Goal: Task Accomplishment & Management: Manage account settings

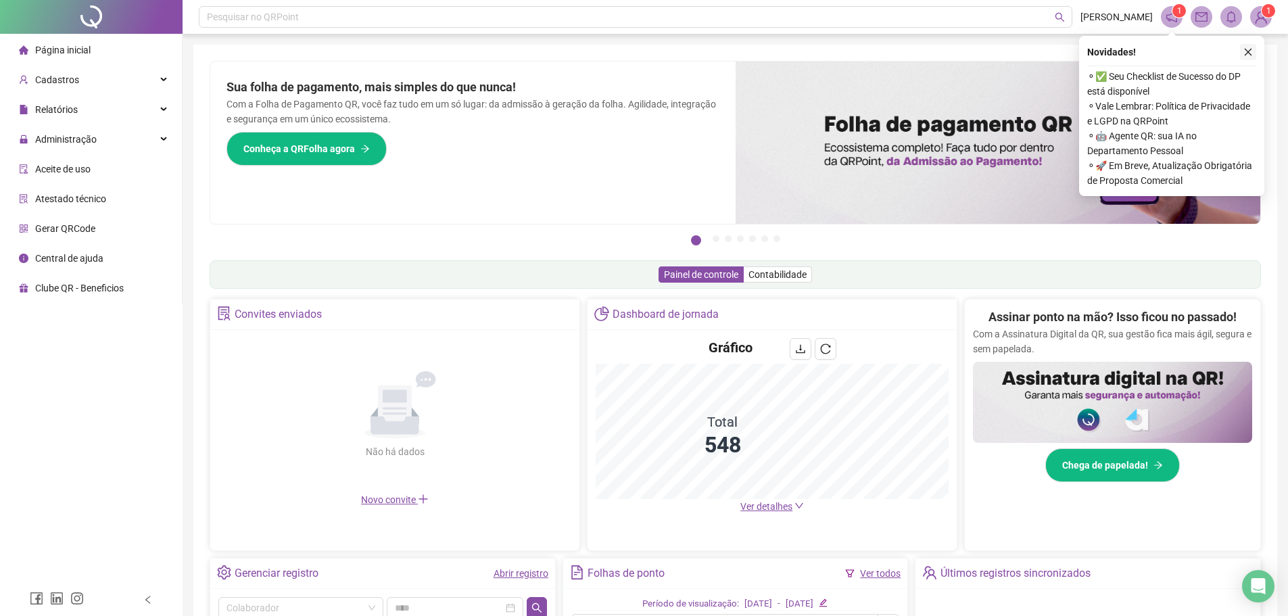
click at [1249, 46] on button "button" at bounding box center [1248, 52] width 16 height 16
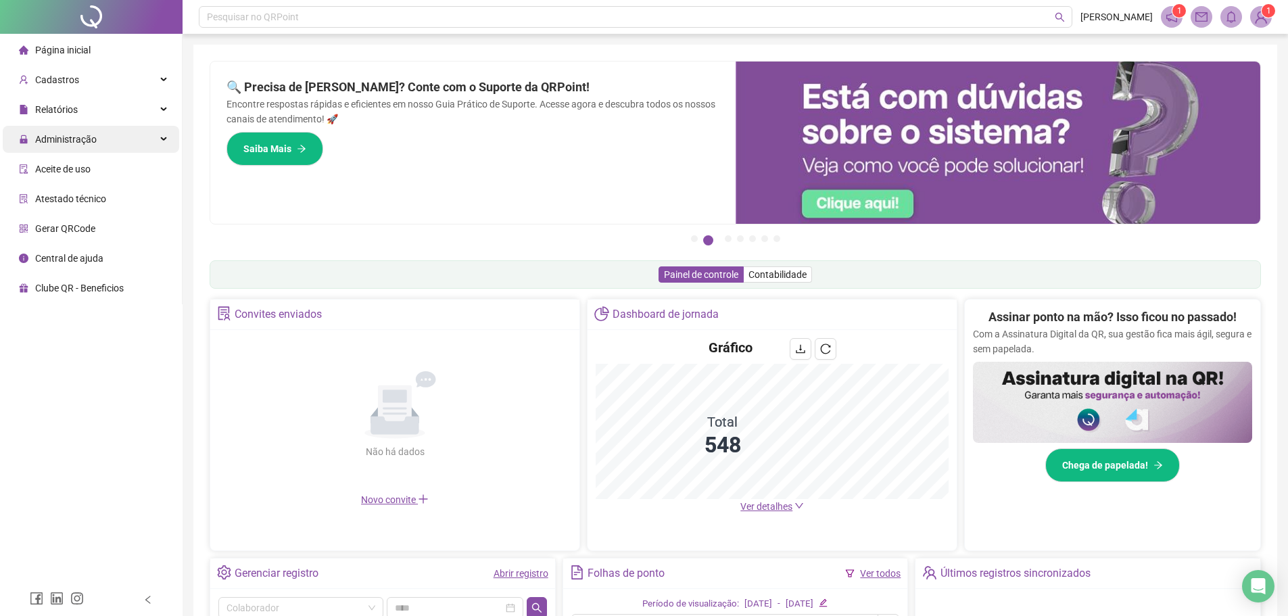
click at [83, 145] on span "Administração" at bounding box center [66, 139] width 62 height 11
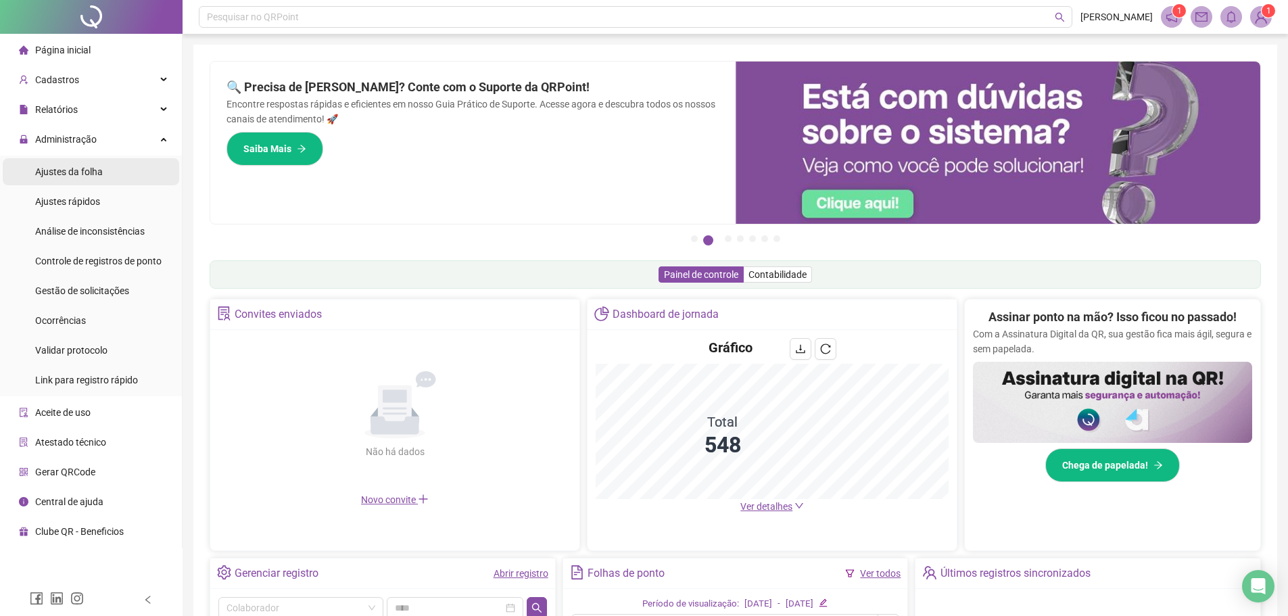
click at [93, 166] on span "Ajustes da folha" at bounding box center [69, 171] width 68 height 11
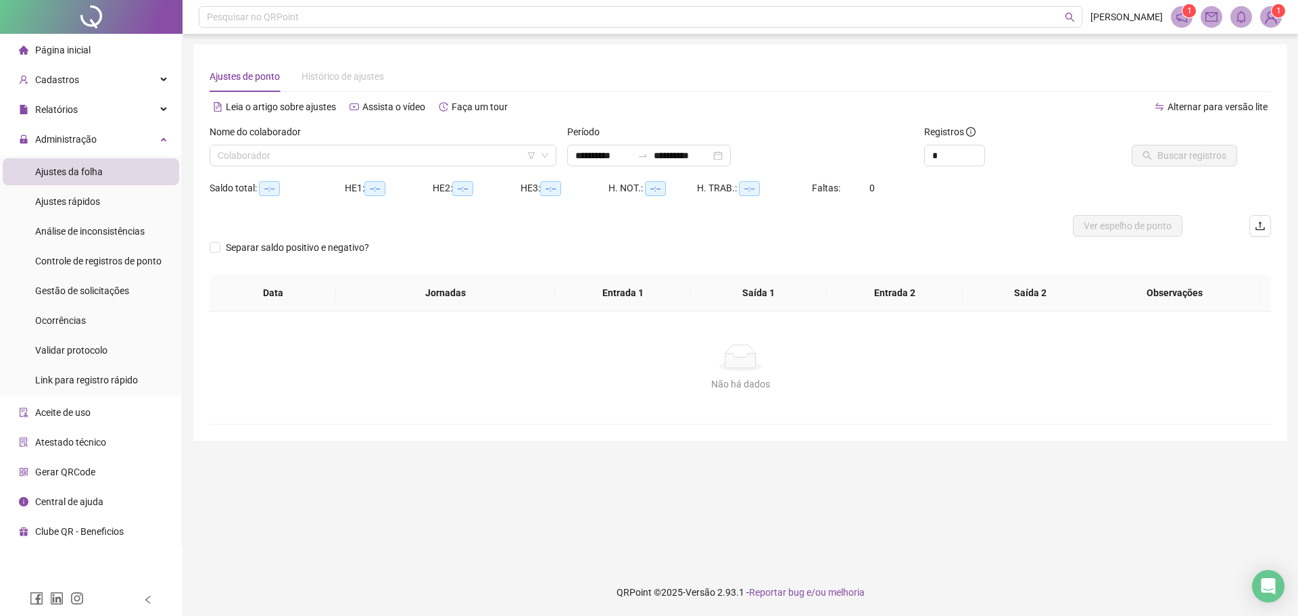
type input "**********"
click at [310, 161] on input "search" at bounding box center [377, 155] width 318 height 20
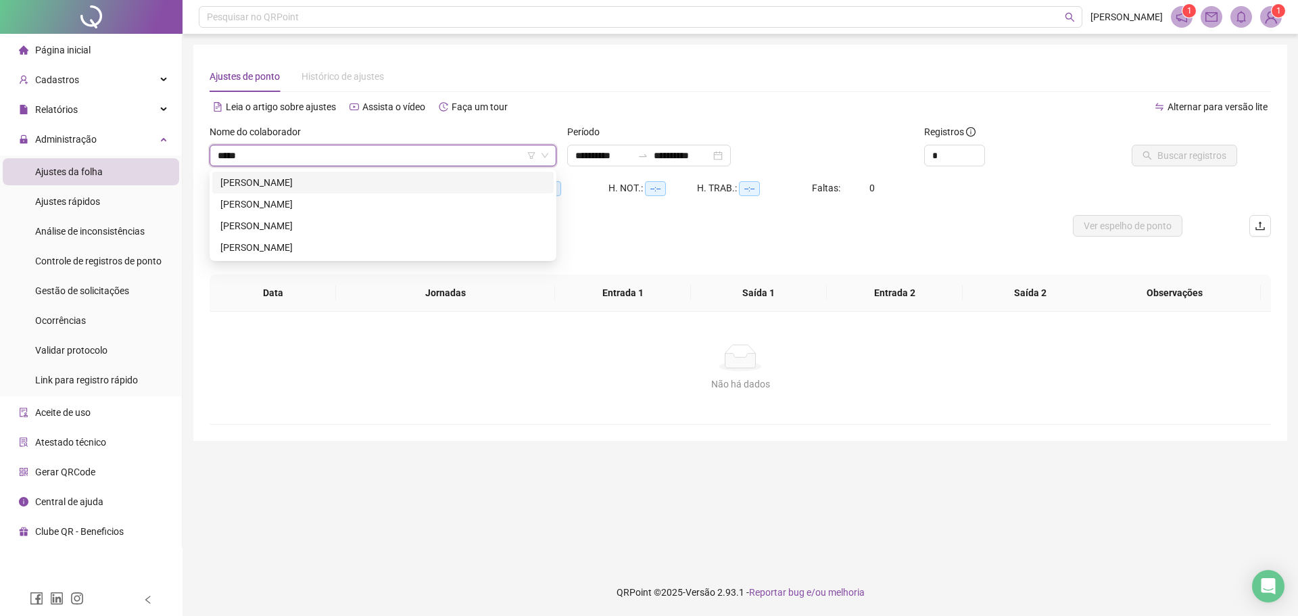
type input "******"
click at [296, 224] on div "[PERSON_NAME]" at bounding box center [382, 225] width 325 height 15
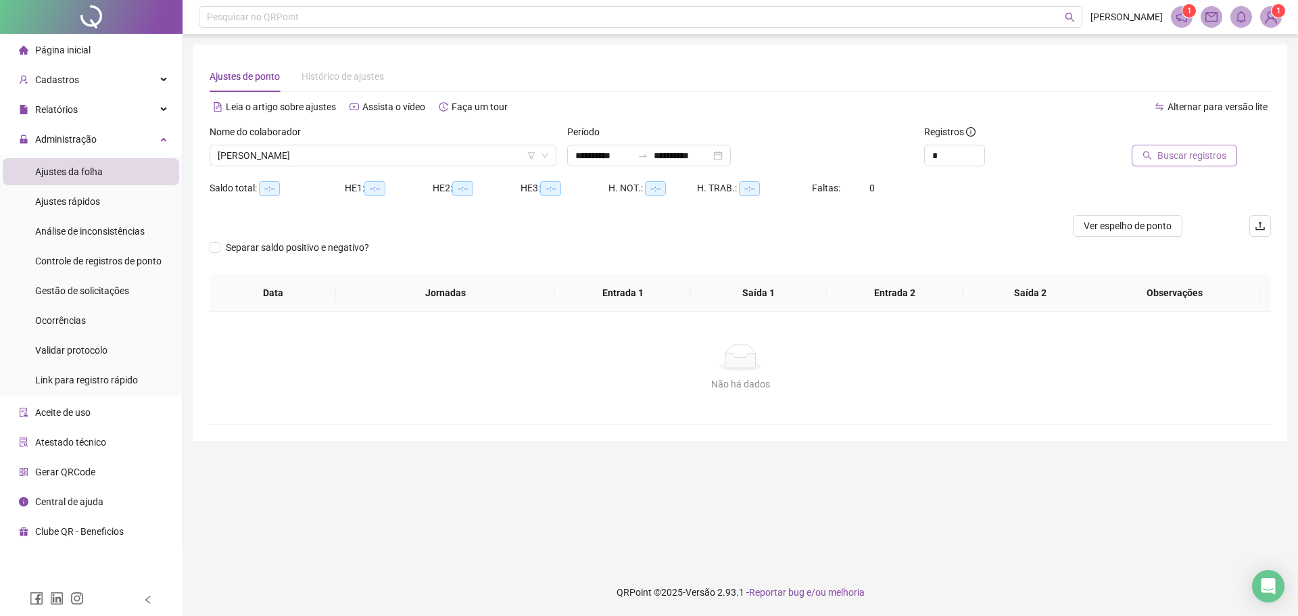
click at [1163, 155] on span "Buscar registros" at bounding box center [1191, 155] width 69 height 15
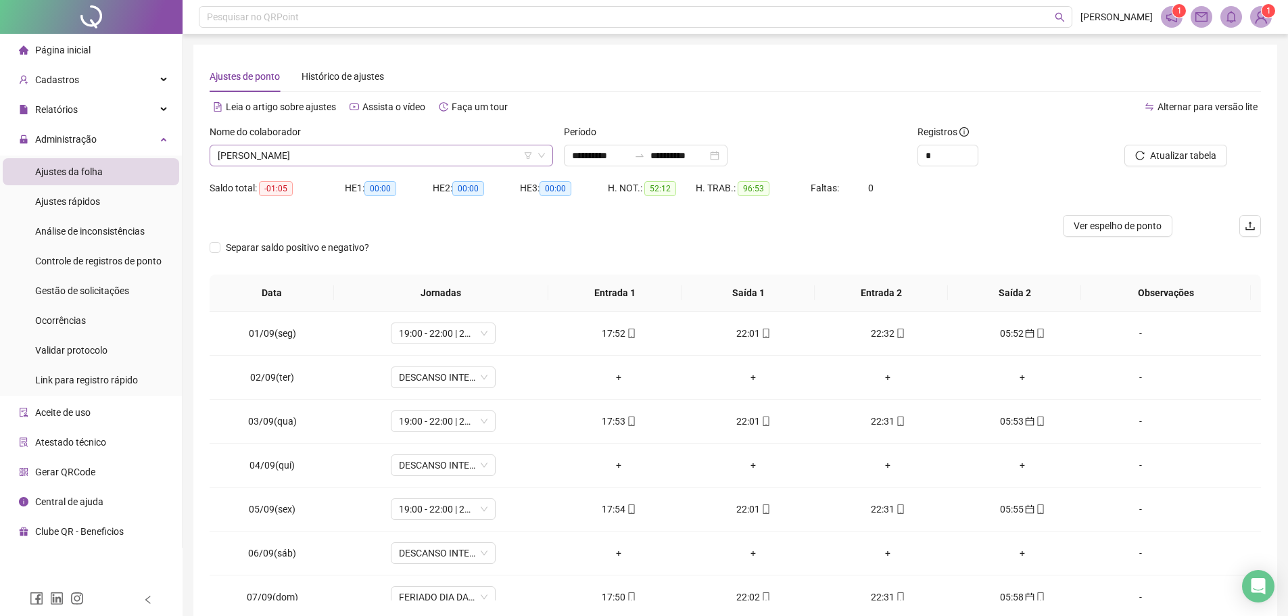
click at [353, 157] on span "RAFAEL DE SOUZA PEREIRA" at bounding box center [381, 155] width 327 height 20
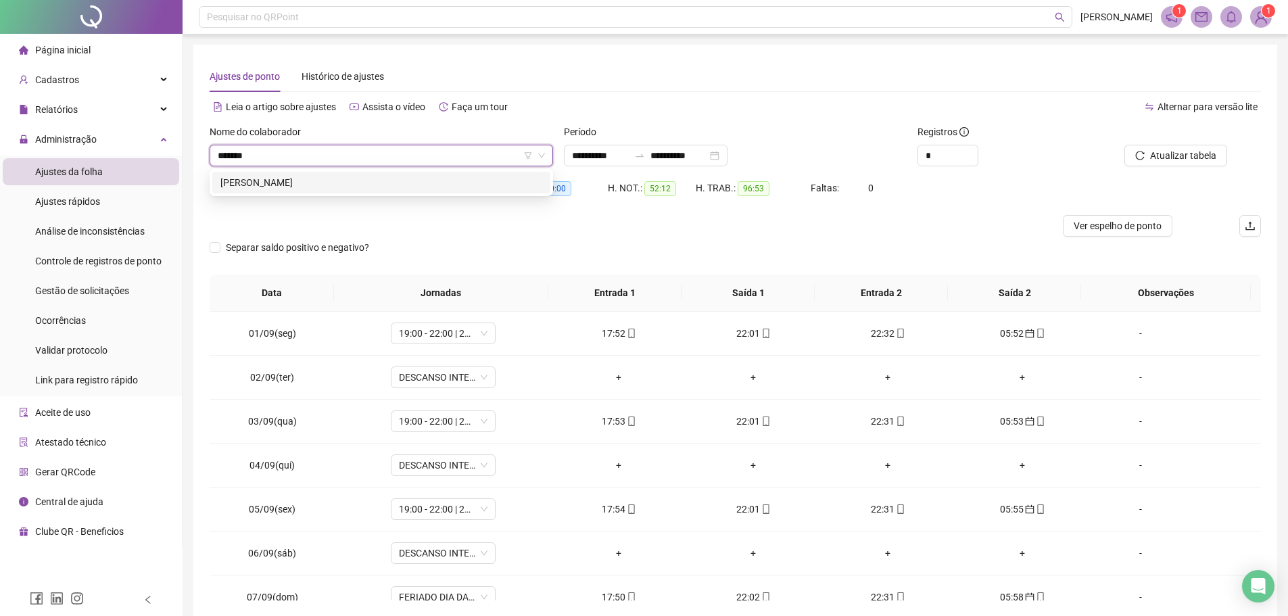
type input "********"
click at [359, 178] on div "ANDRE FELIPE CARDOSO DOS SANTOS" at bounding box center [381, 182] width 322 height 15
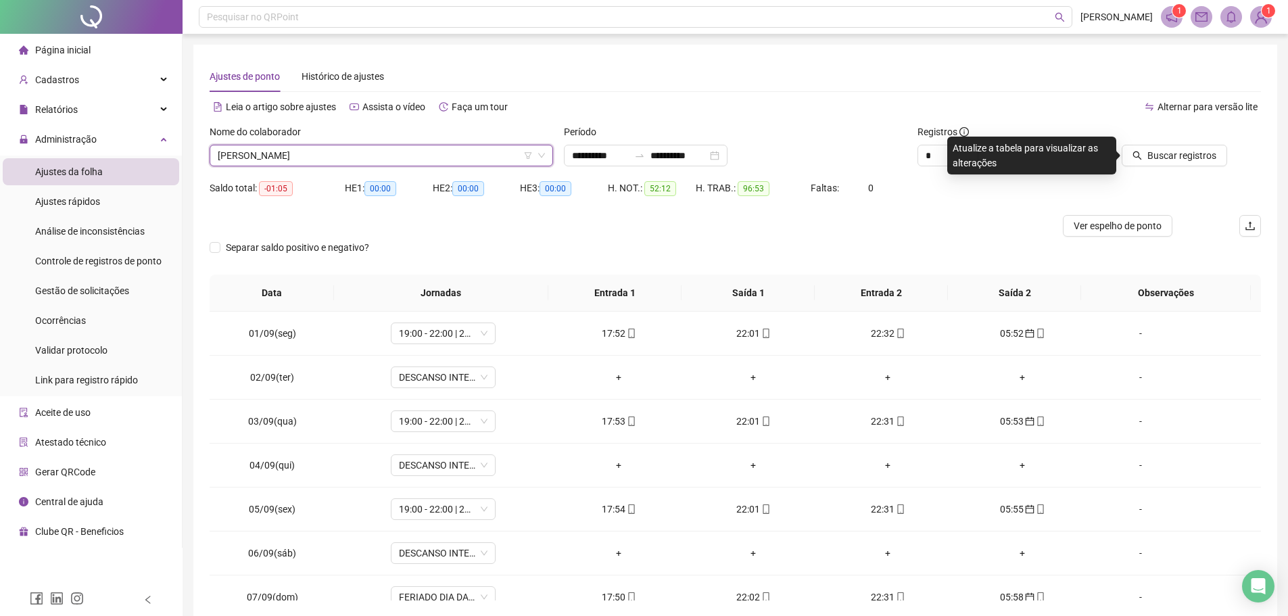
drag, startPoint x: 1184, startPoint y: 153, endPoint x: 844, endPoint y: 387, distance: 412.2
click at [1182, 153] on span "Buscar registros" at bounding box center [1181, 155] width 69 height 15
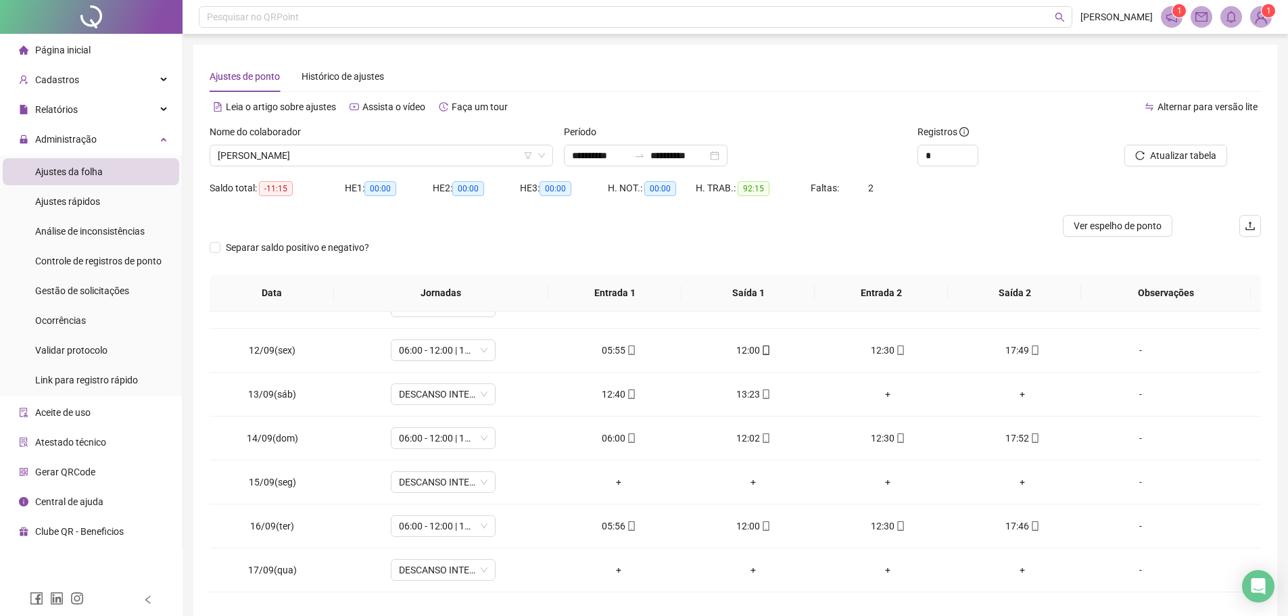
scroll to position [502, 0]
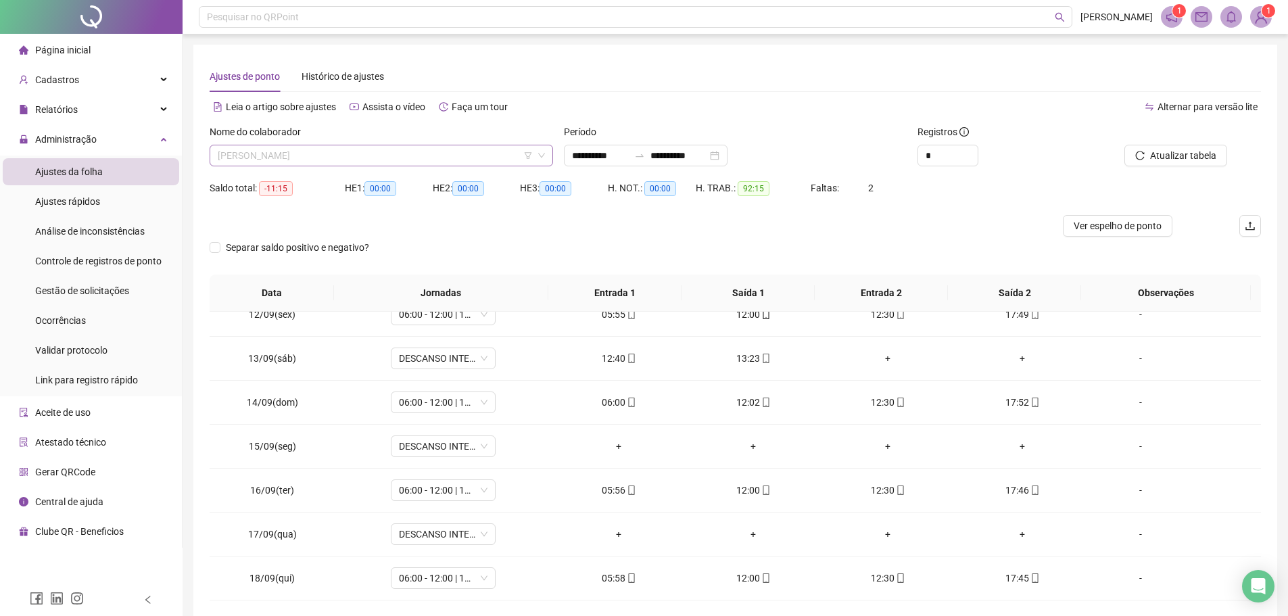
click at [396, 148] on span "ANDRE FELIPE CARDOSO DOS SANTOS" at bounding box center [381, 155] width 327 height 20
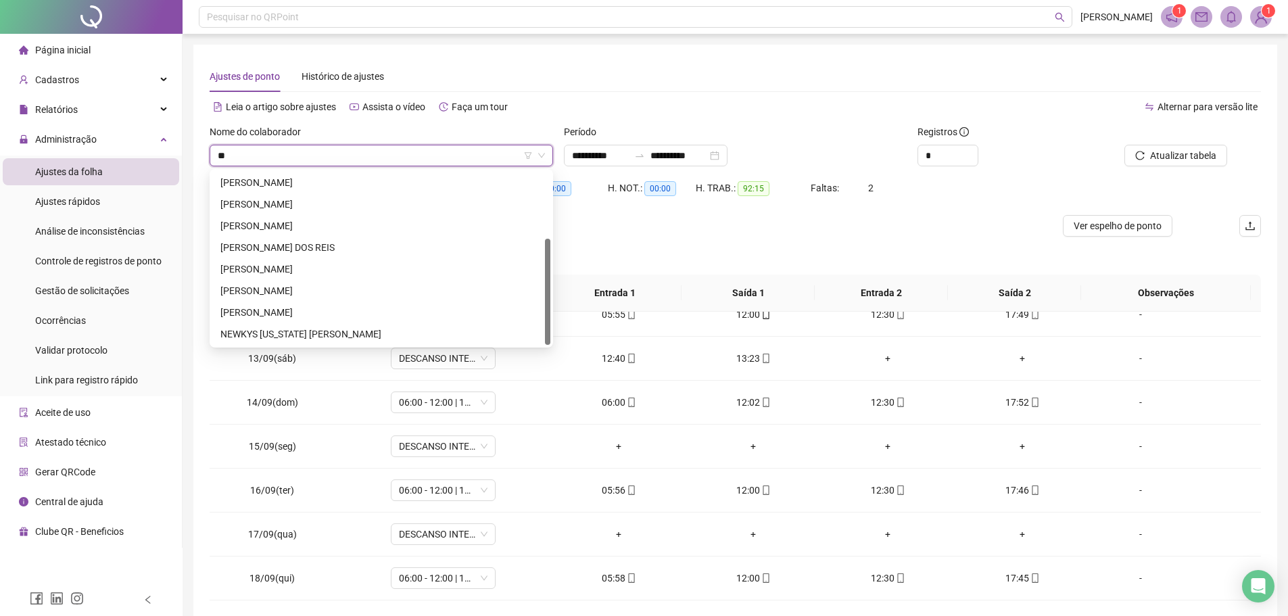
scroll to position [0, 0]
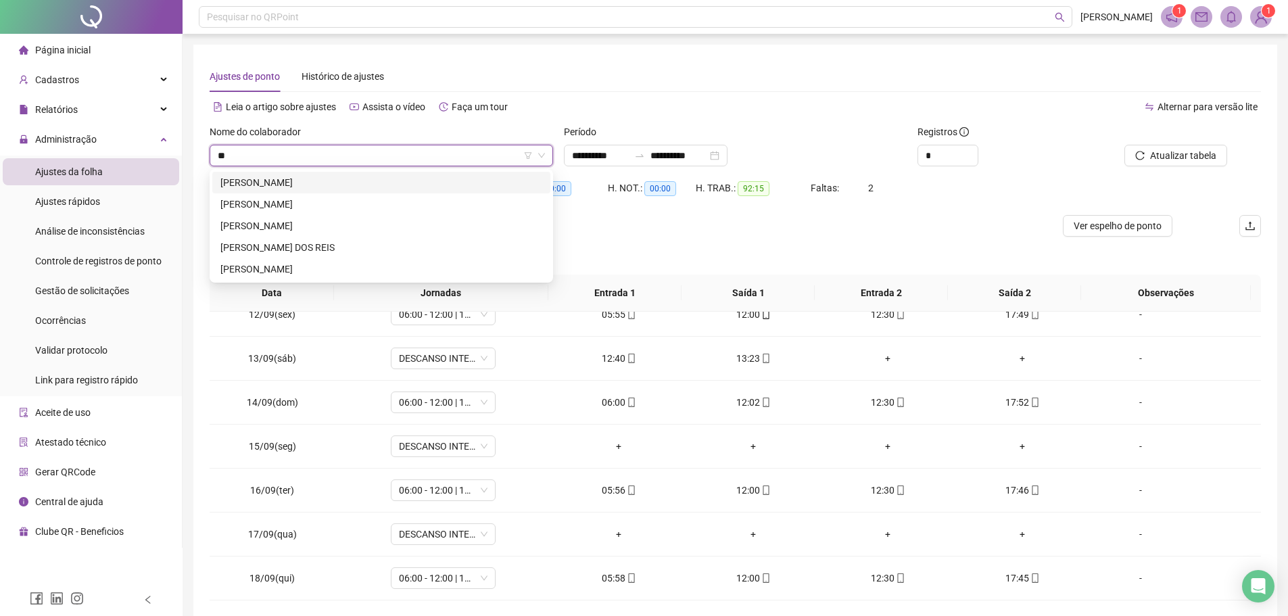
type input "***"
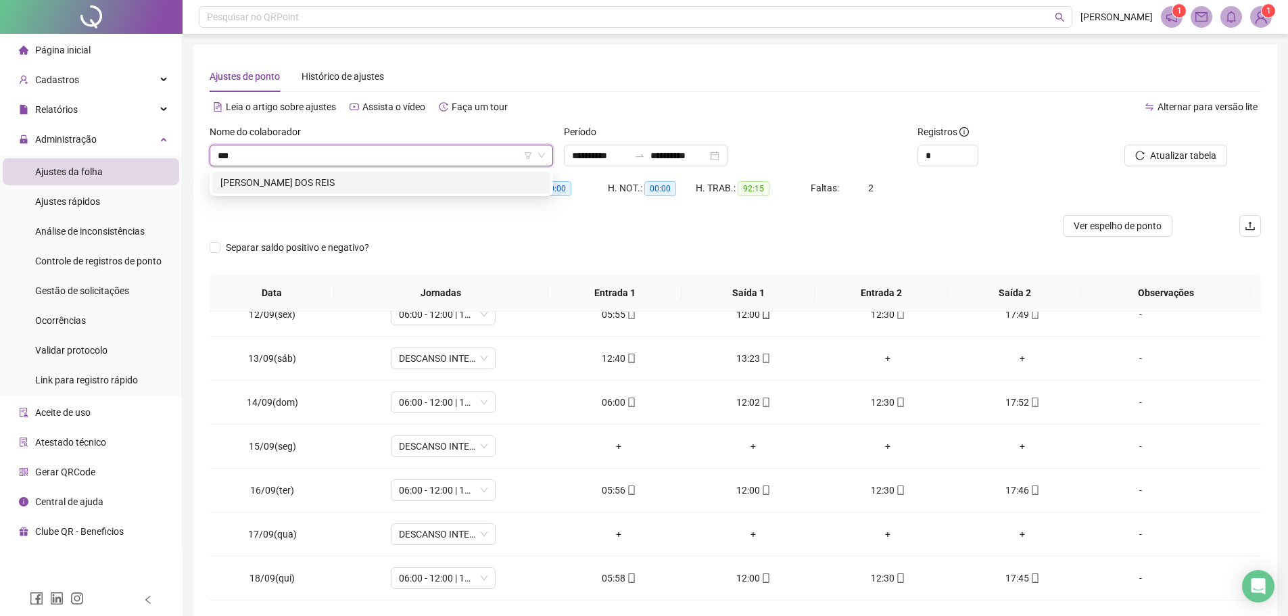
click at [395, 176] on div "KESLEY ALVES DOS REIS" at bounding box center [381, 182] width 322 height 15
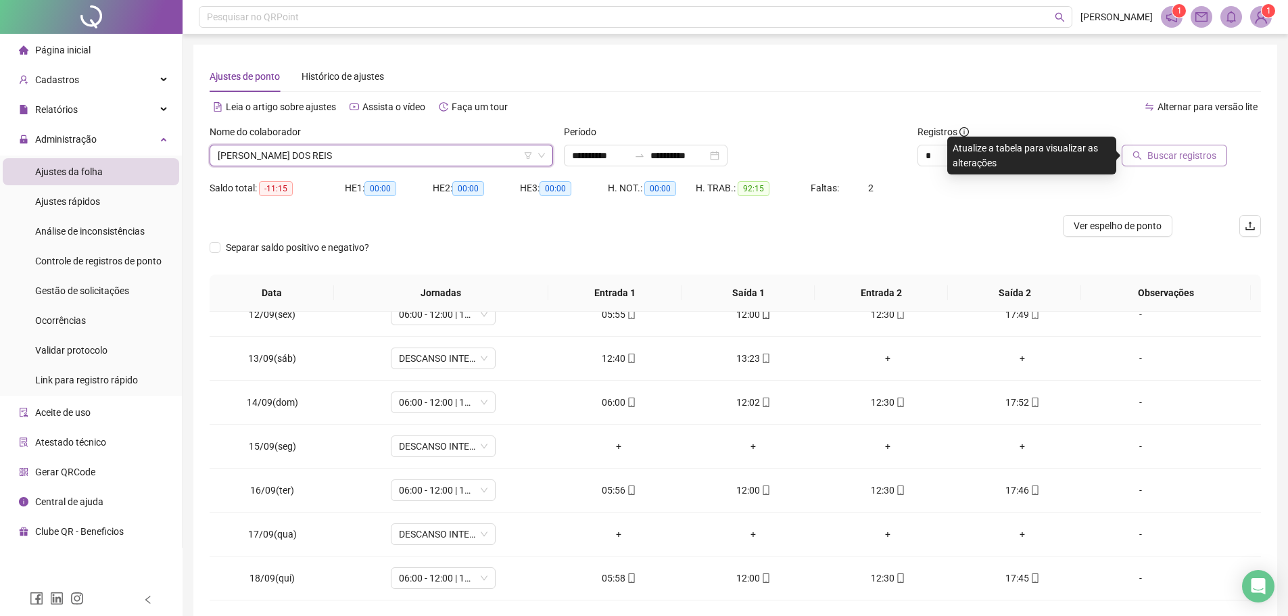
click at [1191, 148] on span "Buscar registros" at bounding box center [1181, 155] width 69 height 15
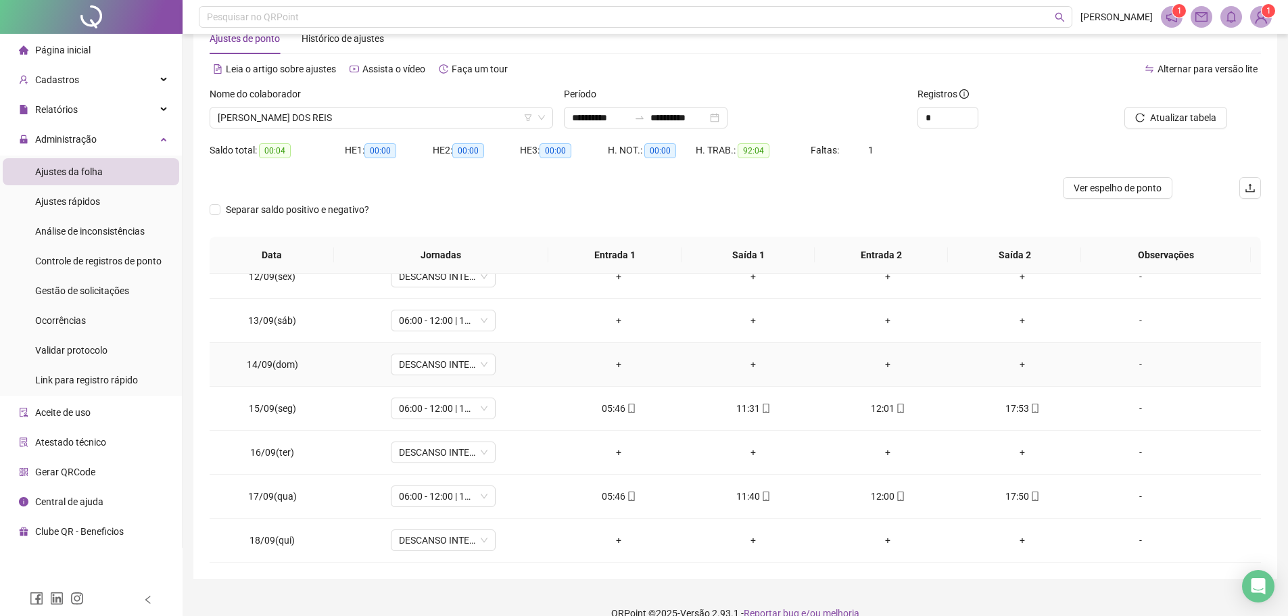
scroll to position [59, 0]
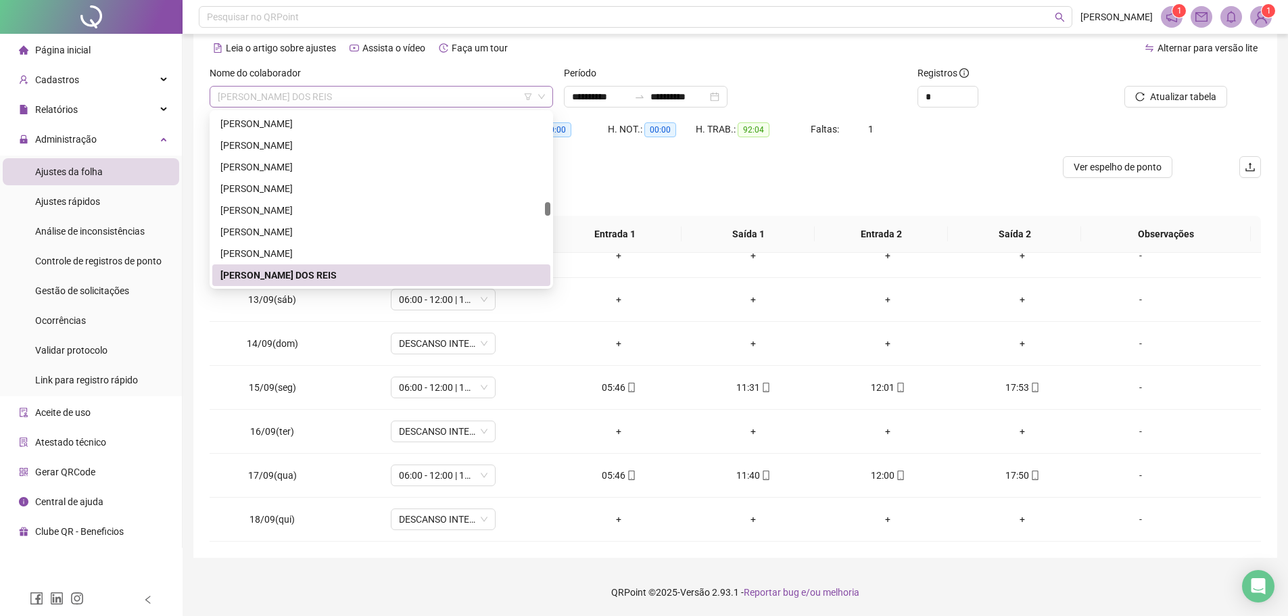
click at [327, 96] on span "KESLEY ALVES DOS REIS" at bounding box center [381, 97] width 327 height 20
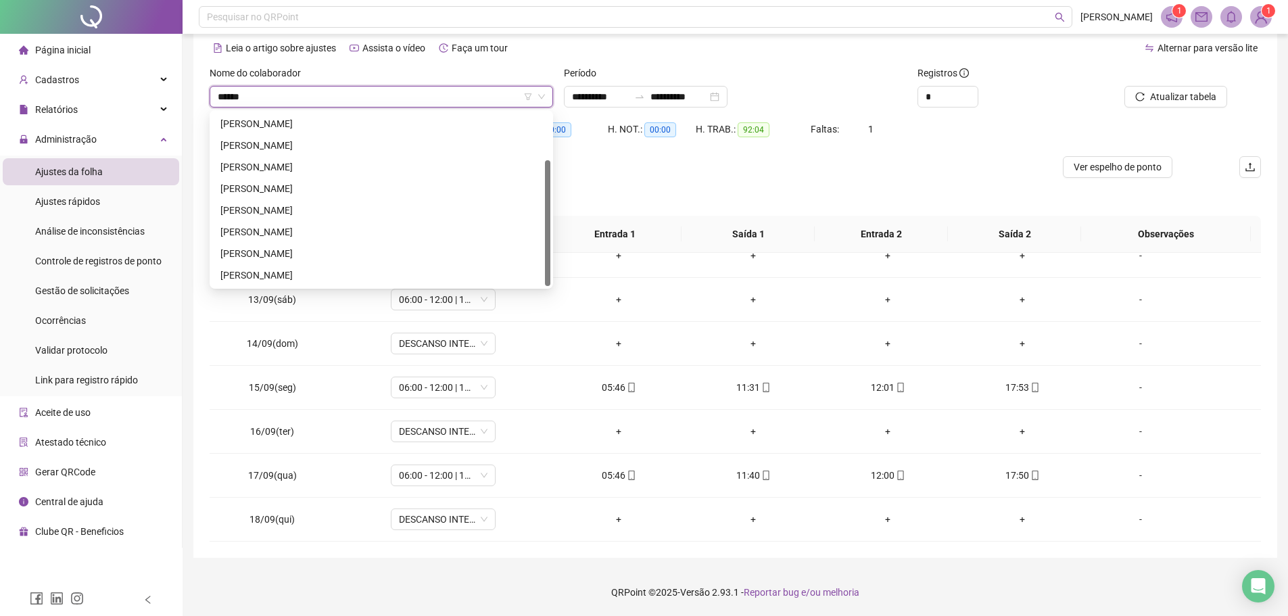
scroll to position [65, 0]
type input "********"
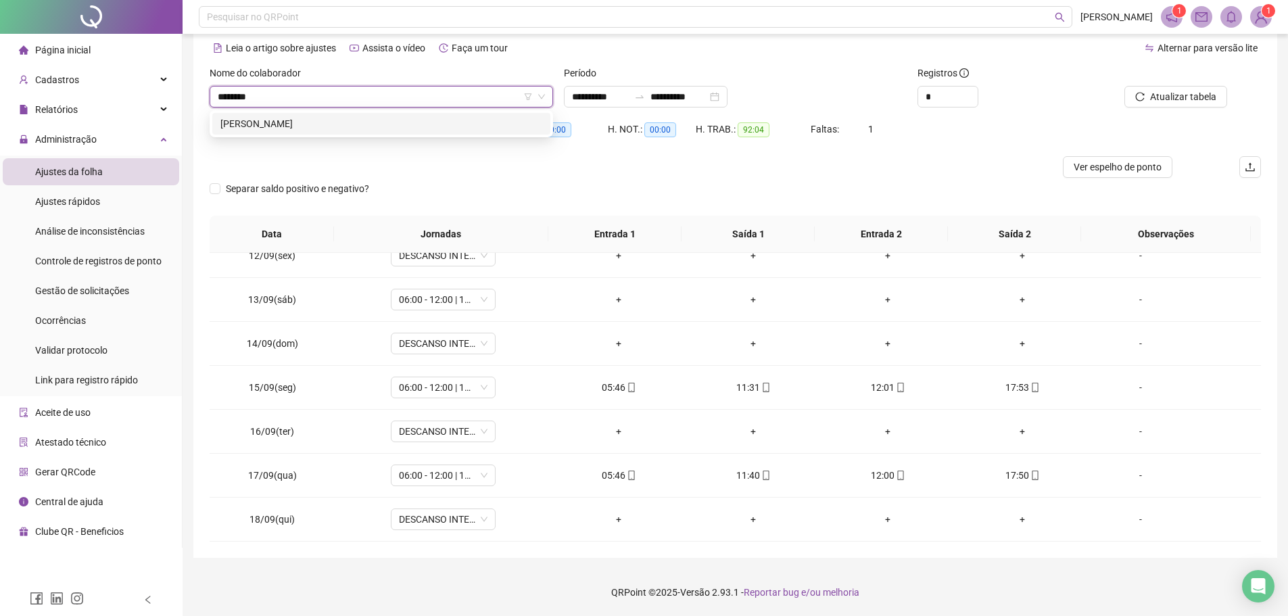
click at [341, 125] on div "MARCOS ALVES DE SOUZA" at bounding box center [381, 123] width 322 height 15
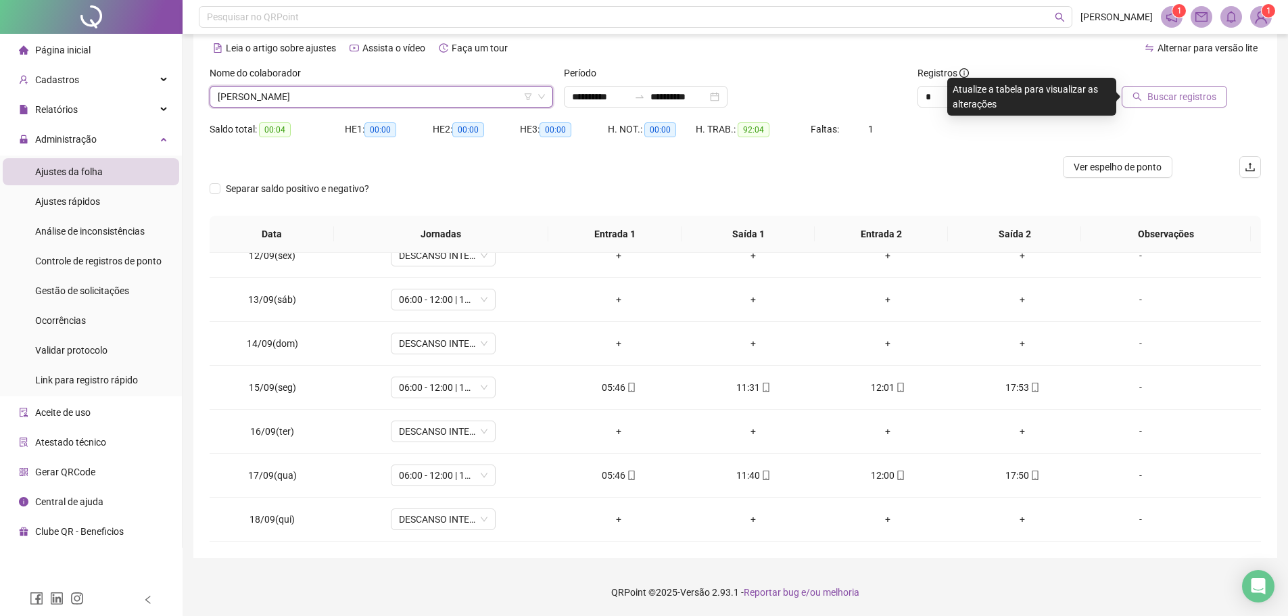
click at [1163, 92] on div "Buscar registros" at bounding box center [1161, 87] width 133 height 42
click at [1163, 92] on span "Buscar registros" at bounding box center [1181, 96] width 69 height 15
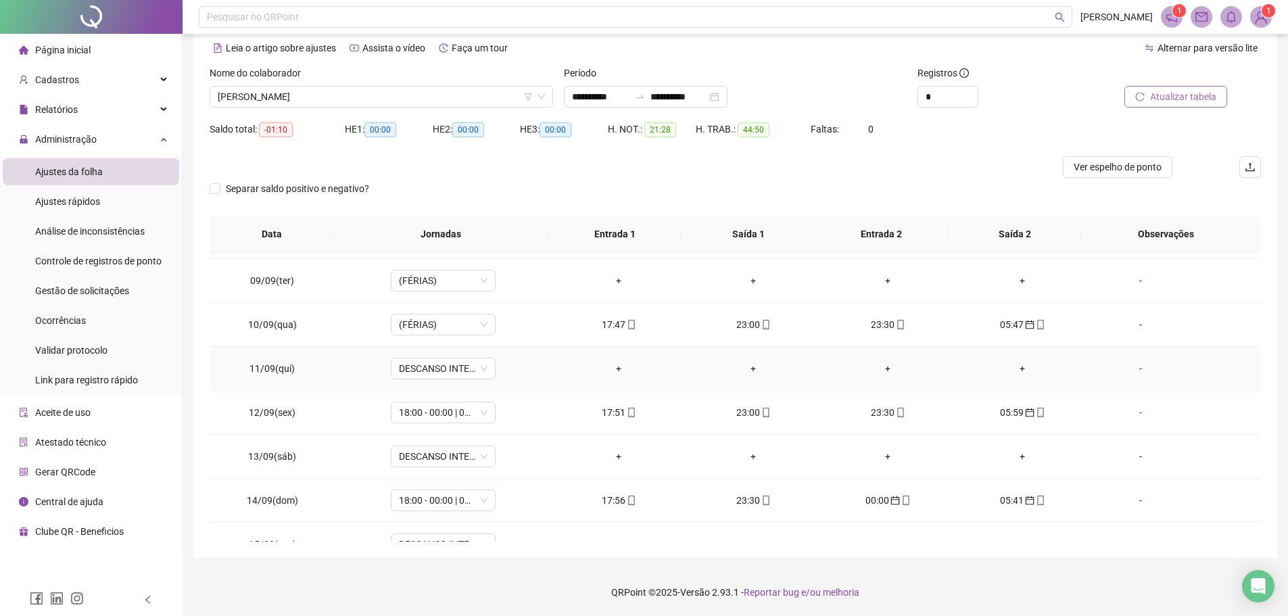
scroll to position [270, 0]
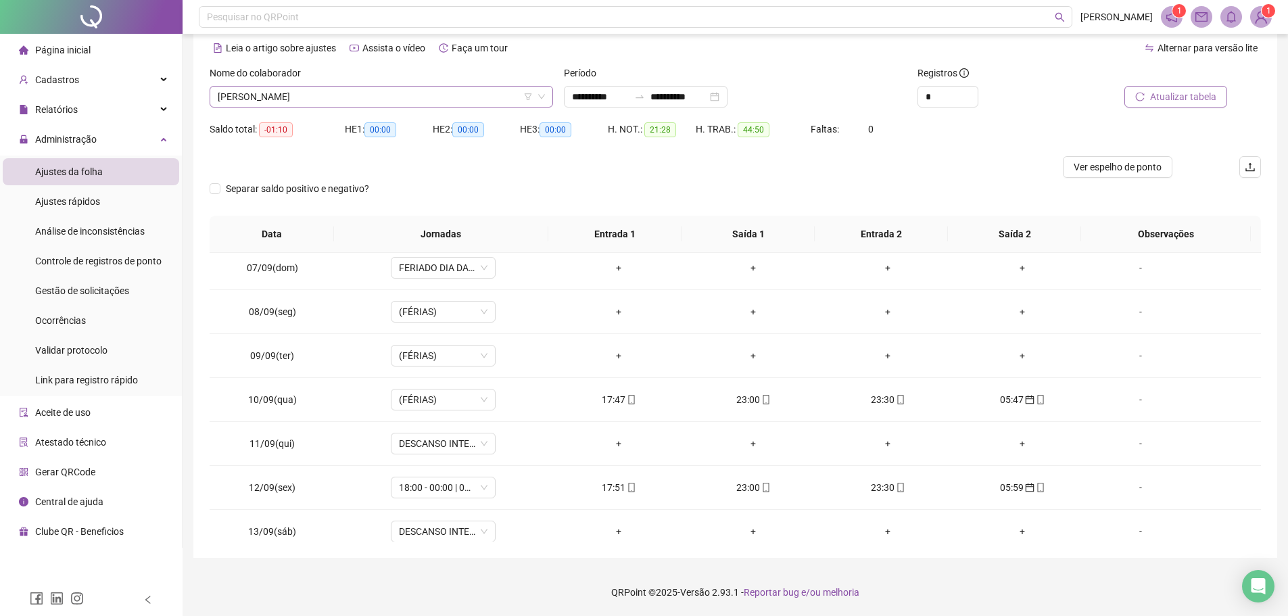
click at [349, 101] on span "MARCOS ALVES DE SOUZA" at bounding box center [381, 97] width 327 height 20
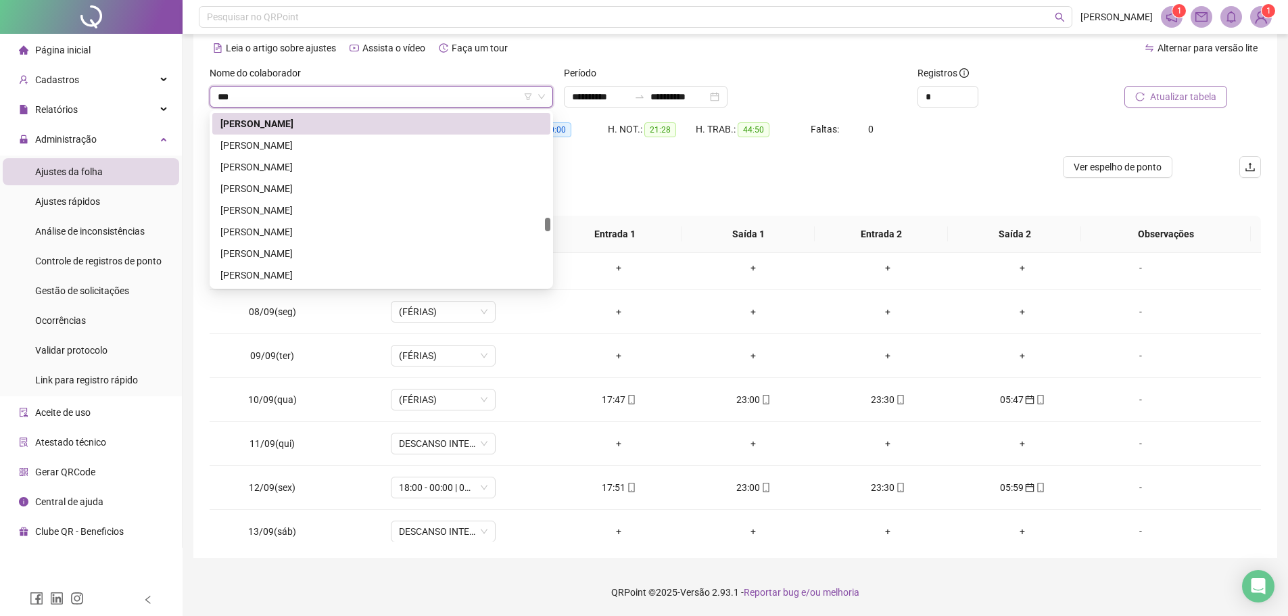
scroll to position [0, 0]
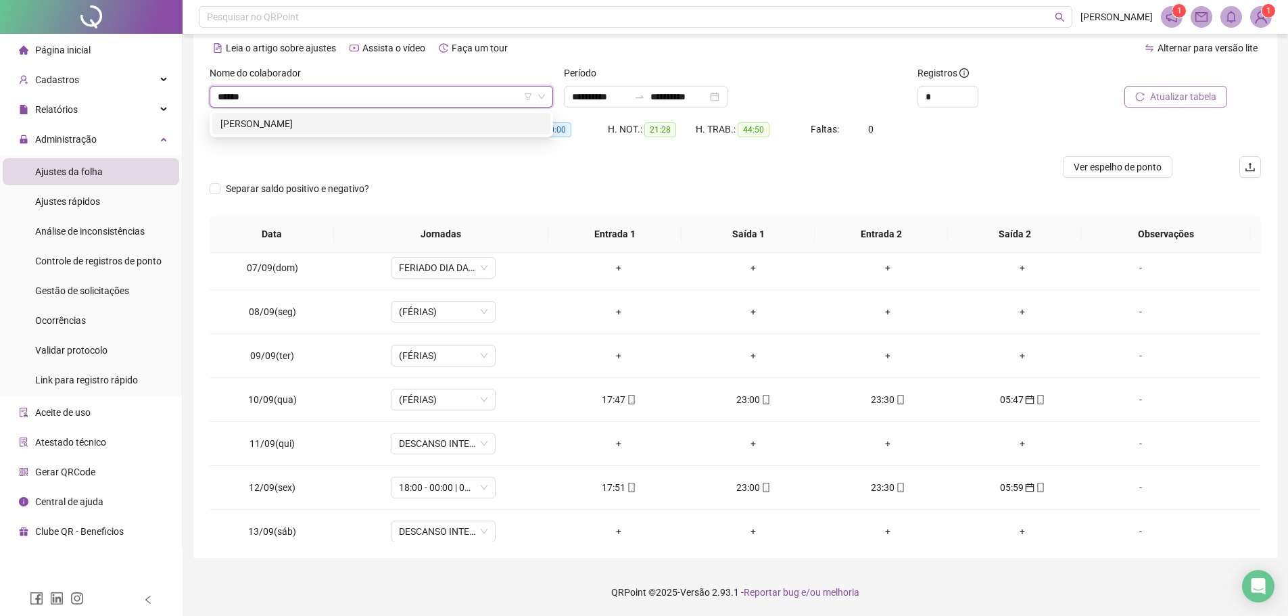
type input "*******"
click at [341, 121] on div "ALOIZIO MENDES FERREIRA" at bounding box center [381, 123] width 322 height 15
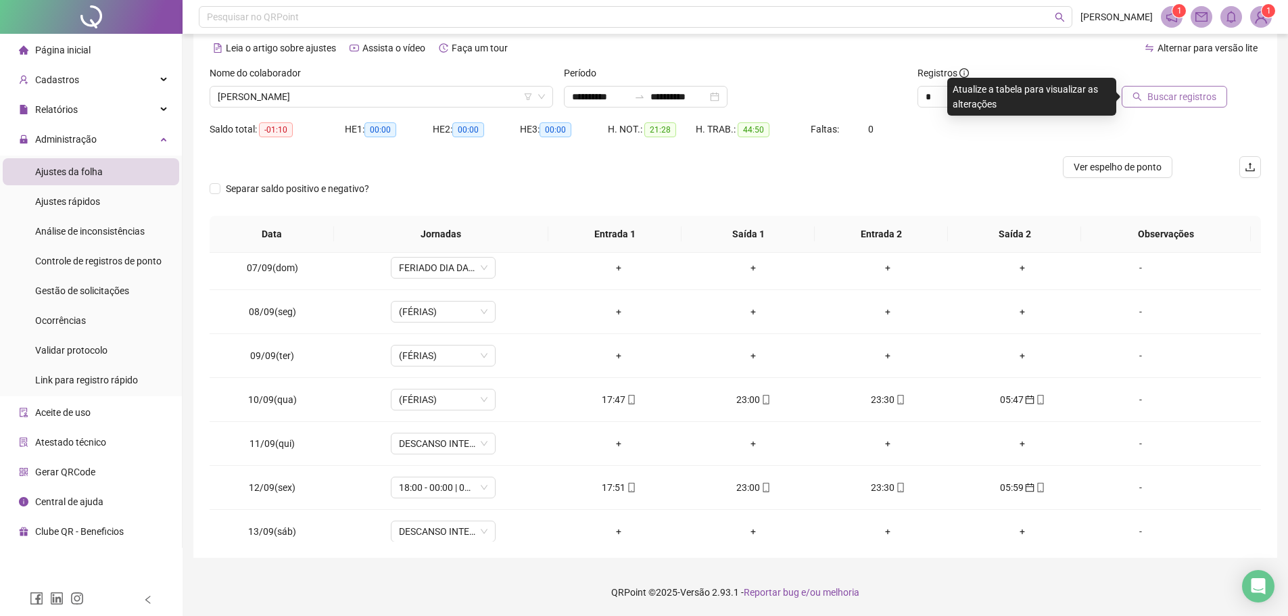
click at [1149, 102] on button "Buscar registros" at bounding box center [1174, 97] width 105 height 22
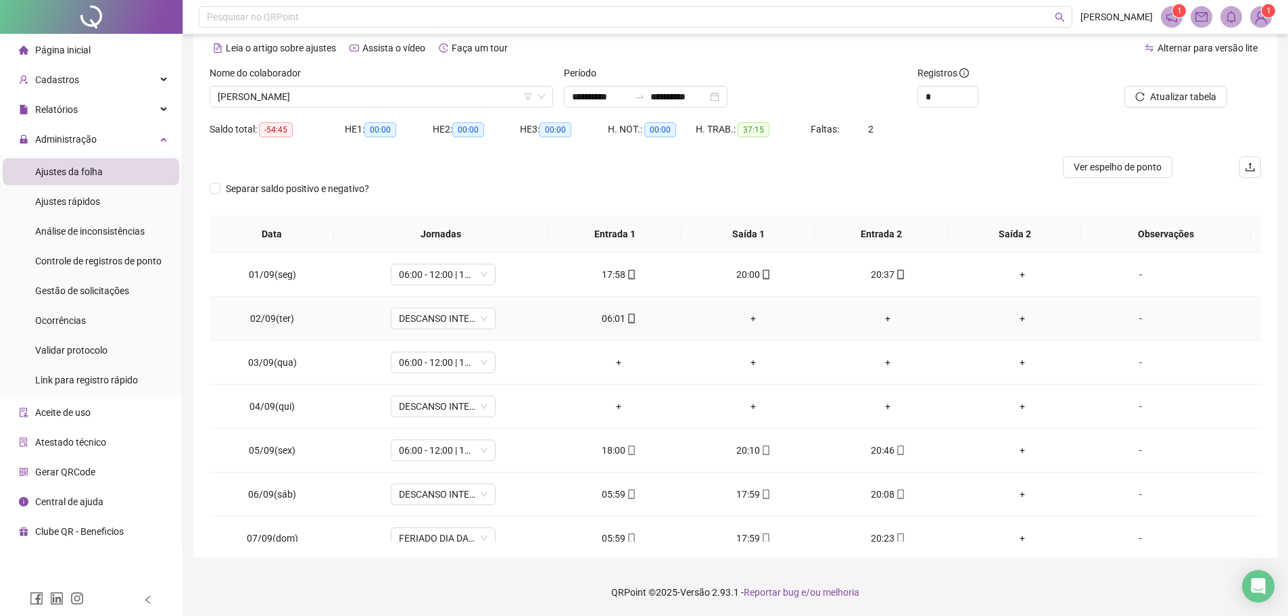
click at [606, 319] on div "06:01" at bounding box center [618, 318] width 113 height 15
type input "**********"
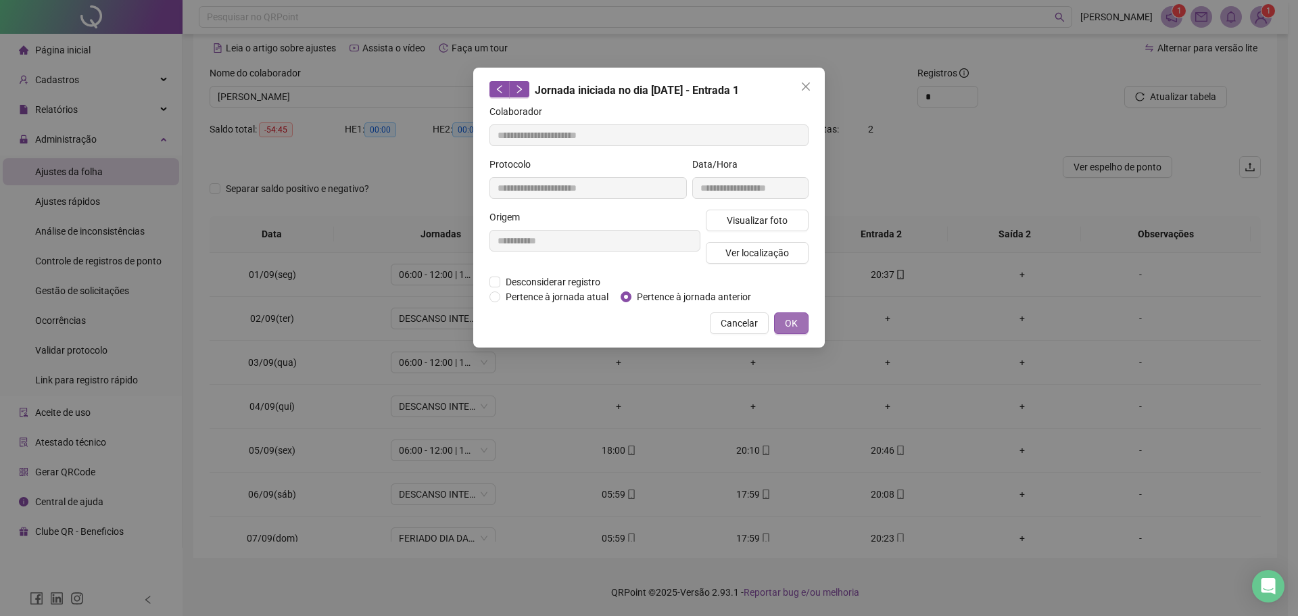
click at [804, 320] on button "OK" at bounding box center [791, 323] width 34 height 22
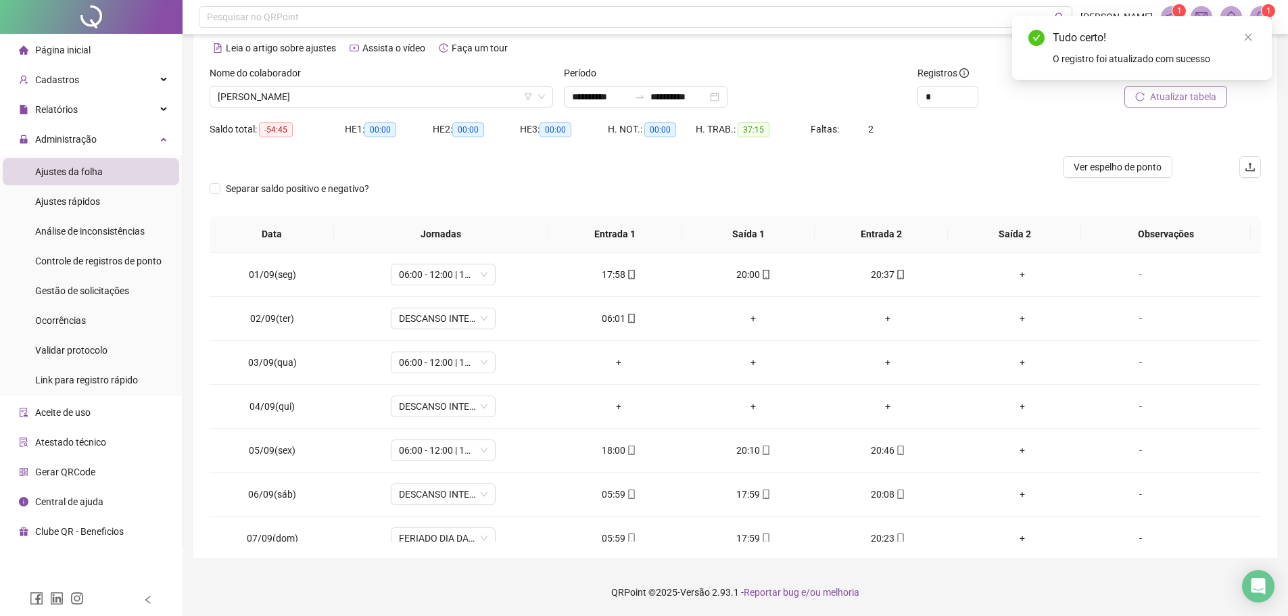
click at [1159, 95] on span "Atualizar tabela" at bounding box center [1183, 96] width 66 height 15
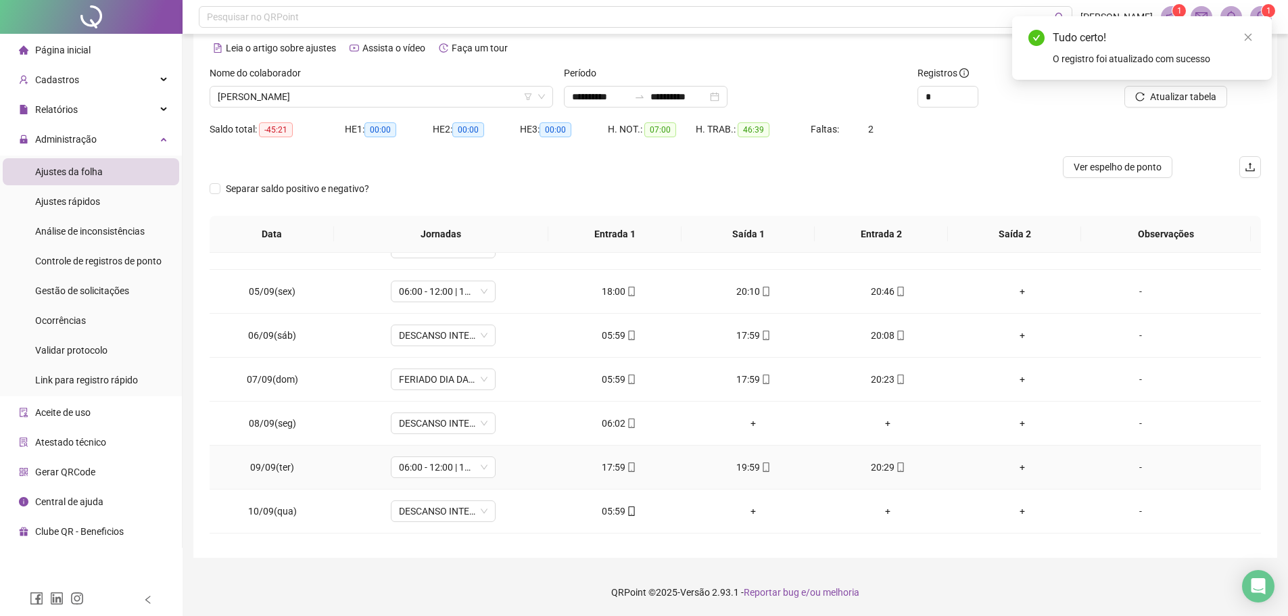
scroll to position [135, 0]
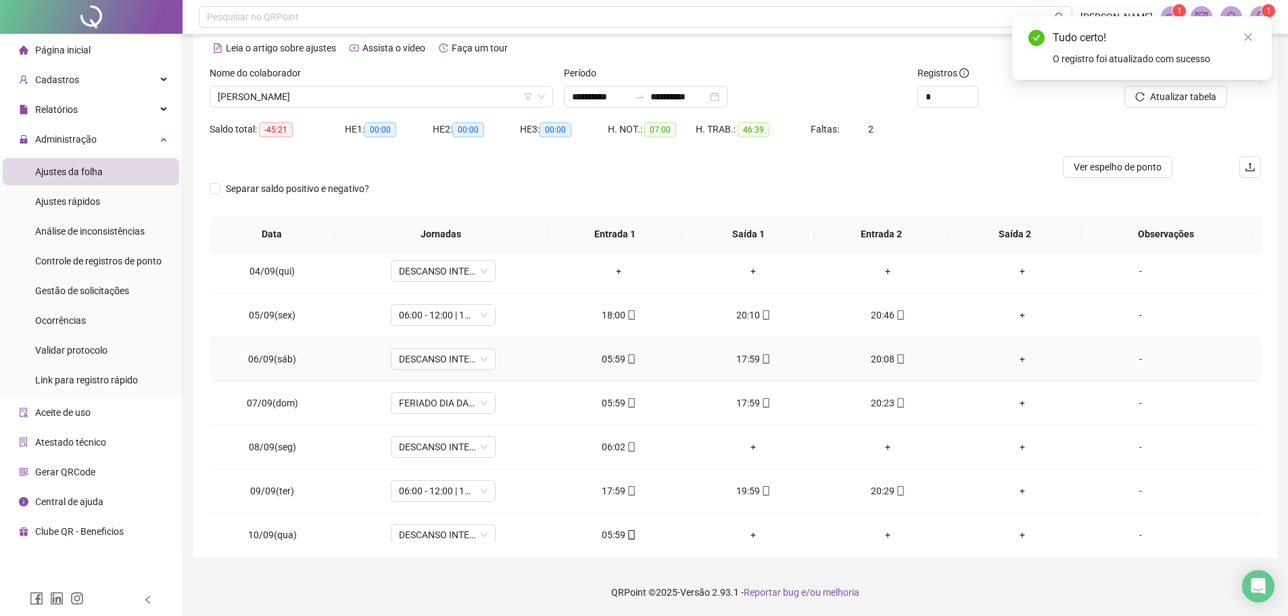
click at [608, 365] on div "05:59" at bounding box center [618, 359] width 113 height 15
type input "**********"
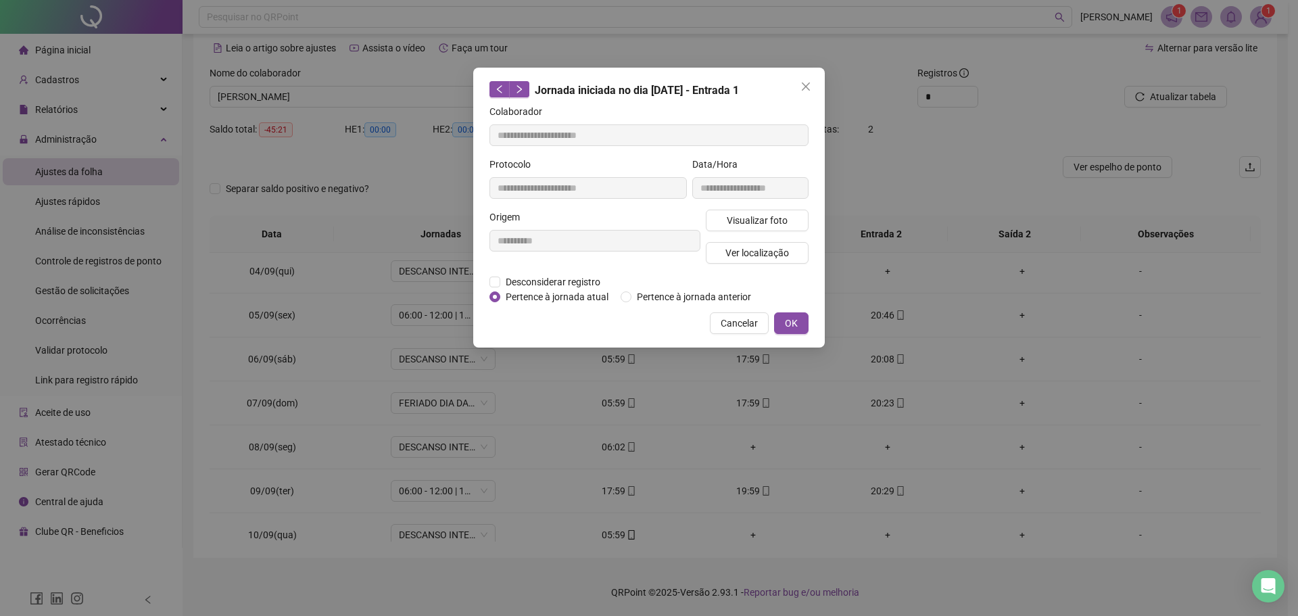
click at [628, 287] on div "Desconsiderar registro Pertence ao lanche" at bounding box center [648, 281] width 319 height 15
click at [802, 317] on button "OK" at bounding box center [791, 323] width 34 height 22
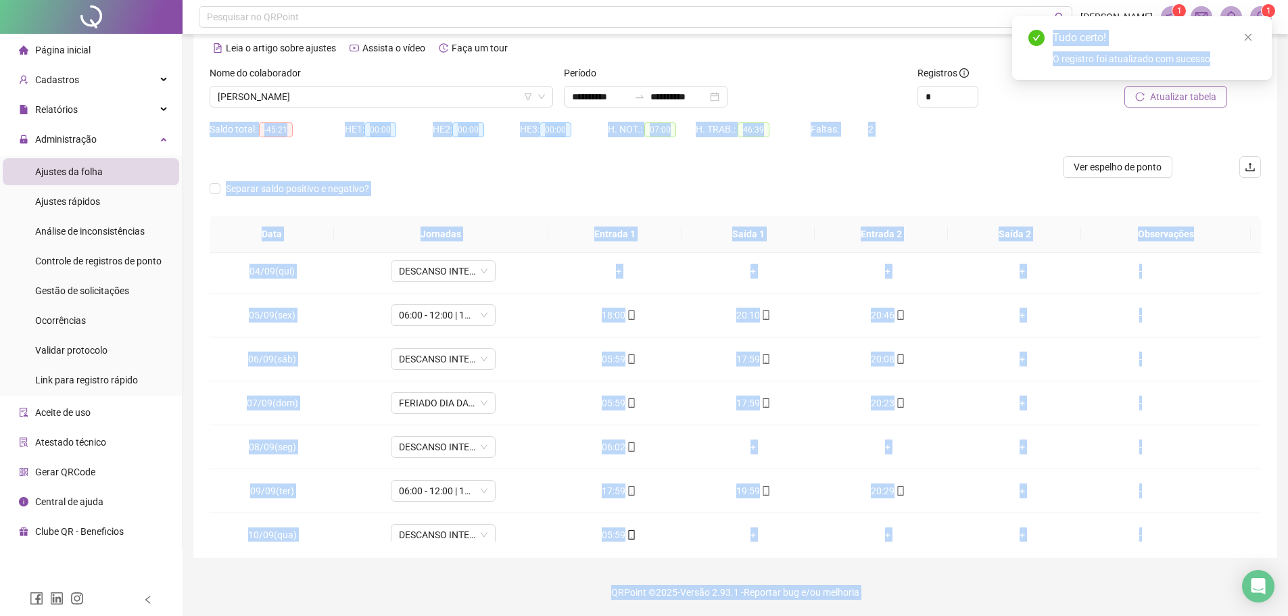
click at [1162, 91] on body "**********" at bounding box center [644, 249] width 1288 height 616
click at [1113, 129] on div "Saldo total: -45:21 HE 1: 00:00 HE 2: 00:00 HE 3: 00:00 H. NOT.: 07:00 H. TRAB.…" at bounding box center [735, 137] width 1051 height 38
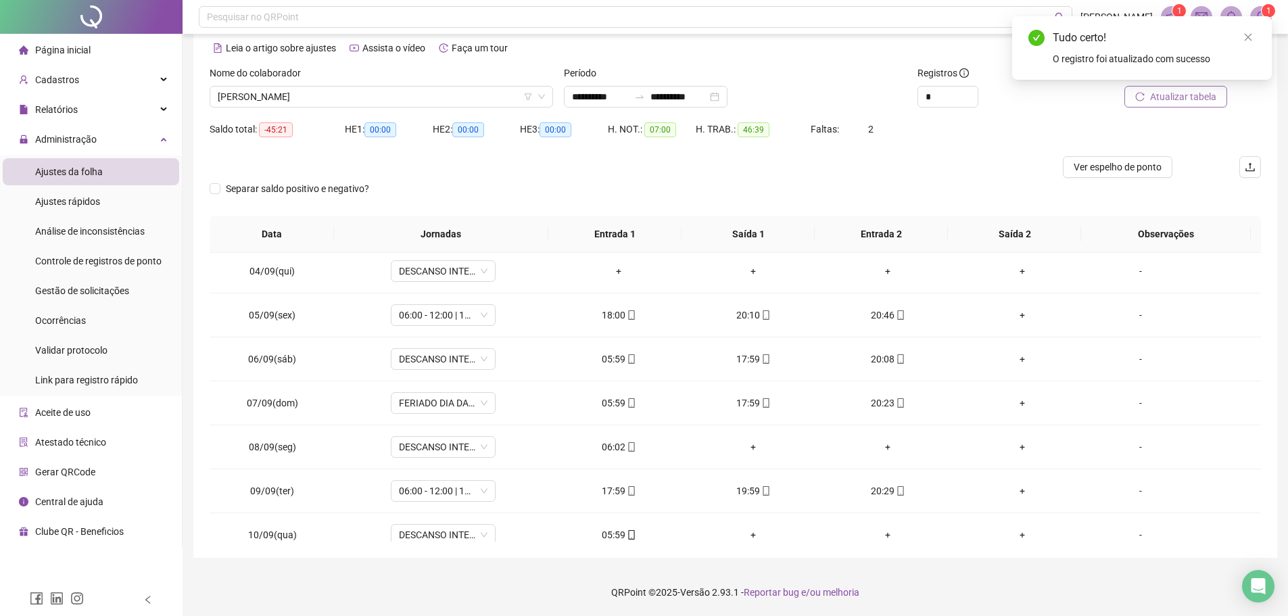
click at [1170, 98] on span "Atualizar tabela" at bounding box center [1183, 96] width 66 height 15
click at [617, 408] on div "05:59" at bounding box center [618, 402] width 113 height 15
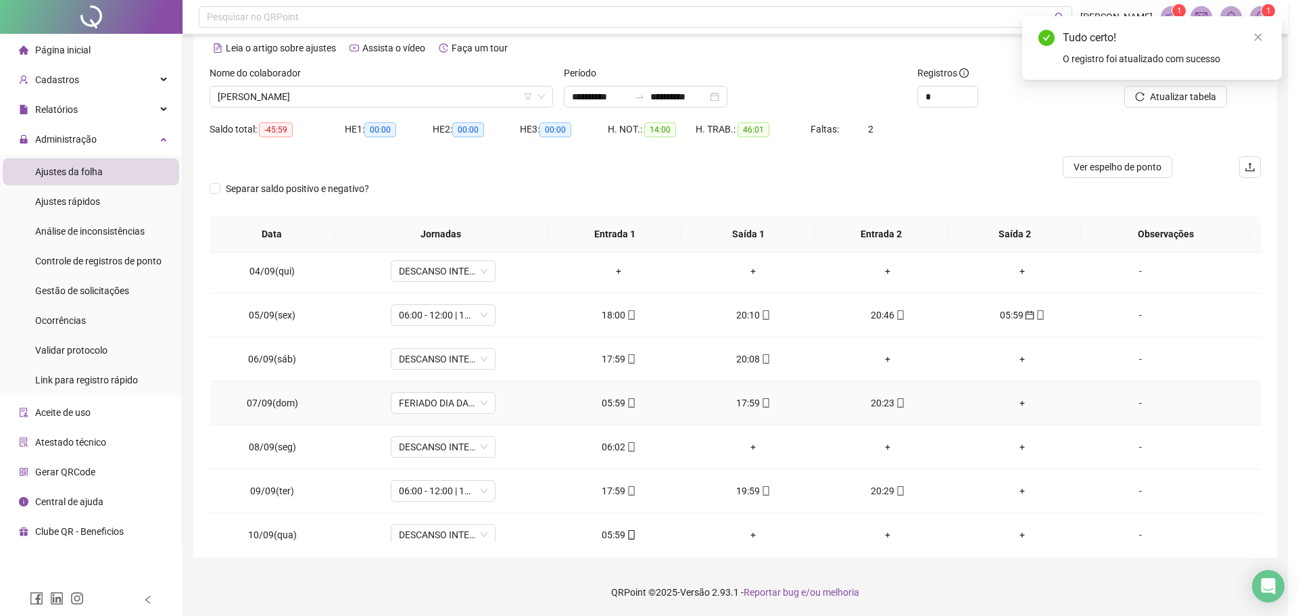
type input "**********"
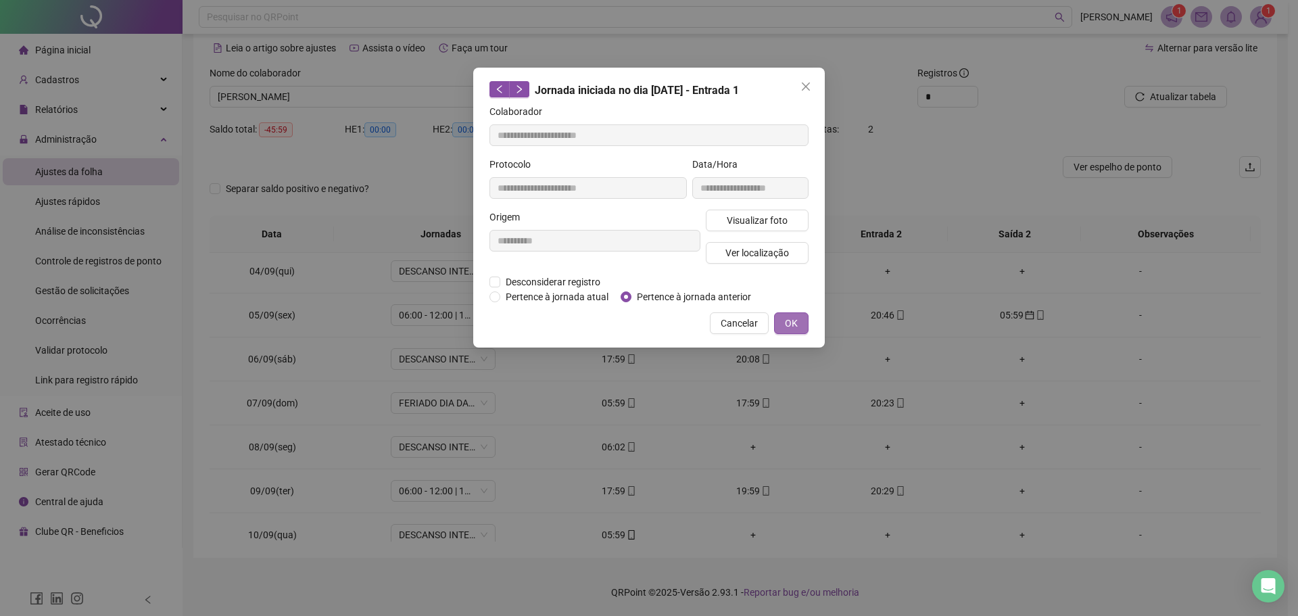
click at [781, 313] on button "OK" at bounding box center [791, 323] width 34 height 22
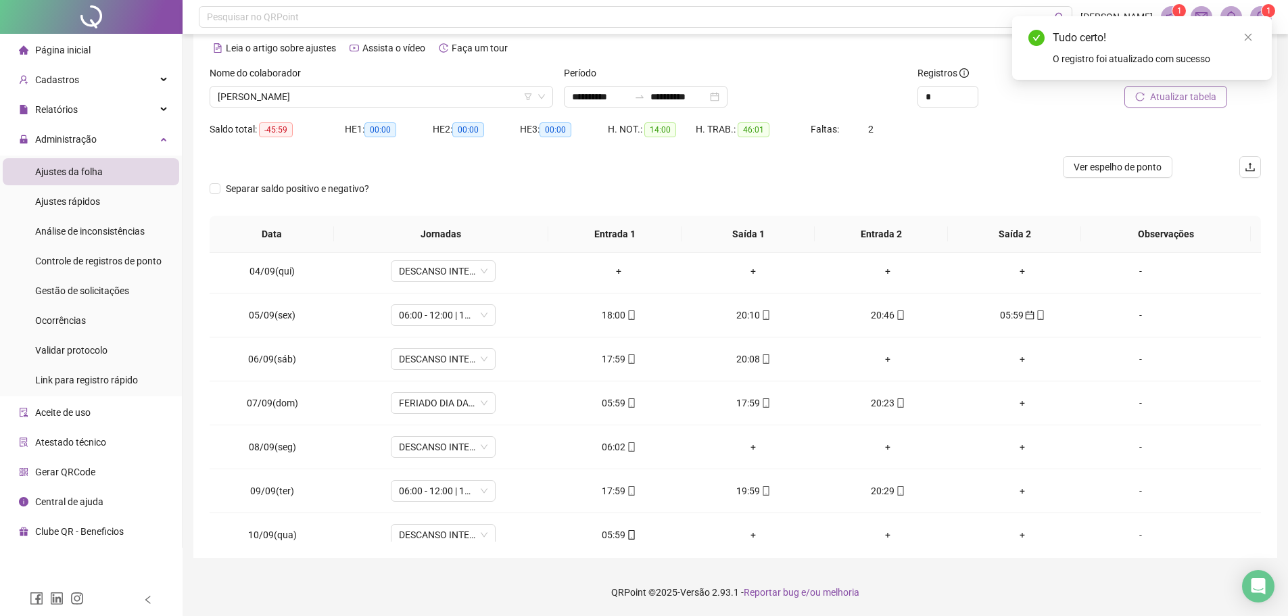
drag, startPoint x: 1138, startPoint y: 95, endPoint x: 1127, endPoint y: 101, distance: 12.7
click at [1134, 97] on button "Atualizar tabela" at bounding box center [1175, 97] width 103 height 22
click at [617, 446] on div "06:02" at bounding box center [618, 446] width 113 height 15
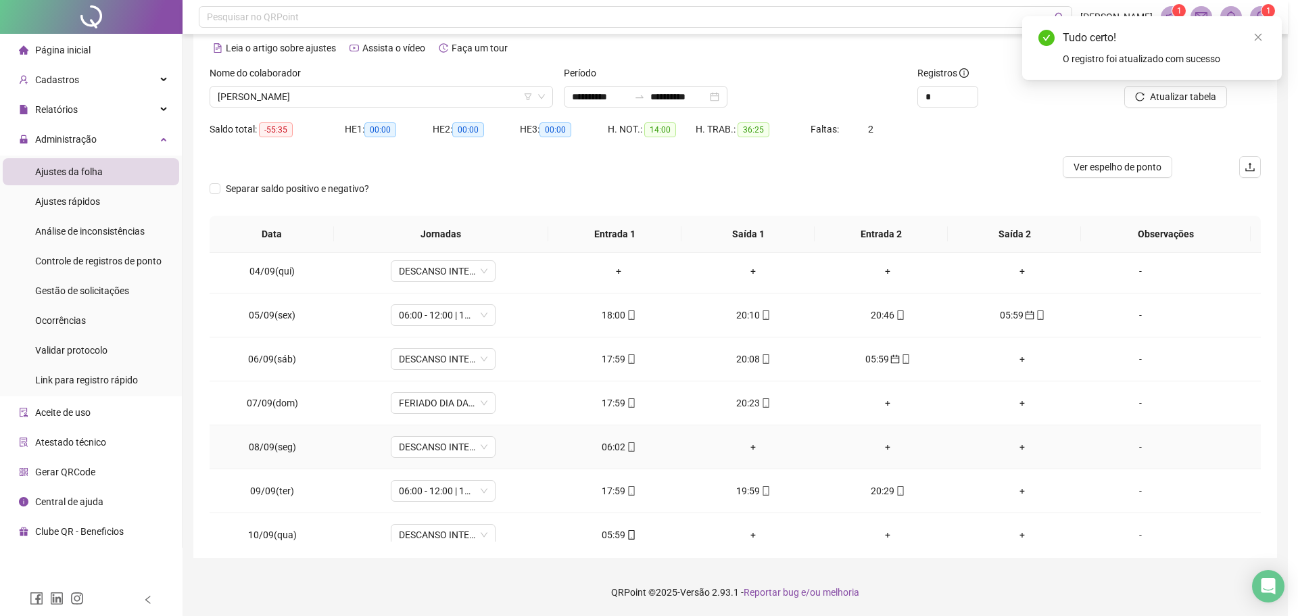
type input "**********"
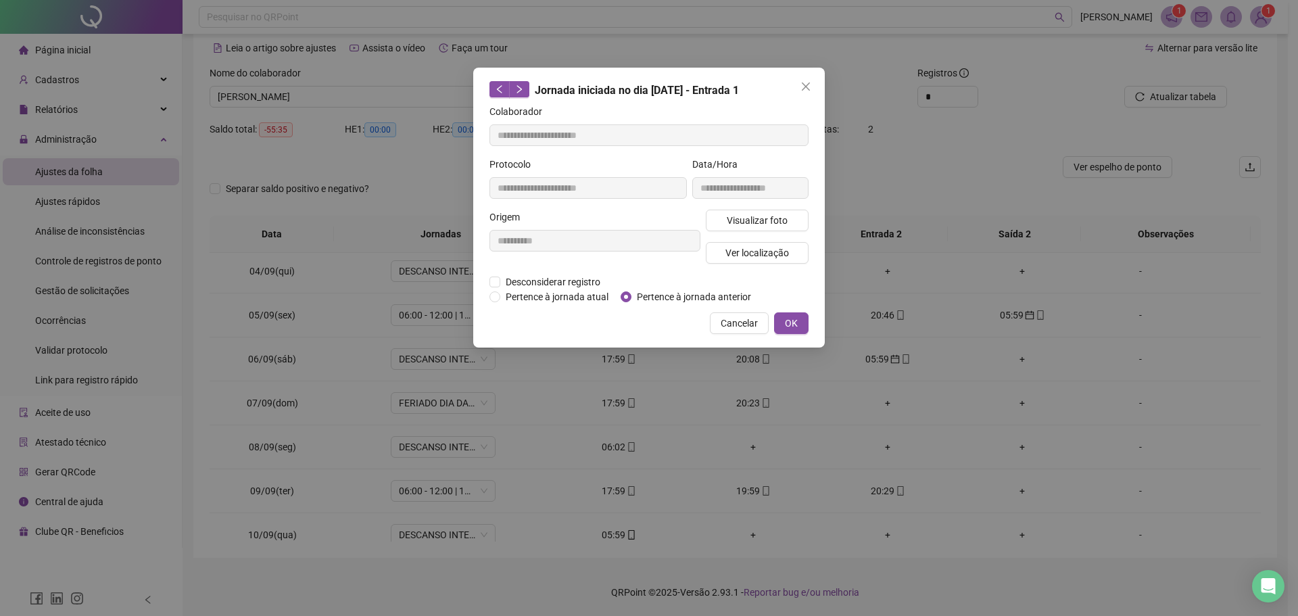
click at [773, 331] on div "Cancelar OK" at bounding box center [648, 323] width 319 height 22
click at [782, 321] on button "OK" at bounding box center [791, 323] width 34 height 22
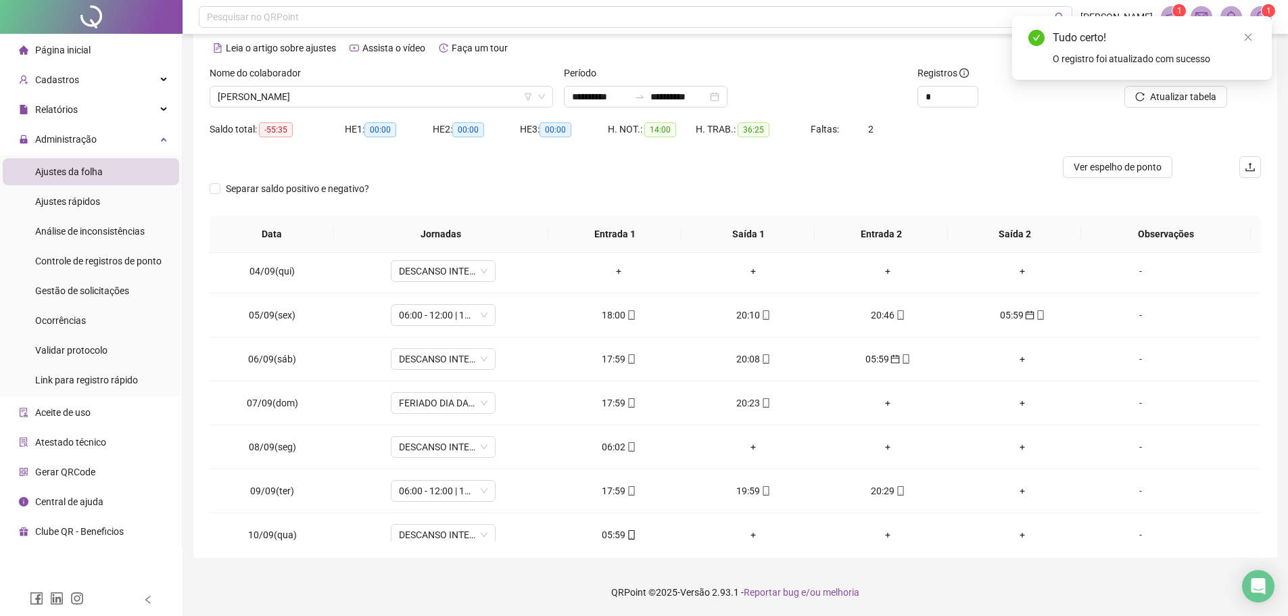
click at [1172, 112] on div "Atualizar tabela" at bounding box center [1177, 92] width 177 height 53
click at [1168, 100] on span "Atualizar tabela" at bounding box center [1183, 96] width 66 height 15
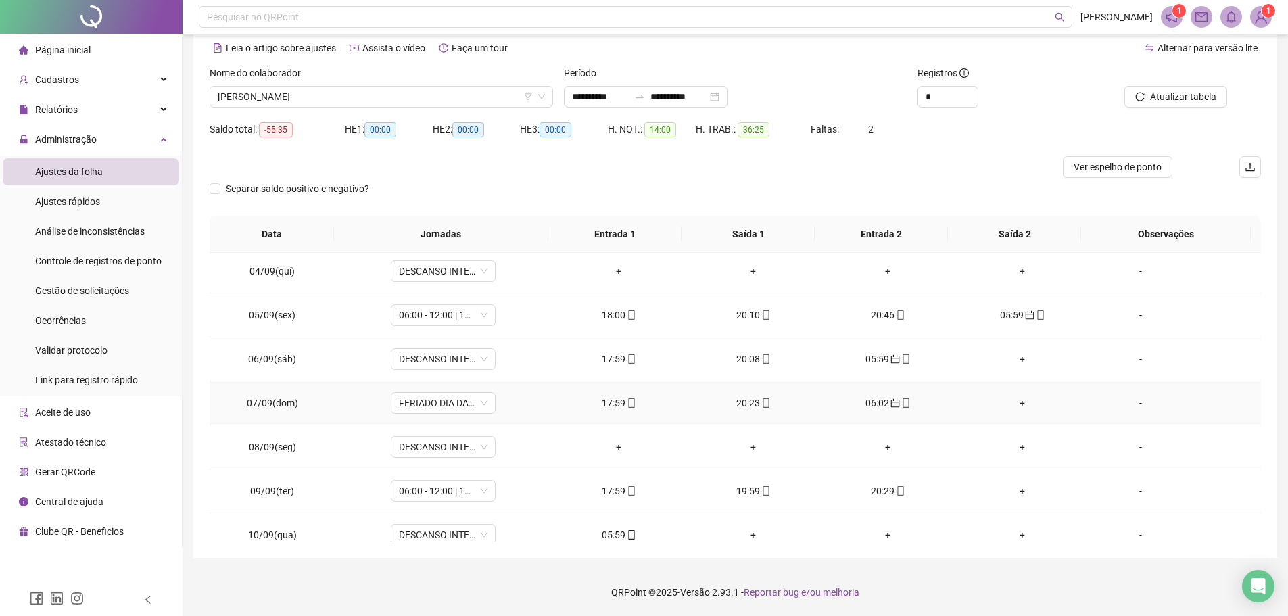
click at [606, 404] on div "17:59" at bounding box center [618, 402] width 113 height 15
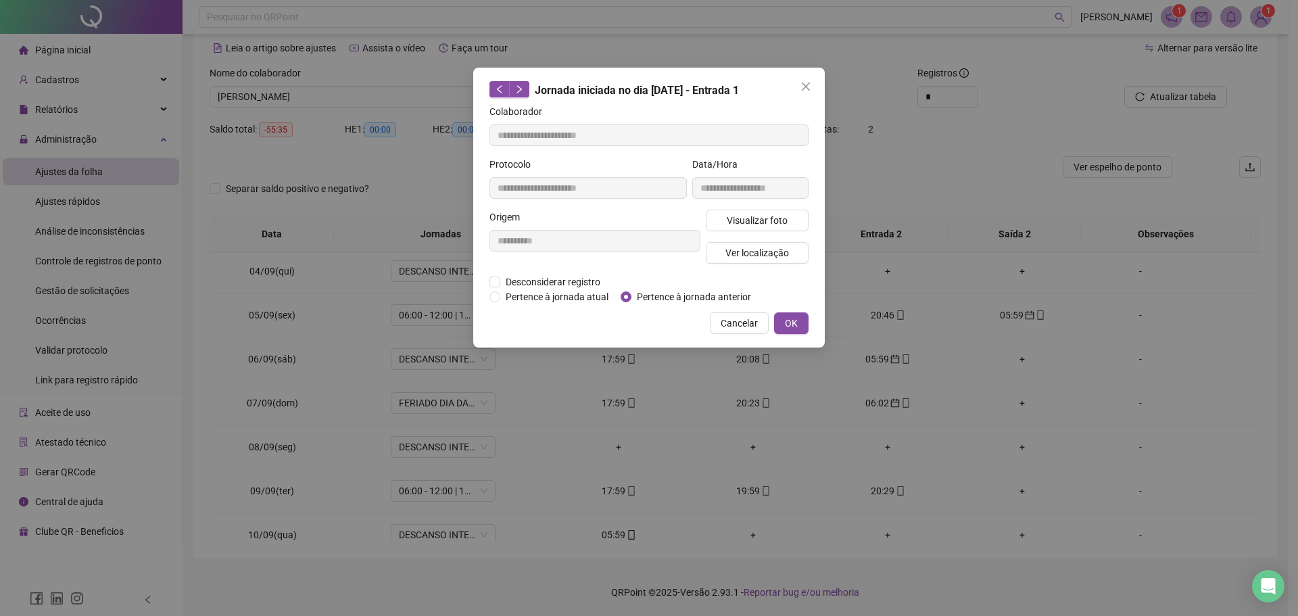
type input "**********"
click at [794, 320] on span "OK" at bounding box center [791, 323] width 13 height 15
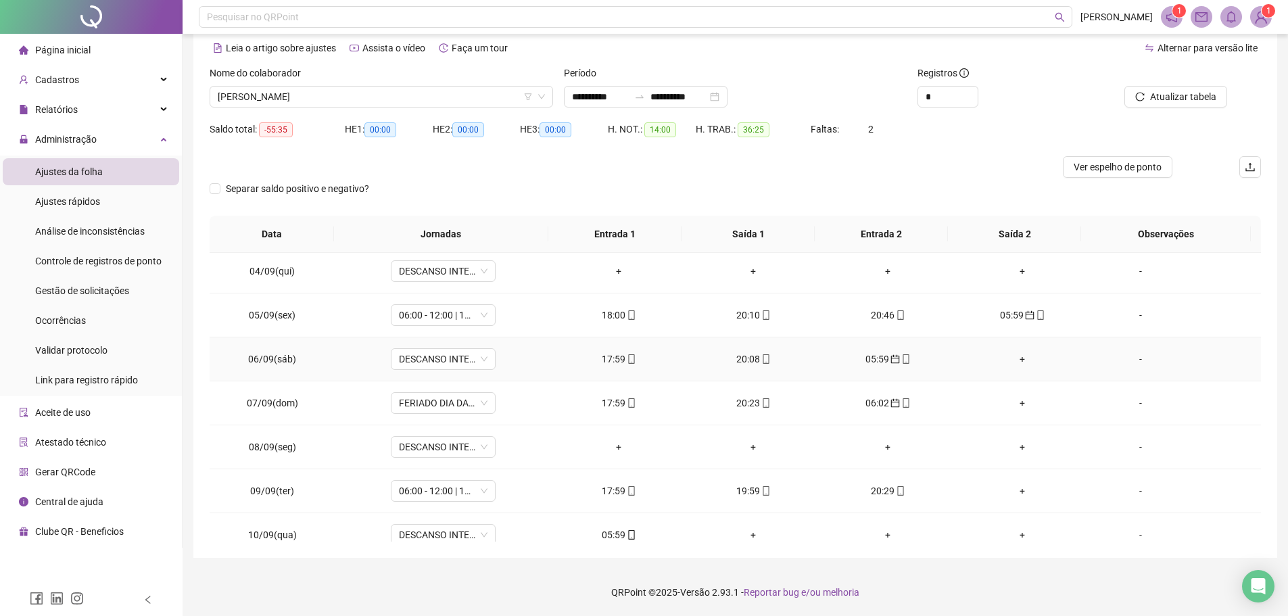
click at [603, 356] on div "17:59" at bounding box center [618, 359] width 113 height 15
type input "**********"
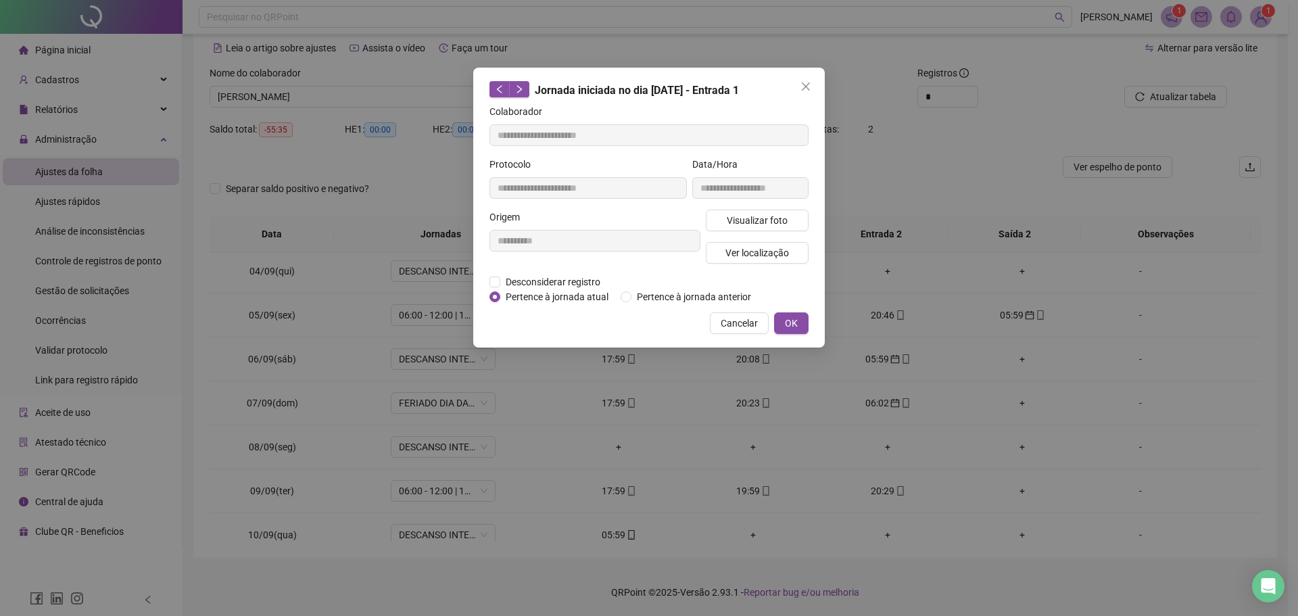
click at [790, 317] on span "OK" at bounding box center [791, 323] width 13 height 15
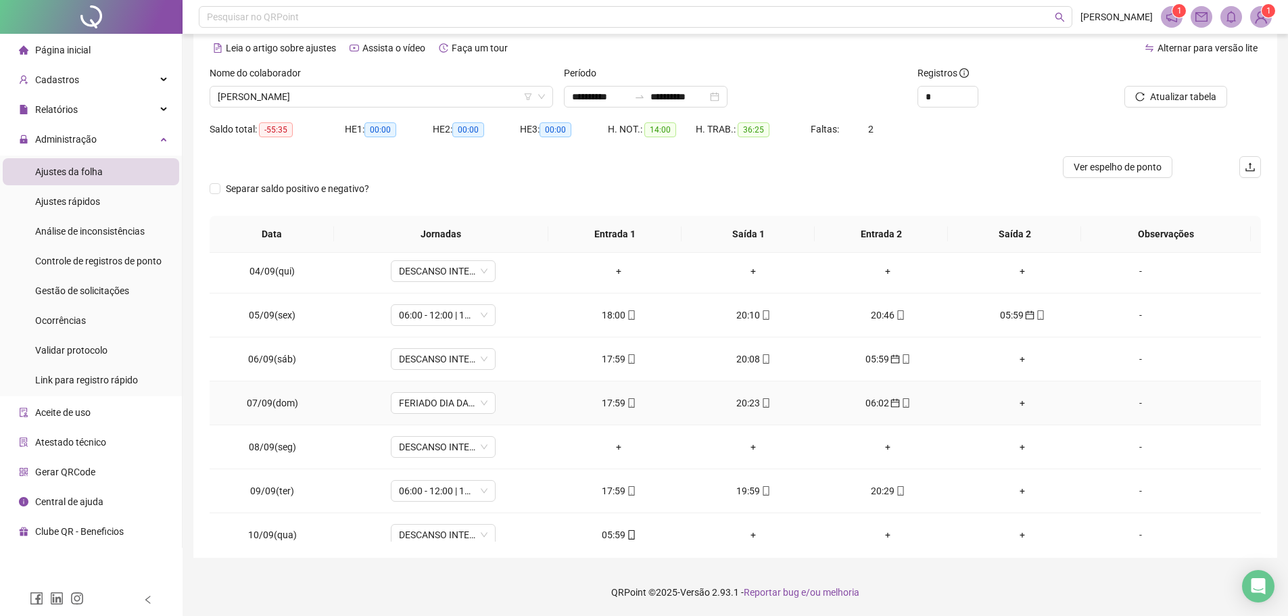
click at [614, 400] on div "17:59" at bounding box center [618, 402] width 113 height 15
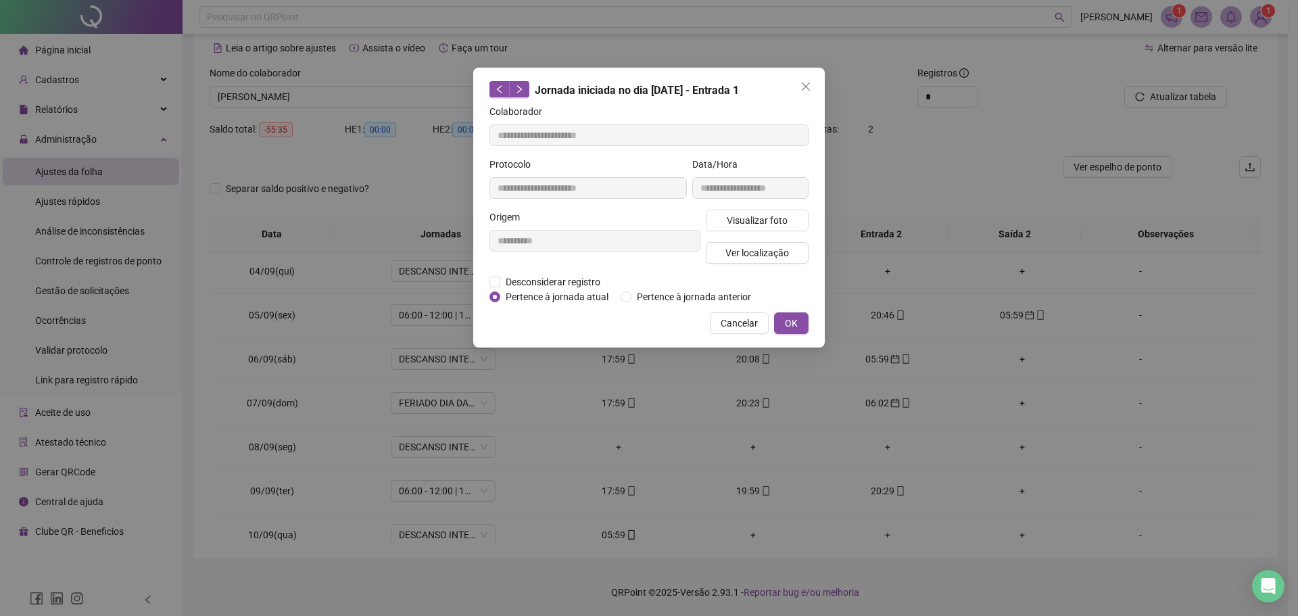
type input "**********"
click at [784, 317] on button "OK" at bounding box center [791, 323] width 34 height 22
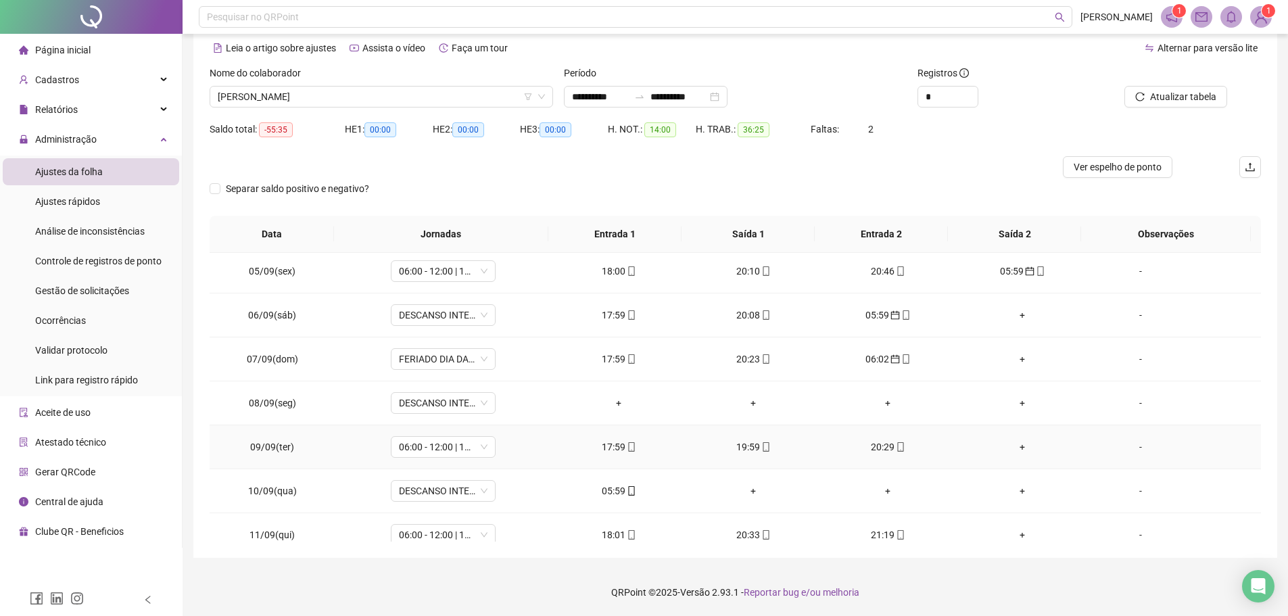
scroll to position [203, 0]
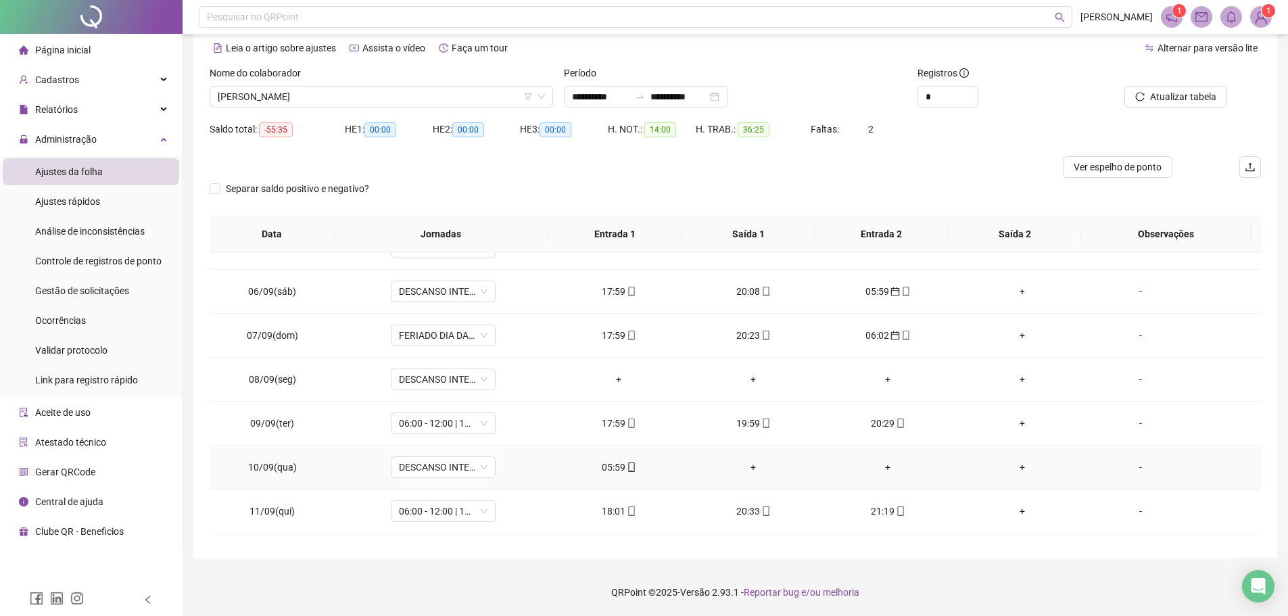
click at [602, 465] on div "05:59" at bounding box center [618, 467] width 113 height 15
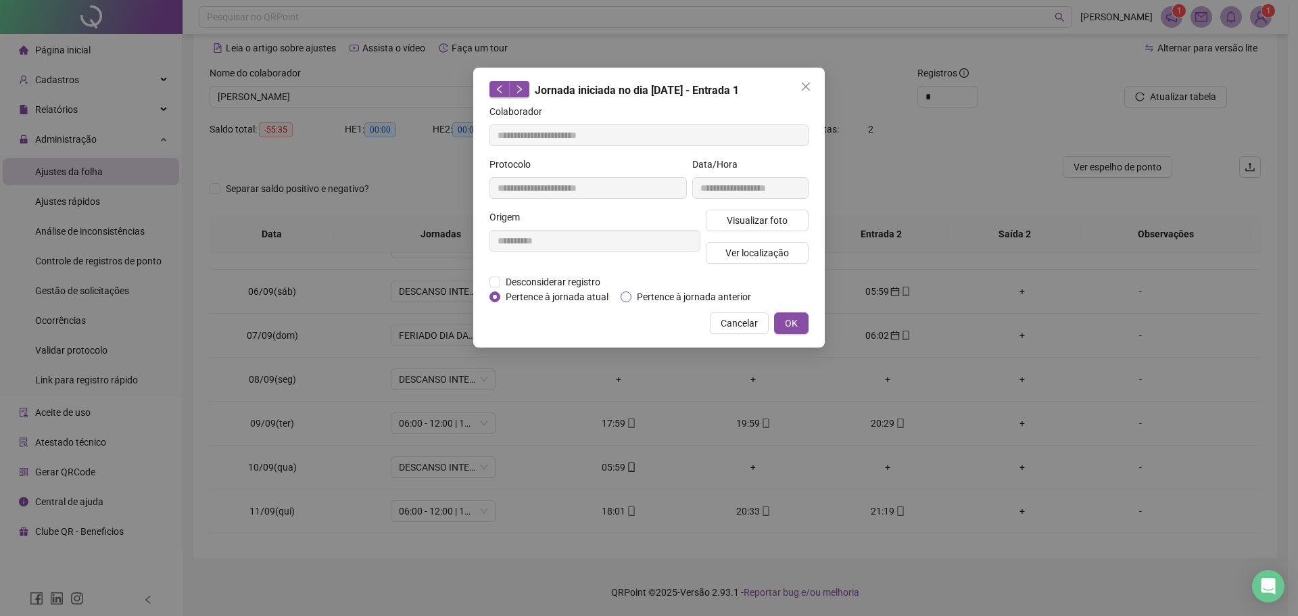
type input "**********"
click at [644, 296] on span "Pertence à jornada anterior" at bounding box center [693, 296] width 125 height 15
click at [799, 320] on button "OK" at bounding box center [791, 323] width 34 height 22
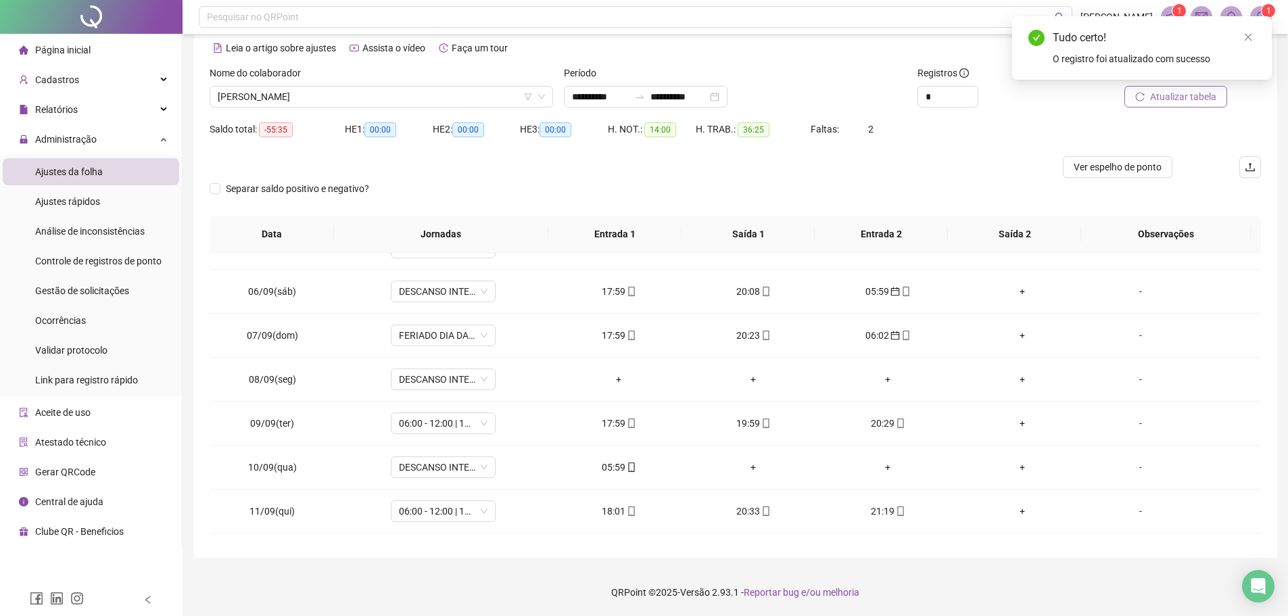
click at [1157, 95] on span "Atualizar tabela" at bounding box center [1183, 96] width 66 height 15
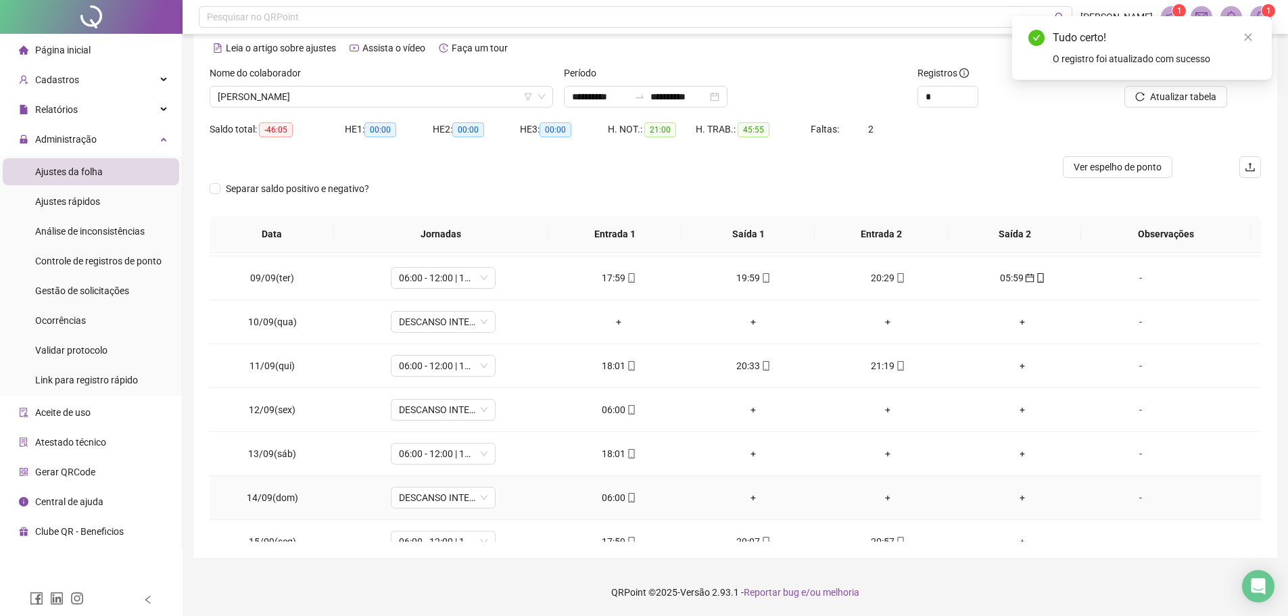
scroll to position [406, 0]
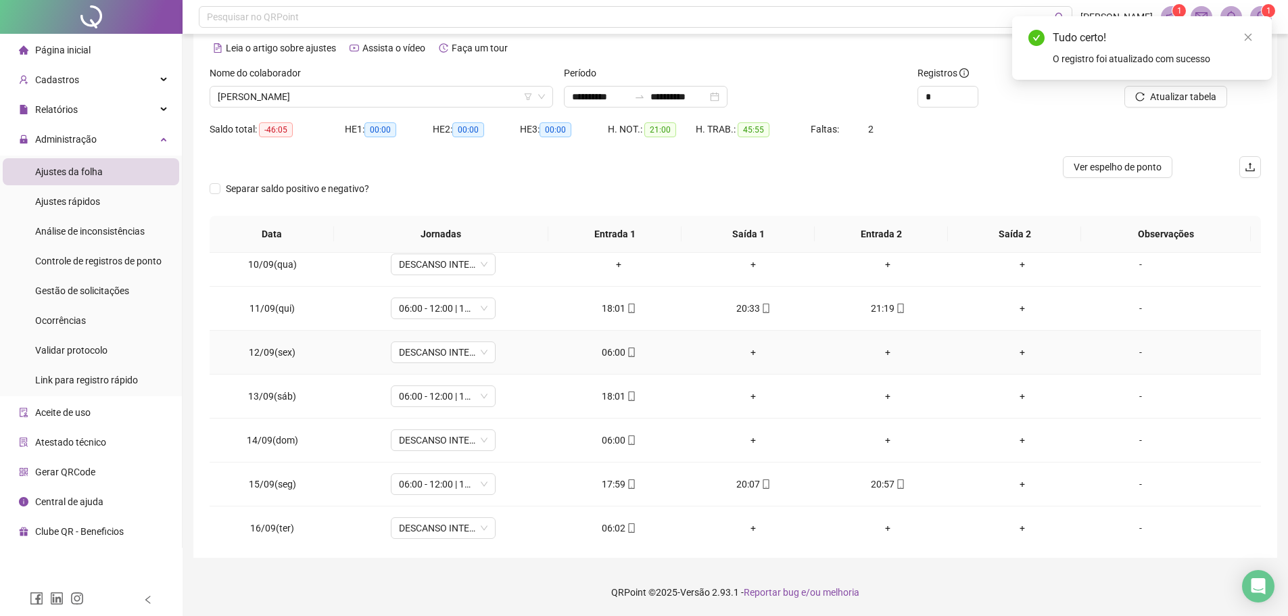
click at [614, 356] on div "06:00" at bounding box center [618, 352] width 113 height 15
type input "**********"
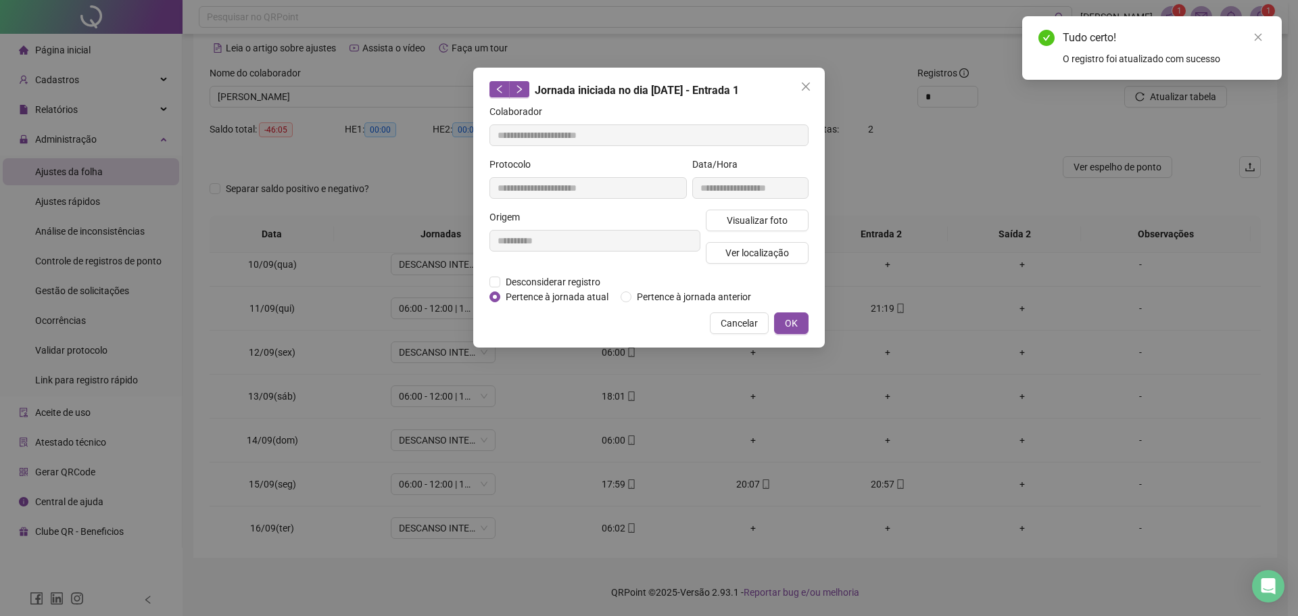
click at [658, 288] on div "Desconsiderar registro Pertence ao lanche" at bounding box center [648, 281] width 319 height 15
click at [656, 294] on span "Pertence à jornada anterior" at bounding box center [693, 296] width 125 height 15
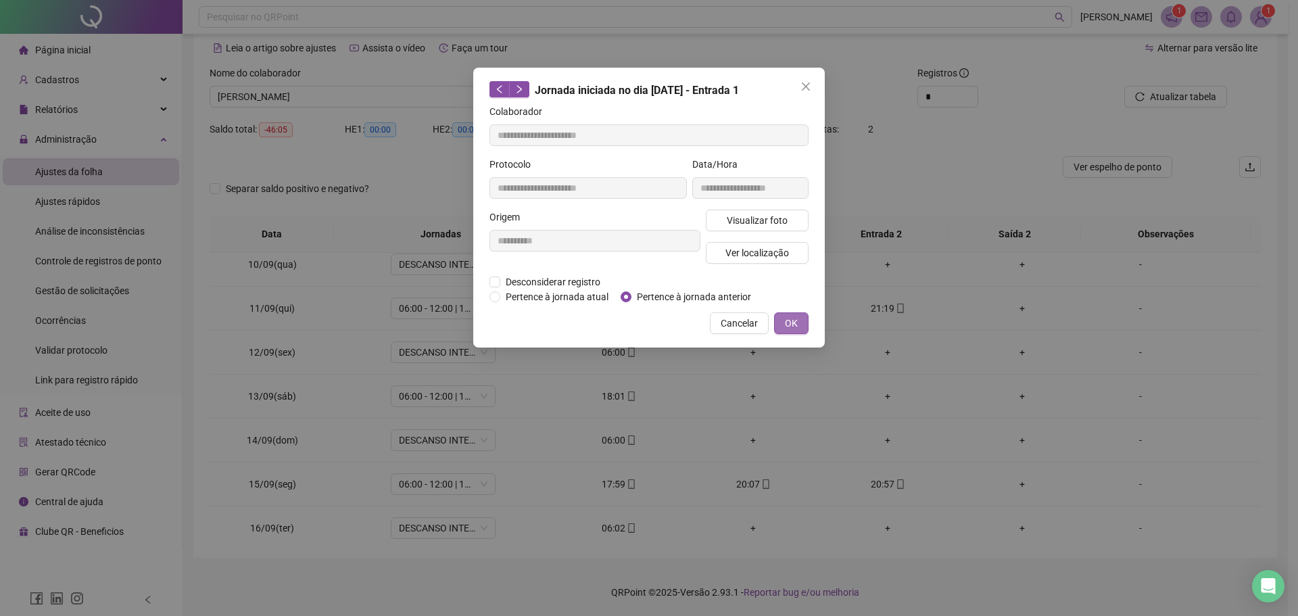
click at [796, 319] on span "OK" at bounding box center [791, 323] width 13 height 15
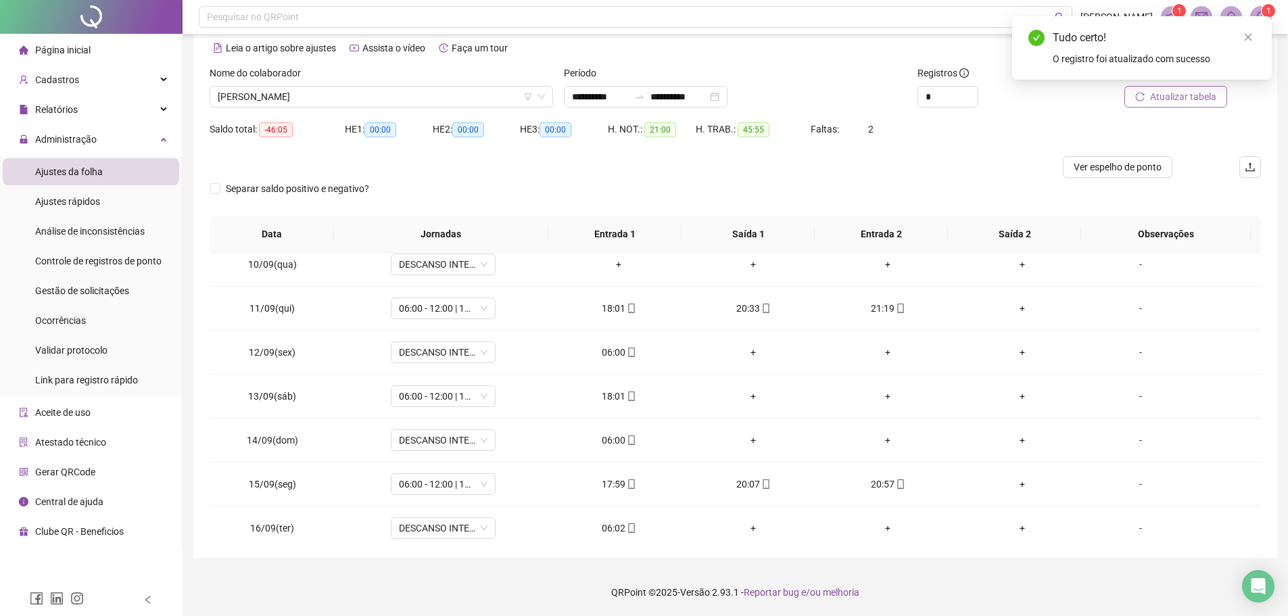
click at [1176, 92] on span "Atualizar tabela" at bounding box center [1183, 96] width 66 height 15
click at [619, 438] on div "06:00" at bounding box center [618, 440] width 113 height 15
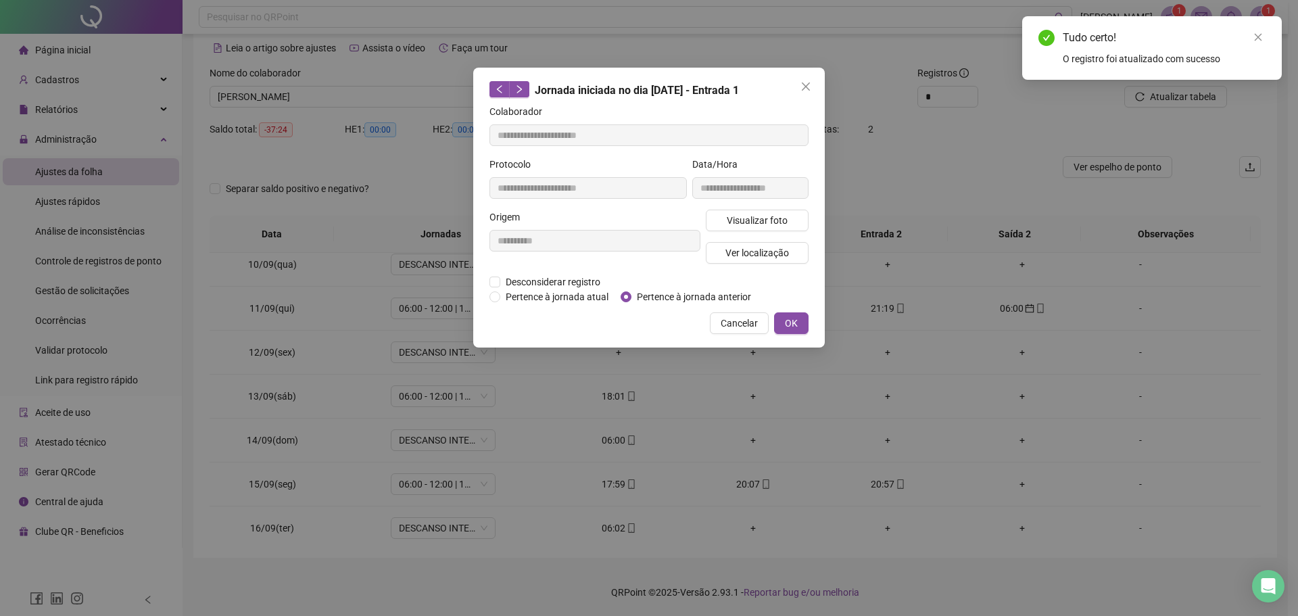
type input "**********"
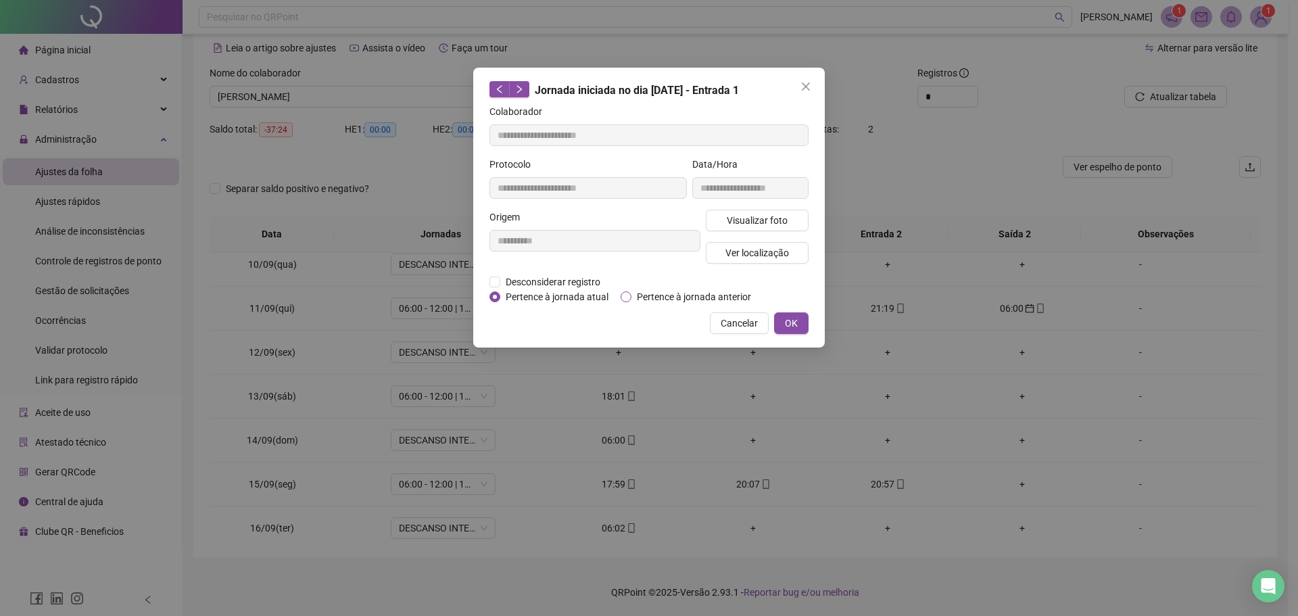
click at [636, 292] on span "Pertence à jornada anterior" at bounding box center [693, 296] width 125 height 15
click at [782, 316] on button "OK" at bounding box center [791, 323] width 34 height 22
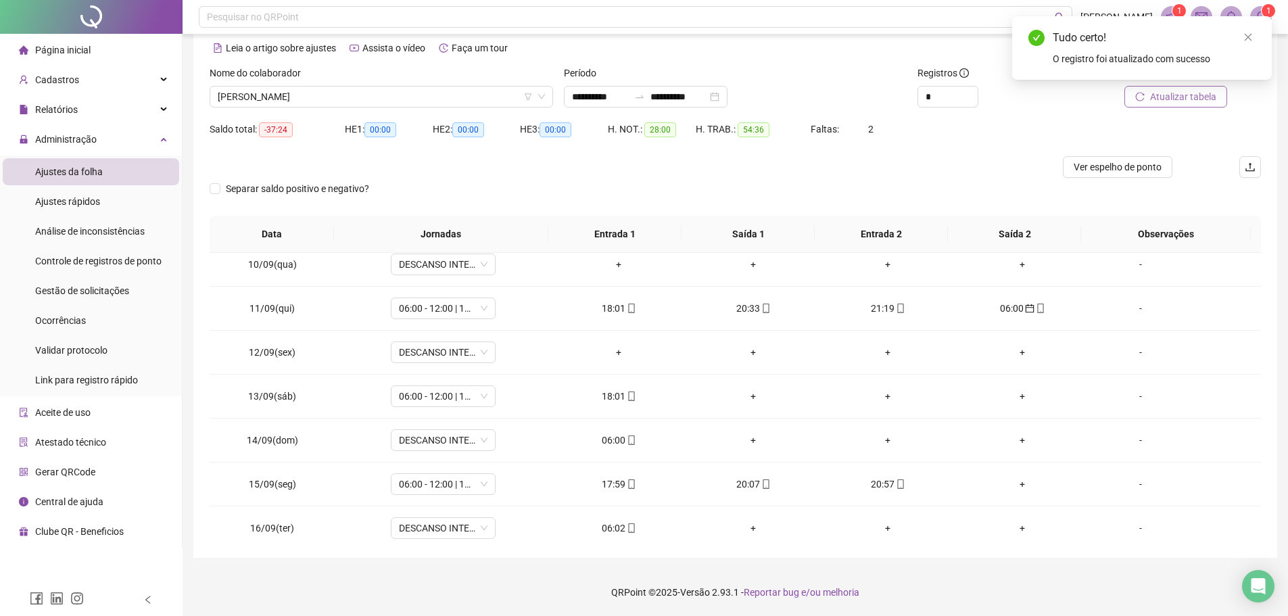
click at [1145, 95] on icon "reload" at bounding box center [1140, 96] width 9 height 9
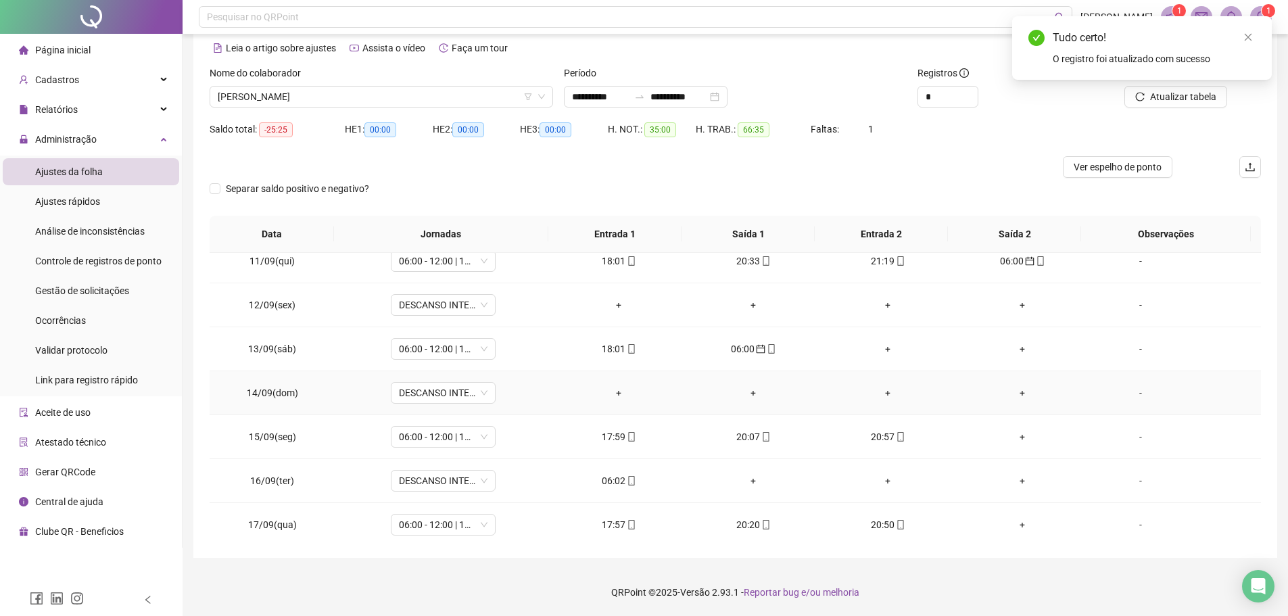
scroll to position [502, 0]
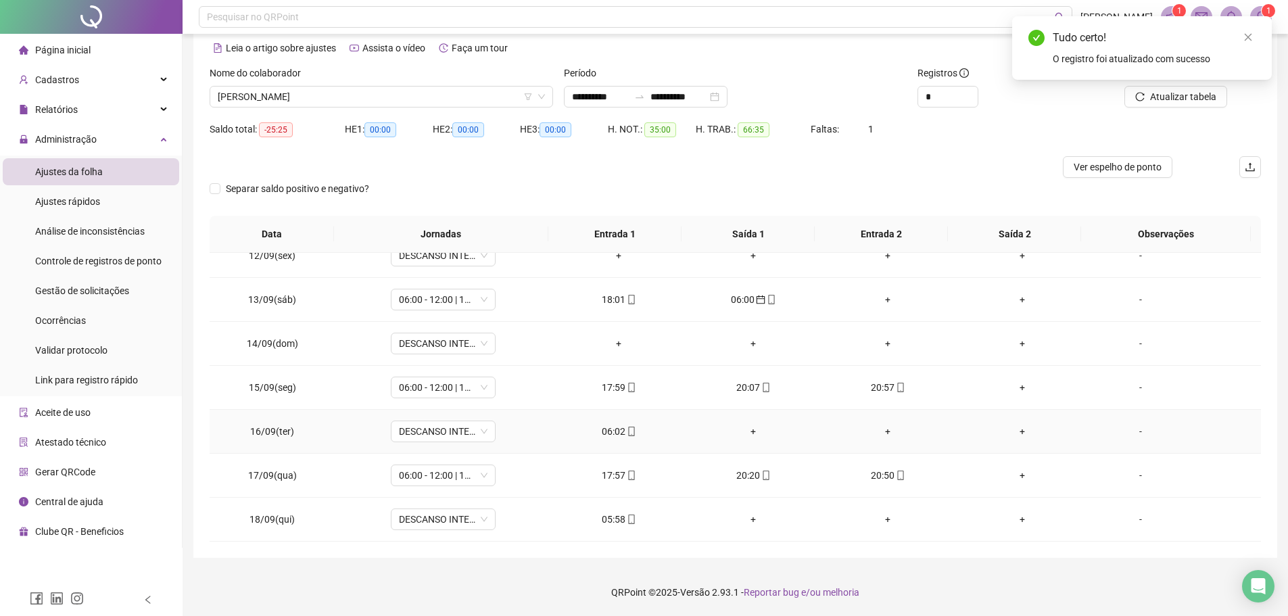
click at [613, 427] on div "06:02" at bounding box center [618, 431] width 113 height 15
type input "**********"
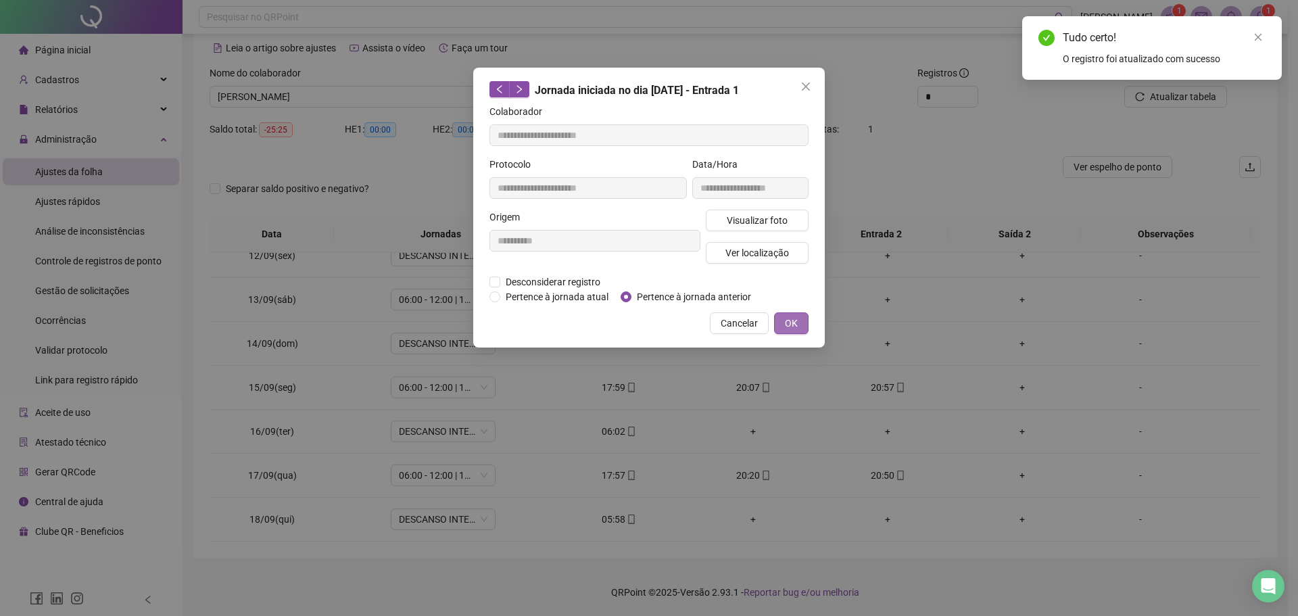
click at [792, 322] on span "OK" at bounding box center [791, 323] width 13 height 15
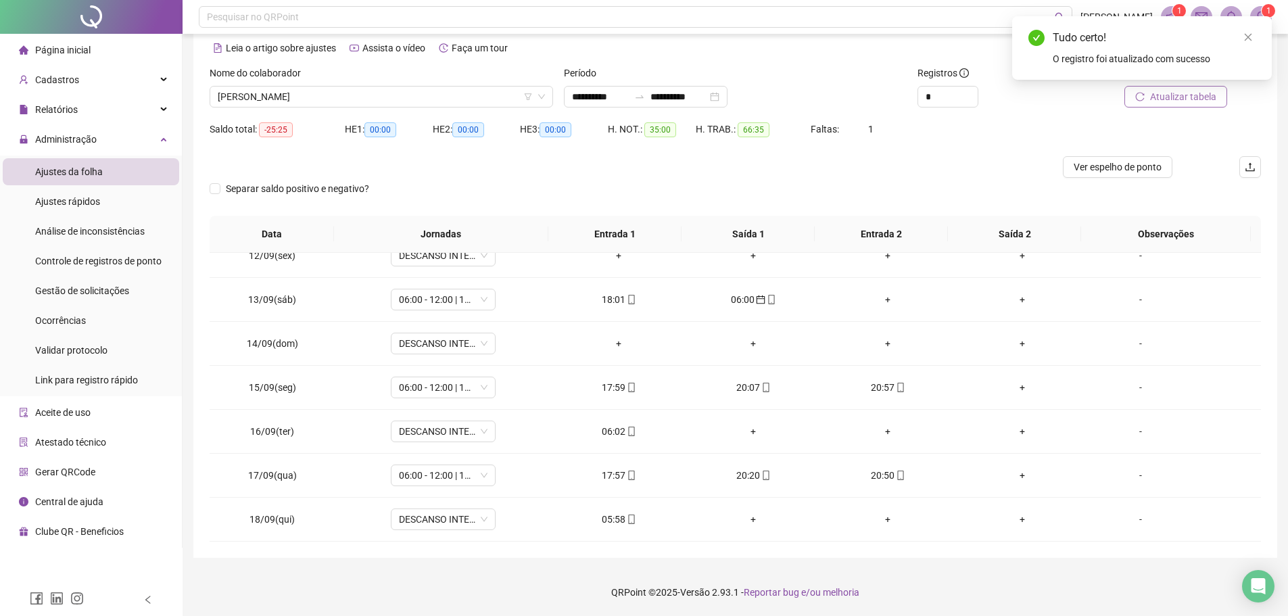
click at [1185, 98] on span "Atualizar tabela" at bounding box center [1183, 96] width 66 height 15
click at [610, 521] on div "05:58" at bounding box center [618, 519] width 113 height 15
type input "**********"
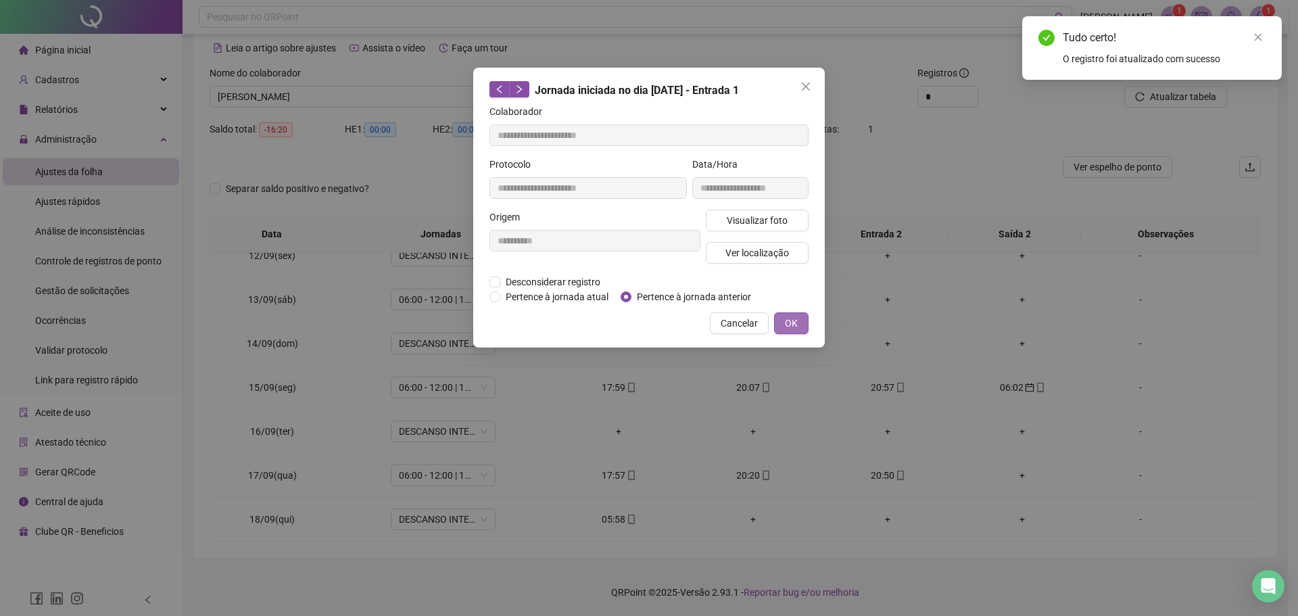
click at [804, 319] on button "OK" at bounding box center [791, 323] width 34 height 22
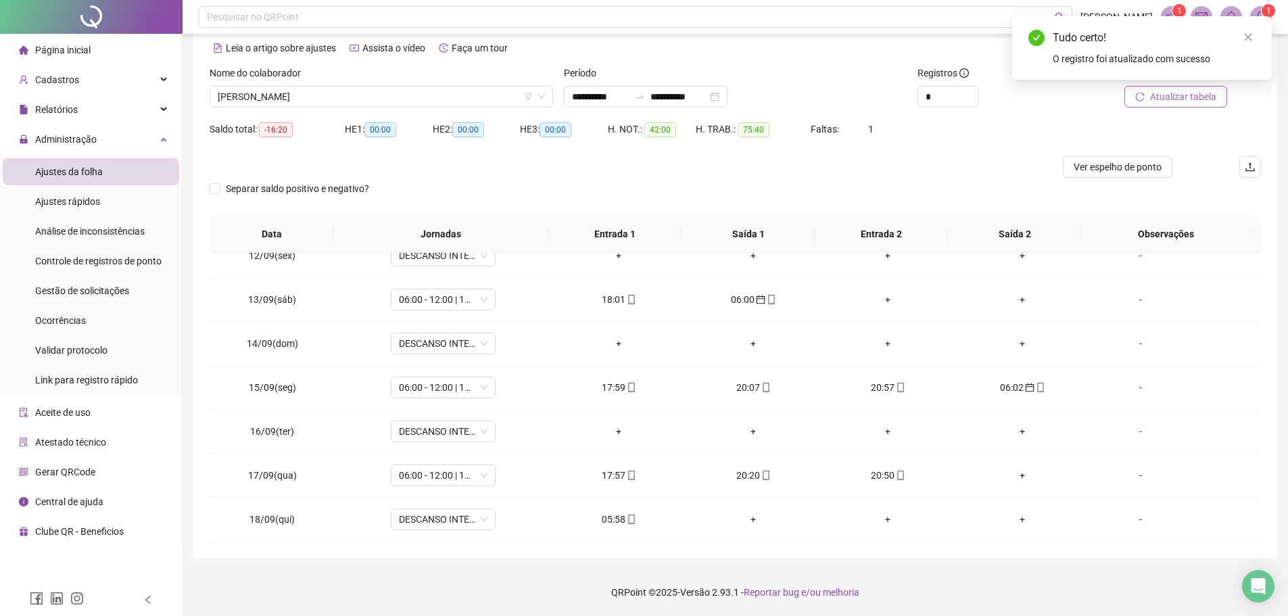
click at [1149, 93] on button "Atualizar tabela" at bounding box center [1175, 97] width 103 height 22
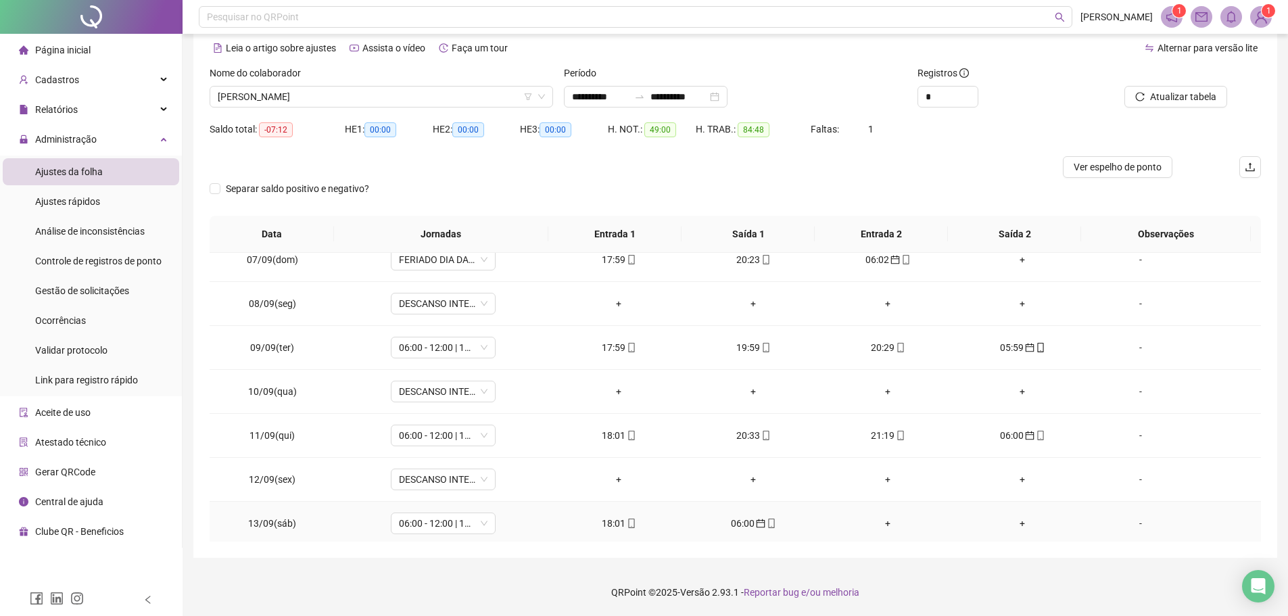
scroll to position [299, 0]
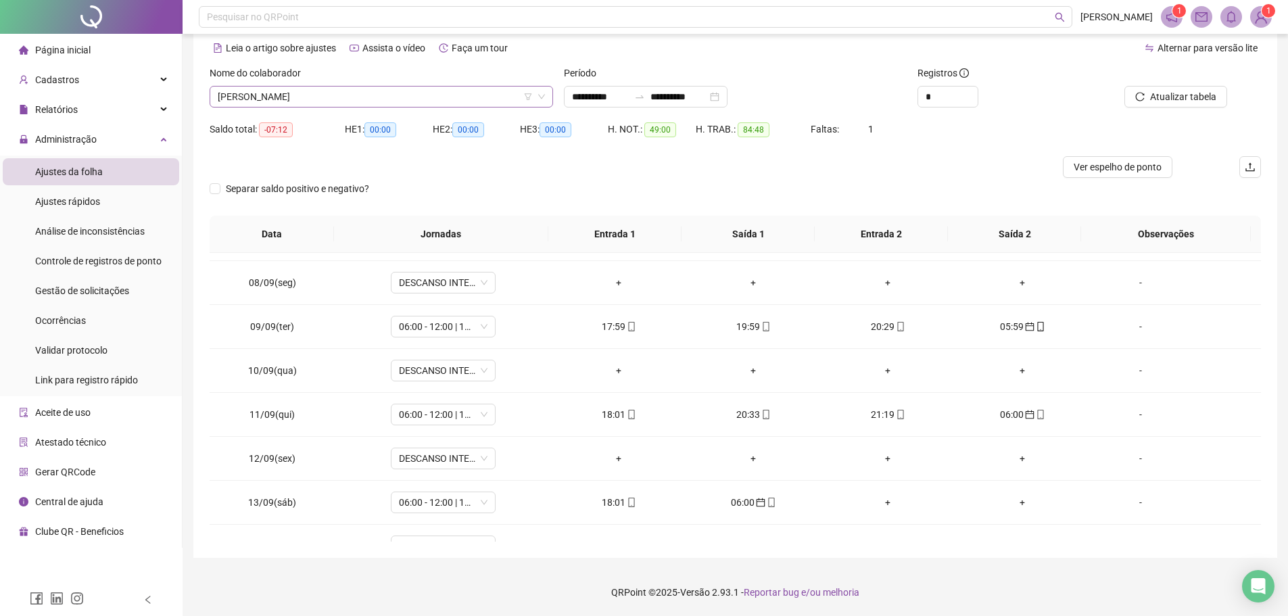
click at [414, 94] on span "ALOIZIO MENDES FERREIRA" at bounding box center [381, 97] width 327 height 20
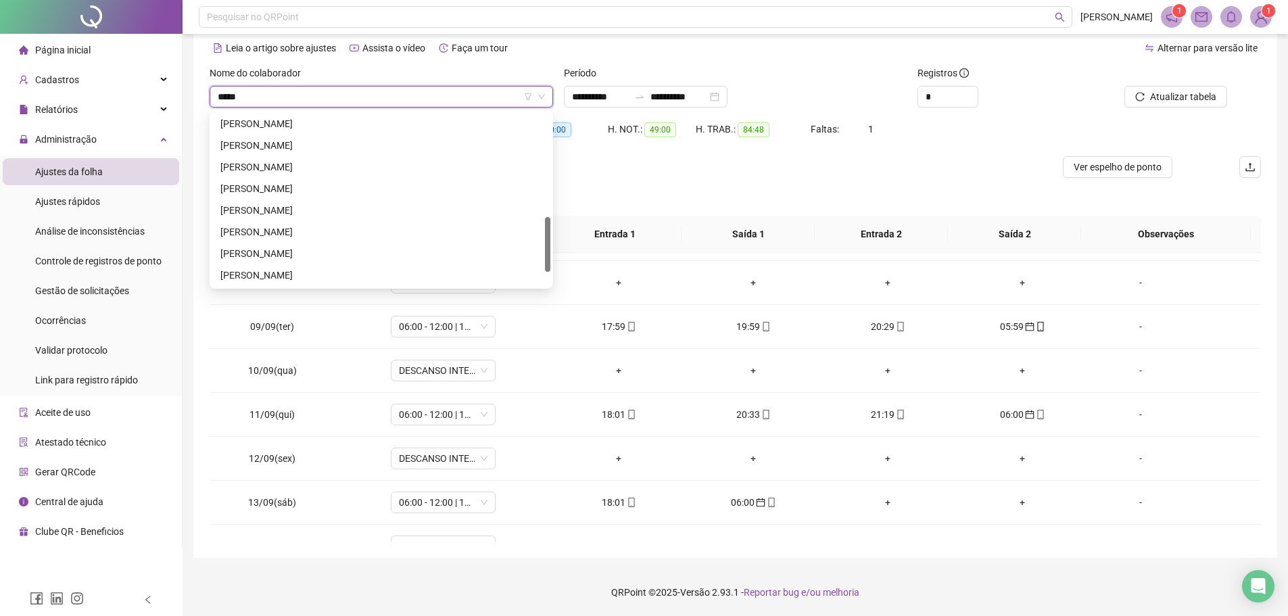
scroll to position [0, 0]
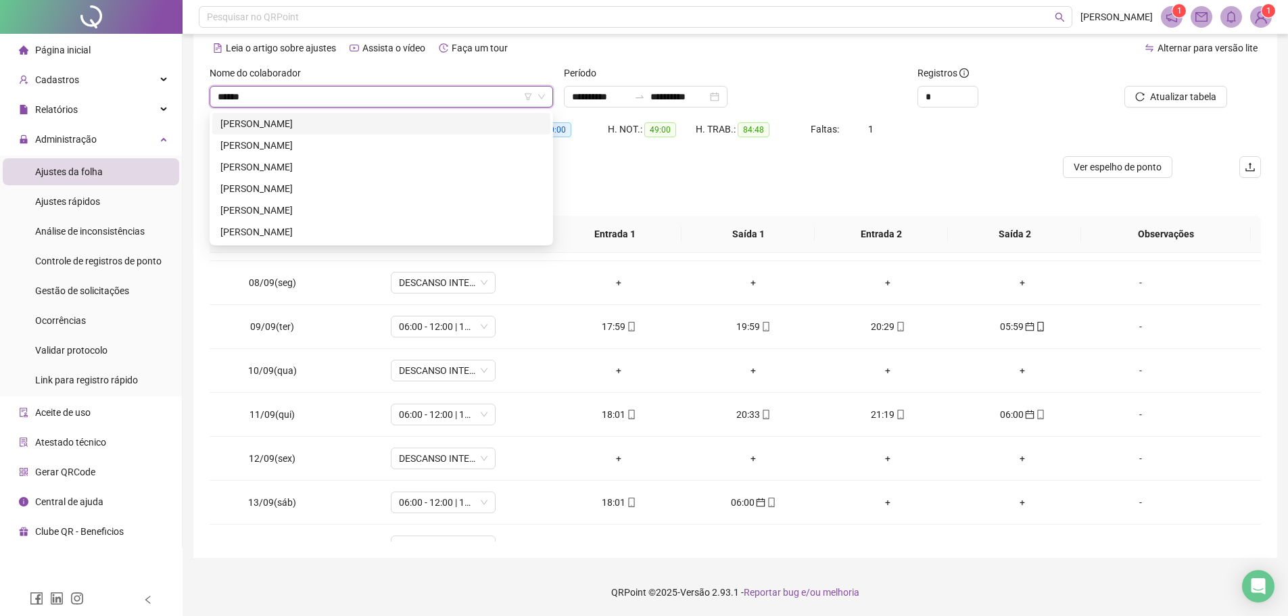
type input "*******"
click at [381, 143] on div "[PERSON_NAME]" at bounding box center [381, 145] width 322 height 15
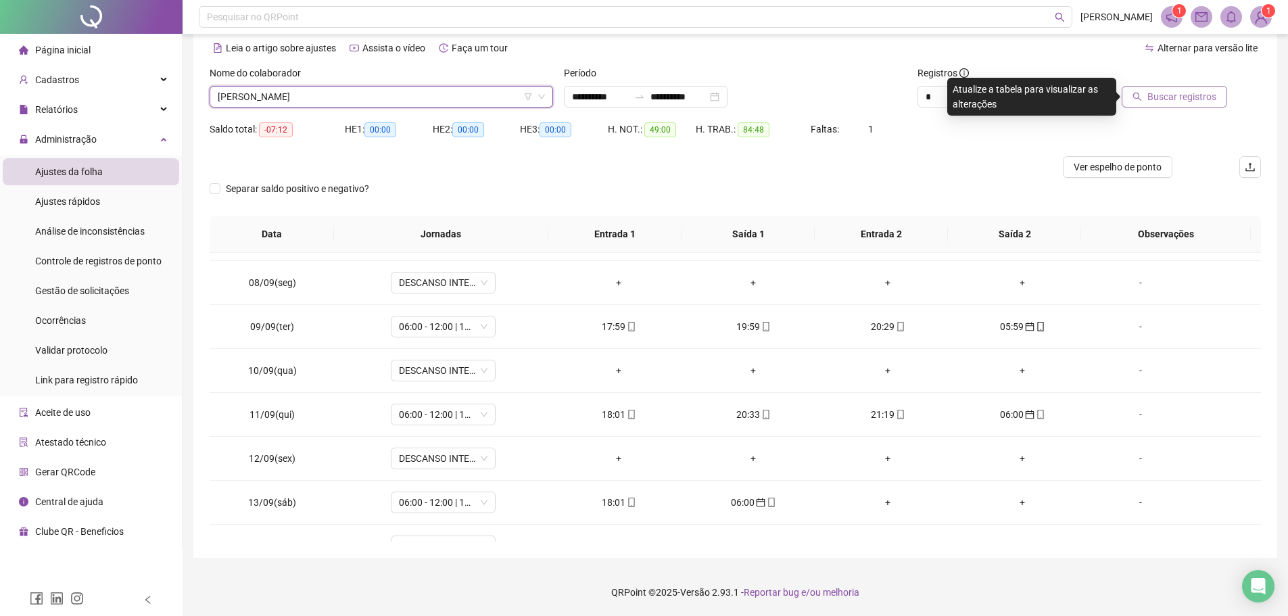
click at [1165, 101] on span "Buscar registros" at bounding box center [1181, 96] width 69 height 15
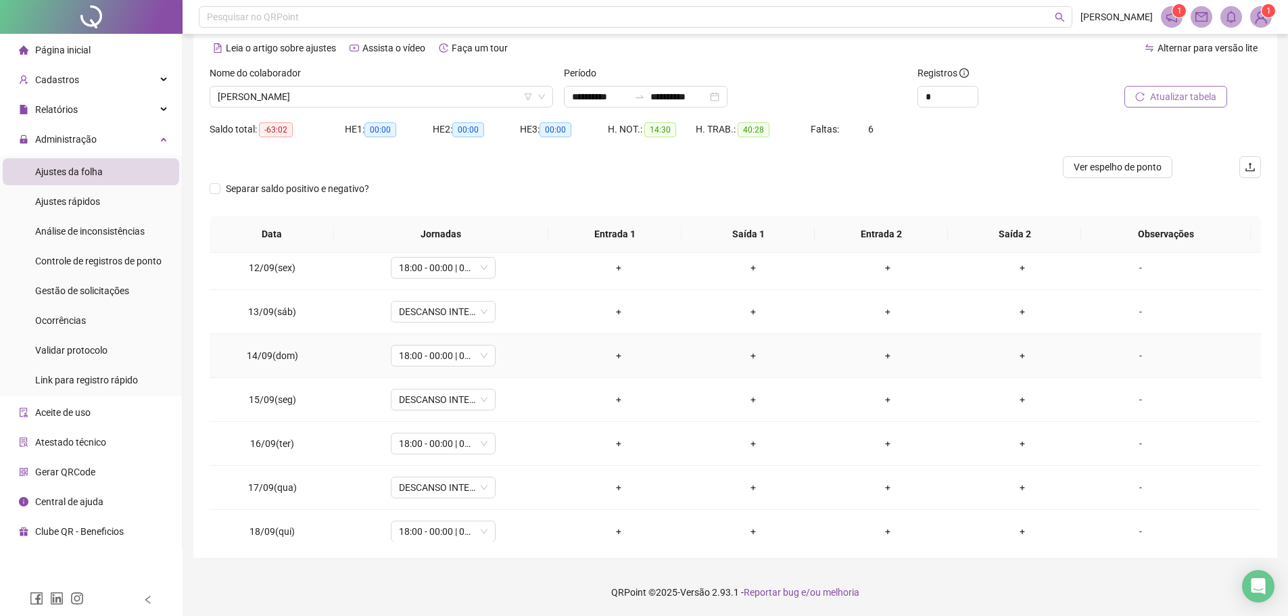
scroll to position [502, 0]
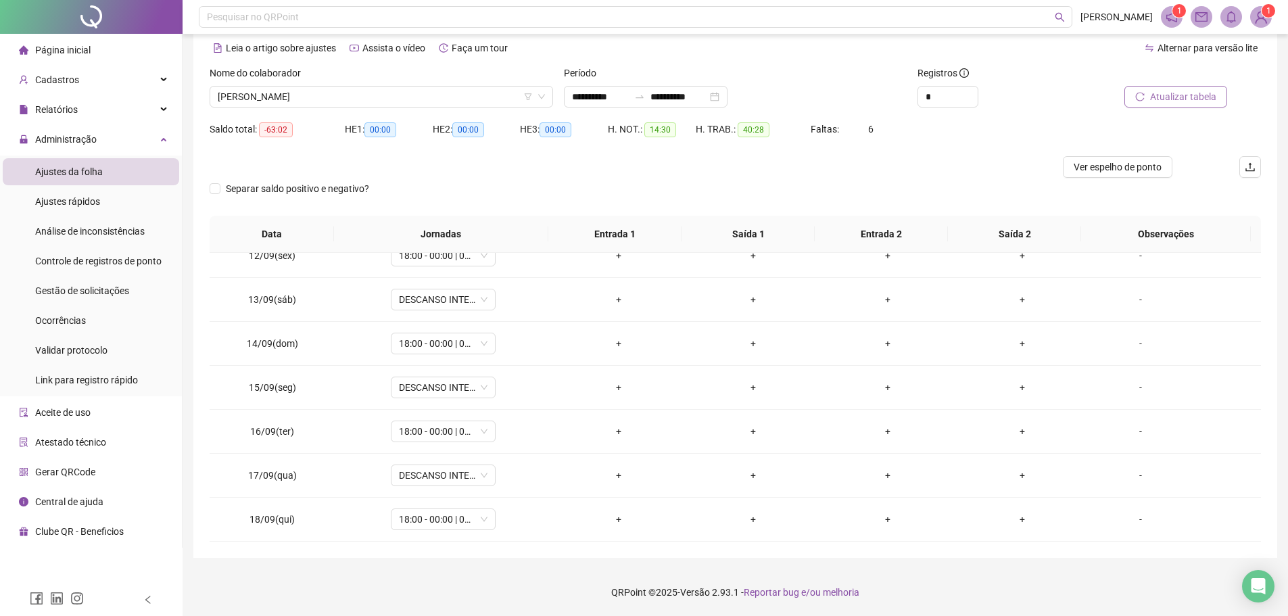
click at [1194, 95] on span "Atualizar tabela" at bounding box center [1183, 96] width 66 height 15
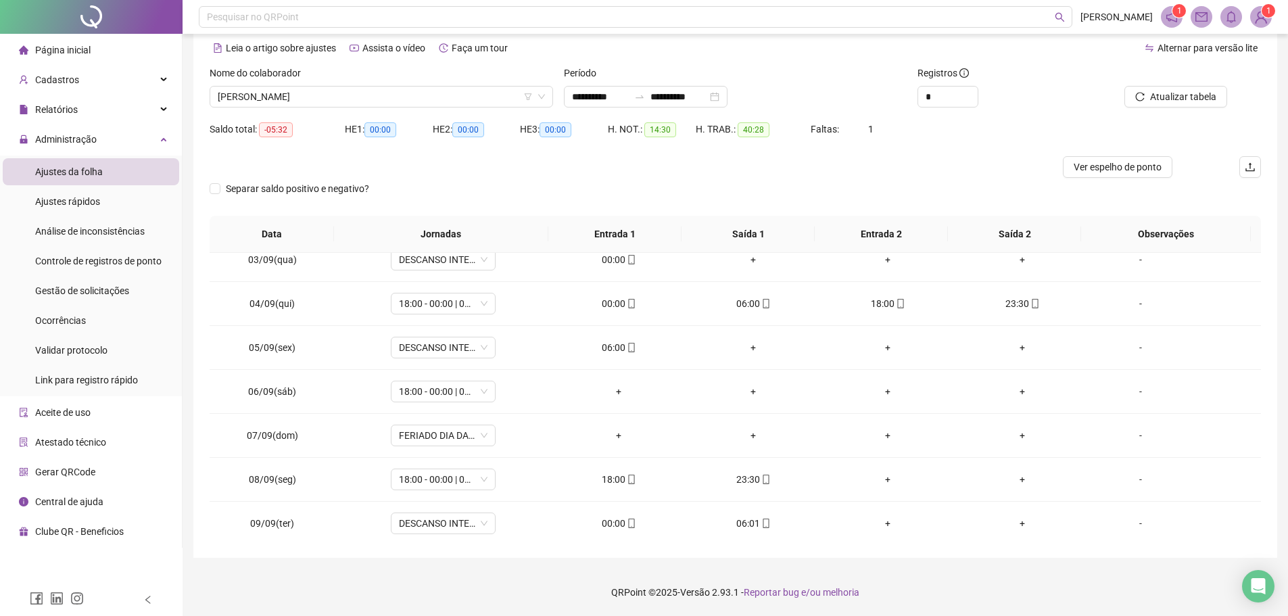
scroll to position [97, 0]
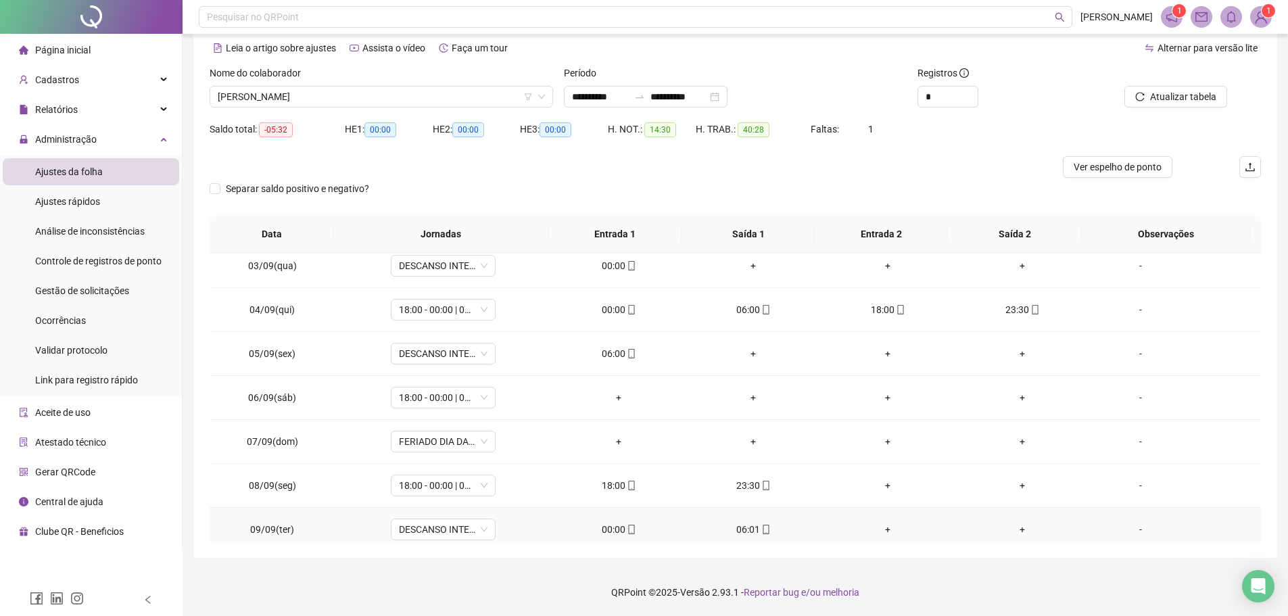
click at [613, 522] on div "00:00" at bounding box center [618, 529] width 113 height 15
type input "**********"
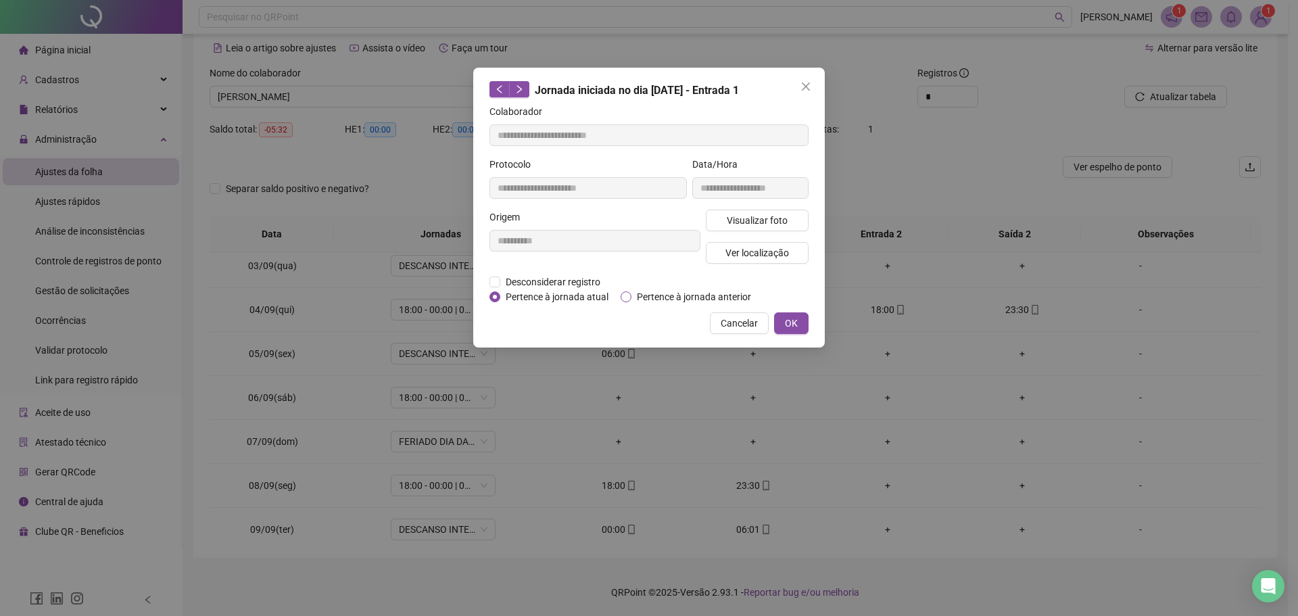
click at [637, 293] on span "Pertence à jornada anterior" at bounding box center [693, 296] width 125 height 15
click at [790, 313] on button "OK" at bounding box center [791, 323] width 34 height 22
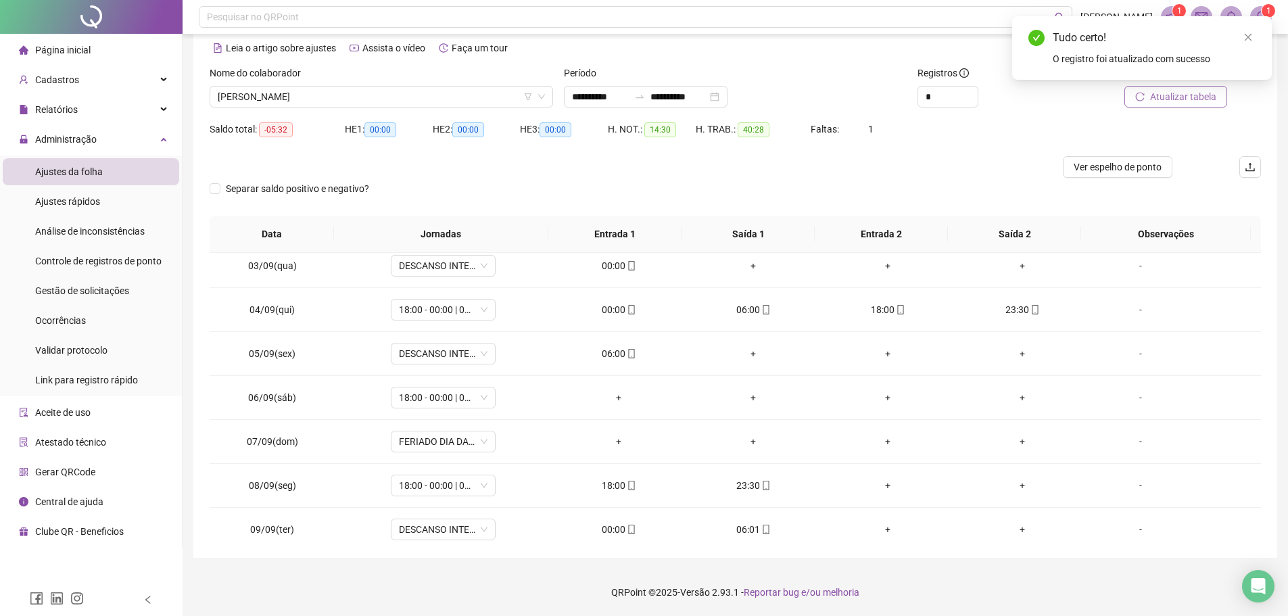
click at [1184, 101] on span "Atualizar tabela" at bounding box center [1183, 96] width 66 height 15
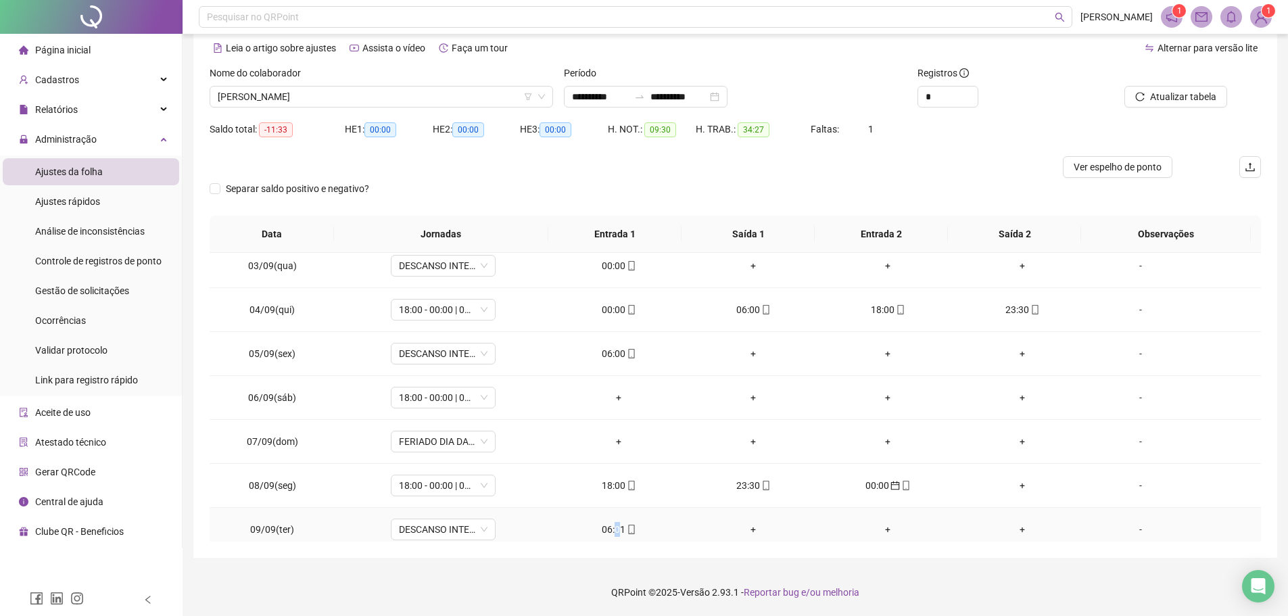
click at [613, 531] on td "06:01" at bounding box center [619, 530] width 135 height 44
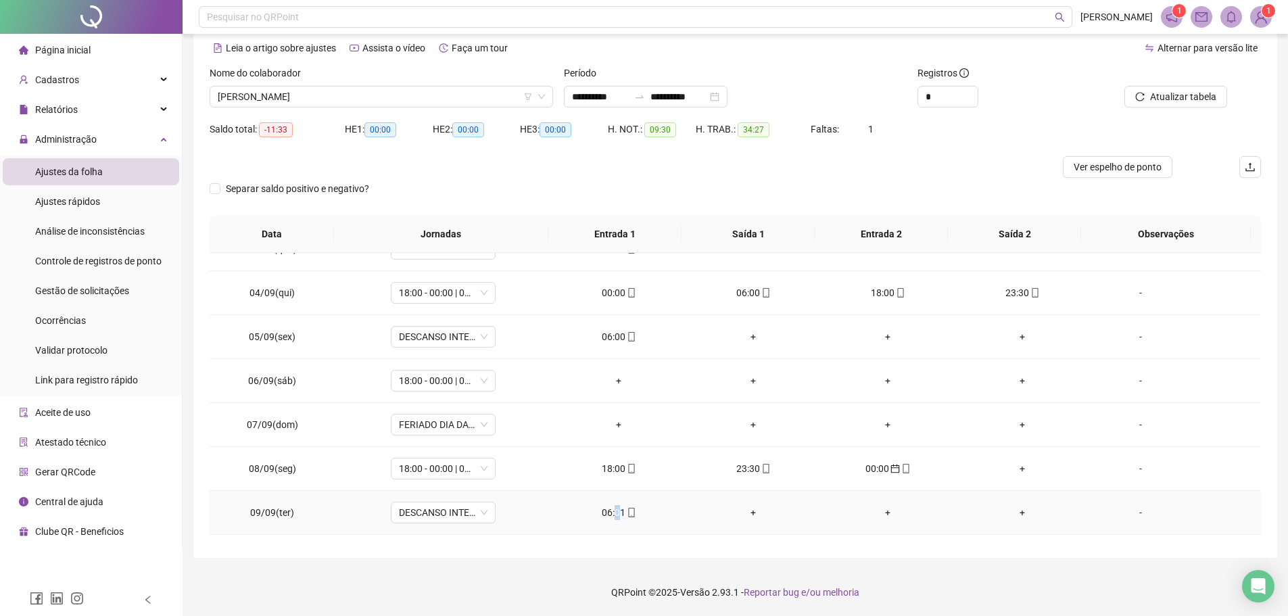
click at [616, 512] on div "06:01" at bounding box center [618, 512] width 113 height 15
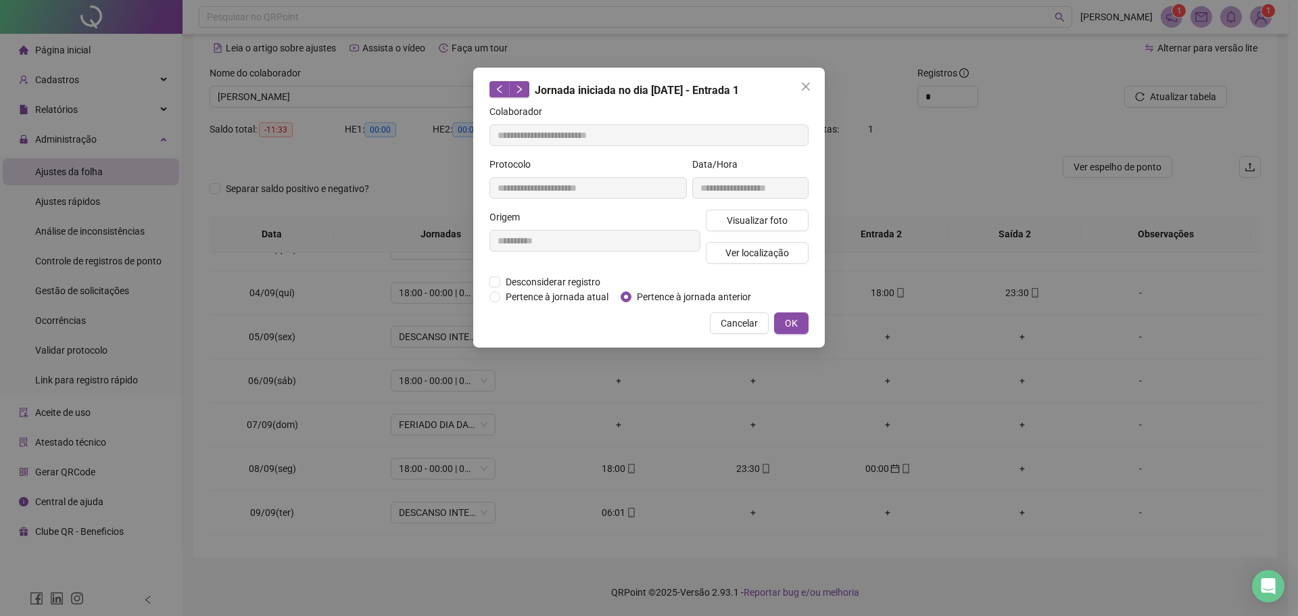
type input "**********"
click at [807, 89] on icon "close" at bounding box center [805, 86] width 11 height 11
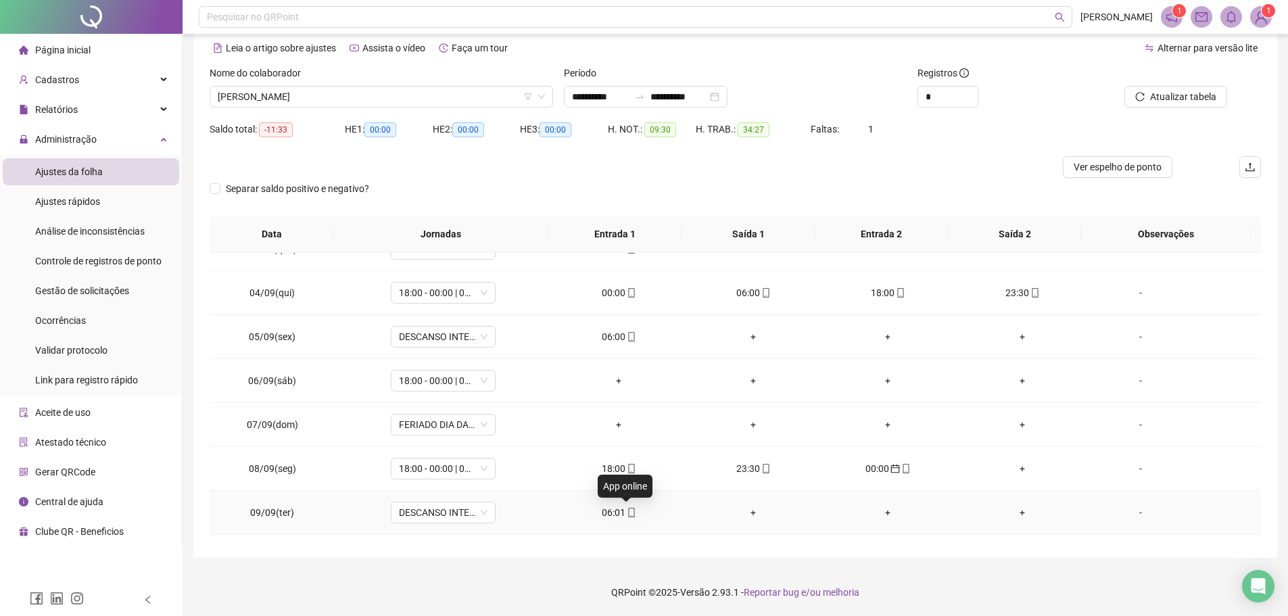
click at [630, 513] on icon "mobile" at bounding box center [631, 512] width 9 height 9
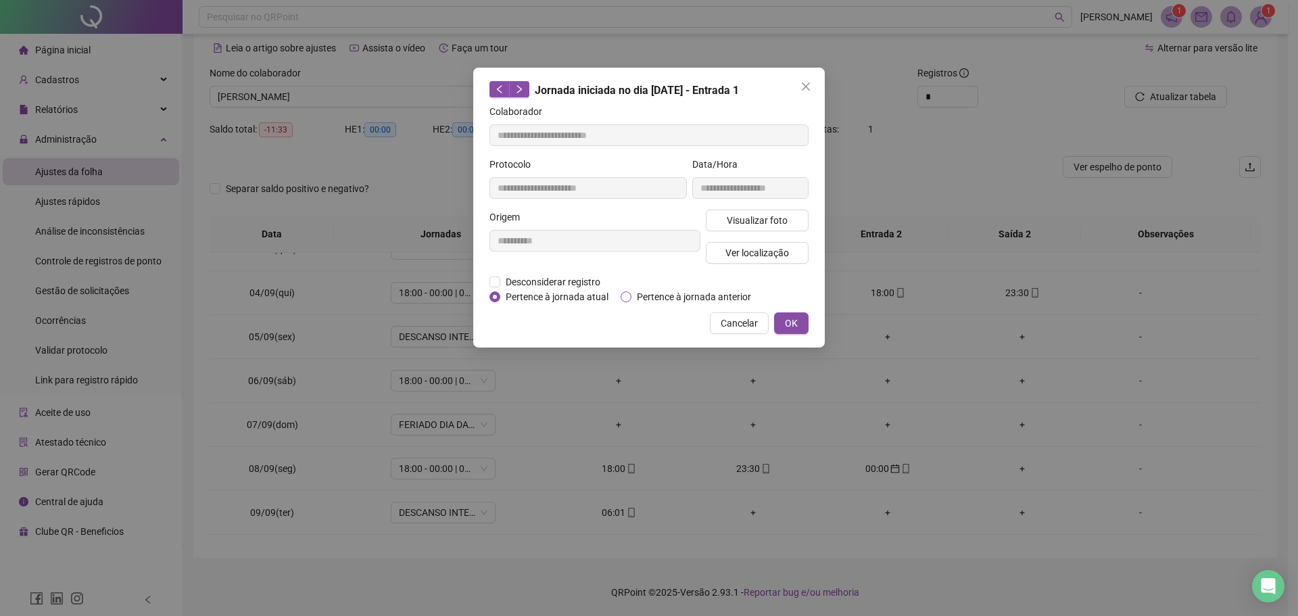
click at [658, 295] on span "Pertence à jornada anterior" at bounding box center [693, 296] width 125 height 15
click at [792, 324] on span "OK" at bounding box center [791, 323] width 13 height 15
click at [792, 320] on span "OK" at bounding box center [791, 323] width 13 height 15
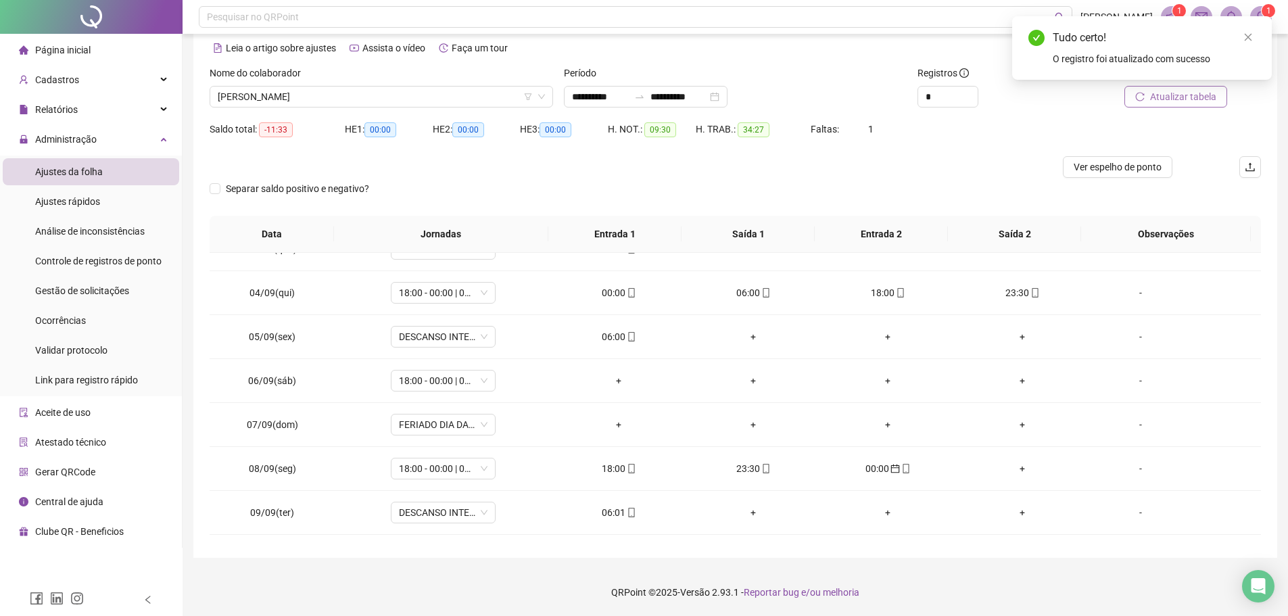
click at [1157, 95] on span "Atualizar tabela" at bounding box center [1183, 96] width 66 height 15
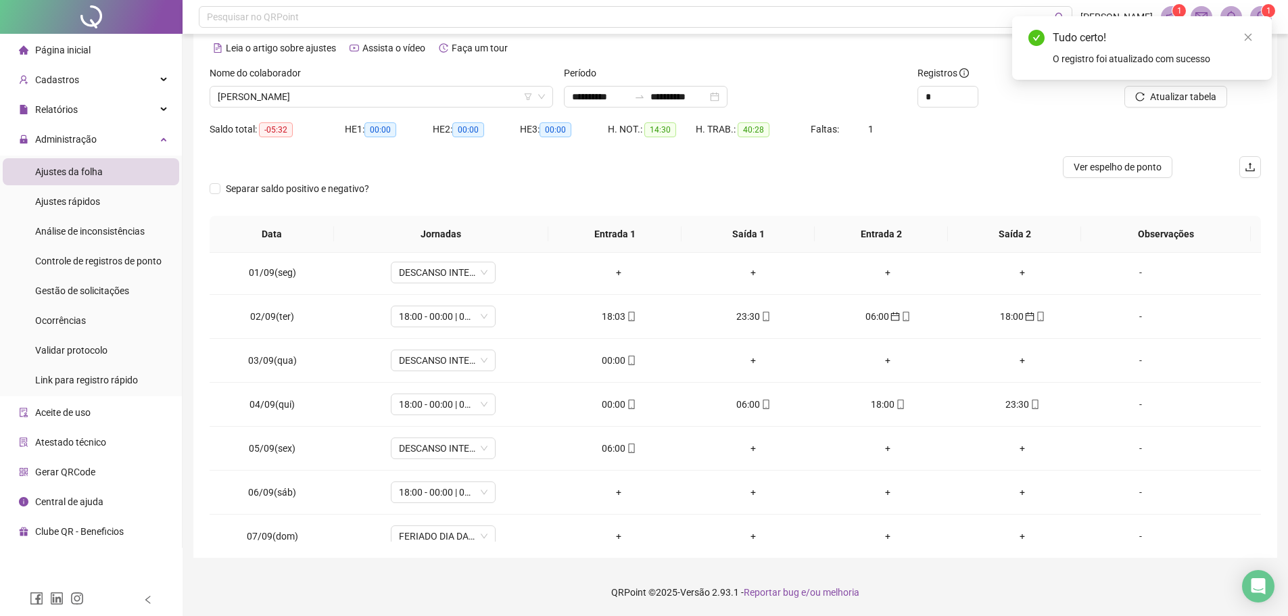
scroll to position [0, 0]
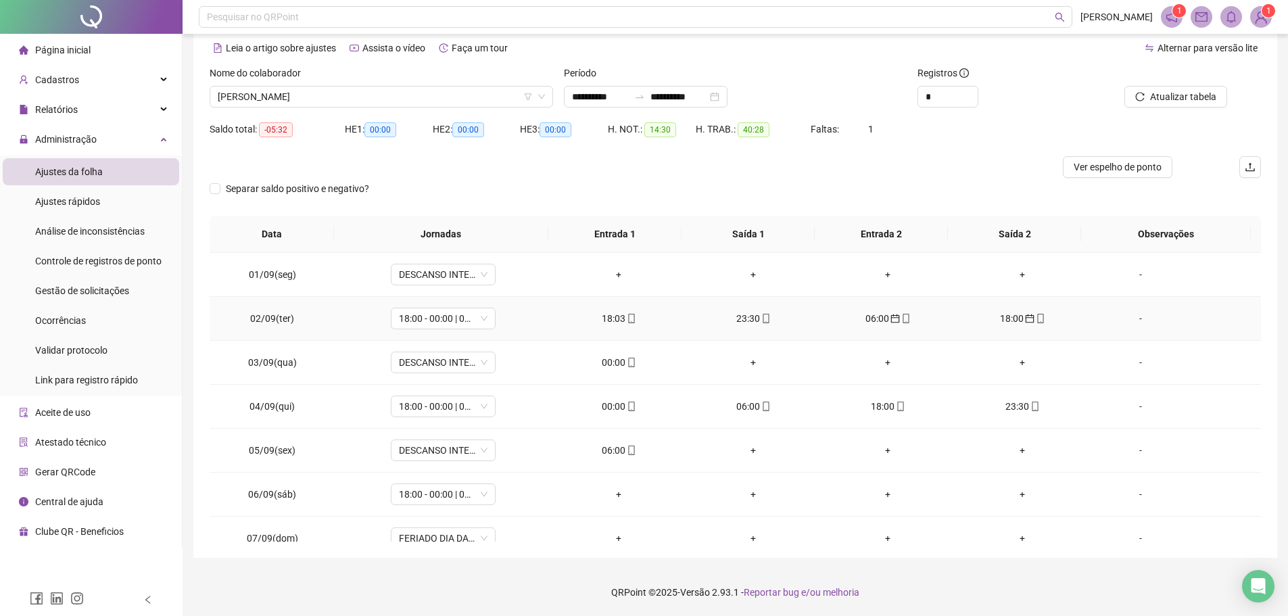
click at [617, 313] on div "18:03" at bounding box center [618, 318] width 113 height 15
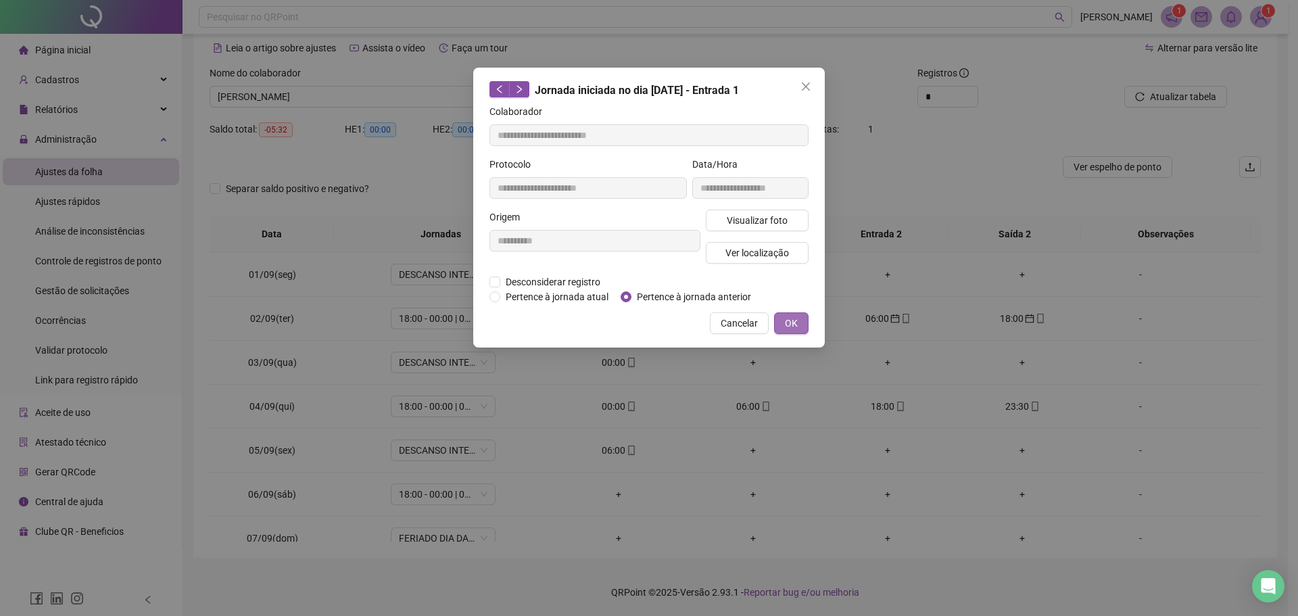
type input "**********"
click at [792, 318] on span "OK" at bounding box center [791, 323] width 13 height 15
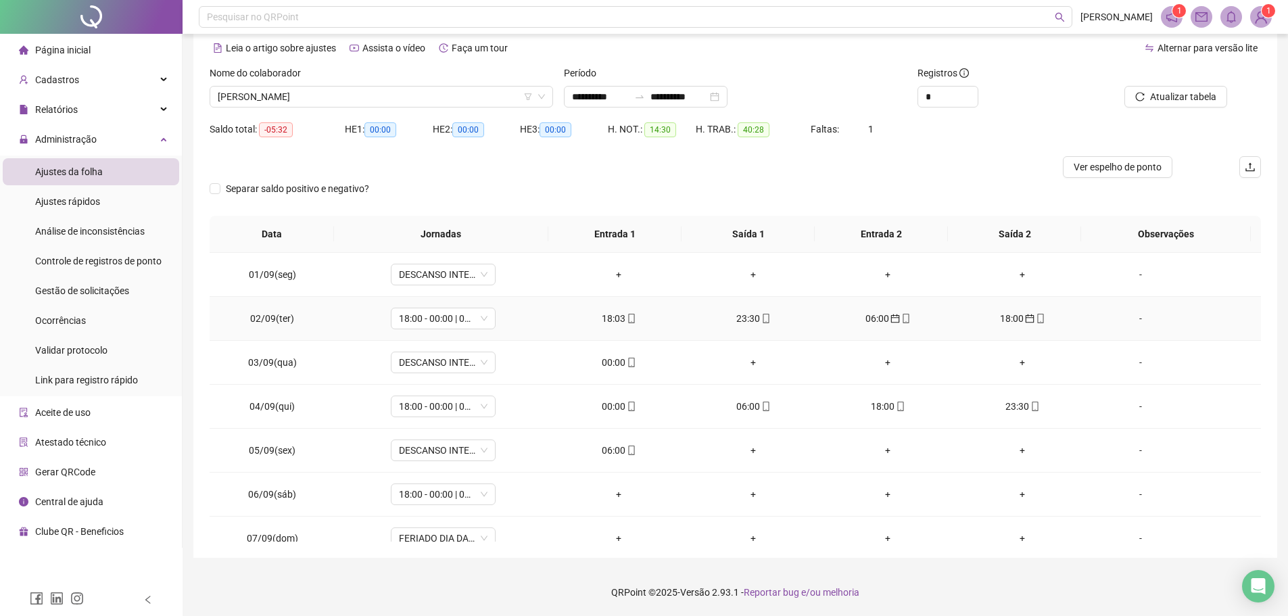
click at [740, 315] on div "23:30" at bounding box center [753, 318] width 113 height 15
type input "**********"
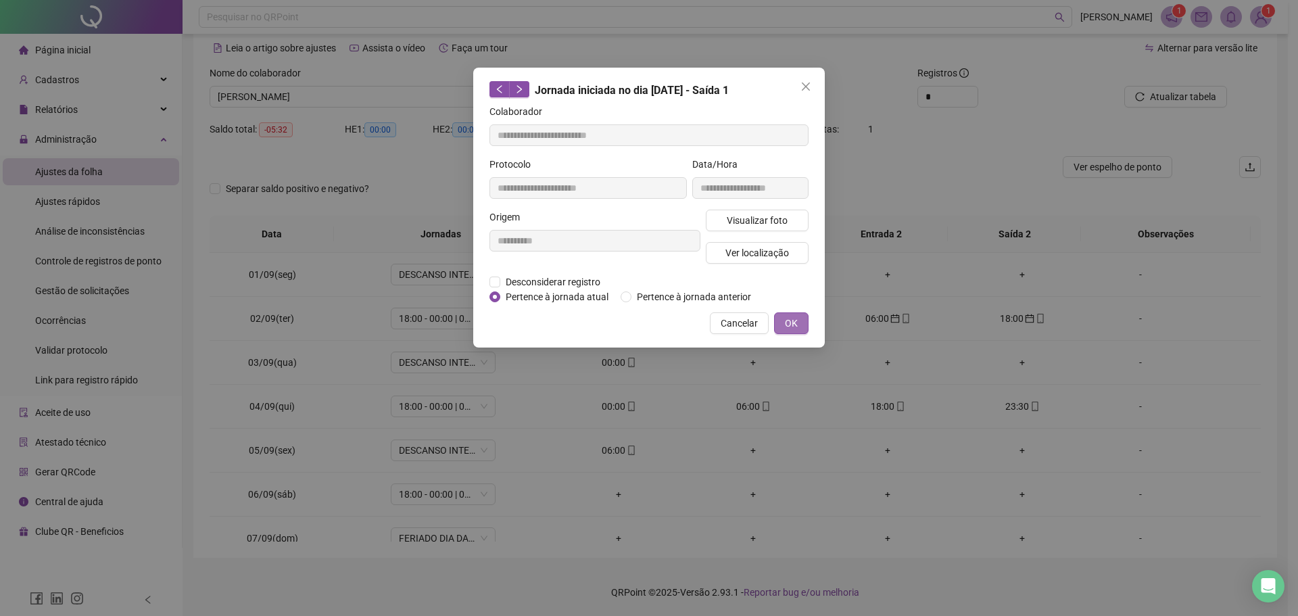
click at [802, 318] on button "OK" at bounding box center [791, 323] width 34 height 22
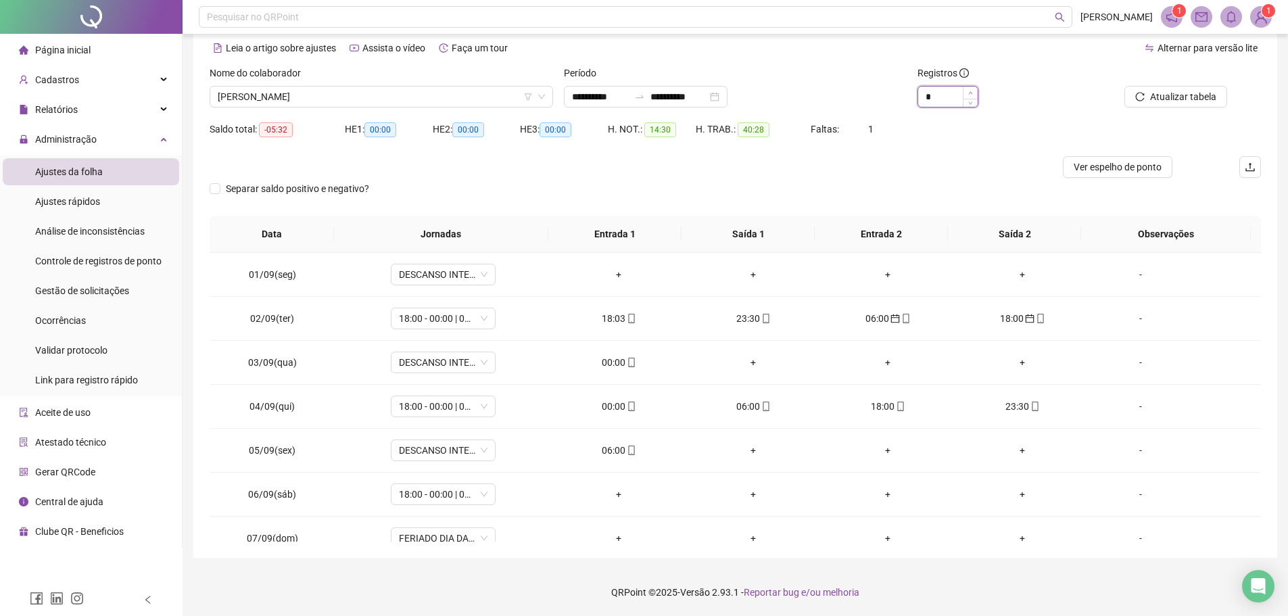
click at [973, 94] on icon "up" at bounding box center [970, 93] width 5 height 5
type input "*"
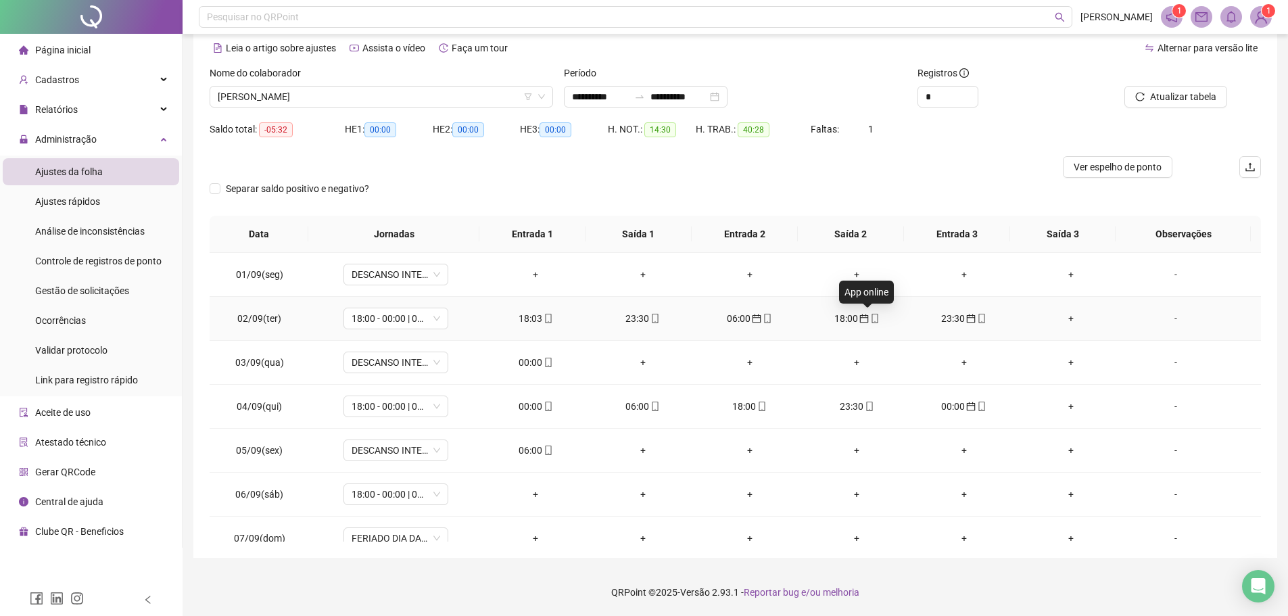
click at [870, 318] on icon "mobile" at bounding box center [874, 318] width 9 height 9
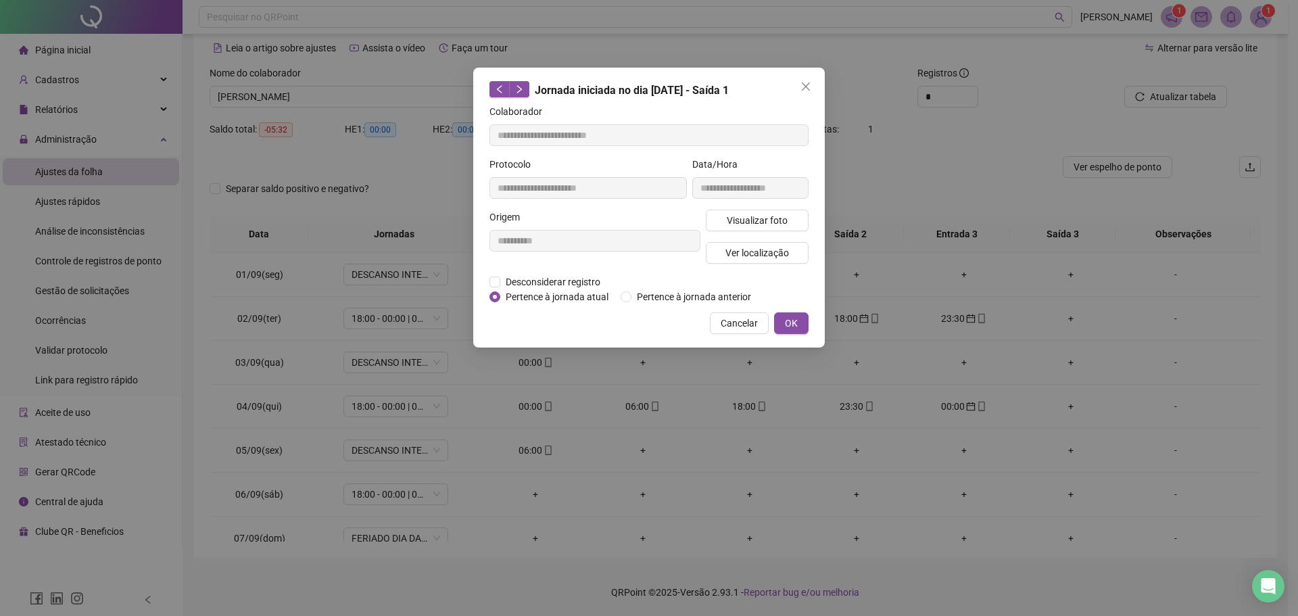
type input "**********"
click at [581, 296] on span "Pertence à jornada atual" at bounding box center [557, 296] width 114 height 15
click at [798, 323] on button "OK" at bounding box center [791, 323] width 34 height 22
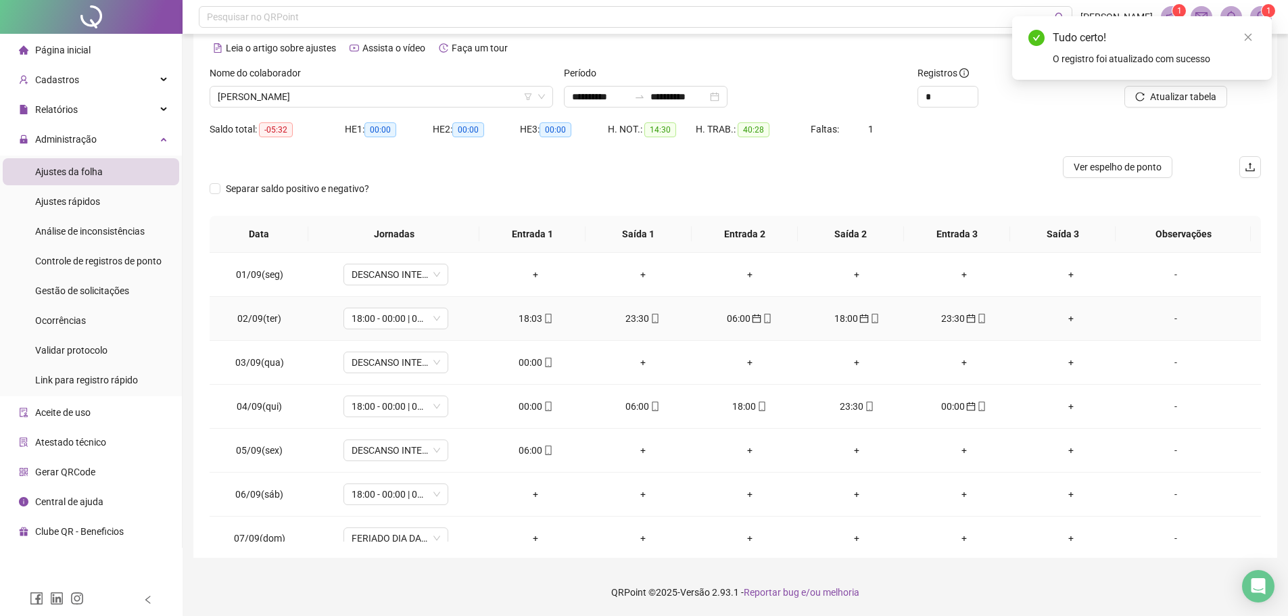
click at [952, 319] on div "23:30" at bounding box center [963, 318] width 85 height 15
type input "**********"
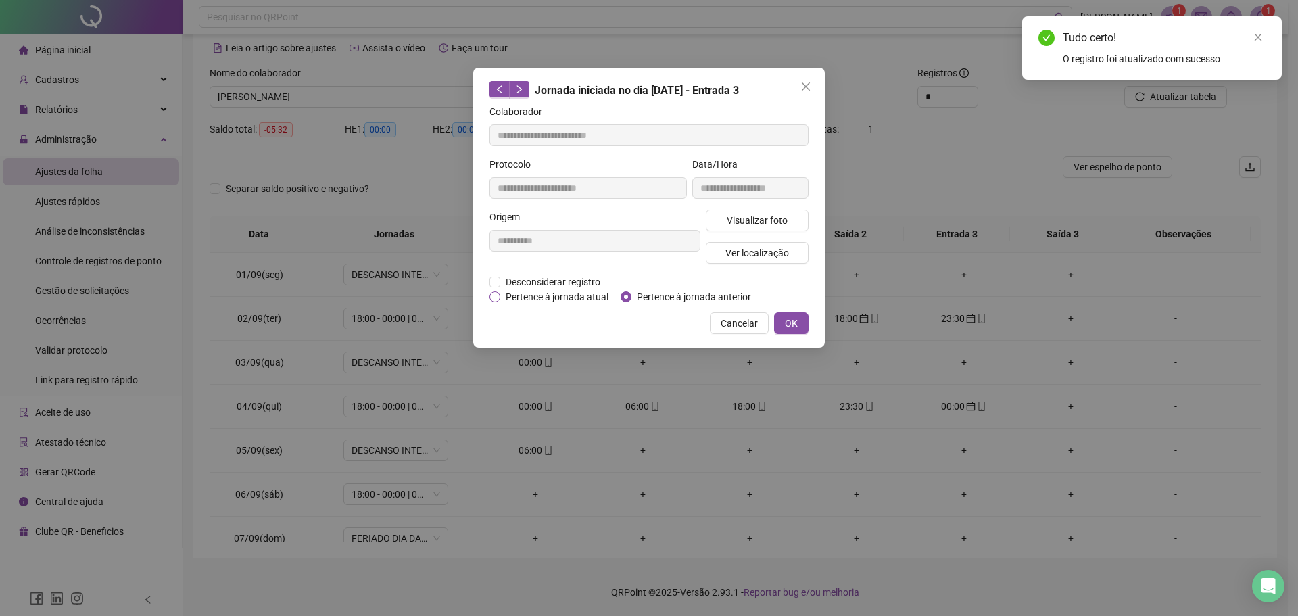
click at [545, 299] on span "Pertence à jornada atual" at bounding box center [557, 296] width 114 height 15
click at [780, 320] on button "OK" at bounding box center [791, 323] width 34 height 22
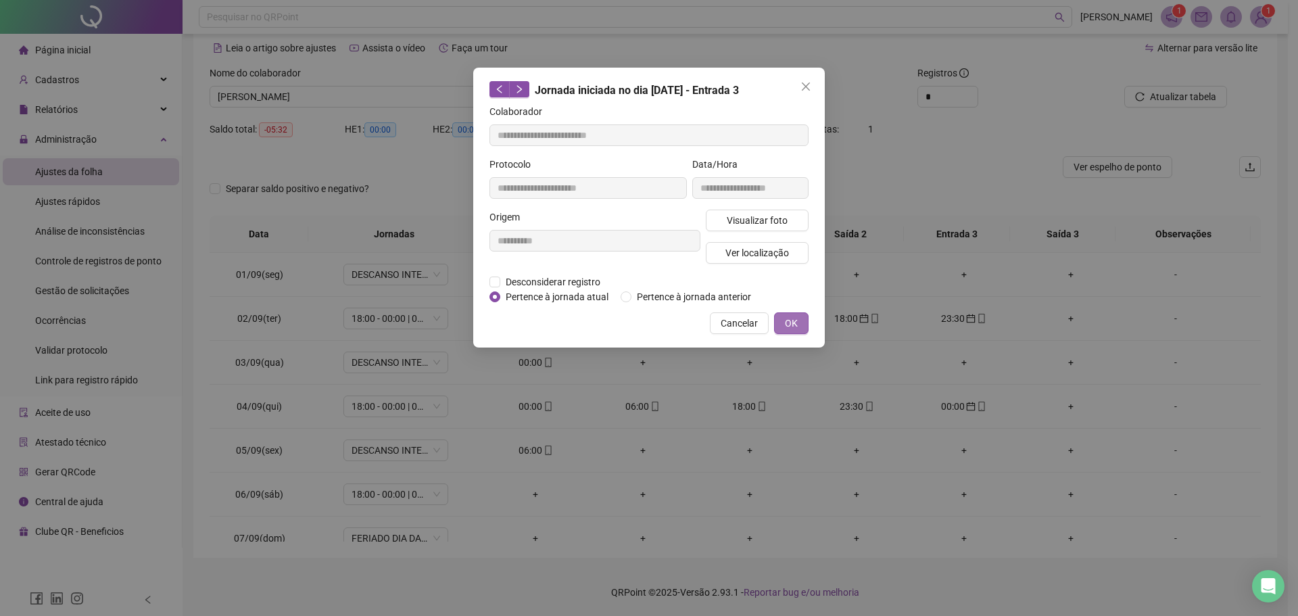
click at [805, 327] on button "OK" at bounding box center [791, 323] width 34 height 22
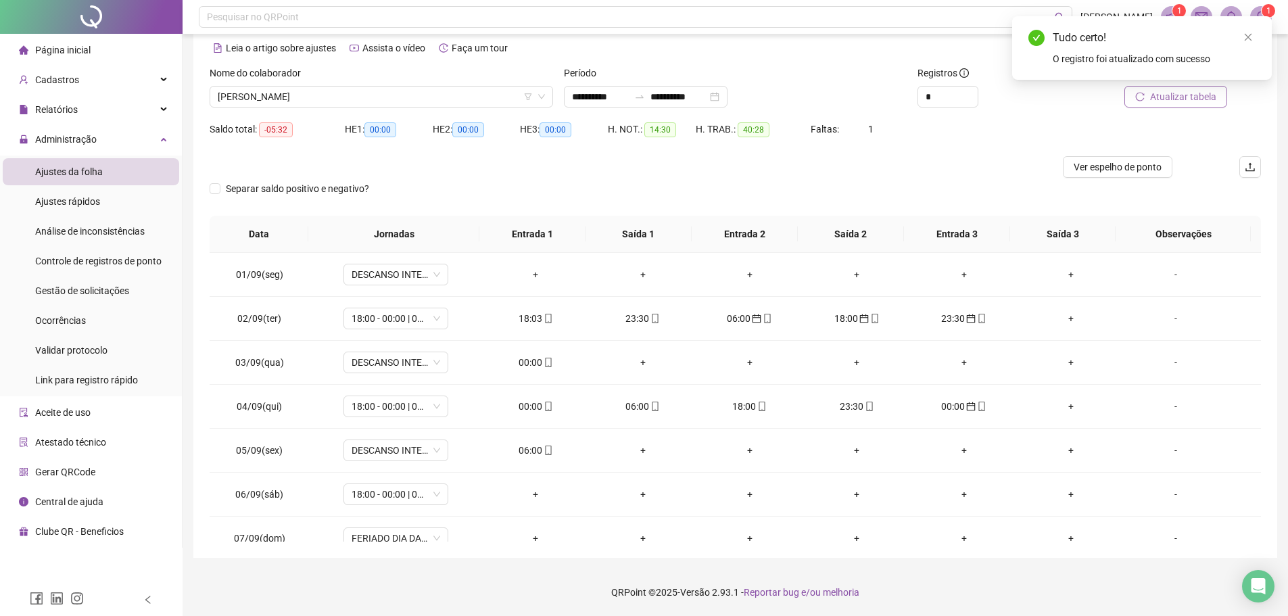
click at [1149, 91] on button "Atualizar tabela" at bounding box center [1175, 97] width 103 height 22
click at [536, 362] on div "00:00" at bounding box center [535, 362] width 85 height 15
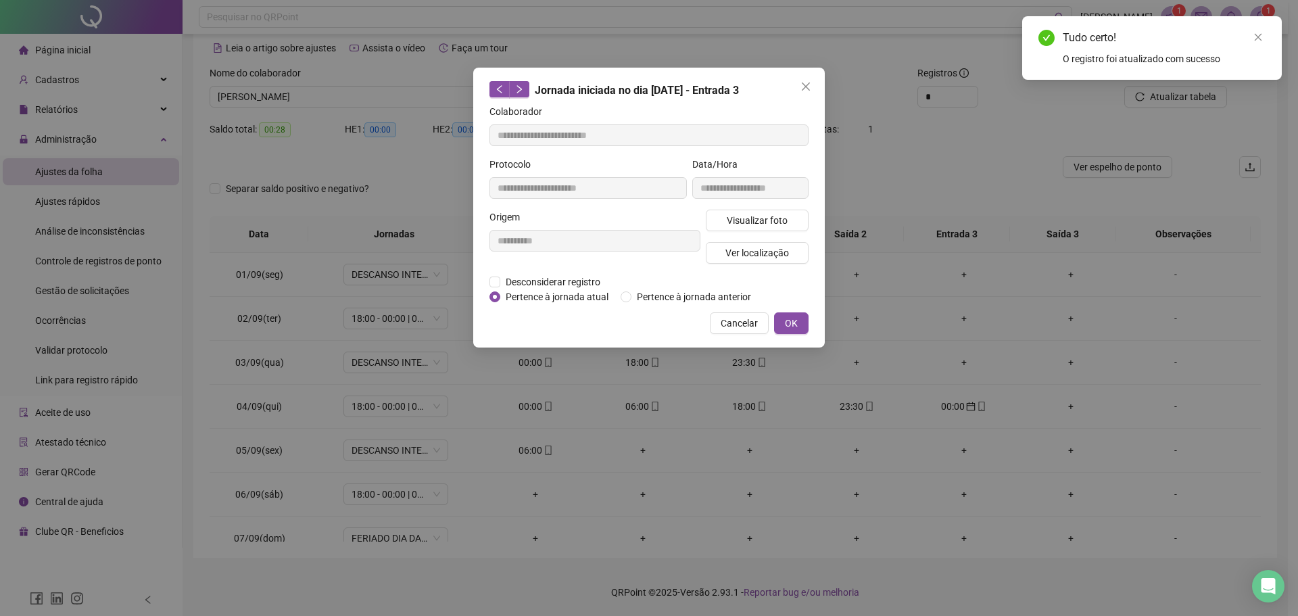
type input "**********"
click at [795, 324] on span "OK" at bounding box center [791, 323] width 13 height 15
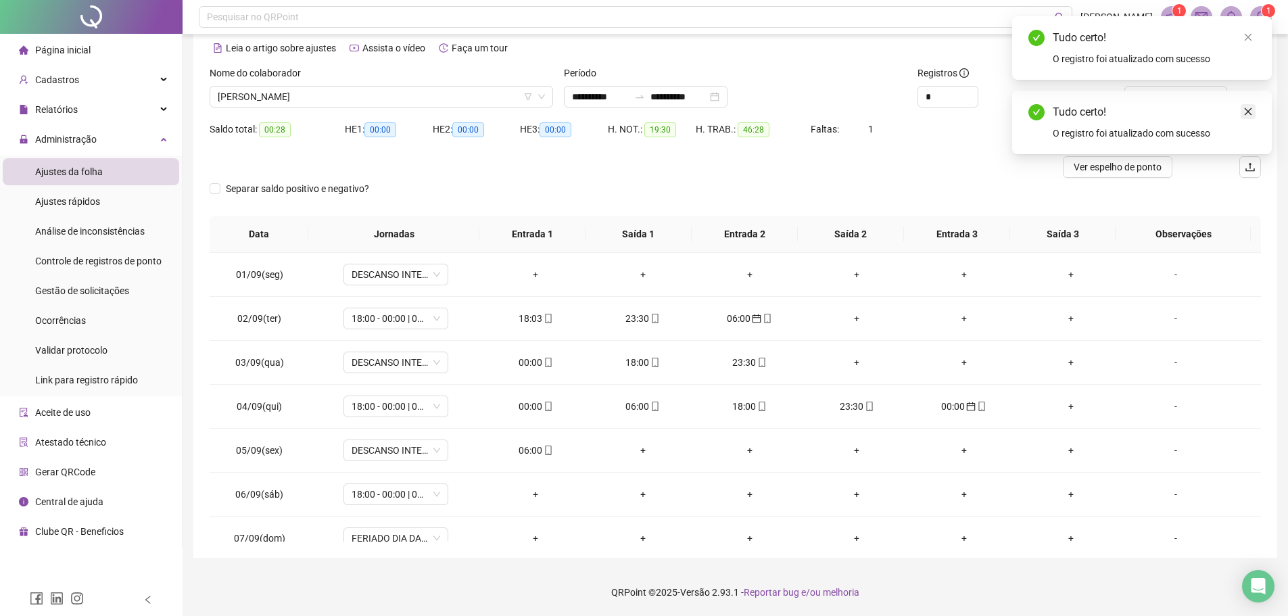
click at [1247, 111] on icon "close" at bounding box center [1247, 111] width 9 height 9
click at [1192, 97] on span "Atualizar tabela" at bounding box center [1183, 96] width 66 height 15
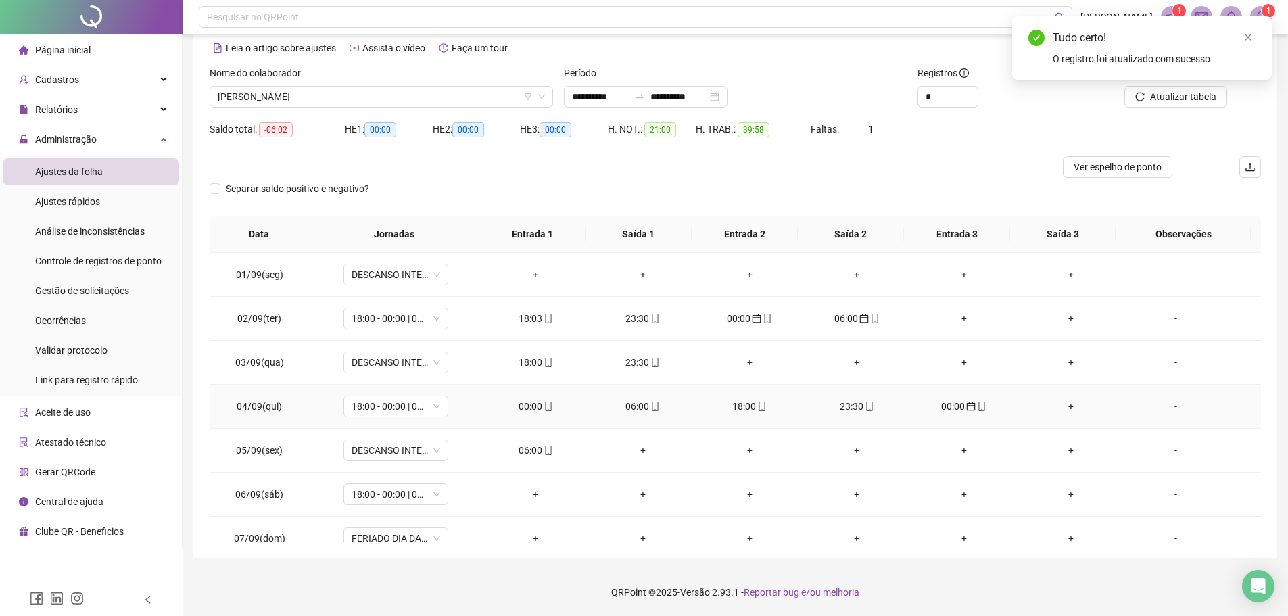
click at [530, 406] on div "00:00" at bounding box center [535, 406] width 85 height 15
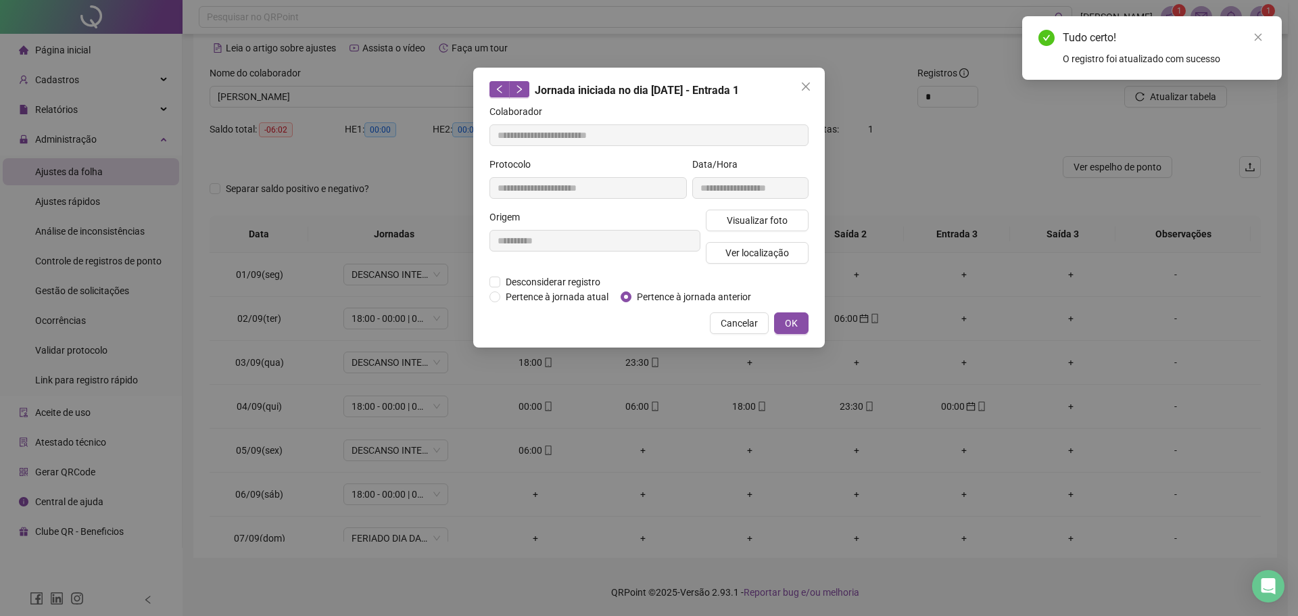
type input "**********"
click at [794, 320] on span "OK" at bounding box center [791, 323] width 13 height 15
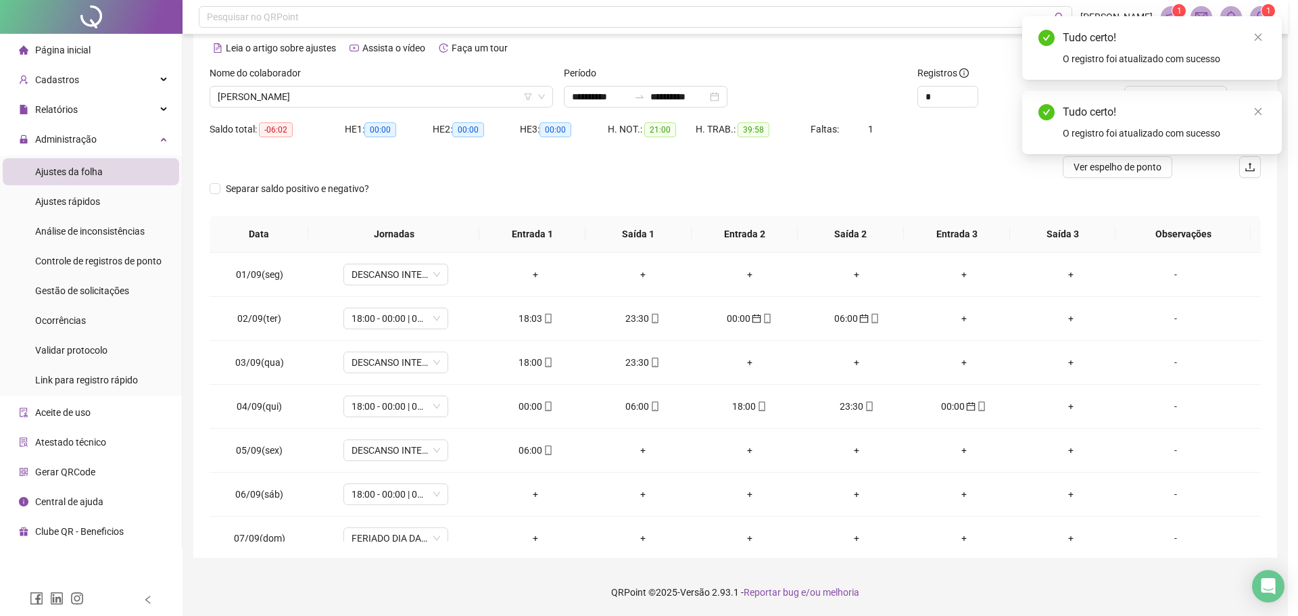
click at [797, 331] on div "**********" at bounding box center [649, 308] width 1298 height 616
click at [1247, 112] on icon "close" at bounding box center [1247, 111] width 9 height 9
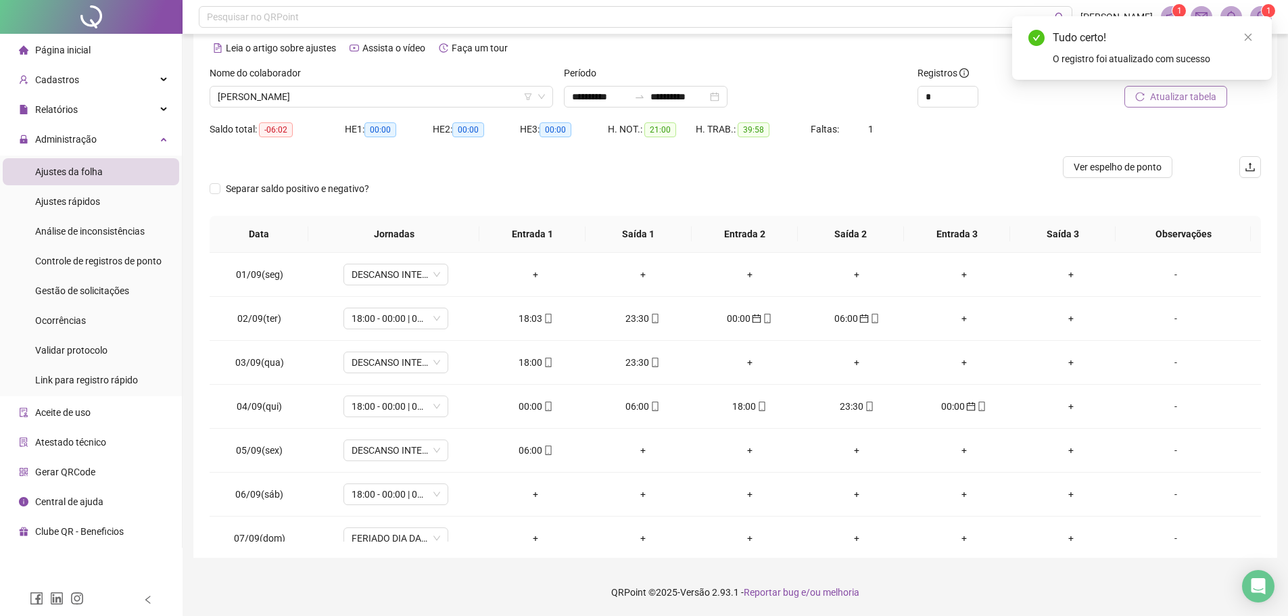
click at [1187, 92] on span "Atualizar tabela" at bounding box center [1183, 96] width 66 height 15
click at [544, 405] on icon "mobile" at bounding box center [548, 406] width 9 height 9
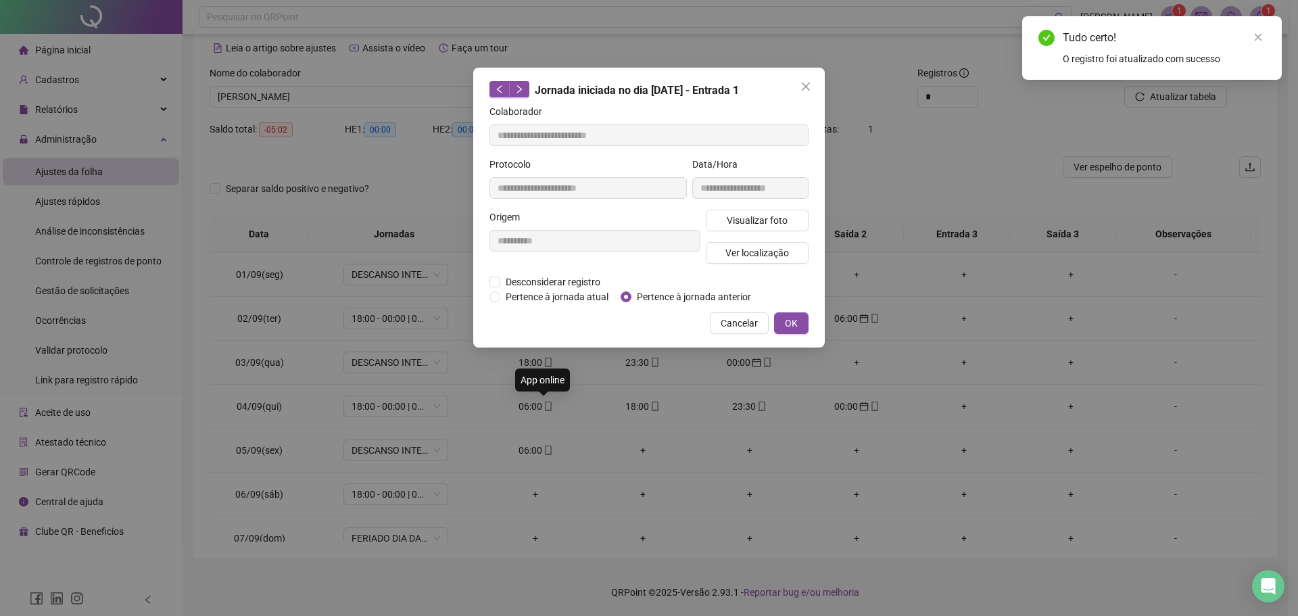
type input "**********"
click at [633, 291] on span "Pertence à jornada anterior" at bounding box center [693, 296] width 125 height 15
click at [800, 316] on button "OK" at bounding box center [791, 323] width 34 height 22
click at [794, 316] on span "OK" at bounding box center [791, 323] width 13 height 15
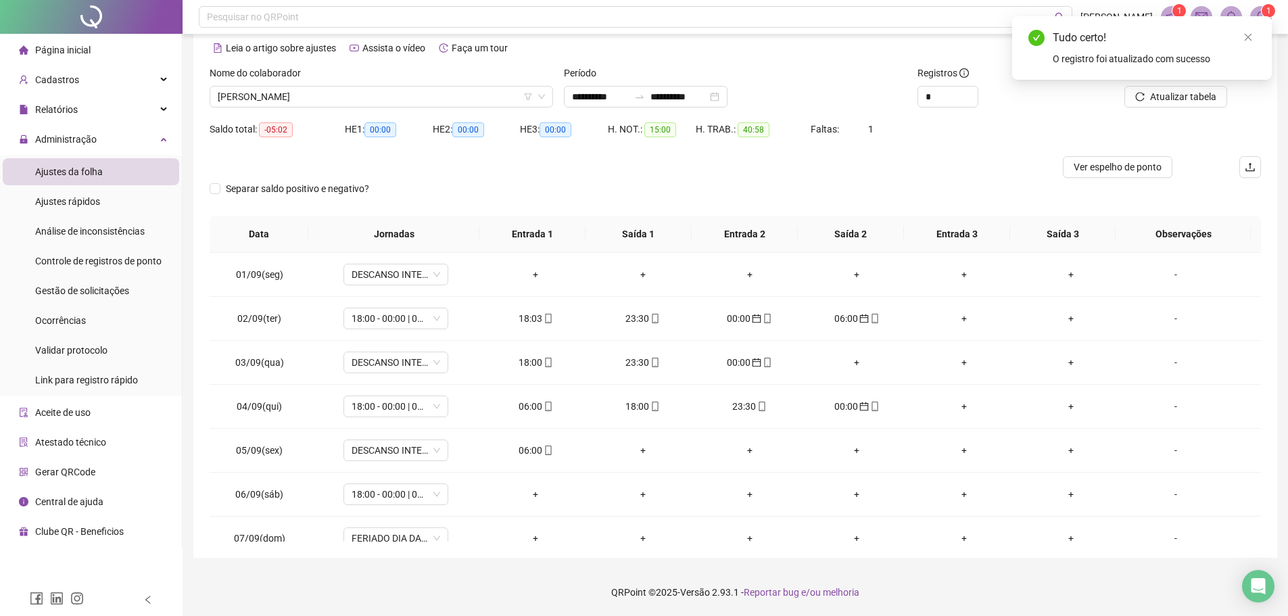
click at [1203, 80] on div "Tudo certo! O registro foi atualizado com sucesso" at bounding box center [1142, 48] width 260 height 64
click at [1199, 97] on span "Atualizar tabela" at bounding box center [1183, 96] width 66 height 15
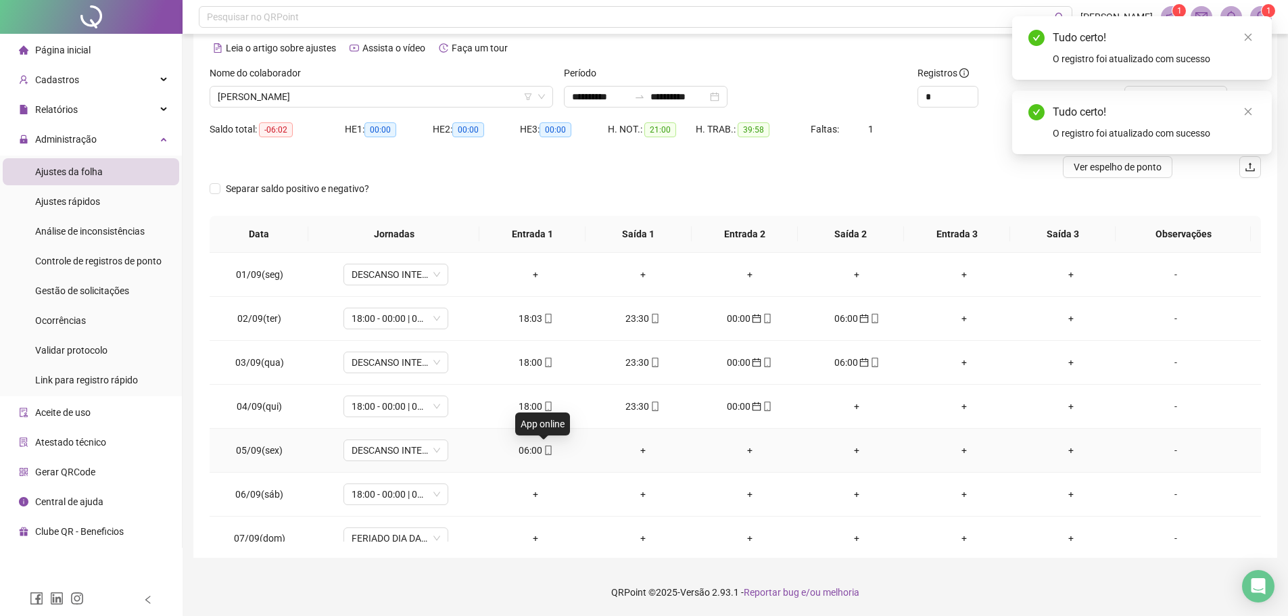
click at [542, 446] on span "mobile" at bounding box center [547, 450] width 11 height 9
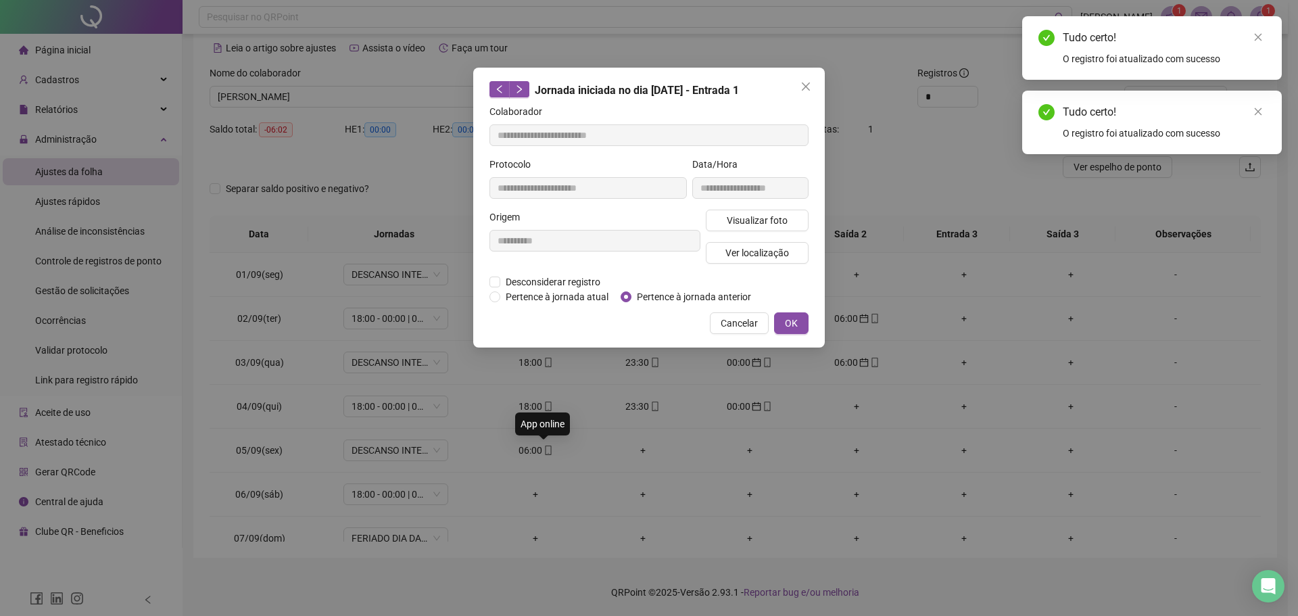
type input "**********"
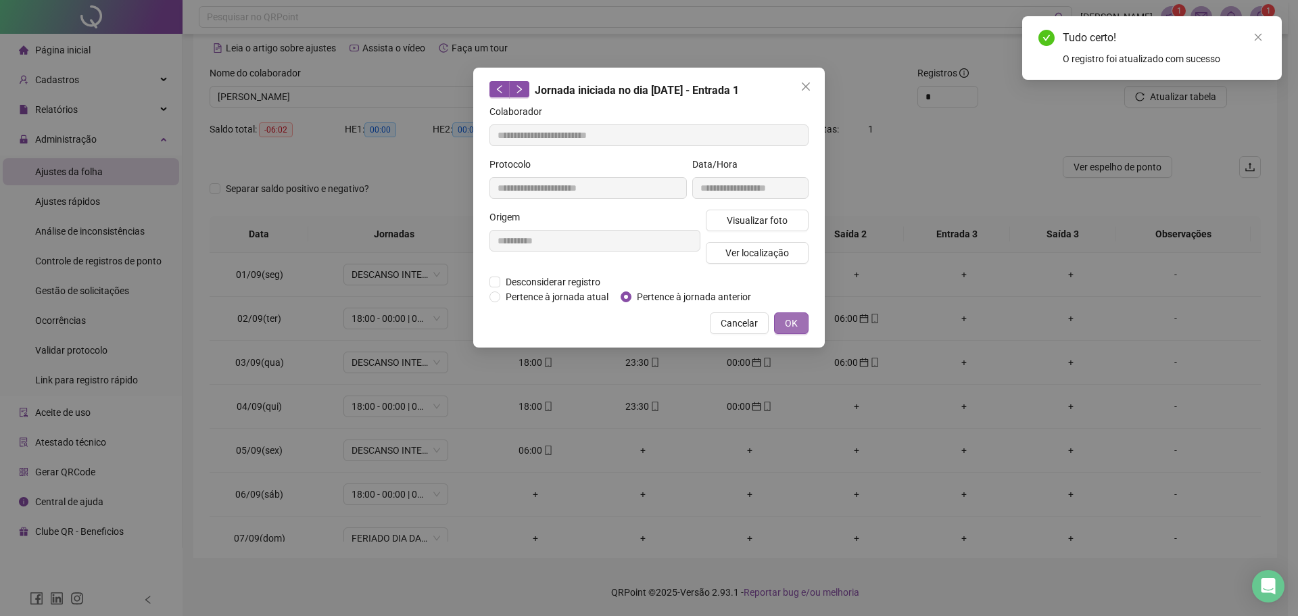
click at [795, 327] on span "OK" at bounding box center [791, 323] width 13 height 15
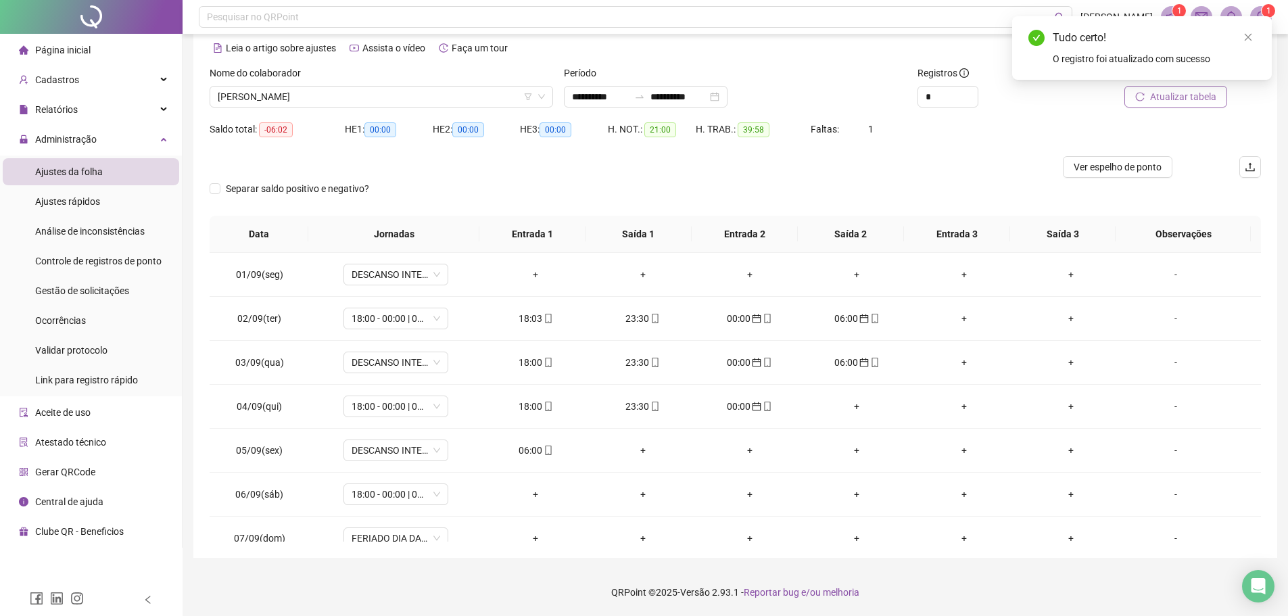
click at [1199, 95] on span "Atualizar tabela" at bounding box center [1183, 96] width 66 height 15
type input "*"
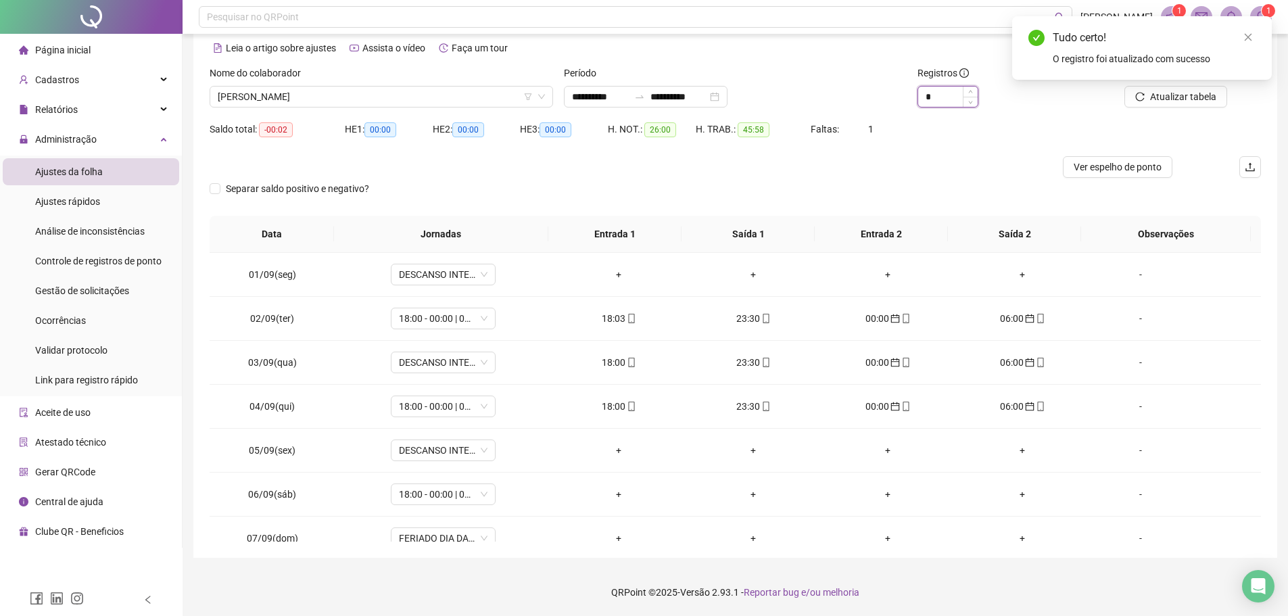
click at [966, 101] on span "Decrease Value" at bounding box center [970, 102] width 15 height 10
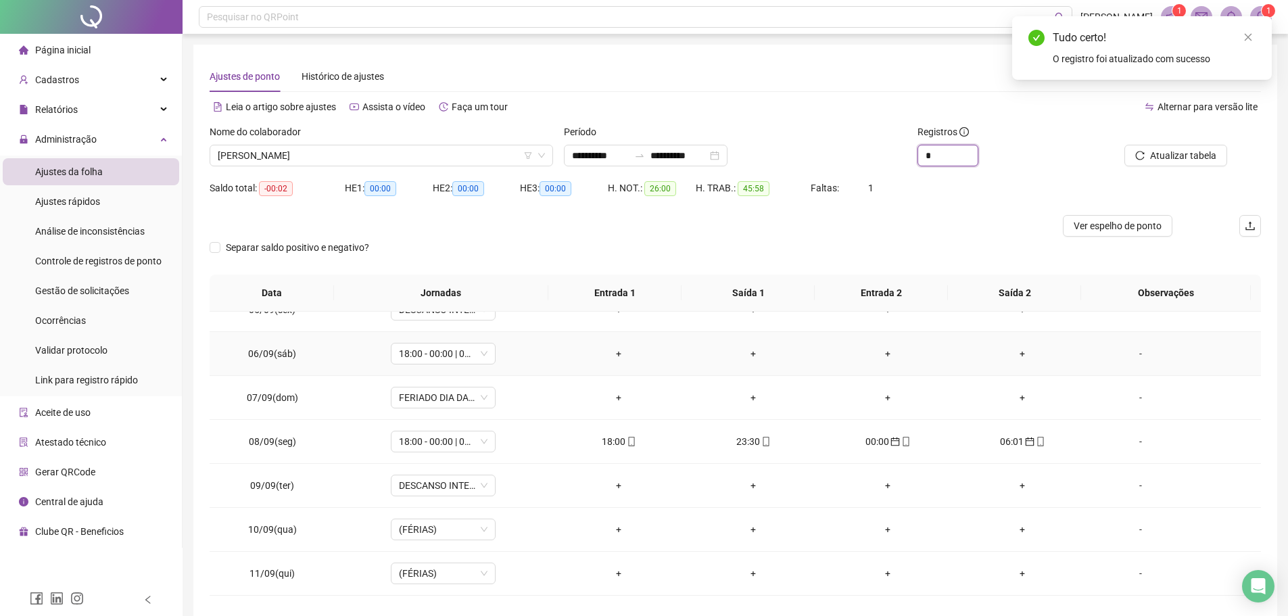
scroll to position [203, 0]
click at [451, 150] on span "[PERSON_NAME]" at bounding box center [381, 155] width 327 height 20
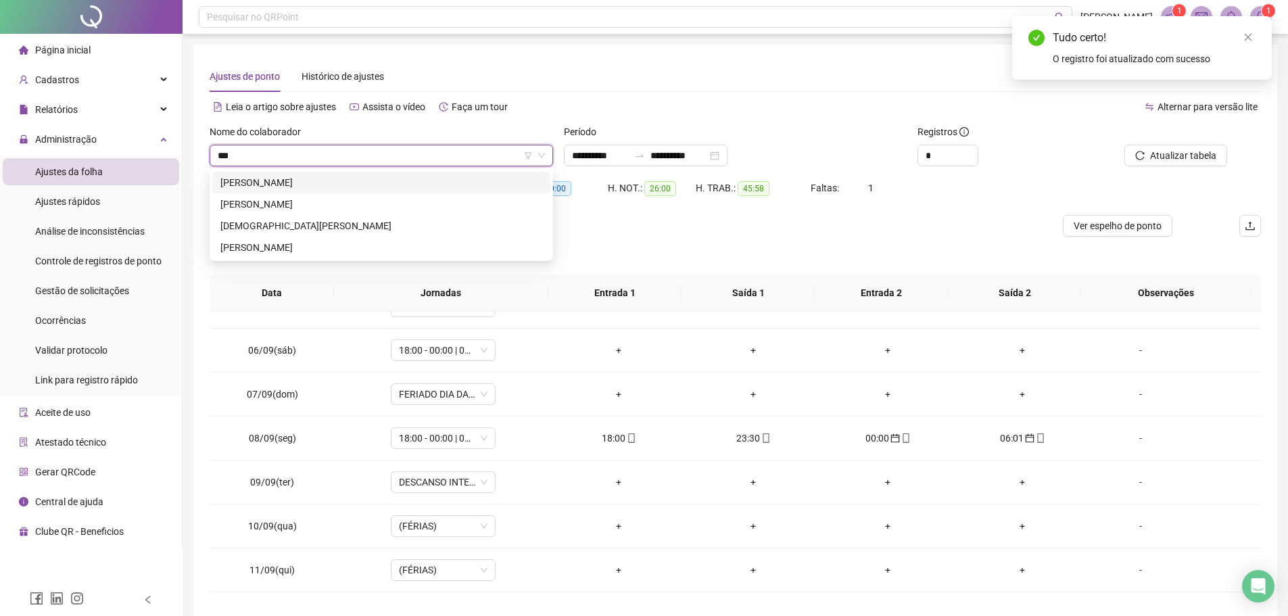
scroll to position [0, 0]
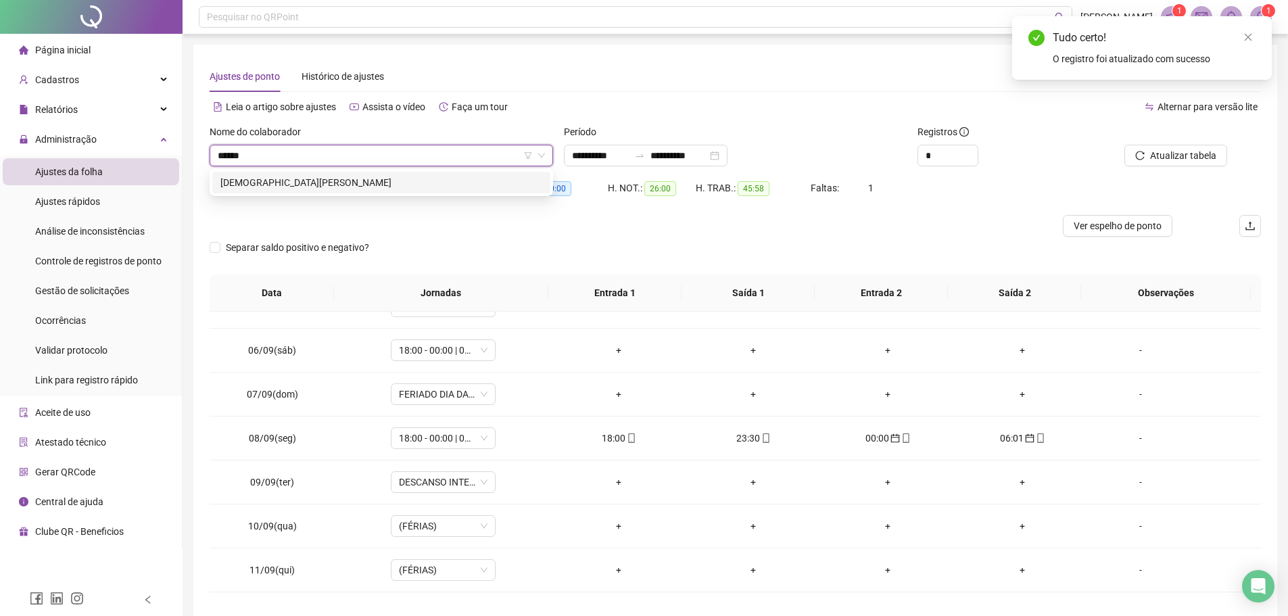
type input "*******"
click at [481, 183] on div "[DEMOGRAPHIC_DATA][PERSON_NAME]" at bounding box center [381, 182] width 322 height 15
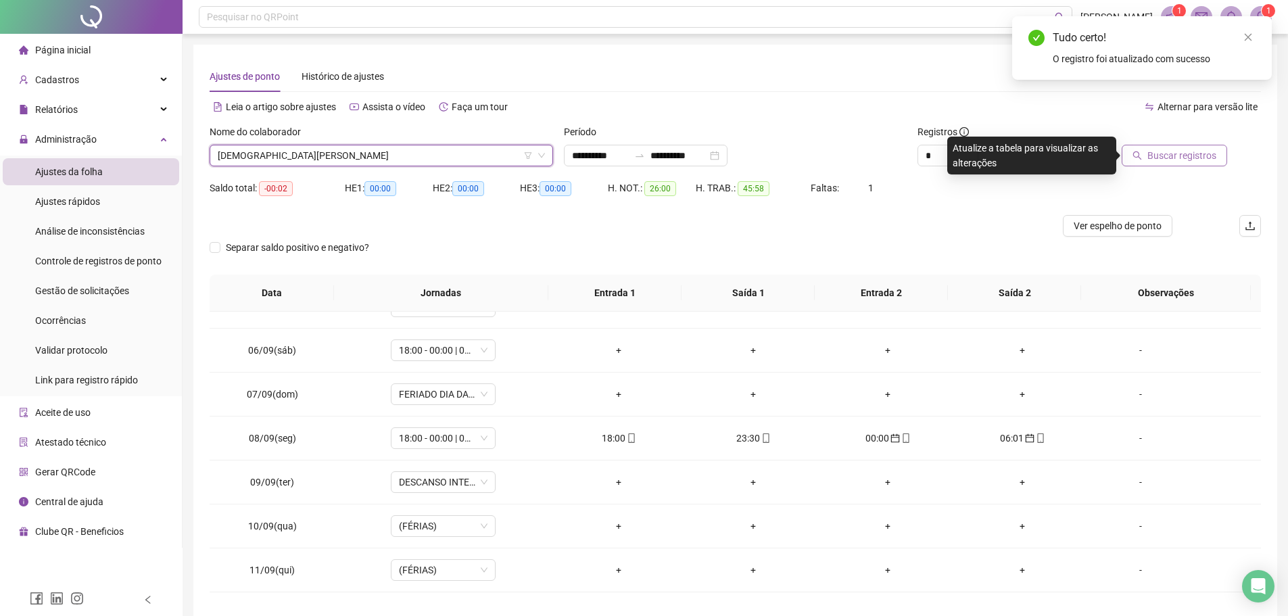
click at [1164, 161] on span "Buscar registros" at bounding box center [1181, 155] width 69 height 15
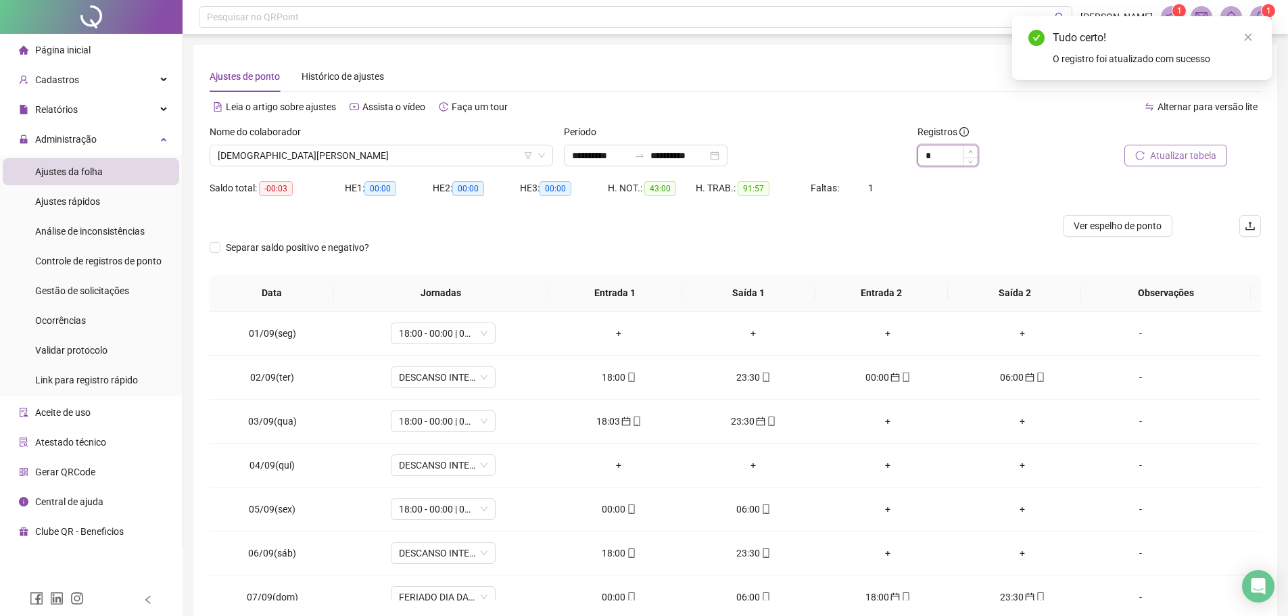
click at [970, 151] on icon "up" at bounding box center [971, 151] width 4 height 3
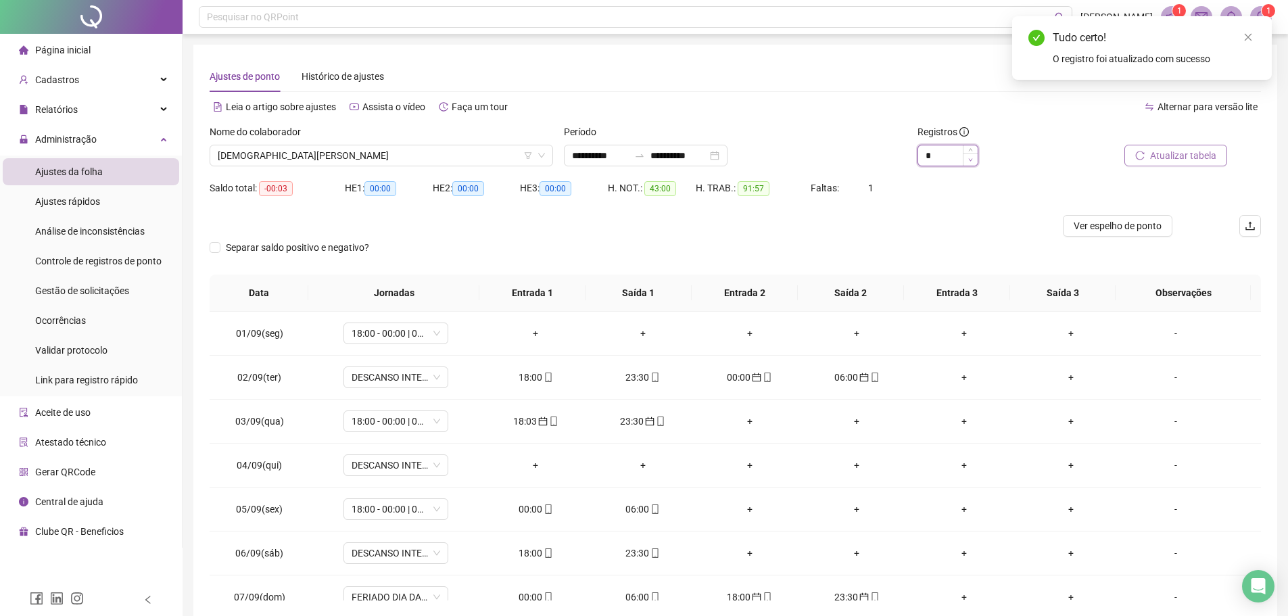
type input "*"
click at [971, 161] on icon "down" at bounding box center [971, 160] width 4 height 3
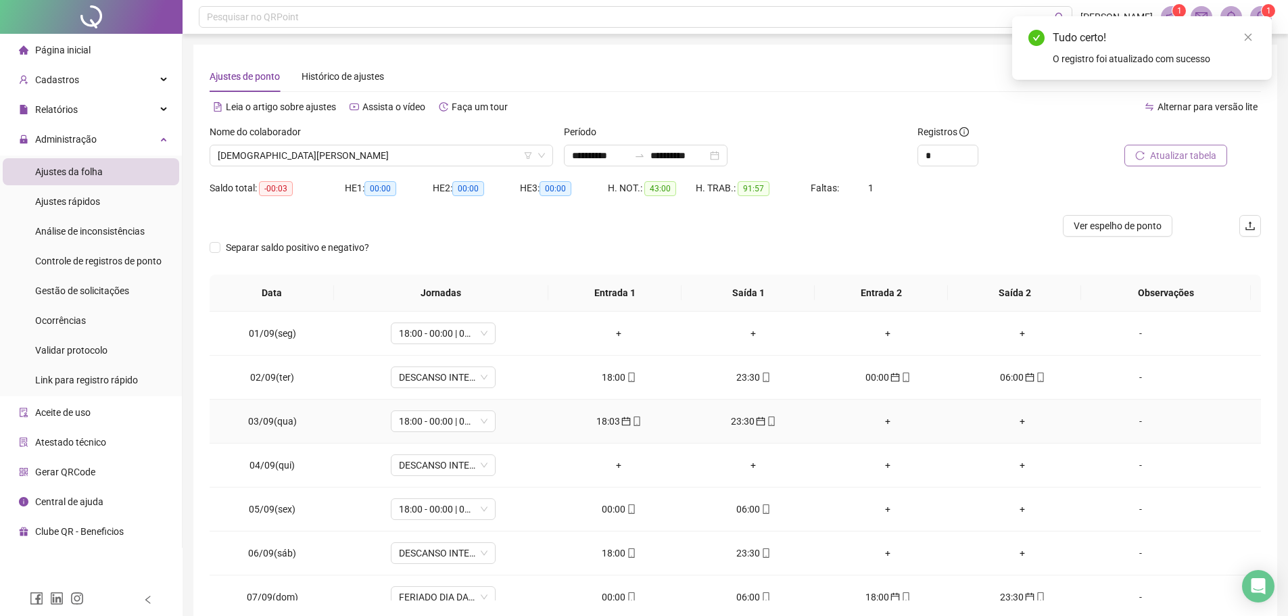
click at [612, 426] on div "18:03" at bounding box center [618, 421] width 113 height 15
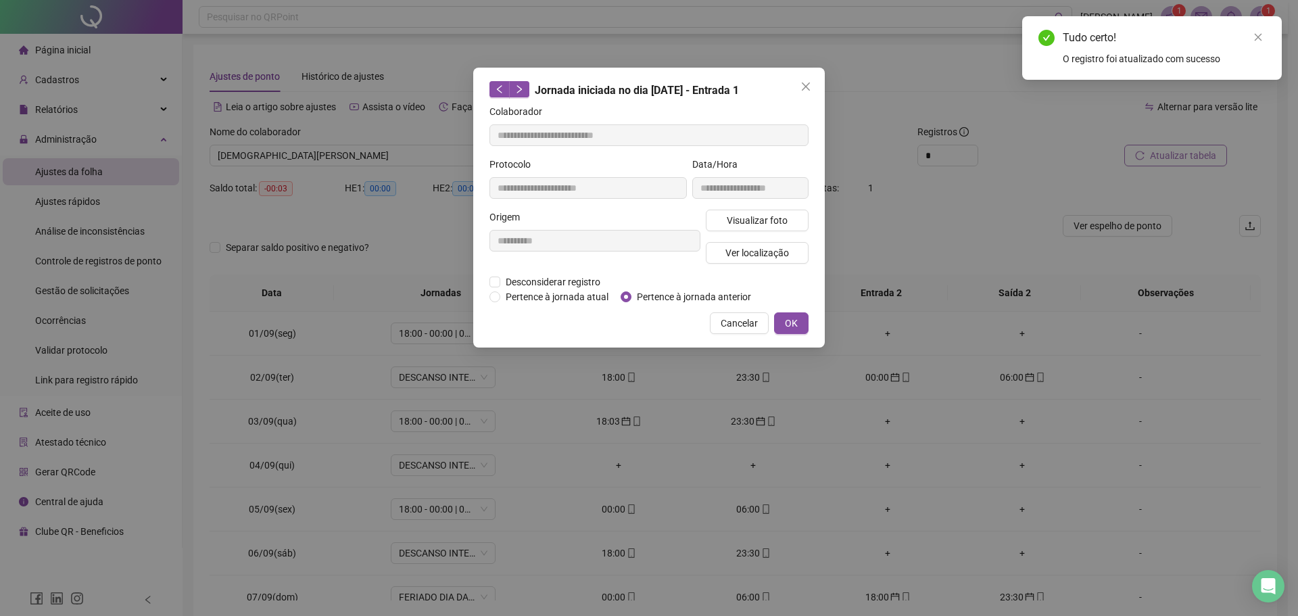
type input "**********"
click at [800, 318] on button "OK" at bounding box center [791, 323] width 34 height 22
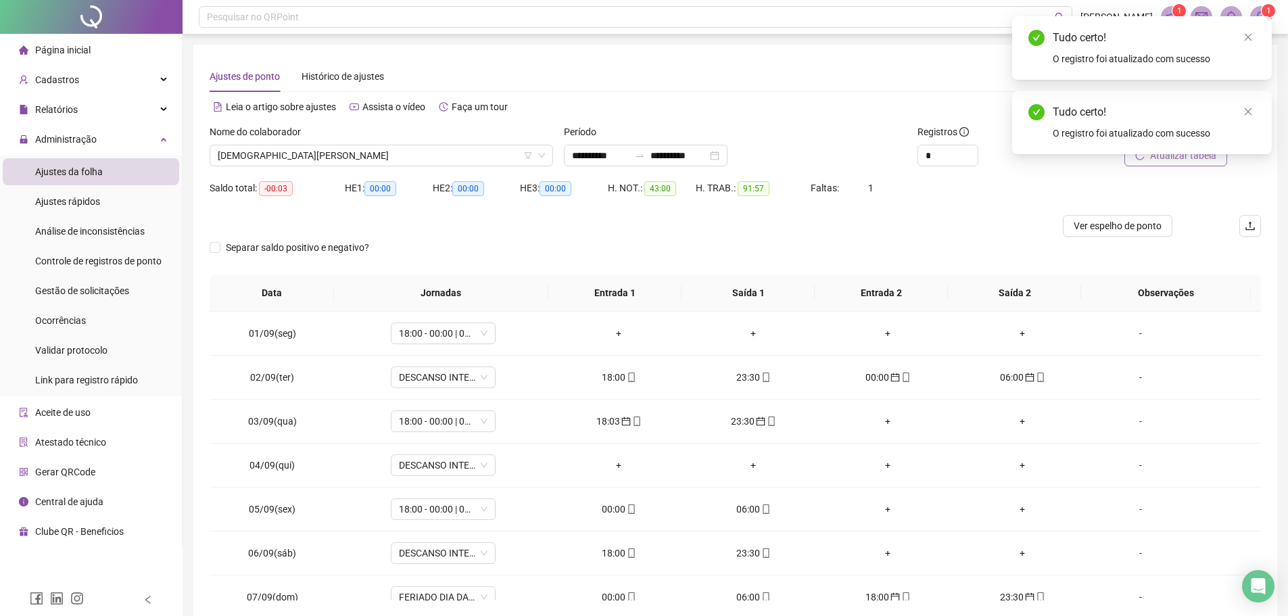
click at [1201, 152] on div "Tudo certo! O registro foi atualizado com sucesso" at bounding box center [1142, 123] width 260 height 64
click at [1249, 118] on link "Close" at bounding box center [1248, 111] width 15 height 15
click at [1184, 162] on span "Atualizar tabela" at bounding box center [1183, 155] width 66 height 15
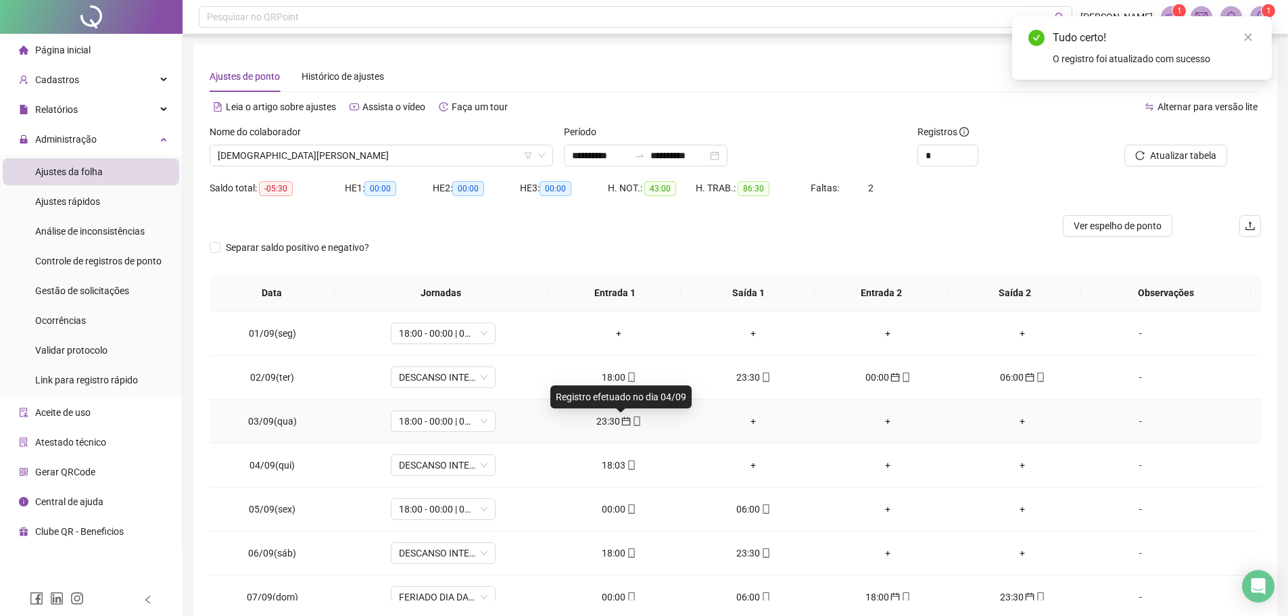
click at [621, 424] on icon "calendar" at bounding box center [625, 420] width 9 height 9
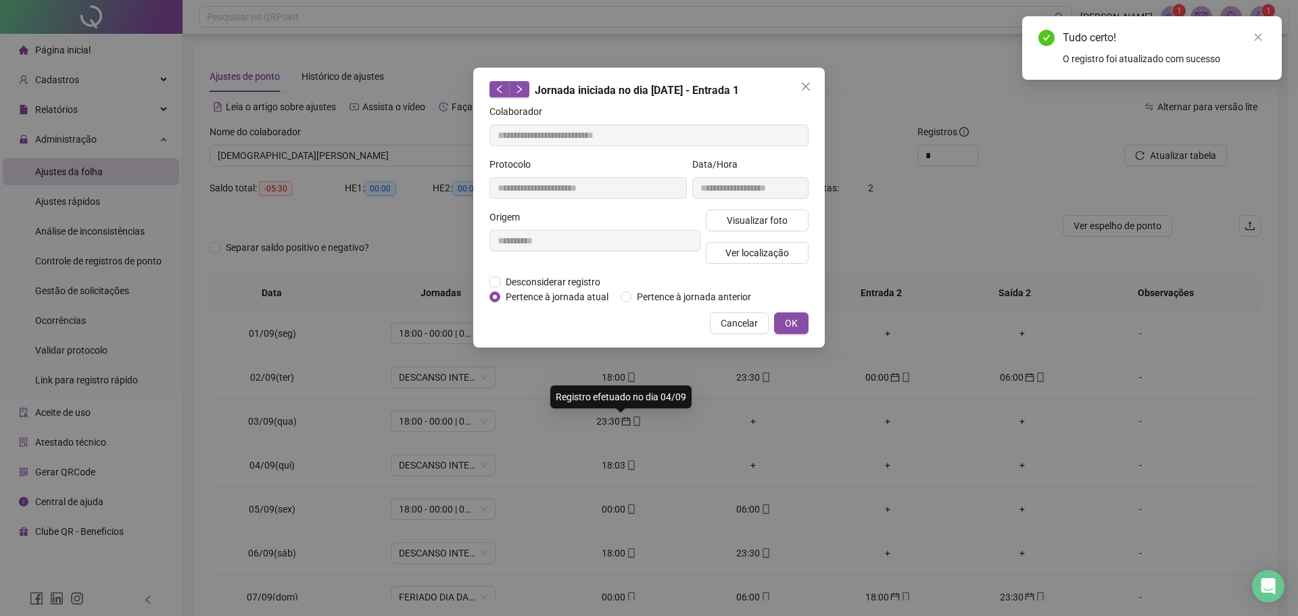
type input "**********"
click at [542, 299] on span "Pertence à jornada atual" at bounding box center [557, 296] width 114 height 15
click at [794, 322] on span "OK" at bounding box center [791, 323] width 13 height 15
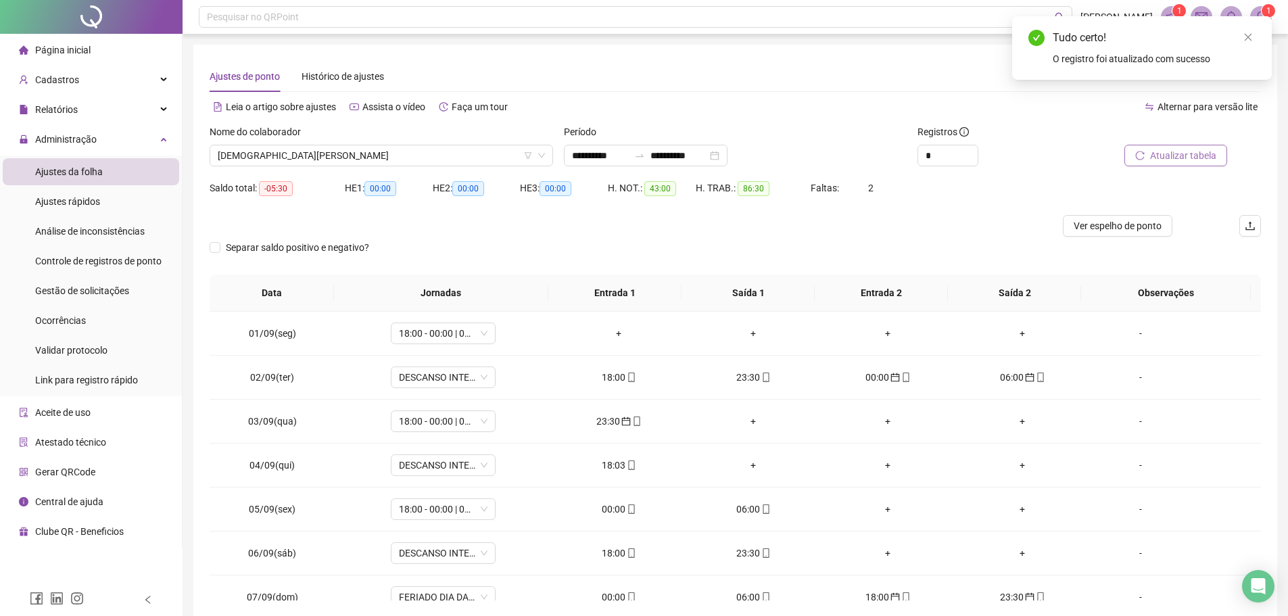
click at [1155, 160] on span "Atualizar tabela" at bounding box center [1183, 155] width 66 height 15
click at [615, 512] on div "00:00" at bounding box center [618, 509] width 113 height 15
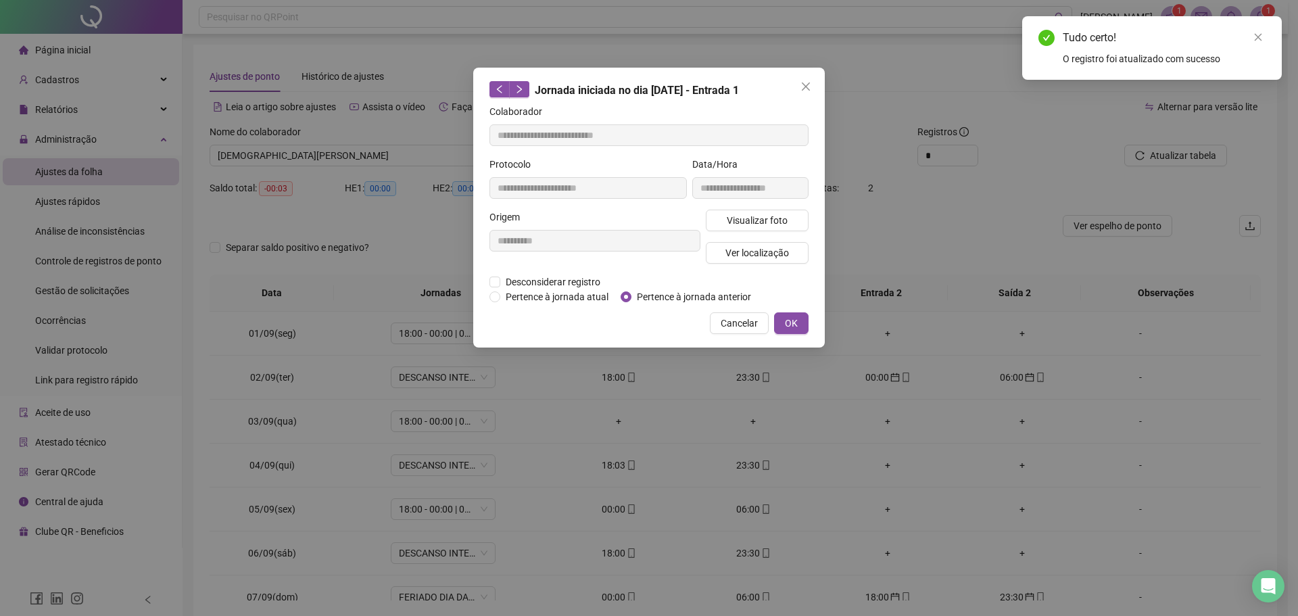
click at [790, 309] on div "**********" at bounding box center [649, 208] width 352 height 280
type input "**********"
click at [796, 317] on span "OK" at bounding box center [791, 323] width 13 height 15
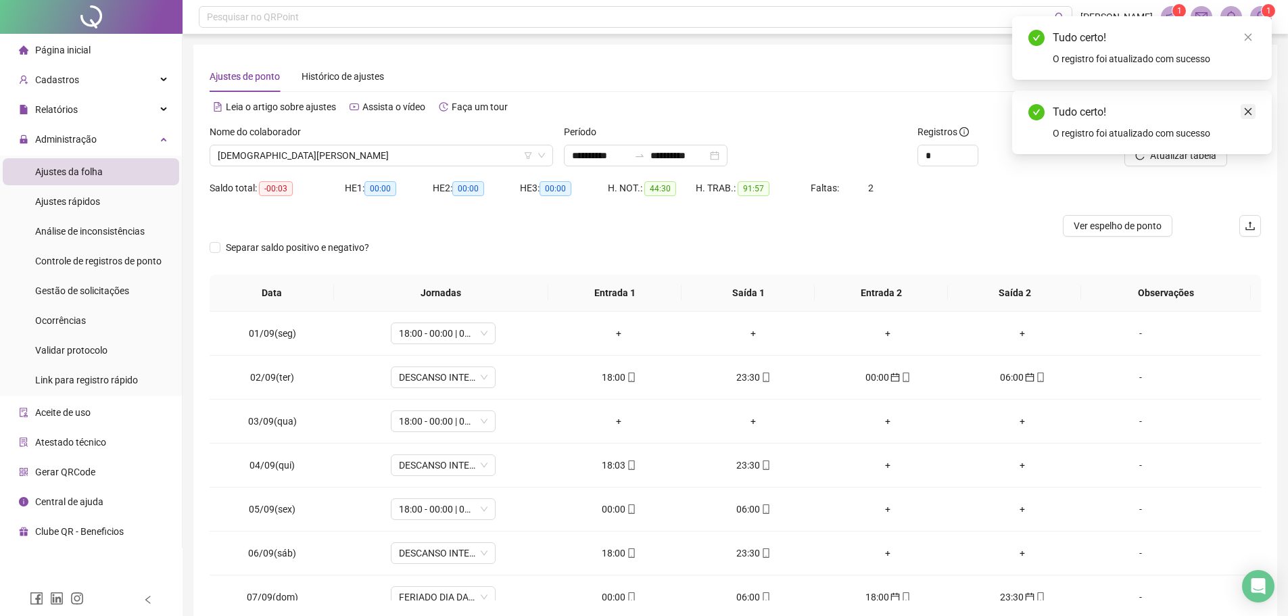
click at [1248, 105] on link "Close" at bounding box center [1248, 111] width 15 height 15
click at [1172, 159] on span "Atualizar tabela" at bounding box center [1183, 155] width 66 height 15
click at [620, 510] on div "00:00" at bounding box center [618, 509] width 113 height 15
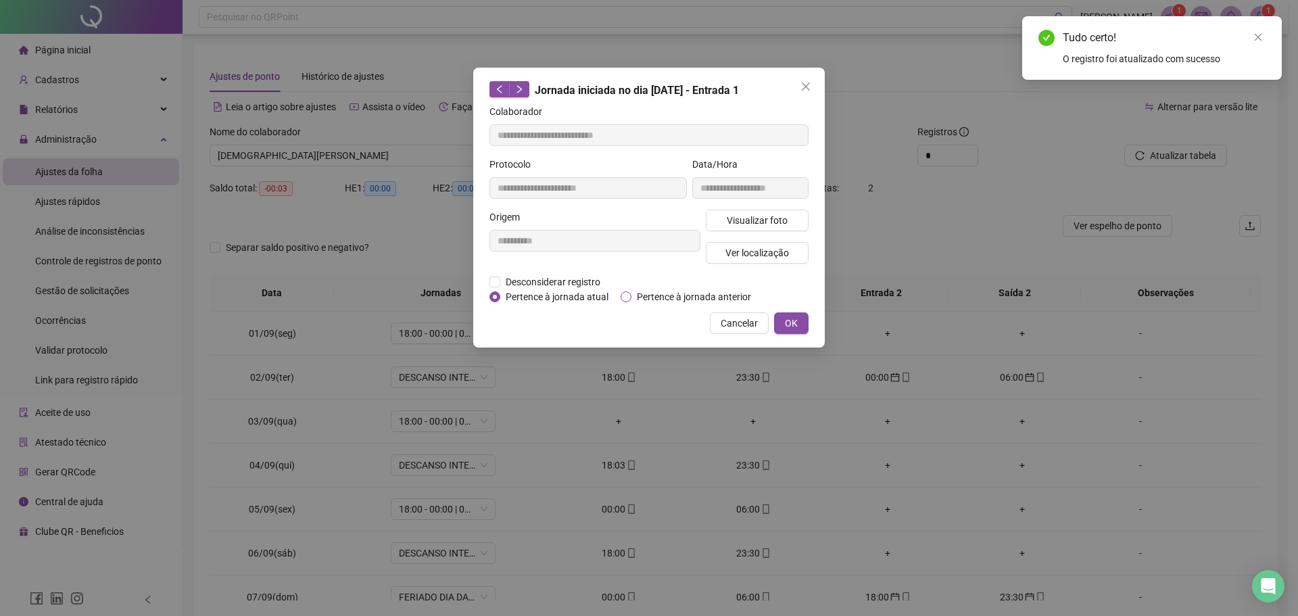
click at [640, 301] on span "Pertence à jornada anterior" at bounding box center [693, 296] width 125 height 15
click at [785, 327] on span "OK" at bounding box center [791, 323] width 13 height 15
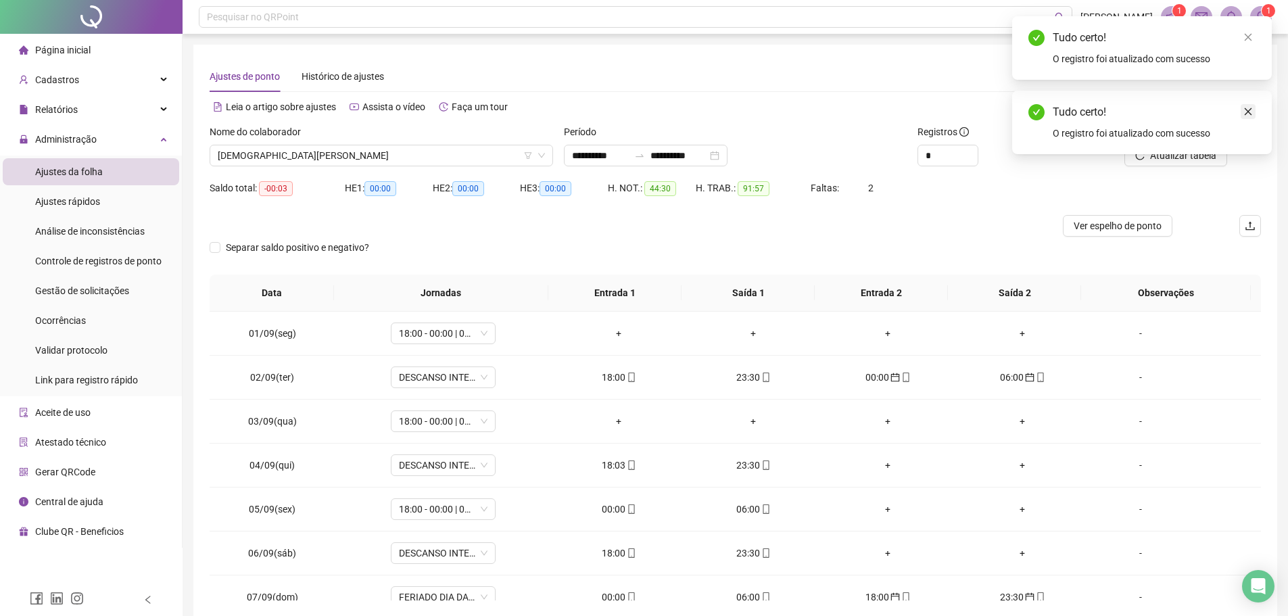
click at [1245, 105] on link "Close" at bounding box center [1248, 111] width 15 height 15
click at [1165, 155] on span "Atualizar tabela" at bounding box center [1183, 155] width 66 height 15
click at [607, 510] on div "06:00" at bounding box center [618, 509] width 113 height 15
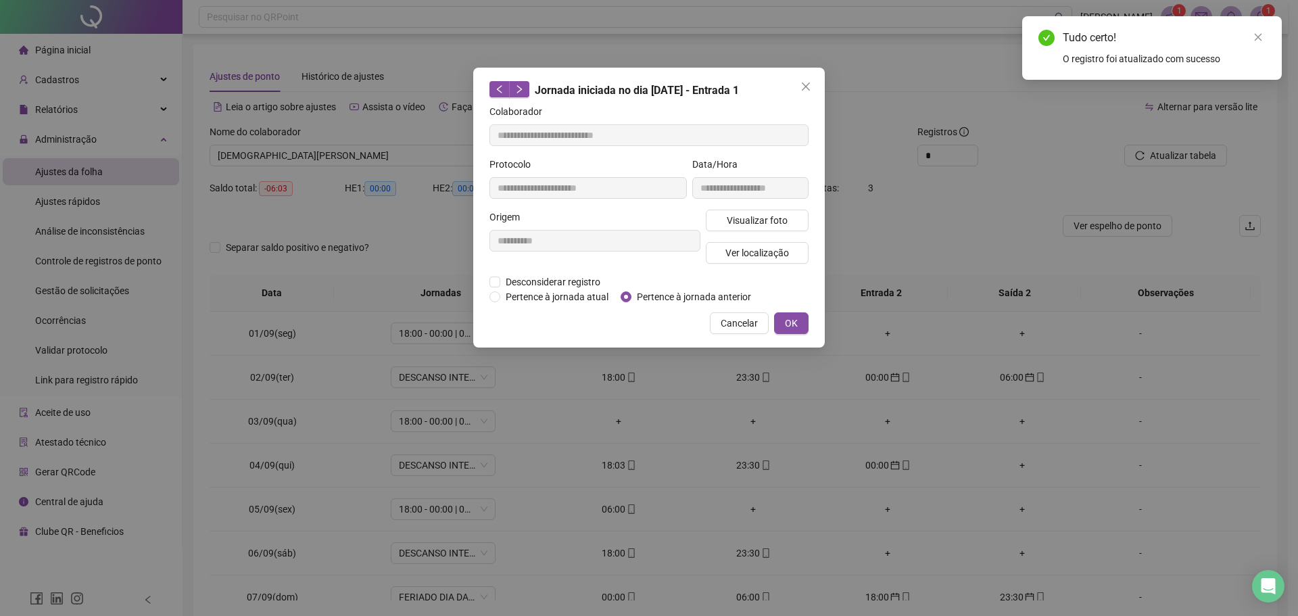
type input "**********"
click at [662, 295] on span "Pertence à jornada anterior" at bounding box center [693, 296] width 125 height 15
click at [803, 320] on button "OK" at bounding box center [791, 323] width 34 height 22
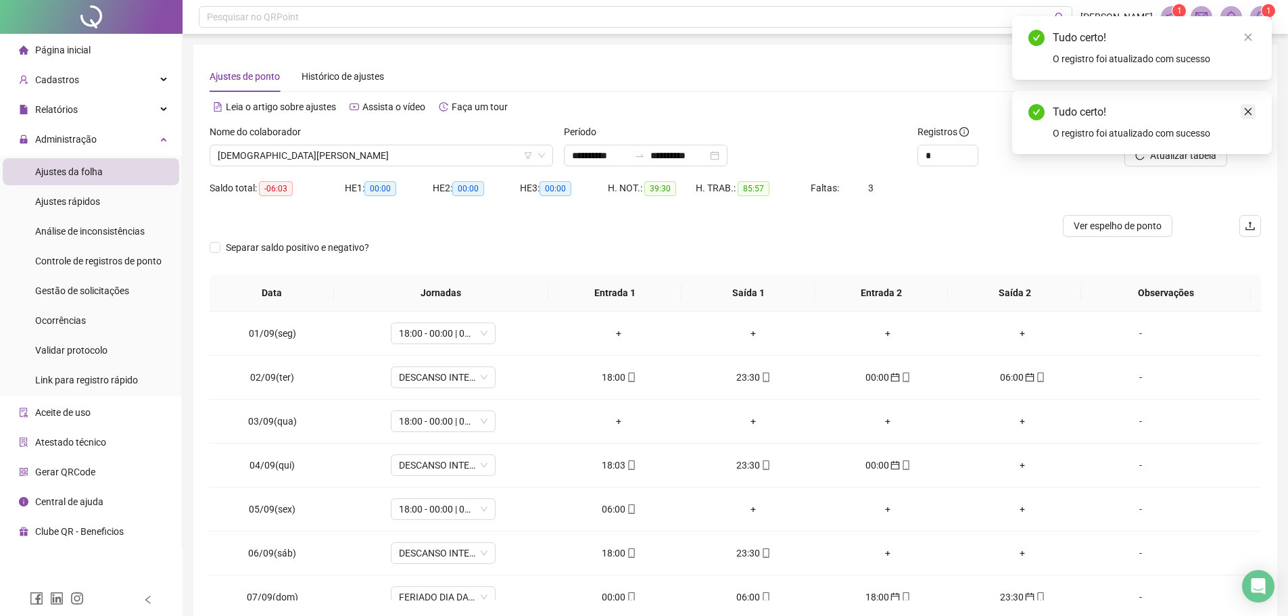
click at [1246, 112] on icon "close" at bounding box center [1247, 111] width 9 height 9
click at [1193, 145] on button "Atualizar tabela" at bounding box center [1175, 156] width 103 height 22
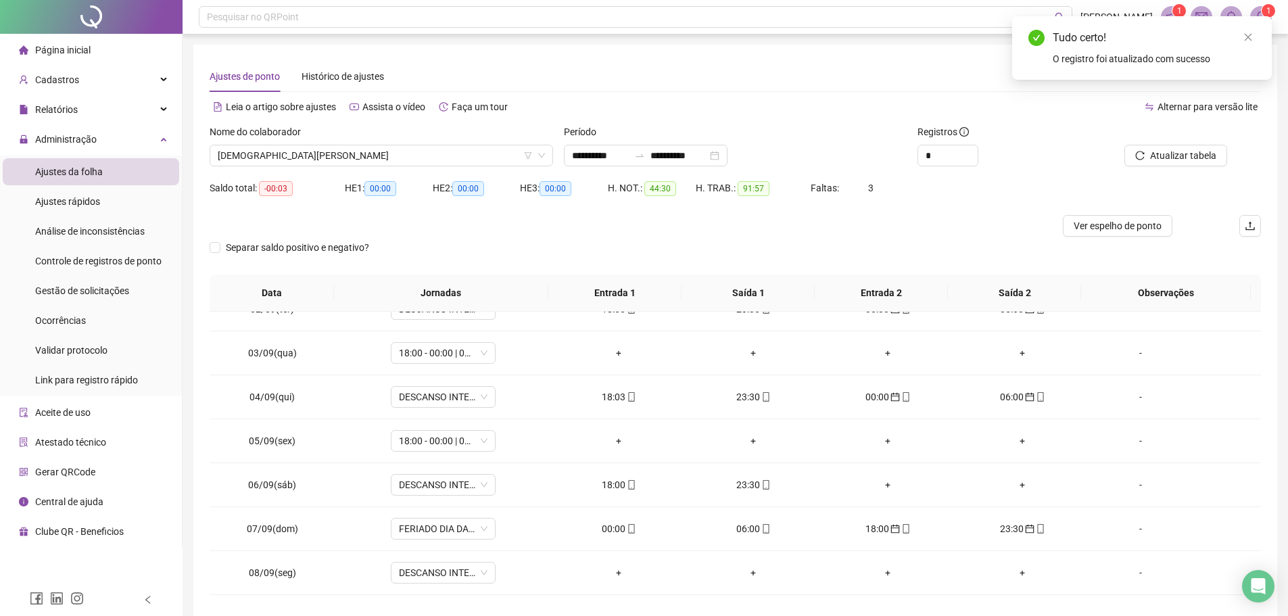
scroll to position [68, 0]
click at [617, 527] on div "00:00" at bounding box center [618, 529] width 113 height 15
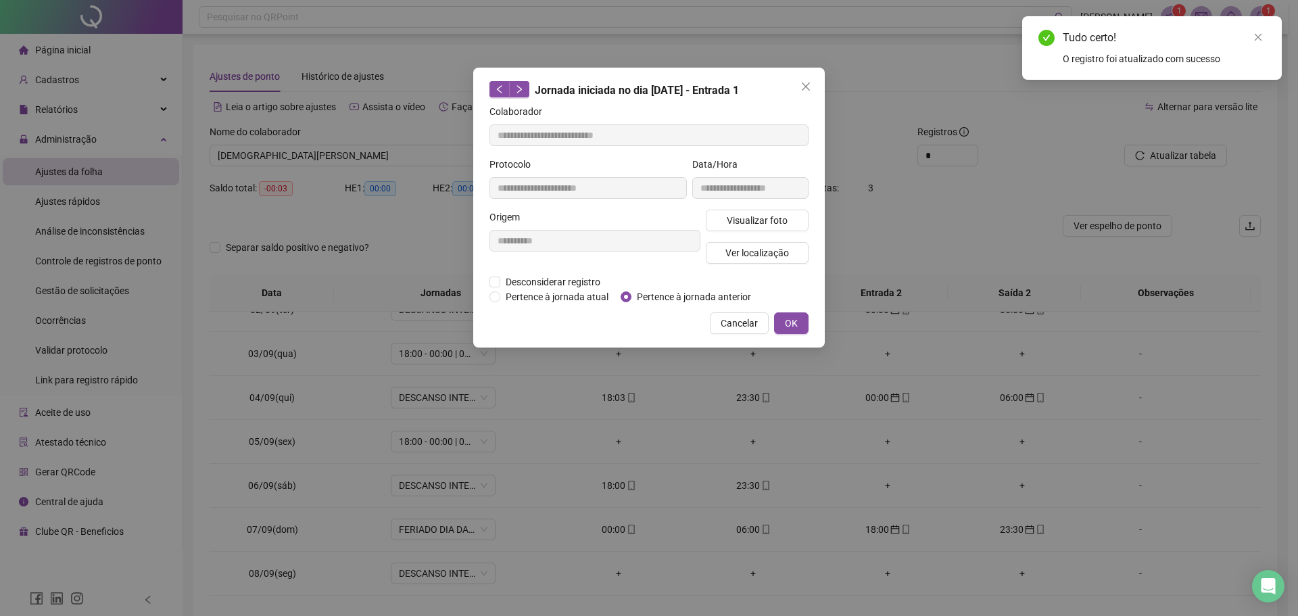
type input "**********"
click at [618, 293] on div "Pertence à jornada atual Pertence à jornada anterior" at bounding box center [625, 296] width 272 height 15
click at [794, 322] on span "OK" at bounding box center [791, 323] width 13 height 15
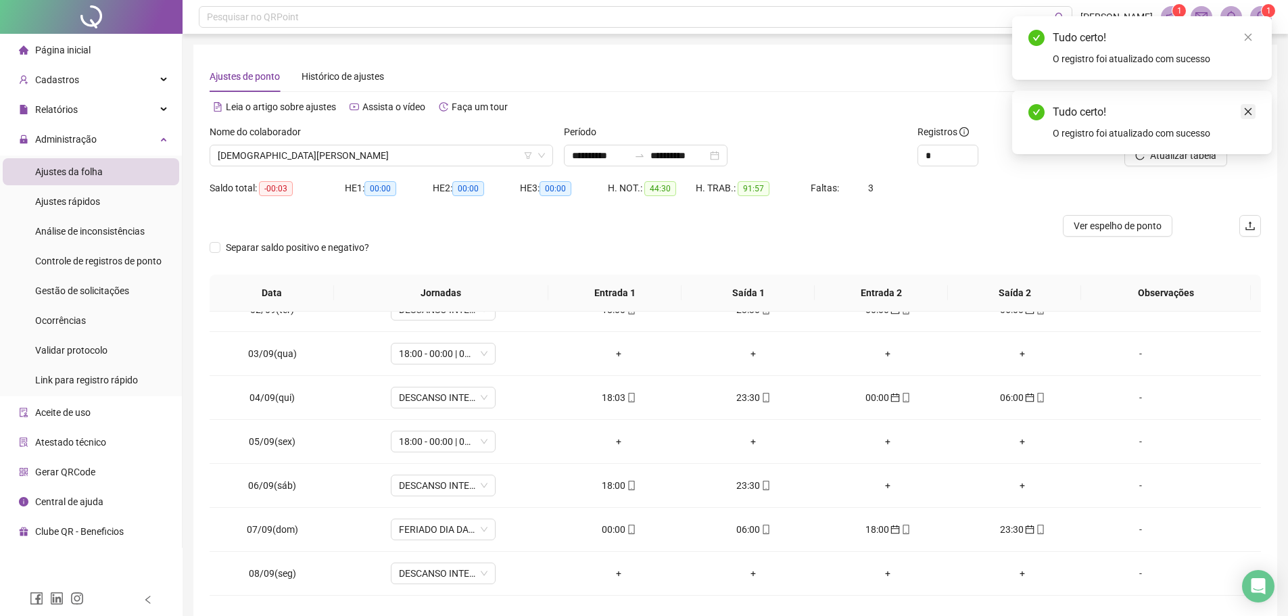
click at [1247, 109] on icon "close" at bounding box center [1247, 111] width 9 height 9
click at [1188, 148] on span "Atualizar tabela" at bounding box center [1183, 155] width 66 height 15
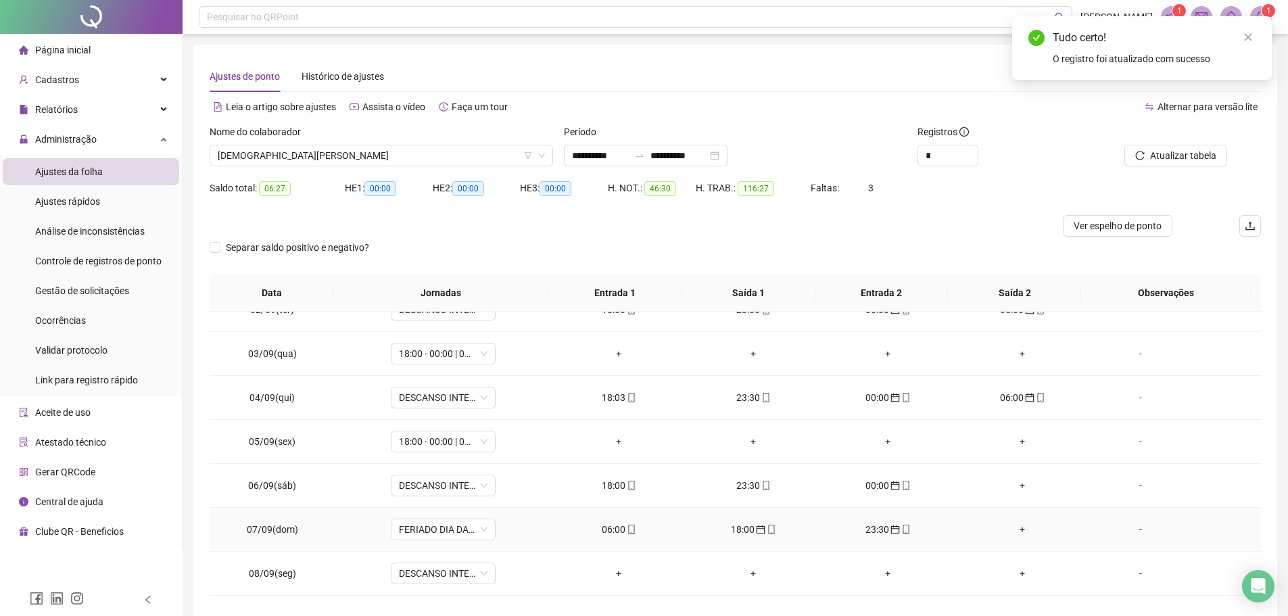
click at [612, 524] on div "06:00" at bounding box center [618, 529] width 113 height 15
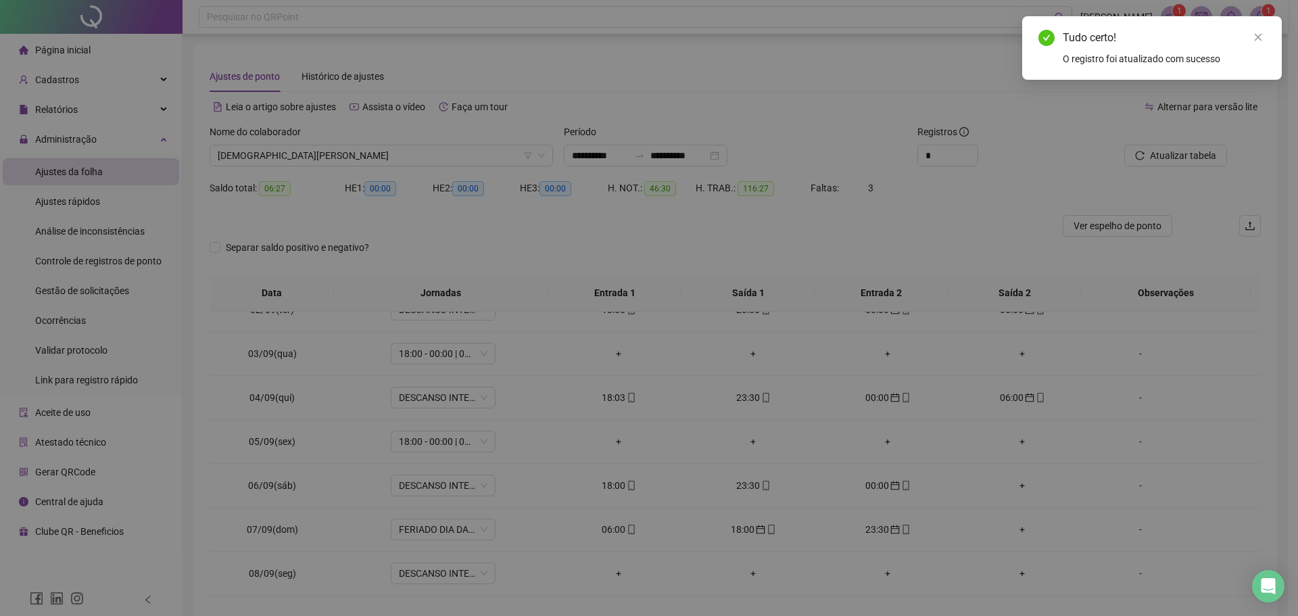
type input "**********"
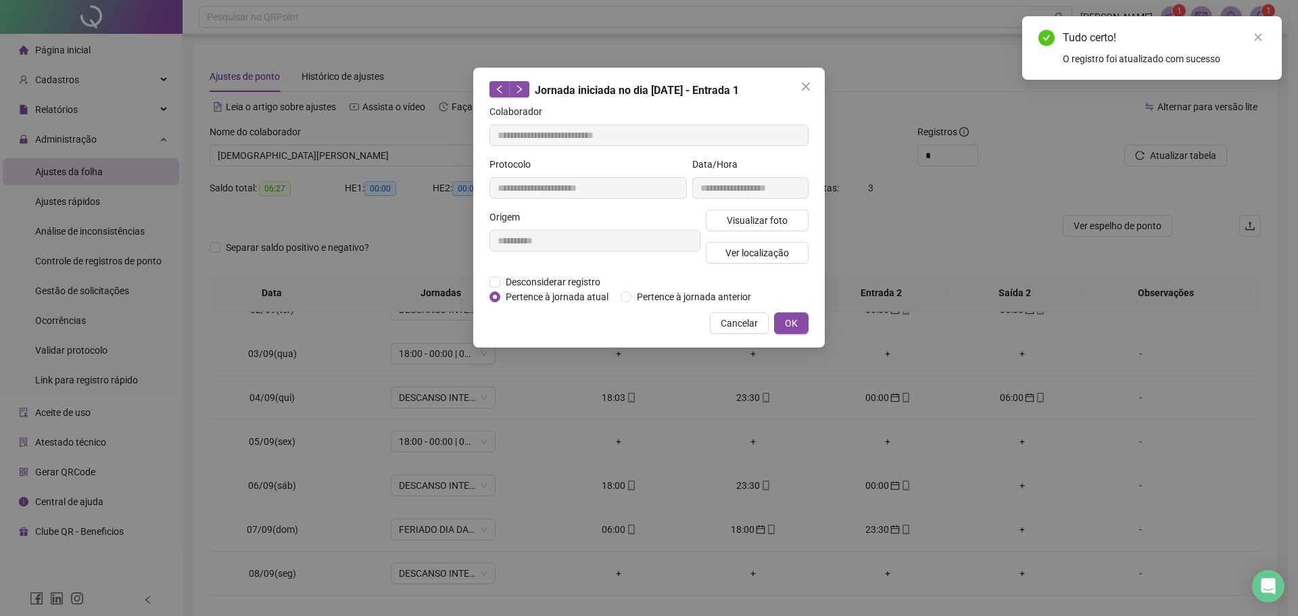
click at [646, 287] on div "Desconsiderar registro Pertence ao lanche" at bounding box center [648, 281] width 319 height 15
click at [646, 293] on span "Pertence à jornada anterior" at bounding box center [693, 296] width 125 height 15
click at [788, 324] on span "OK" at bounding box center [791, 323] width 13 height 15
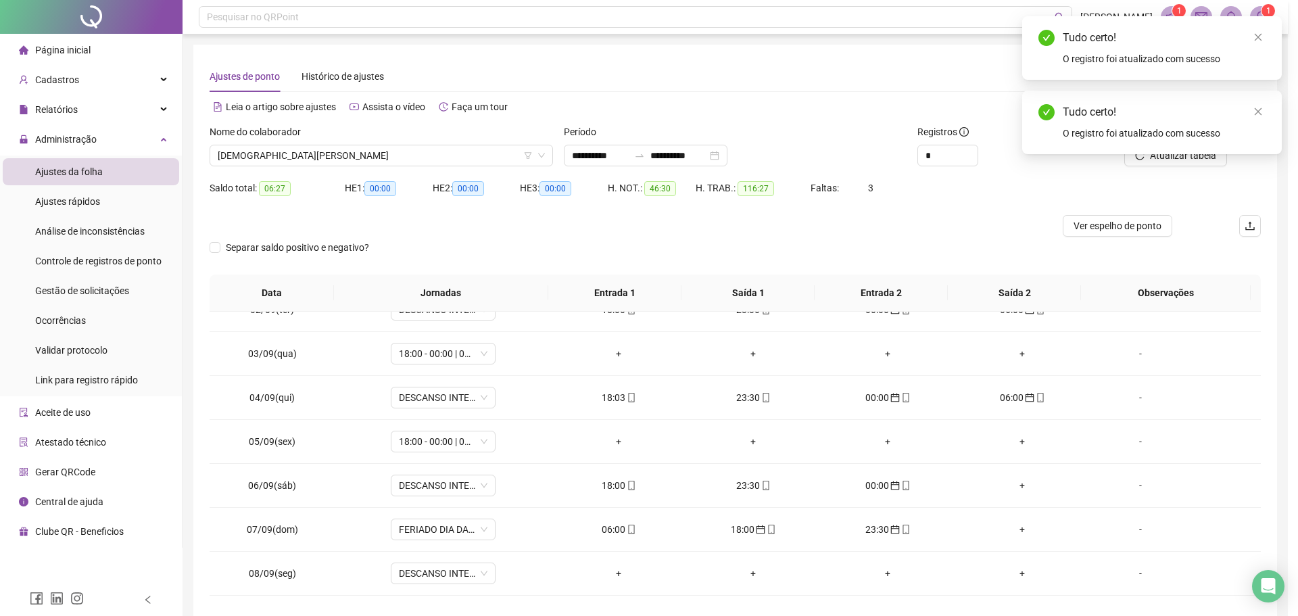
click at [786, 327] on div "**********" at bounding box center [649, 308] width 1298 height 616
click at [1247, 108] on icon "close" at bounding box center [1247, 111] width 9 height 9
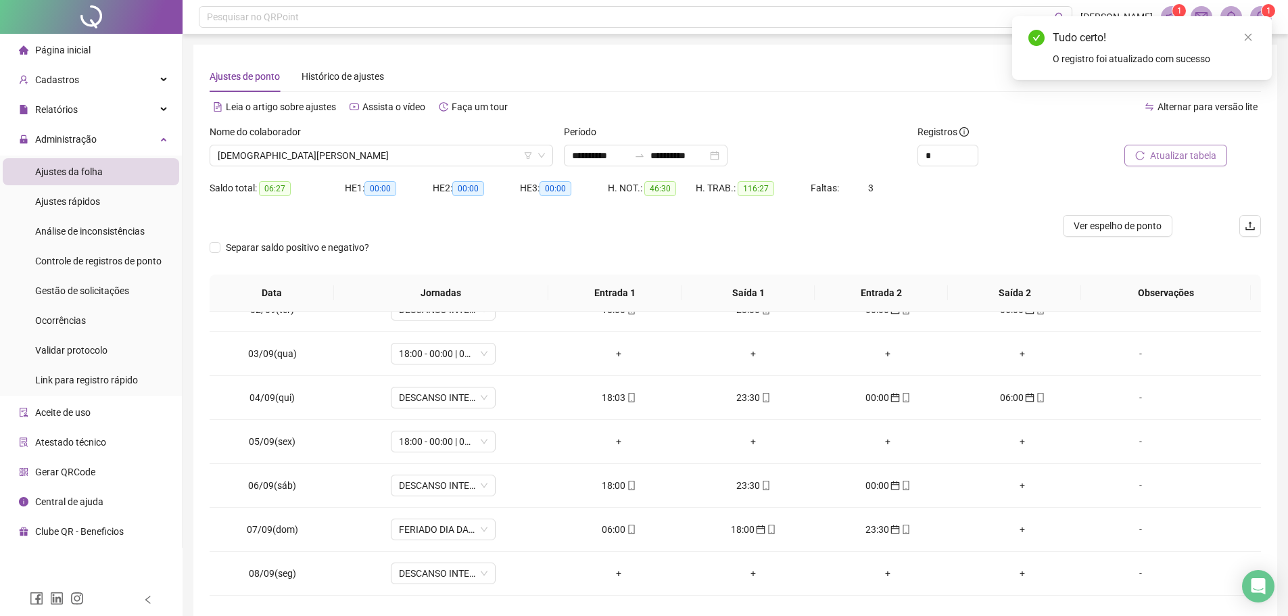
drag, startPoint x: 1170, startPoint y: 149, endPoint x: 953, endPoint y: 317, distance: 274.2
click at [1170, 151] on span "Atualizar tabela" at bounding box center [1183, 155] width 66 height 15
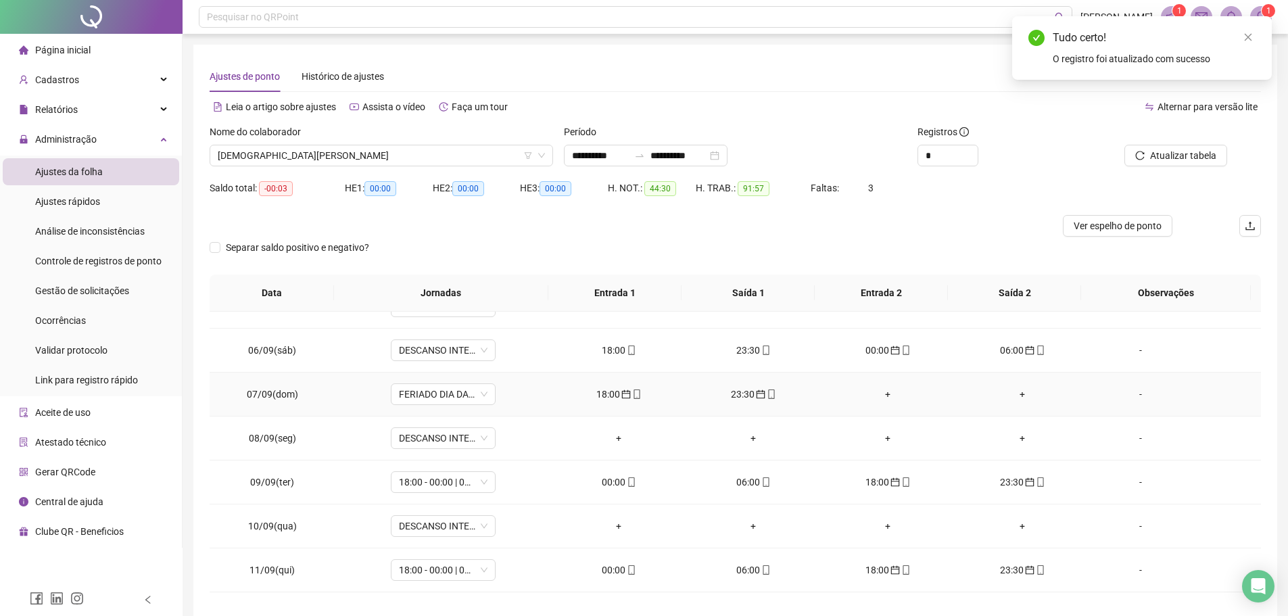
click at [621, 395] on icon "calendar" at bounding box center [625, 393] width 9 height 9
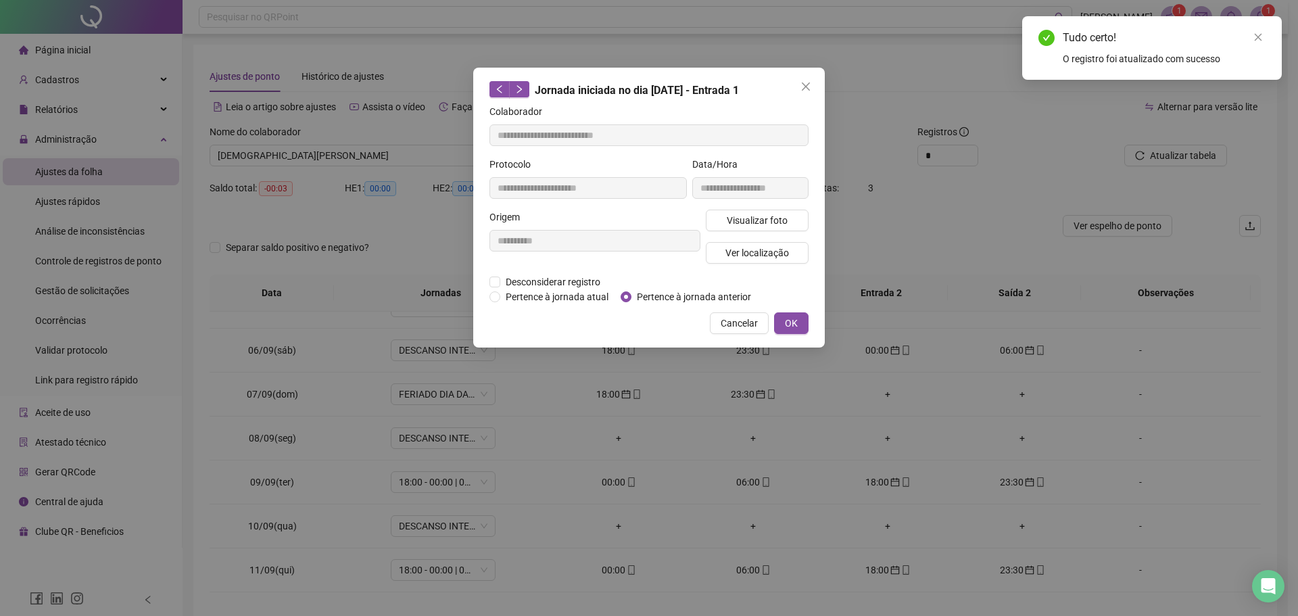
type input "**********"
click at [791, 321] on span "OK" at bounding box center [791, 323] width 13 height 15
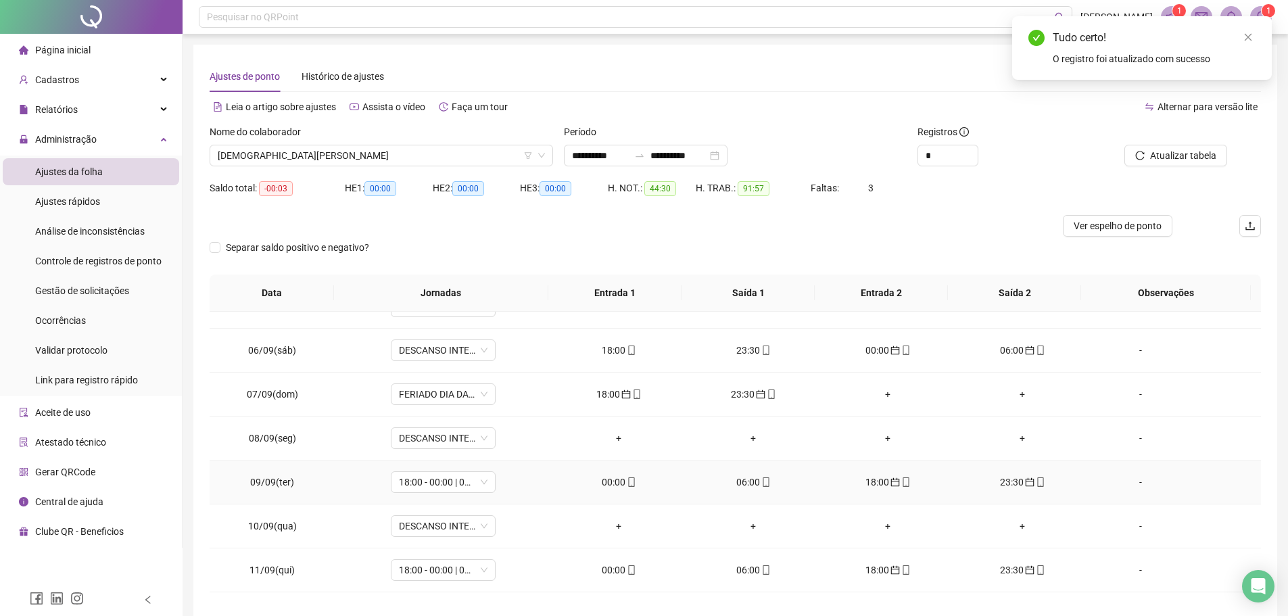
click at [615, 483] on div "00:00" at bounding box center [618, 482] width 113 height 15
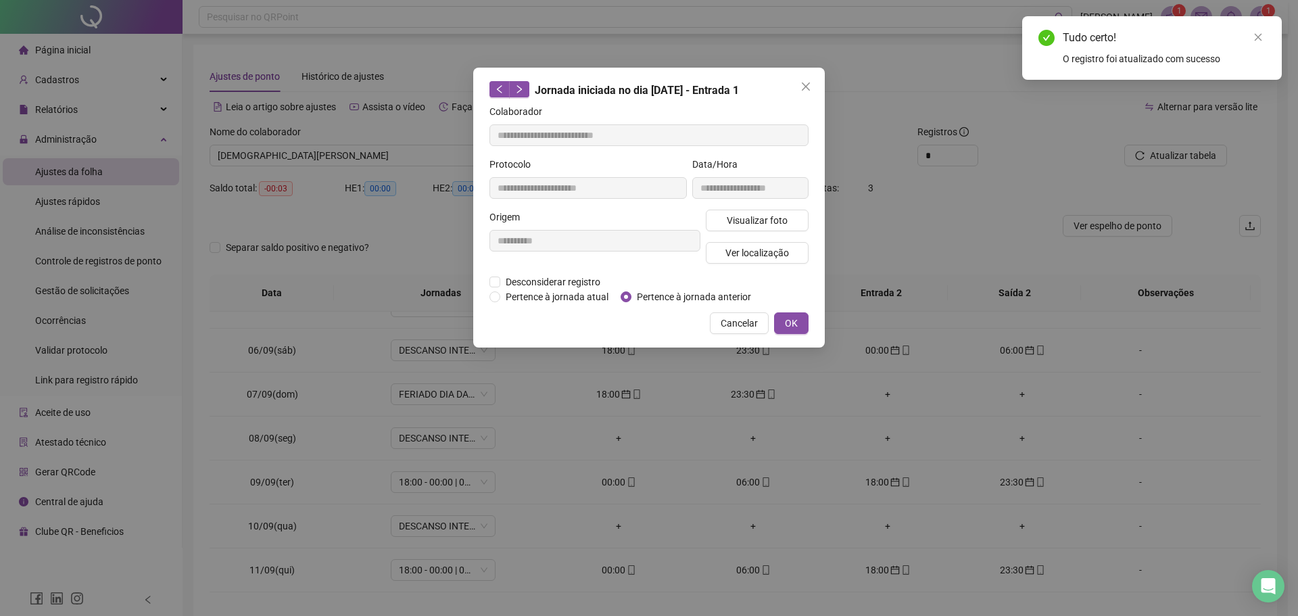
type input "**********"
click at [794, 322] on span "OK" at bounding box center [791, 323] width 13 height 15
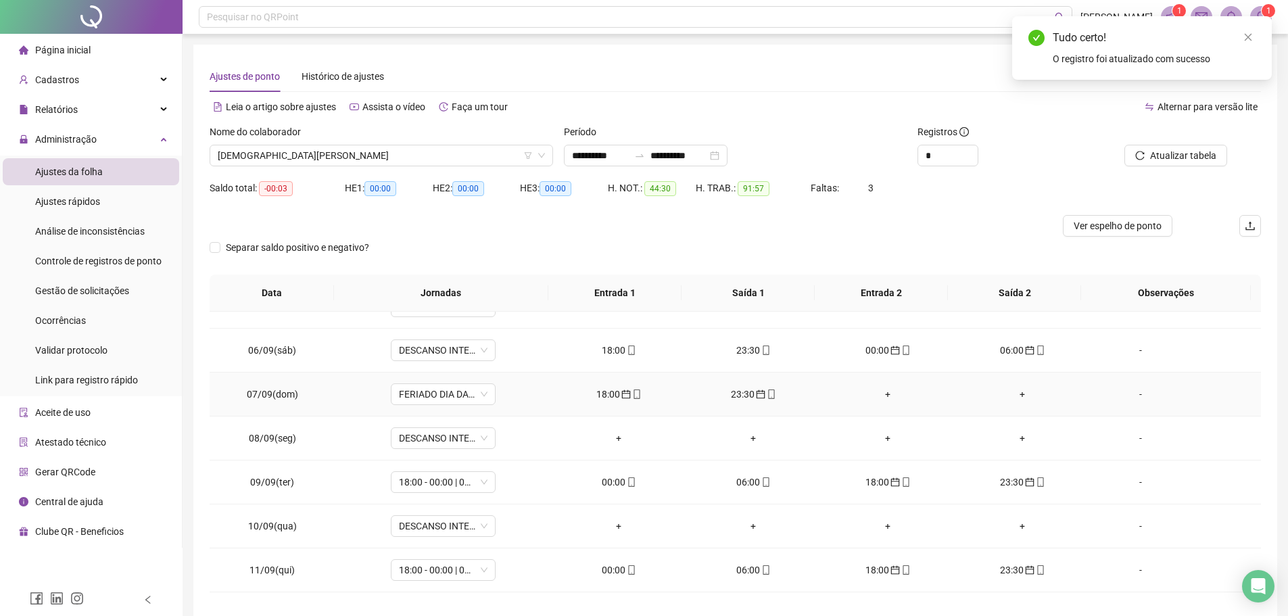
click at [599, 397] on div "18:00" at bounding box center [618, 394] width 113 height 15
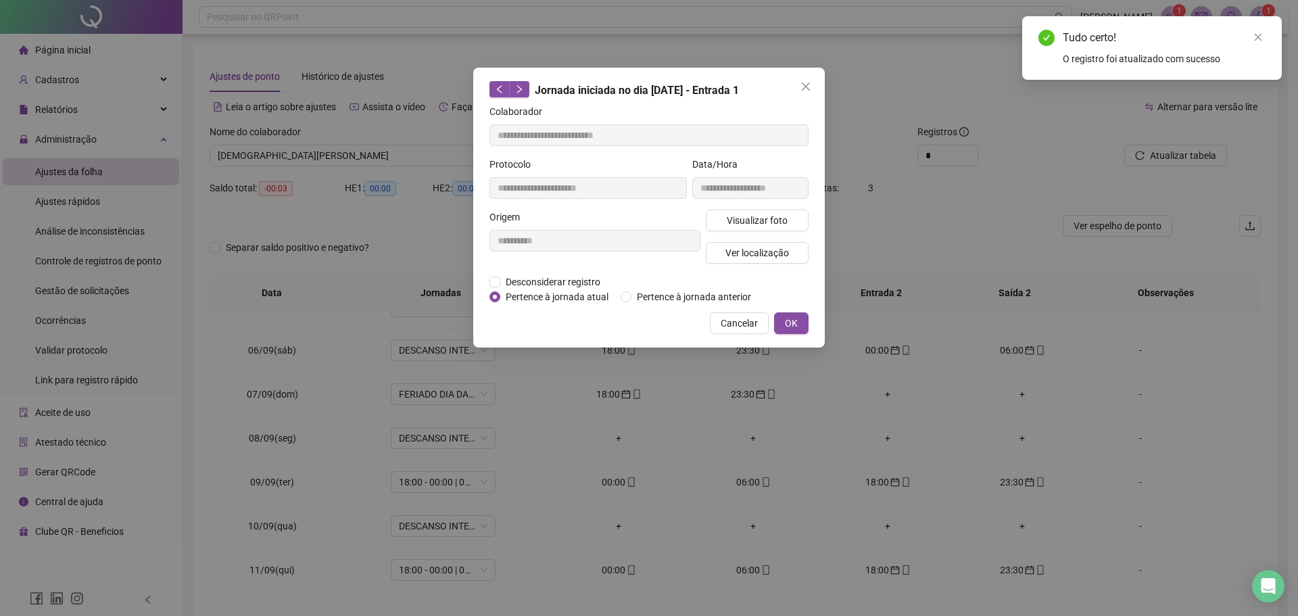
type input "**********"
click at [535, 295] on span "Pertence à jornada atual" at bounding box center [557, 296] width 114 height 15
click at [787, 314] on button "OK" at bounding box center [791, 323] width 34 height 22
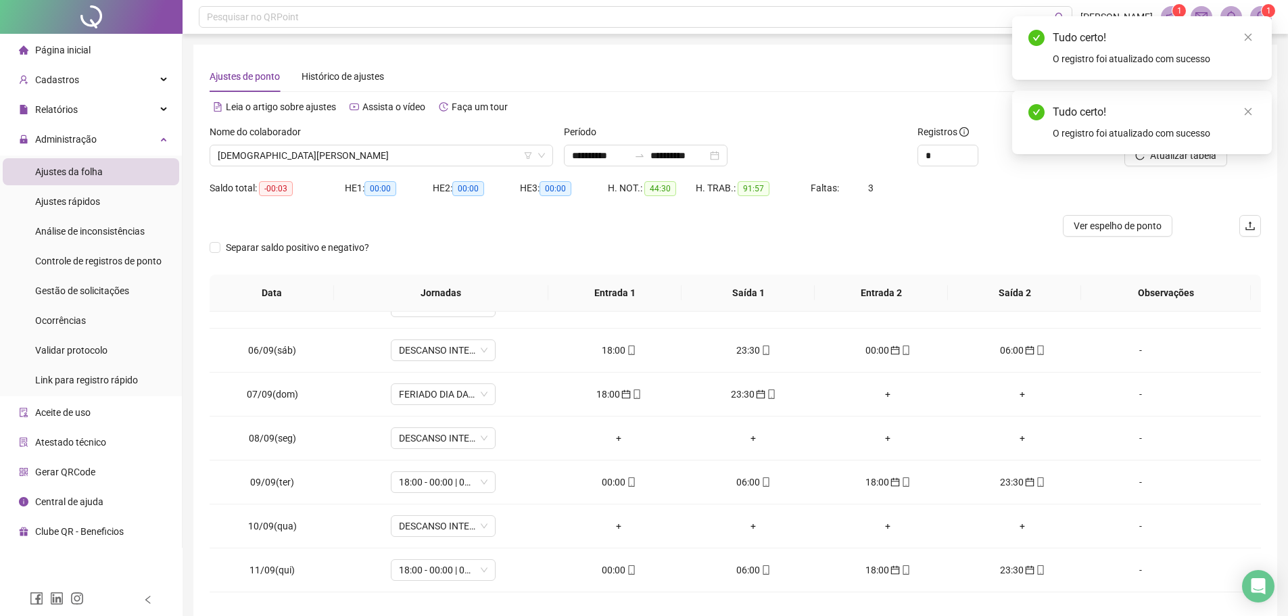
click at [1257, 110] on div "Tudo certo! O registro foi atualizado com sucesso" at bounding box center [1142, 123] width 260 height 64
click at [1249, 110] on icon "close" at bounding box center [1247, 111] width 9 height 9
click at [1174, 150] on span "Atualizar tabela" at bounding box center [1183, 155] width 66 height 15
click at [605, 399] on div "23:30" at bounding box center [618, 394] width 113 height 15
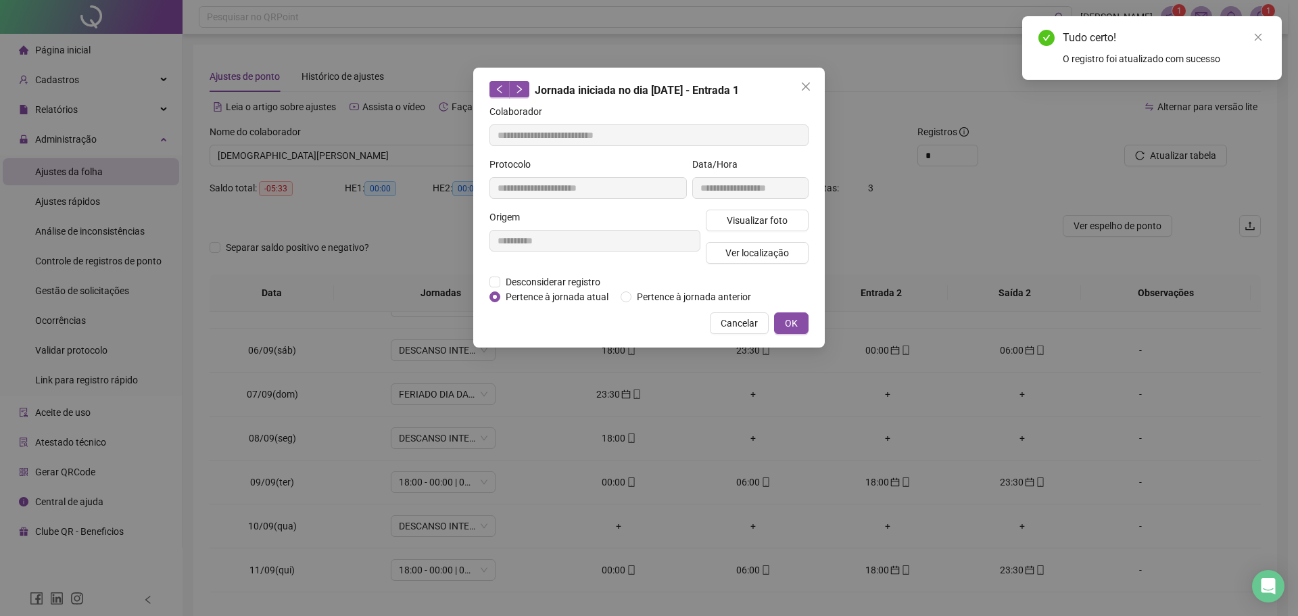
type input "**********"
click at [585, 302] on span "Pertence à jornada atual" at bounding box center [557, 296] width 114 height 15
click at [796, 321] on span "OK" at bounding box center [791, 323] width 13 height 15
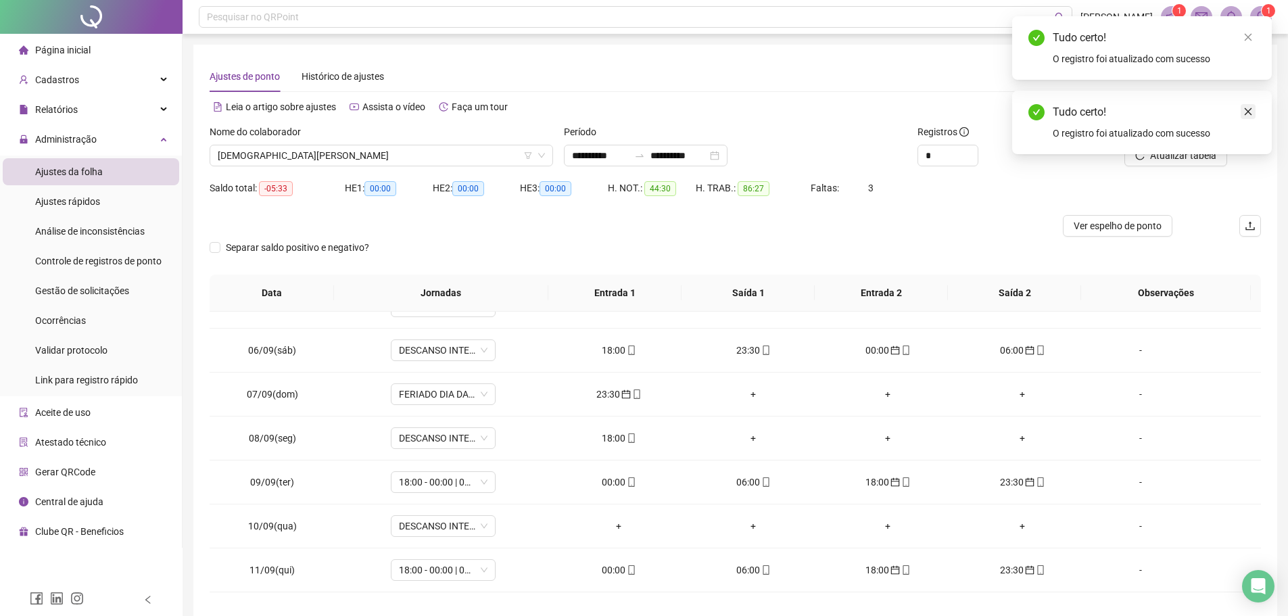
click at [1248, 110] on icon "close" at bounding box center [1247, 111] width 9 height 9
click at [1185, 157] on span "Atualizar tabela" at bounding box center [1183, 155] width 66 height 15
click at [612, 485] on div "00:00" at bounding box center [618, 482] width 113 height 15
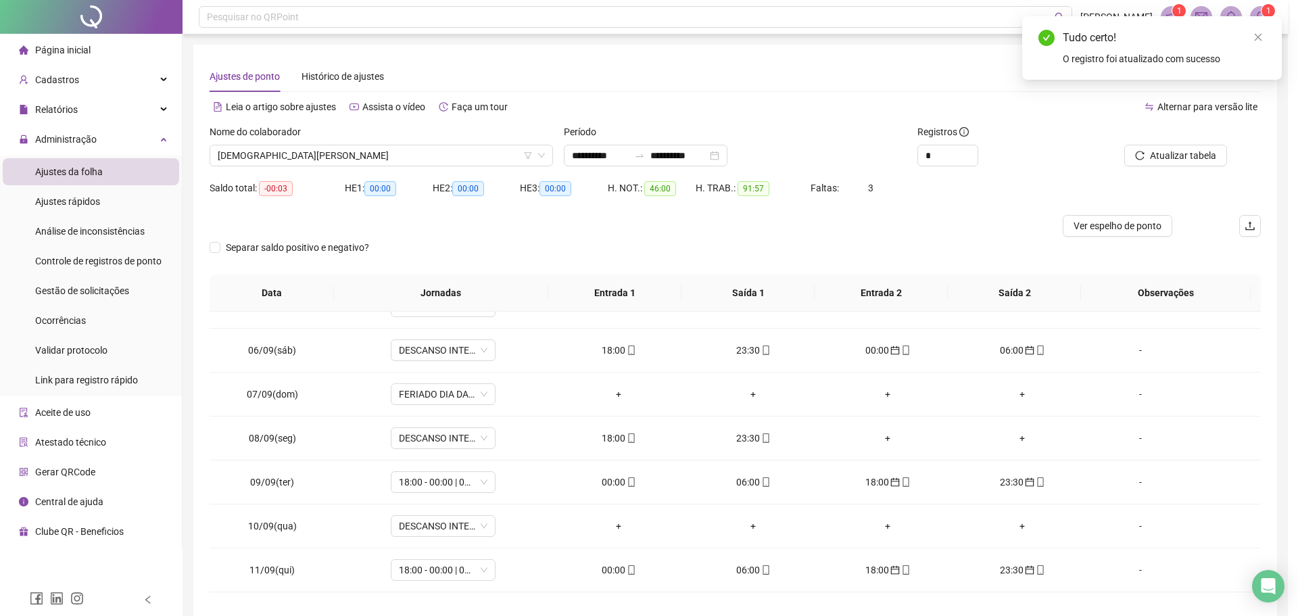
type input "**********"
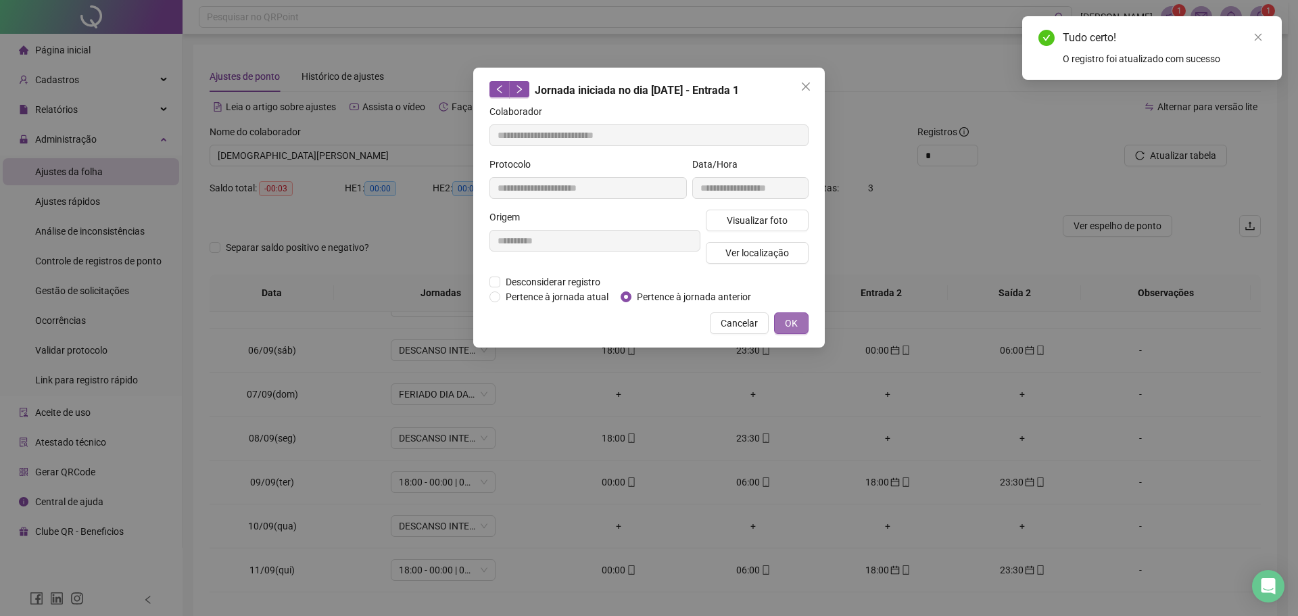
click at [790, 318] on span "OK" at bounding box center [791, 323] width 13 height 15
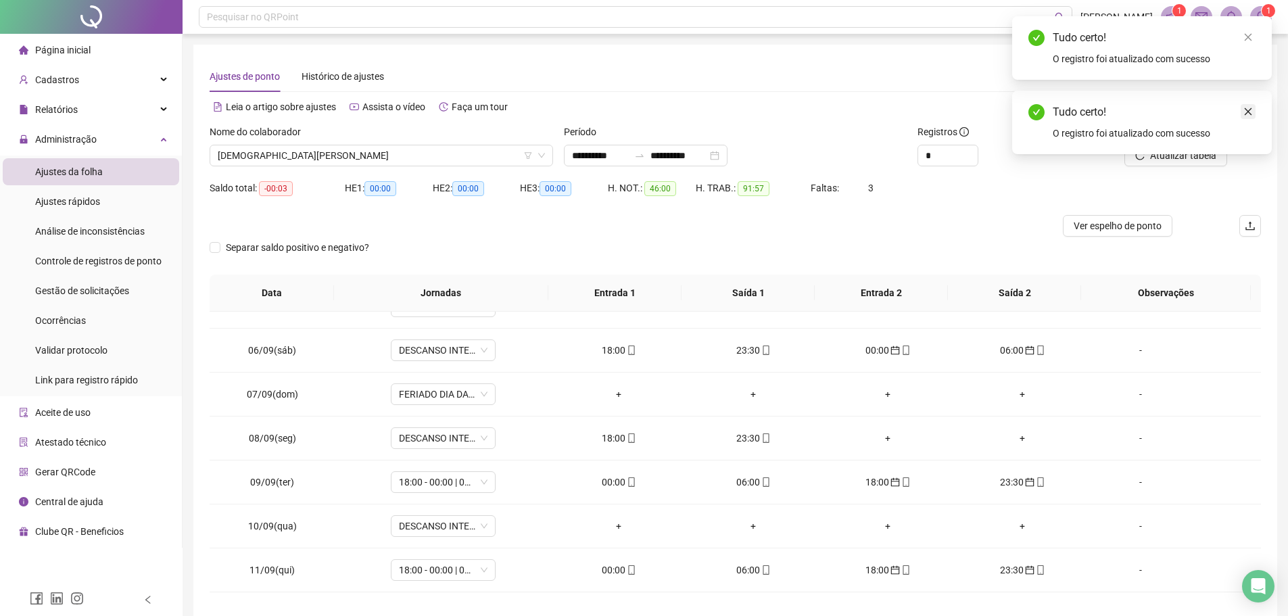
click at [1250, 118] on link "Close" at bounding box center [1248, 111] width 15 height 15
click at [1184, 145] on button "Atualizar tabela" at bounding box center [1175, 156] width 103 height 22
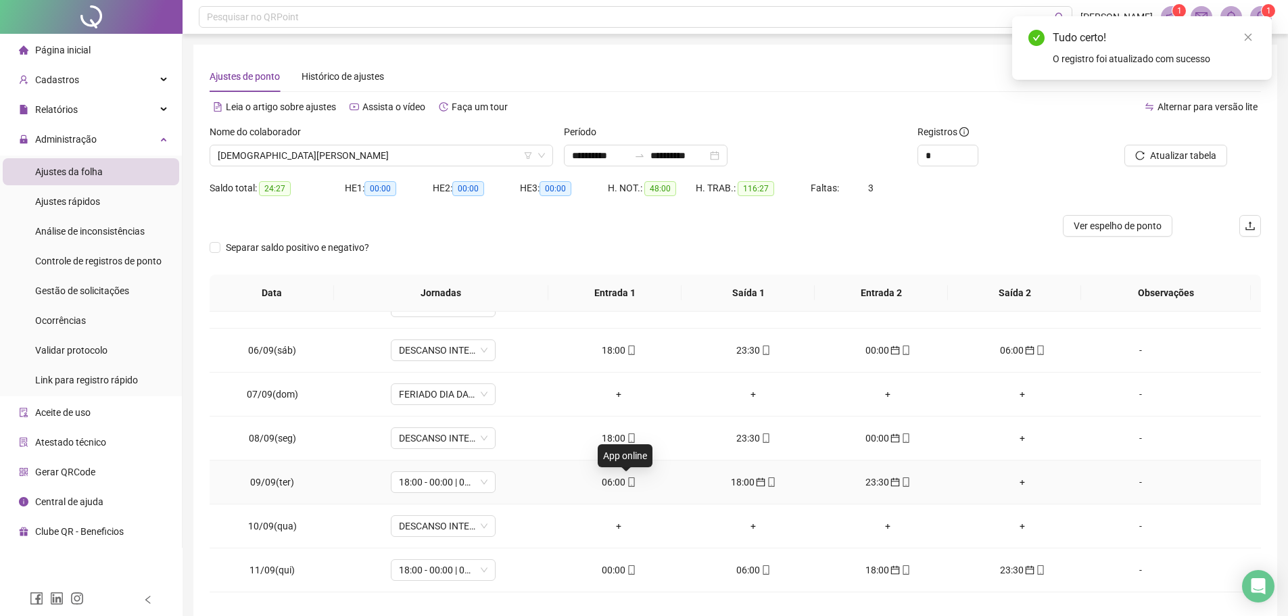
click at [609, 483] on div "06:00" at bounding box center [618, 482] width 113 height 15
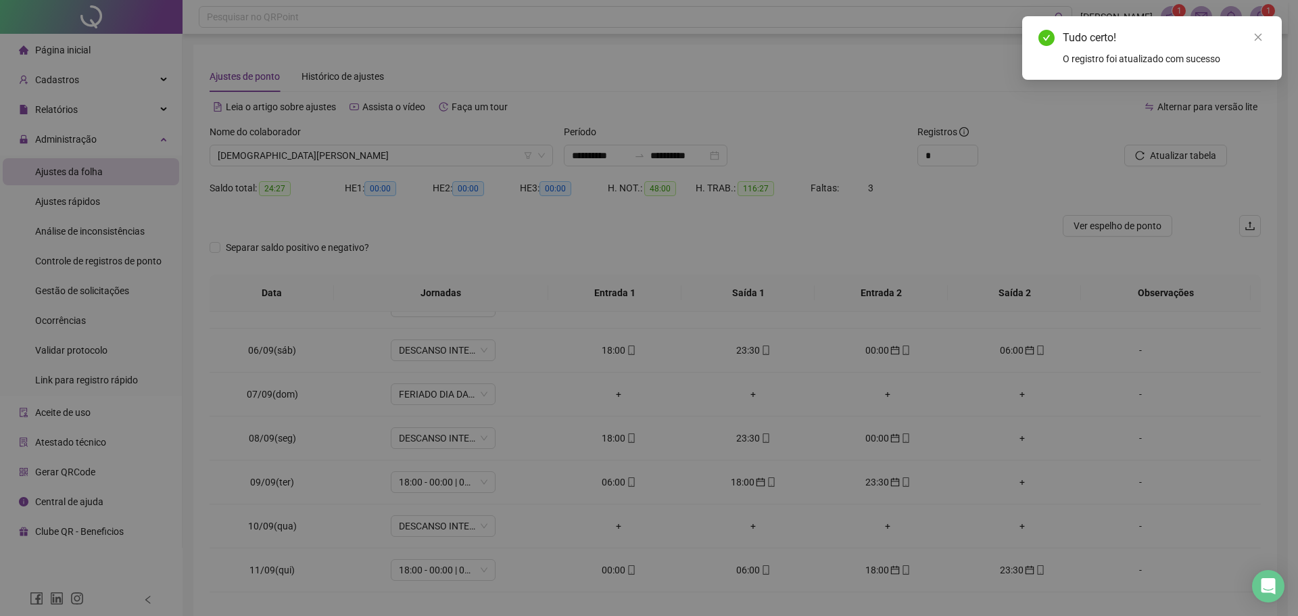
type input "**********"
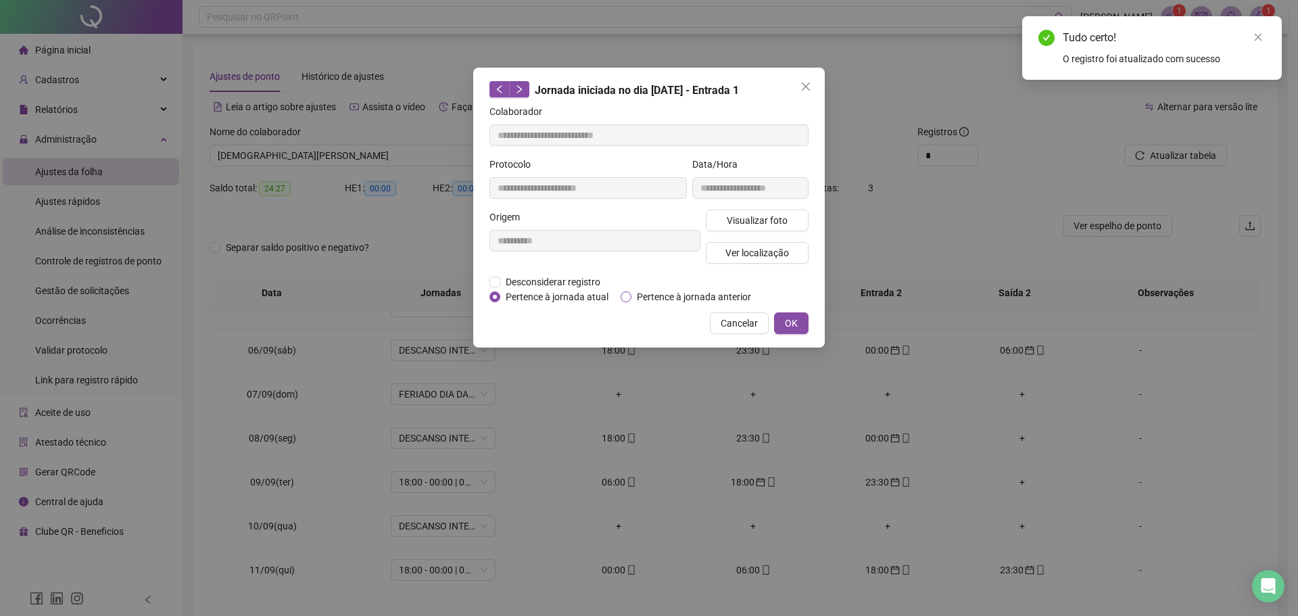
click at [660, 290] on span "Pertence à jornada anterior" at bounding box center [693, 296] width 125 height 15
click at [795, 313] on button "OK" at bounding box center [791, 323] width 34 height 22
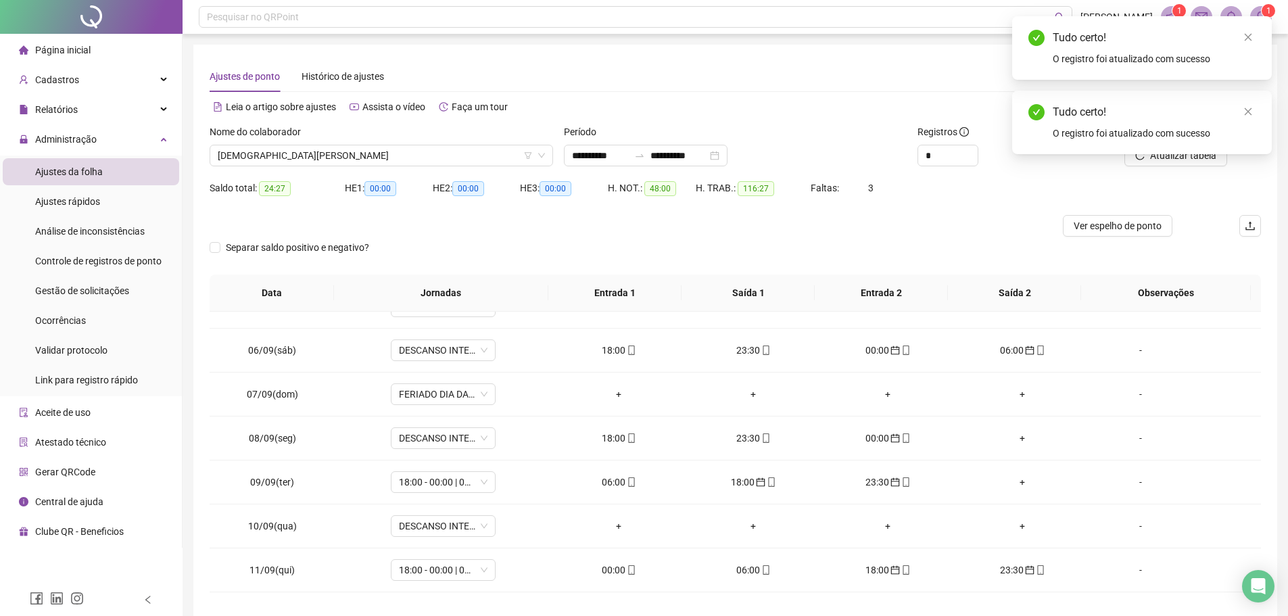
click at [1197, 154] on div "Tudo certo! O registro foi atualizado com sucesso" at bounding box center [1142, 123] width 260 height 64
click at [1174, 154] on div "Tudo certo! O registro foi atualizado com sucesso" at bounding box center [1142, 123] width 260 height 64
click at [1134, 154] on div "Tudo certo! O registro foi atualizado com sucesso" at bounding box center [1142, 123] width 260 height 64
click at [1154, 152] on div "Tudo certo! O registro foi atualizado com sucesso" at bounding box center [1142, 123] width 260 height 64
click at [1139, 154] on div "Tudo certo! O registro foi atualizado com sucesso" at bounding box center [1142, 123] width 260 height 64
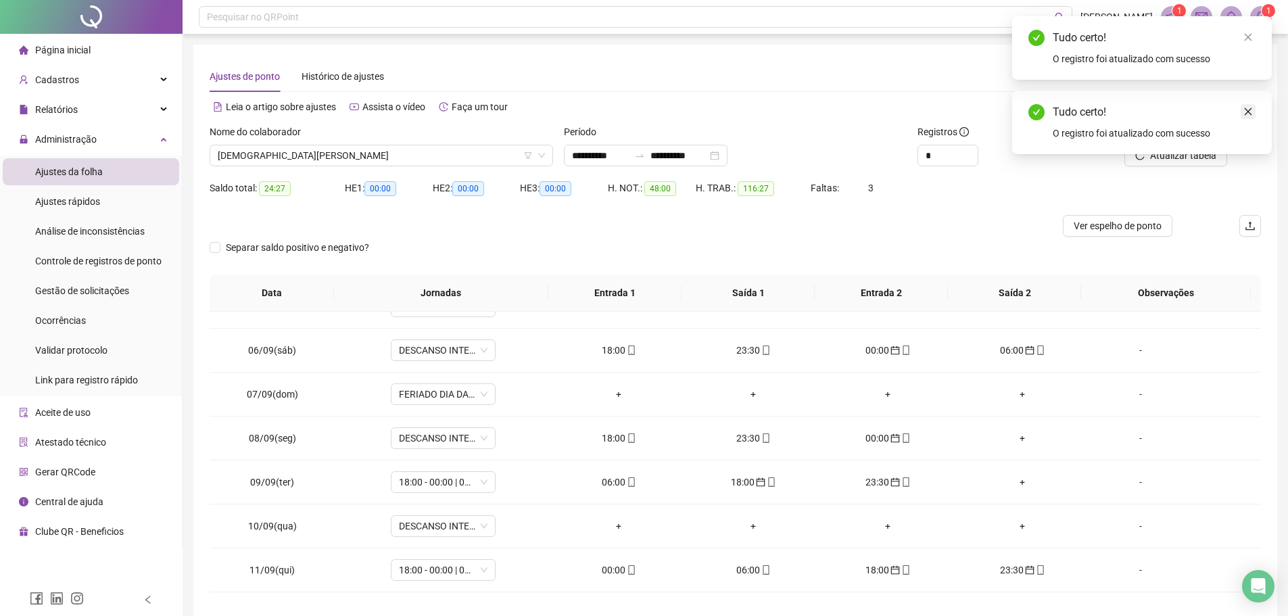
click at [1252, 106] on link "Close" at bounding box center [1248, 111] width 15 height 15
drag, startPoint x: 1159, startPoint y: 153, endPoint x: 1120, endPoint y: 141, distance: 41.7
click at [1124, 143] on div "Atualizar tabela" at bounding box center [1161, 145] width 133 height 42
click at [1165, 159] on span "Atualizar tabela" at bounding box center [1183, 155] width 66 height 15
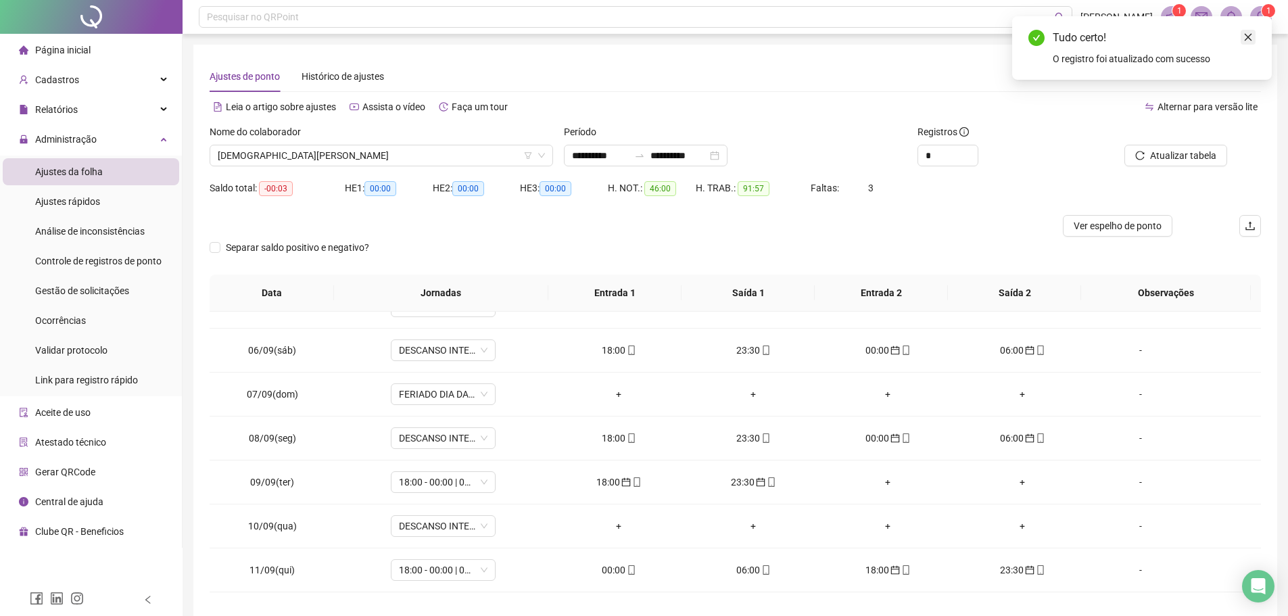
click at [1241, 39] on link "Close" at bounding box center [1248, 37] width 15 height 15
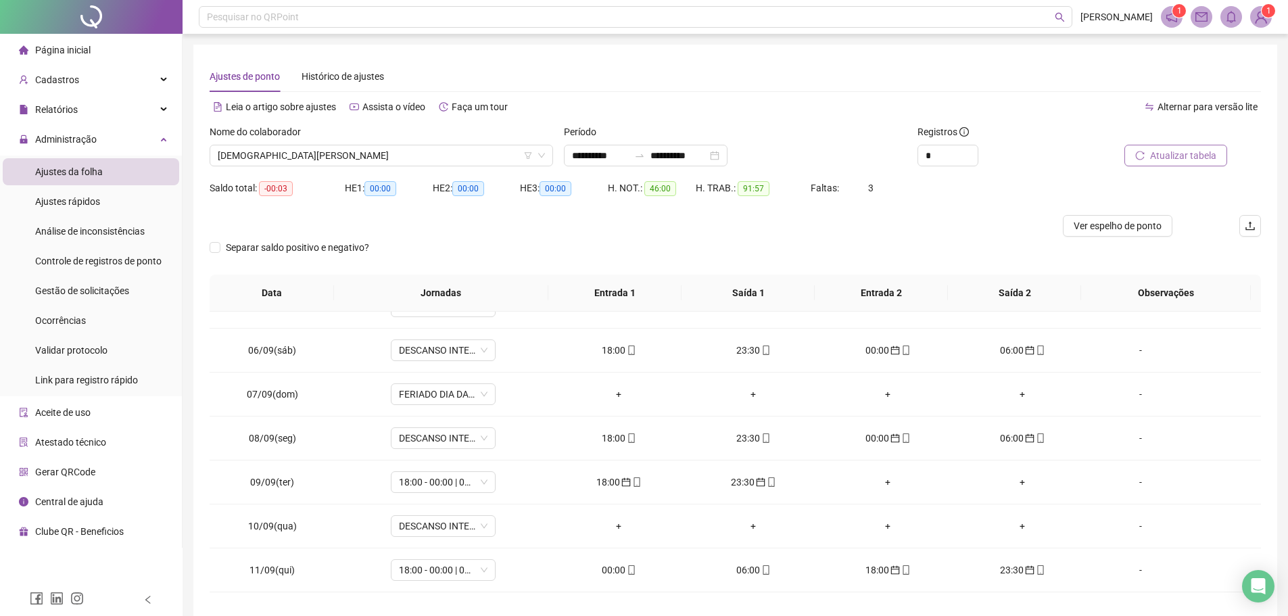
click at [1188, 154] on span "Atualizar tabela" at bounding box center [1183, 155] width 66 height 15
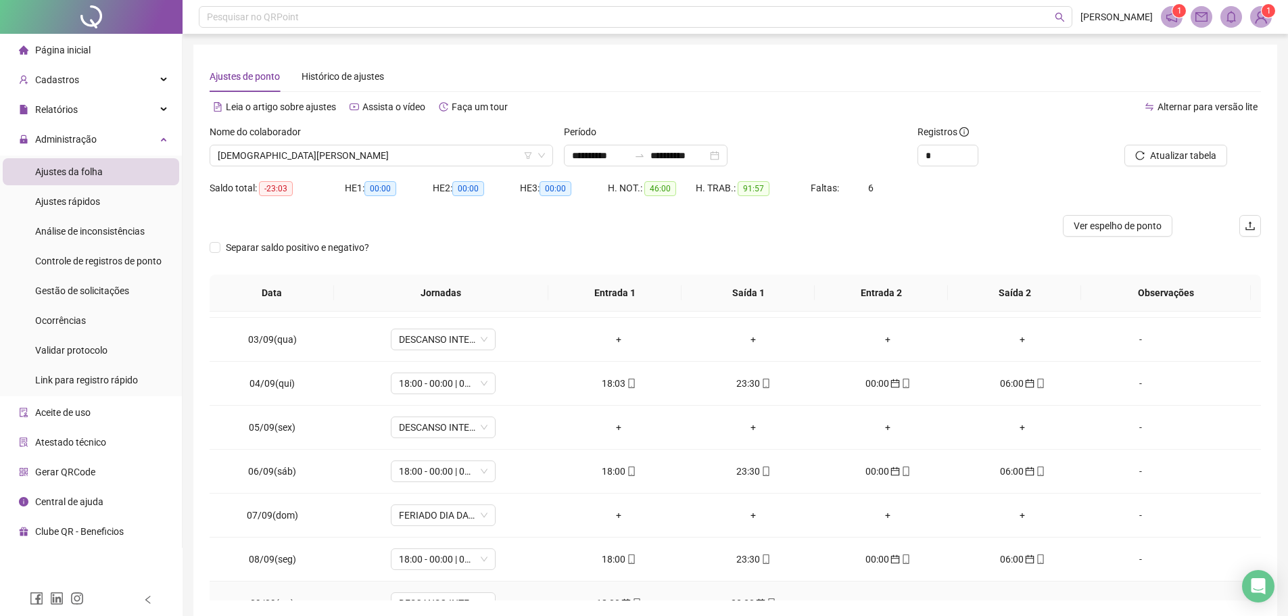
scroll to position [0, 0]
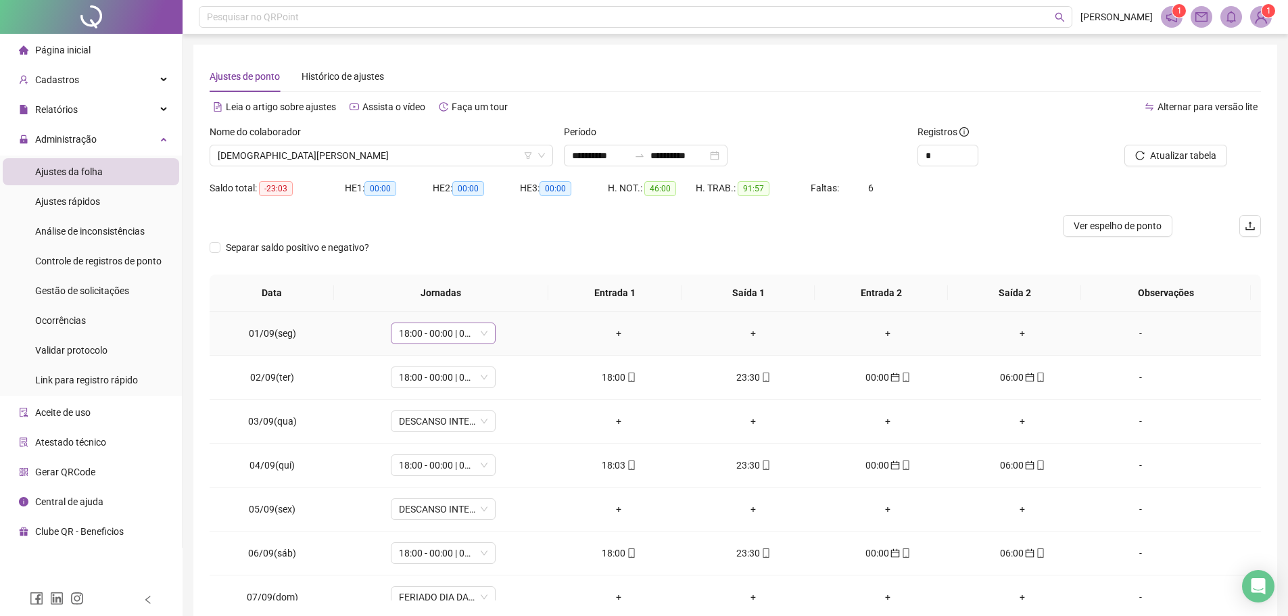
click at [483, 334] on span "18:00 - 00:00 | 00:30 - 06:00" at bounding box center [443, 333] width 89 height 20
type input "*"
click at [414, 428] on div "Folga" at bounding box center [452, 425] width 89 height 15
click at [499, 292] on span "Sim" at bounding box center [505, 298] width 16 height 15
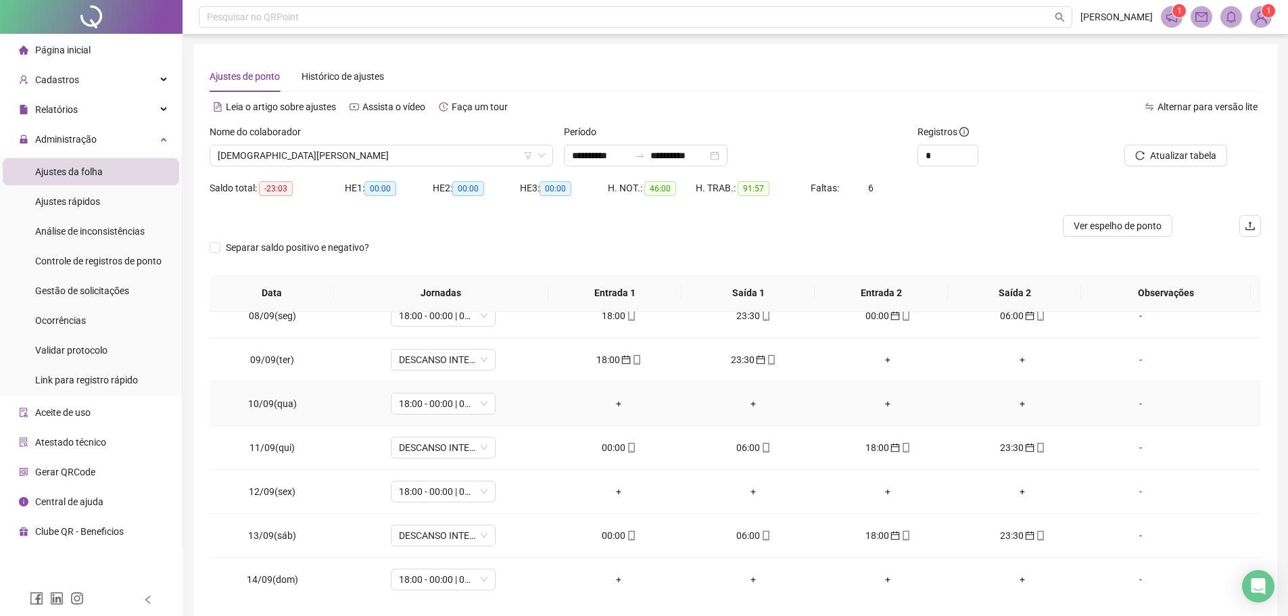
scroll to position [338, 0]
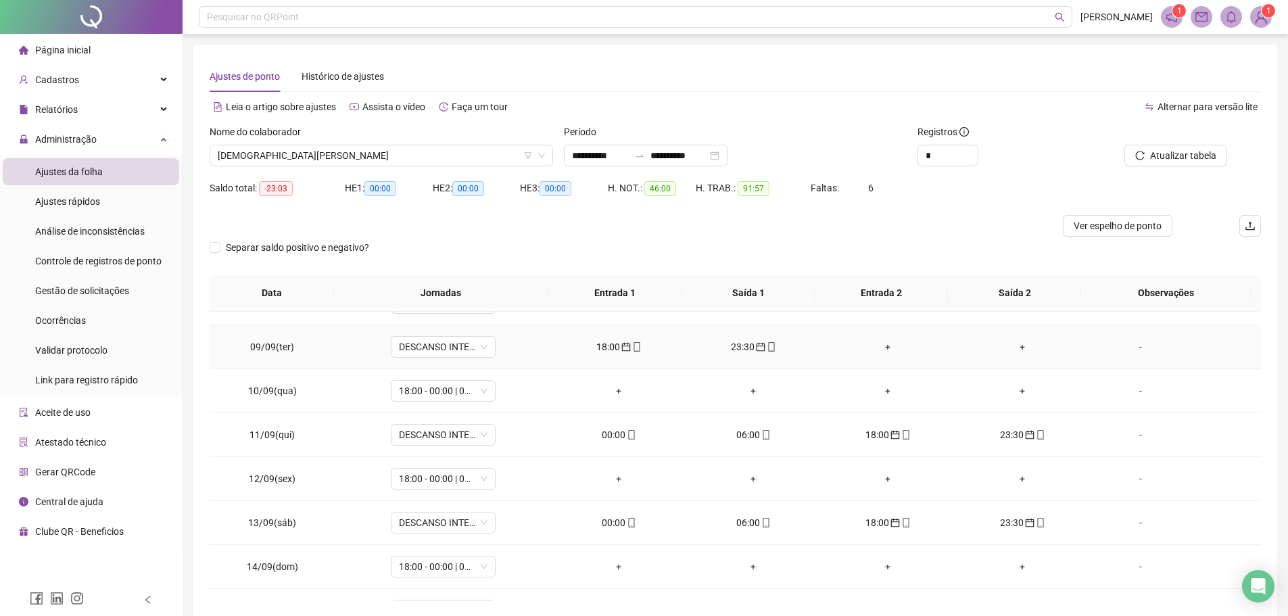
click at [621, 346] on icon "calendar" at bounding box center [625, 346] width 9 height 9
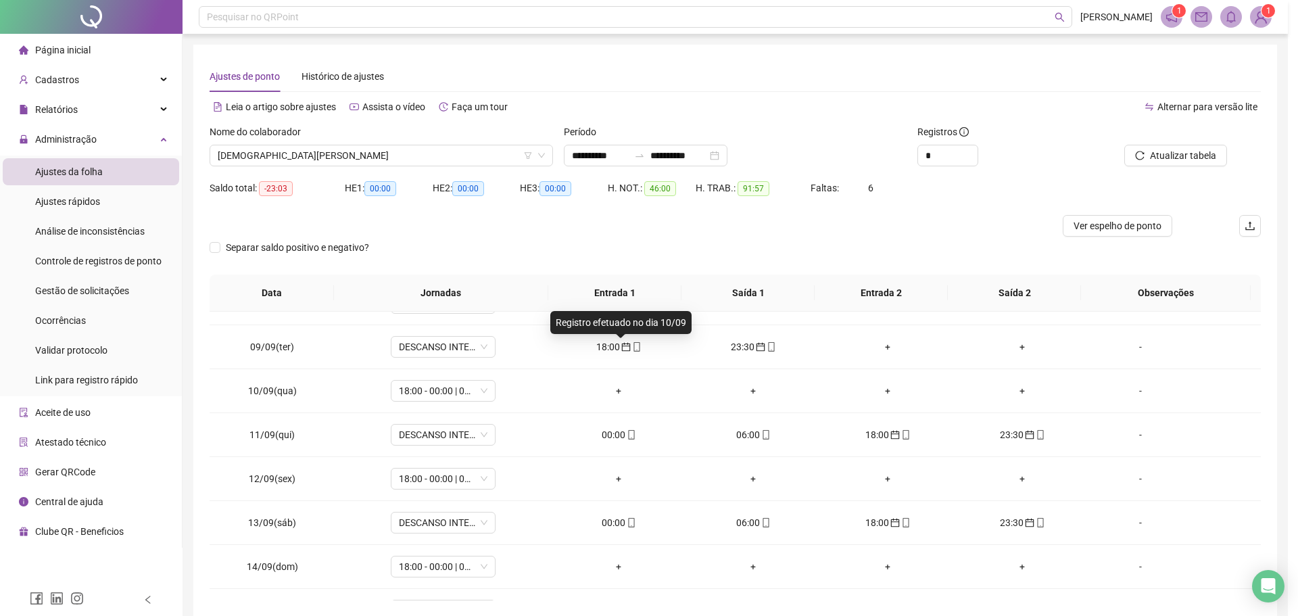
type input "**********"
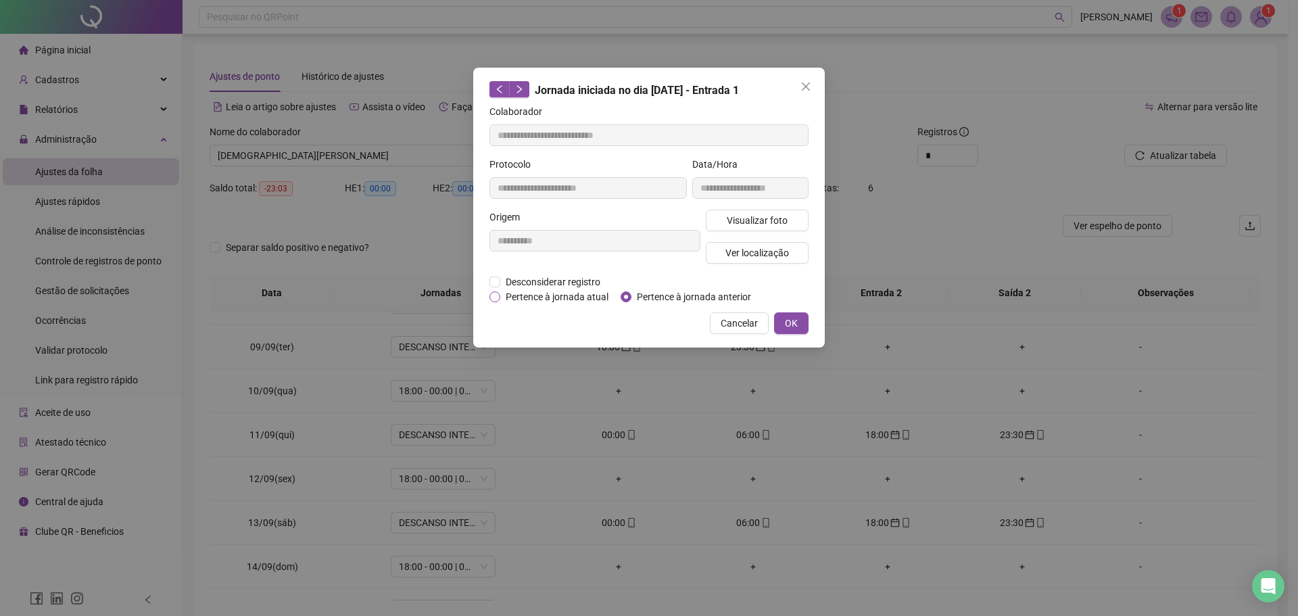
click at [519, 298] on span "Pertence à jornada atual" at bounding box center [557, 296] width 114 height 15
click at [794, 320] on span "OK" at bounding box center [791, 323] width 13 height 15
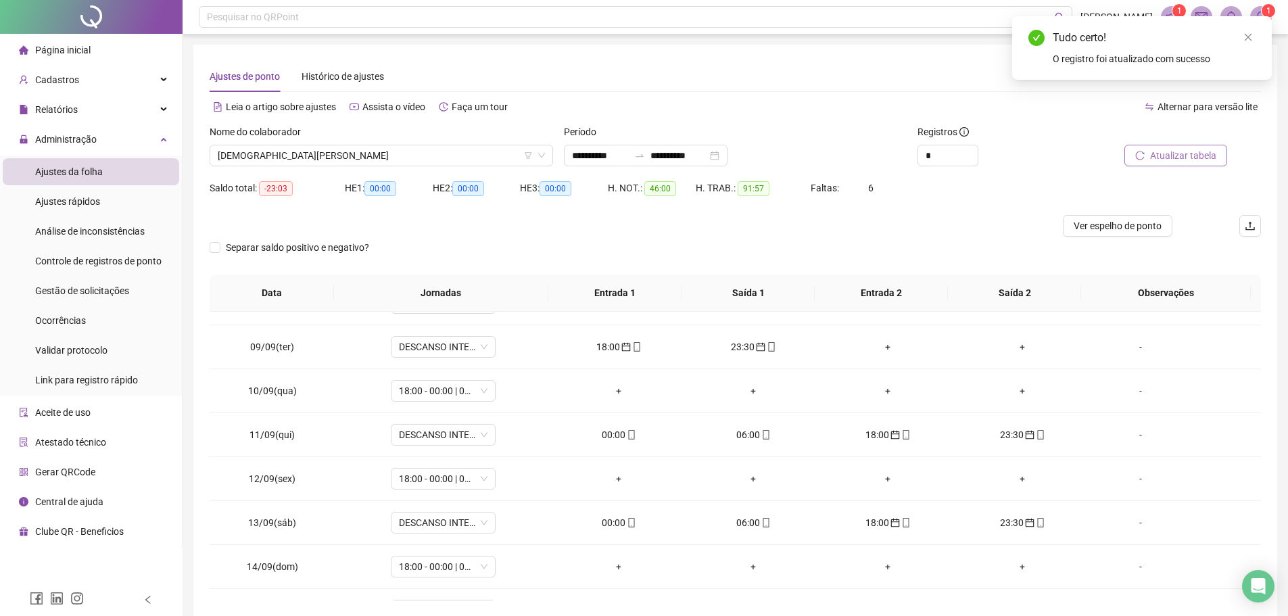
click at [1208, 153] on span "Atualizar tabela" at bounding box center [1183, 155] width 66 height 15
click at [621, 347] on icon "calendar" at bounding box center [625, 346] width 9 height 9
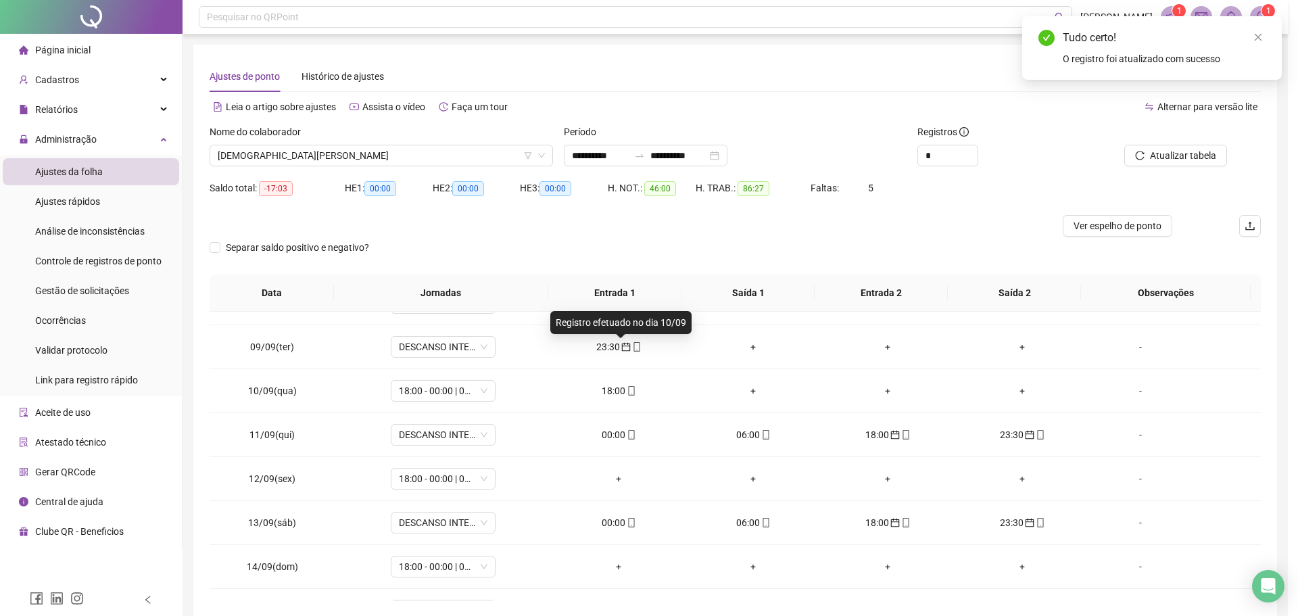
type input "**********"
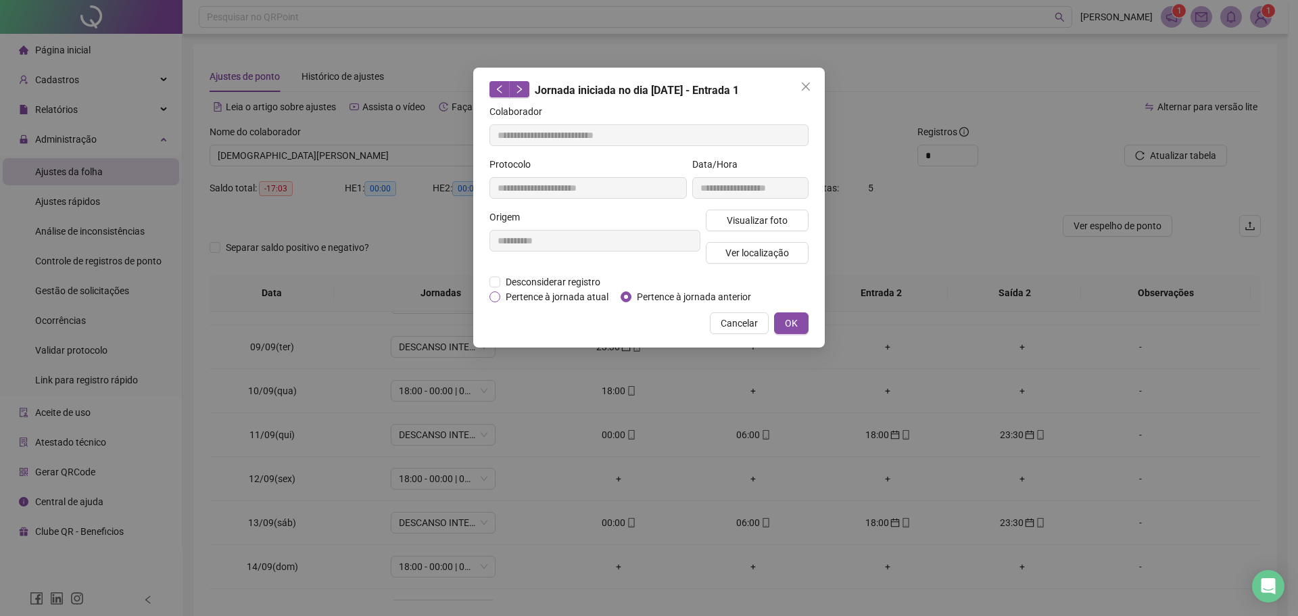
click at [586, 295] on span "Pertence à jornada atual" at bounding box center [557, 296] width 114 height 15
click at [790, 328] on span "OK" at bounding box center [791, 323] width 13 height 15
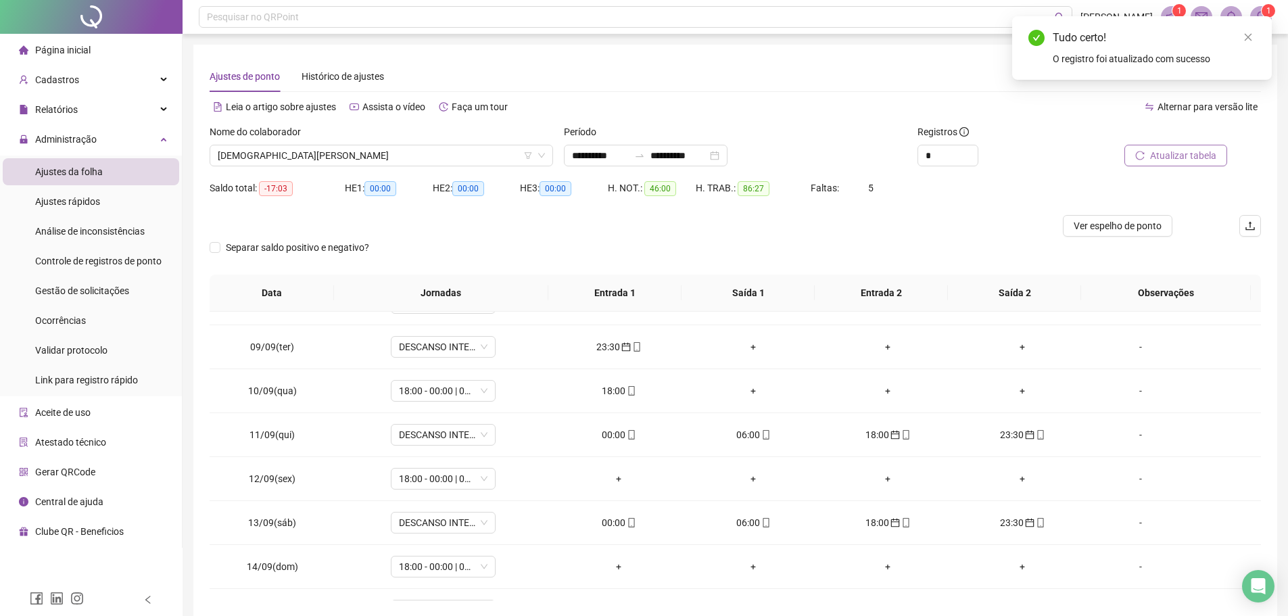
click at [1170, 151] on span "Atualizar tabela" at bounding box center [1183, 155] width 66 height 15
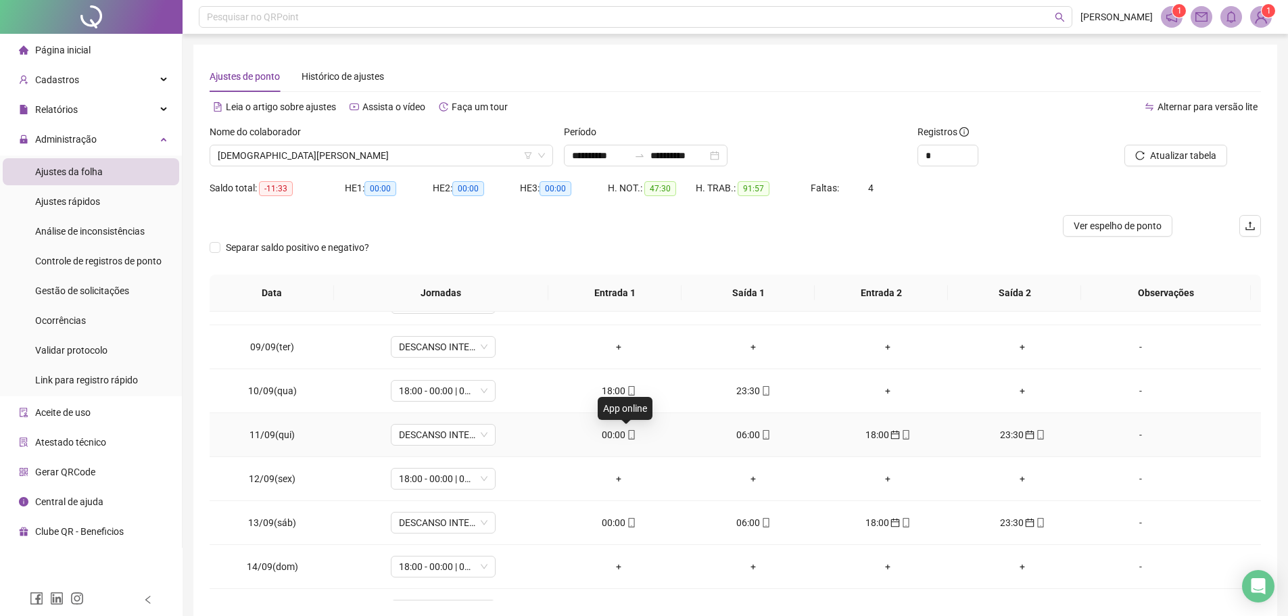
click at [625, 439] on span at bounding box center [630, 434] width 11 height 11
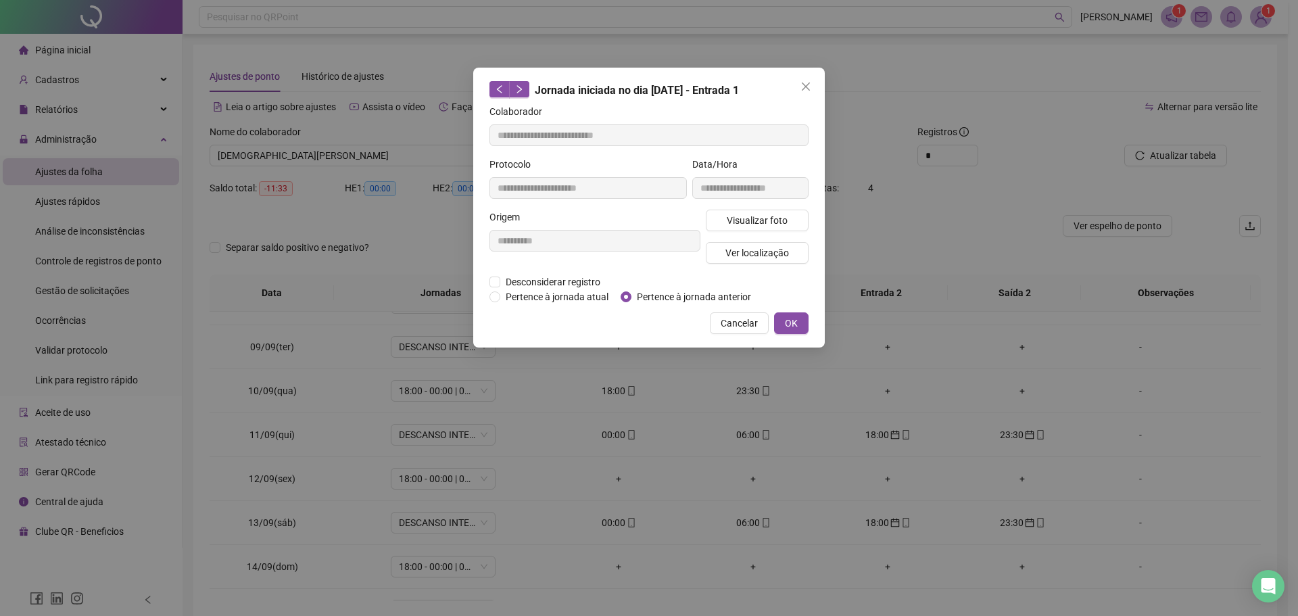
type input "**********"
click at [795, 320] on span "OK" at bounding box center [791, 323] width 13 height 15
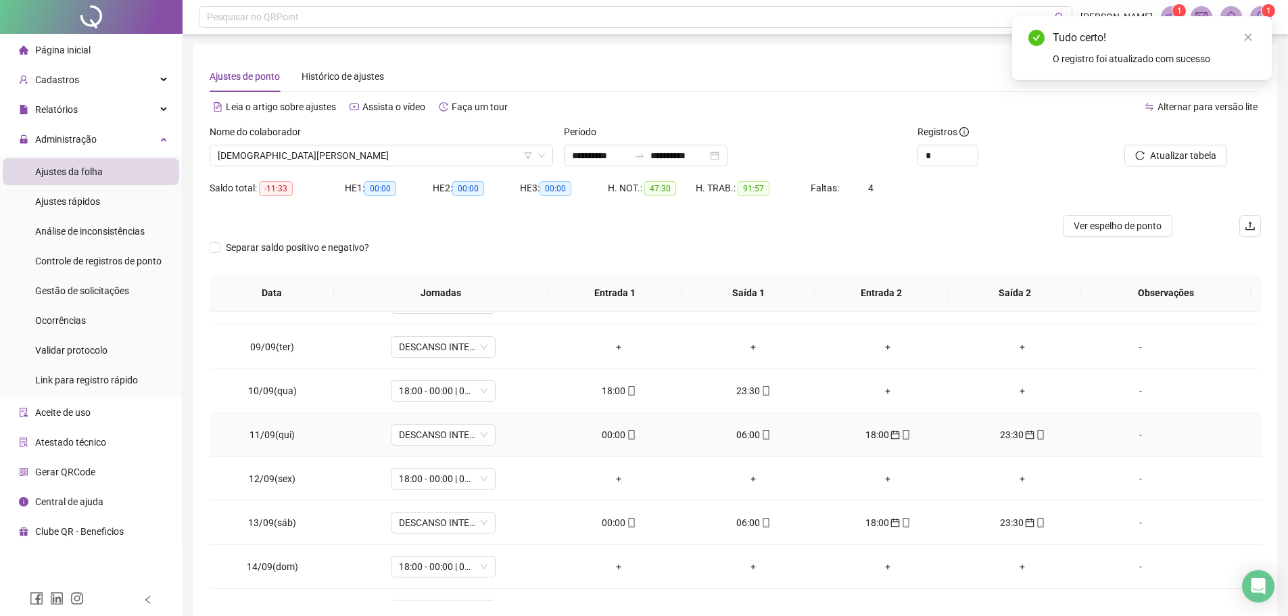
click at [625, 434] on span "mobile" at bounding box center [630, 434] width 11 height 9
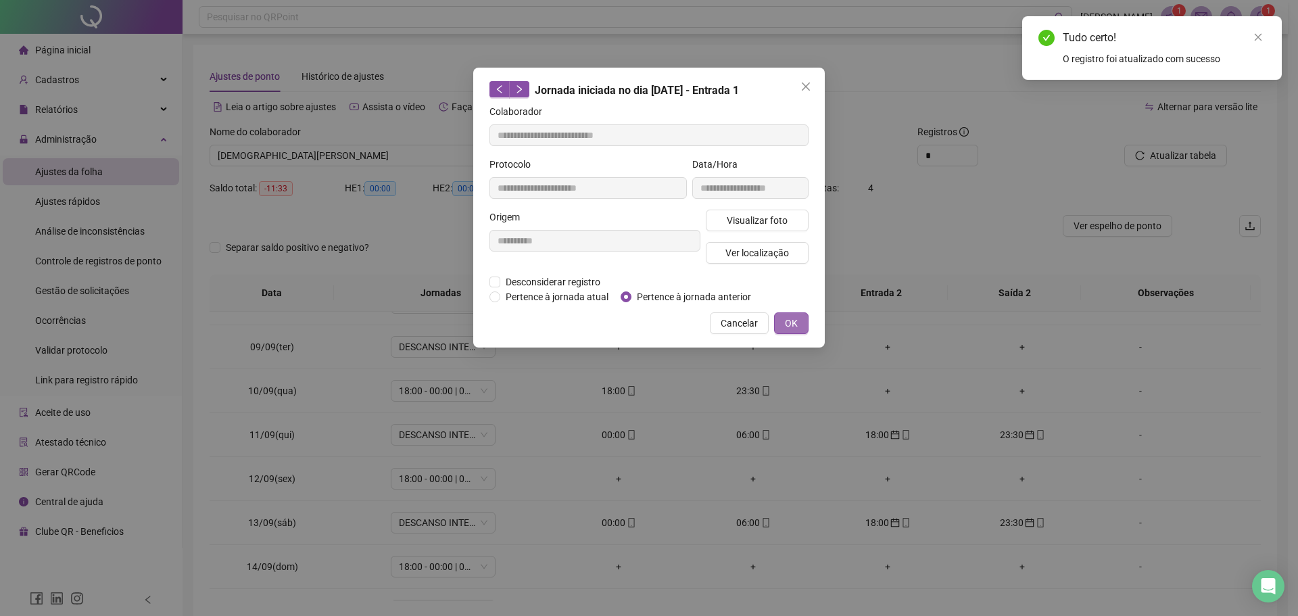
click at [784, 318] on button "OK" at bounding box center [791, 323] width 34 height 22
click at [788, 328] on div "**********" at bounding box center [649, 308] width 1298 height 616
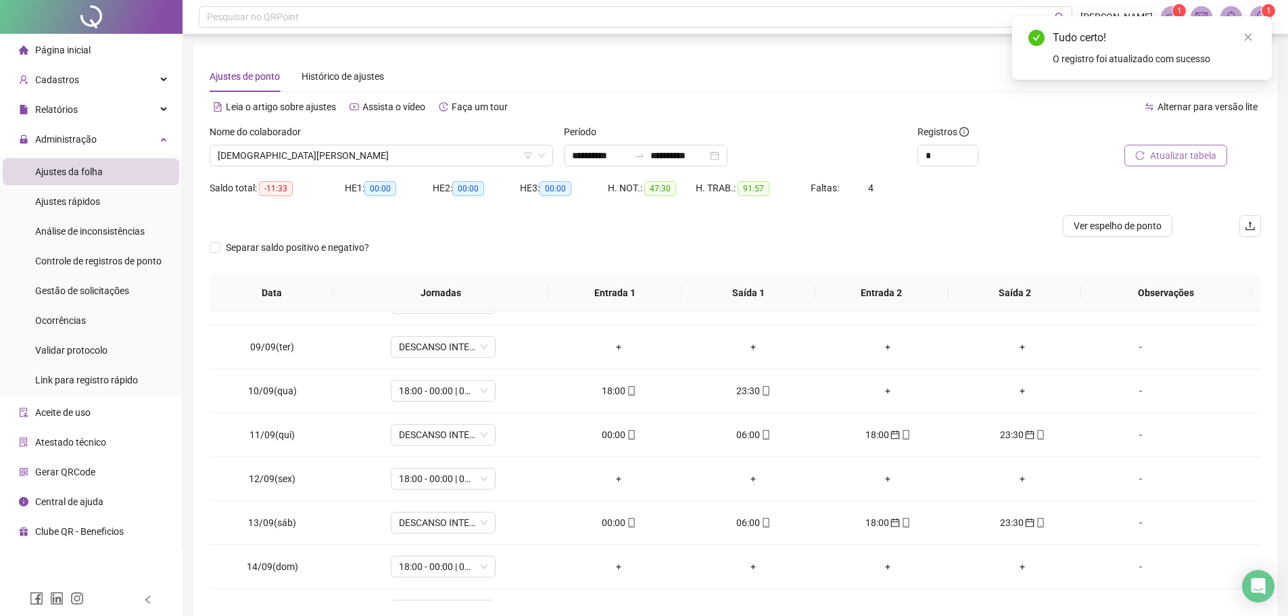
click at [1190, 156] on span "Atualizar tabela" at bounding box center [1183, 155] width 66 height 15
click at [610, 435] on div "06:00" at bounding box center [618, 434] width 113 height 15
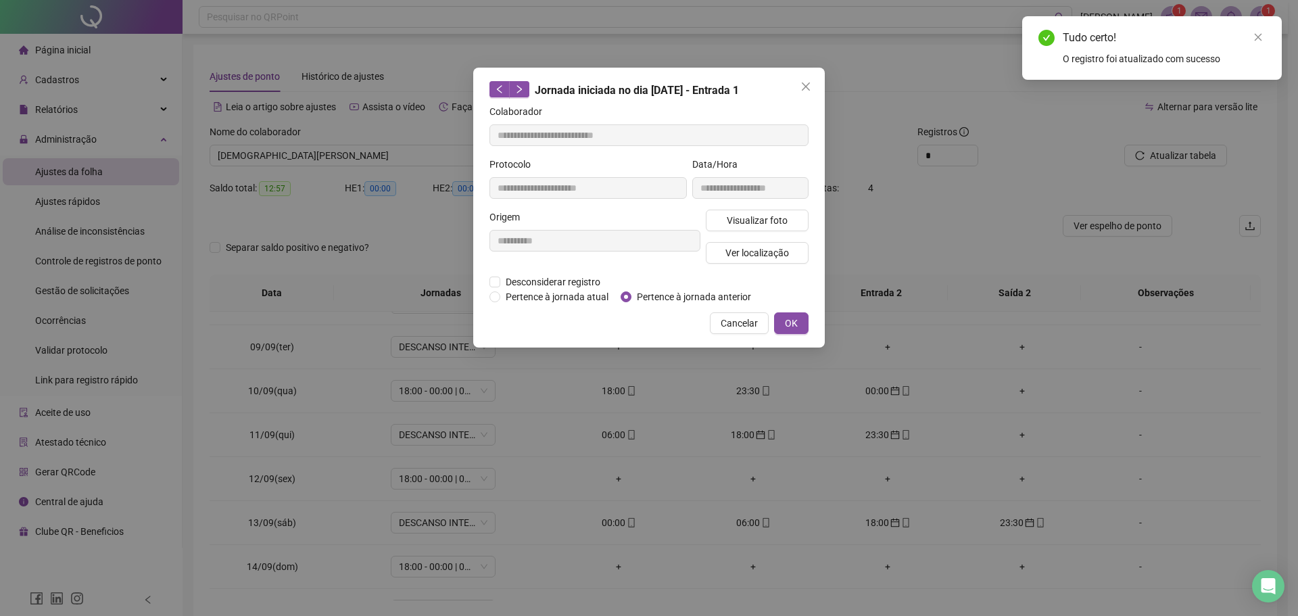
type input "**********"
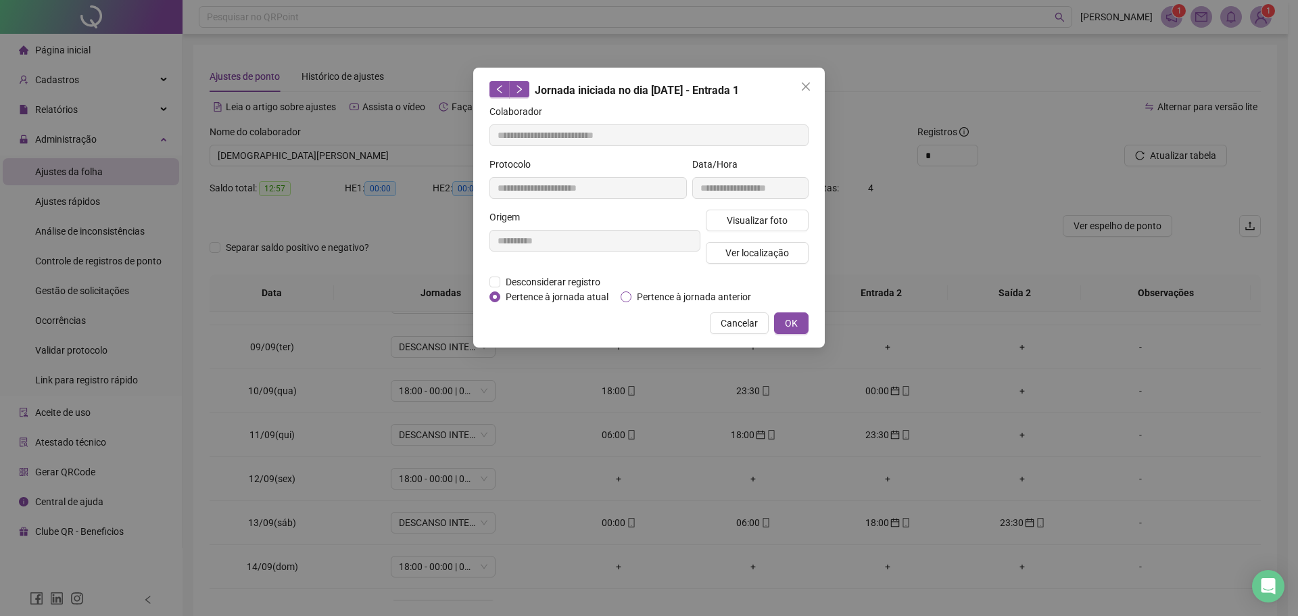
click at [635, 295] on span "Pertence à jornada anterior" at bounding box center [693, 296] width 125 height 15
click at [792, 324] on span "OK" at bounding box center [791, 323] width 13 height 15
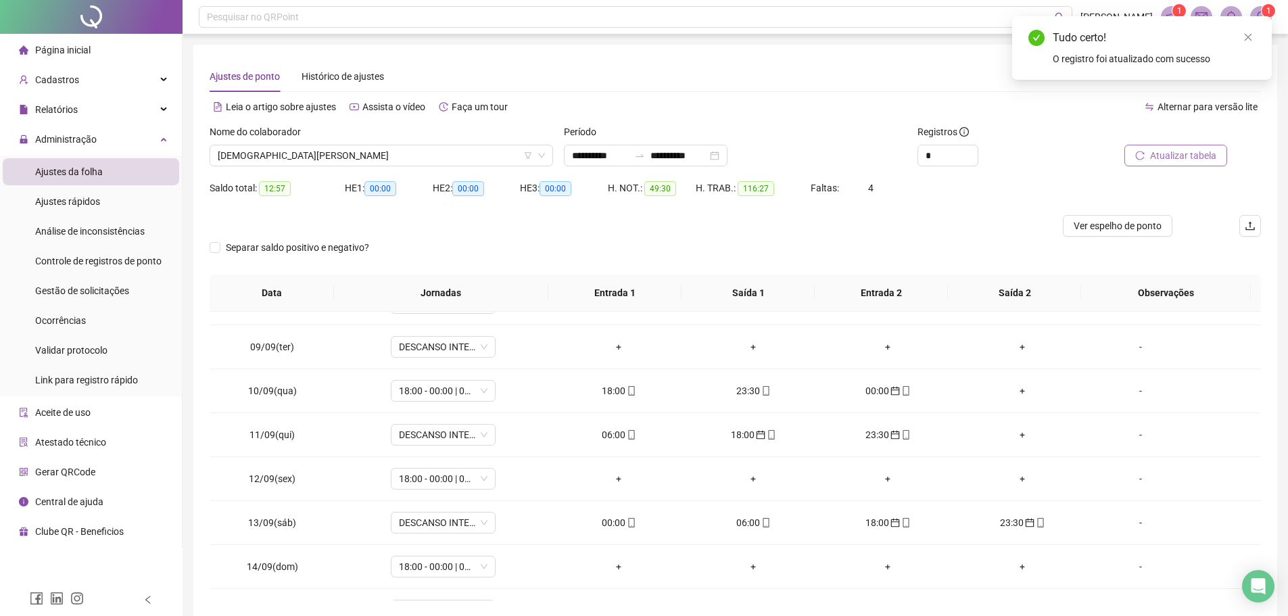
click at [1152, 153] on span "Atualizar tabela" at bounding box center [1183, 155] width 66 height 15
click at [612, 437] on div "18:00" at bounding box center [618, 434] width 113 height 15
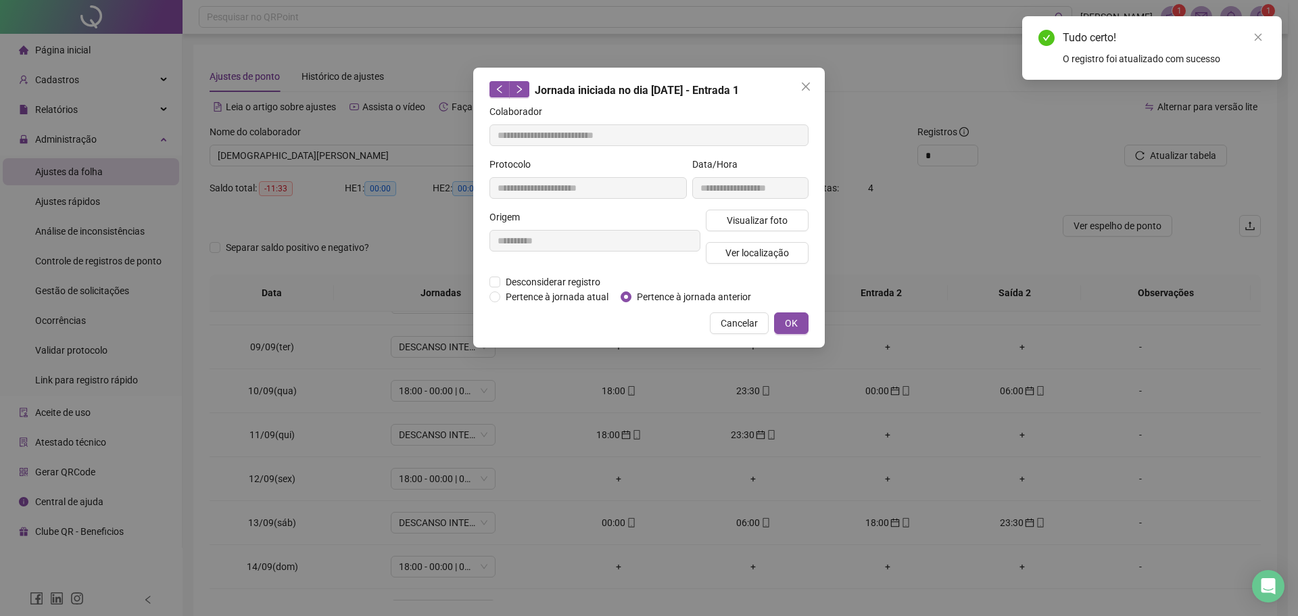
type input "**********"
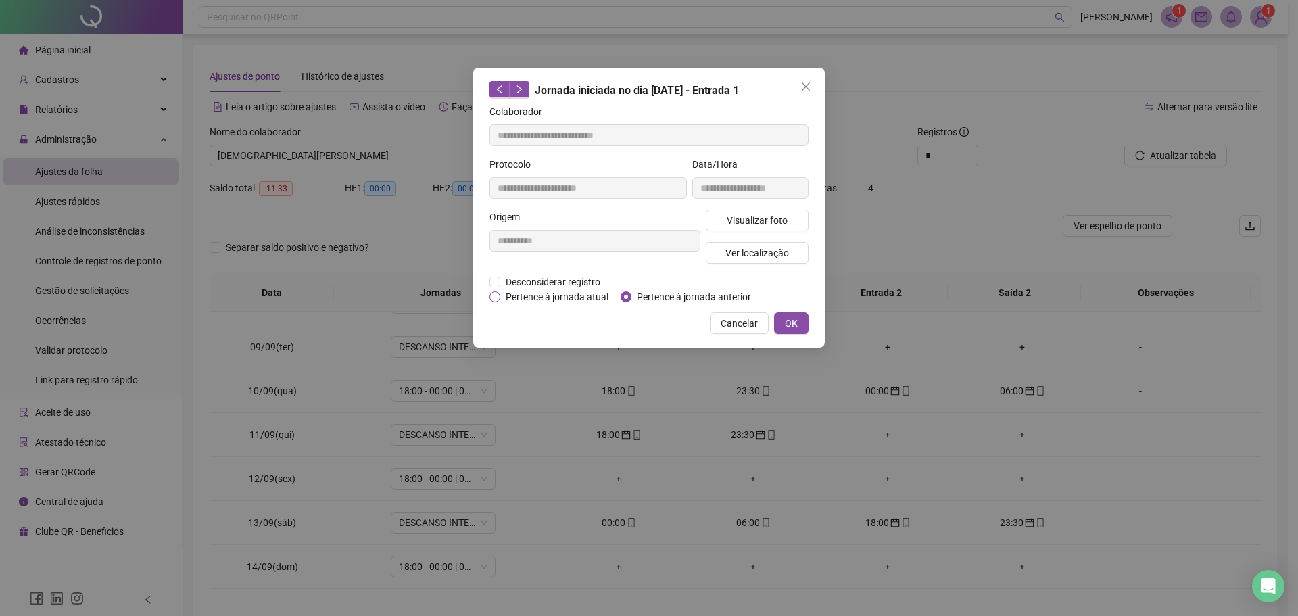
click at [553, 291] on span "Pertence à jornada atual" at bounding box center [557, 296] width 114 height 15
click at [790, 319] on span "OK" at bounding box center [791, 323] width 13 height 15
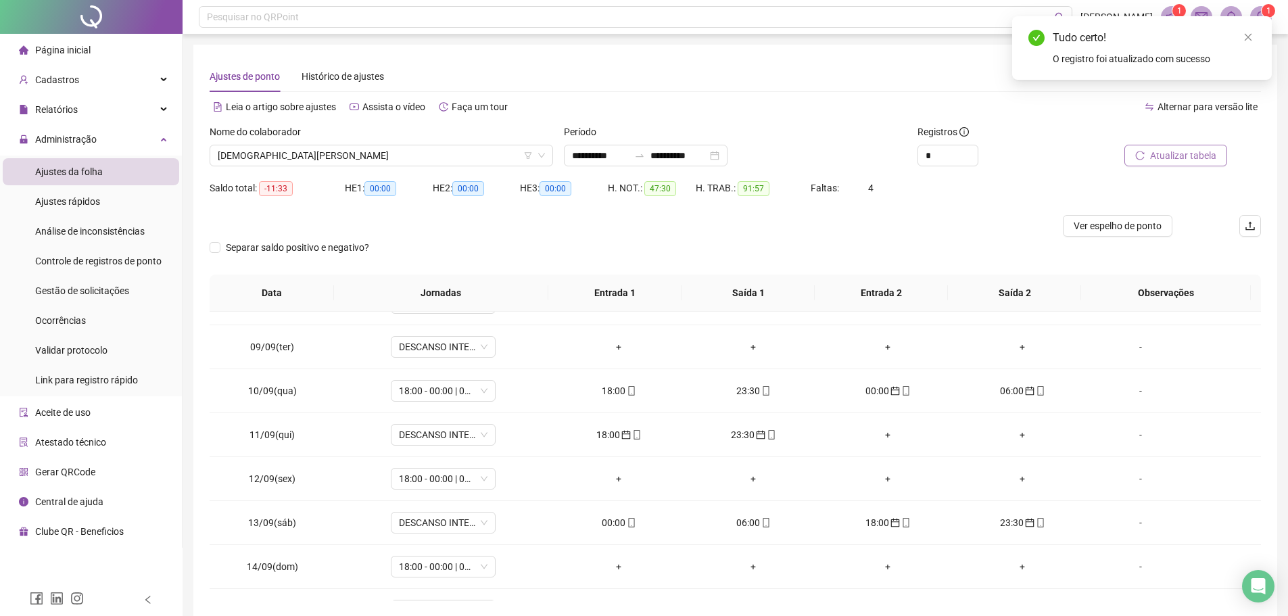
click at [1191, 149] on span "Atualizar tabela" at bounding box center [1183, 155] width 66 height 15
click at [604, 433] on div "23:30" at bounding box center [618, 434] width 113 height 15
type input "**********"
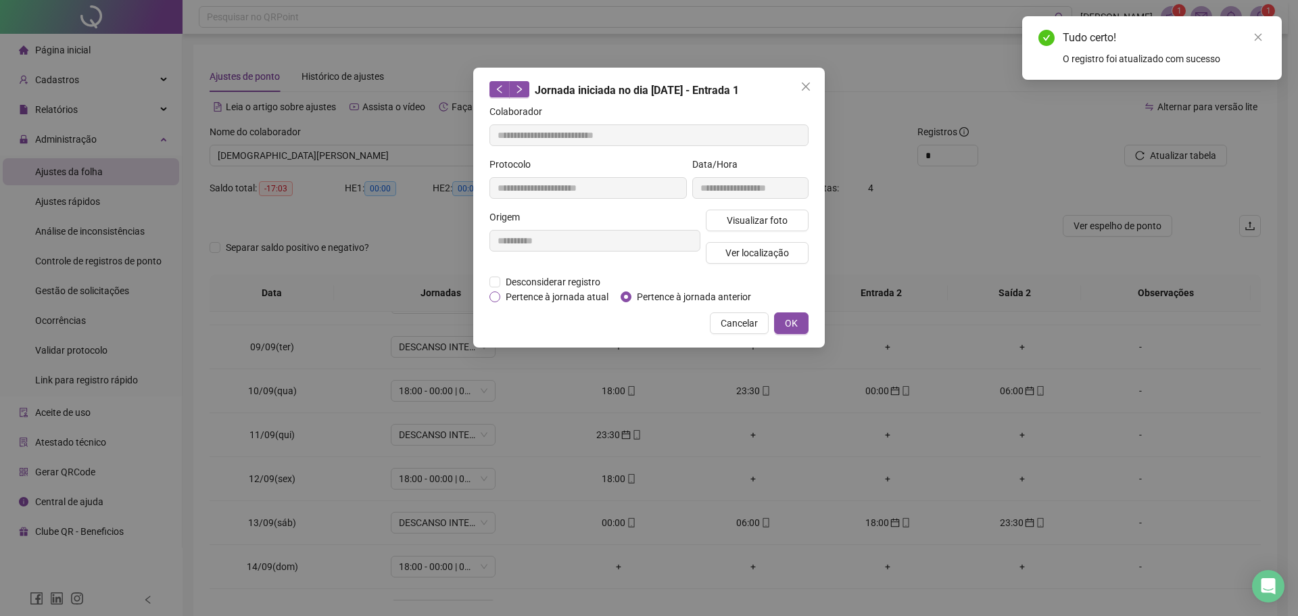
click at [564, 298] on span "Pertence à jornada atual" at bounding box center [557, 296] width 114 height 15
click at [798, 321] on button "OK" at bounding box center [791, 323] width 34 height 22
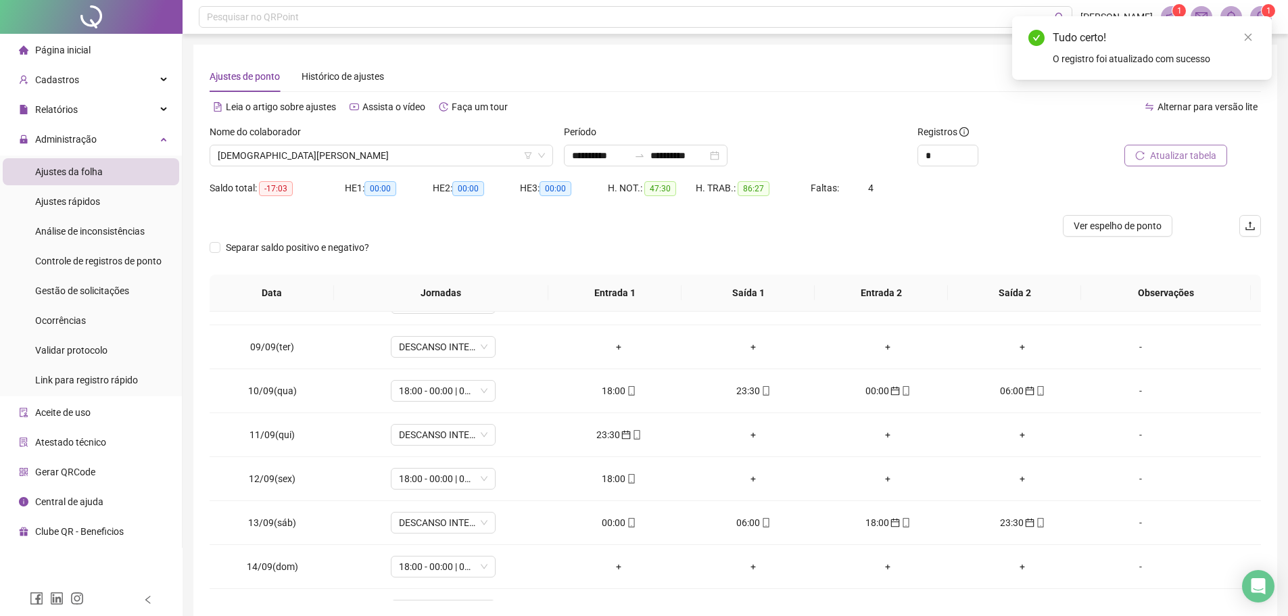
click at [1182, 150] on span "Atualizar tabela" at bounding box center [1183, 155] width 66 height 15
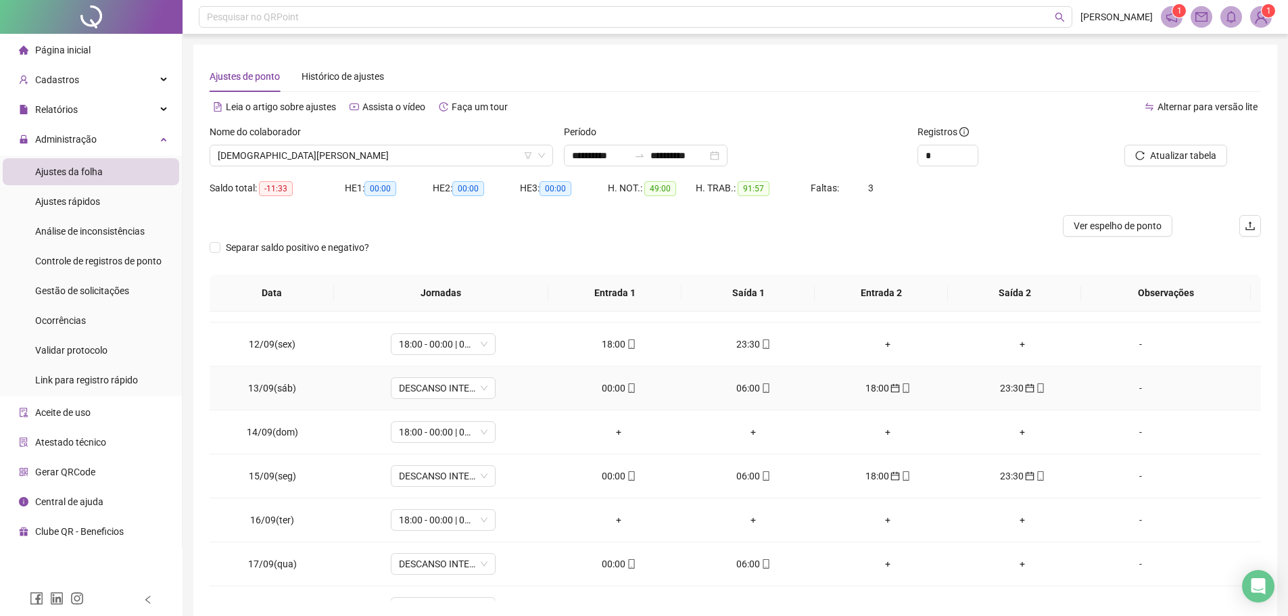
scroll to position [473, 0]
click at [610, 383] on div "00:00" at bounding box center [618, 387] width 113 height 15
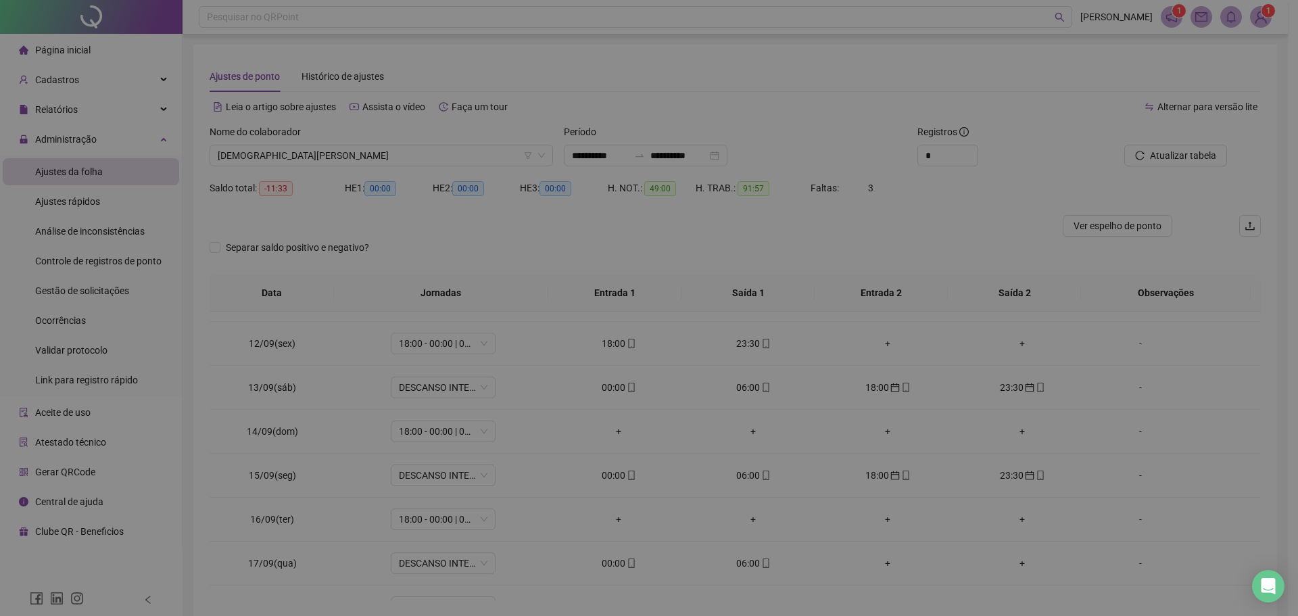
type input "**********"
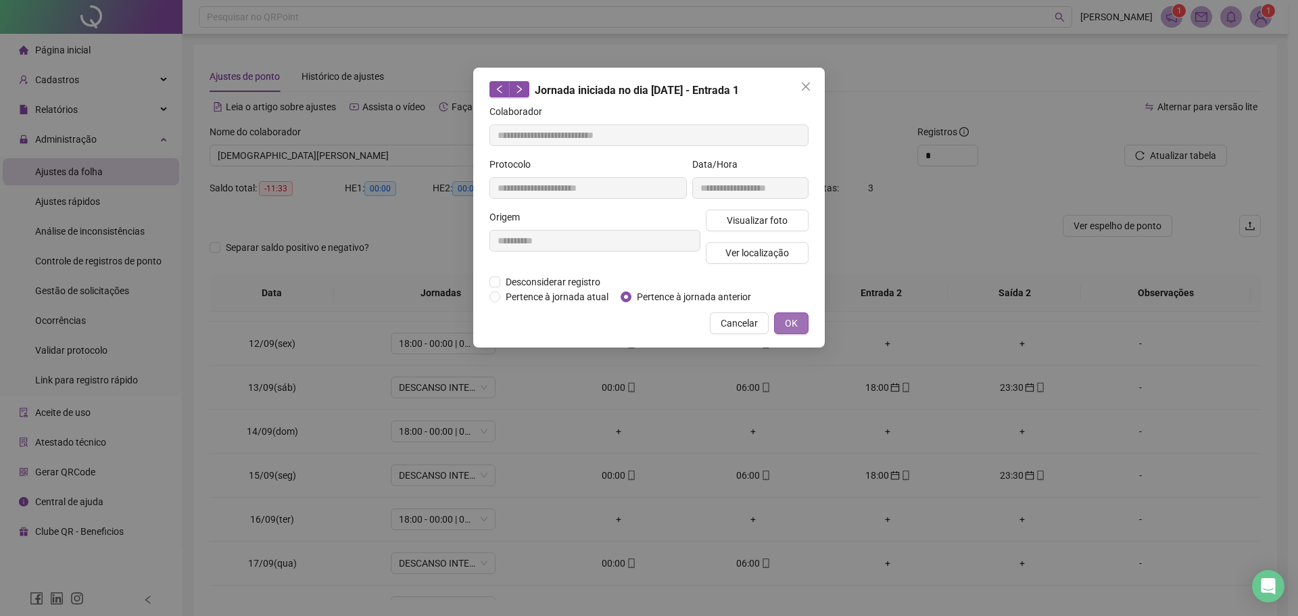
click at [786, 324] on span "OK" at bounding box center [791, 323] width 13 height 15
click at [796, 322] on span "OK" at bounding box center [791, 323] width 13 height 15
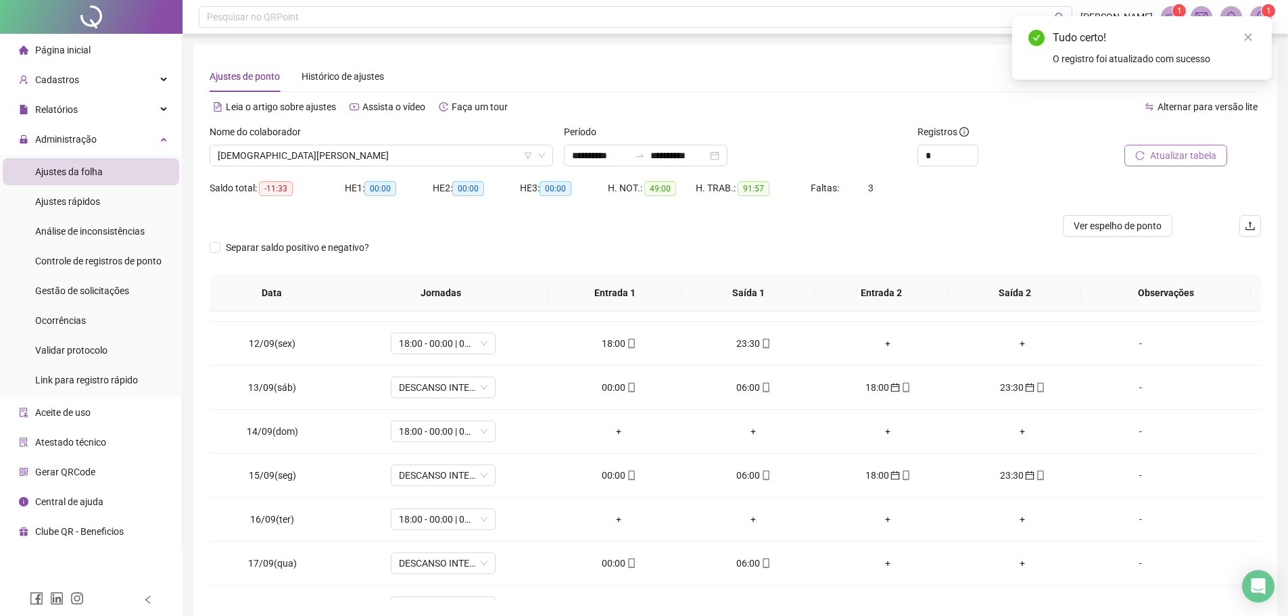
click at [1157, 151] on span "Atualizar tabela" at bounding box center [1183, 155] width 66 height 15
click at [612, 389] on div "06:00" at bounding box center [618, 387] width 113 height 15
type input "**********"
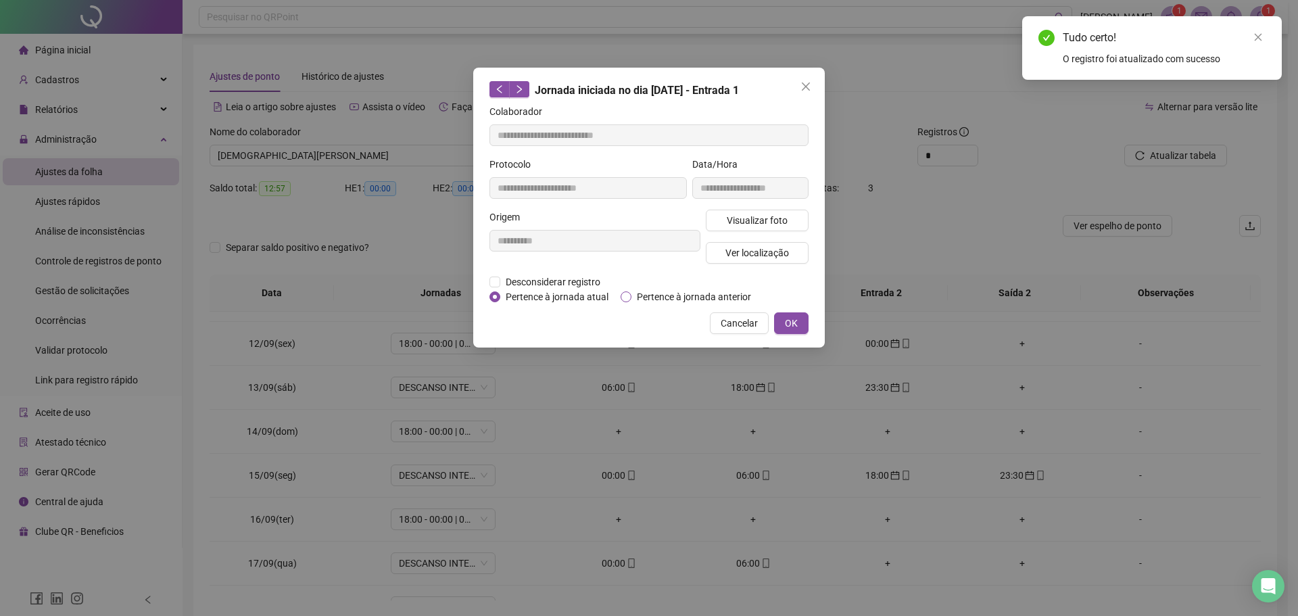
click at [640, 291] on span "Pertence à jornada anterior" at bounding box center [693, 296] width 125 height 15
click at [798, 320] on button "OK" at bounding box center [791, 323] width 34 height 22
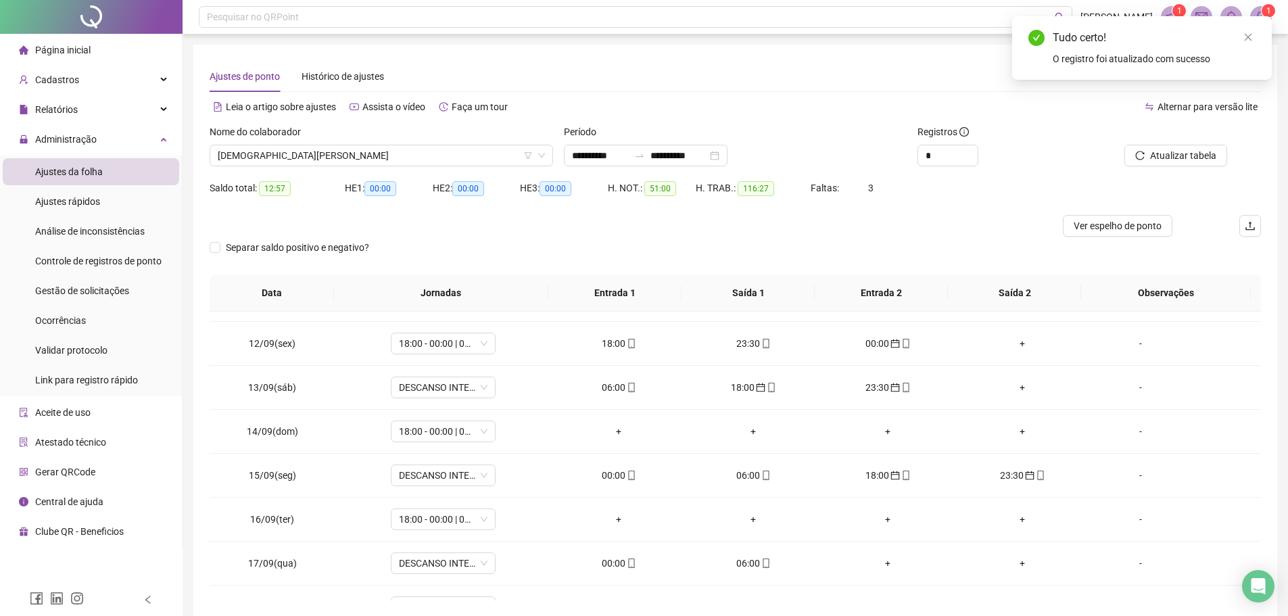
click at [1175, 139] on div at bounding box center [1161, 134] width 133 height 20
click at [1174, 156] on span "Atualizar tabela" at bounding box center [1183, 155] width 66 height 15
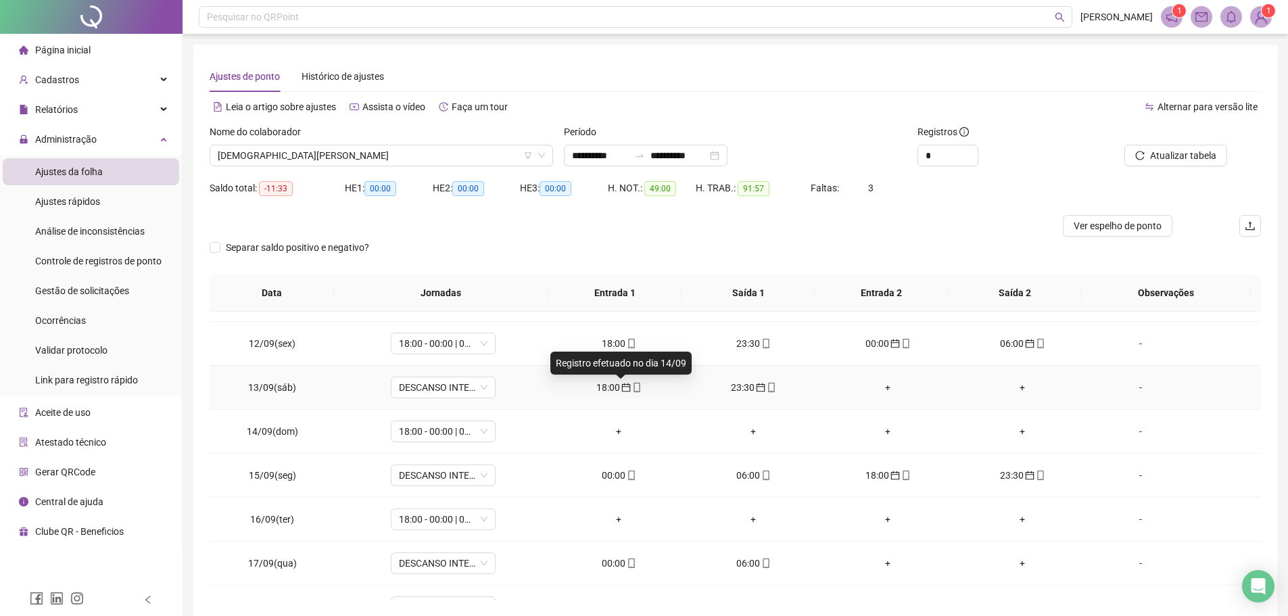
click at [621, 387] on icon "calendar" at bounding box center [625, 387] width 9 height 9
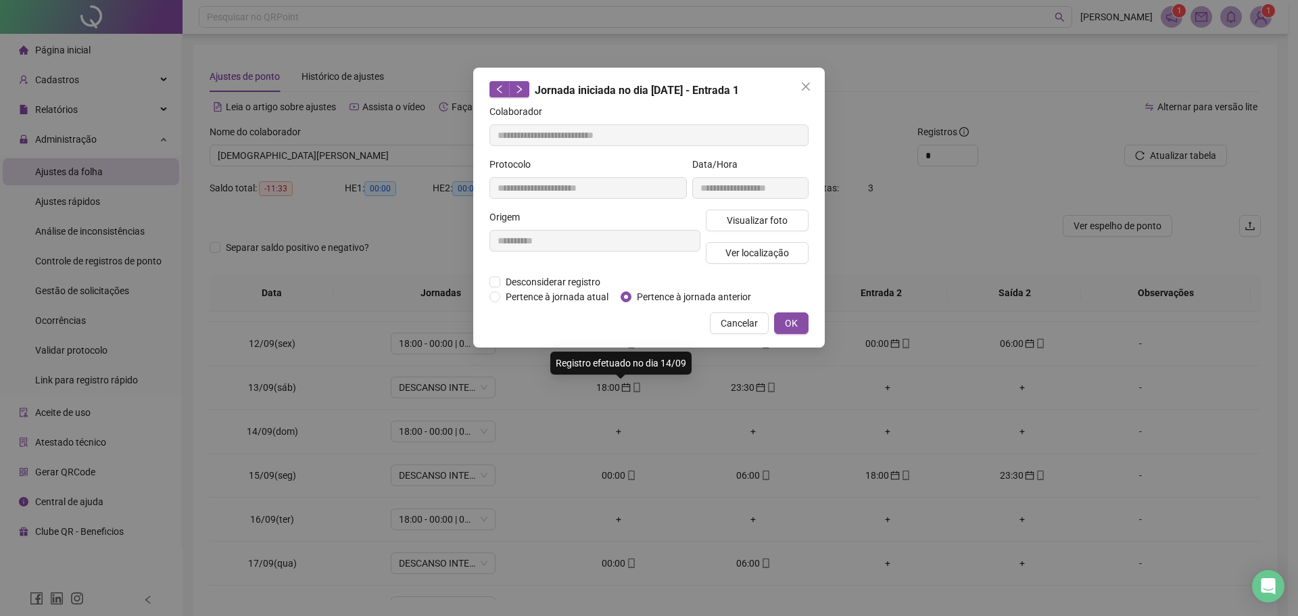
type input "**********"
click at [542, 298] on span "Pertence à jornada atual" at bounding box center [557, 296] width 114 height 15
click at [792, 319] on span "OK" at bounding box center [791, 323] width 13 height 15
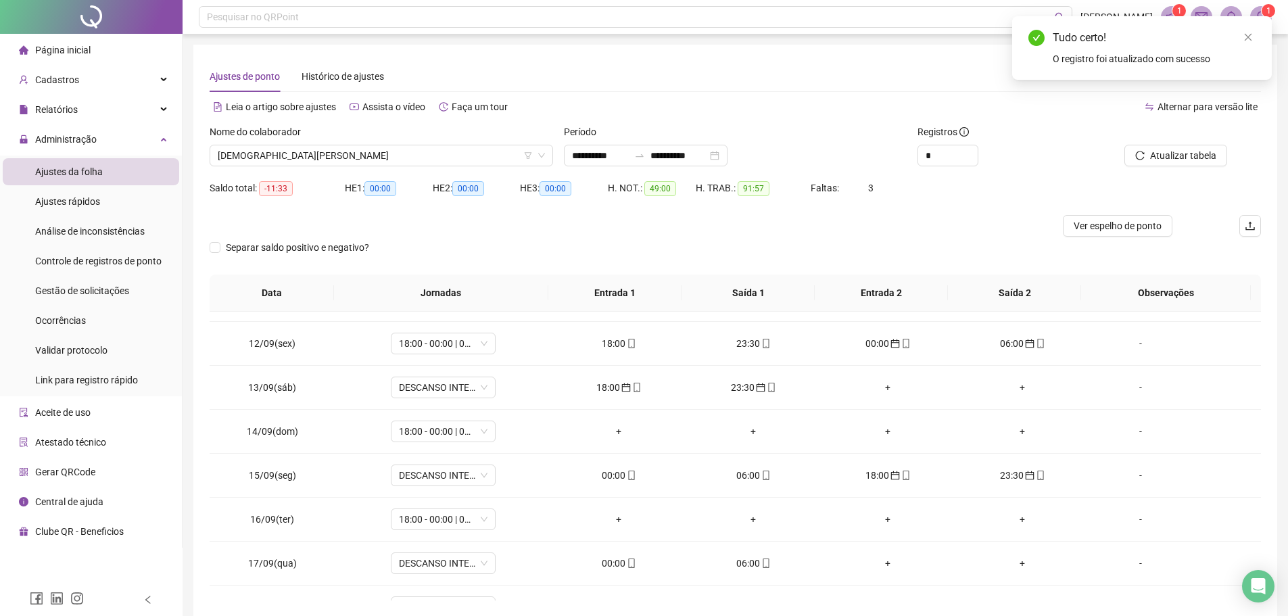
click at [1233, 139] on div "Atualizar tabela" at bounding box center [1178, 145] width 166 height 42
click at [1196, 158] on span "Atualizar tabela" at bounding box center [1183, 155] width 66 height 15
click at [611, 394] on div "23:30" at bounding box center [618, 387] width 113 height 15
type input "**********"
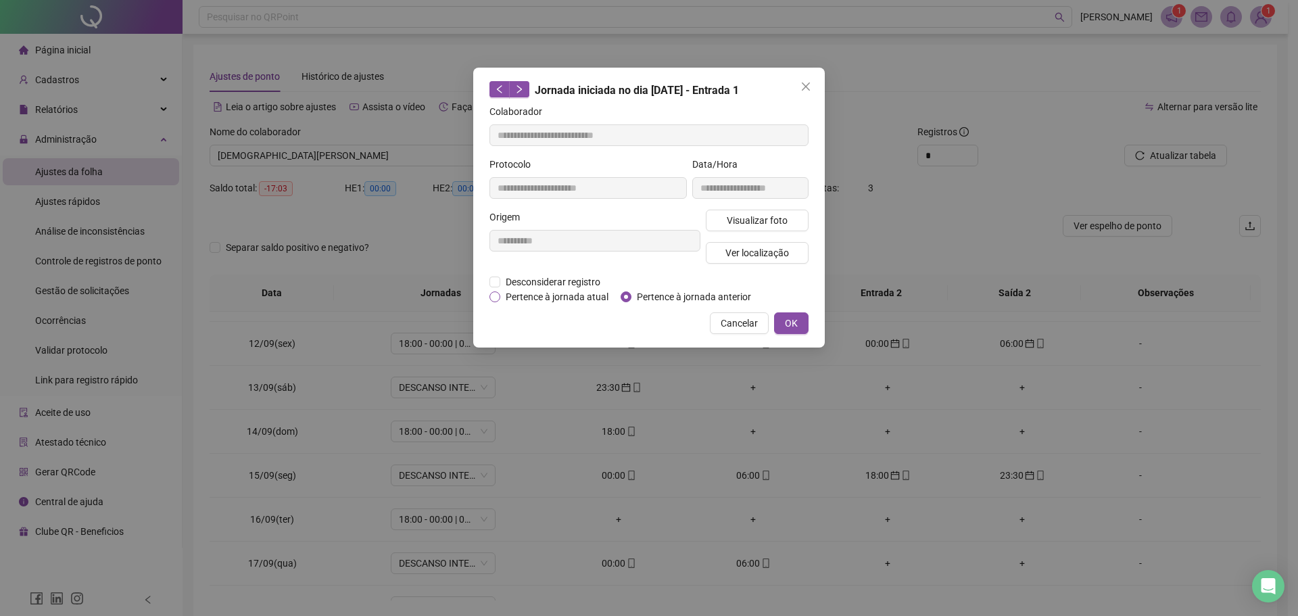
click at [560, 300] on span "Pertence à jornada atual" at bounding box center [557, 296] width 114 height 15
click at [802, 324] on button "OK" at bounding box center [791, 323] width 34 height 22
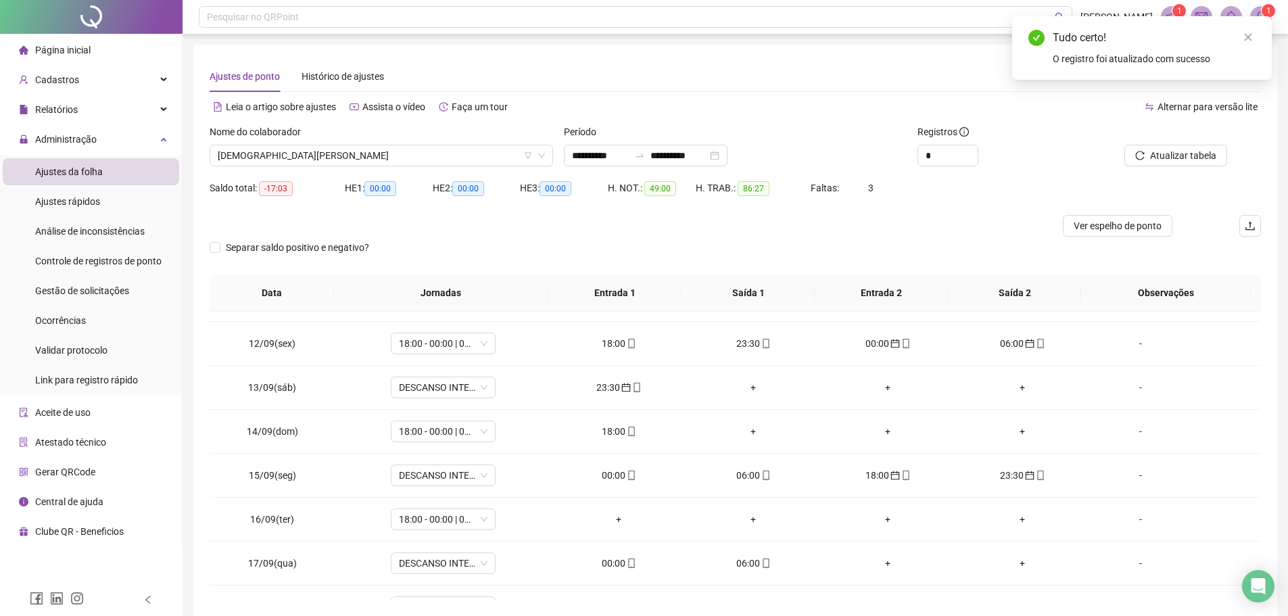
click at [1186, 168] on div "Atualizar tabela" at bounding box center [1177, 150] width 177 height 53
click at [1182, 160] on span "Atualizar tabela" at bounding box center [1183, 155] width 66 height 15
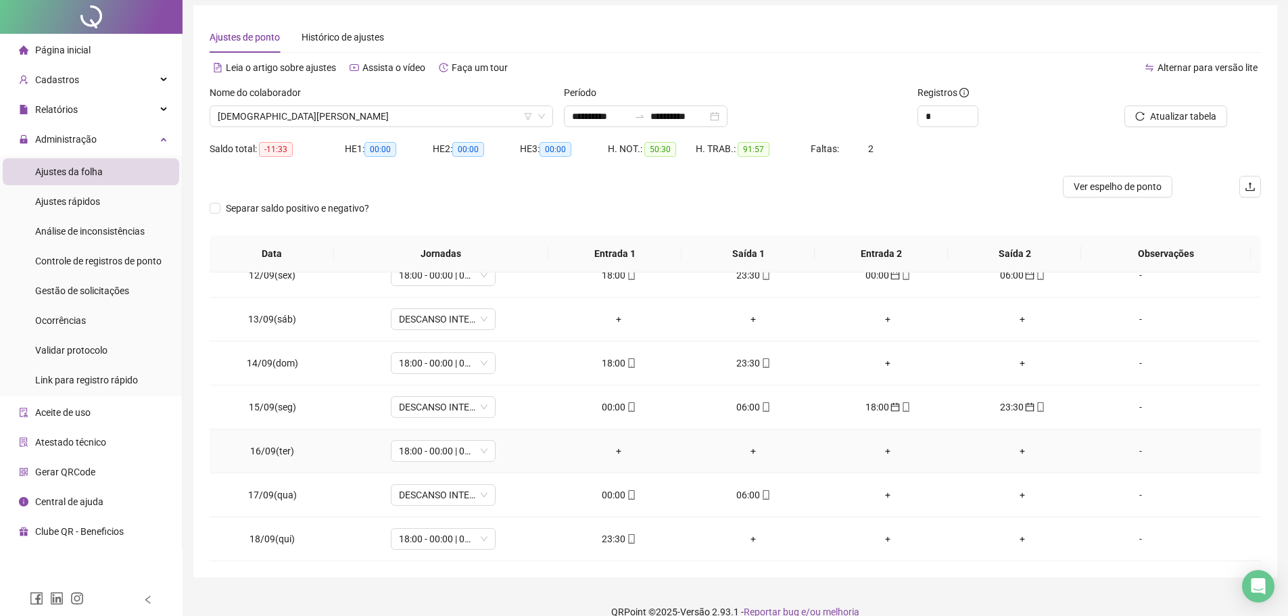
scroll to position [59, 0]
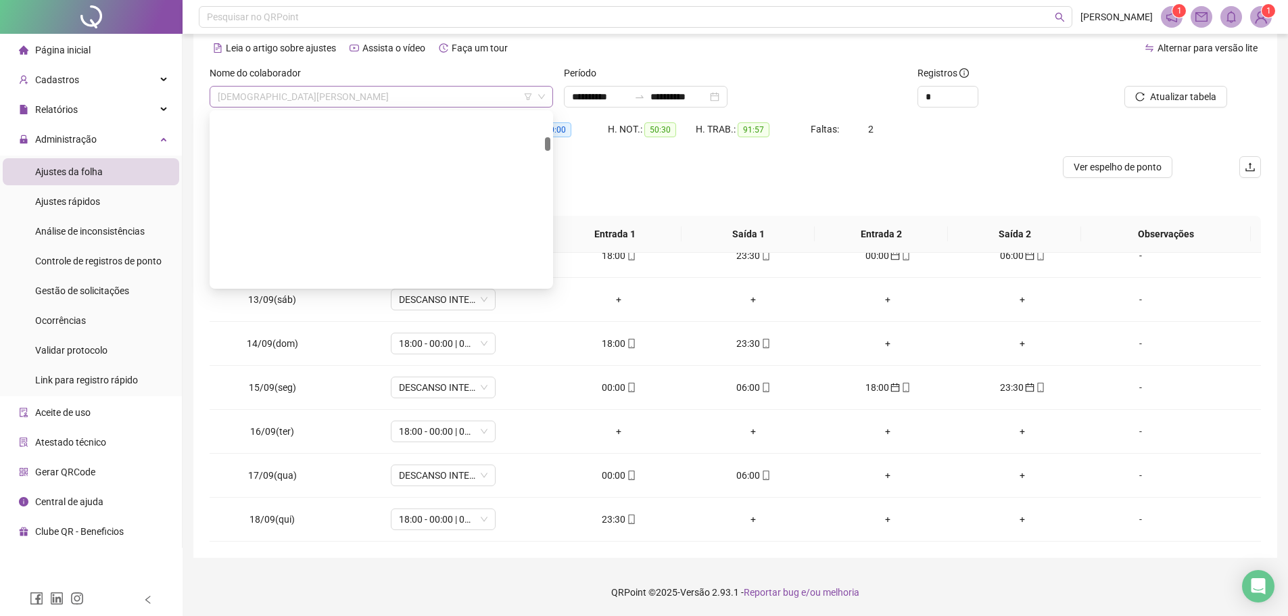
click at [384, 105] on span "[DEMOGRAPHIC_DATA][PERSON_NAME]" at bounding box center [381, 97] width 327 height 20
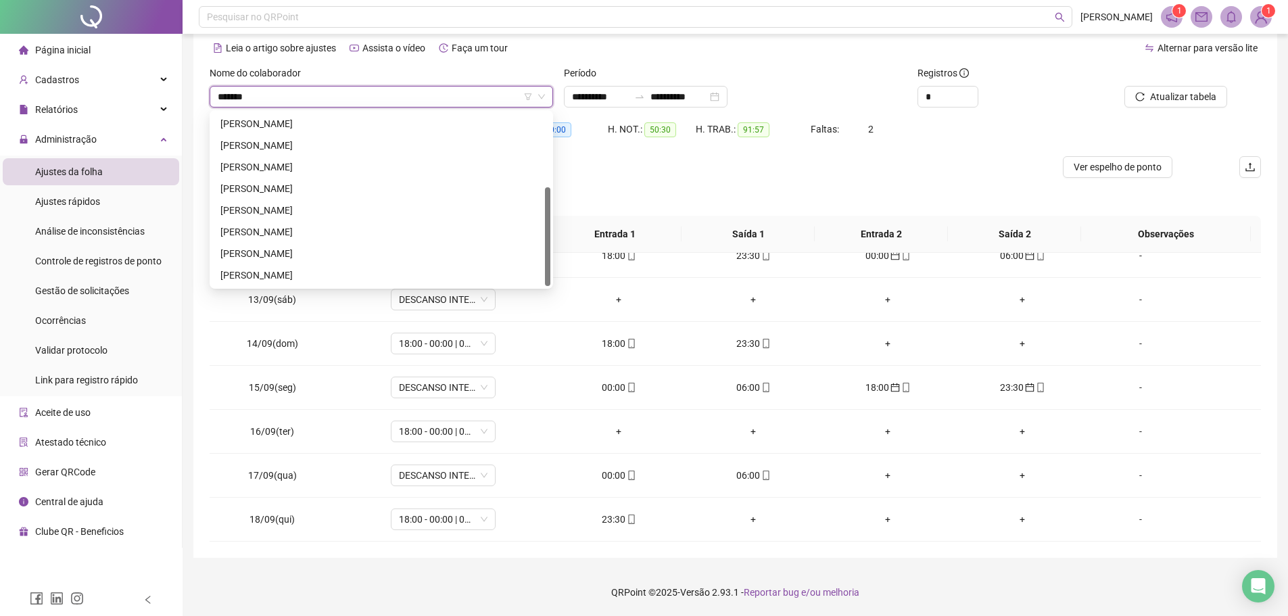
scroll to position [130, 0]
type input "*********"
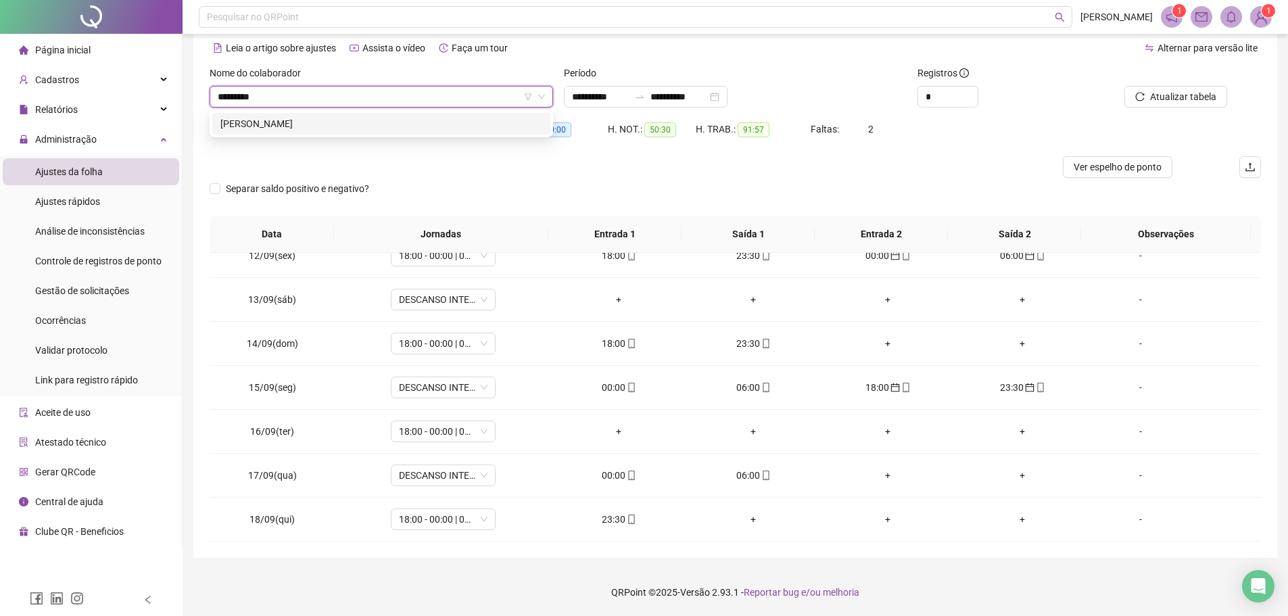
click at [361, 118] on div "ANTONIO FILHO ROCHA PEREIRA" at bounding box center [381, 123] width 322 height 15
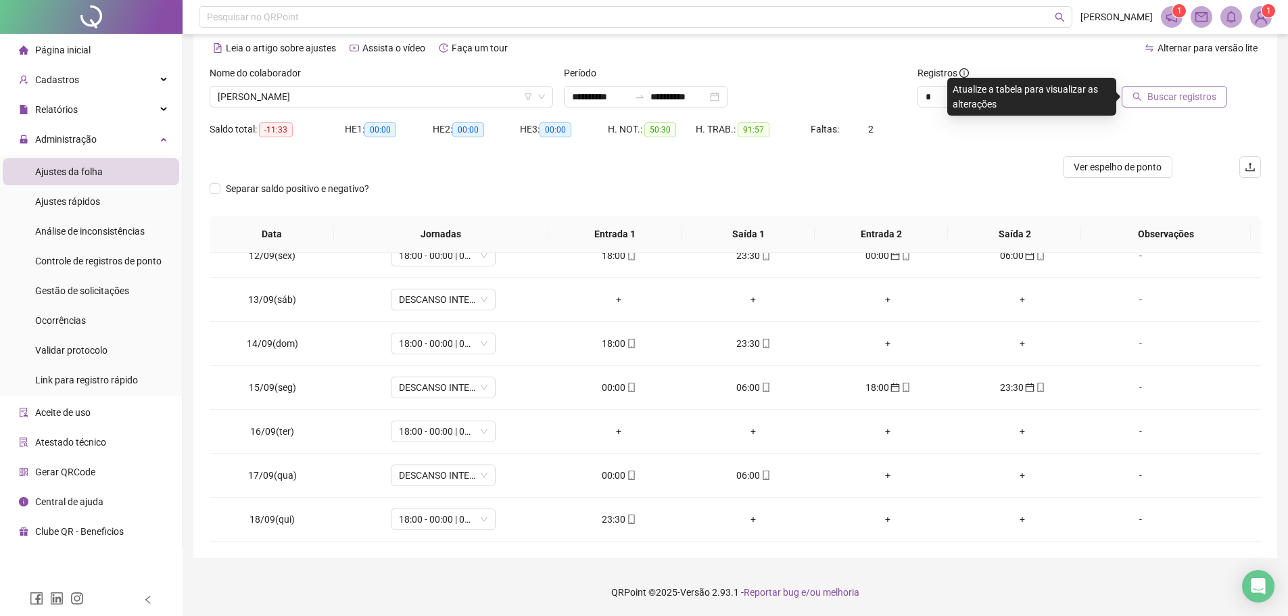
click at [1171, 97] on span "Buscar registros" at bounding box center [1181, 96] width 69 height 15
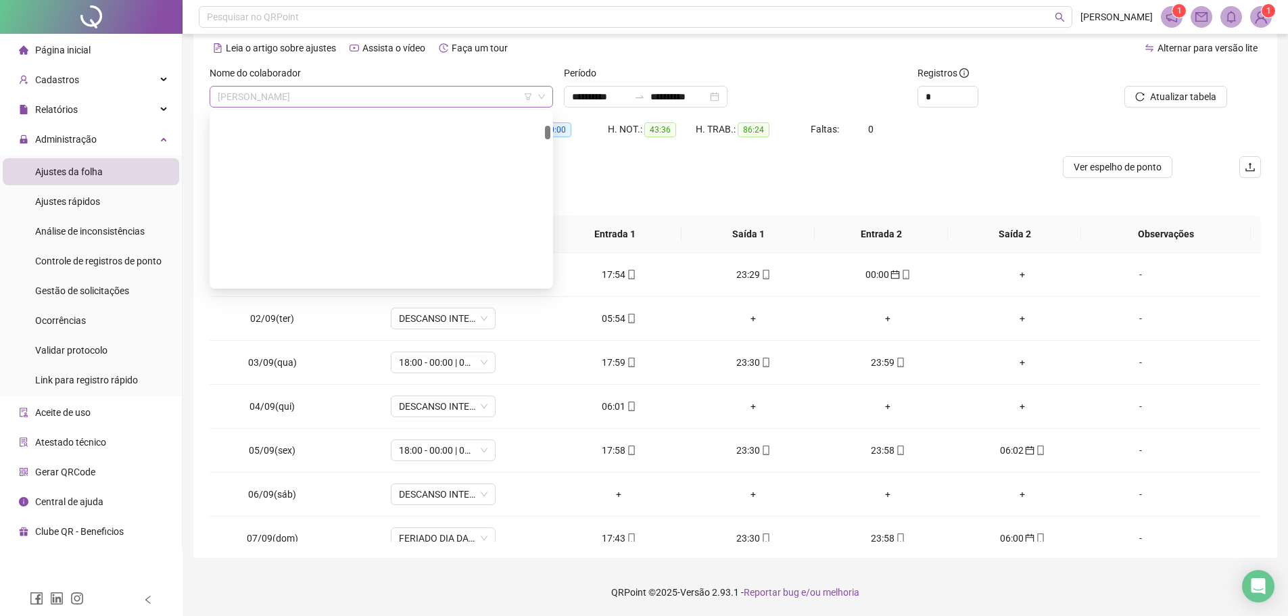
click at [340, 93] on span "ANTONIO FILHO ROCHA PEREIRA" at bounding box center [381, 97] width 327 height 20
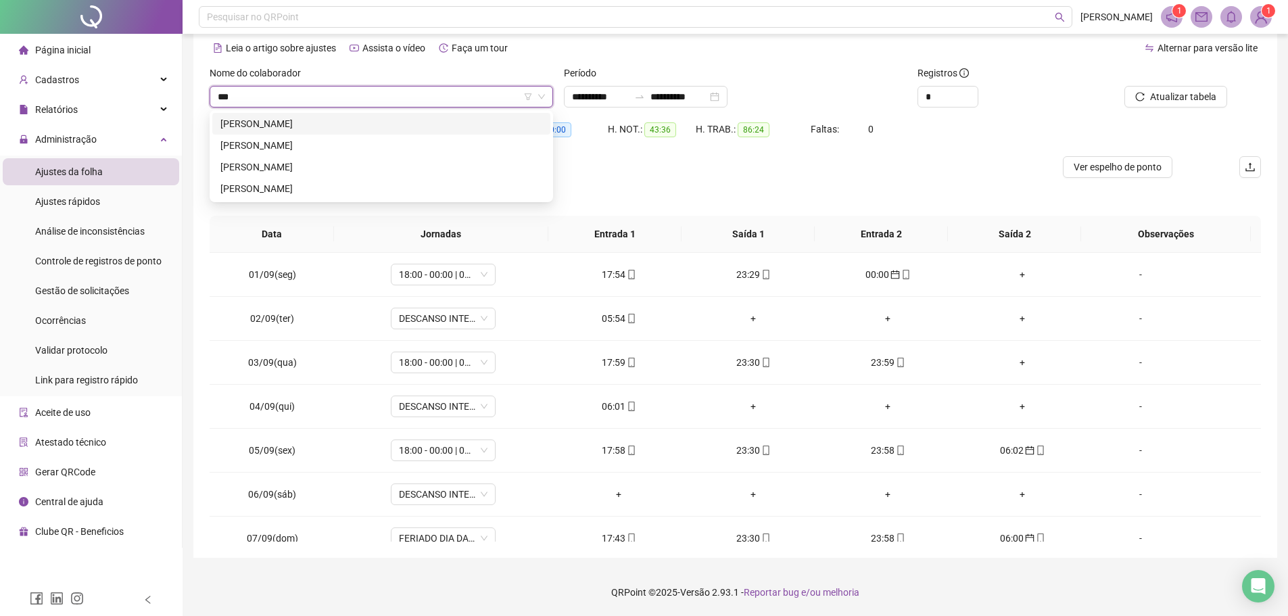
type input "****"
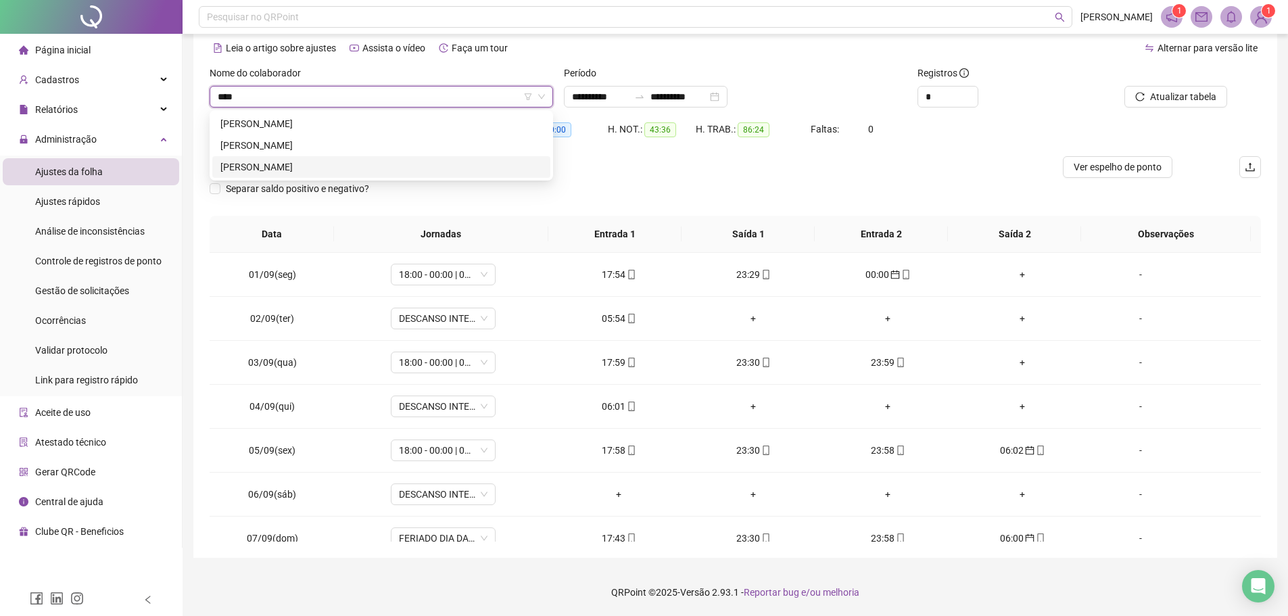
click at [292, 161] on div "ISAIAS RIBEIRO DA SILVA" at bounding box center [381, 167] width 322 height 15
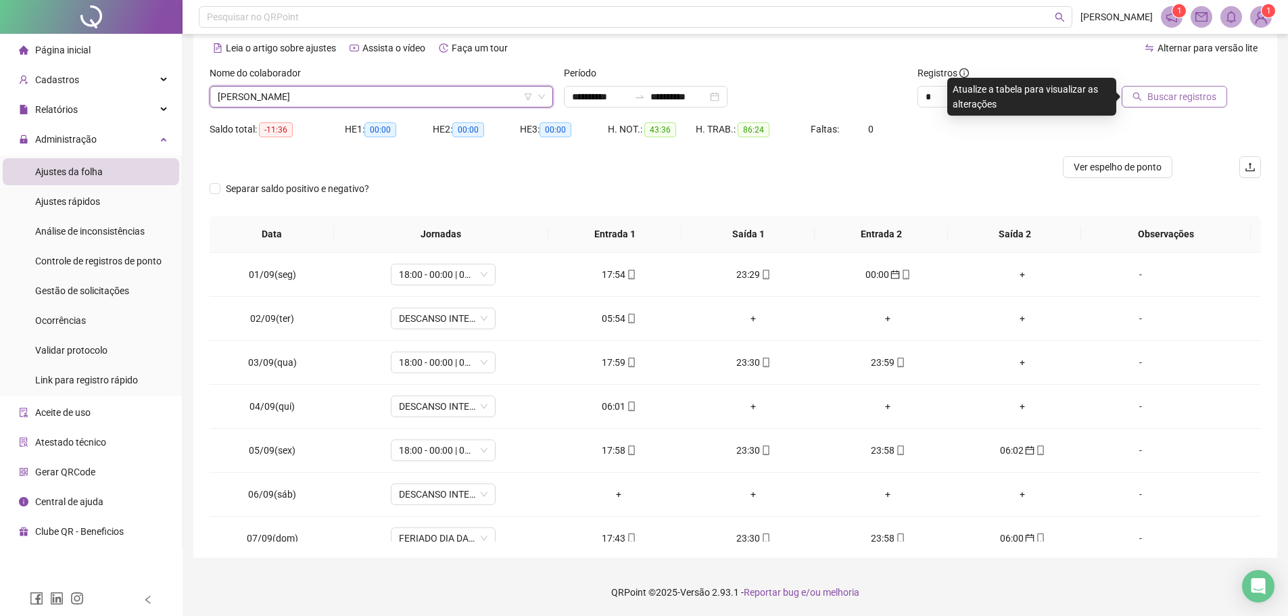
click at [1172, 92] on span "Buscar registros" at bounding box center [1181, 96] width 69 height 15
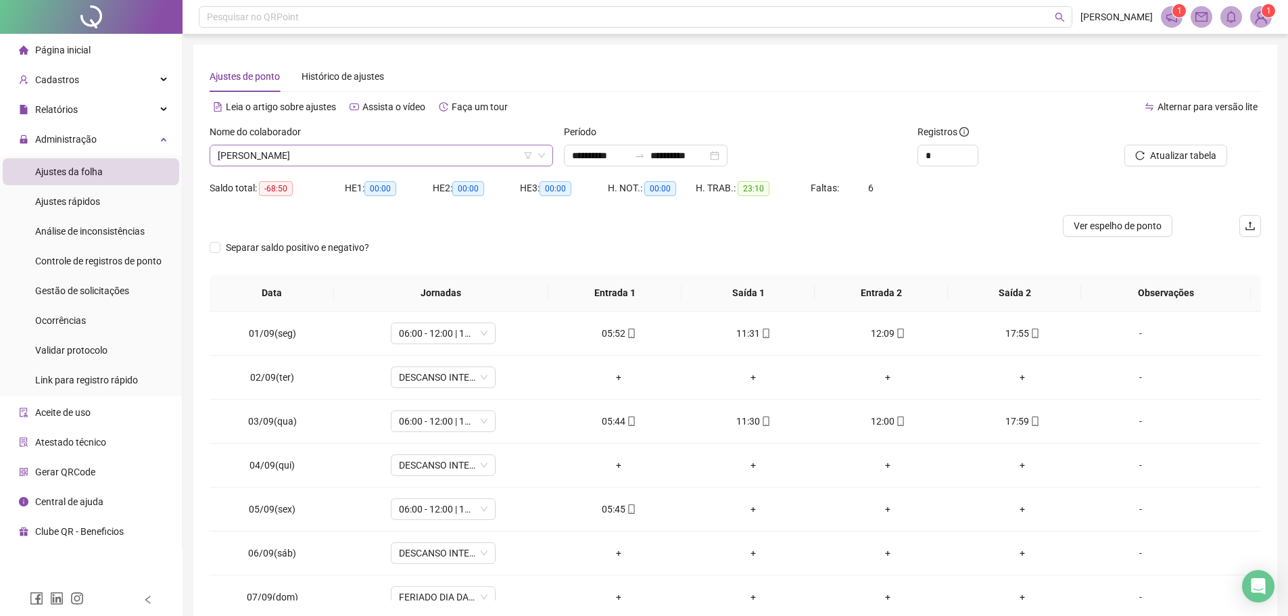
click at [354, 156] on span "ISAIAS RIBEIRO DA SILVA" at bounding box center [381, 155] width 327 height 20
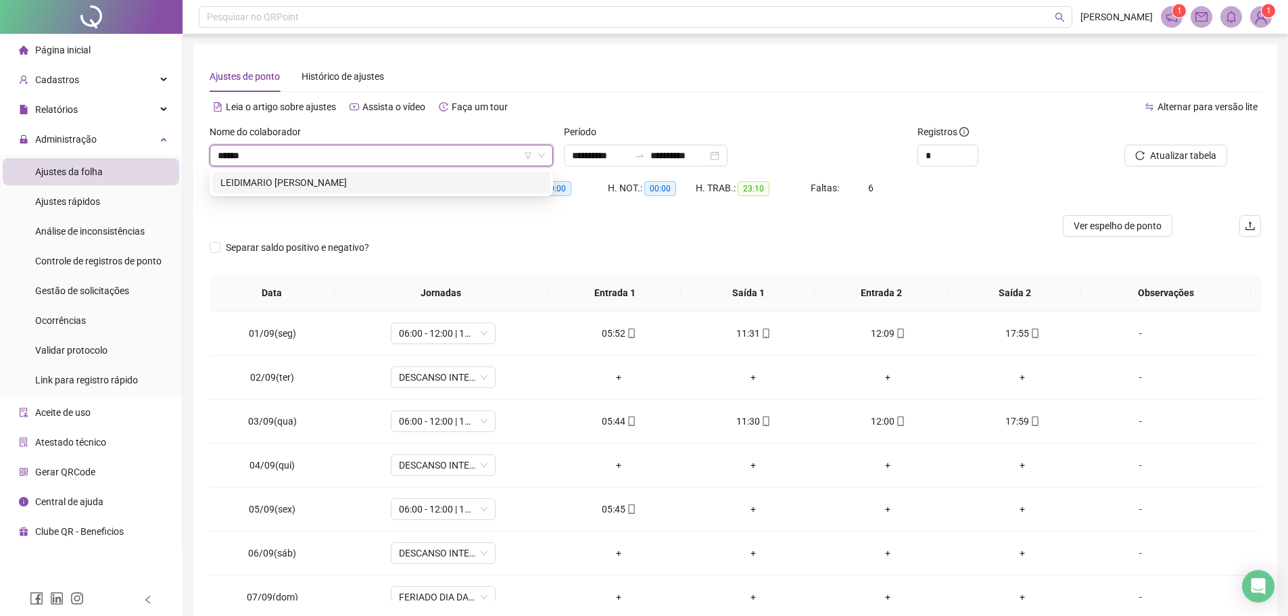
type input "*******"
click at [343, 179] on div "LEIDIMARIO BONFIM DE MELO" at bounding box center [381, 182] width 322 height 15
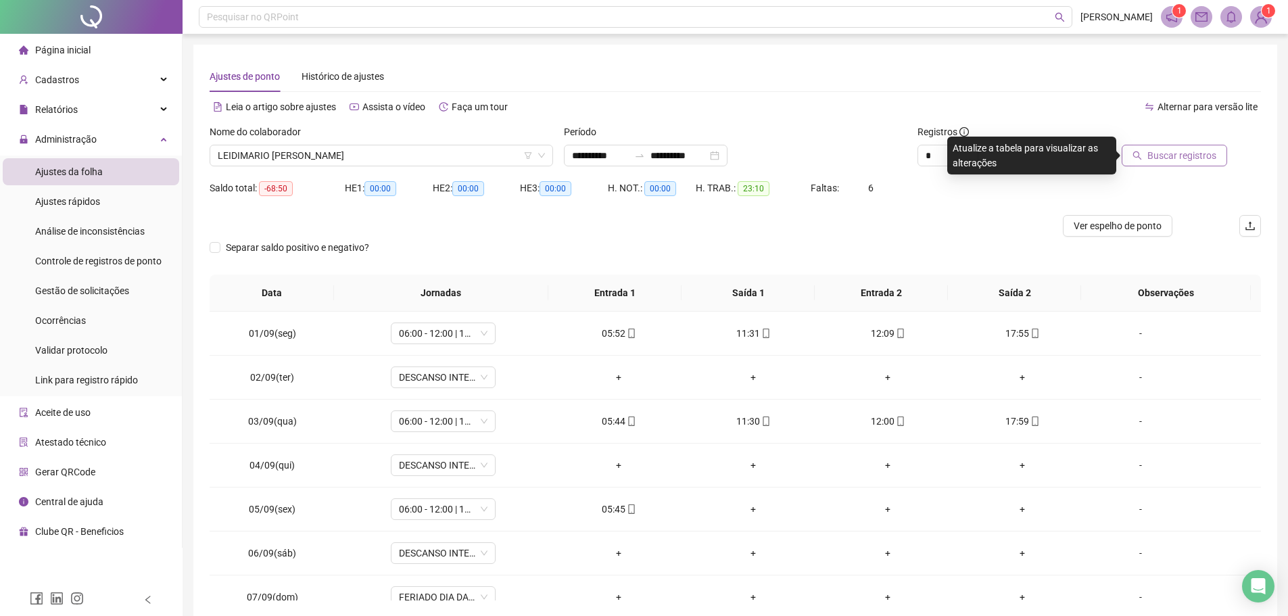
click at [1142, 154] on icon "search" at bounding box center [1136, 155] width 9 height 9
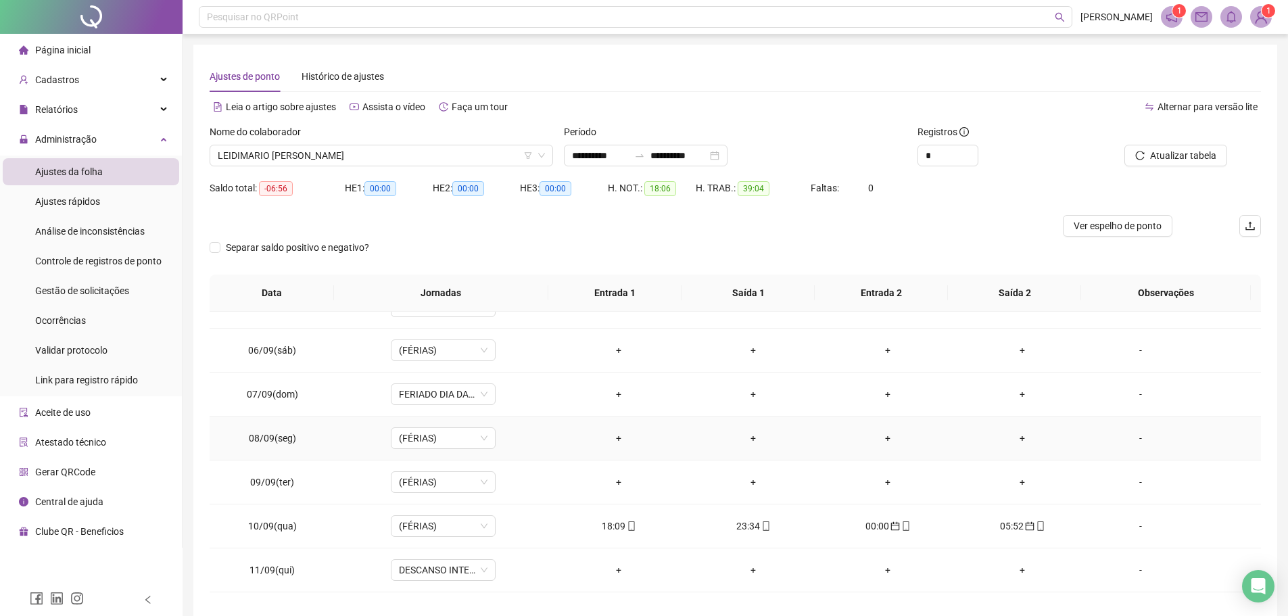
scroll to position [338, 0]
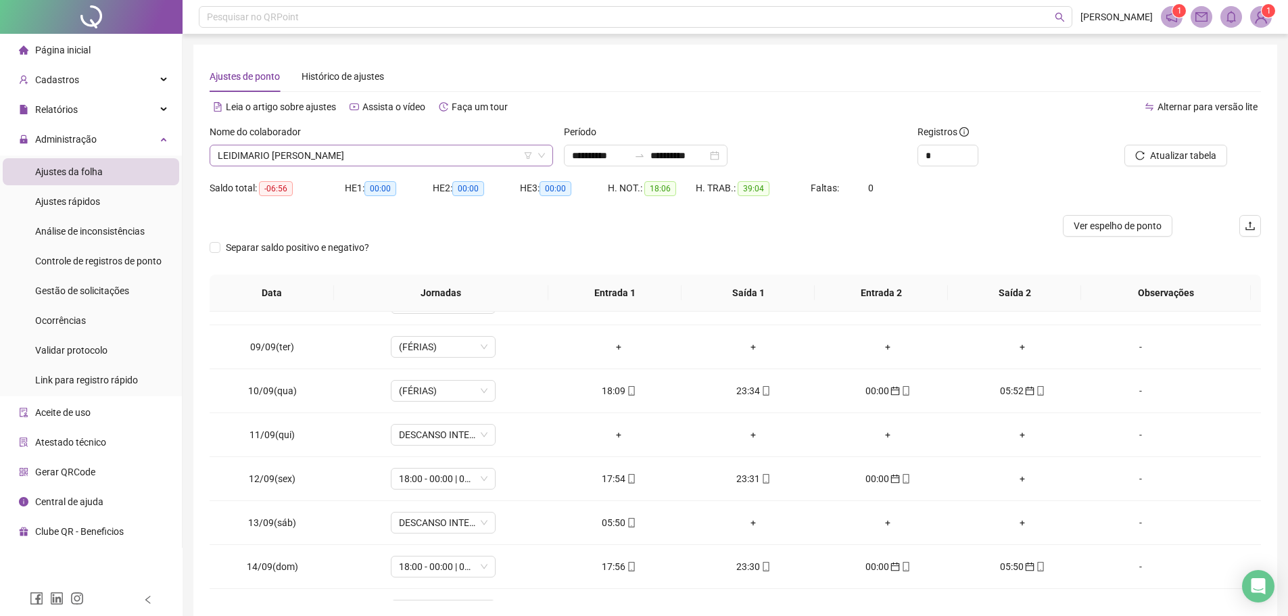
click at [369, 148] on span "LEIDIMARIO BONFIM DE MELO" at bounding box center [381, 155] width 327 height 20
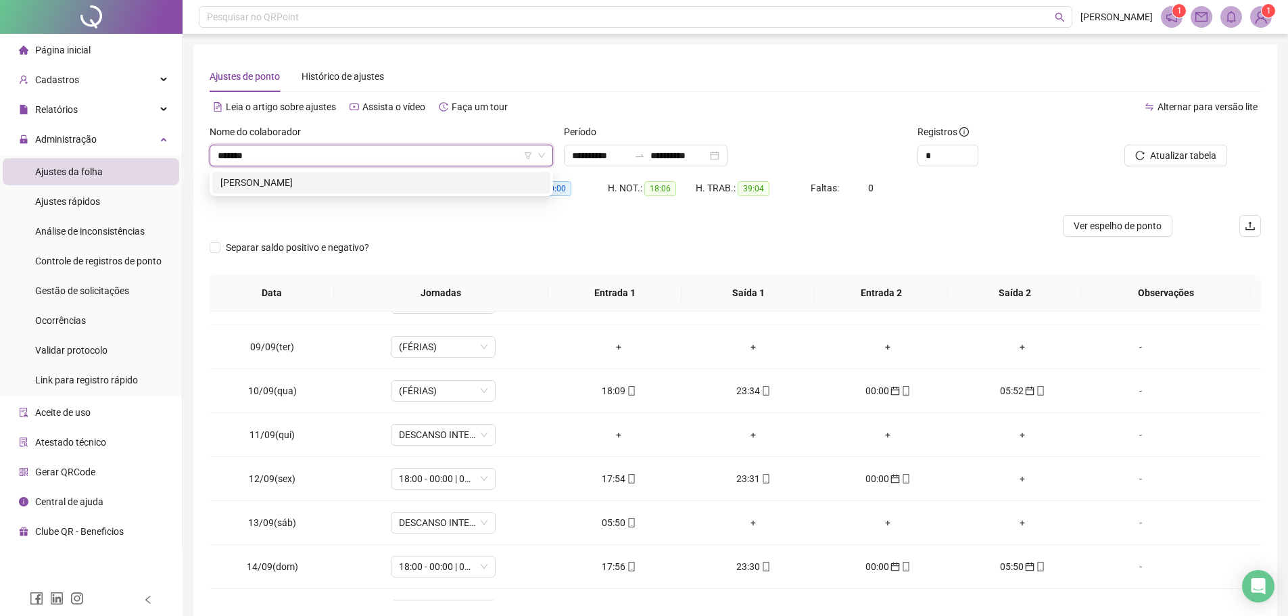
scroll to position [0, 0]
type input "********"
click at [339, 174] on div "MARIA JOSE DE SOUZA CARDOSO COSTA" at bounding box center [381, 183] width 338 height 22
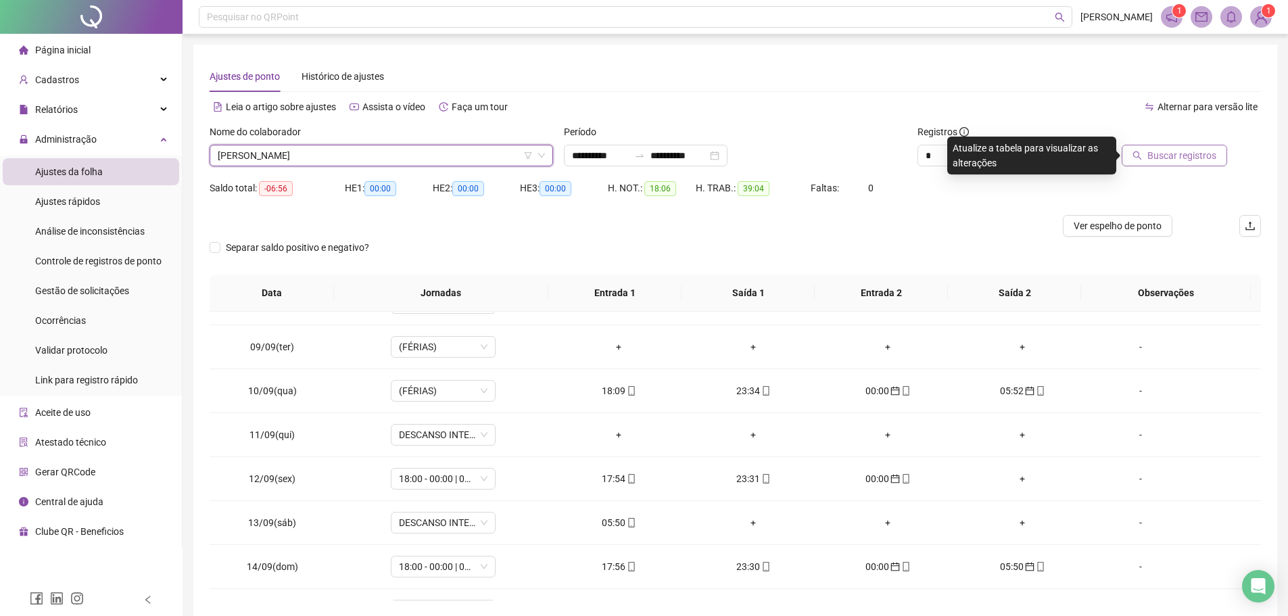
click at [1140, 151] on icon "search" at bounding box center [1137, 155] width 9 height 9
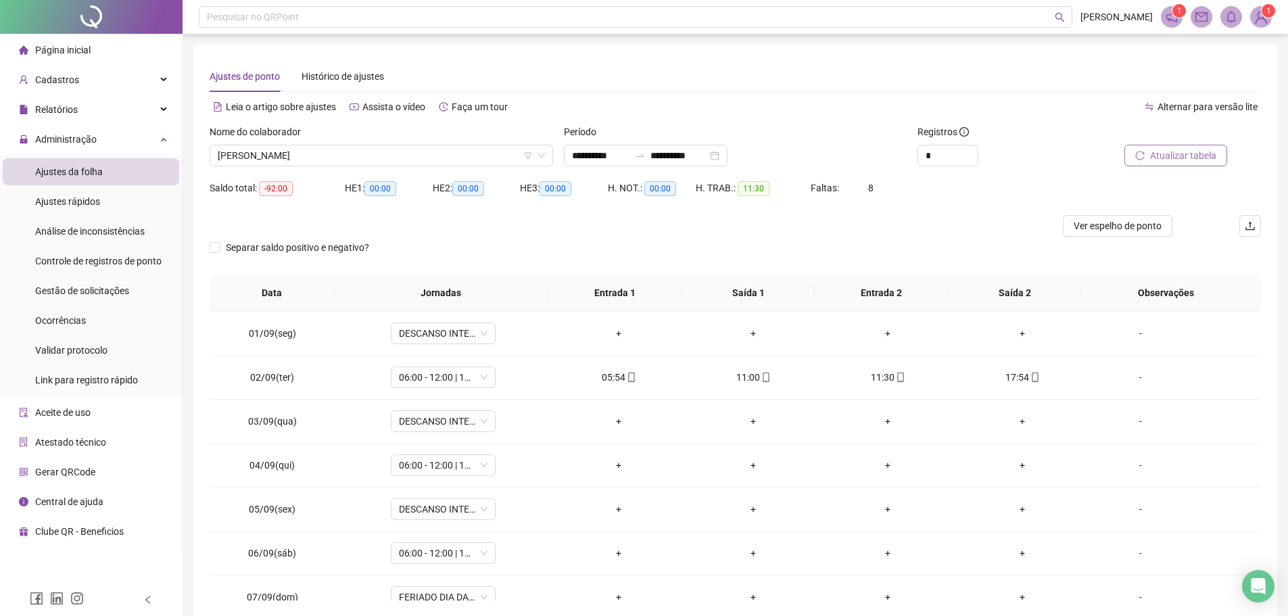
click at [1181, 142] on div at bounding box center [1161, 134] width 133 height 20
click at [1174, 154] on span "Atualizar tabela" at bounding box center [1183, 155] width 66 height 15
click at [415, 155] on span "MARIA JOSE DE SOUZA CARDOSO COSTA" at bounding box center [381, 155] width 327 height 20
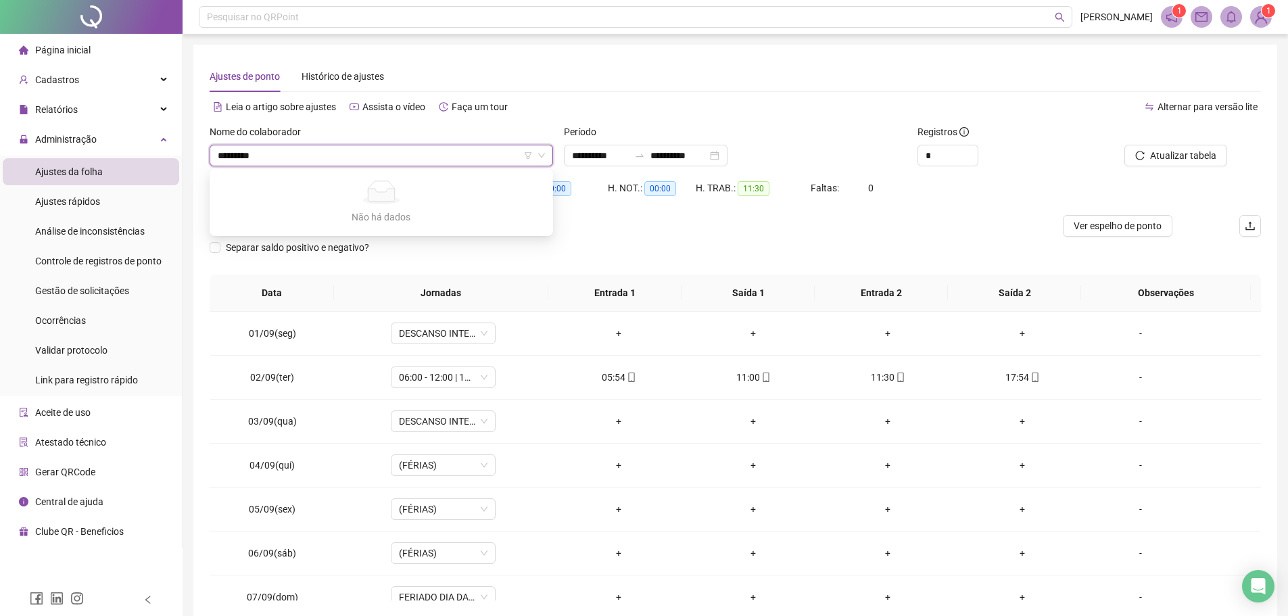
type input "*********"
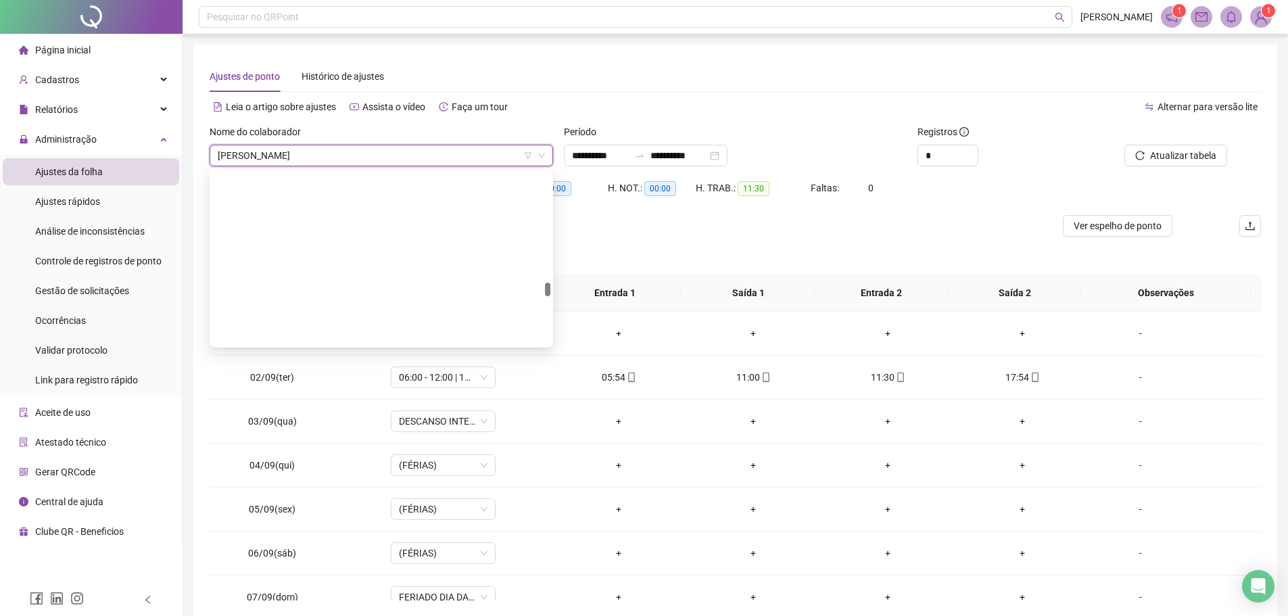
scroll to position [8134, 0]
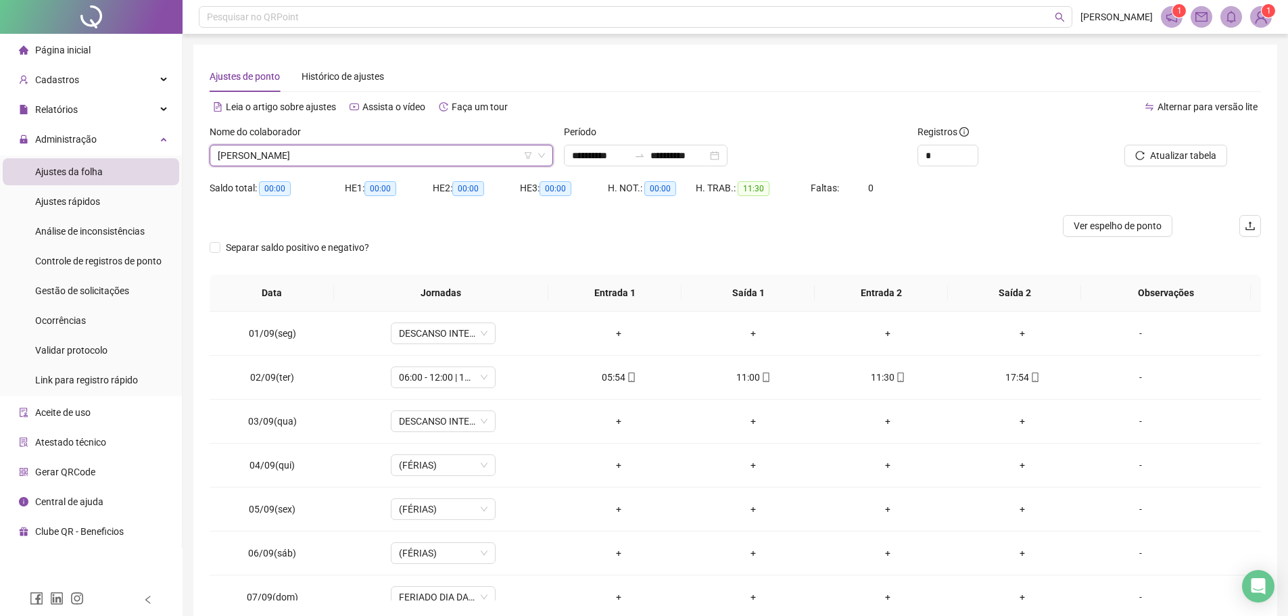
click at [406, 155] on span "MARIA JOSE DE SOUZA CARDOSO COSTA" at bounding box center [381, 155] width 327 height 20
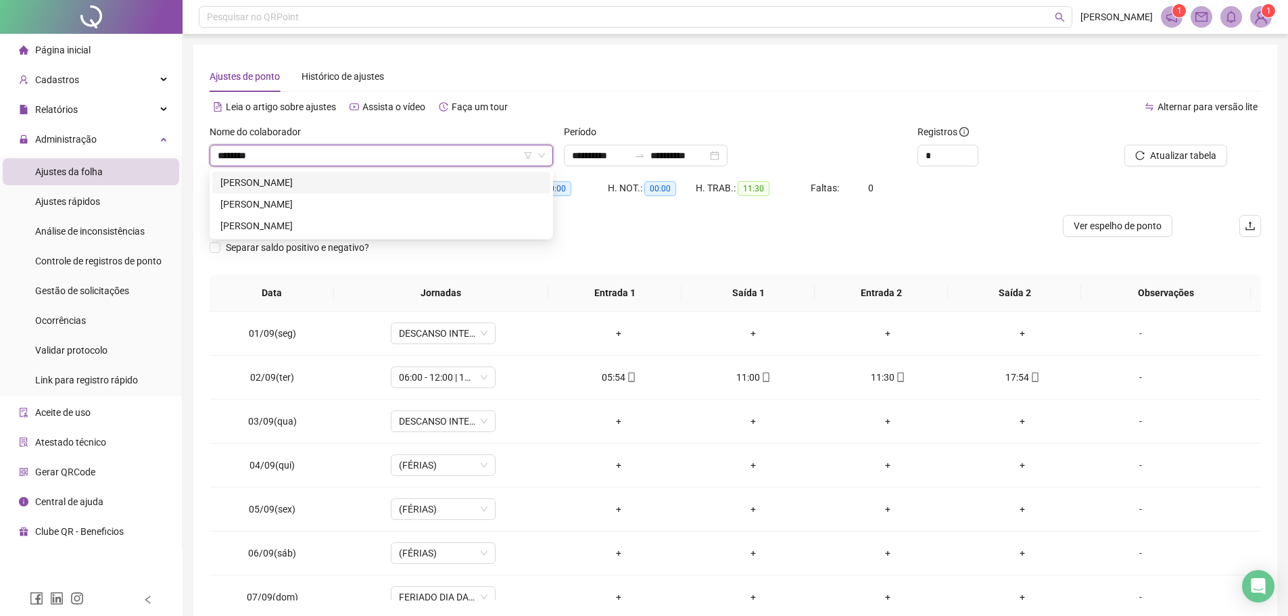
scroll to position [0, 0]
type input "*********"
click at [305, 222] on div "MARCOS VINICIUS SANTOS ARAUJO" at bounding box center [381, 225] width 322 height 15
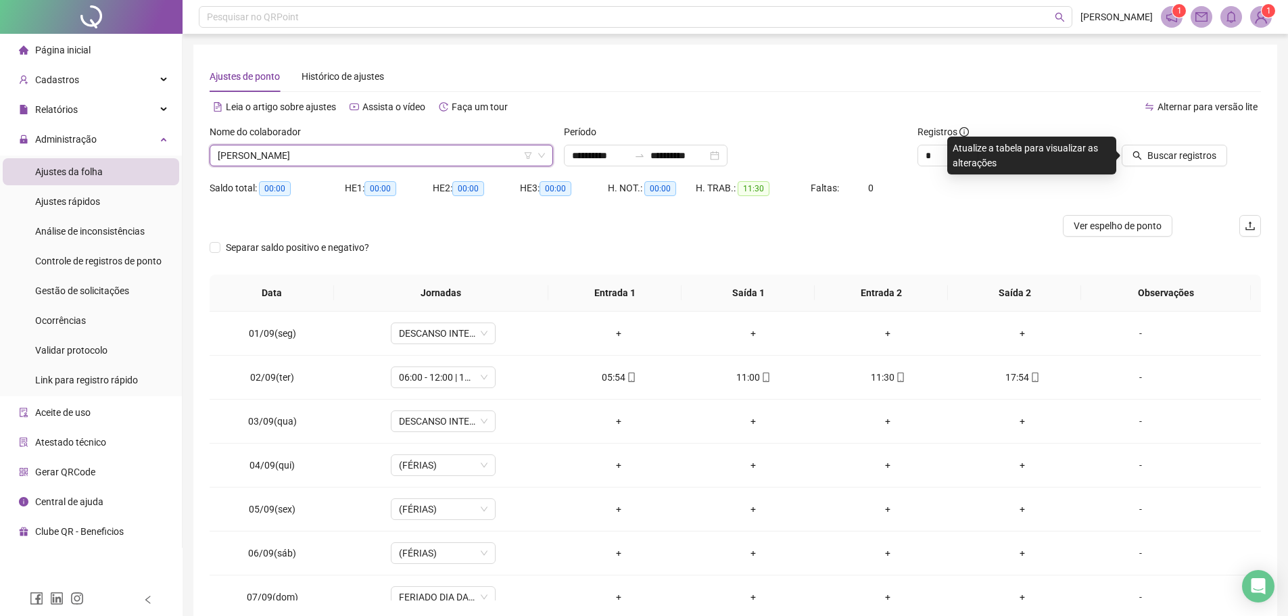
click at [1161, 144] on div at bounding box center [1161, 134] width 133 height 20
click at [1159, 153] on span "Buscar registros" at bounding box center [1181, 155] width 69 height 15
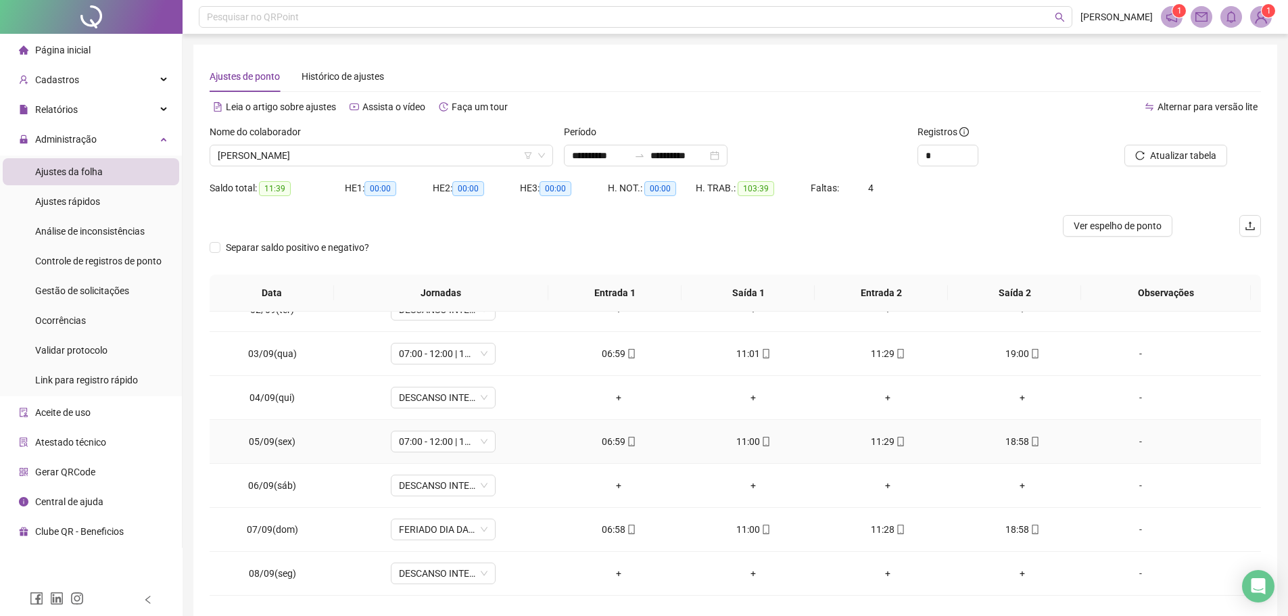
scroll to position [135, 0]
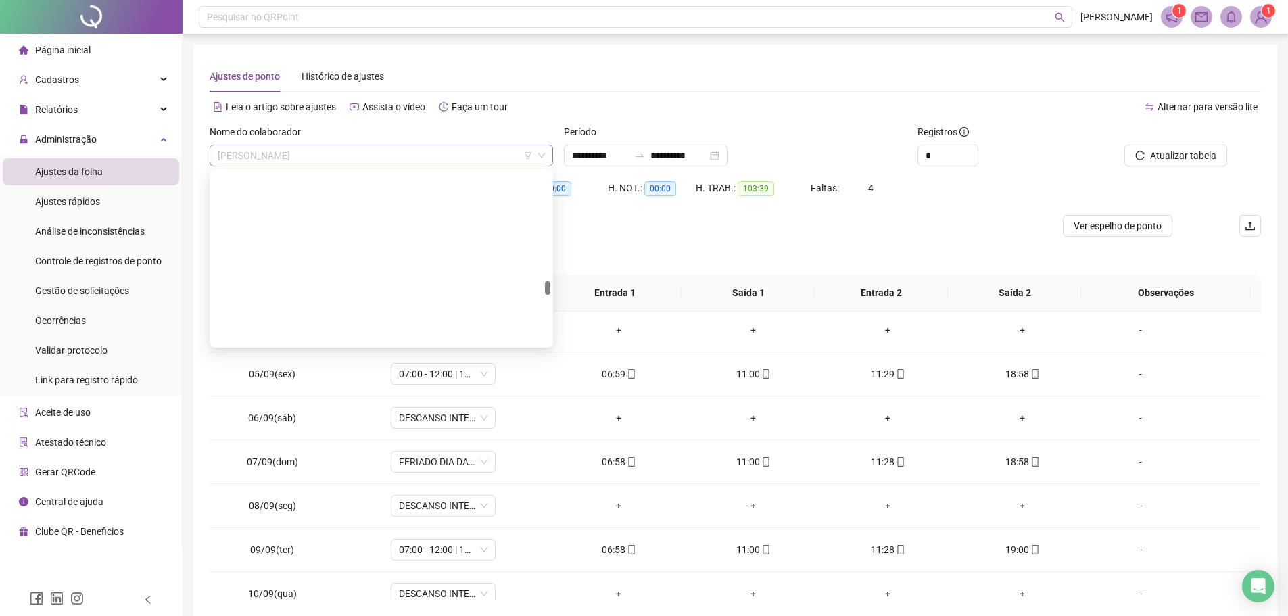
click at [425, 153] on span "MARCOS VINICIUS SANTOS ARAUJO" at bounding box center [381, 155] width 327 height 20
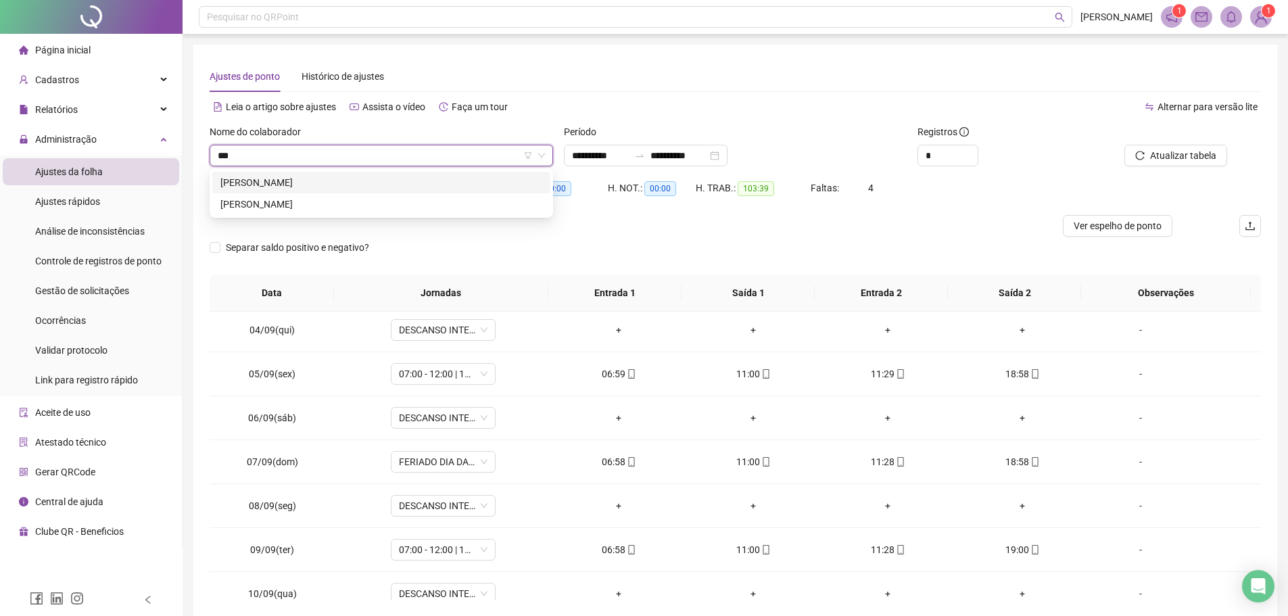
scroll to position [0, 0]
type input "********"
click at [339, 190] on div "CLAUDINEI PEREIRA SOUSA" at bounding box center [381, 183] width 338 height 22
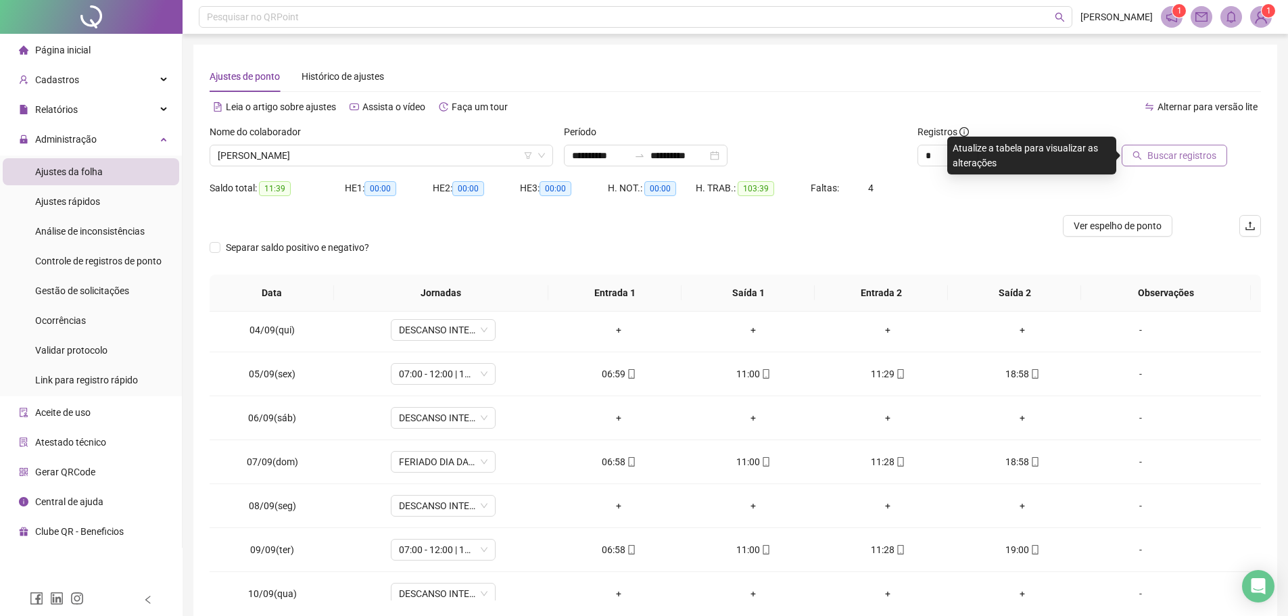
click at [1145, 149] on button "Buscar registros" at bounding box center [1174, 156] width 105 height 22
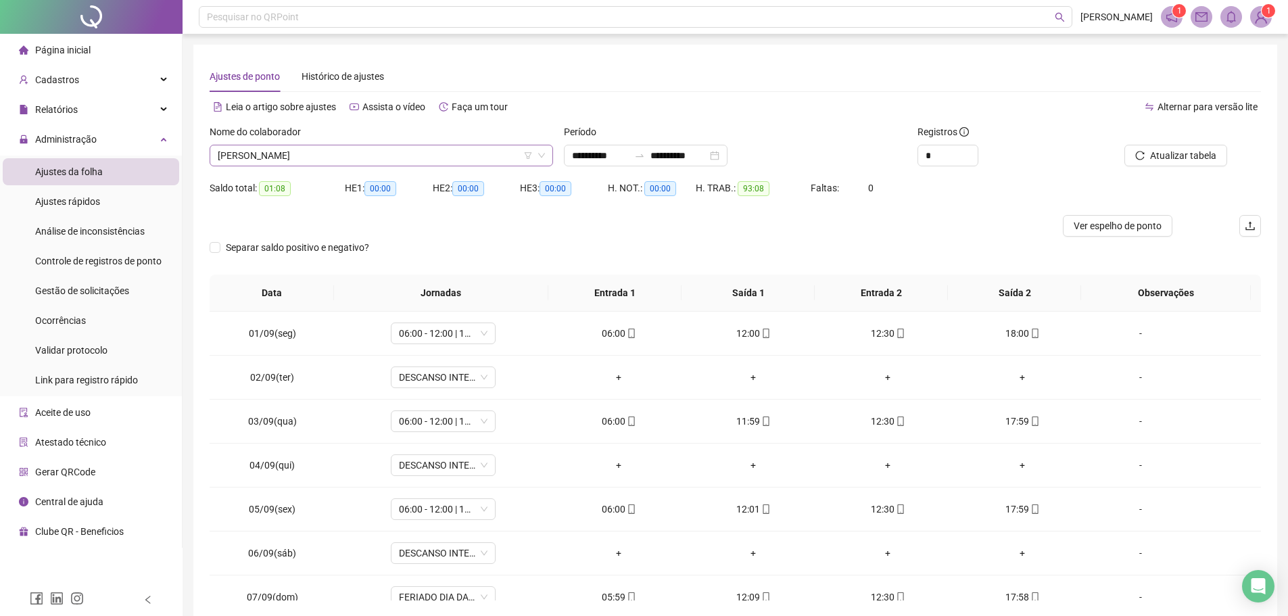
click at [345, 155] on span "CLAUDINEI PEREIRA SOUSA" at bounding box center [381, 155] width 327 height 20
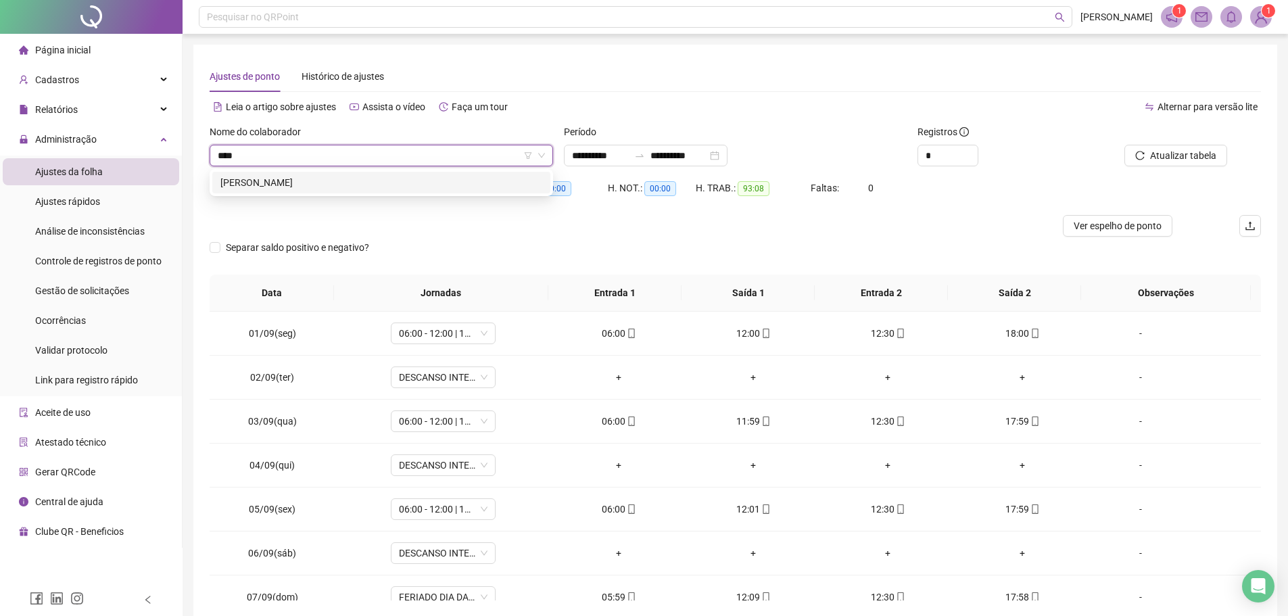
type input "*****"
click at [355, 191] on div "DJACI MOURA DE SOUSA" at bounding box center [381, 183] width 338 height 22
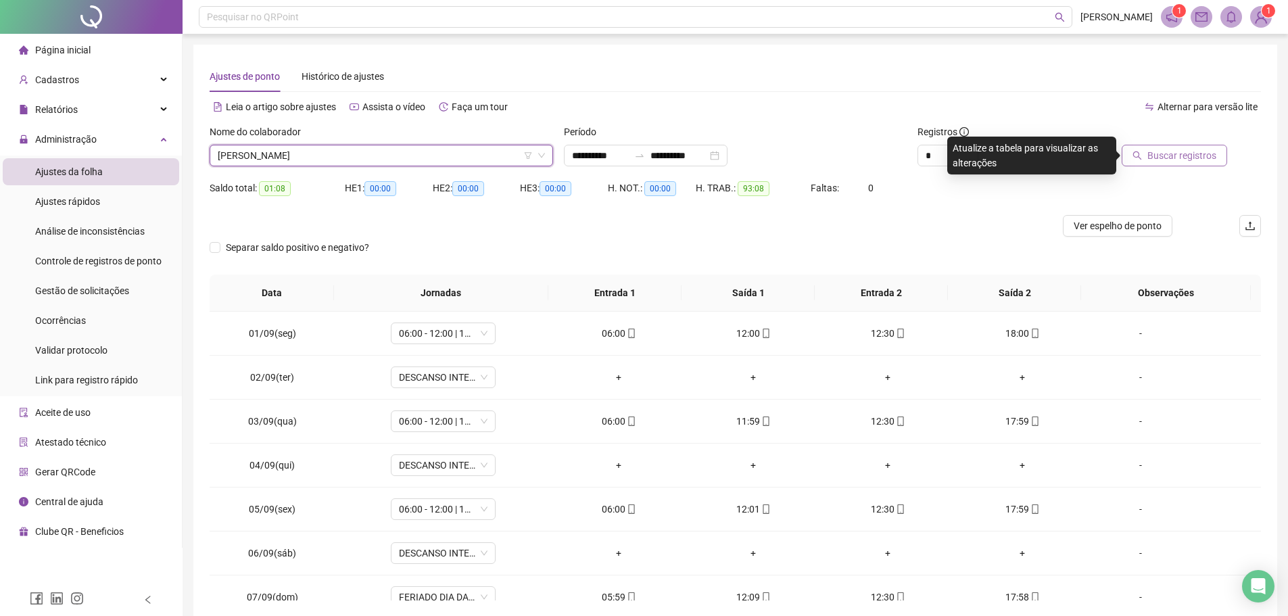
click at [1178, 154] on span "Buscar registros" at bounding box center [1181, 155] width 69 height 15
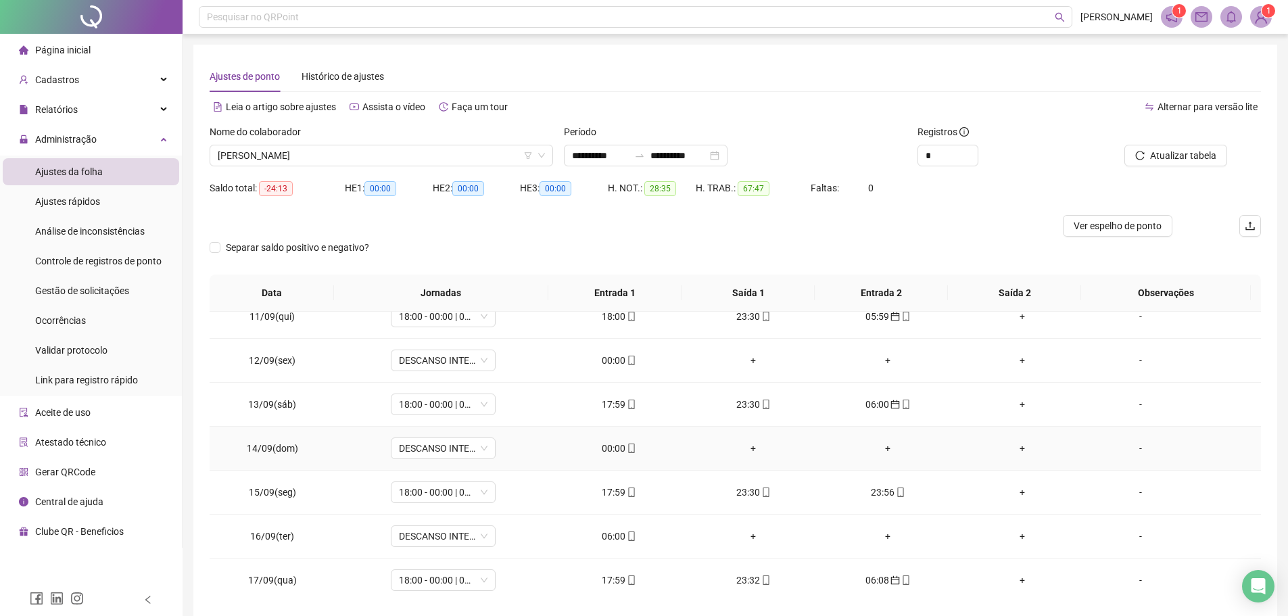
scroll to position [502, 0]
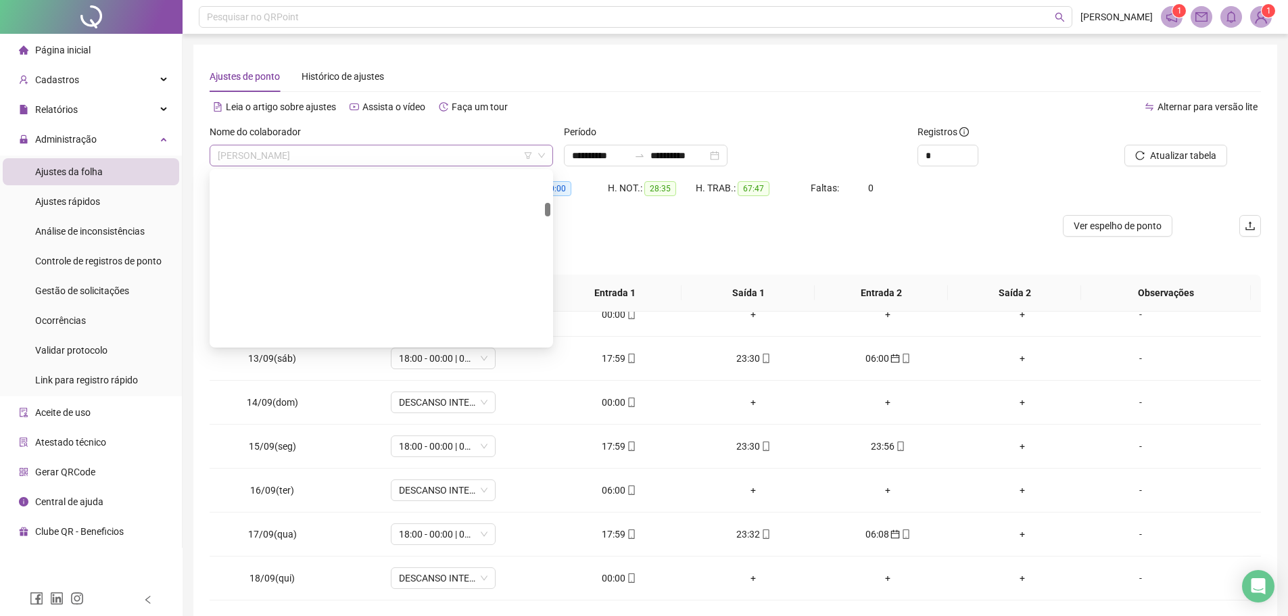
click at [370, 151] on span "DJACI MOURA DE SOUSA" at bounding box center [381, 155] width 327 height 20
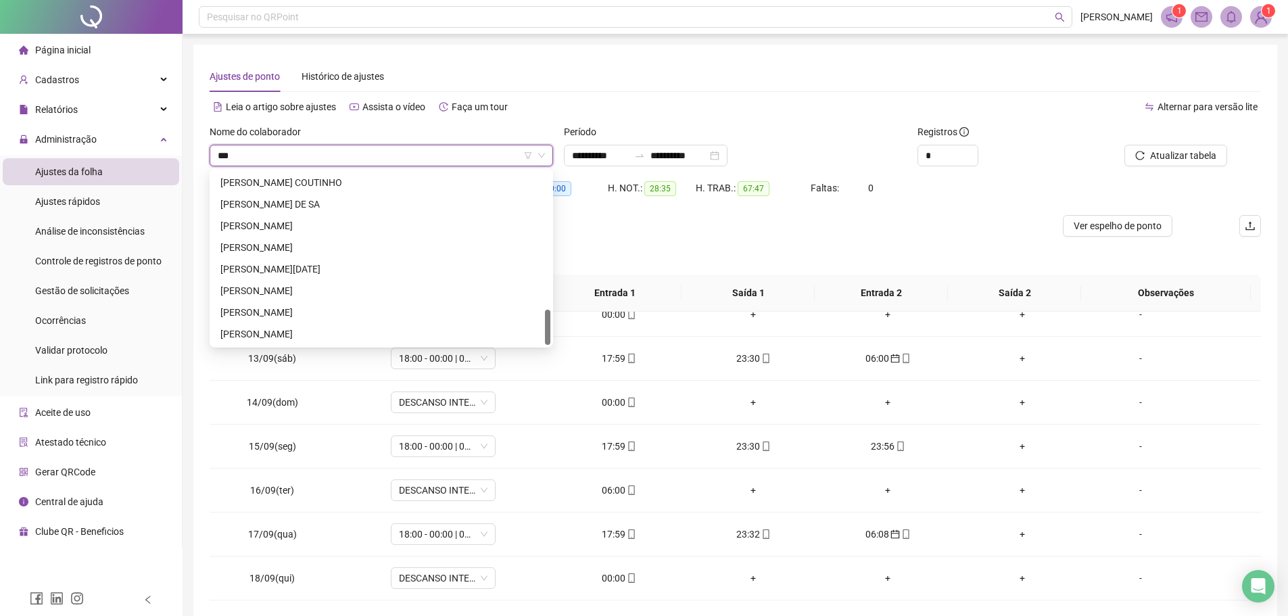
scroll to position [0, 0]
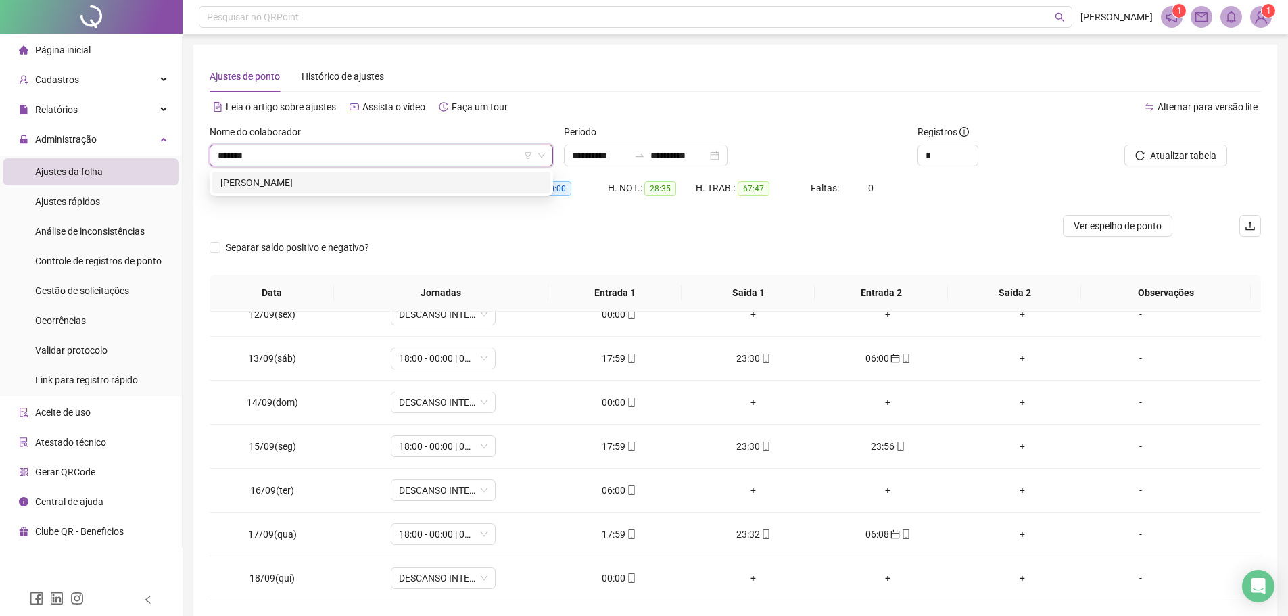
type input "********"
click at [368, 187] on div "HORLANDO FREITAS DE ARAUJO" at bounding box center [381, 182] width 322 height 15
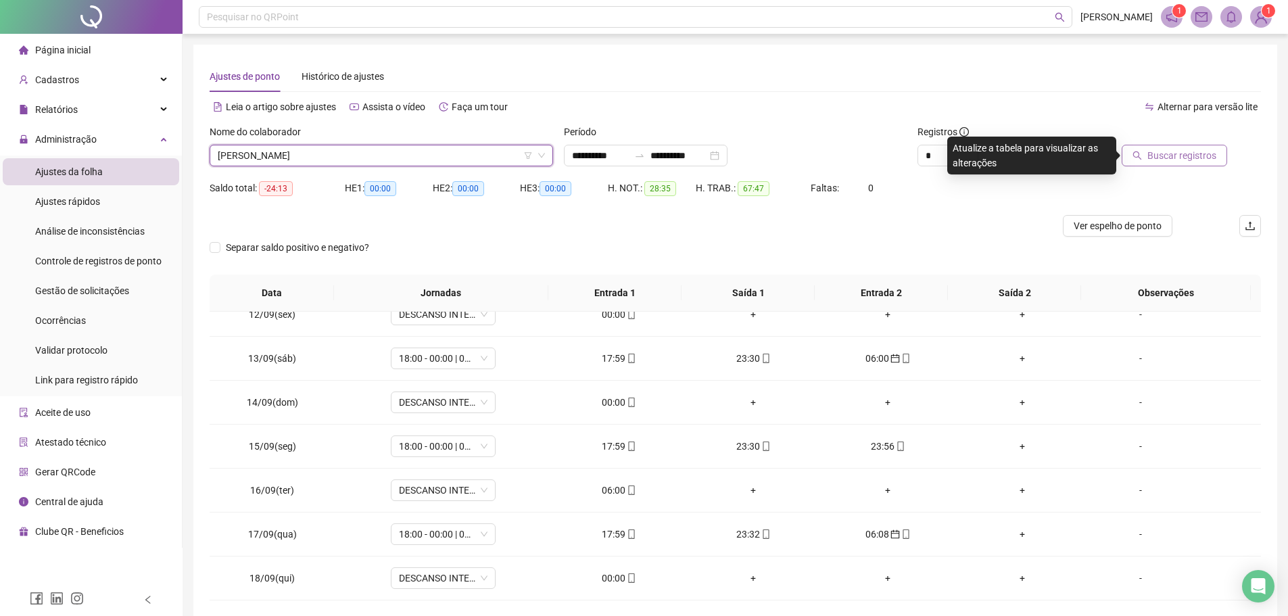
click at [1146, 158] on button "Buscar registros" at bounding box center [1174, 156] width 105 height 22
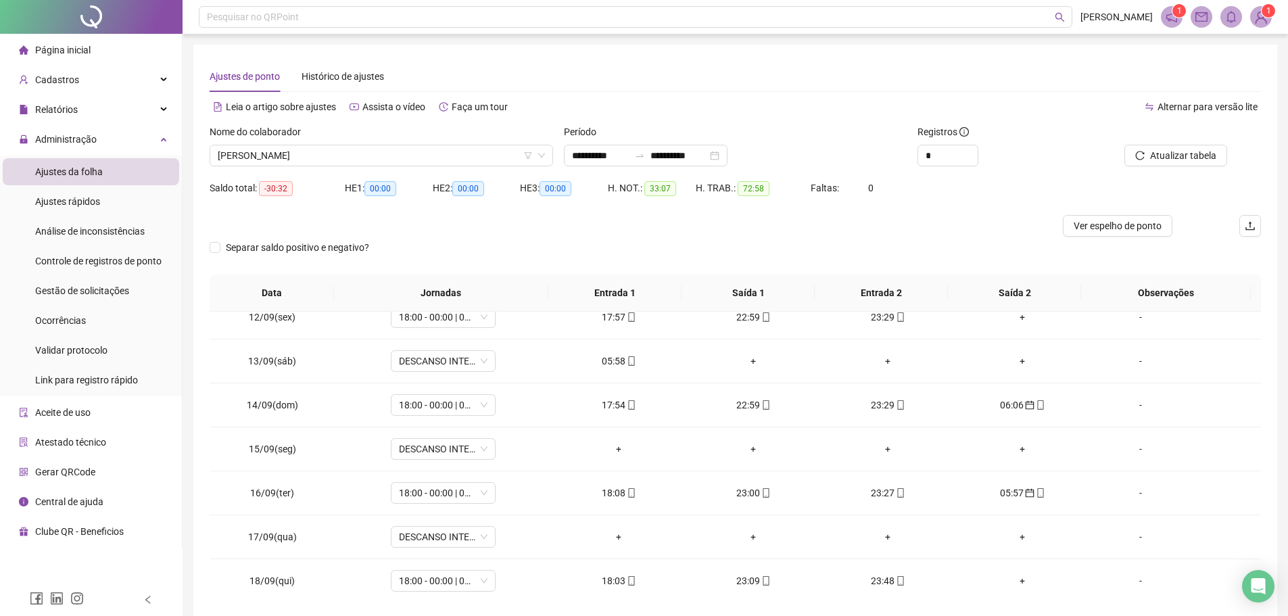
scroll to position [502, 0]
click at [425, 150] on span "HORLANDO FREITAS DE ARAUJO" at bounding box center [381, 155] width 327 height 20
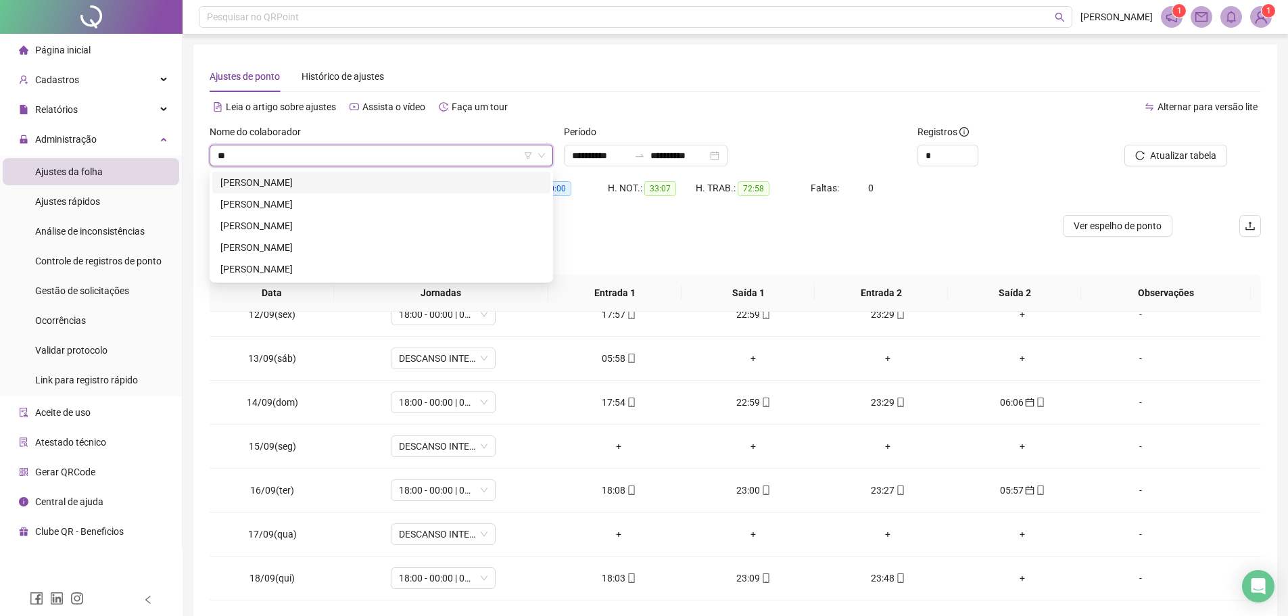
scroll to position [0, 0]
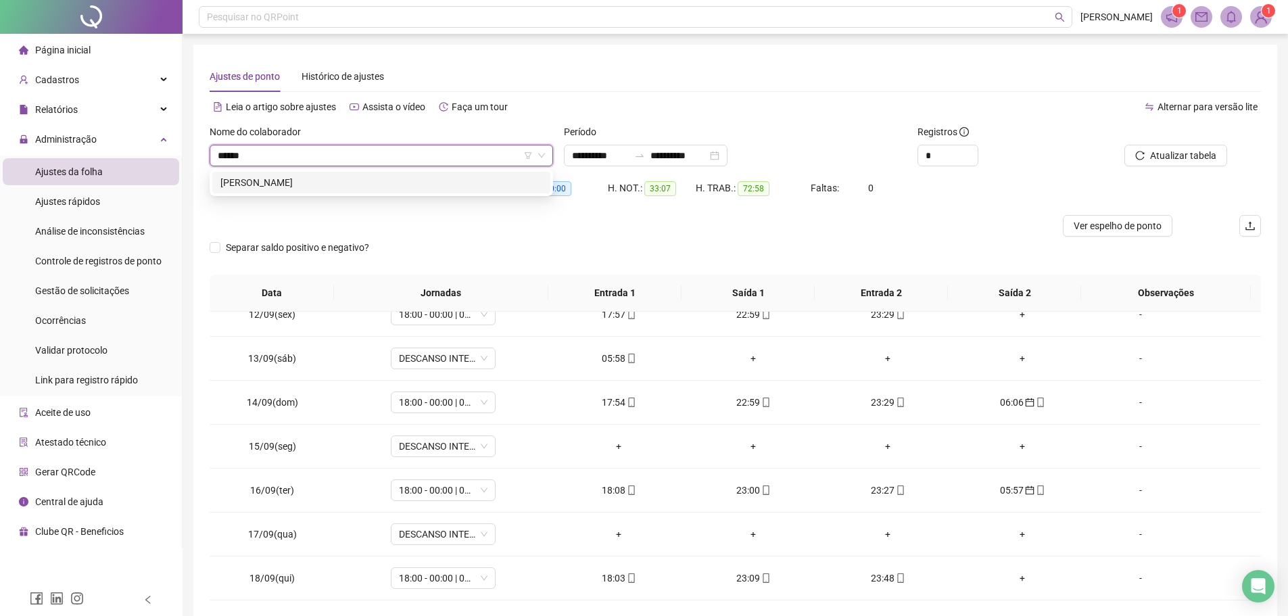
type input "*******"
click at [402, 186] on div "KATIANO RAFAEL FARIAS DA SILVA" at bounding box center [381, 182] width 322 height 15
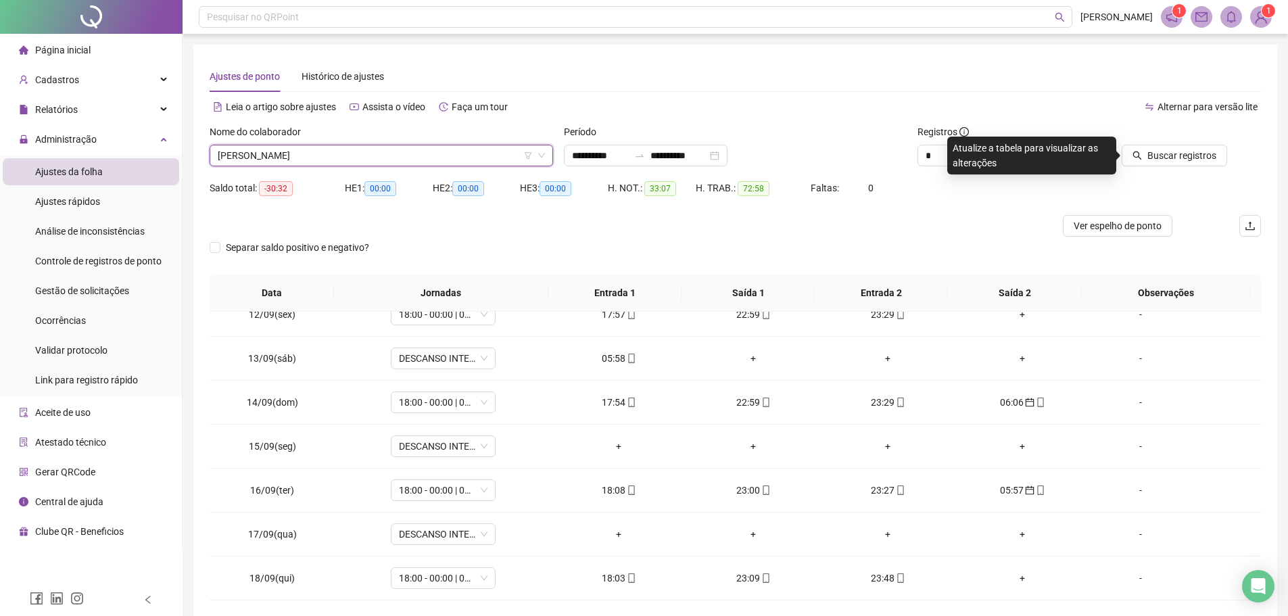
click at [1182, 143] on div at bounding box center [1161, 134] width 133 height 20
click at [1182, 151] on span "Buscar registros" at bounding box center [1181, 155] width 69 height 15
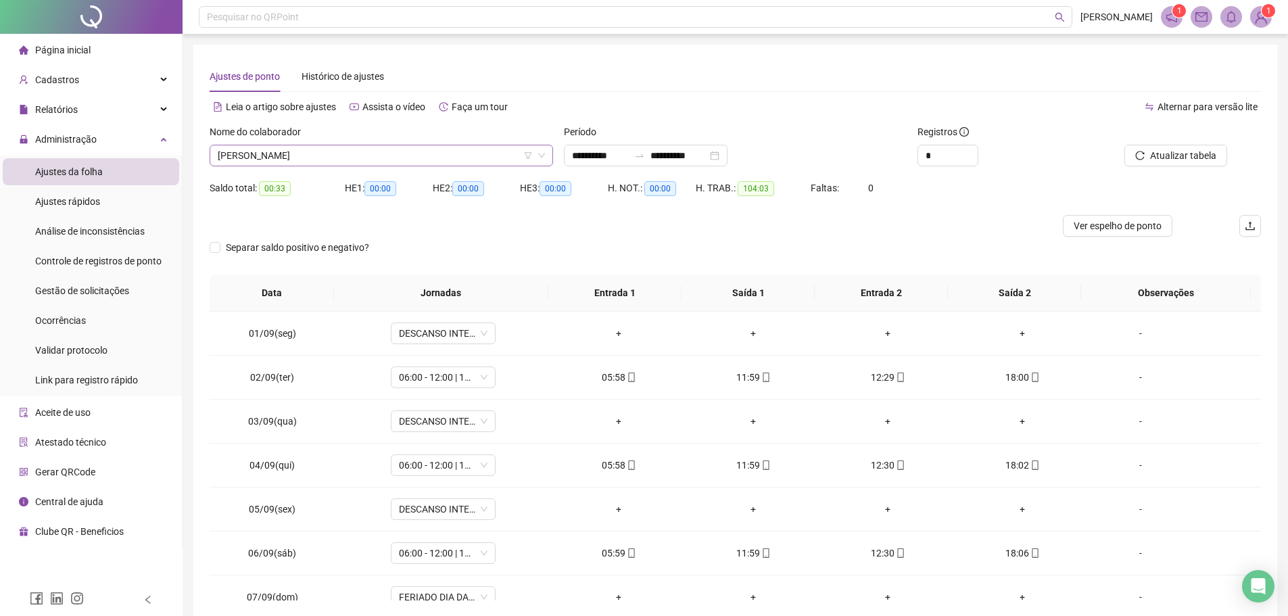
click at [368, 158] on span "KATIANO RAFAEL FARIAS DA SILVA" at bounding box center [381, 155] width 327 height 20
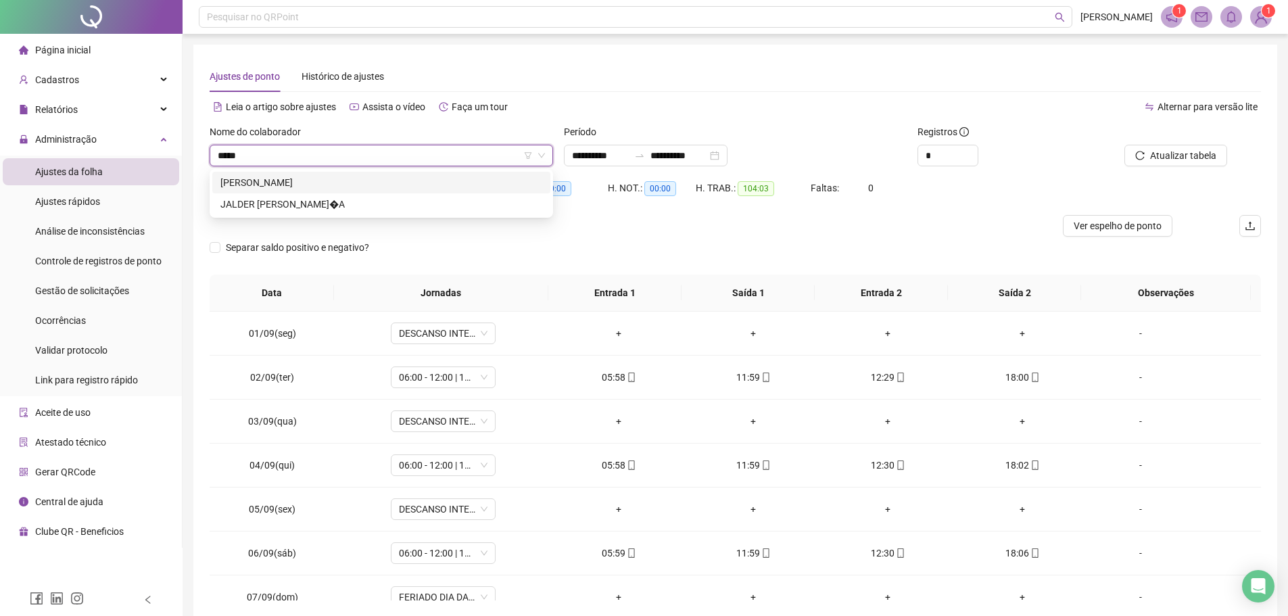
type input "******"
click at [377, 181] on div "ALDERINA CASTRO REIS" at bounding box center [381, 182] width 322 height 15
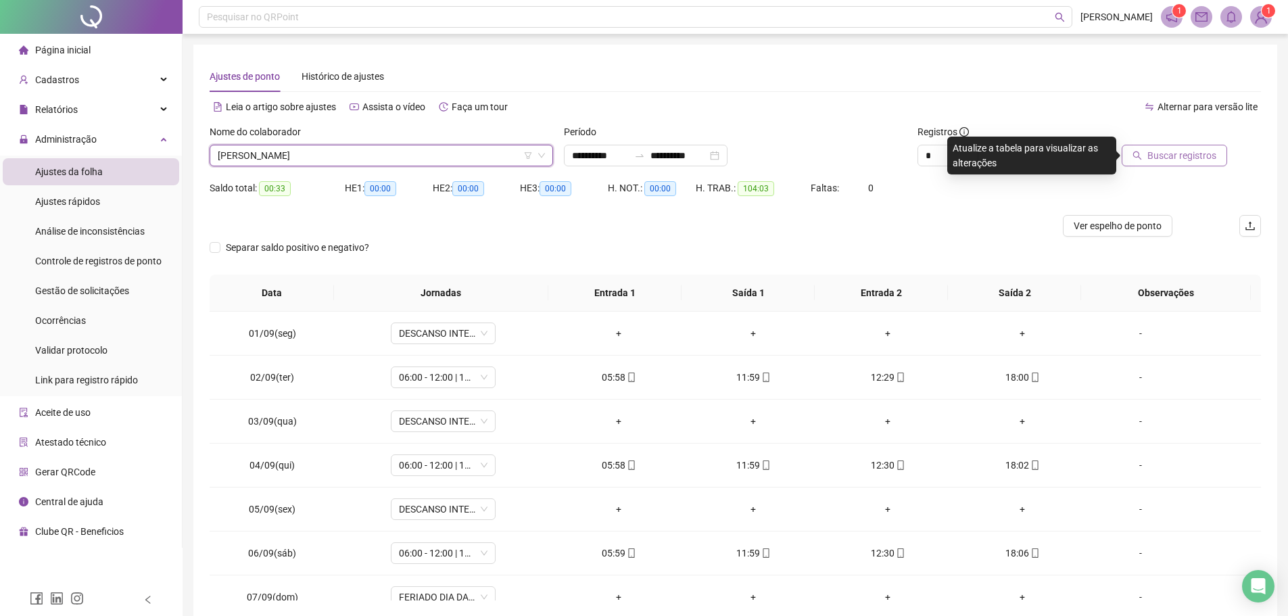
click at [1178, 150] on span "Buscar registros" at bounding box center [1181, 155] width 69 height 15
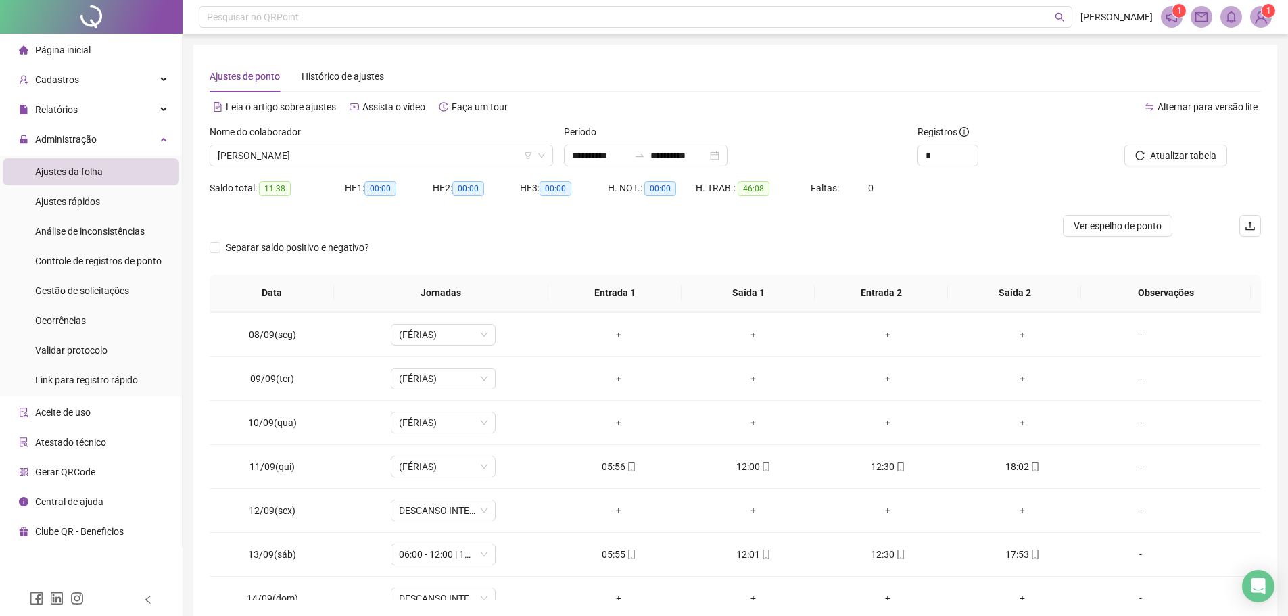
scroll to position [270, 0]
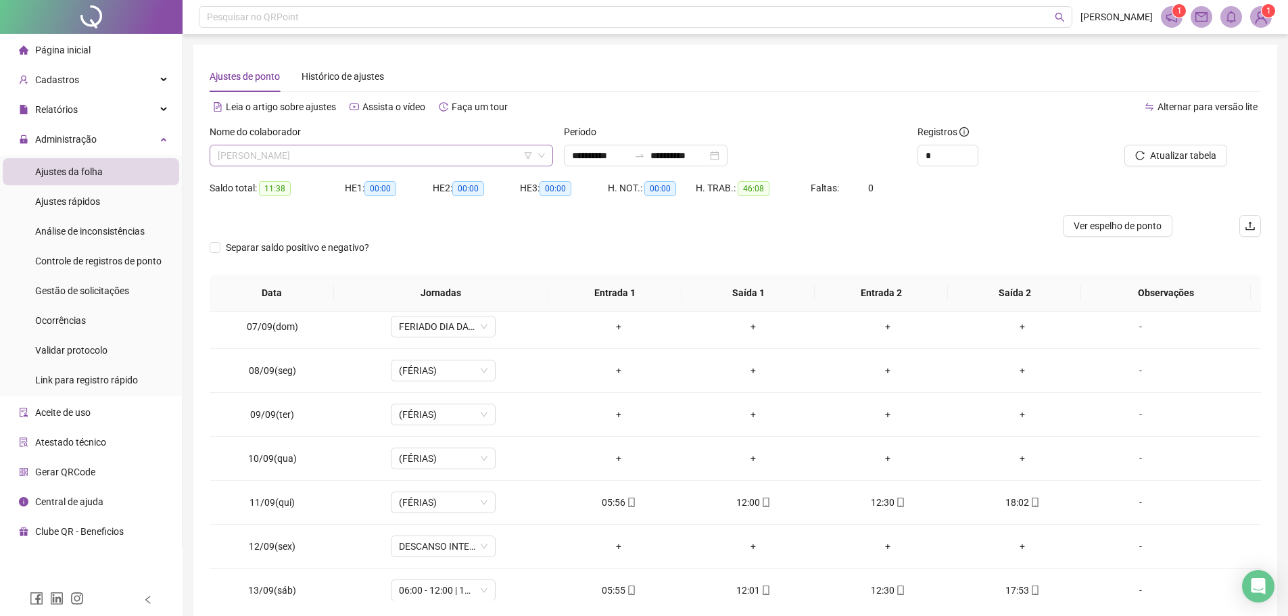
click at [416, 159] on span "ALDERINA CASTRO REIS" at bounding box center [381, 155] width 327 height 20
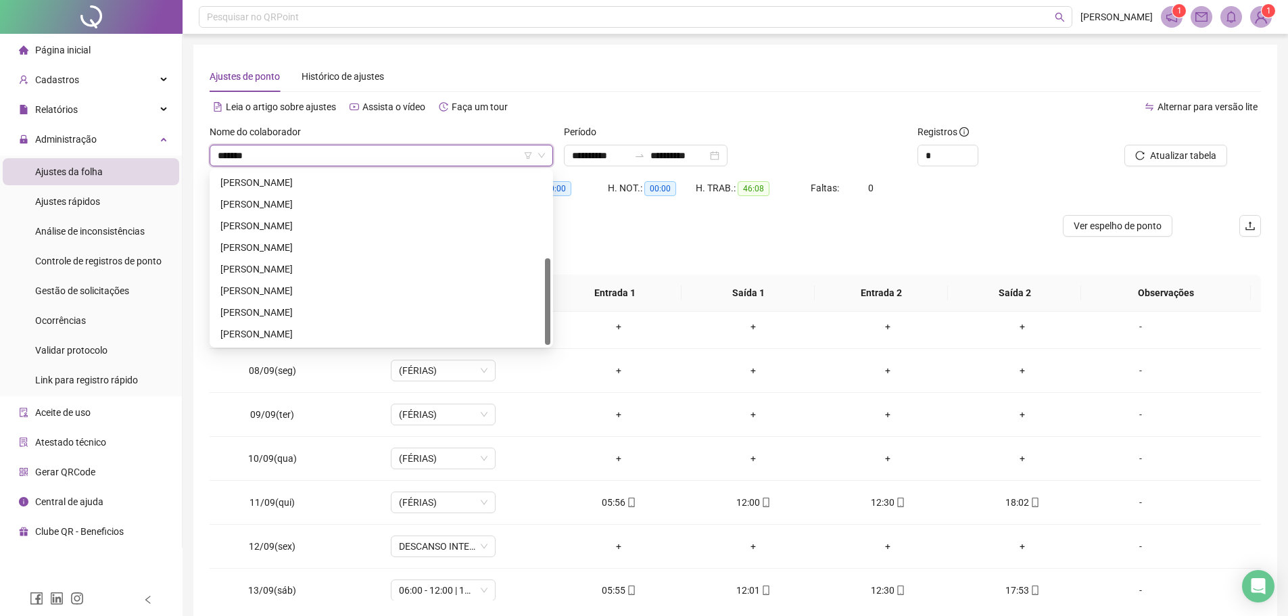
scroll to position [0, 0]
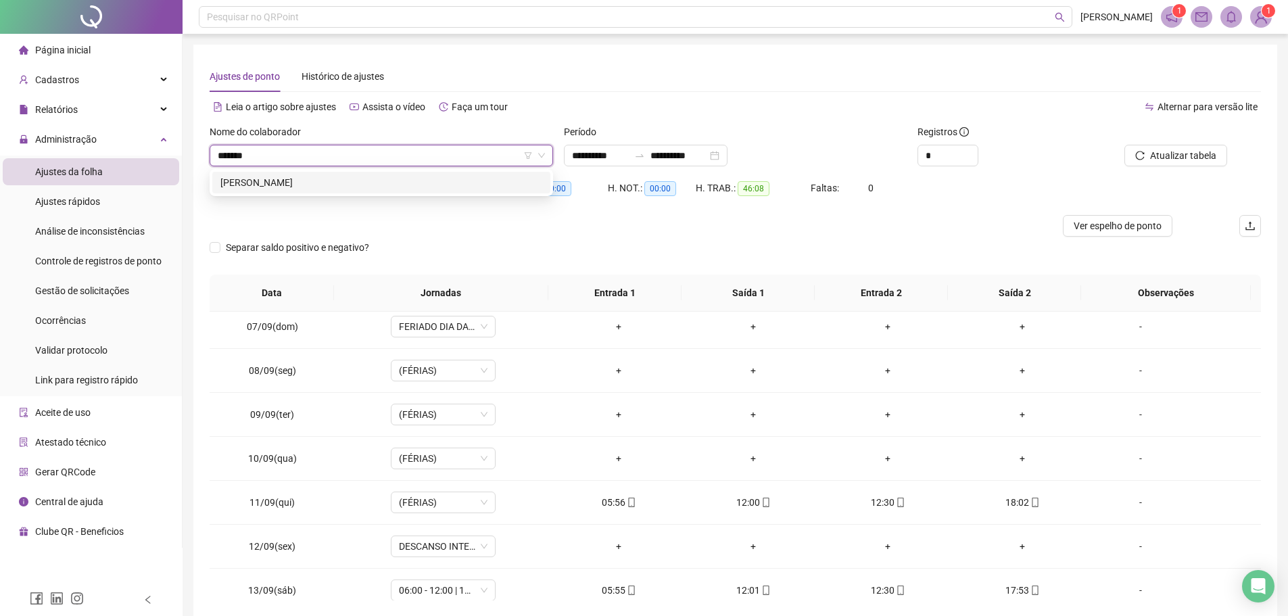
type input "********"
click at [401, 183] on div "ANTONIEL DE SOUSA SILVA" at bounding box center [381, 182] width 322 height 15
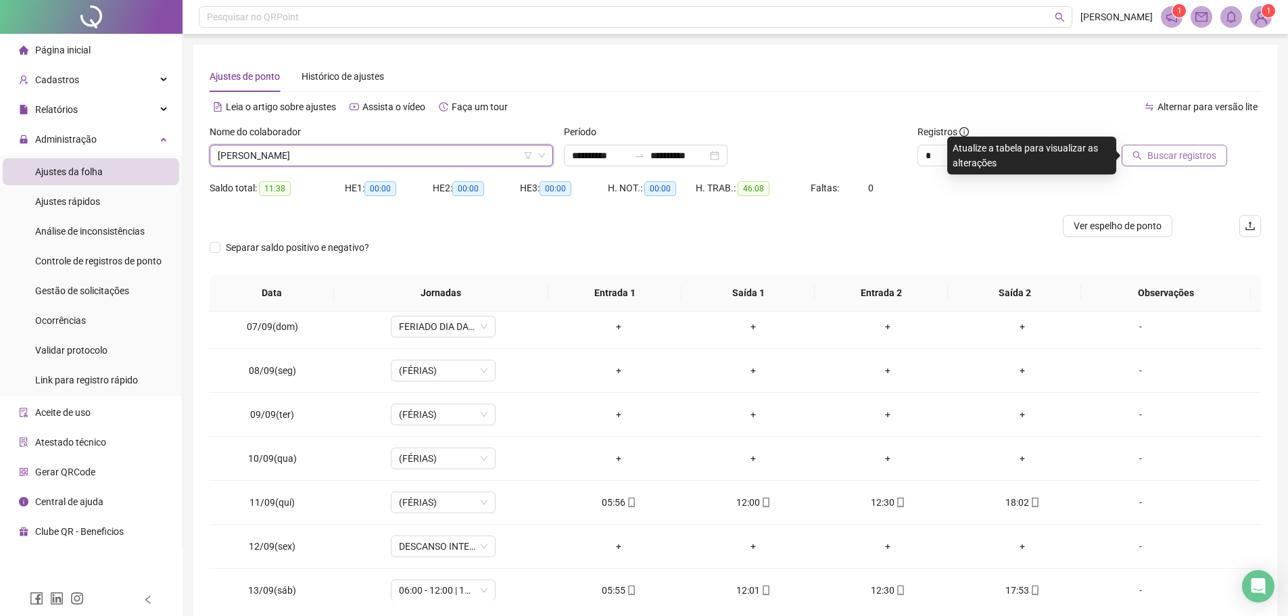
click at [1183, 152] on span "Buscar registros" at bounding box center [1181, 155] width 69 height 15
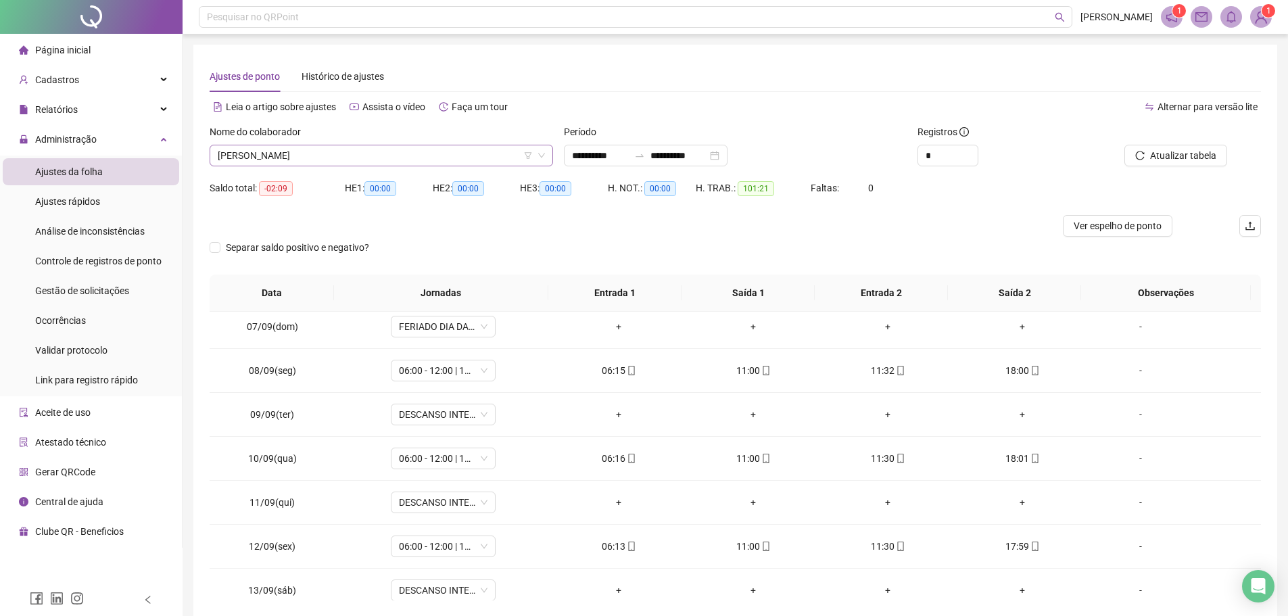
click at [368, 165] on span "ANTONIEL DE SOUSA SILVA" at bounding box center [381, 155] width 327 height 20
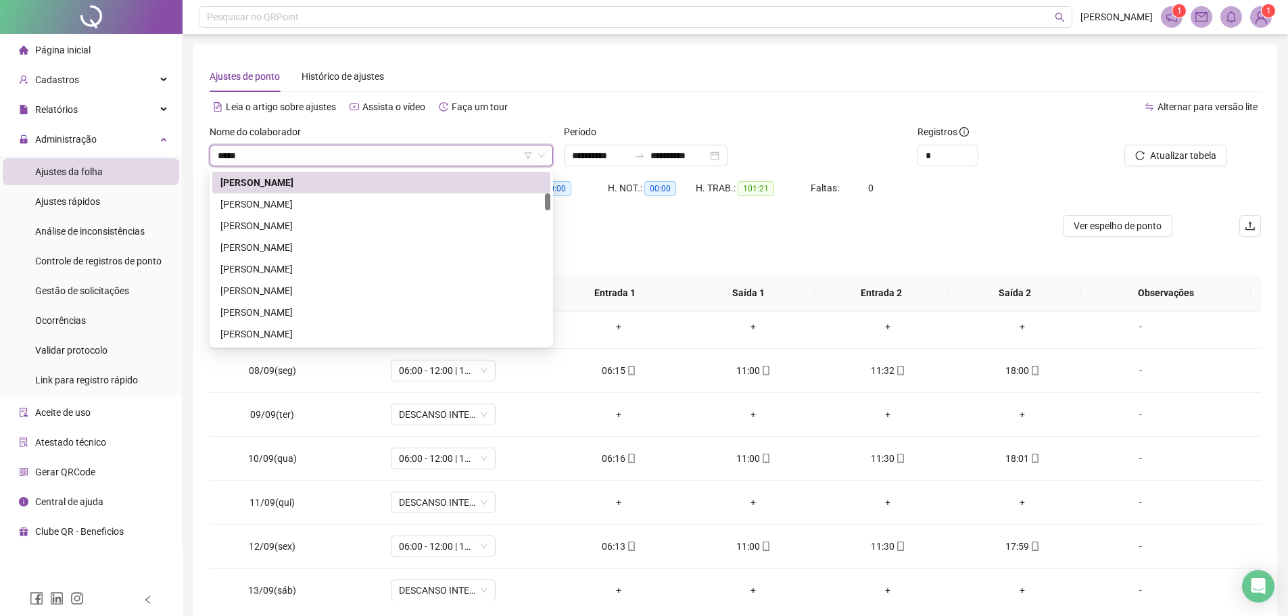
scroll to position [22, 0]
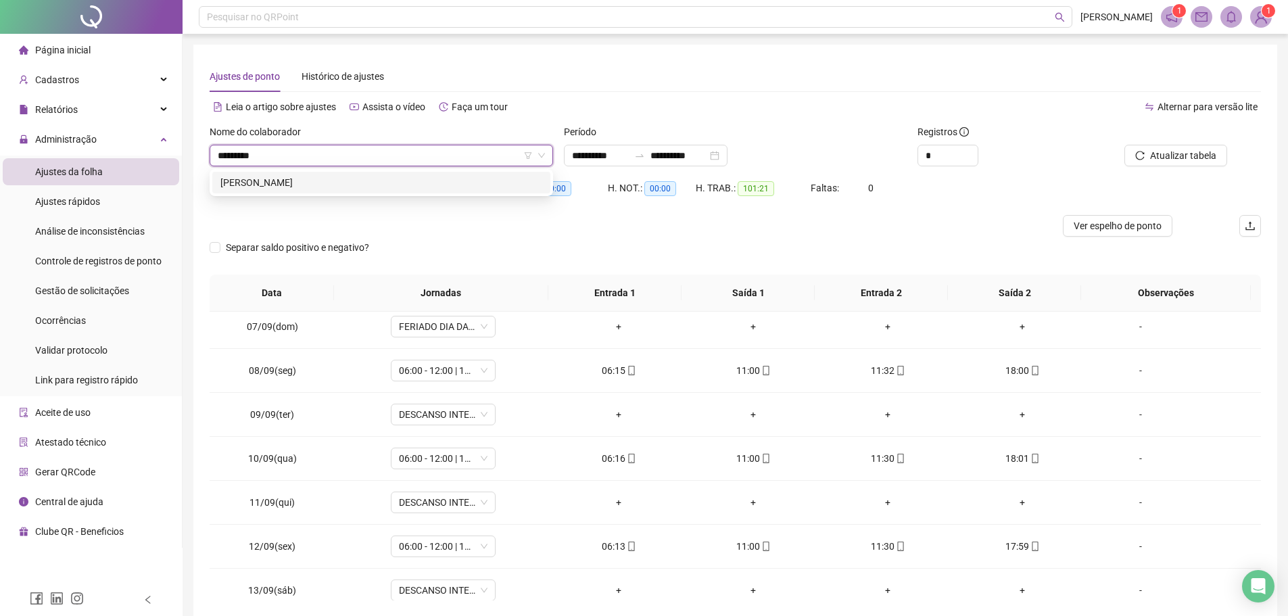
type input "**********"
click at [368, 176] on div "ANTONIO BATISTA DOS SANTOS" at bounding box center [381, 182] width 322 height 15
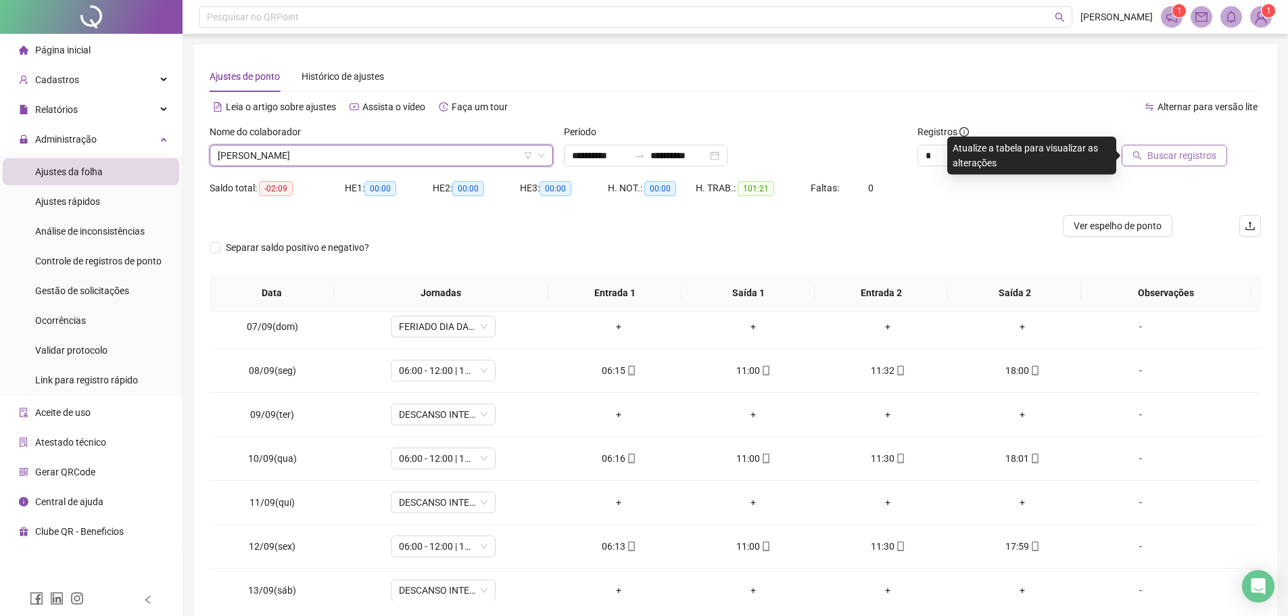
click at [1181, 160] on span "Buscar registros" at bounding box center [1181, 155] width 69 height 15
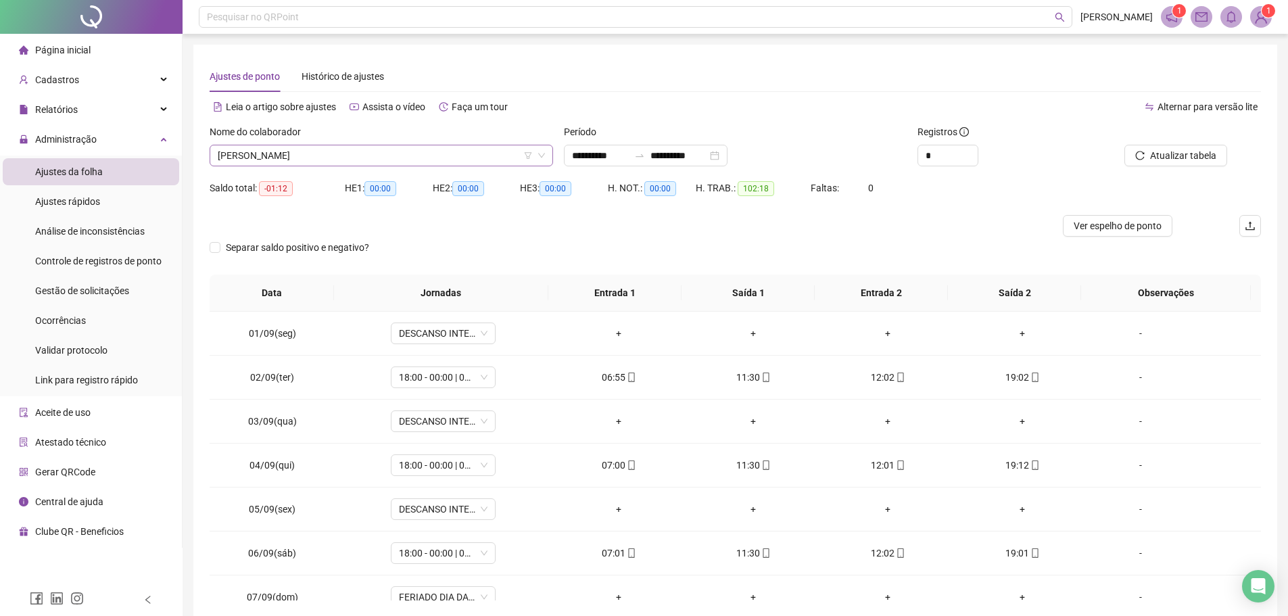
click at [359, 157] on span "ANTONIO BATISTA DOS SANTOS" at bounding box center [381, 155] width 327 height 20
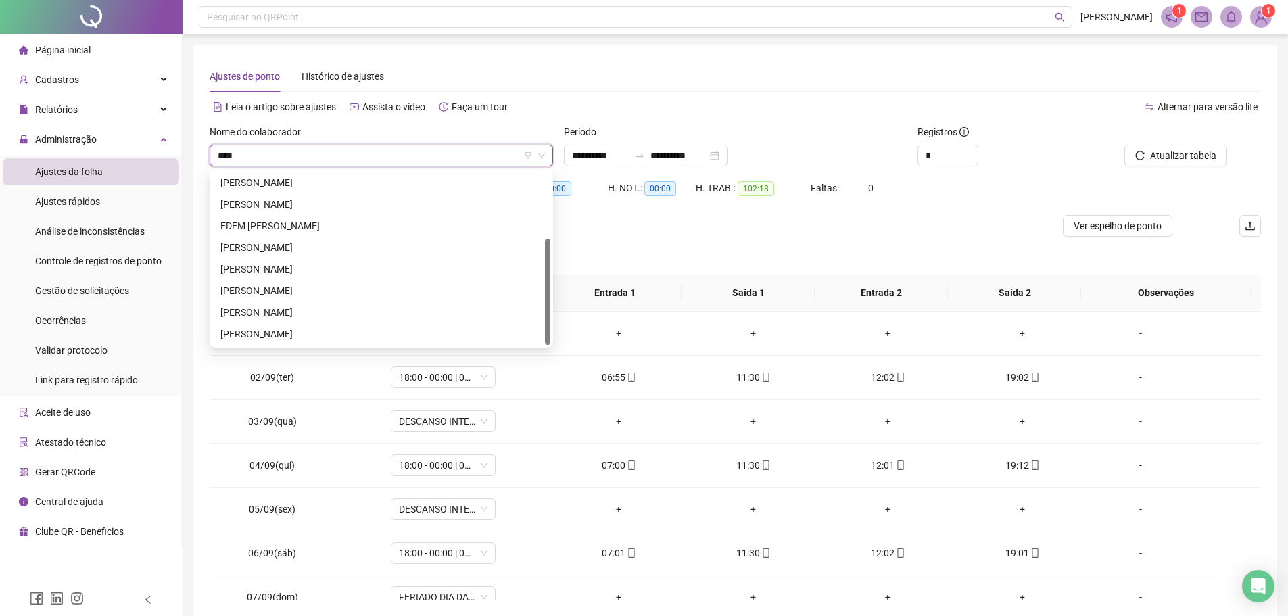
scroll to position [108, 0]
type input "********"
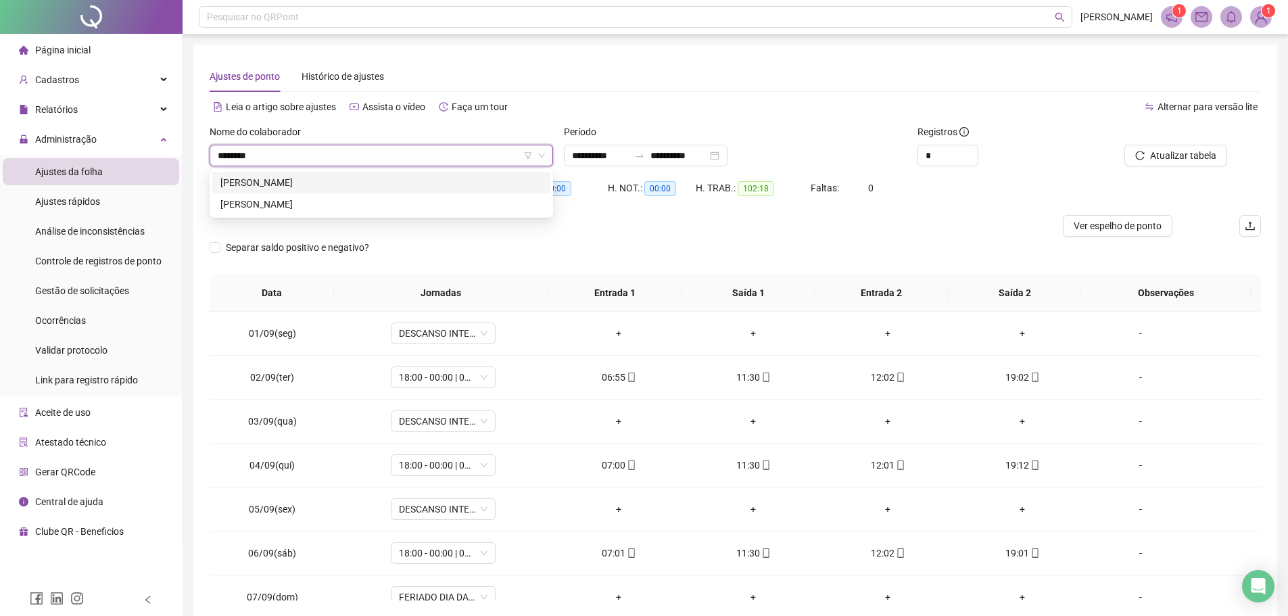
scroll to position [0, 0]
click at [366, 178] on div "CARLOS ALBERTO CASTRO REIS" at bounding box center [381, 182] width 322 height 15
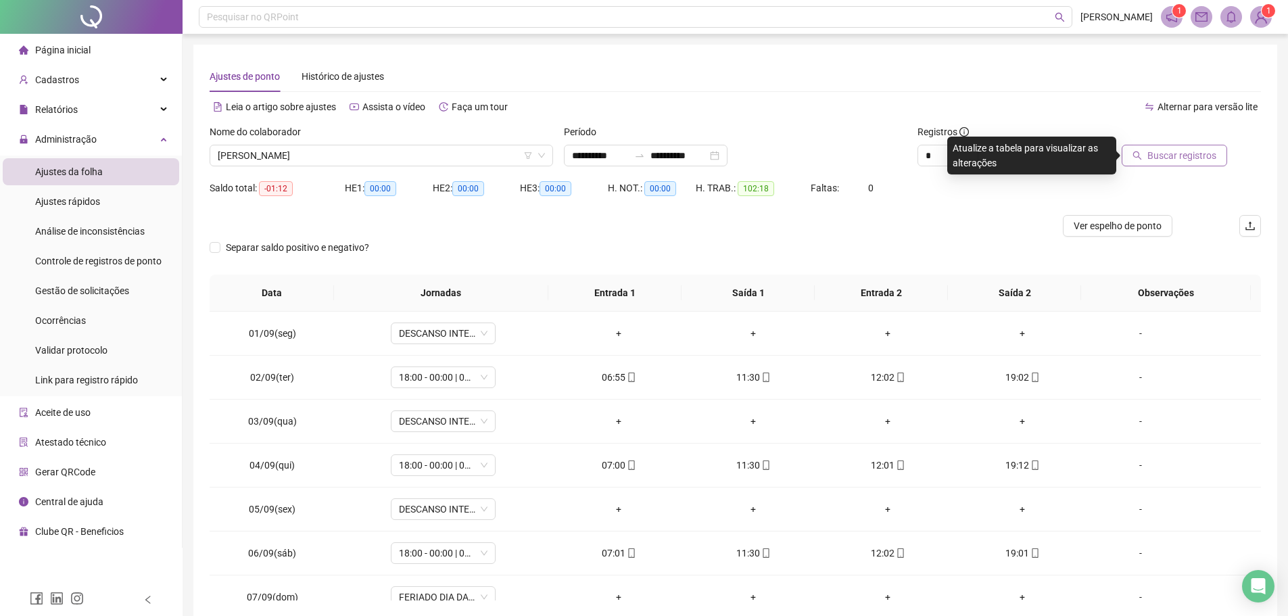
click at [1182, 153] on span "Buscar registros" at bounding box center [1181, 155] width 69 height 15
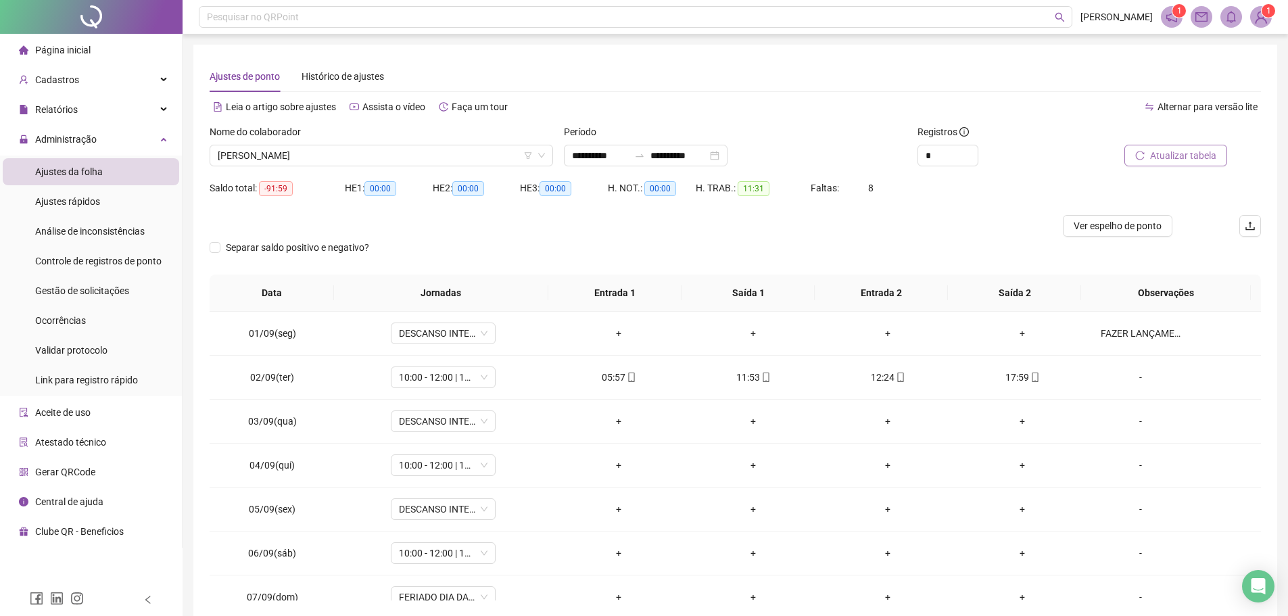
click at [1149, 155] on button "Atualizar tabela" at bounding box center [1175, 156] width 103 height 22
click at [420, 154] on span "CARLOS ALBERTO CASTRO REIS" at bounding box center [381, 155] width 327 height 20
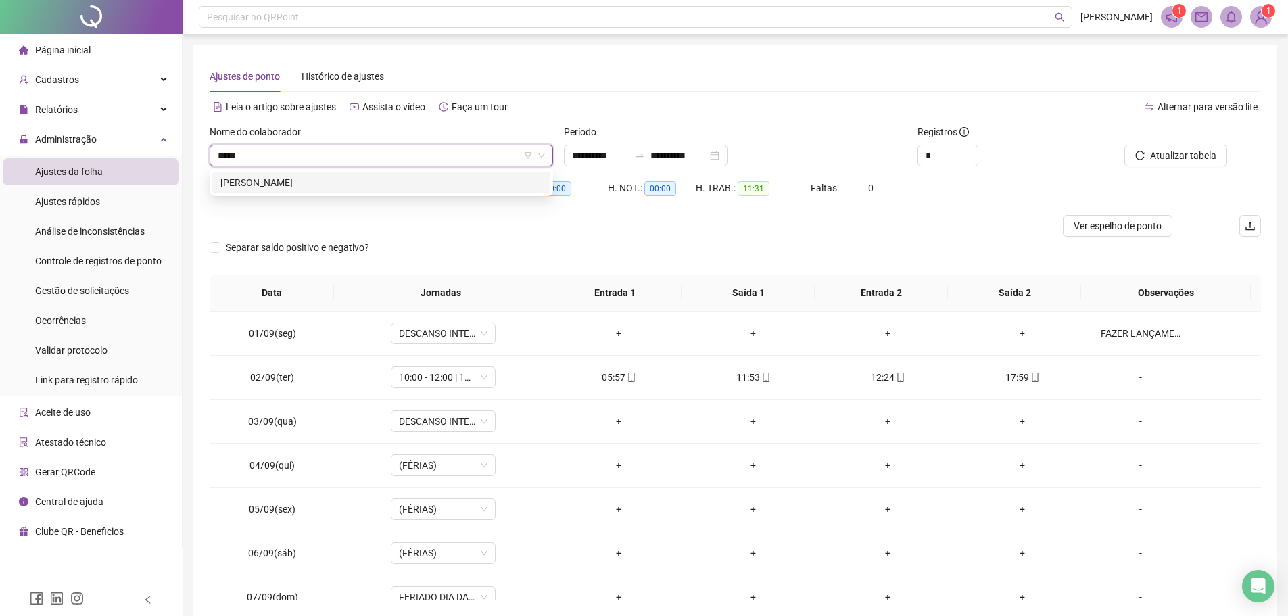
type input "*****"
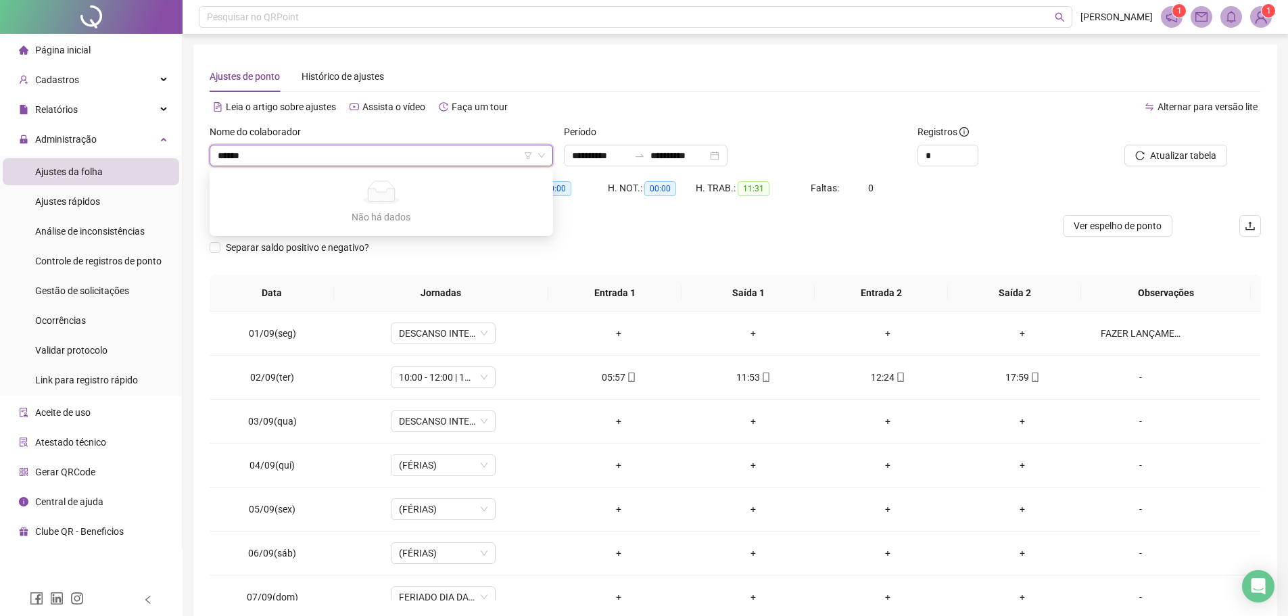
type input "******"
type input "**********"
click at [384, 139] on div "Nome do colaborador" at bounding box center [381, 134] width 343 height 20
click at [375, 153] on span "CARLOS ALBERTO CASTRO REIS" at bounding box center [381, 155] width 327 height 20
type input "*******"
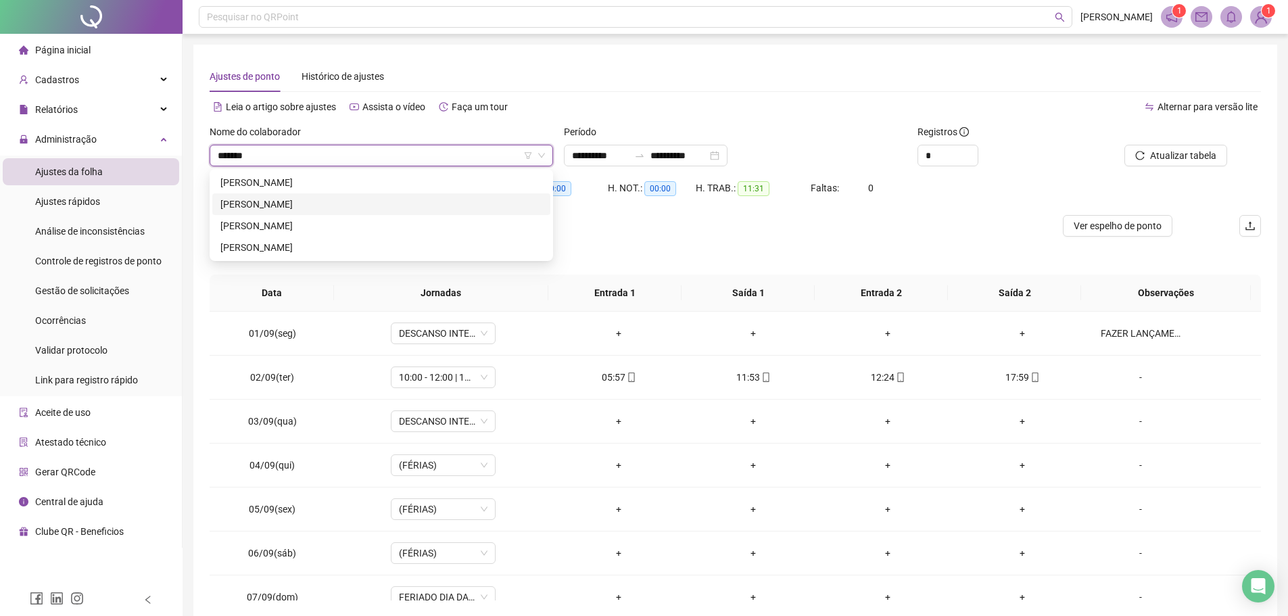
click at [375, 199] on div "LEANDRO OLIVEIRA SOUZA CRISPIM" at bounding box center [381, 204] width 322 height 15
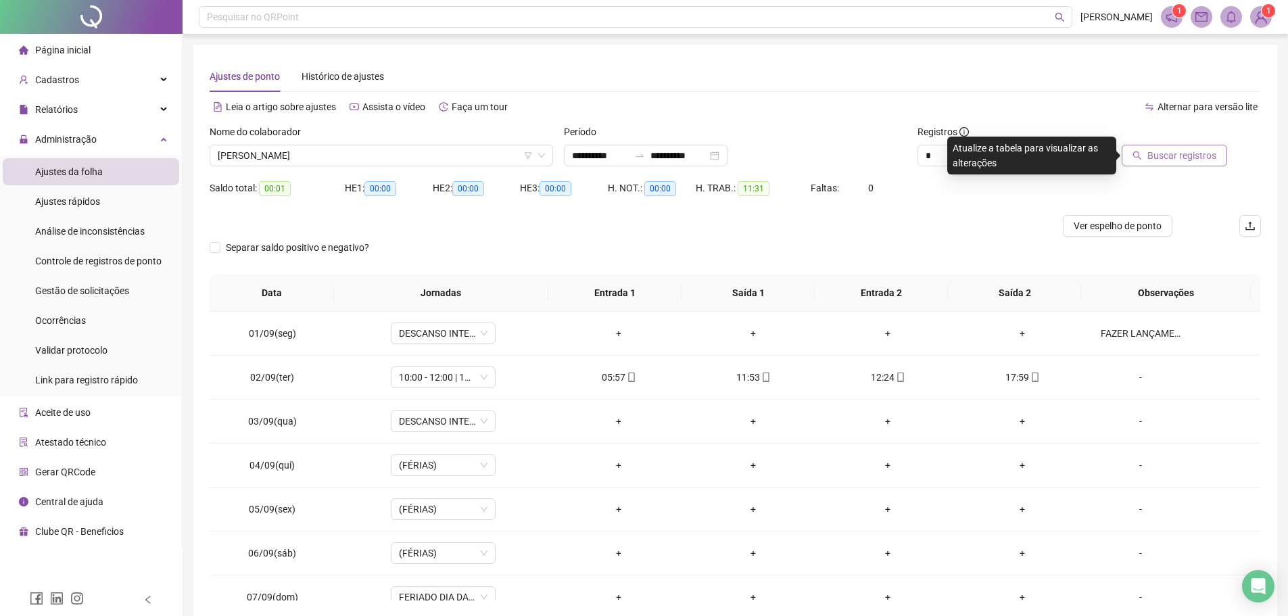
click at [1143, 160] on button "Buscar registros" at bounding box center [1174, 156] width 105 height 22
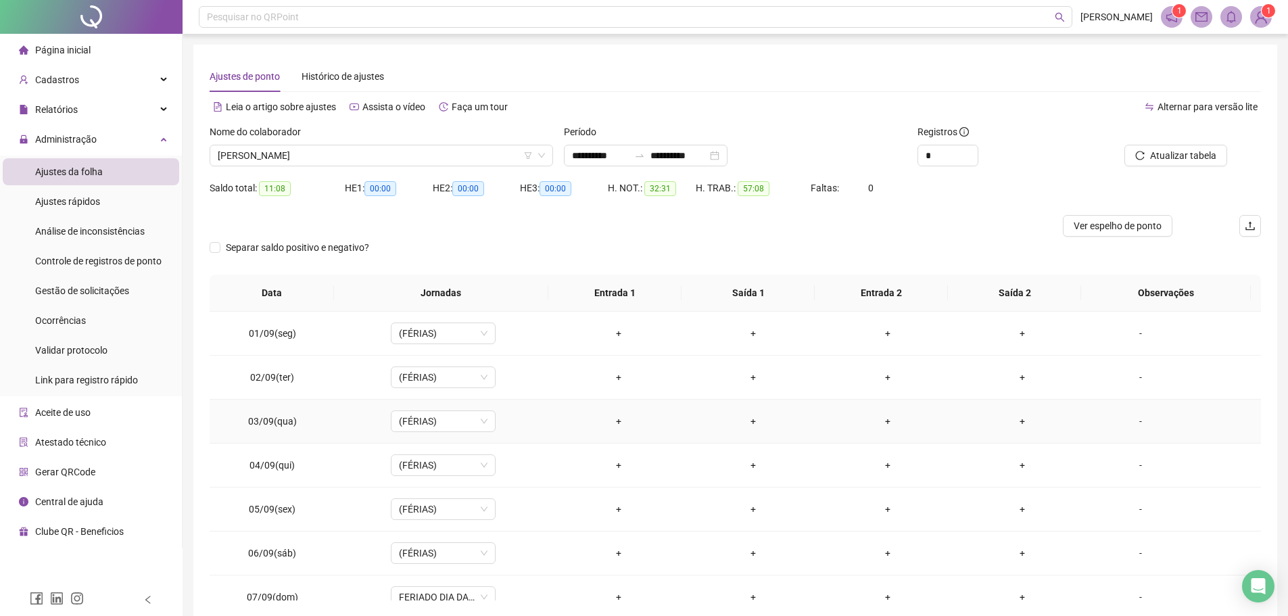
scroll to position [270, 0]
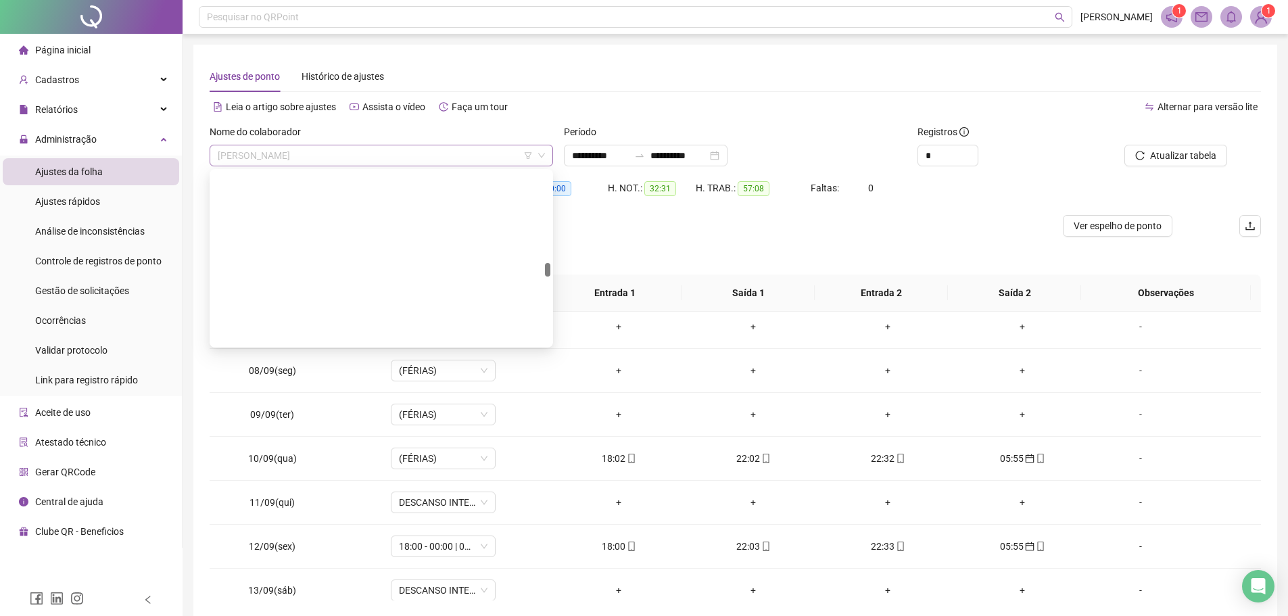
click at [381, 154] on span "LEANDRO OLIVEIRA SOUZA CRISPIM" at bounding box center [381, 155] width 327 height 20
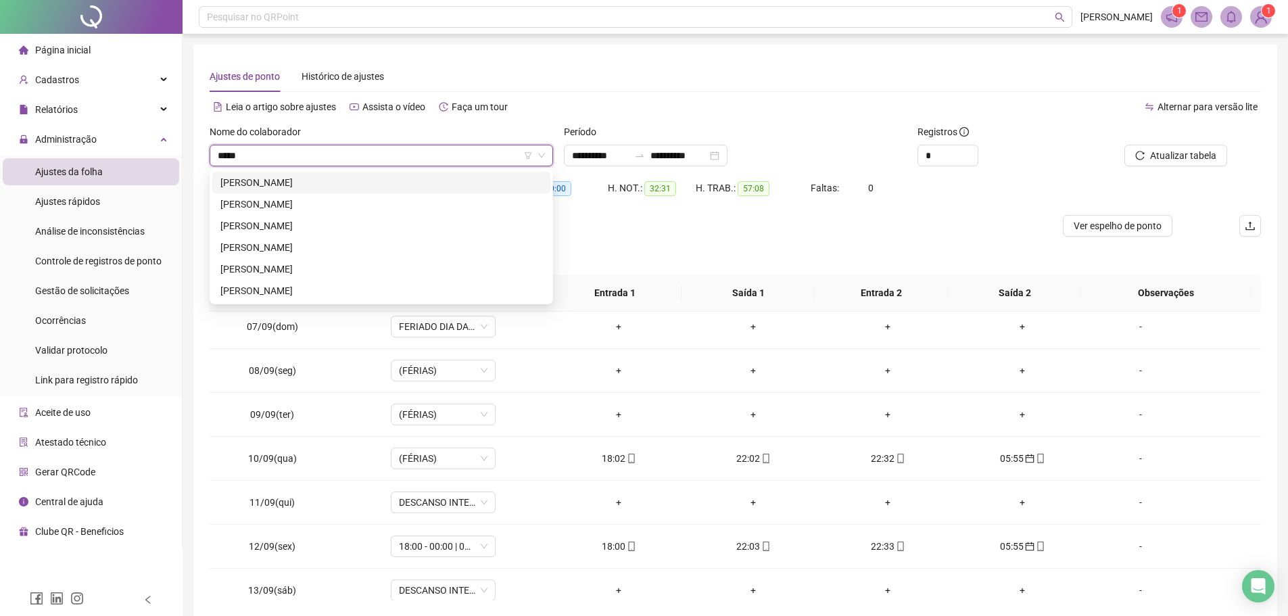
scroll to position [0, 0]
type input "******"
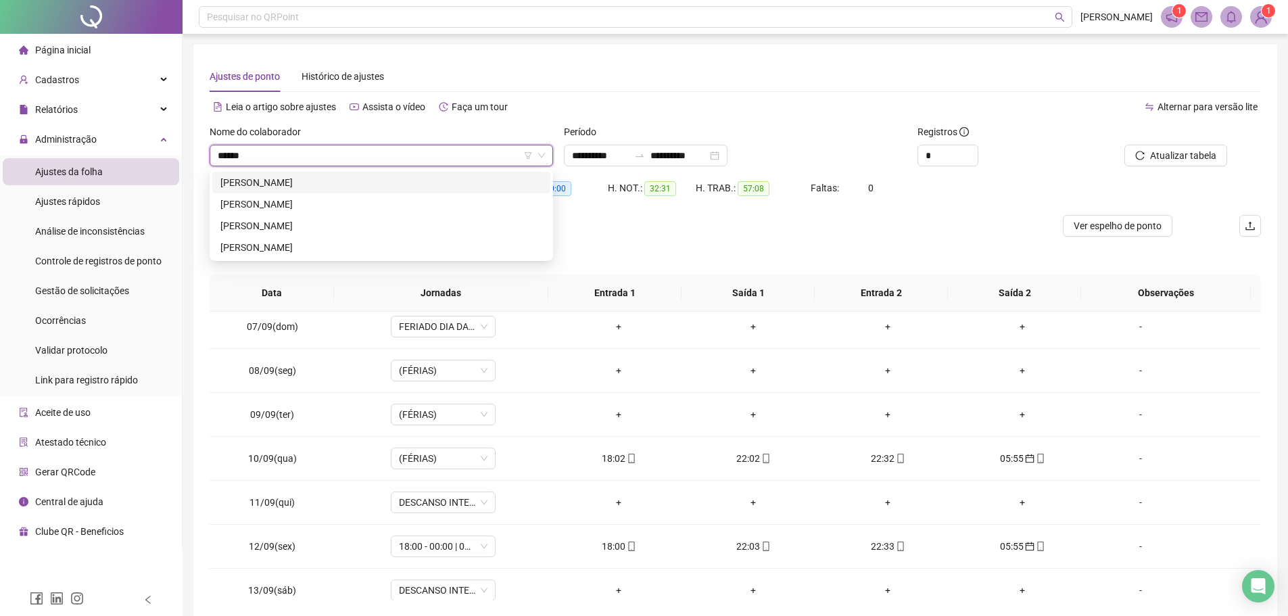
click at [343, 187] on div "MARCIO ALVES SOUSA" at bounding box center [381, 182] width 322 height 15
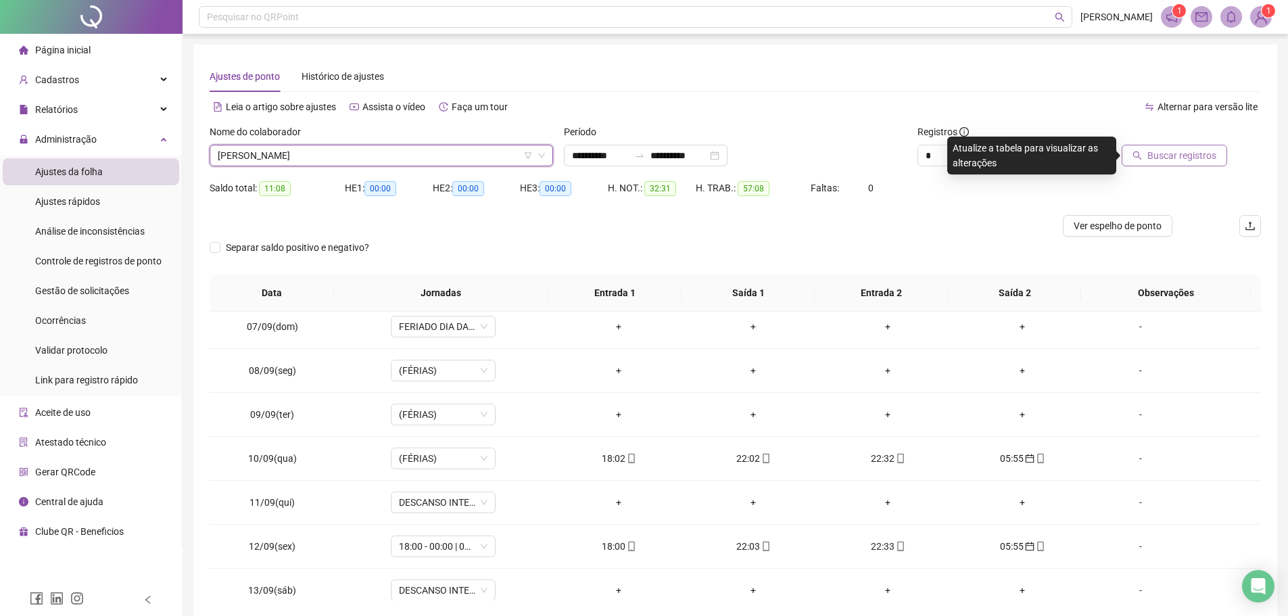
click at [1172, 150] on span "Buscar registros" at bounding box center [1181, 155] width 69 height 15
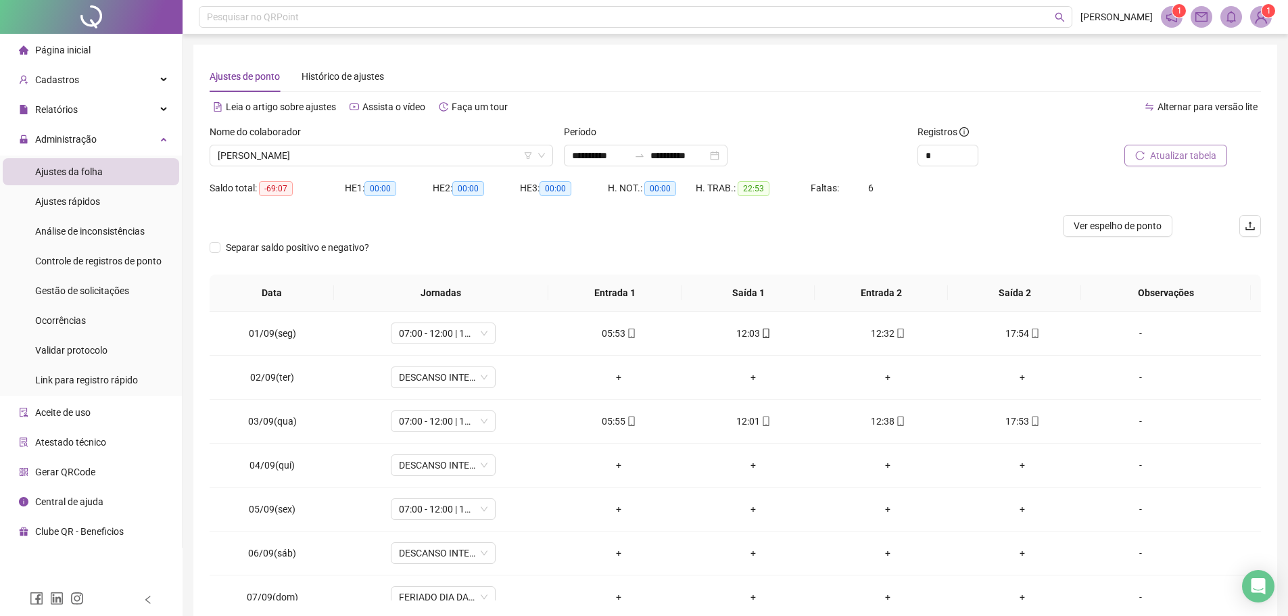
click at [1222, 145] on button "Atualizar tabela" at bounding box center [1175, 156] width 103 height 22
click at [343, 155] on span "MARCIO ALVES SOUSA" at bounding box center [381, 155] width 327 height 20
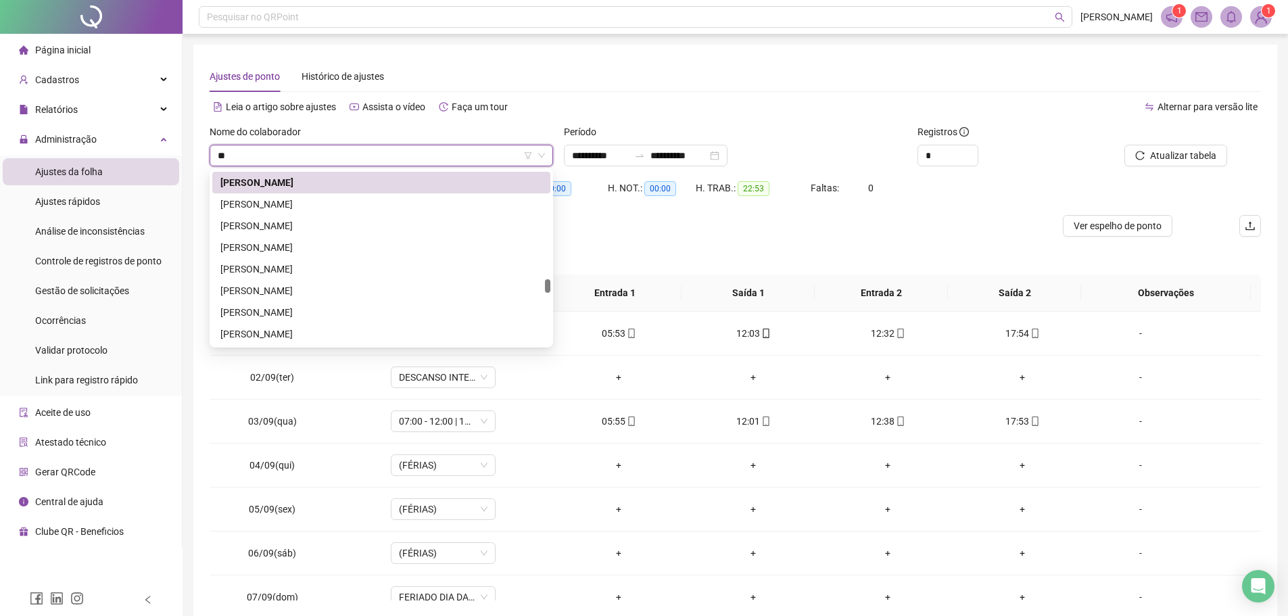
scroll to position [454, 0]
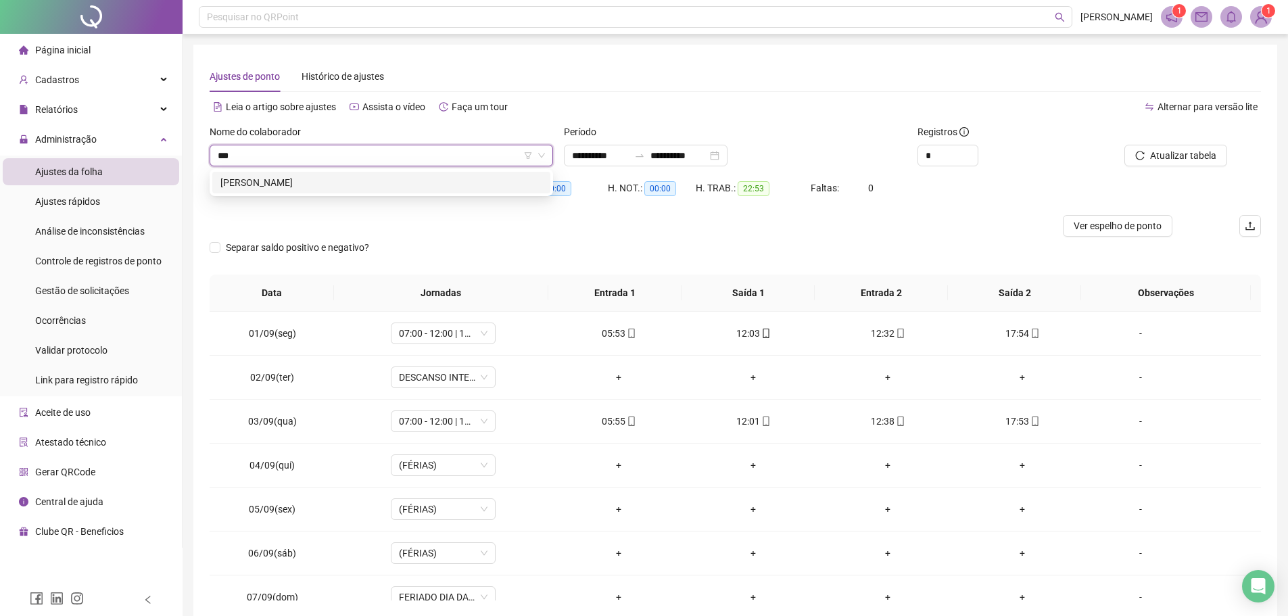
type input "****"
drag, startPoint x: 346, startPoint y: 165, endPoint x: 351, endPoint y: 176, distance: 12.4
click at [347, 169] on body "**********" at bounding box center [644, 308] width 1288 height 616
click at [352, 178] on div "VITOR EMANUEL ARAUJO ALVES" at bounding box center [381, 182] width 322 height 15
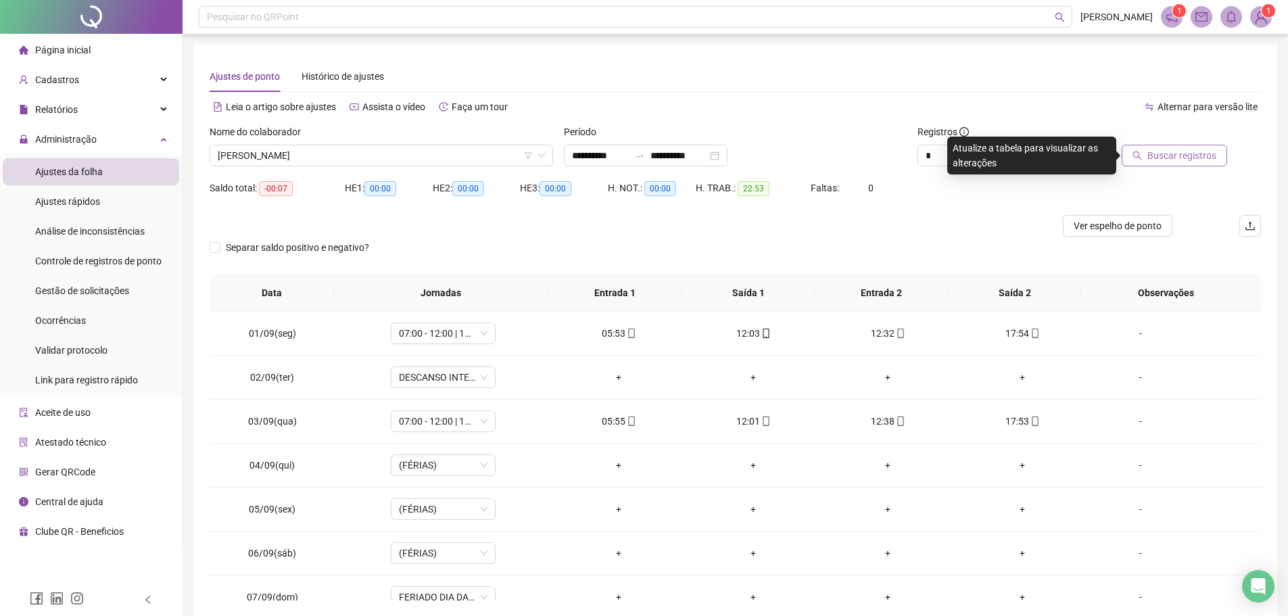
click at [1178, 160] on span "Buscar registros" at bounding box center [1181, 155] width 69 height 15
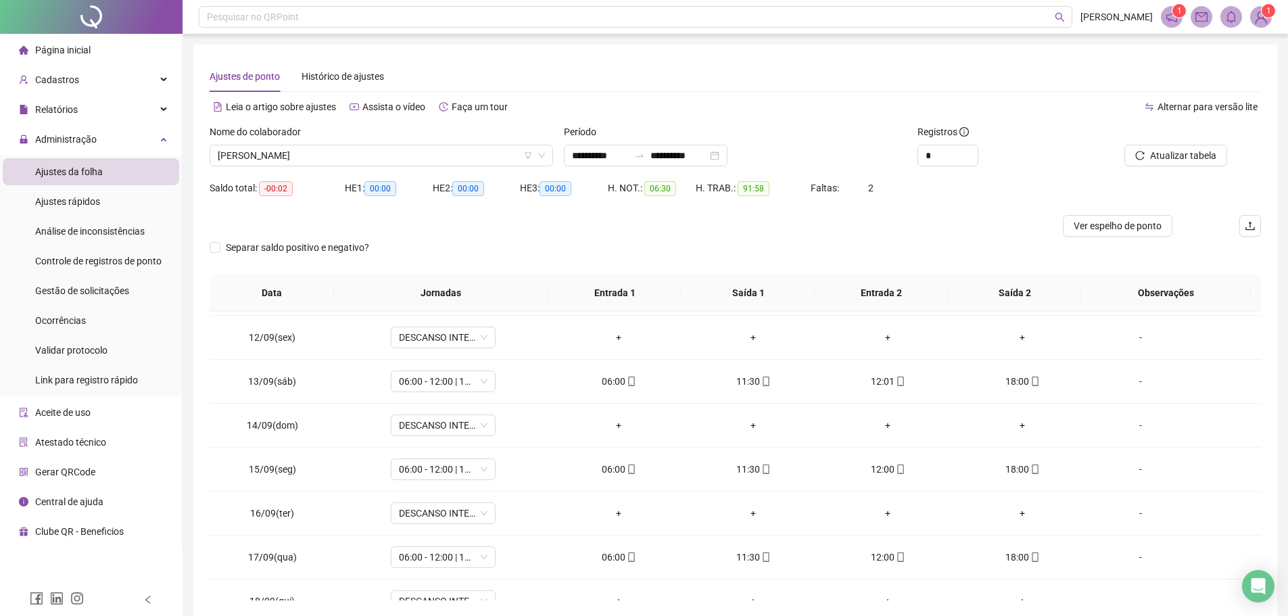
scroll to position [502, 0]
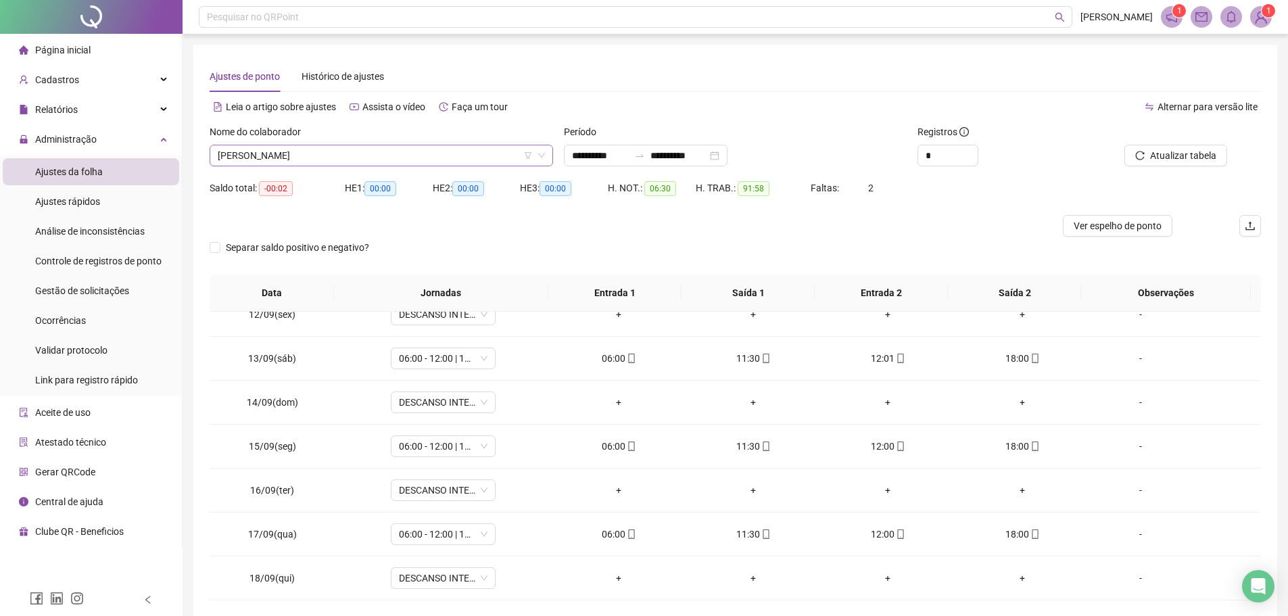
click at [381, 145] on span "VITOR EMANUEL ARAUJO ALVES" at bounding box center [381, 155] width 327 height 20
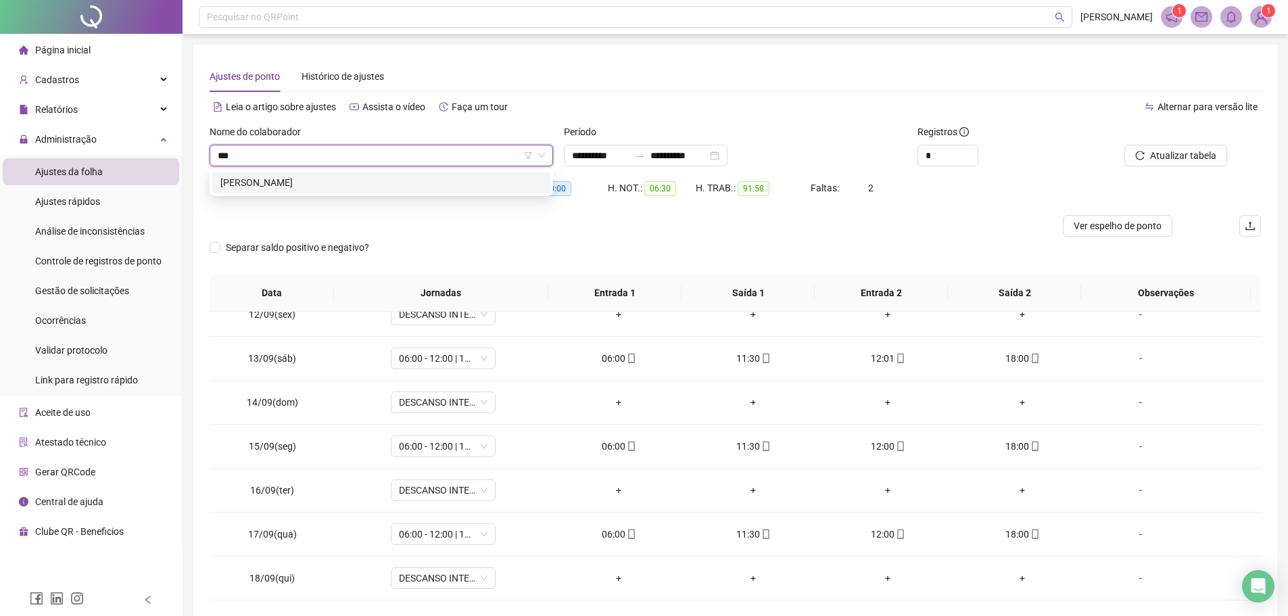
scroll to position [0, 0]
type input "****"
click at [405, 180] on div "MAYKEL ALVES DE SOUZA" at bounding box center [381, 182] width 322 height 15
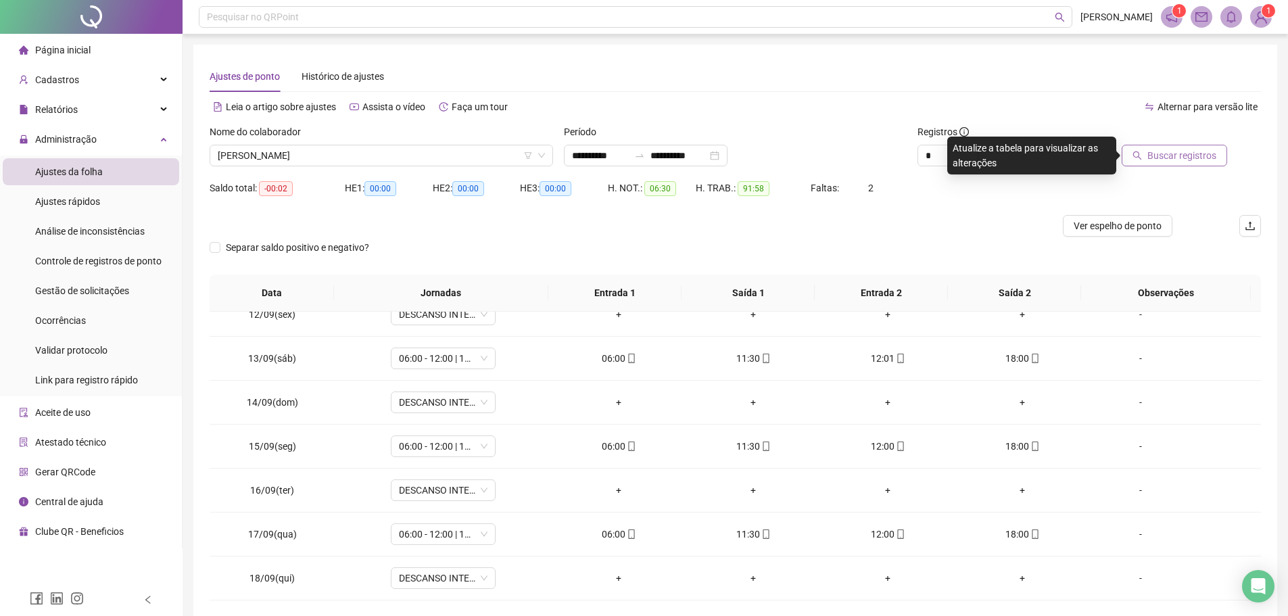
click at [1131, 161] on button "Buscar registros" at bounding box center [1174, 156] width 105 height 22
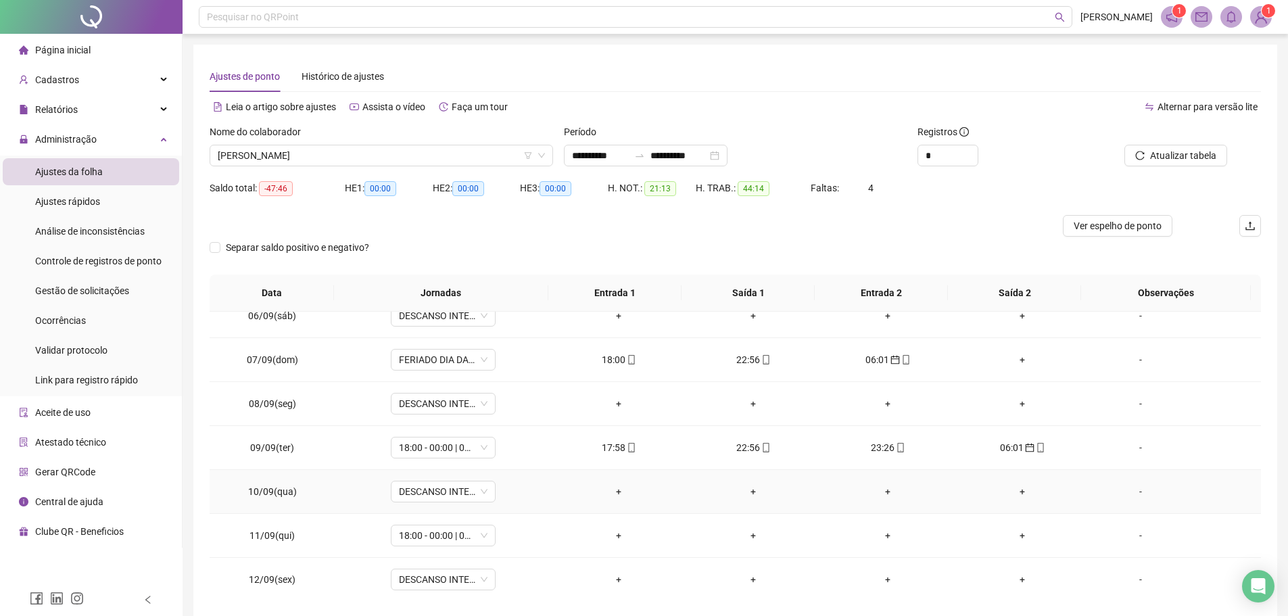
scroll to position [270, 0]
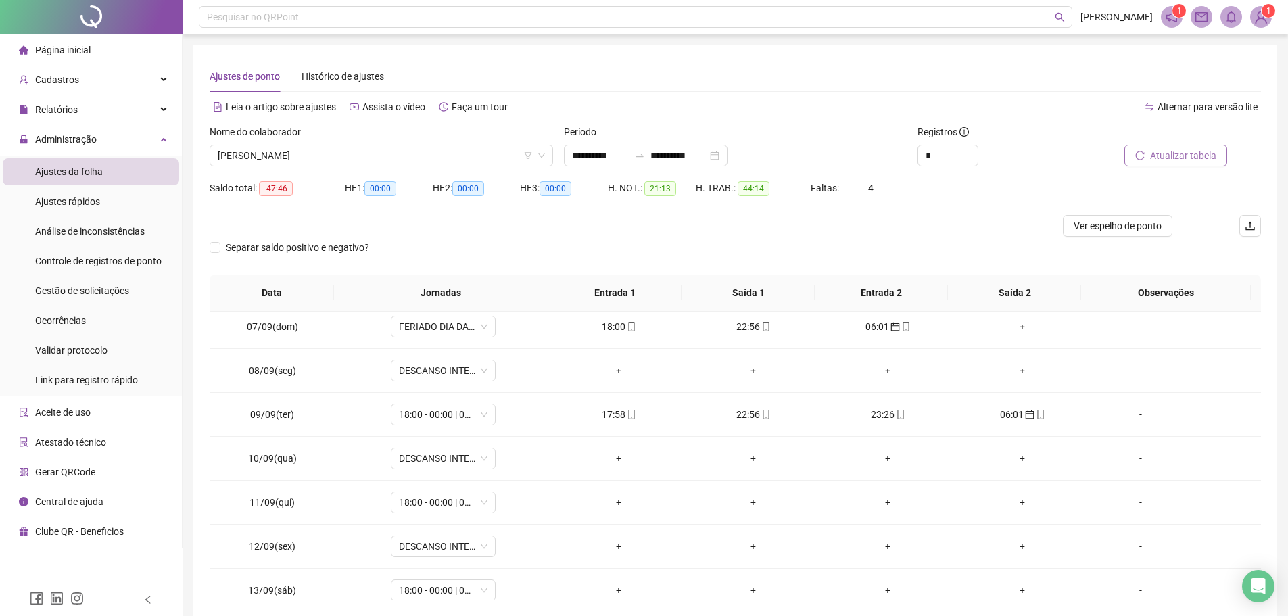
click at [1181, 155] on span "Atualizar tabela" at bounding box center [1183, 155] width 66 height 15
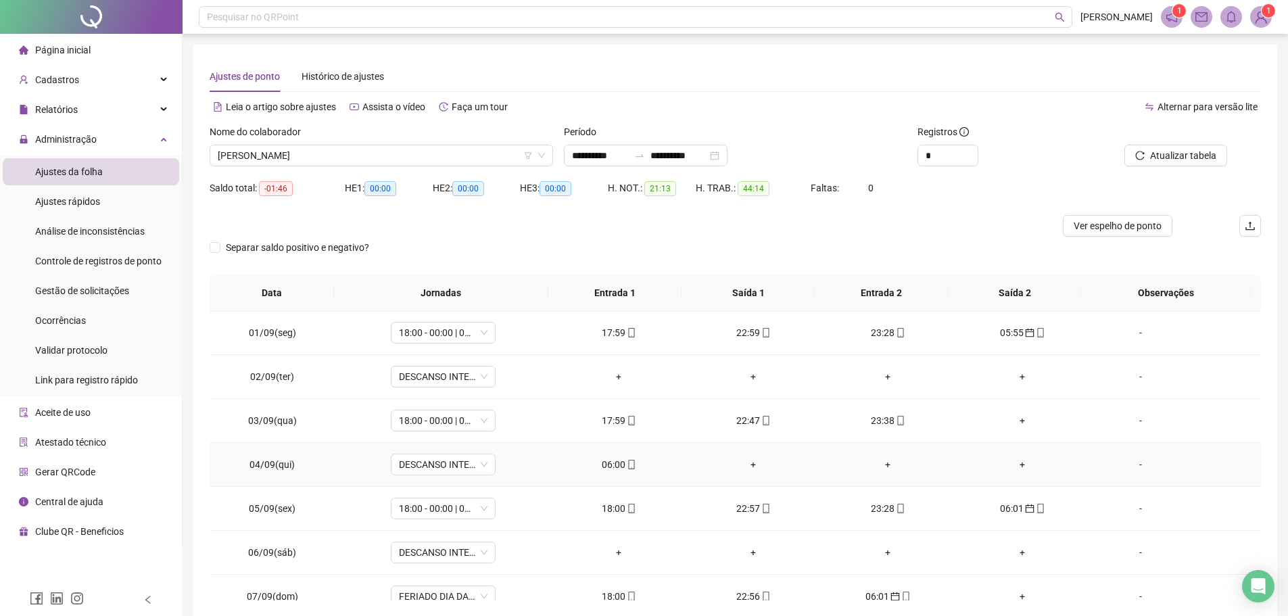
scroll to position [0, 0]
click at [630, 461] on icon "mobile" at bounding box center [631, 464] width 9 height 9
type input "**********"
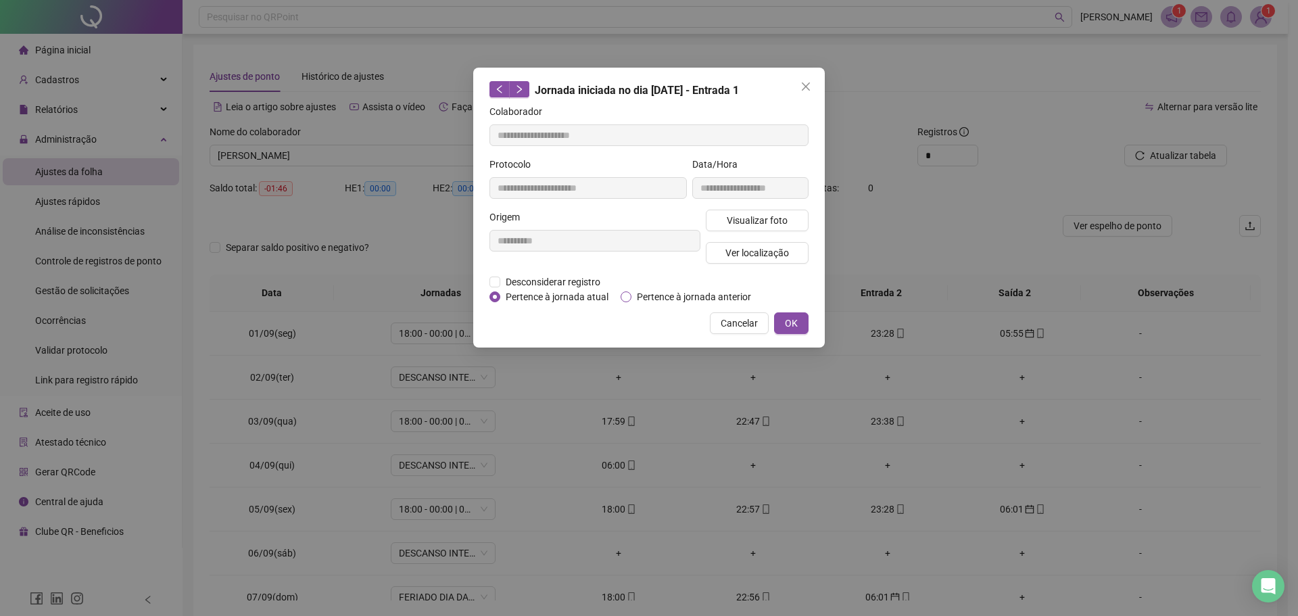
click at [640, 290] on span "Pertence à jornada anterior" at bounding box center [693, 296] width 125 height 15
click at [798, 320] on button "OK" at bounding box center [791, 323] width 34 height 22
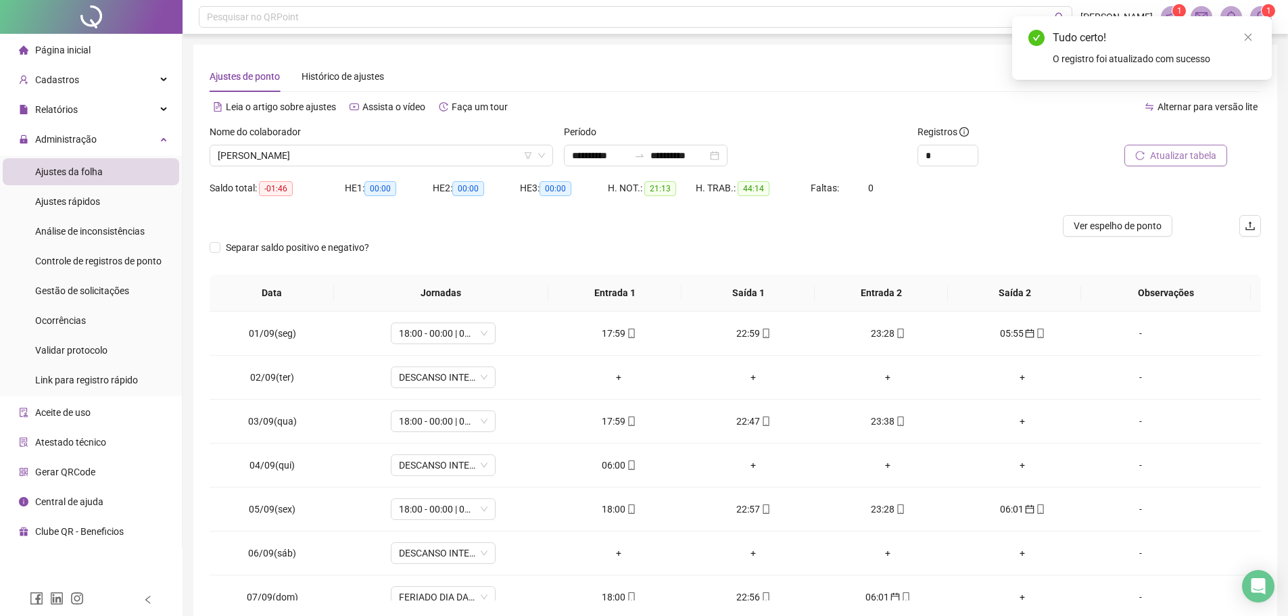
click at [1195, 162] on span "Atualizar tabela" at bounding box center [1183, 155] width 66 height 15
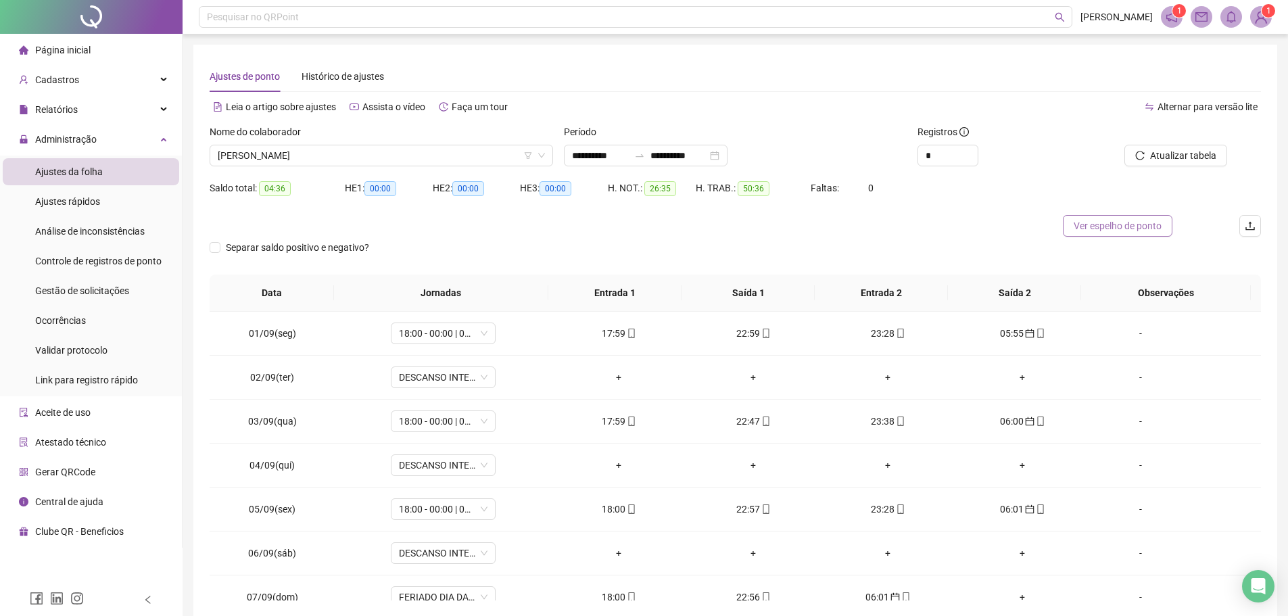
click at [1143, 226] on span "Ver espelho de ponto" at bounding box center [1118, 225] width 88 height 15
click at [385, 162] on span "MAYKEL ALVES DE SOUZA" at bounding box center [381, 155] width 327 height 20
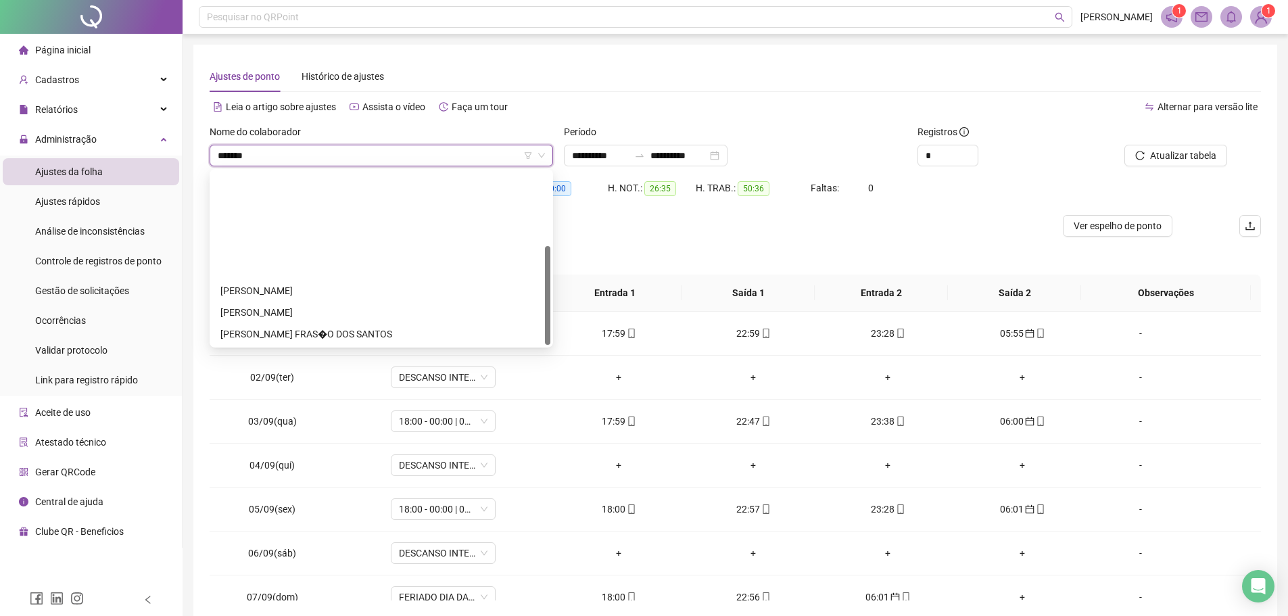
type input "********"
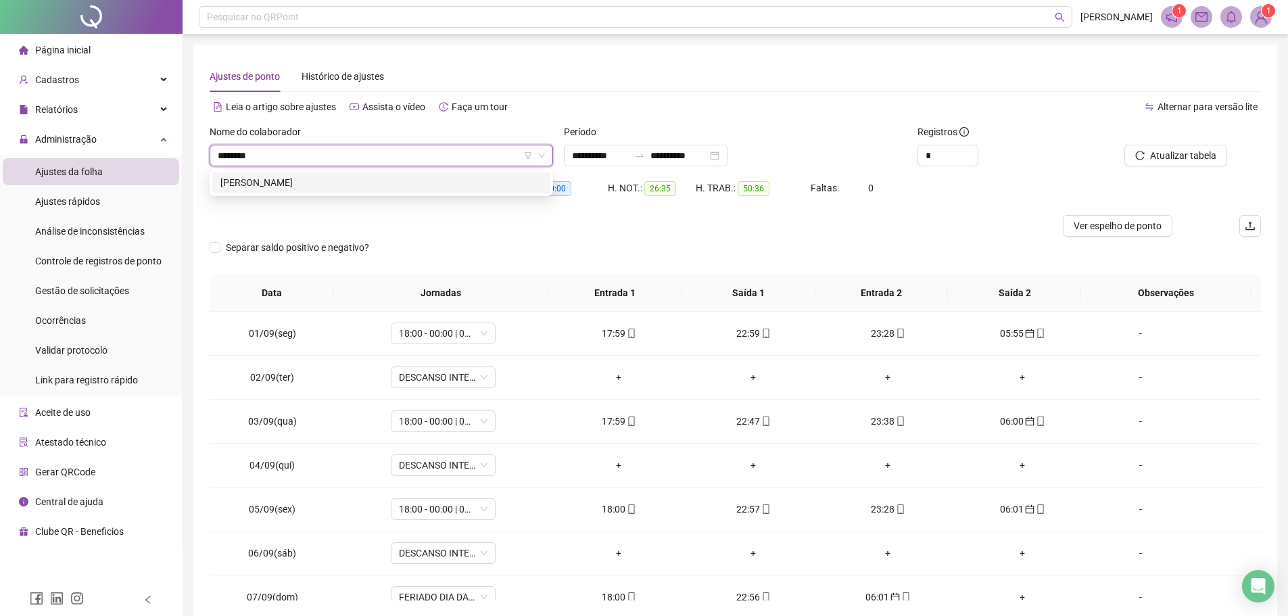
click at [391, 177] on div "FRANCIELTON DE SOUSA AGUIAR" at bounding box center [381, 182] width 322 height 15
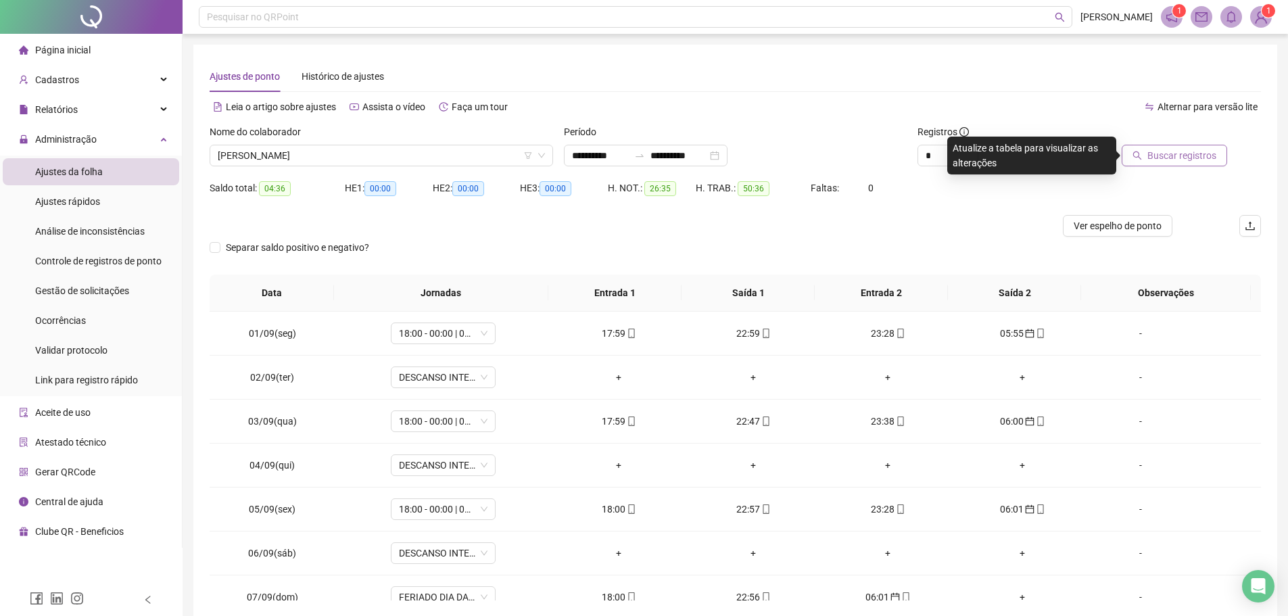
click at [1140, 164] on button "Buscar registros" at bounding box center [1174, 156] width 105 height 22
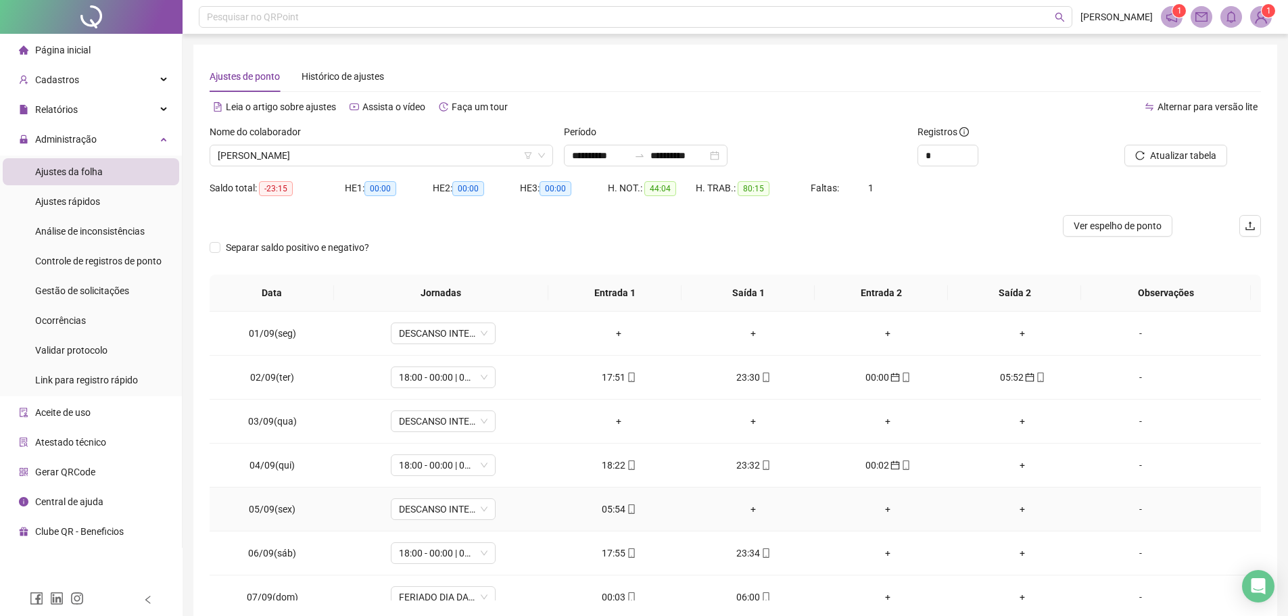
click at [612, 506] on div "05:54" at bounding box center [618, 509] width 113 height 15
type input "**********"
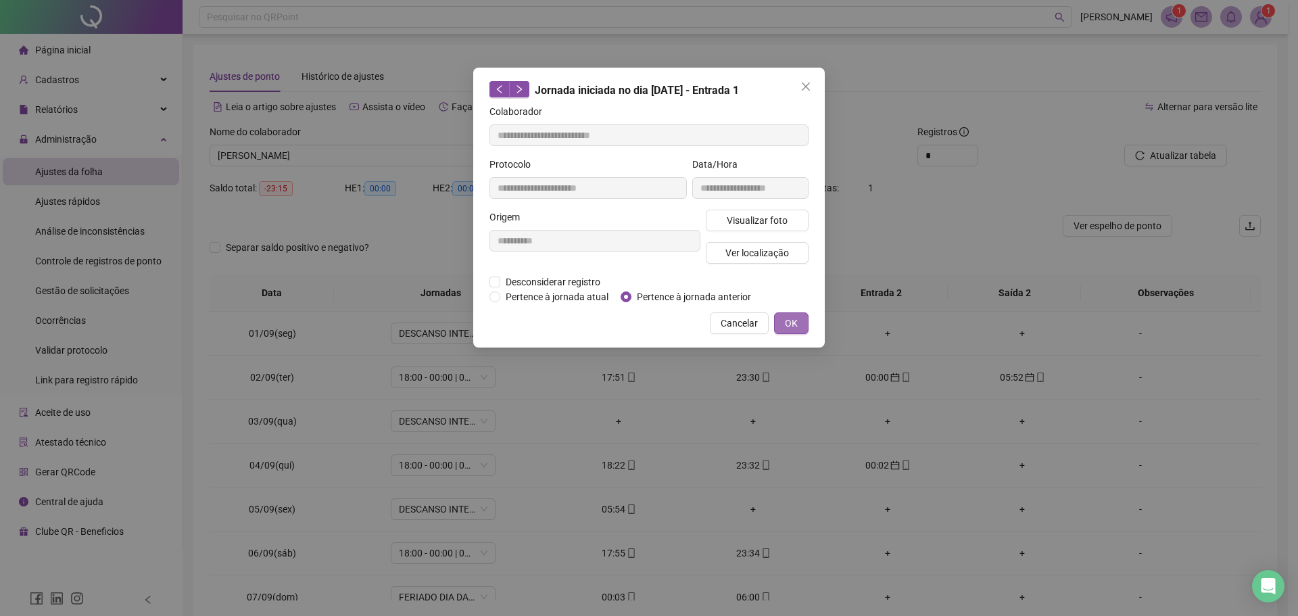
click at [790, 327] on span "OK" at bounding box center [791, 323] width 13 height 15
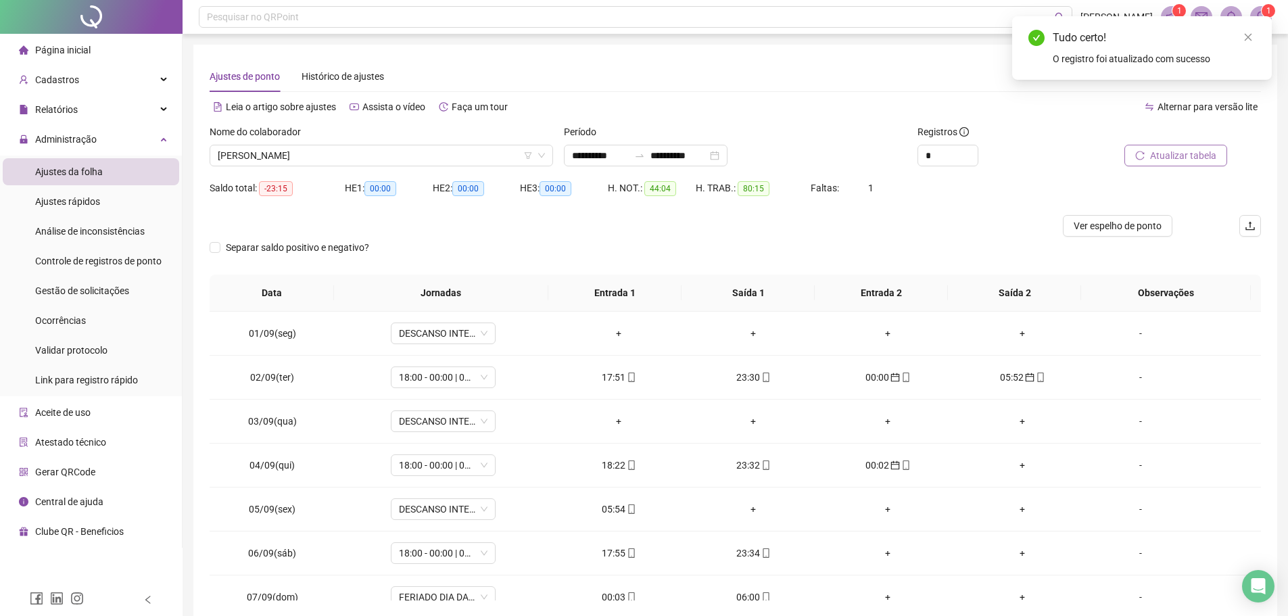
click at [1201, 156] on span "Atualizar tabela" at bounding box center [1183, 155] width 66 height 15
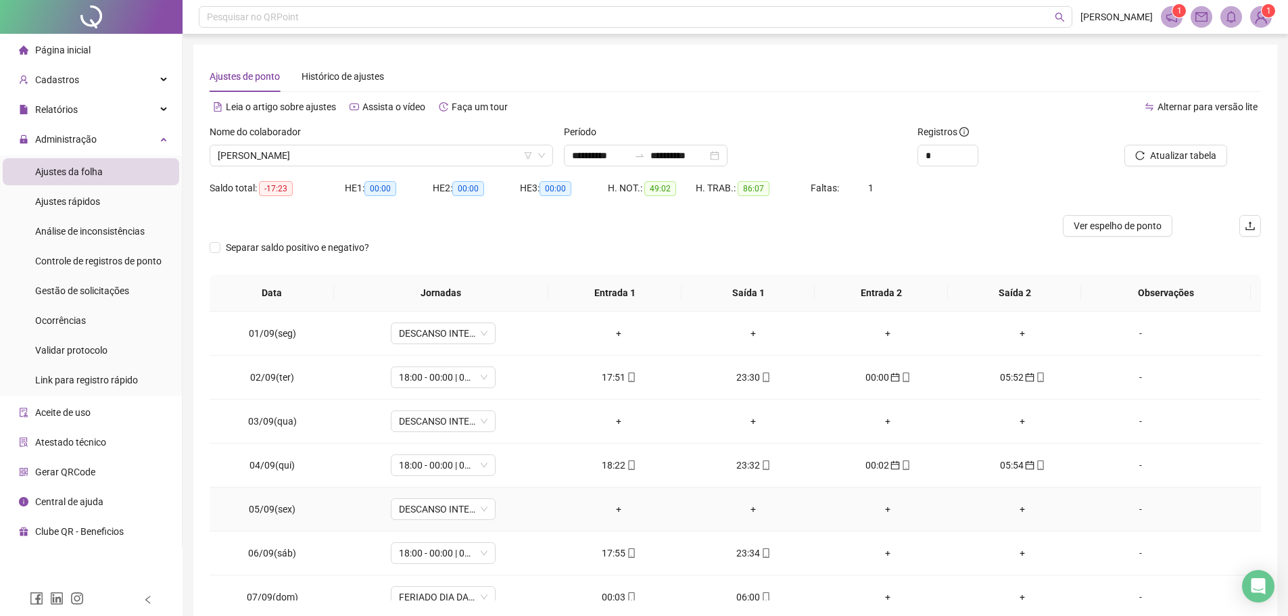
scroll to position [135, 0]
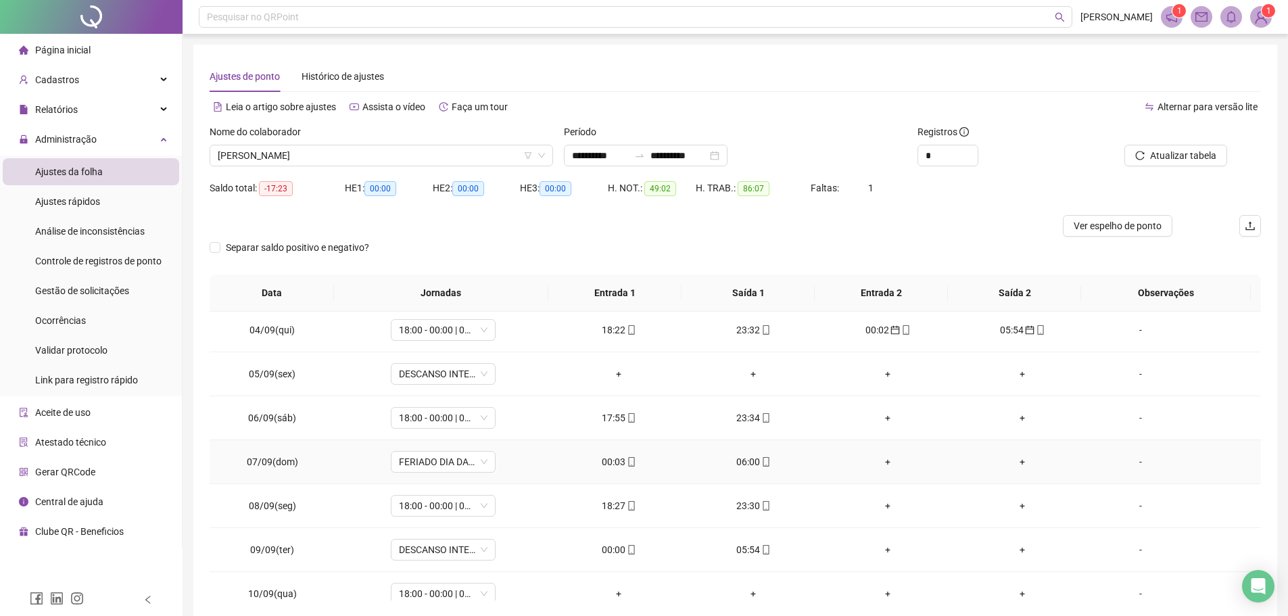
click at [617, 465] on div "00:03" at bounding box center [618, 461] width 113 height 15
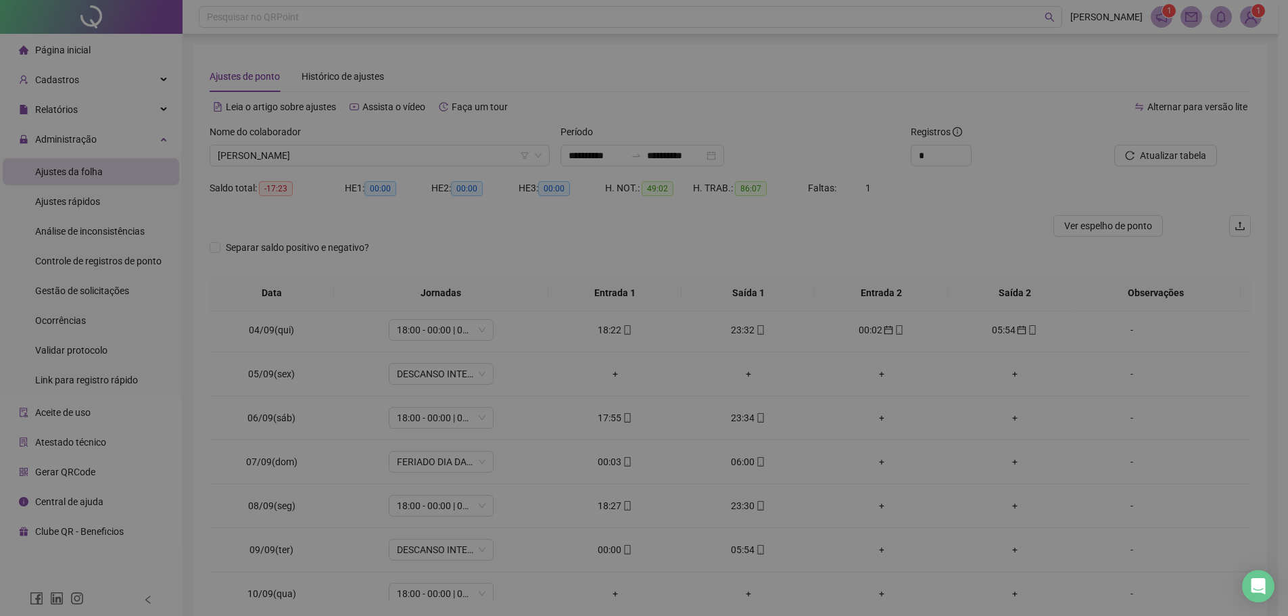
type input "**********"
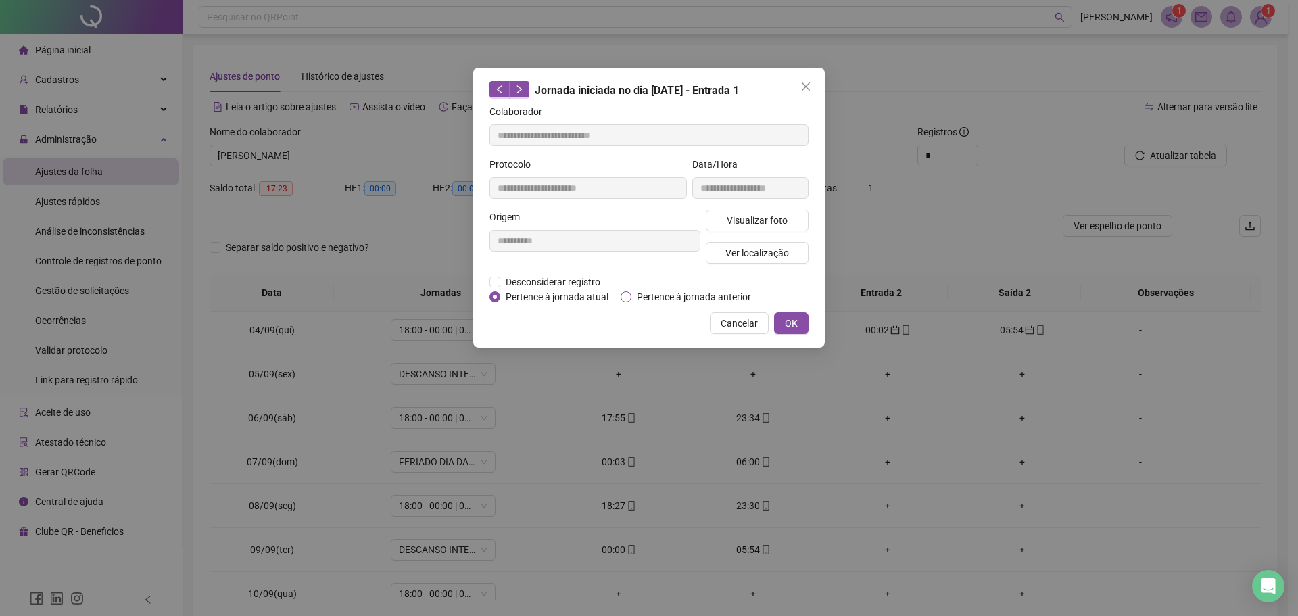
click at [646, 303] on span "Pertence à jornada anterior" at bounding box center [693, 296] width 125 height 15
click at [787, 323] on span "OK" at bounding box center [791, 323] width 13 height 15
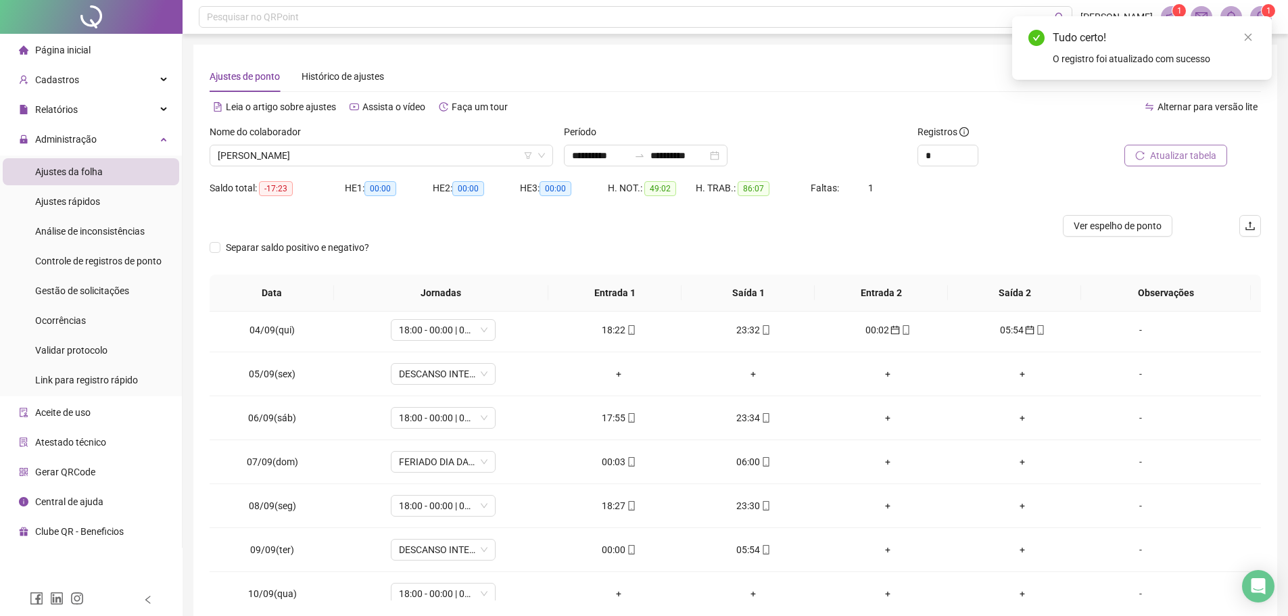
click at [1203, 156] on span "Atualizar tabela" at bounding box center [1183, 155] width 66 height 15
click at [612, 462] on div "06:00" at bounding box center [618, 461] width 113 height 15
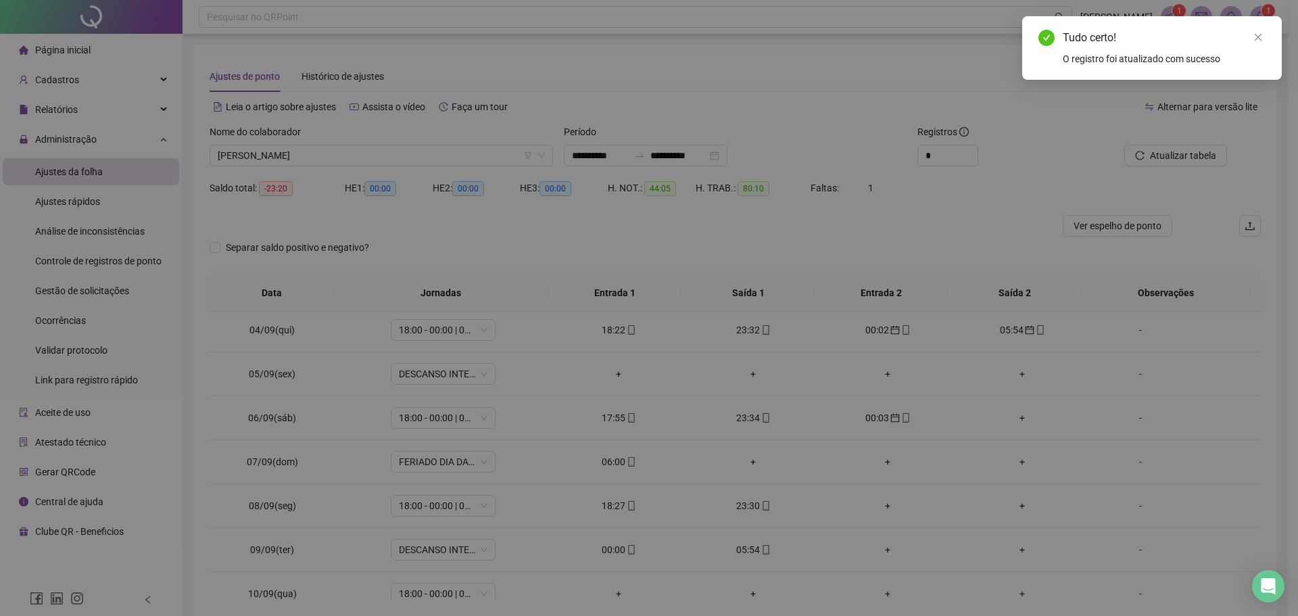
type input "**********"
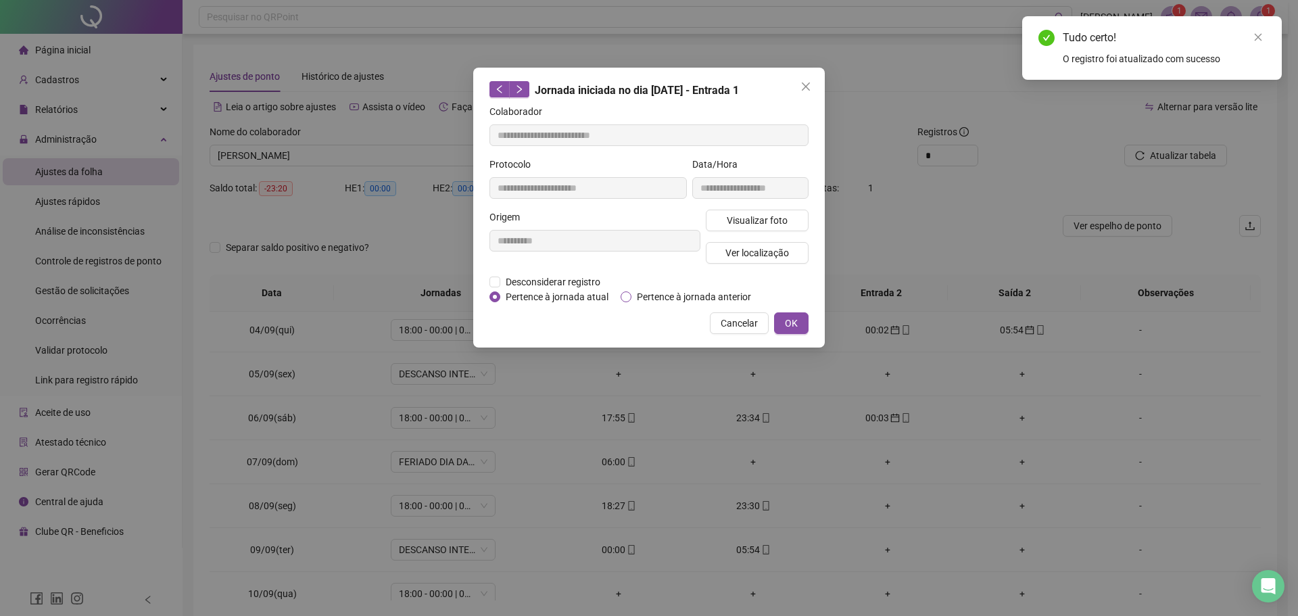
click at [641, 294] on span "Pertence à jornada anterior" at bounding box center [693, 296] width 125 height 15
click at [796, 323] on span "OK" at bounding box center [791, 323] width 13 height 15
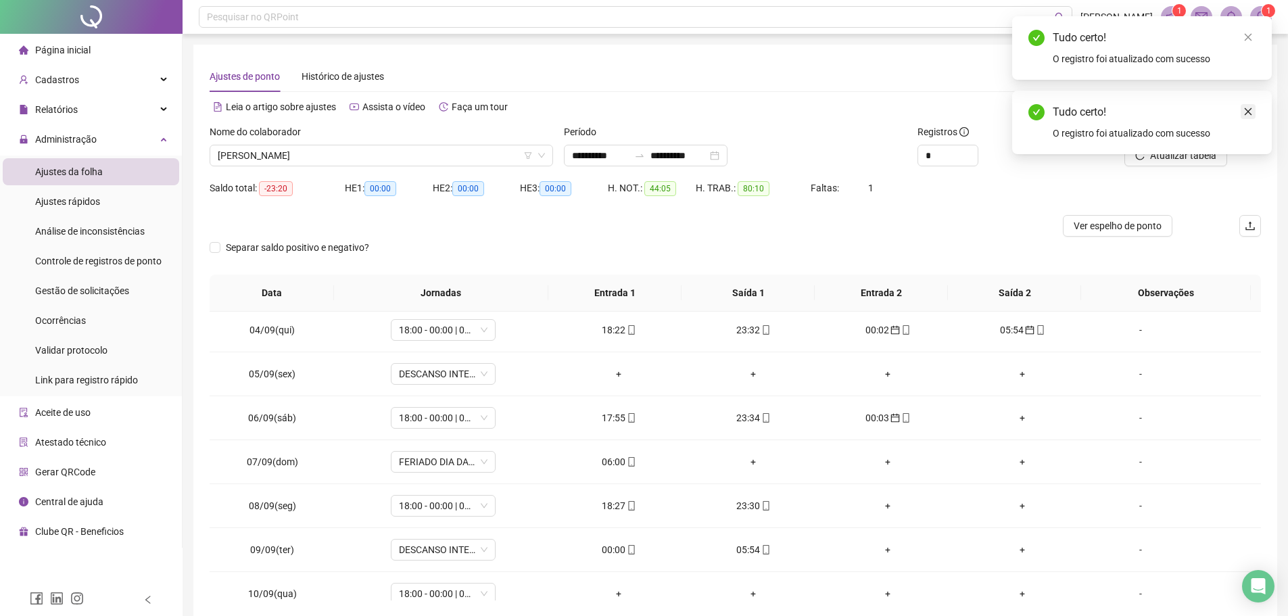
click at [1245, 110] on icon "close" at bounding box center [1247, 111] width 9 height 9
click at [1161, 155] on span "Atualizar tabela" at bounding box center [1183, 155] width 66 height 15
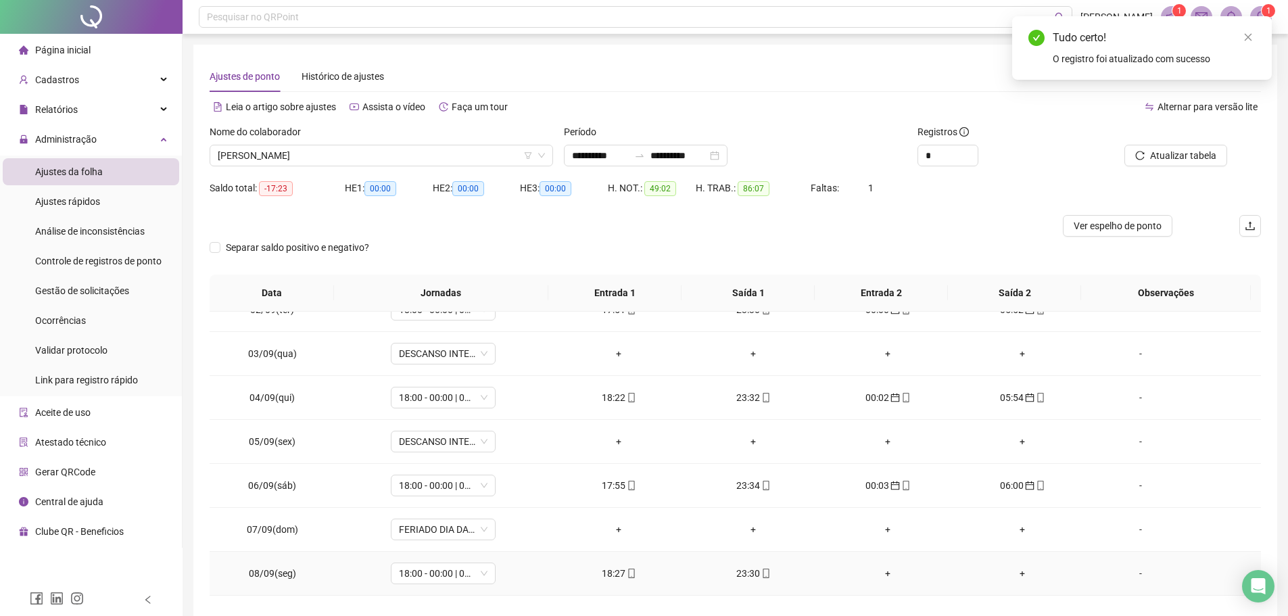
scroll to position [203, 0]
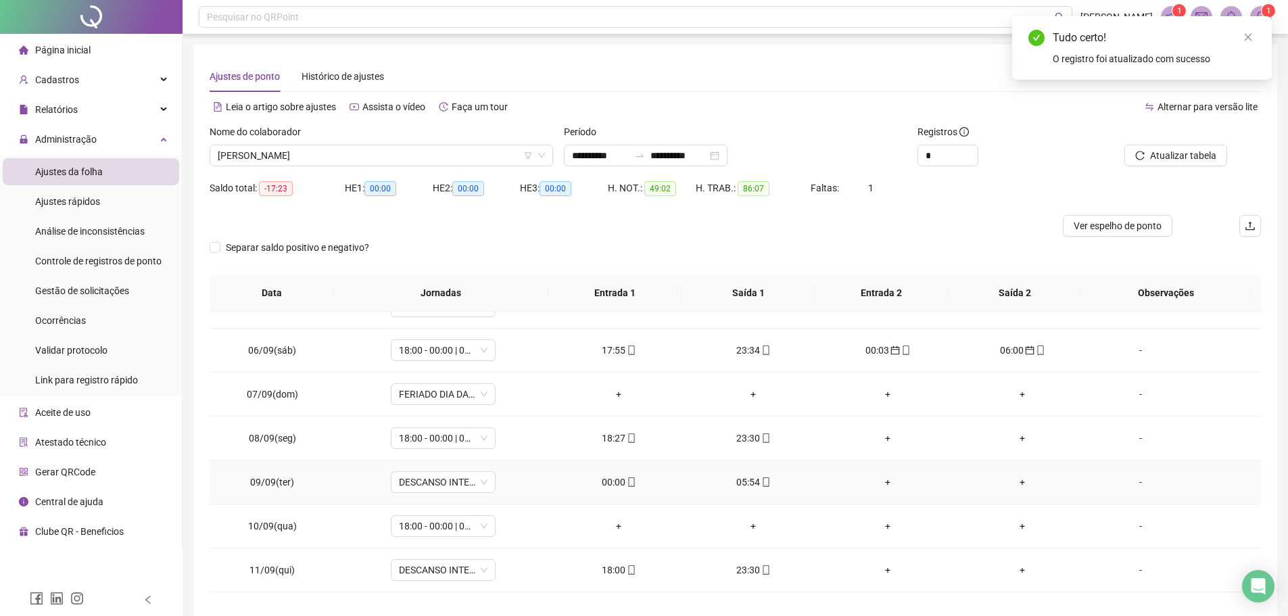
click at [606, 482] on div "00:00" at bounding box center [618, 482] width 113 height 15
type input "**********"
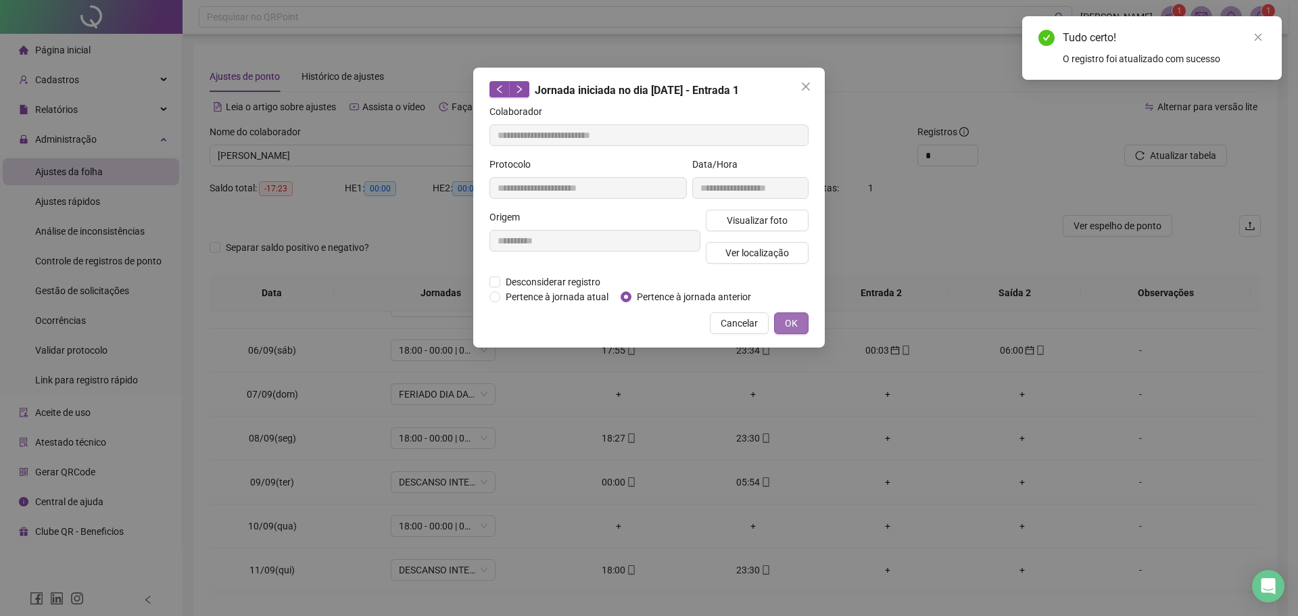
click at [794, 322] on span "OK" at bounding box center [791, 323] width 13 height 15
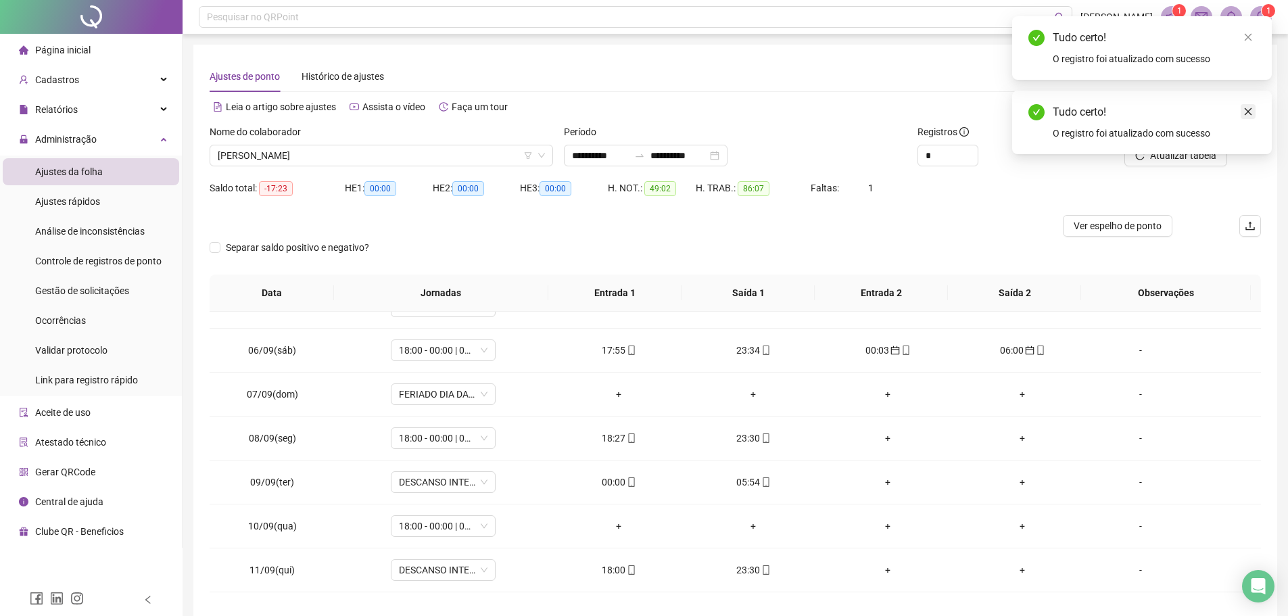
click at [1250, 106] on link "Close" at bounding box center [1248, 111] width 15 height 15
click at [1170, 151] on span "Atualizar tabela" at bounding box center [1183, 155] width 66 height 15
click at [617, 481] on div "05:54" at bounding box center [618, 482] width 113 height 15
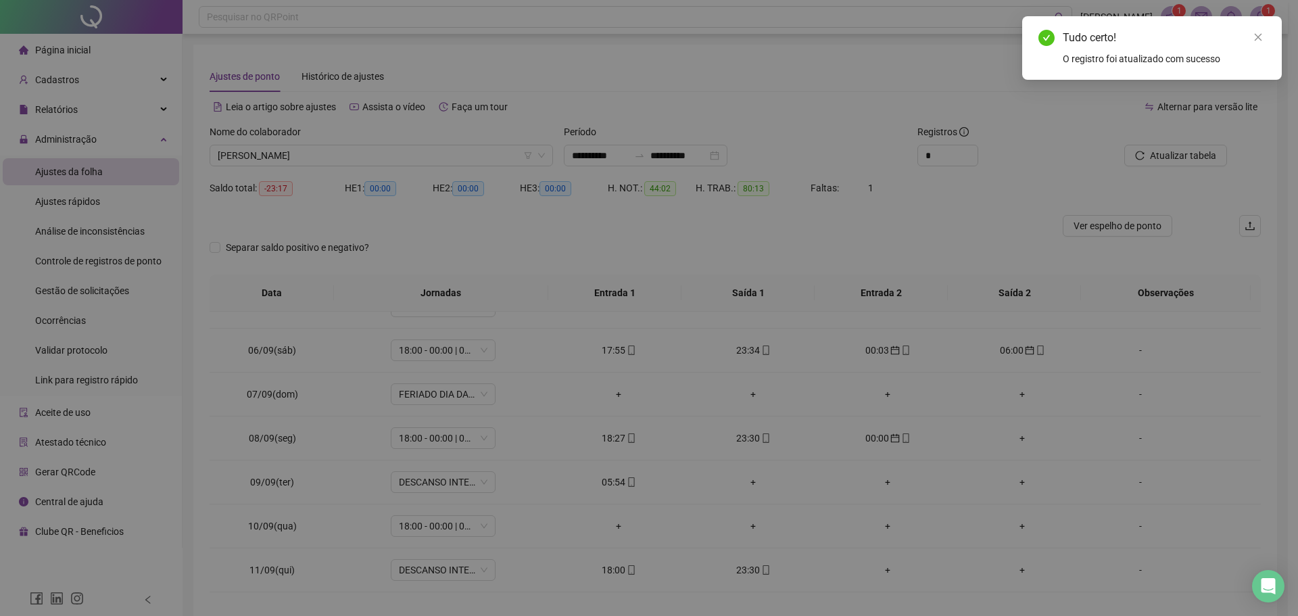
type input "**********"
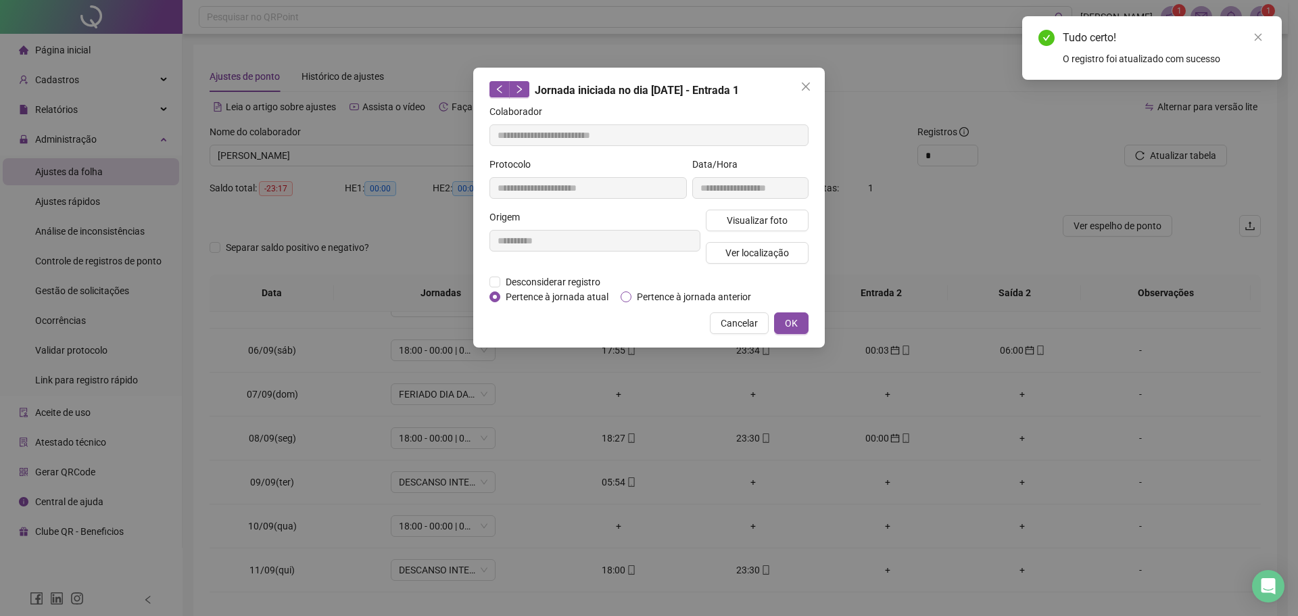
click at [645, 301] on span "Pertence à jornada anterior" at bounding box center [693, 296] width 125 height 15
click at [792, 321] on span "OK" at bounding box center [791, 323] width 13 height 15
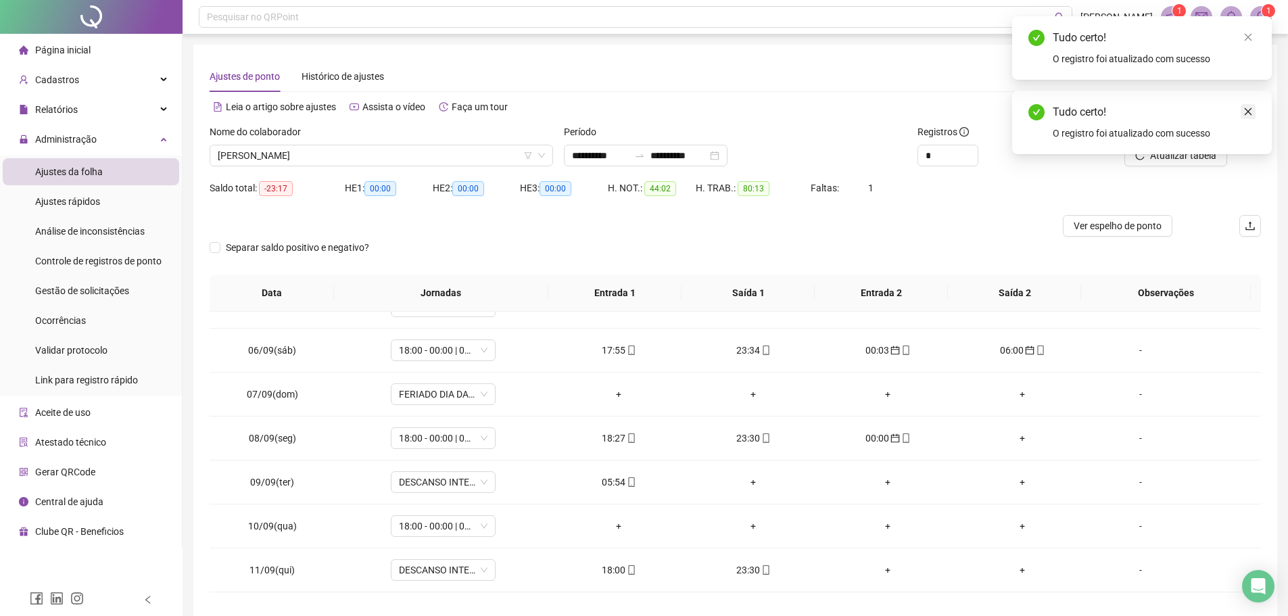
click at [1252, 110] on icon "close" at bounding box center [1247, 111] width 9 height 9
click at [1205, 148] on span "Atualizar tabela" at bounding box center [1183, 155] width 66 height 15
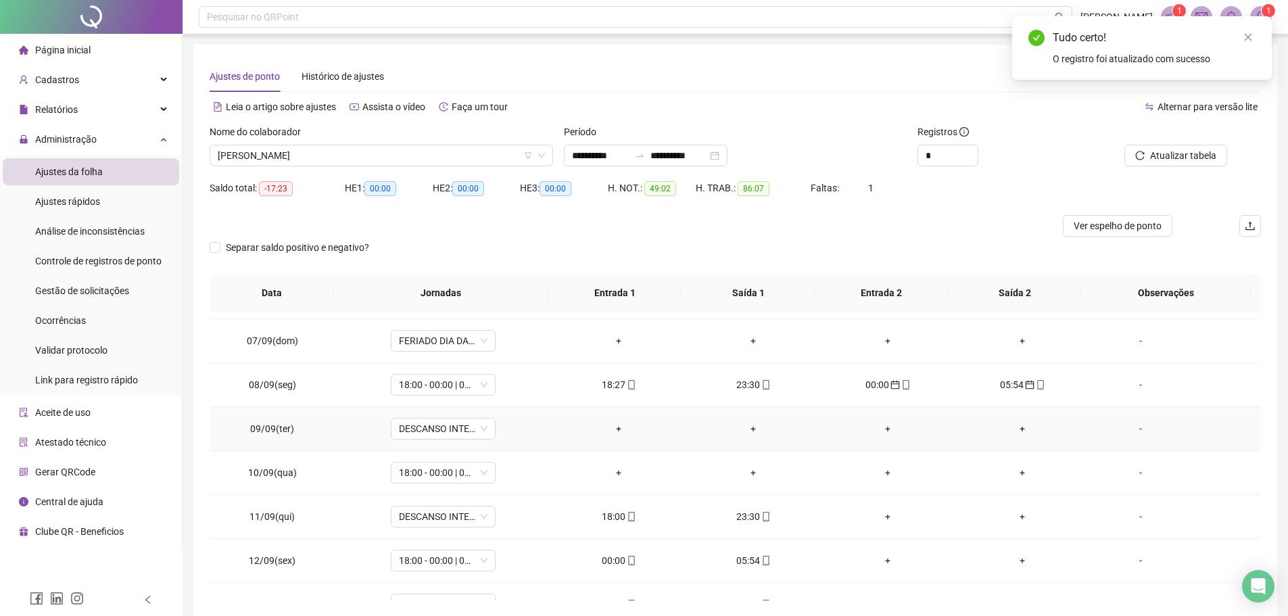
scroll to position [338, 0]
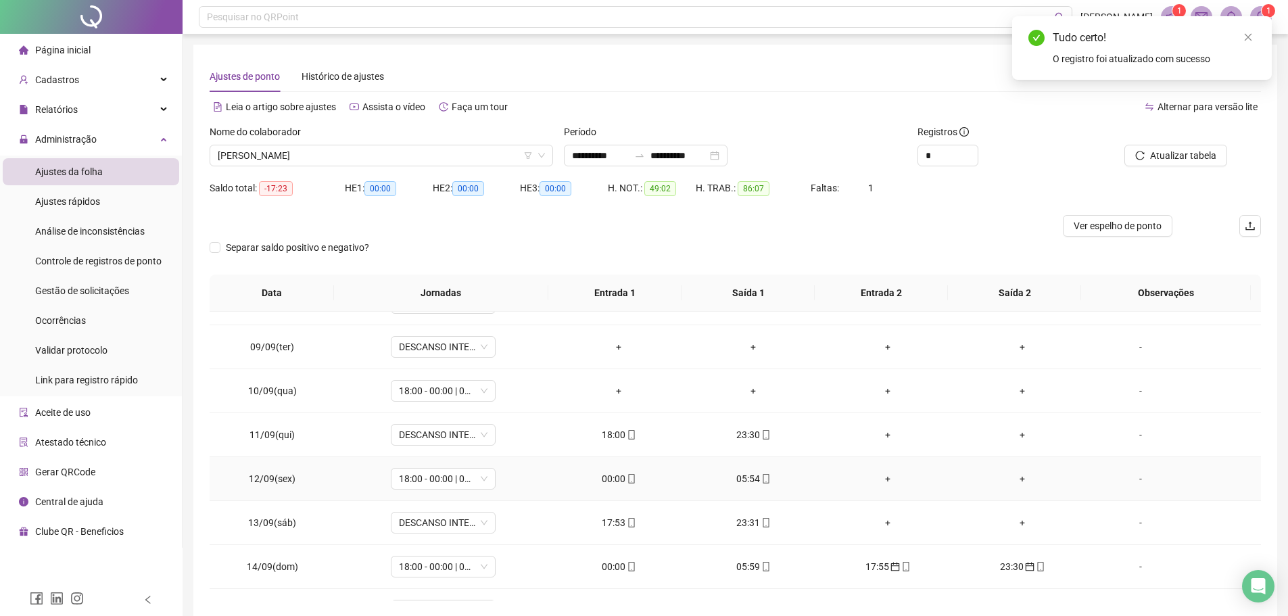
click at [604, 478] on div "00:00" at bounding box center [618, 478] width 113 height 15
type input "**********"
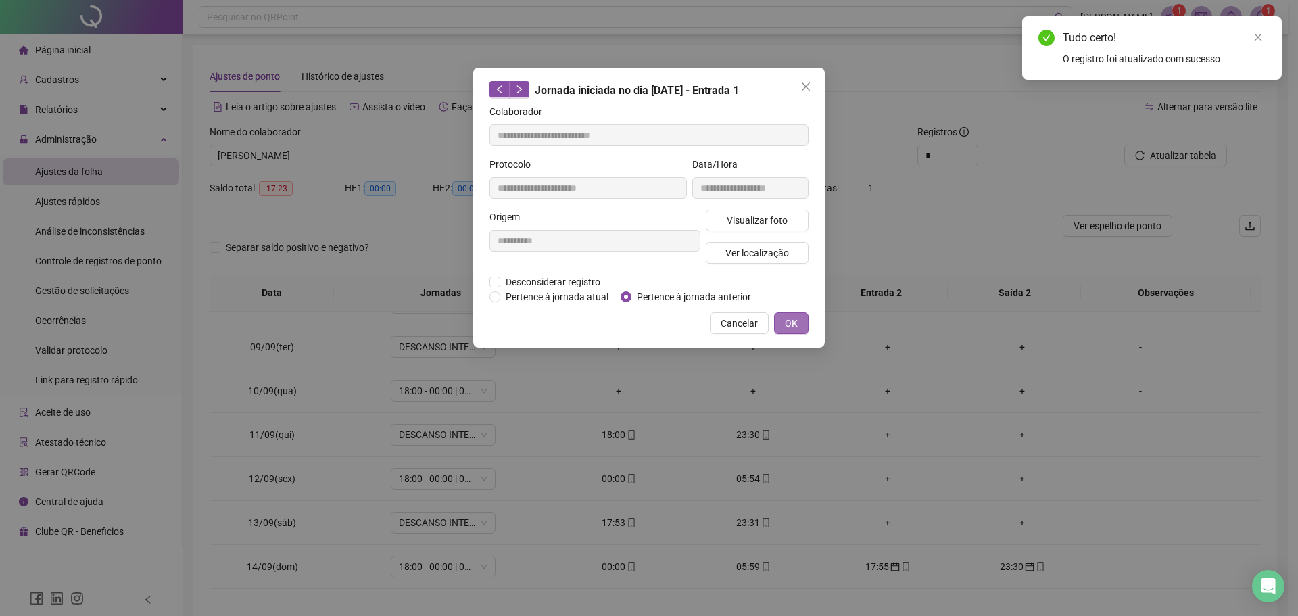
click at [798, 326] on button "OK" at bounding box center [791, 323] width 34 height 22
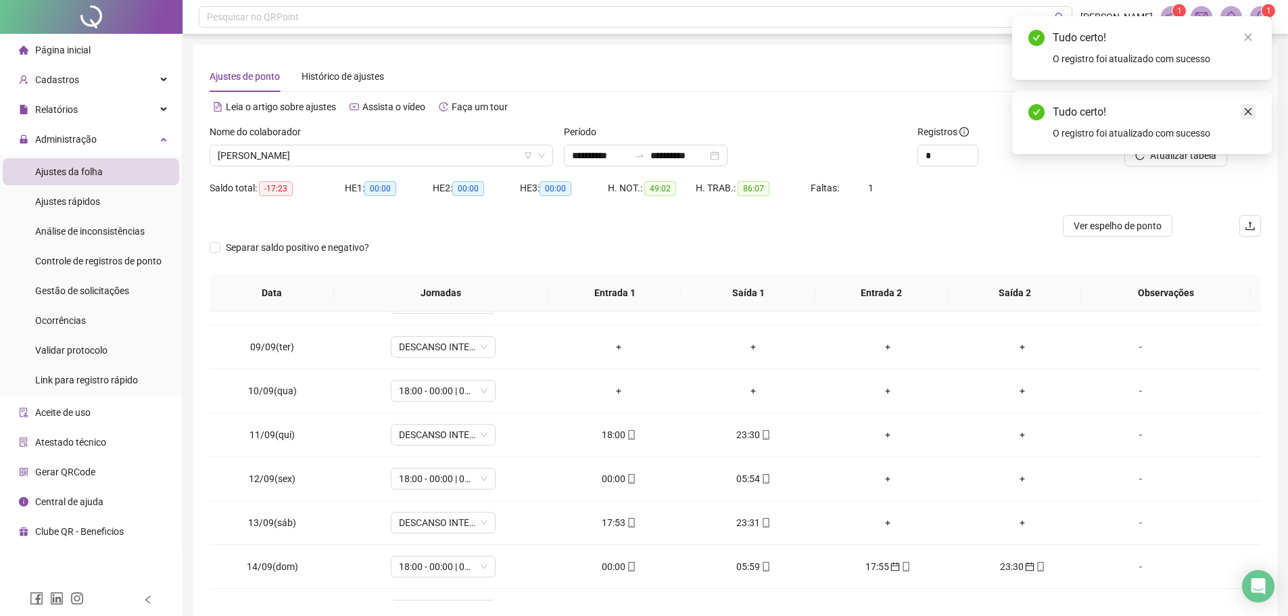
click at [1253, 109] on link "Close" at bounding box center [1248, 111] width 15 height 15
click at [1180, 153] on span "Atualizar tabela" at bounding box center [1183, 155] width 66 height 15
click at [608, 483] on div "05:54" at bounding box center [618, 478] width 113 height 15
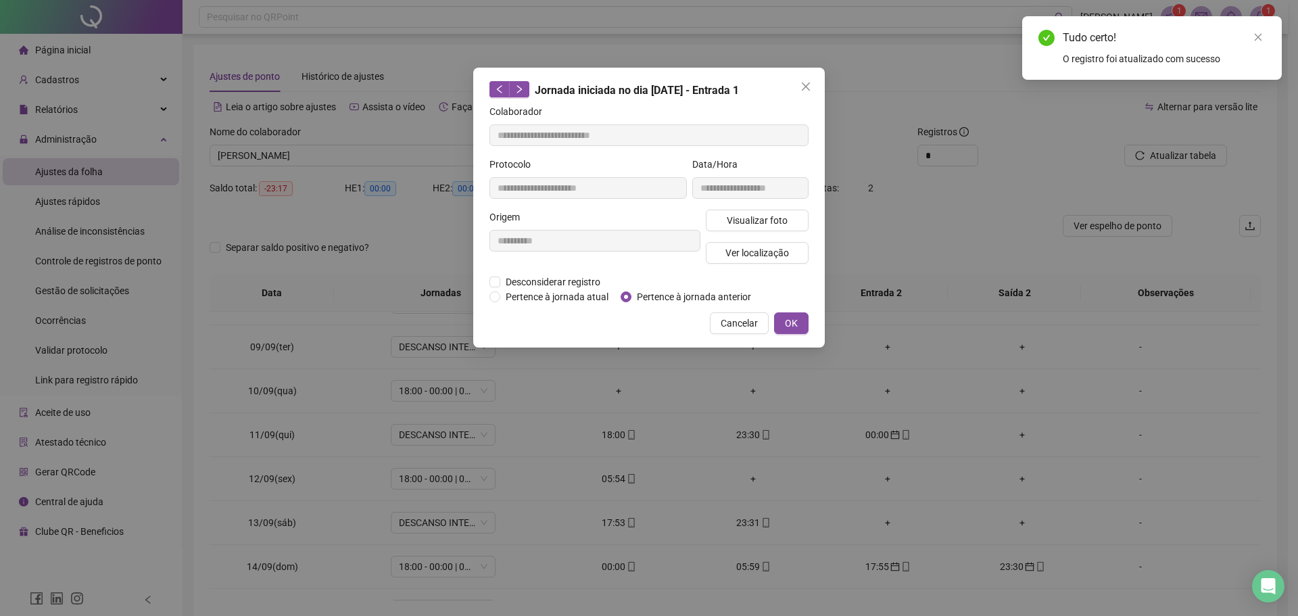
type input "**********"
click at [793, 316] on span "OK" at bounding box center [791, 323] width 13 height 15
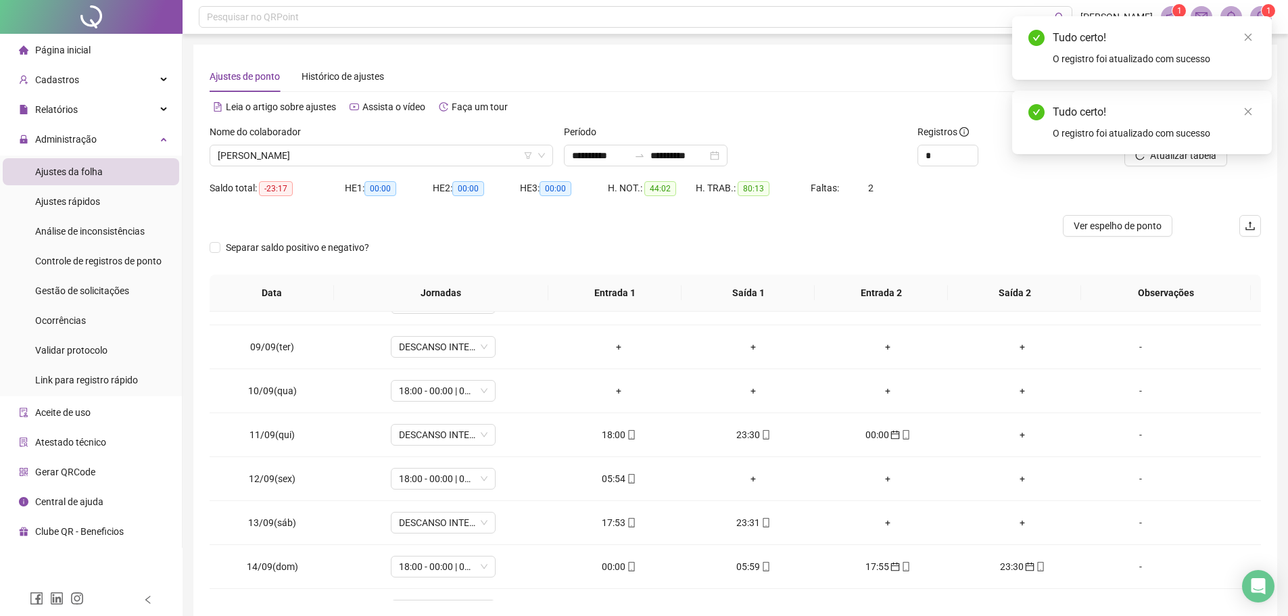
drag, startPoint x: 1241, startPoint y: 114, endPoint x: 1208, endPoint y: 135, distance: 38.6
click at [1240, 113] on div "Tudo certo! O registro foi atualizado com sucesso" at bounding box center [1142, 123] width 260 height 64
click at [1169, 154] on div "Tudo certo! O registro foi atualizado com sucesso" at bounding box center [1142, 123] width 260 height 64
click at [1249, 107] on icon "close" at bounding box center [1247, 111] width 9 height 9
click at [1193, 152] on span "Atualizar tabela" at bounding box center [1183, 155] width 66 height 15
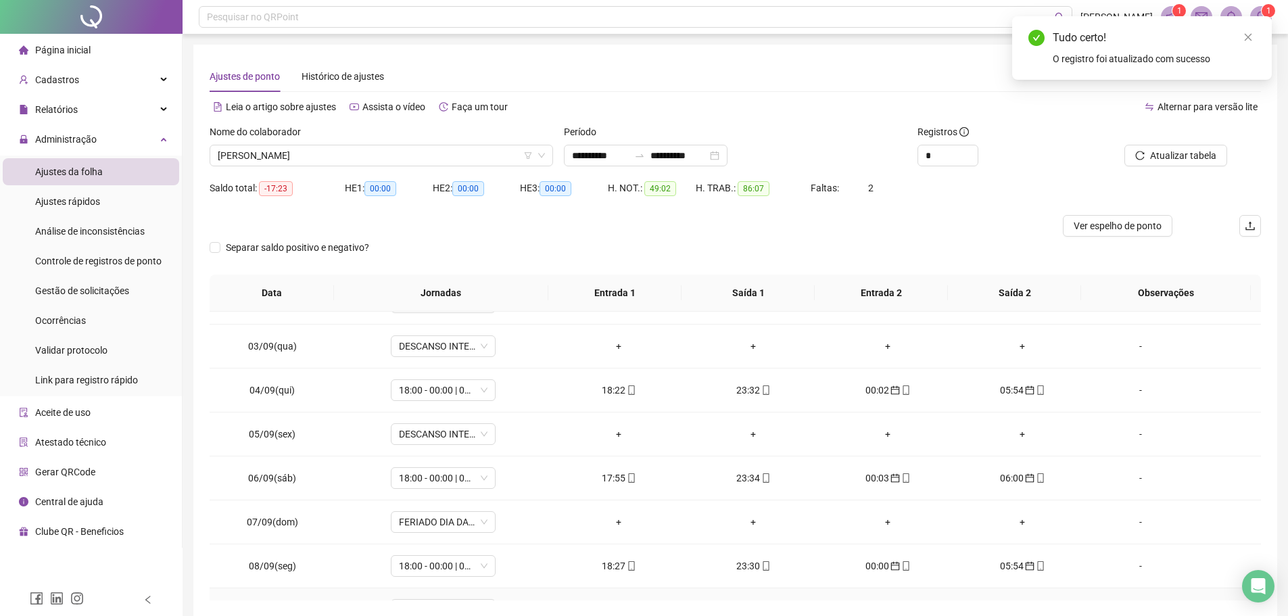
scroll to position [203, 0]
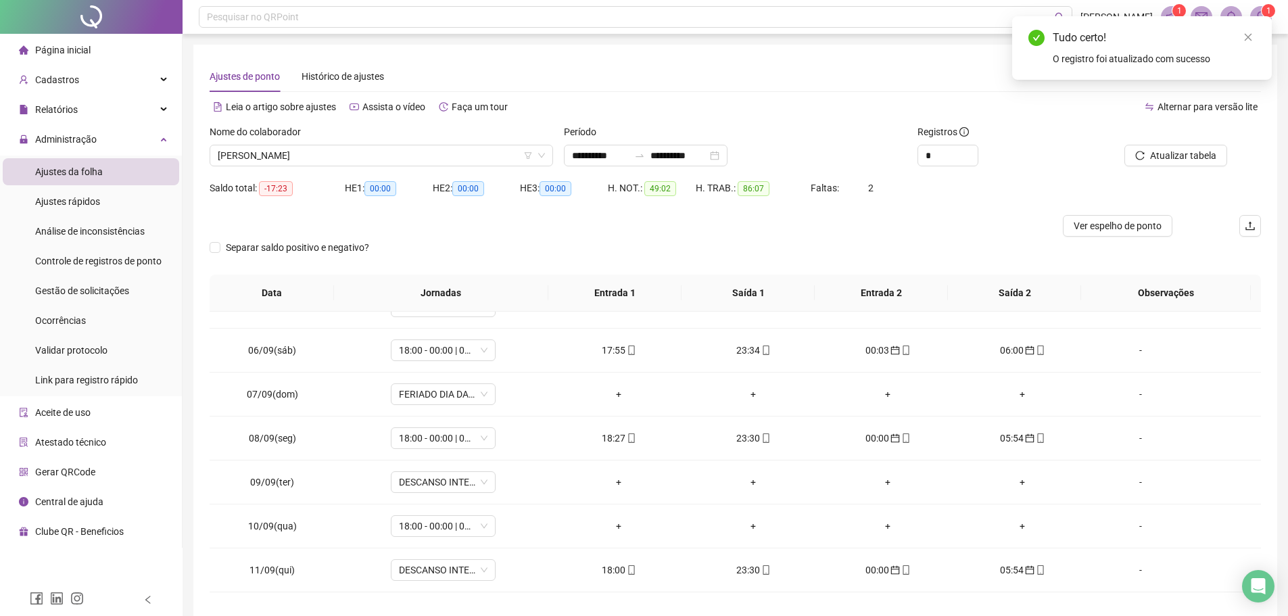
click at [1209, 138] on div at bounding box center [1161, 134] width 133 height 20
click at [1209, 147] on button "Atualizar tabela" at bounding box center [1175, 156] width 103 height 22
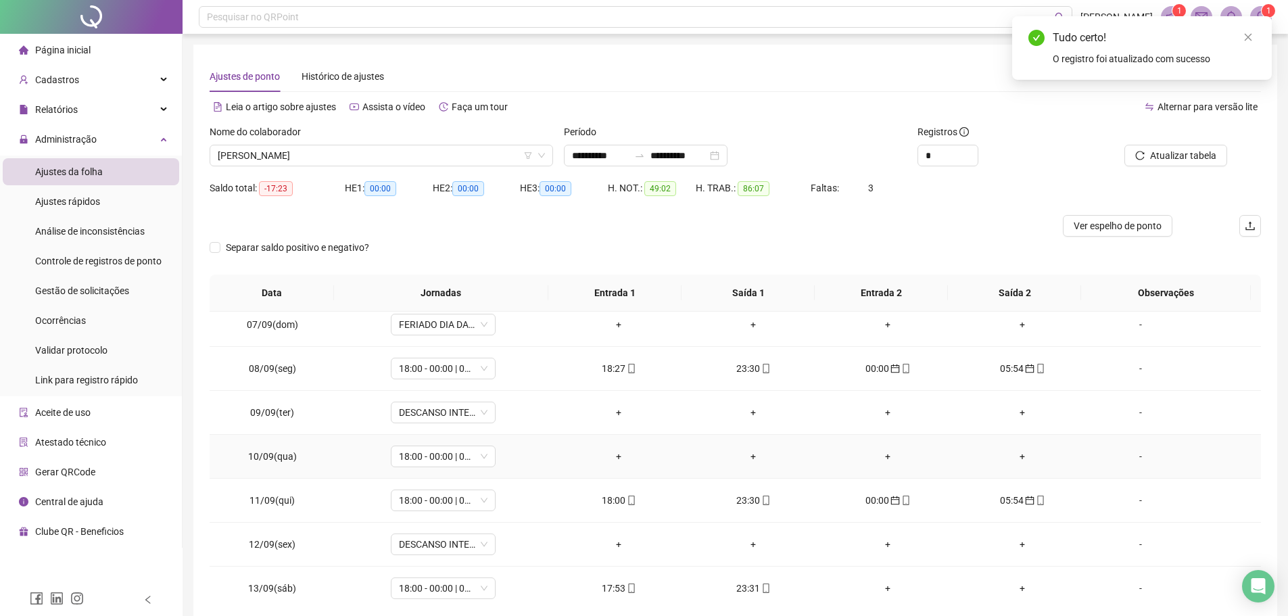
scroll to position [338, 0]
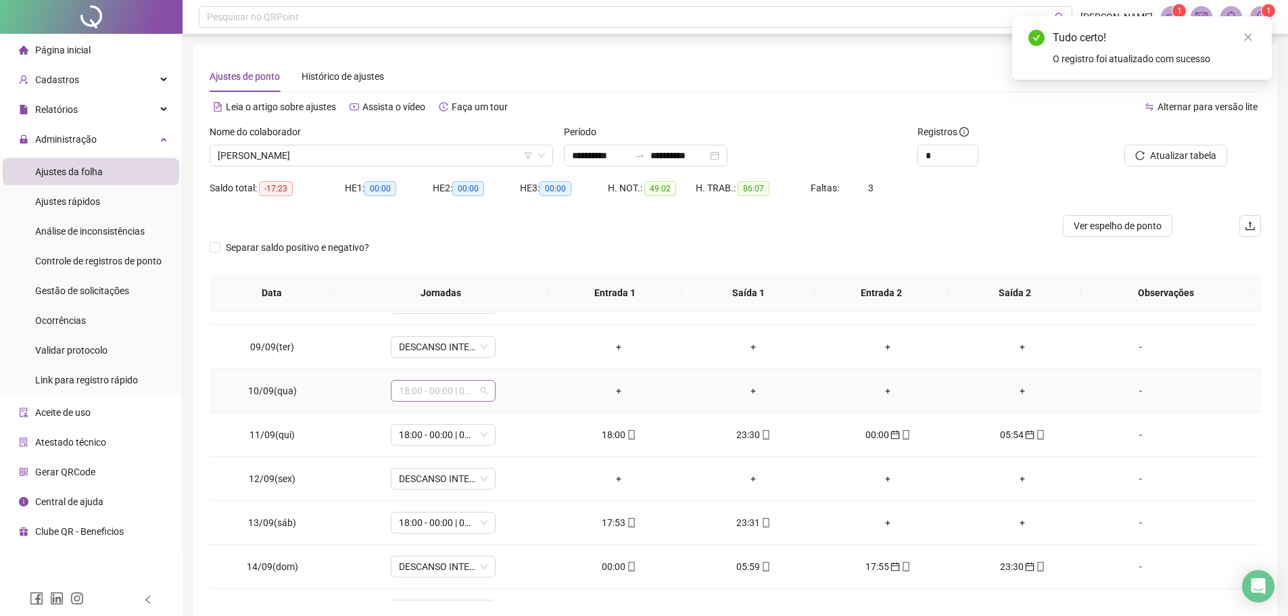
click at [479, 395] on span "18:00 - 00:00 | 00:30 - 06:00" at bounding box center [443, 391] width 89 height 20
type input "*"
click at [482, 477] on div "Folga" at bounding box center [452, 483] width 89 height 15
click at [502, 350] on span "Sim" at bounding box center [505, 355] width 16 height 15
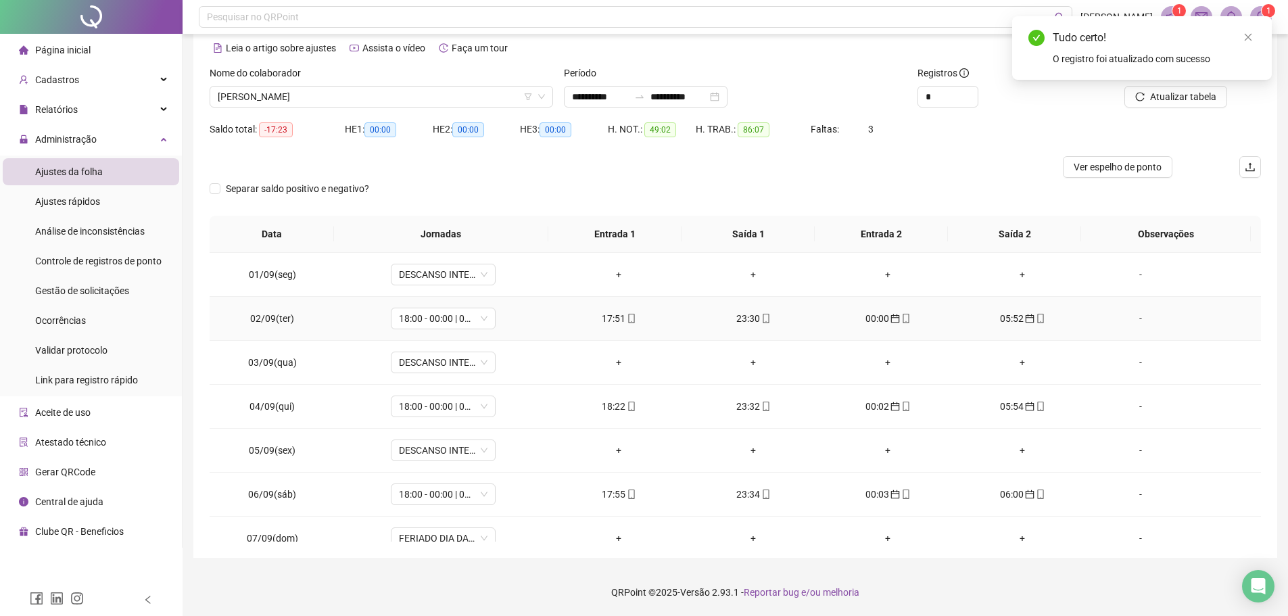
scroll to position [68, 0]
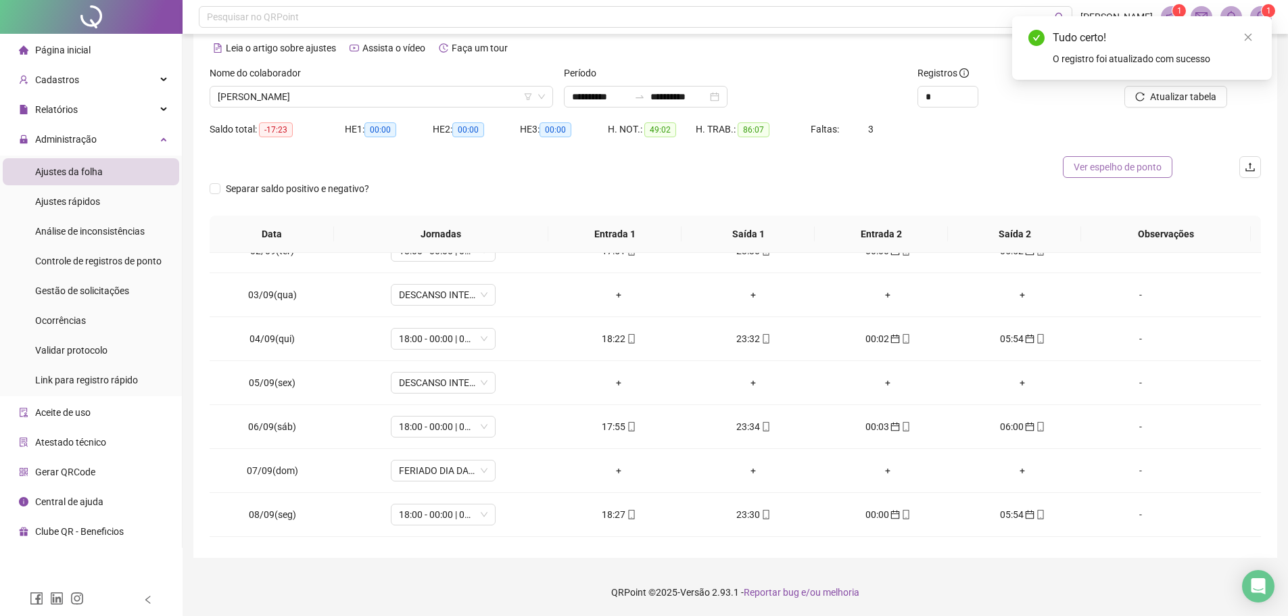
click at [1109, 170] on span "Ver espelho de ponto" at bounding box center [1118, 167] width 88 height 15
click at [377, 96] on span "FRANCIELTON DE SOUSA AGUIAR" at bounding box center [381, 97] width 327 height 20
click at [385, 103] on span "FRANCIELTON DE SOUSA AGUIAR" at bounding box center [381, 97] width 327 height 20
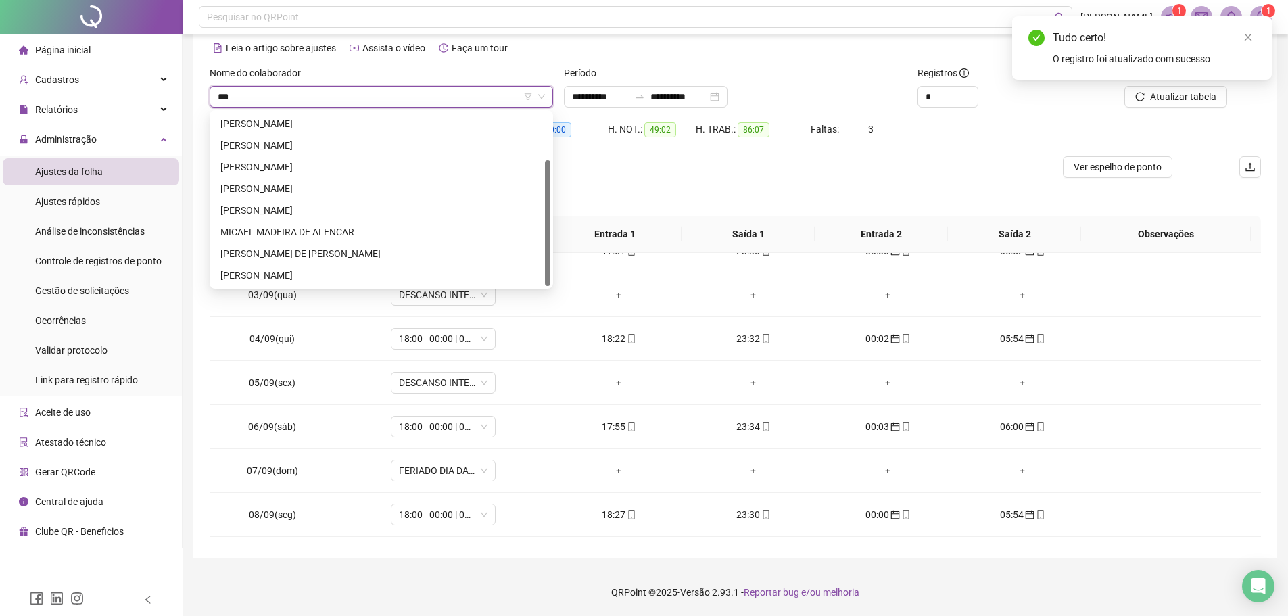
scroll to position [0, 0]
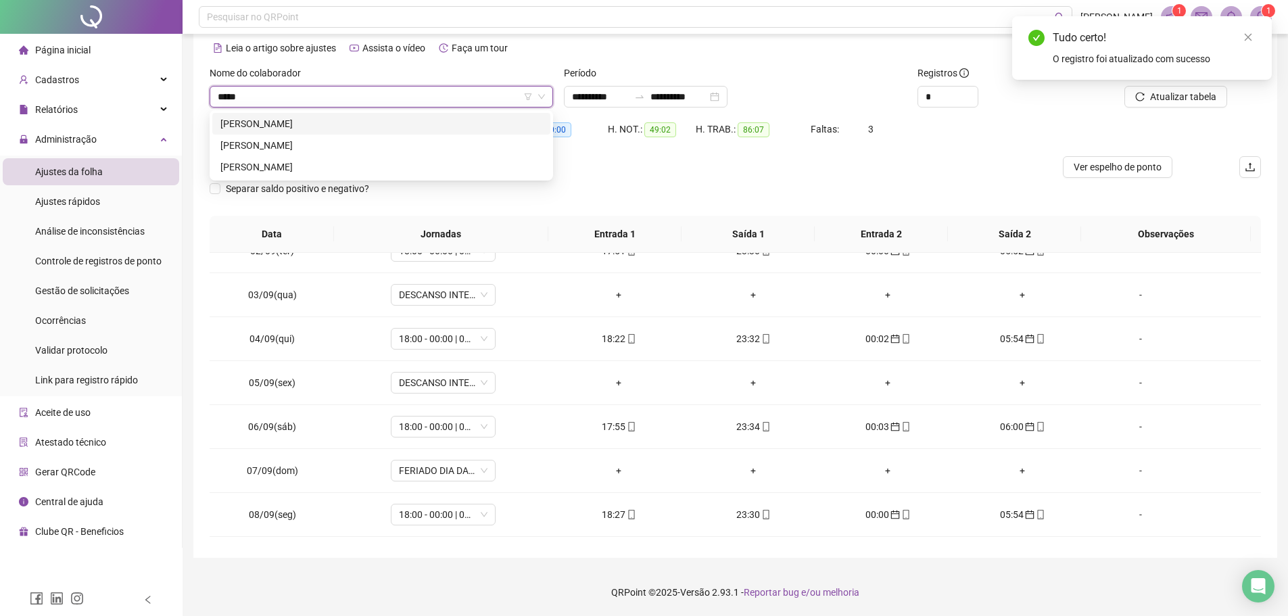
type input "******"
click at [375, 123] on div "[PERSON_NAME]" at bounding box center [381, 123] width 322 height 15
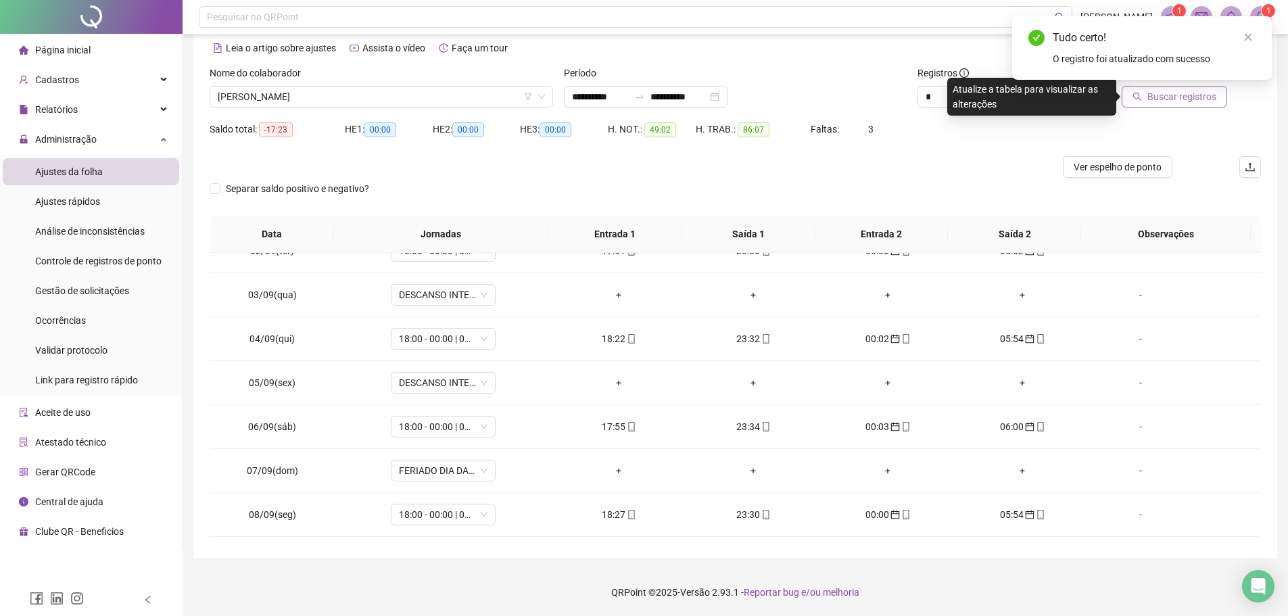
click at [1169, 99] on span "Buscar registros" at bounding box center [1181, 96] width 69 height 15
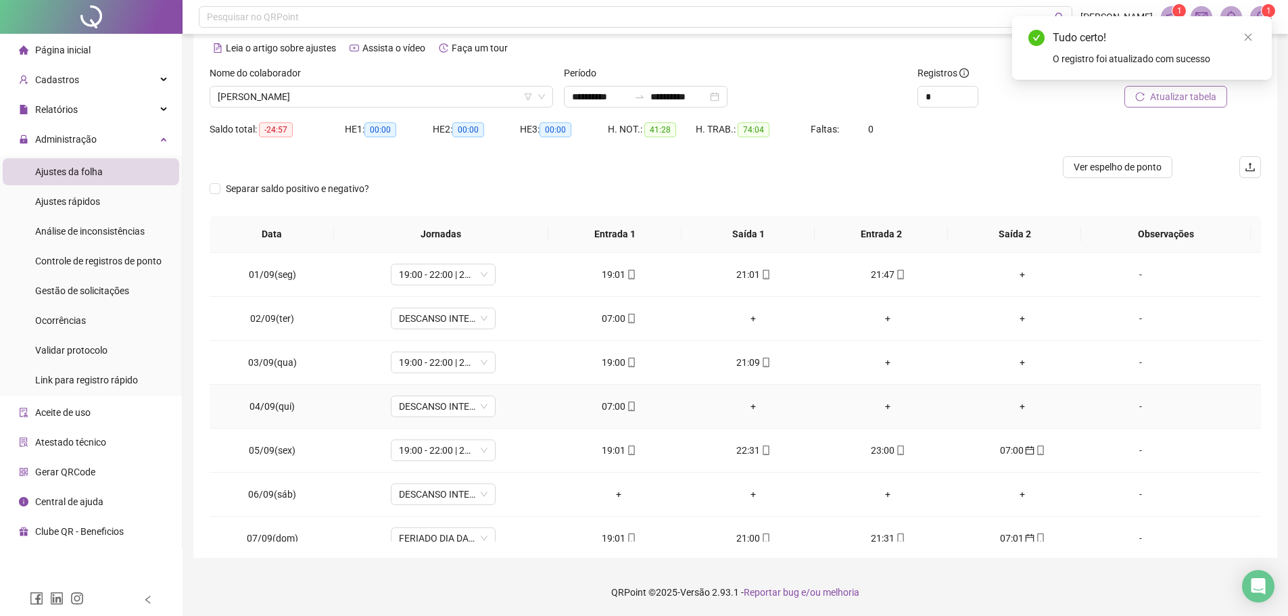
click at [614, 410] on div "07:00" at bounding box center [618, 406] width 113 height 15
type input "**********"
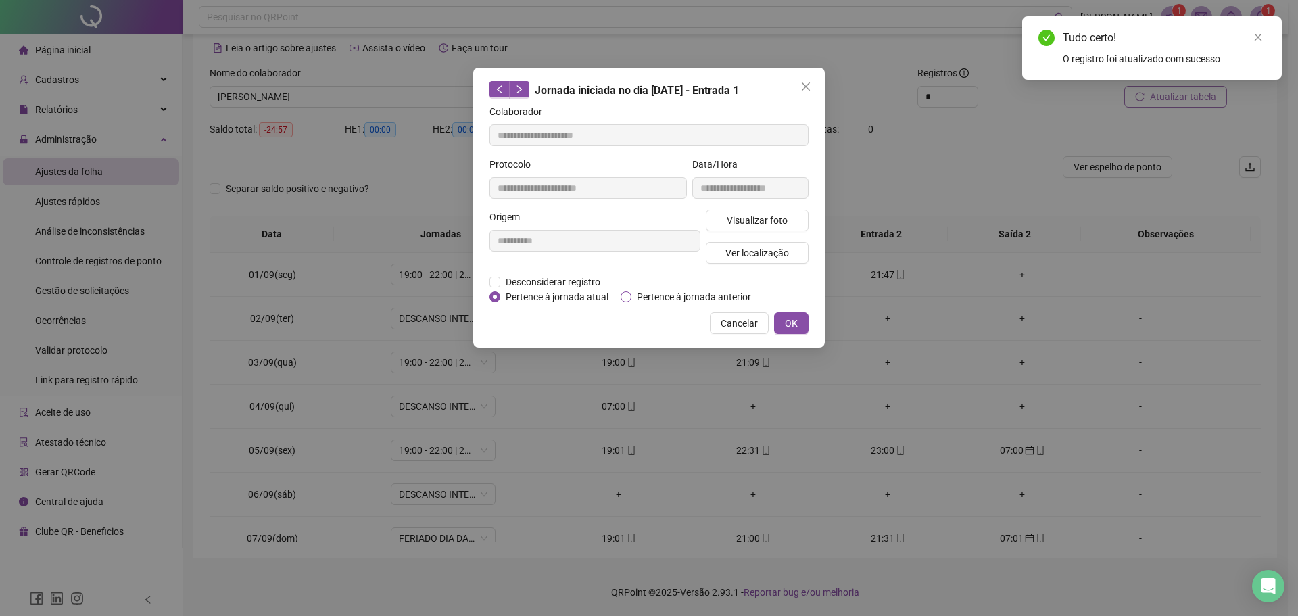
click at [634, 298] on span "Pertence à jornada anterior" at bounding box center [693, 296] width 125 height 15
click at [787, 320] on span "OK" at bounding box center [791, 323] width 13 height 15
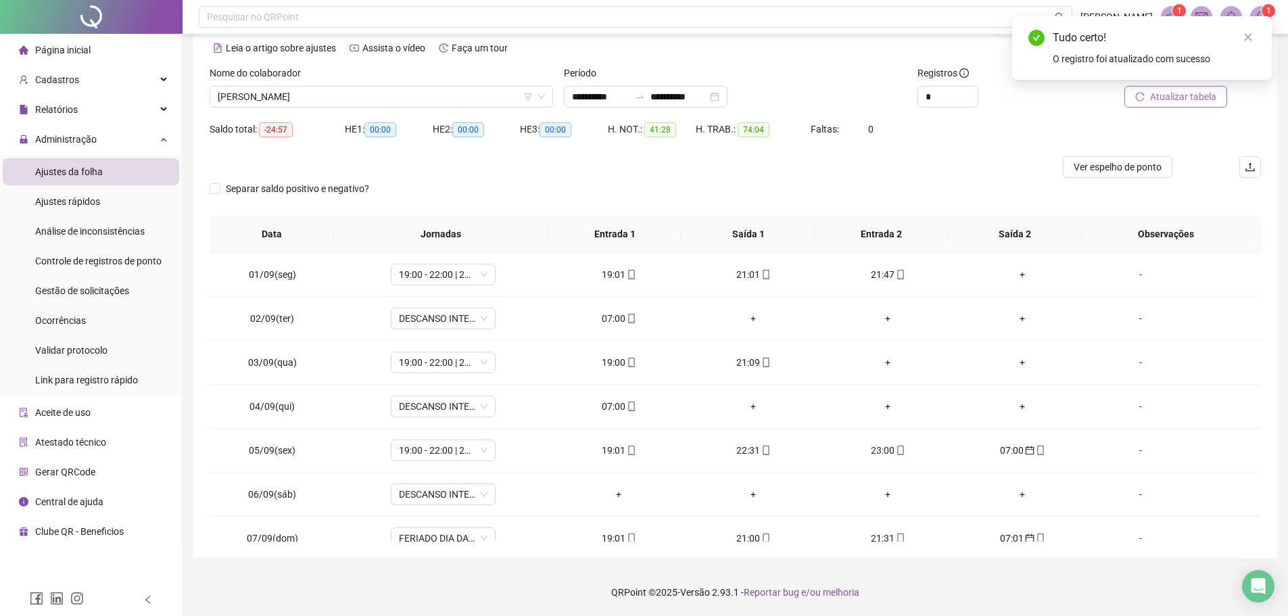
click at [1193, 92] on span "Atualizar tabela" at bounding box center [1183, 96] width 66 height 15
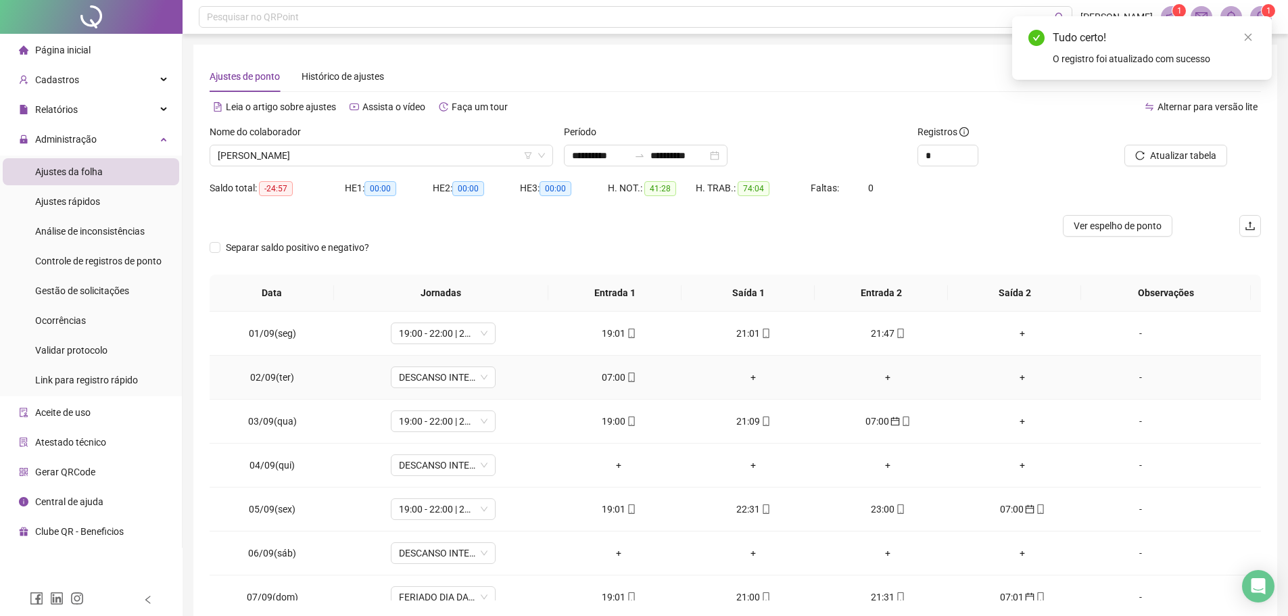
click at [604, 380] on div "07:00" at bounding box center [618, 377] width 113 height 15
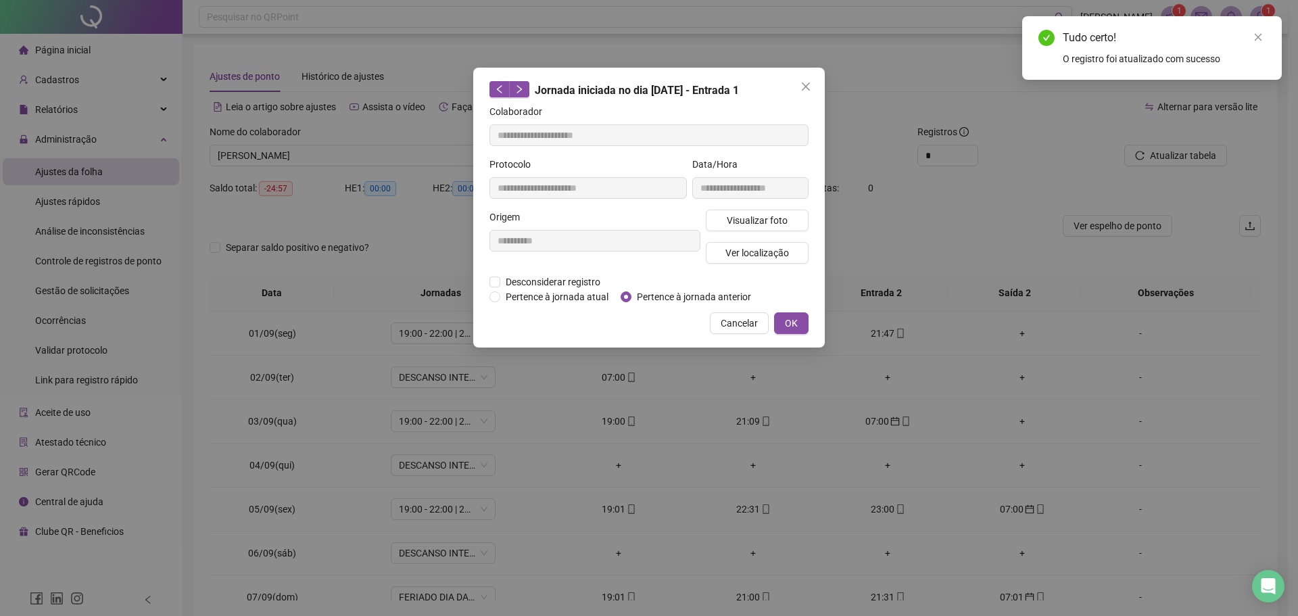
type input "**********"
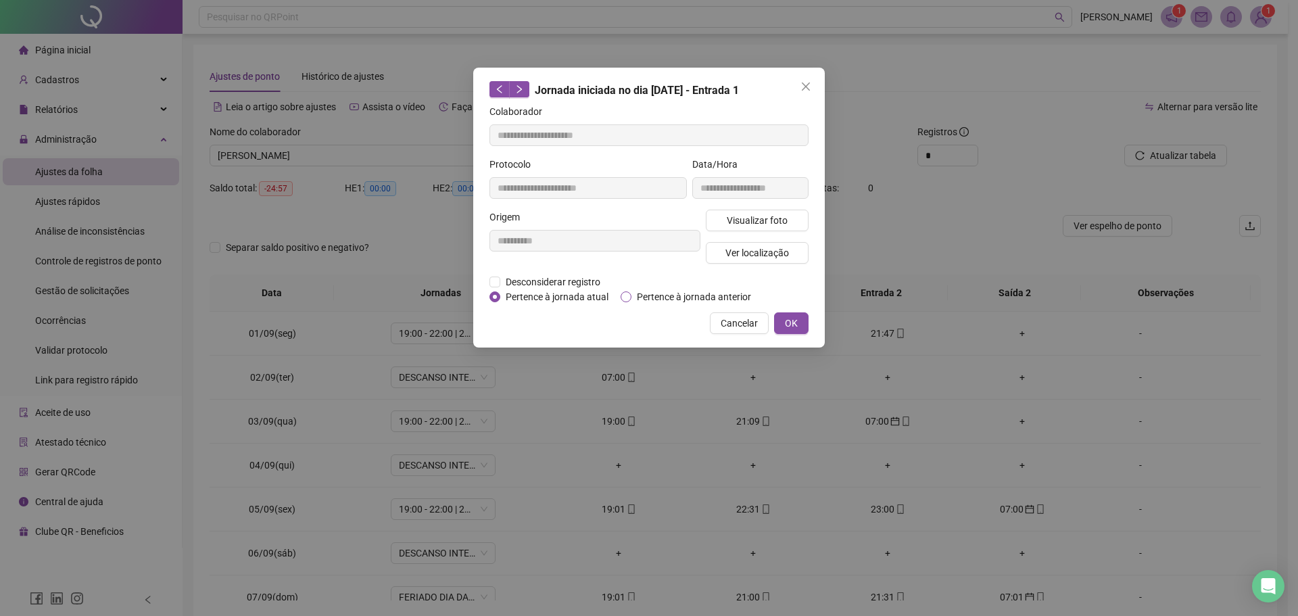
click at [633, 292] on span "Pertence à jornada anterior" at bounding box center [693, 296] width 125 height 15
click at [784, 317] on button "OK" at bounding box center [791, 323] width 34 height 22
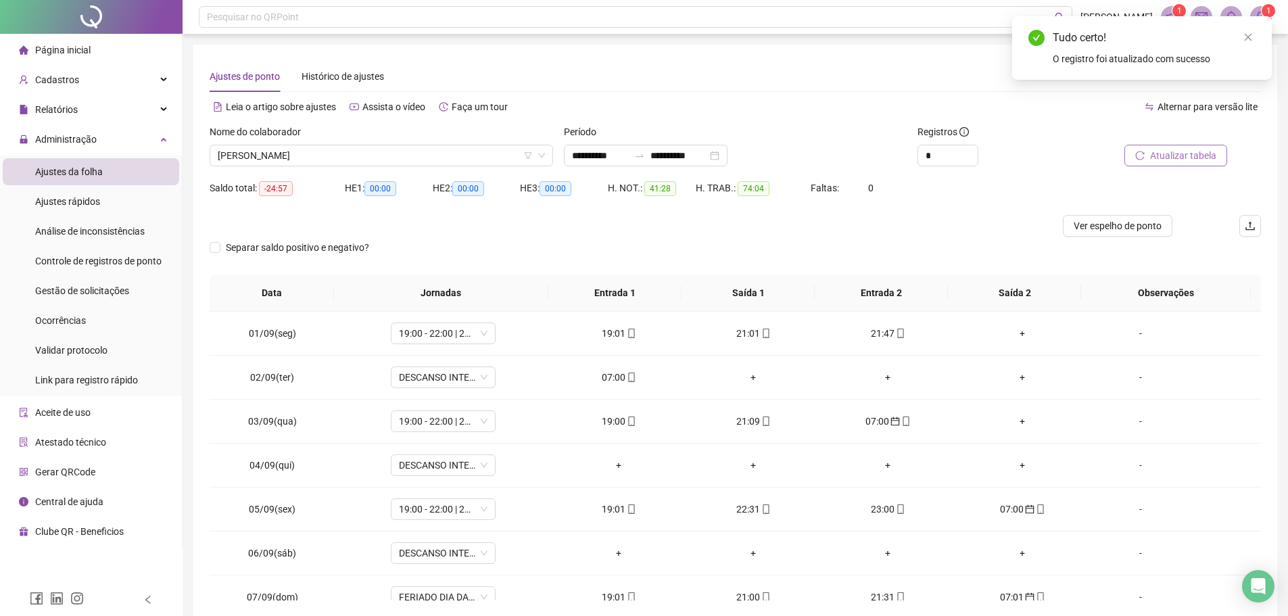
click at [1182, 145] on button "Atualizar tabela" at bounding box center [1175, 156] width 103 height 22
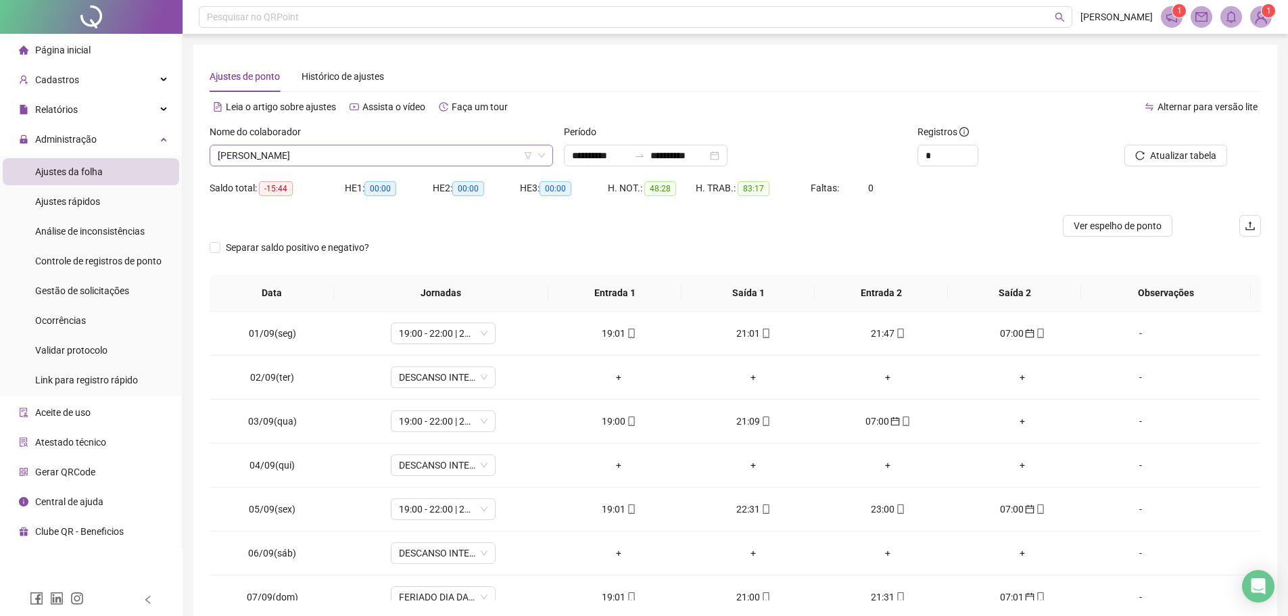
click at [354, 159] on span "[PERSON_NAME]" at bounding box center [381, 155] width 327 height 20
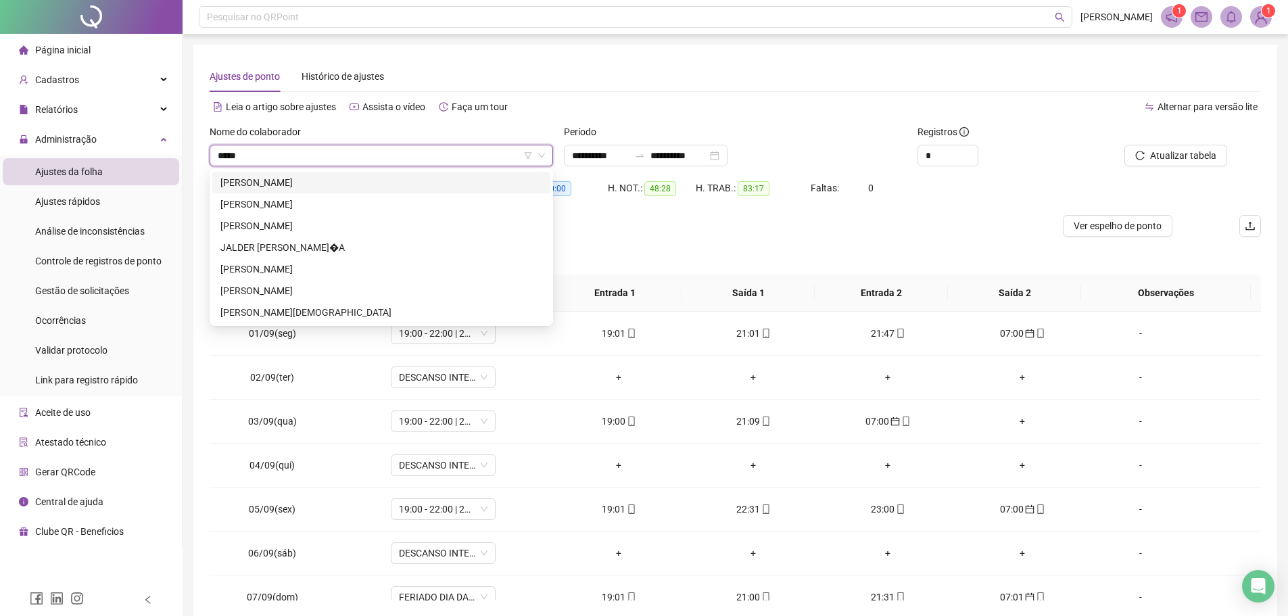
type input "******"
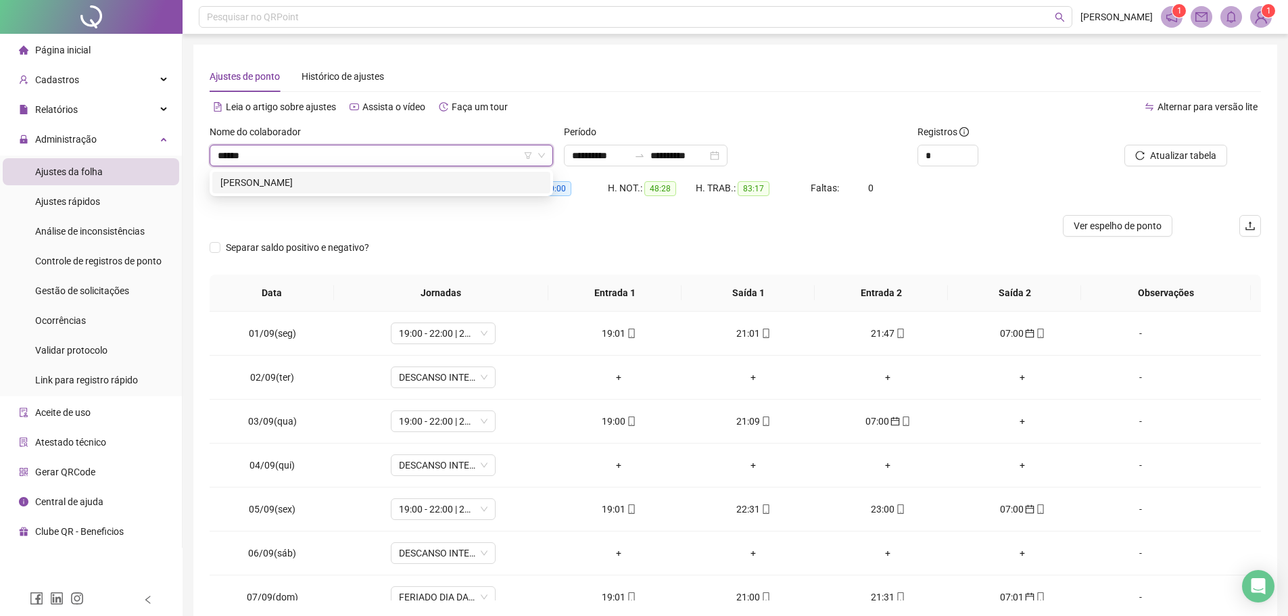
click at [362, 179] on div "ALDENEY RODRIGUES DE OLIVEIRA" at bounding box center [381, 182] width 322 height 15
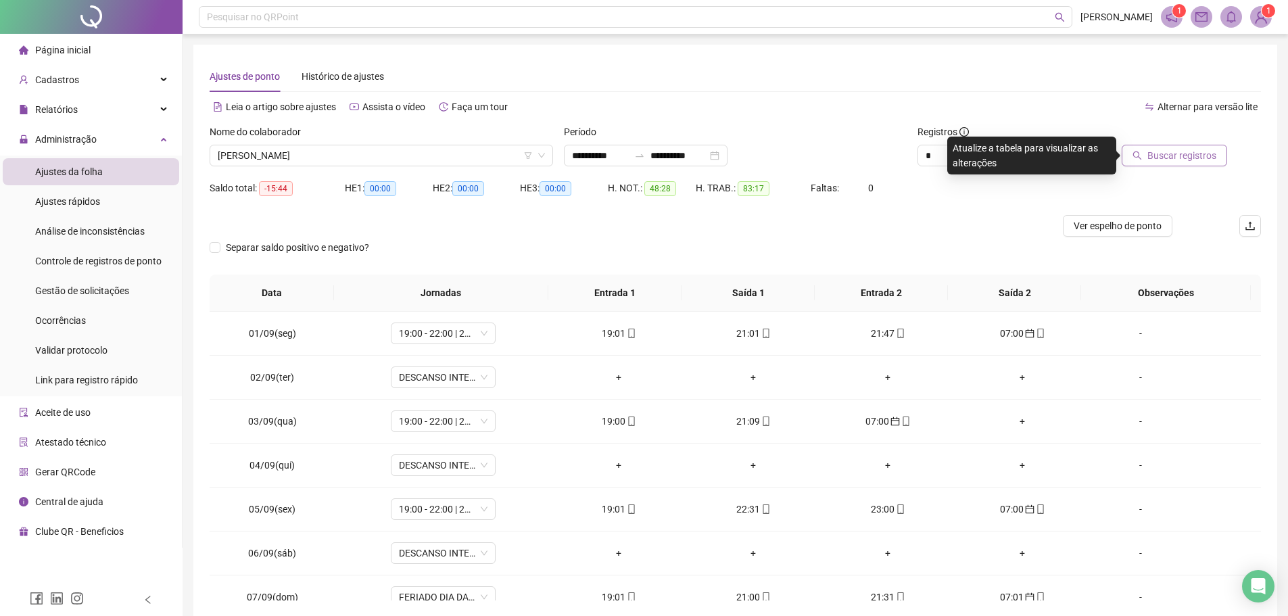
click at [1153, 152] on span "Buscar registros" at bounding box center [1181, 155] width 69 height 15
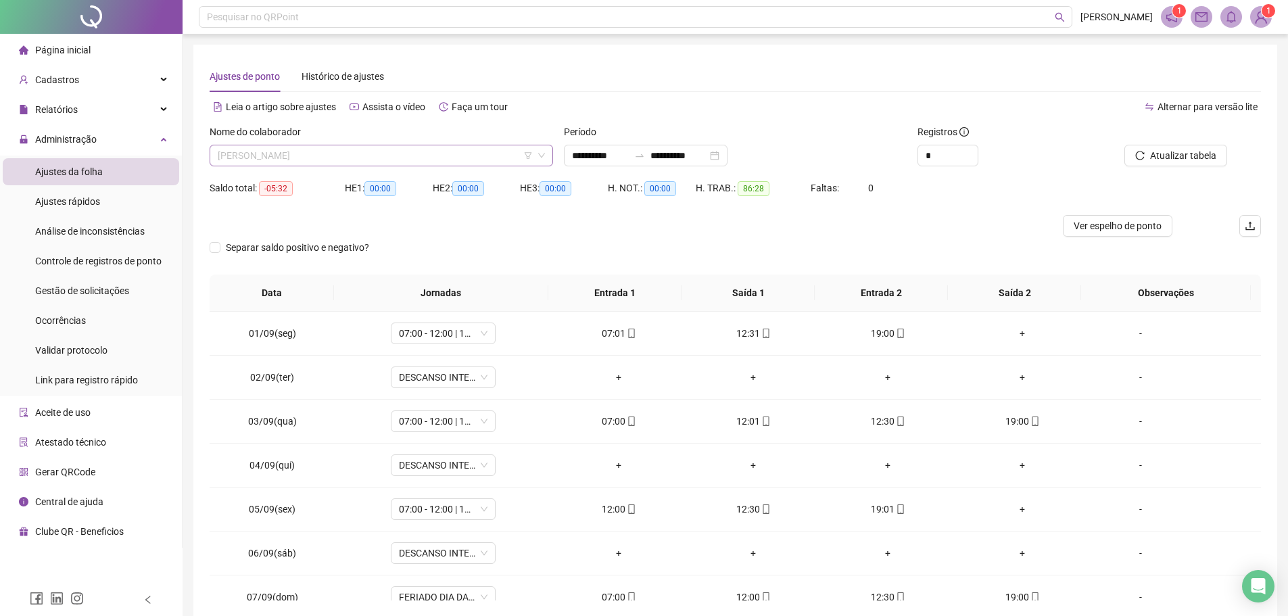
click at [381, 151] on span "ALDENEY RODRIGUES DE OLIVEIRA" at bounding box center [381, 155] width 327 height 20
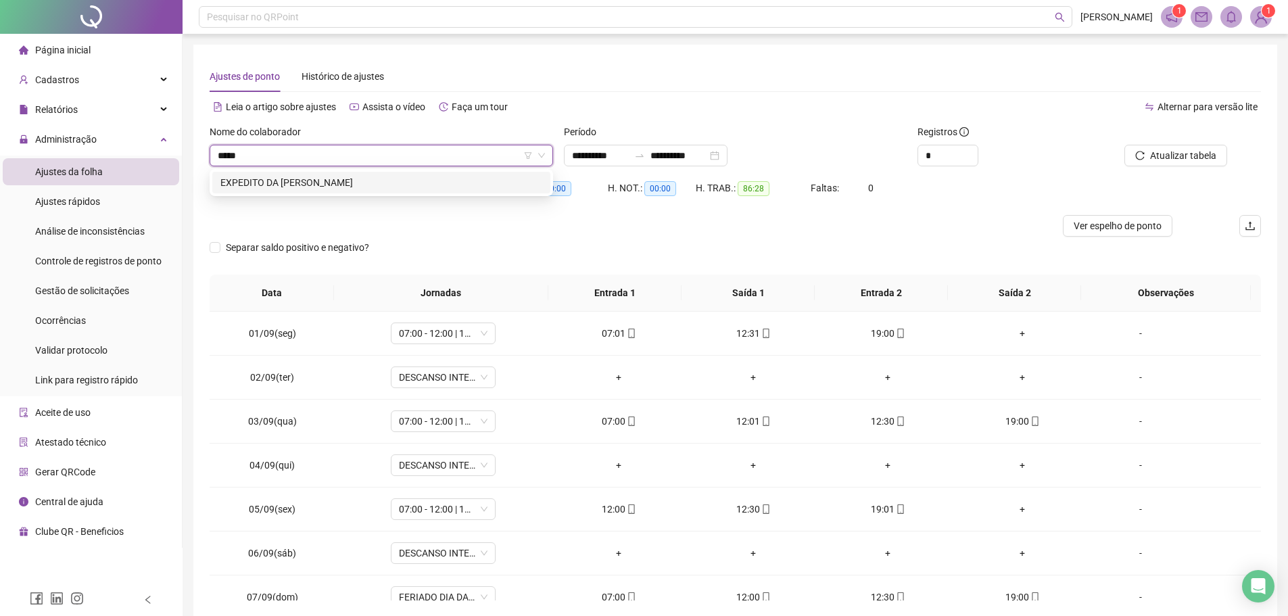
type input "******"
click at [382, 177] on div "EXPEDITO DA SILVA BARBOSA" at bounding box center [381, 182] width 322 height 15
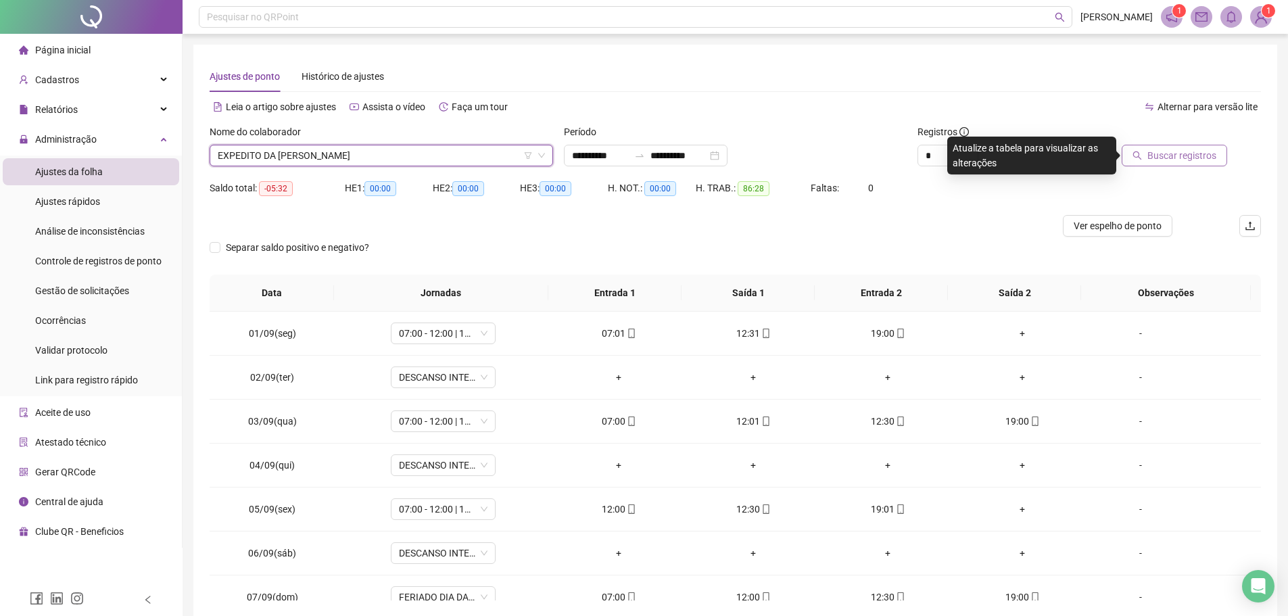
click at [1149, 161] on button "Buscar registros" at bounding box center [1174, 156] width 105 height 22
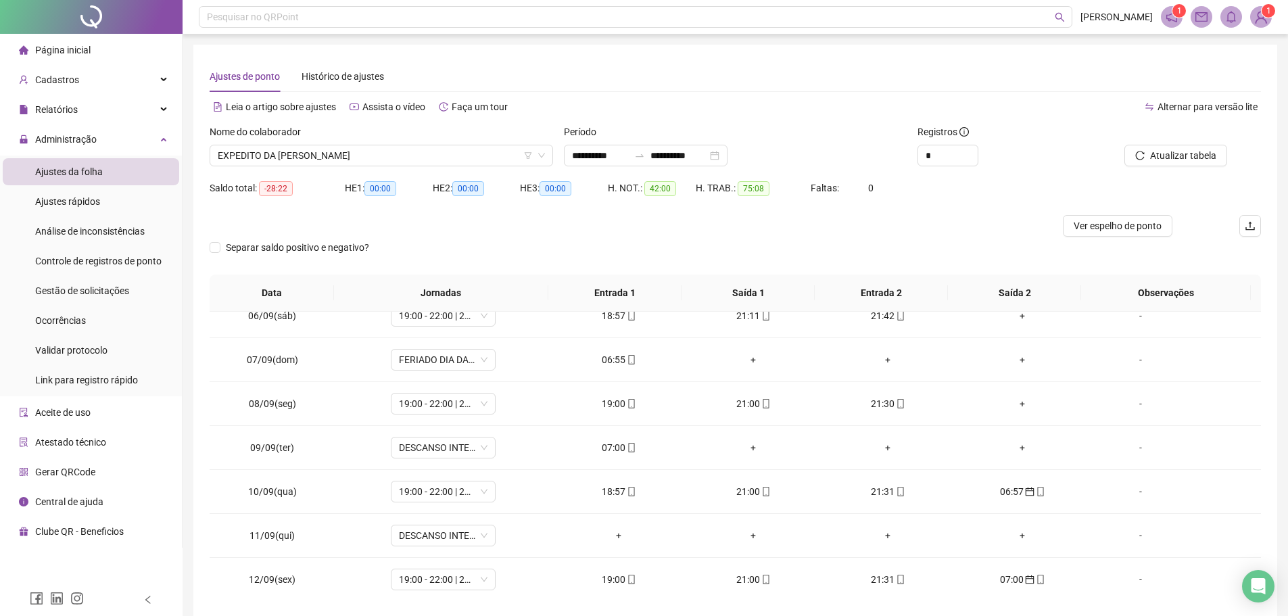
scroll to position [270, 0]
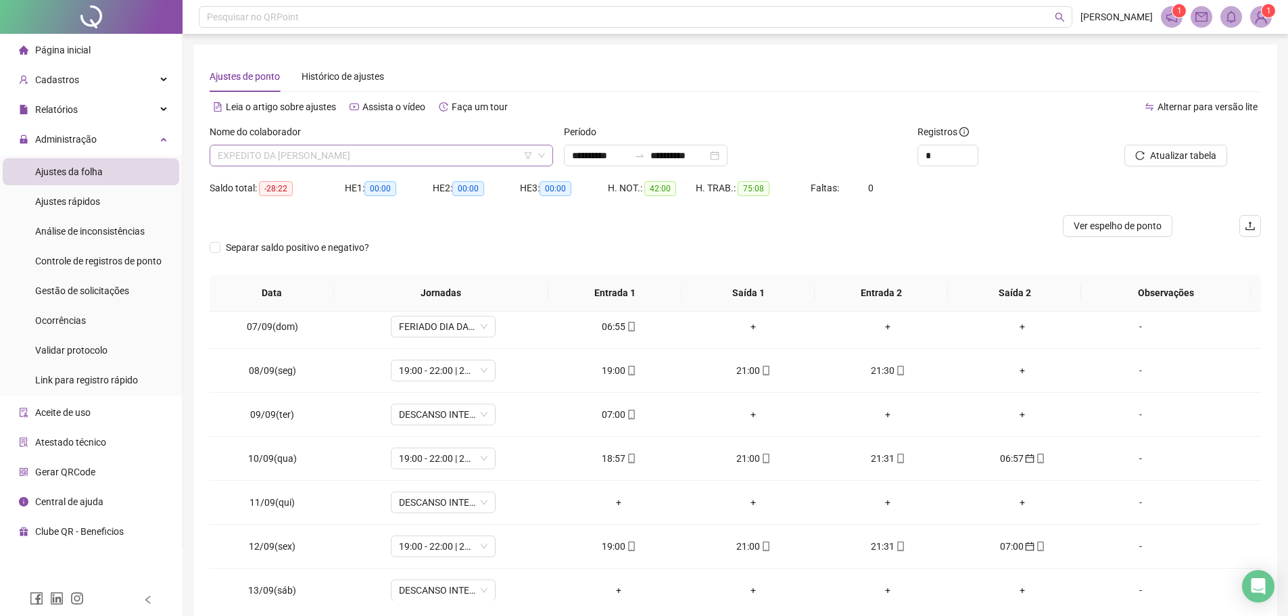
click at [355, 158] on span "EXPEDITO DA SILVA BARBOSA" at bounding box center [381, 155] width 327 height 20
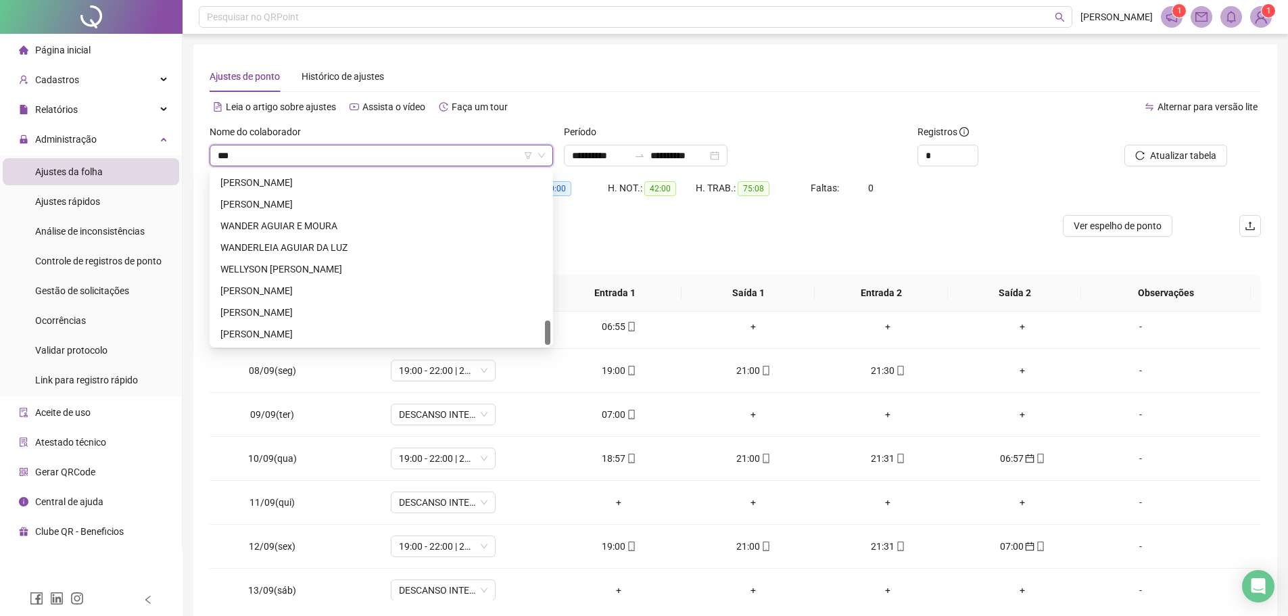
scroll to position [0, 0]
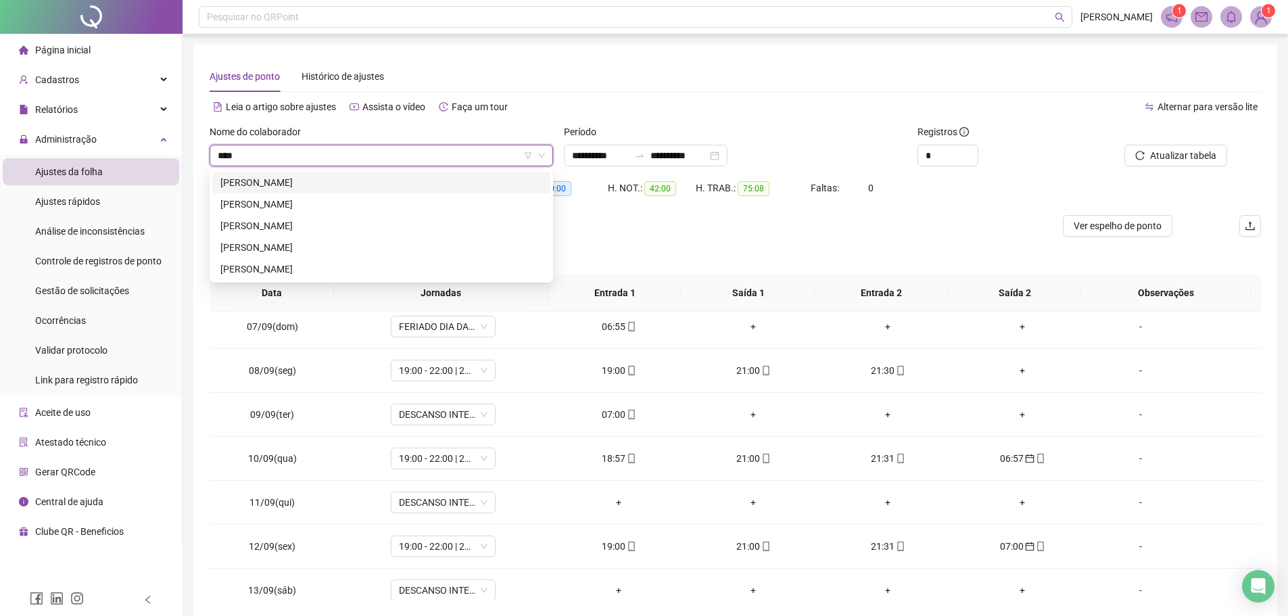
type input "*****"
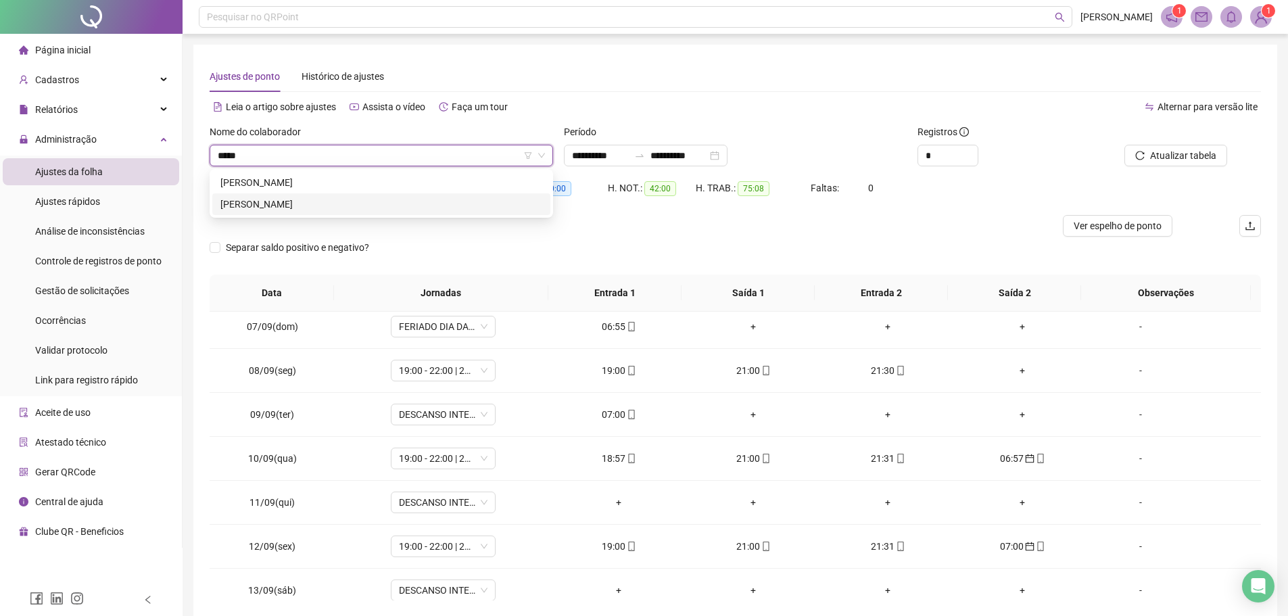
drag, startPoint x: 276, startPoint y: 191, endPoint x: 279, endPoint y: 203, distance: 12.0
click at [279, 203] on div "GUSTAVO PEREIRA DE SOUSA GUSTAVO RIBEIRO DE SOUSA" at bounding box center [381, 193] width 338 height 43
click at [279, 203] on div "GUSTAVO RIBEIRO DE SOUSA" at bounding box center [381, 204] width 322 height 15
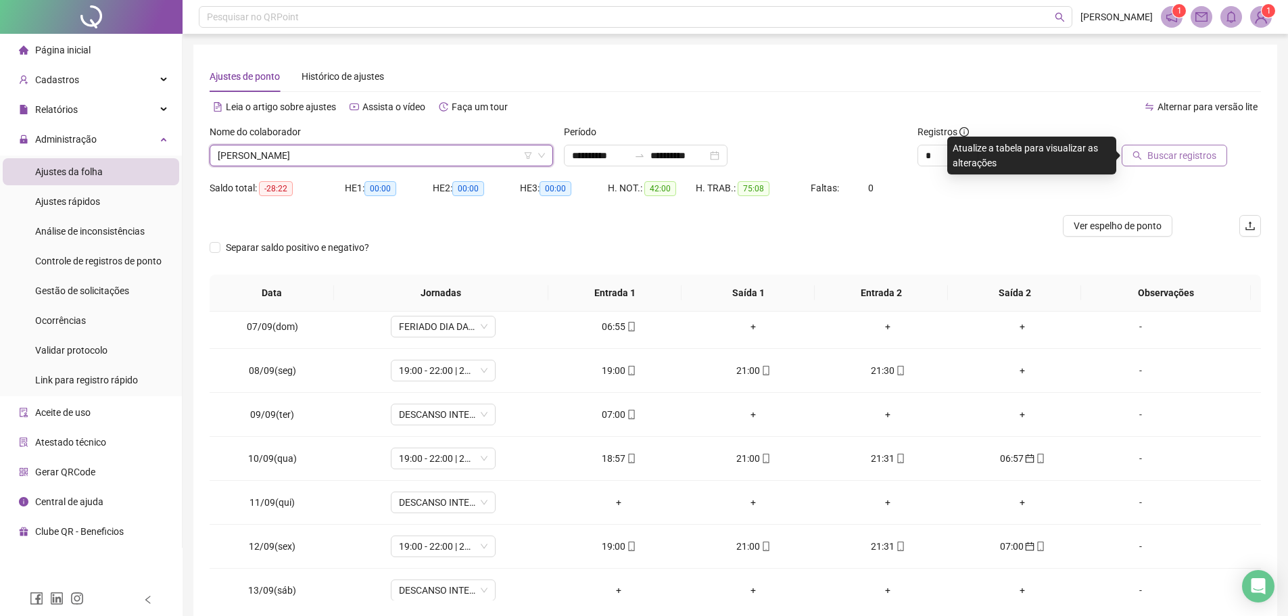
click at [1201, 152] on span "Buscar registros" at bounding box center [1181, 155] width 69 height 15
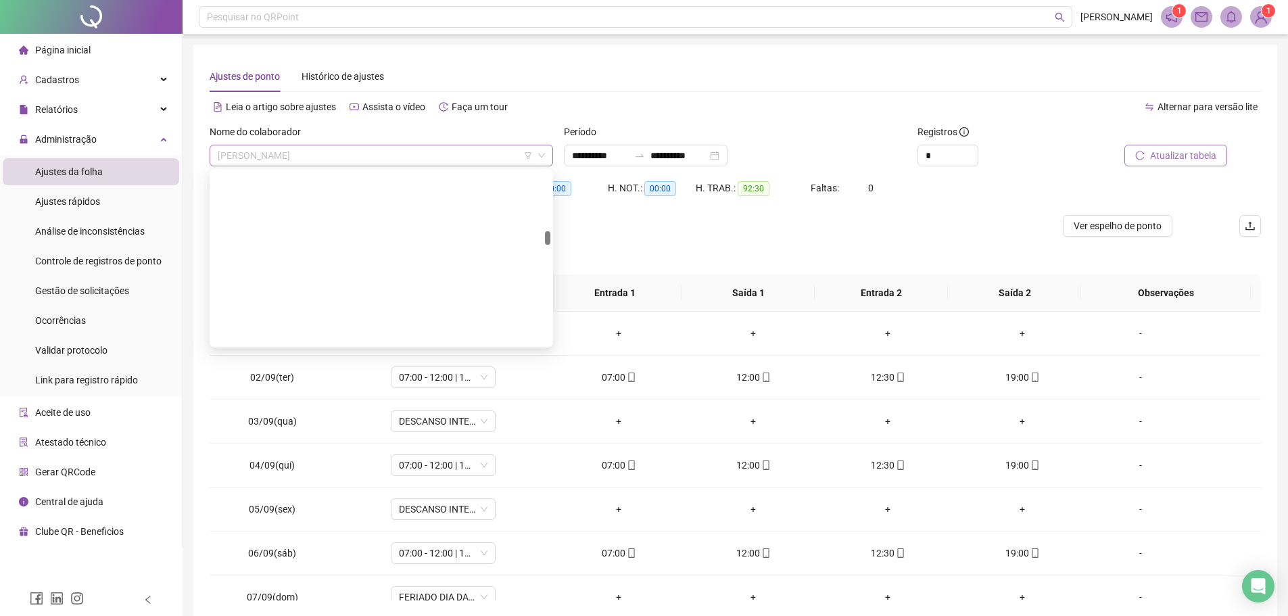
click at [347, 153] on span "GUSTAVO RIBEIRO DE SOUSA" at bounding box center [381, 155] width 327 height 20
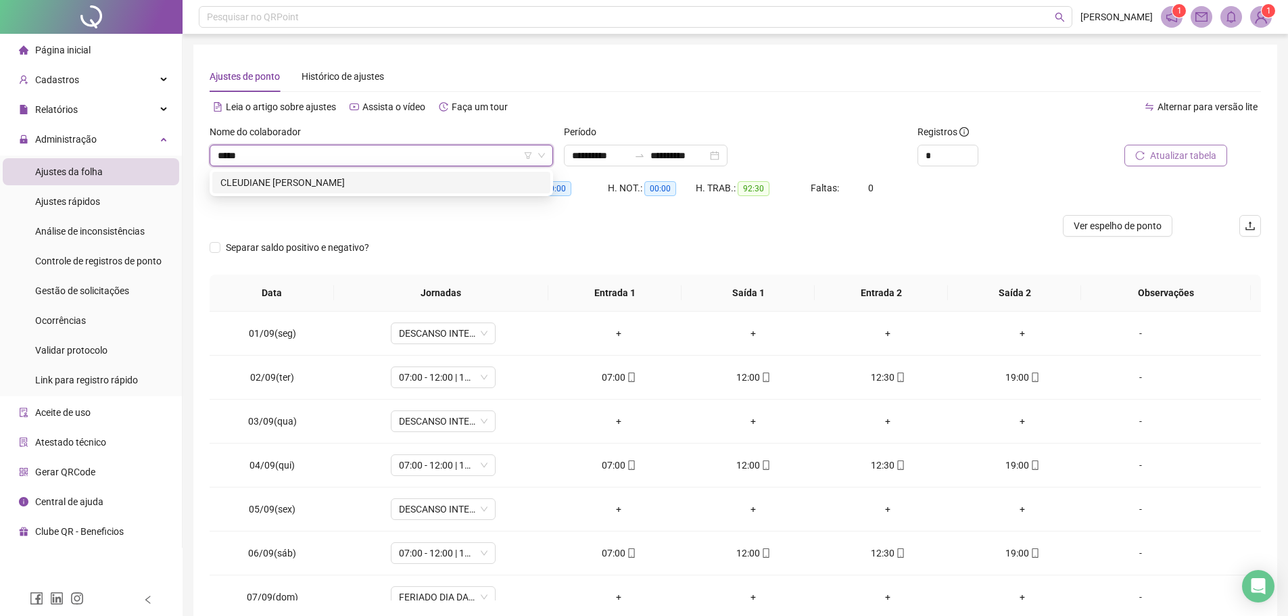
type input "******"
click at [347, 179] on div "CLEUDIANE [PERSON_NAME]" at bounding box center [381, 182] width 322 height 15
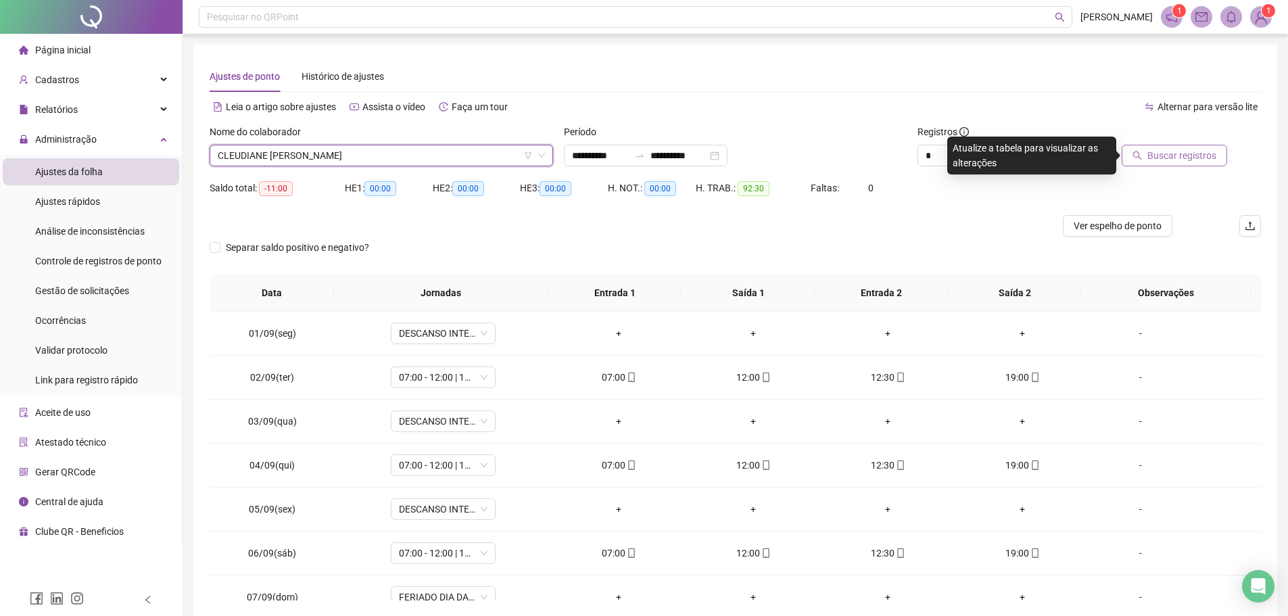
click at [1140, 158] on icon "search" at bounding box center [1136, 155] width 9 height 9
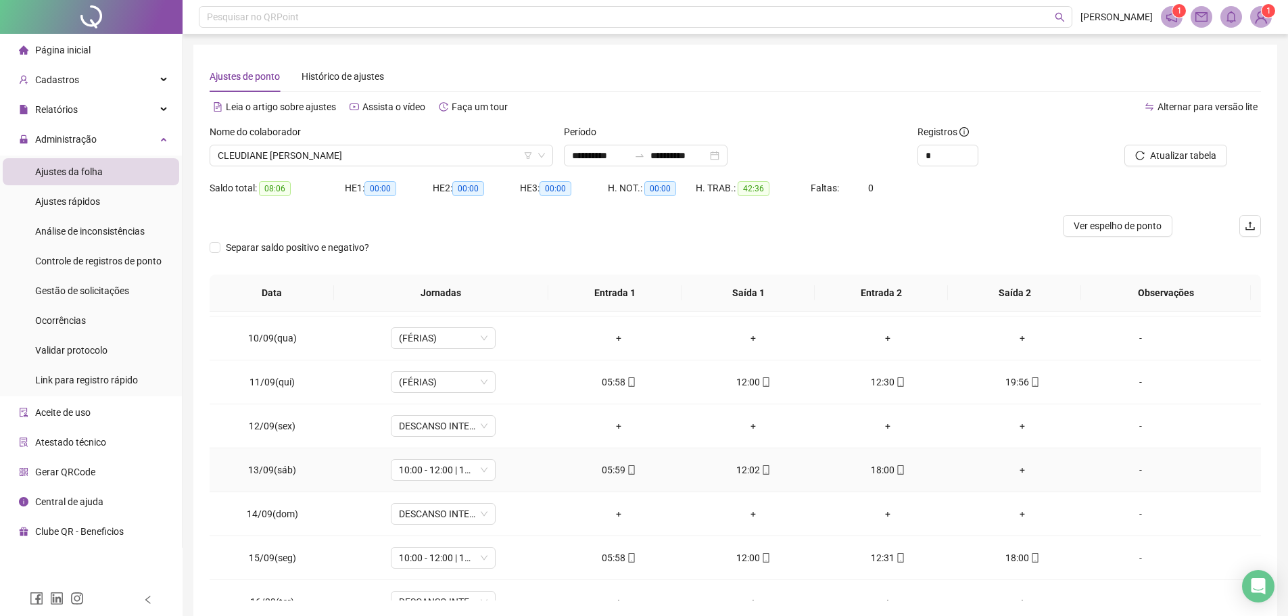
scroll to position [367, 0]
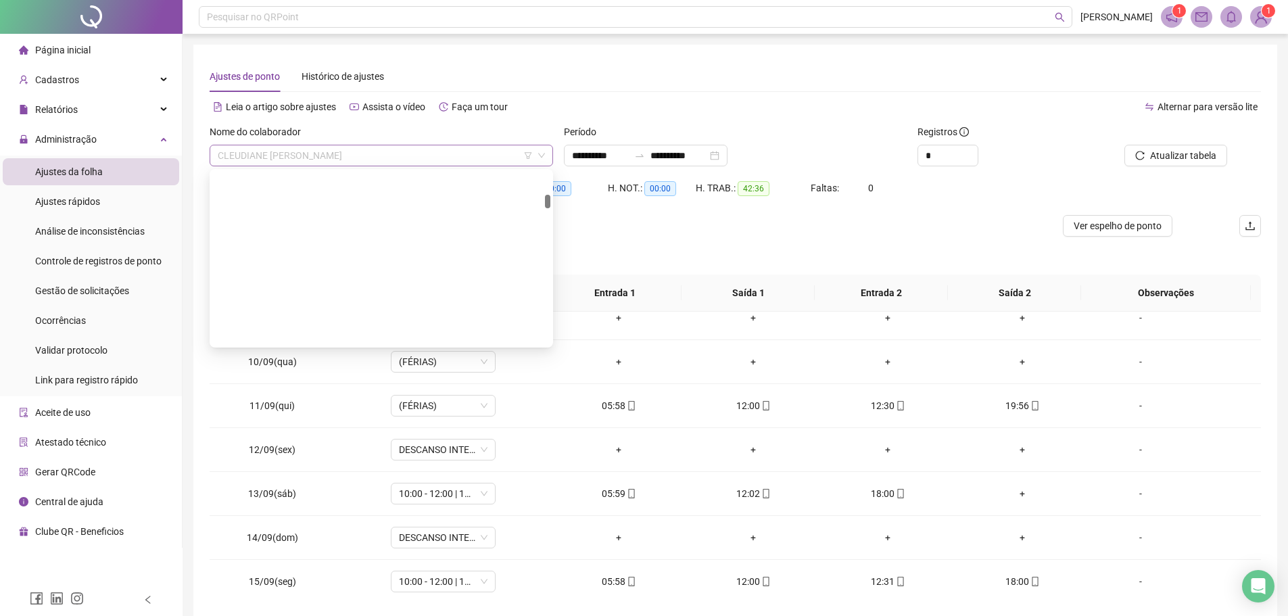
click at [380, 151] on span "CLEUDIANE [PERSON_NAME]" at bounding box center [381, 155] width 327 height 20
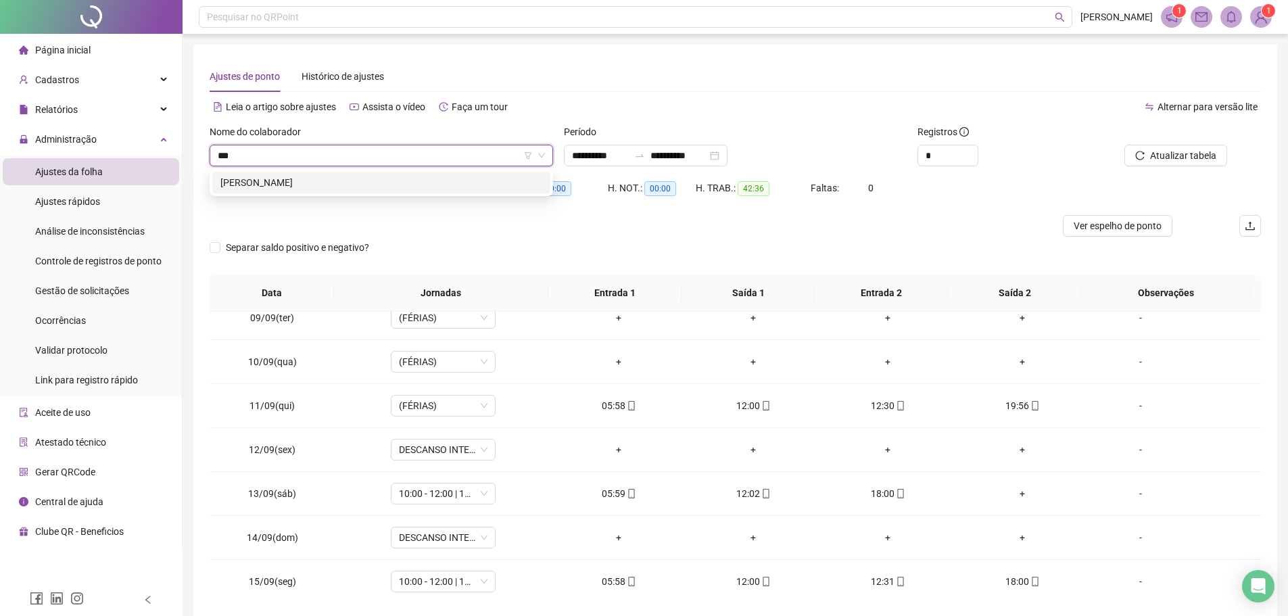
scroll to position [0, 0]
type input "*******"
click at [381, 184] on div "GIVALDO LAURIANO DA SILVA" at bounding box center [381, 182] width 322 height 15
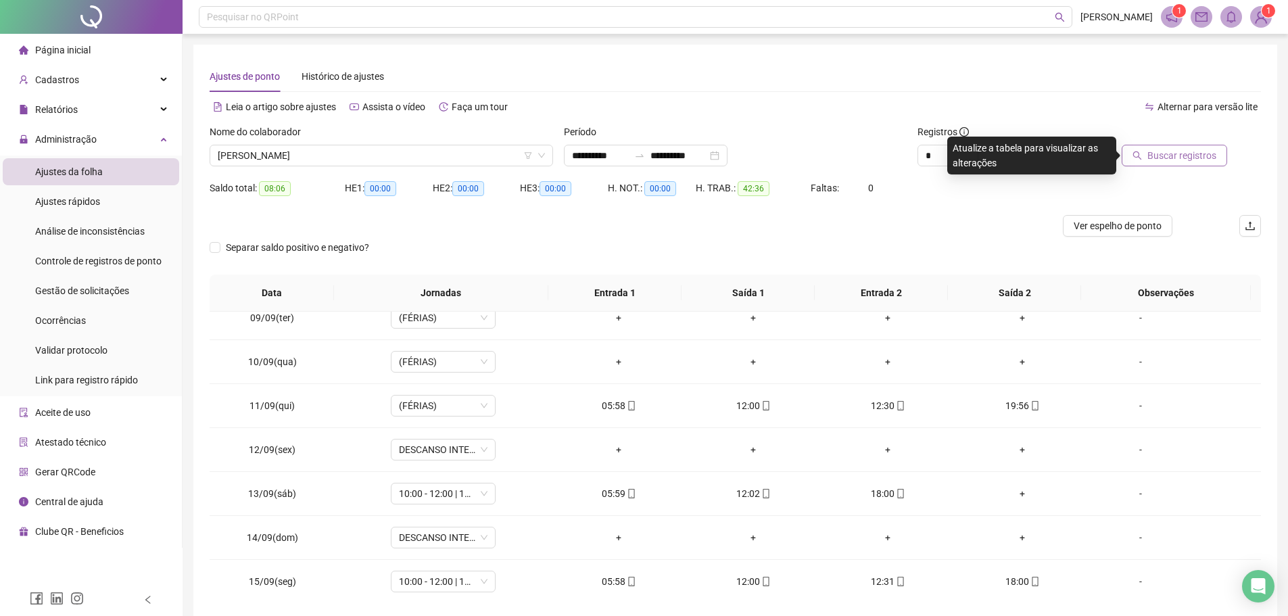
click at [1185, 158] on span "Buscar registros" at bounding box center [1181, 155] width 69 height 15
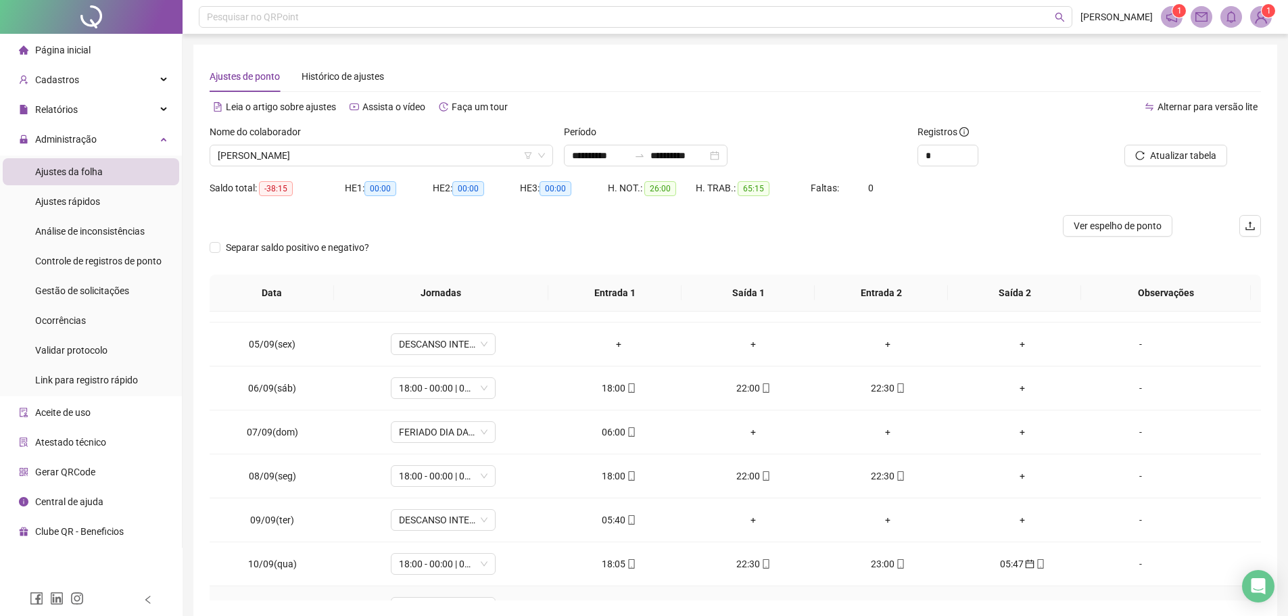
scroll to position [164, 0]
click at [628, 430] on icon "mobile" at bounding box center [631, 432] width 6 height 9
type input "**********"
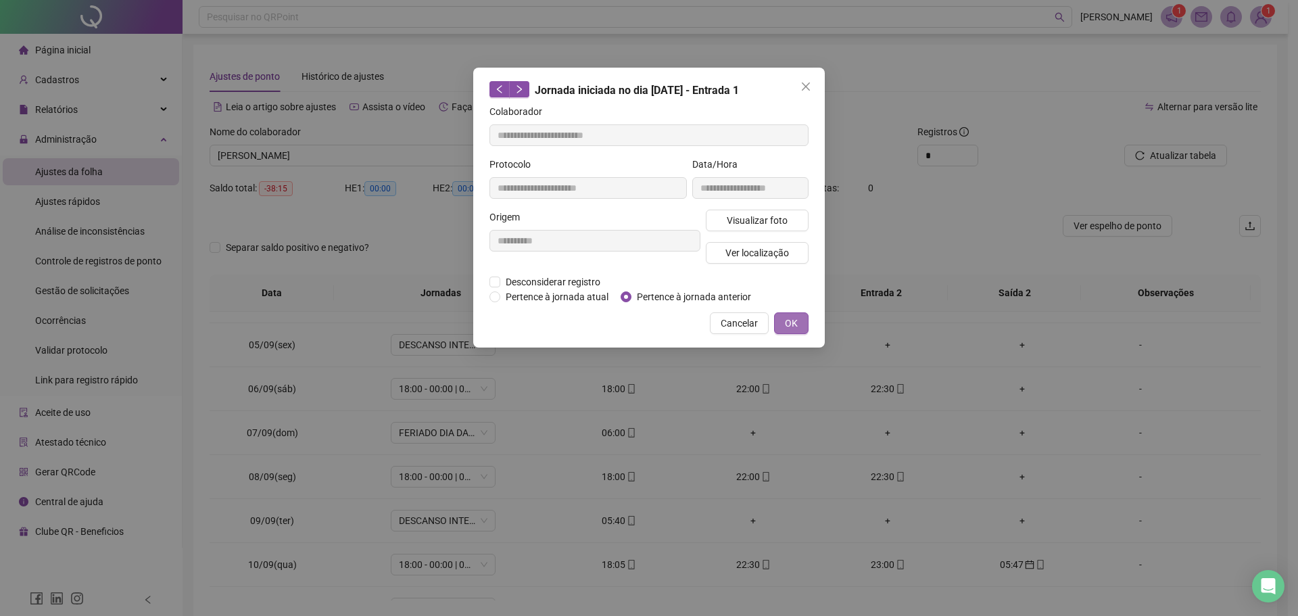
click at [802, 322] on button "OK" at bounding box center [791, 323] width 34 height 22
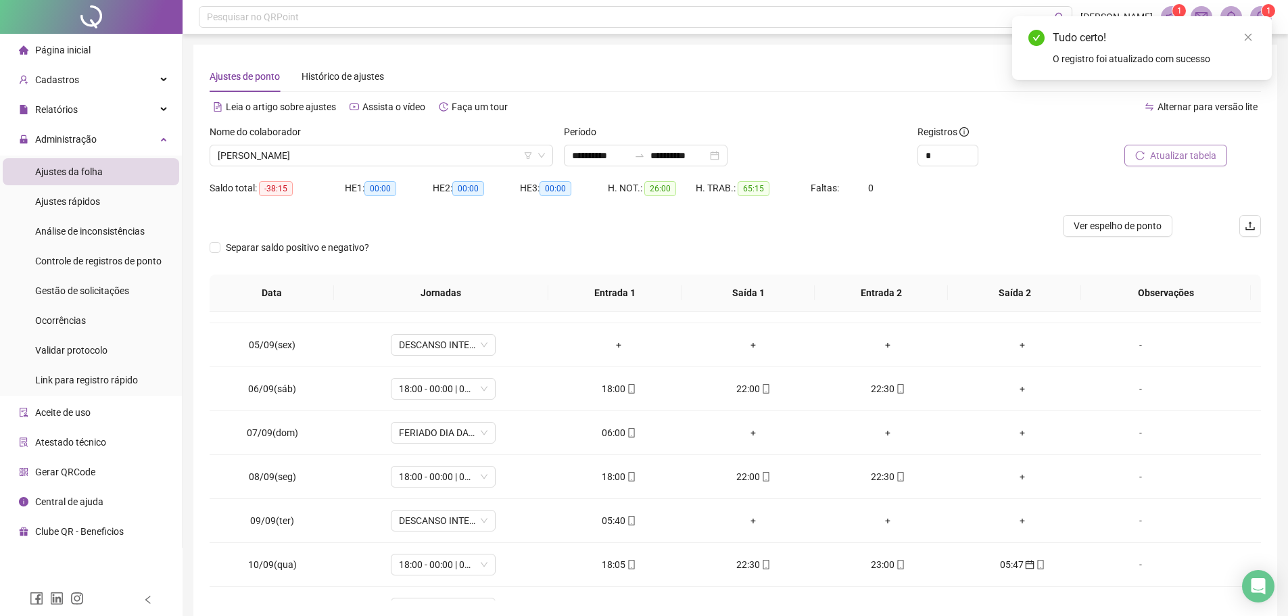
click at [1175, 151] on span "Atualizar tabela" at bounding box center [1183, 155] width 66 height 15
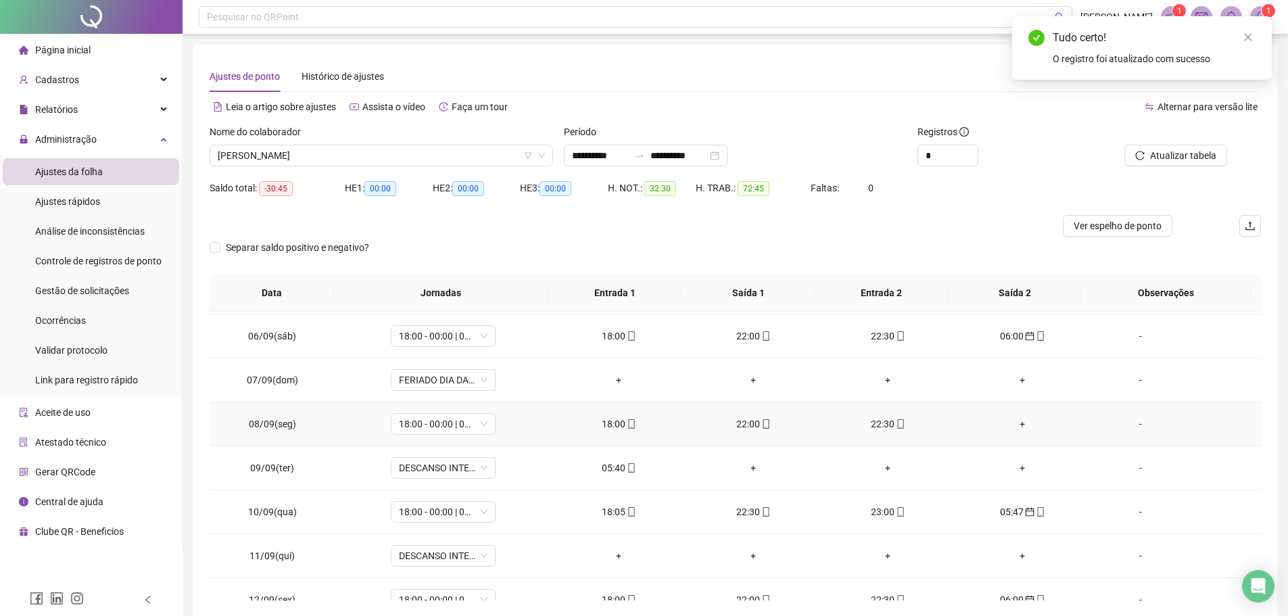
scroll to position [232, 0]
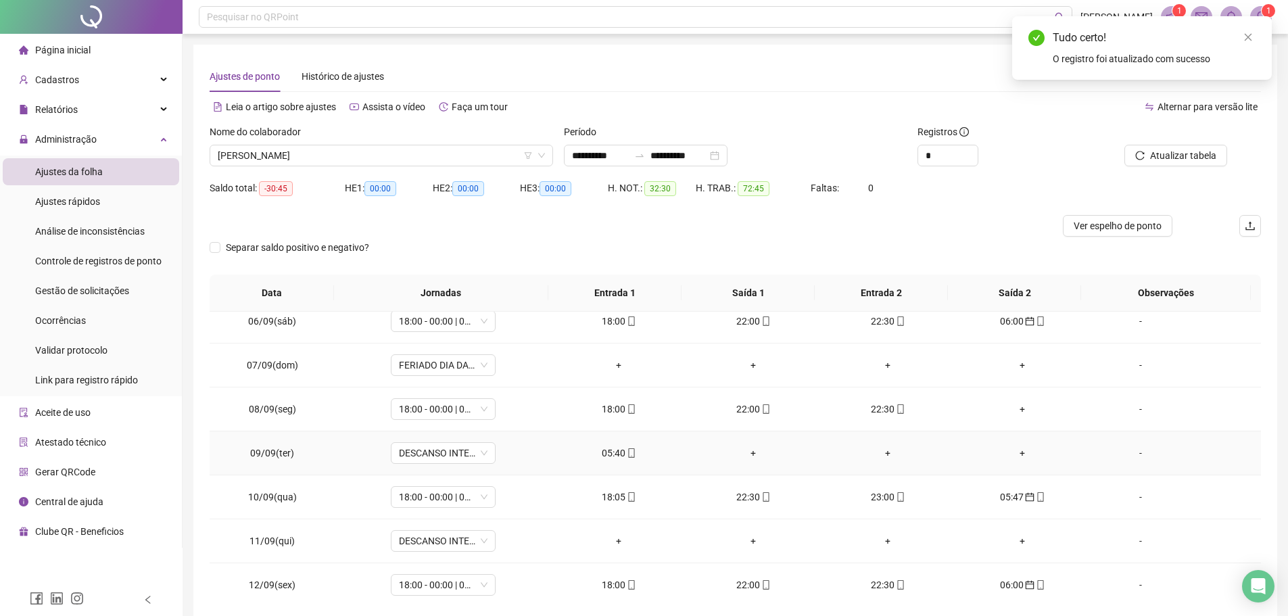
click at [613, 452] on div "05:40" at bounding box center [618, 453] width 113 height 15
type input "**********"
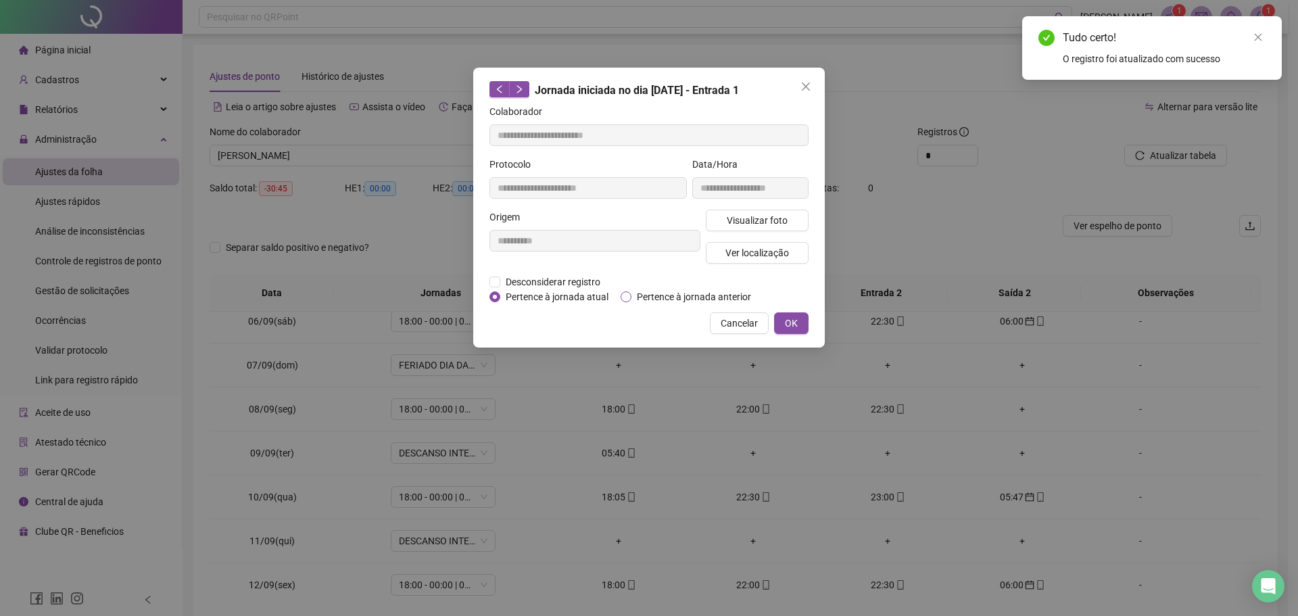
click at [634, 297] on span "Pertence à jornada anterior" at bounding box center [693, 296] width 125 height 15
click at [786, 321] on span "OK" at bounding box center [791, 323] width 13 height 15
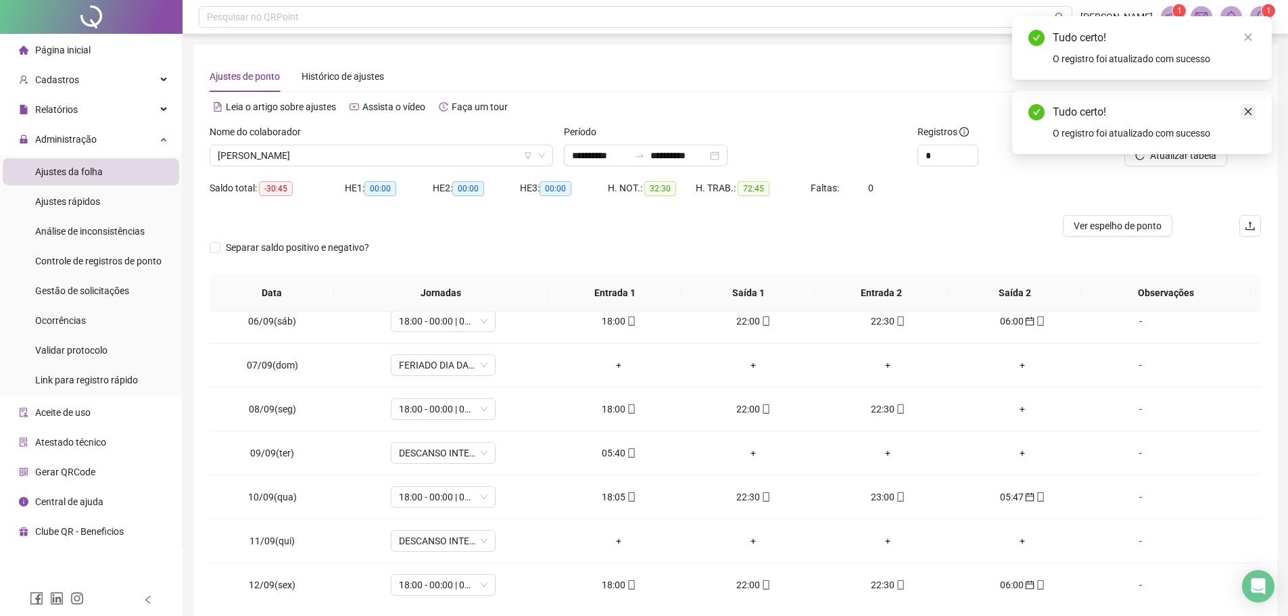
click at [1247, 111] on icon "close" at bounding box center [1248, 111] width 7 height 7
click at [1152, 154] on span "Atualizar tabela" at bounding box center [1183, 155] width 66 height 15
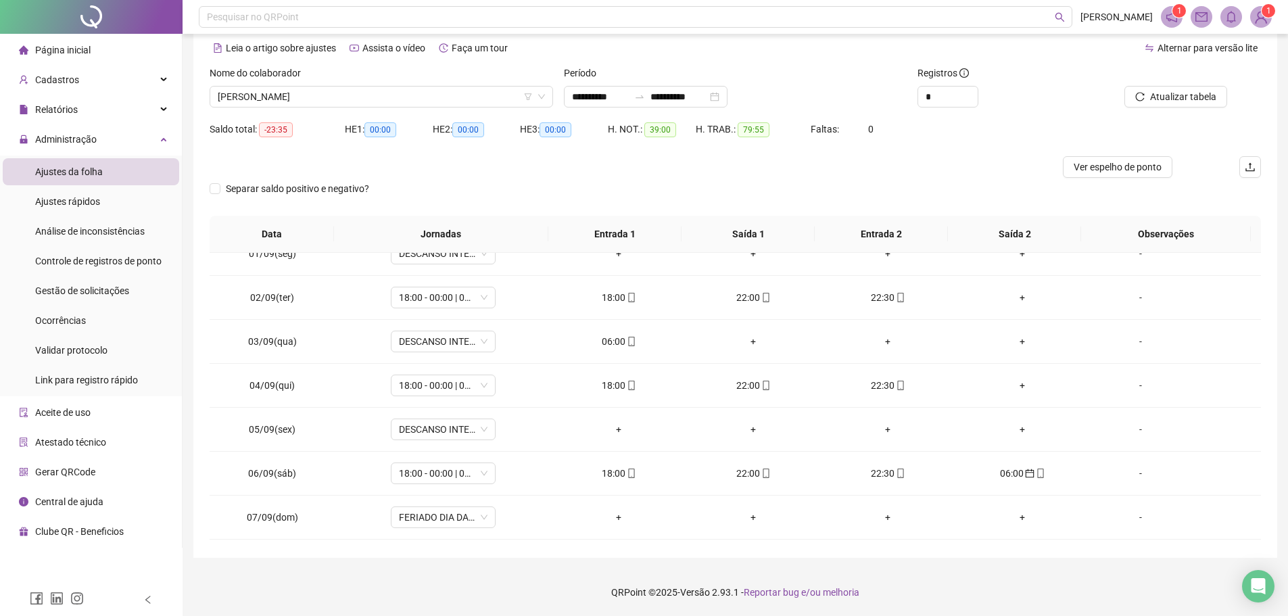
scroll to position [0, 0]
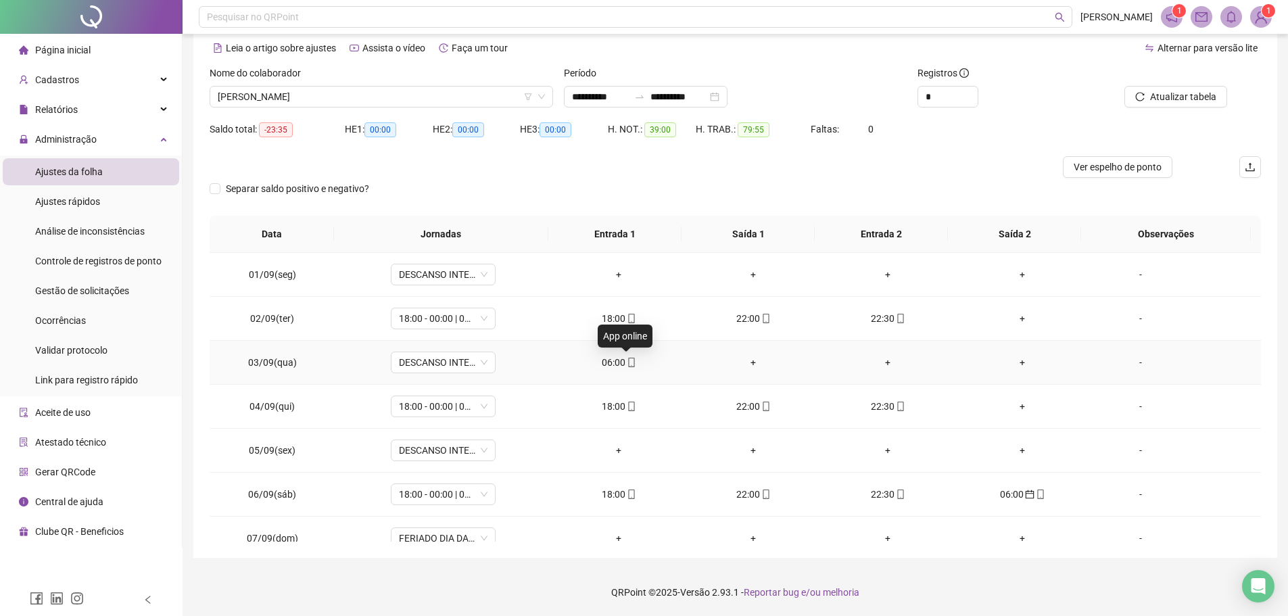
click at [627, 364] on icon "mobile" at bounding box center [631, 362] width 9 height 9
type input "**********"
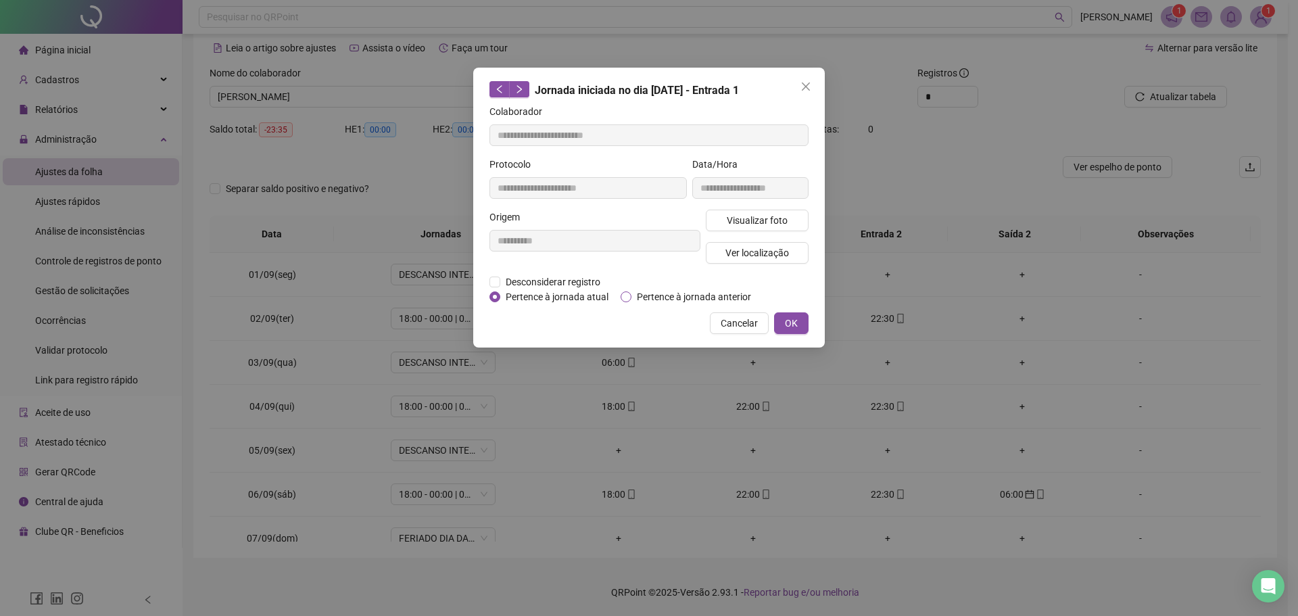
click at [654, 294] on span "Pertence à jornada anterior" at bounding box center [693, 296] width 125 height 15
click at [803, 323] on button "OK" at bounding box center [791, 323] width 34 height 22
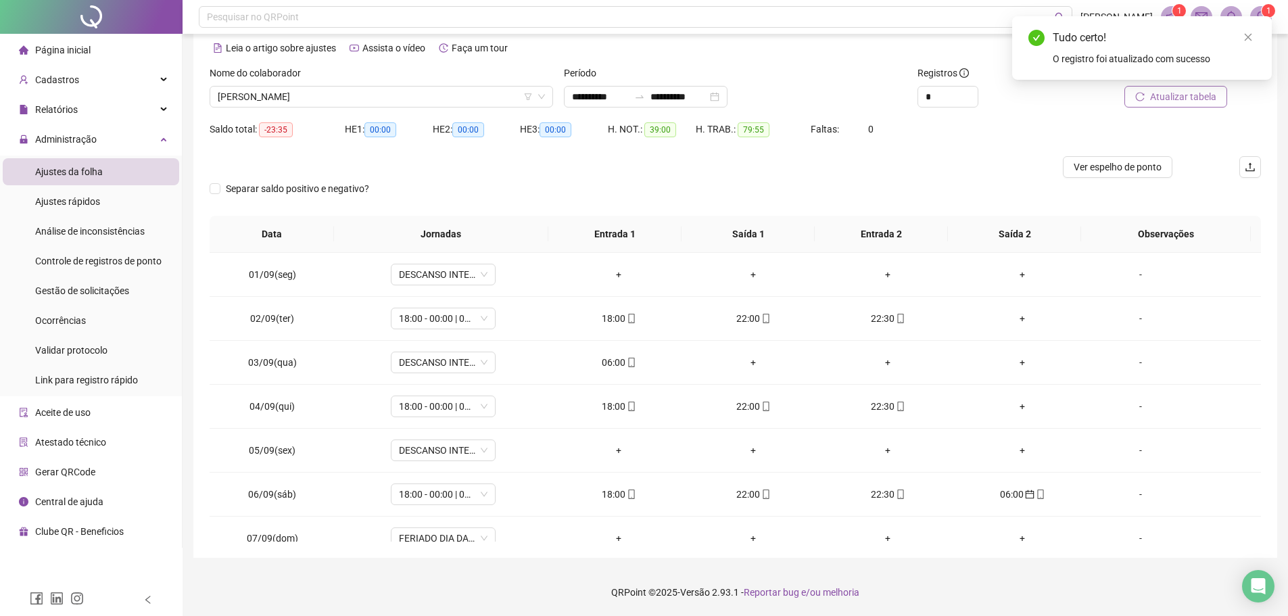
click at [1209, 95] on span "Atualizar tabela" at bounding box center [1183, 96] width 66 height 15
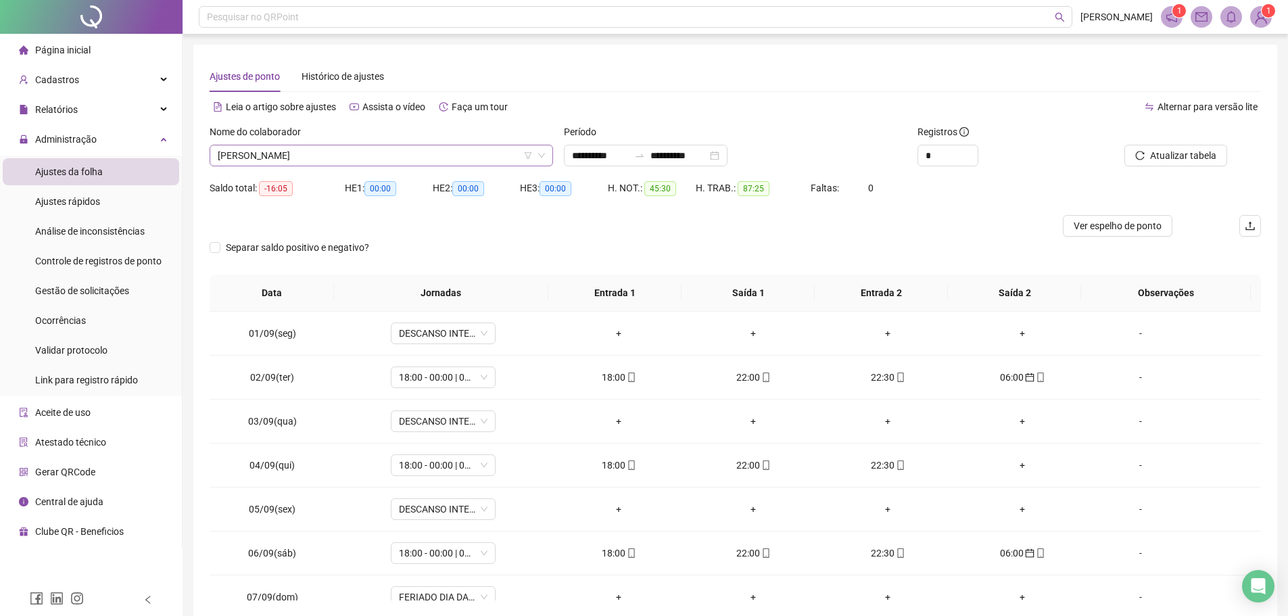
click at [373, 155] on span "GIVALDO LAURIANO DA SILVA" at bounding box center [381, 155] width 327 height 20
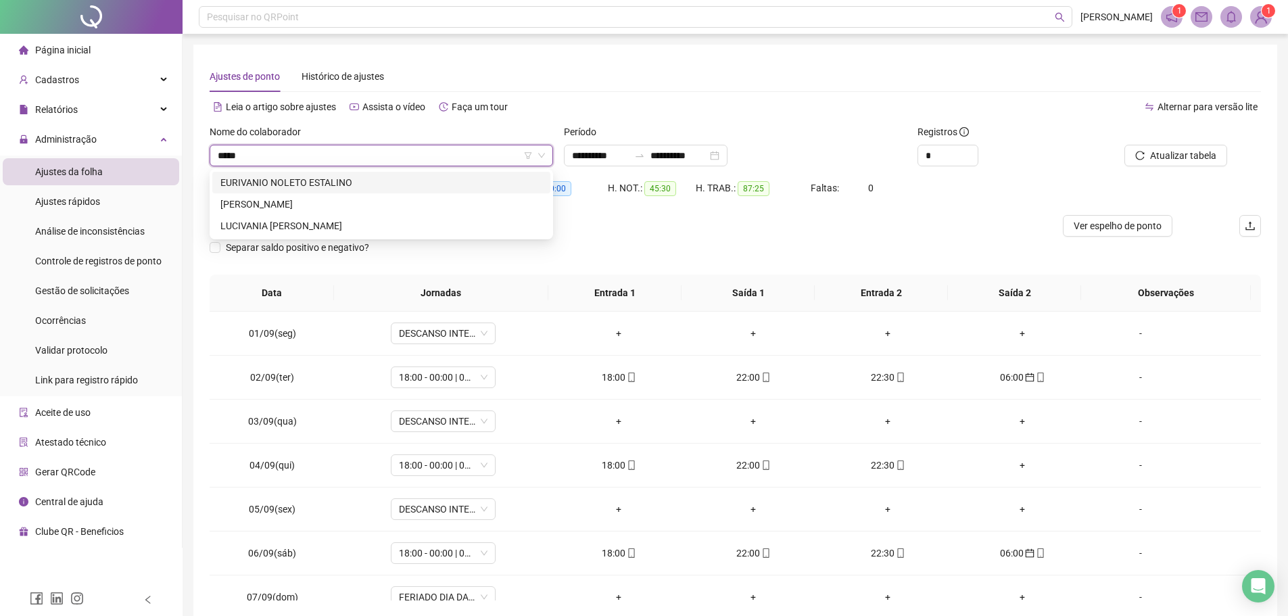
type input "******"
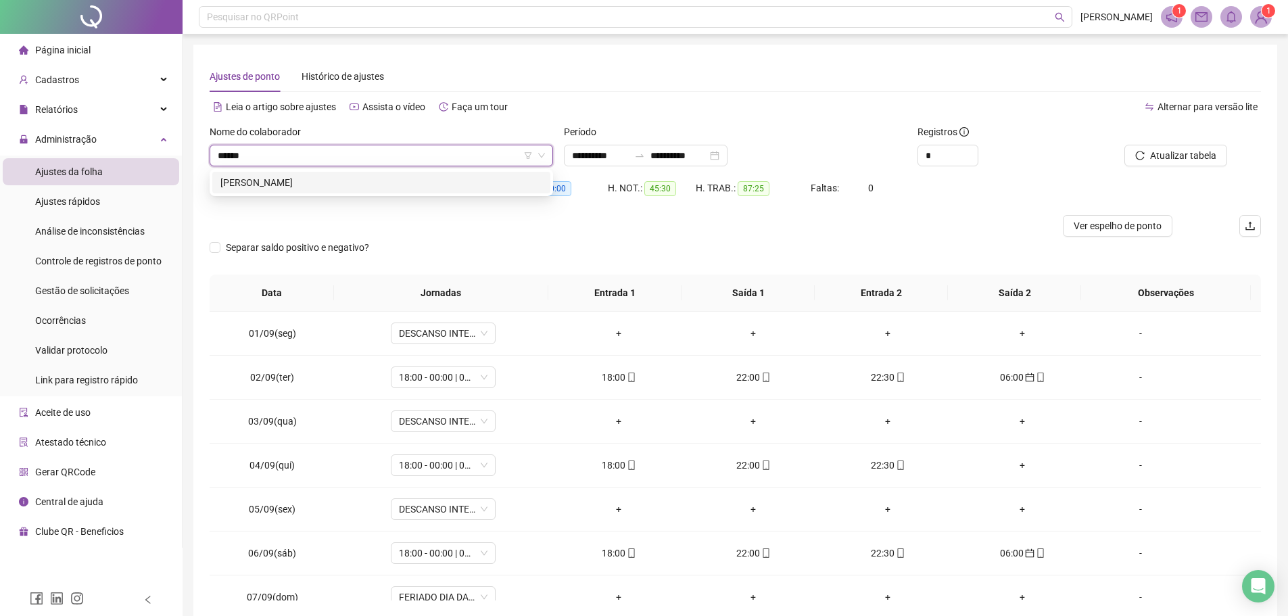
click at [373, 174] on div "IVANILDO BEZERRA DA SILVA LIMA" at bounding box center [381, 183] width 338 height 22
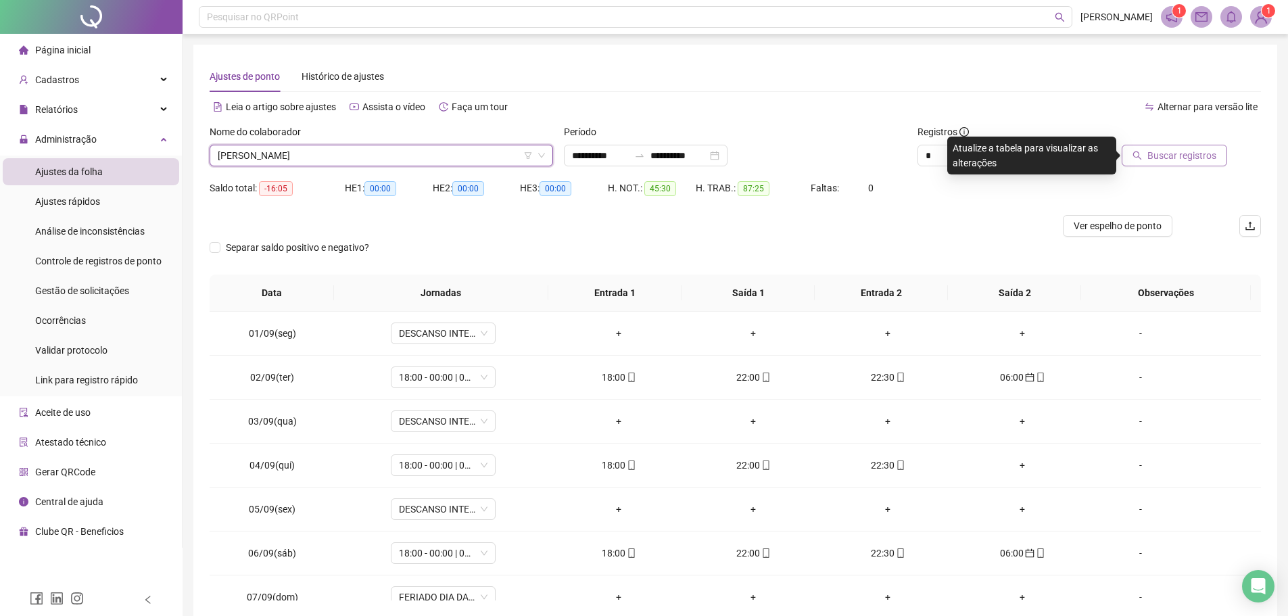
click at [1145, 155] on button "Buscar registros" at bounding box center [1174, 156] width 105 height 22
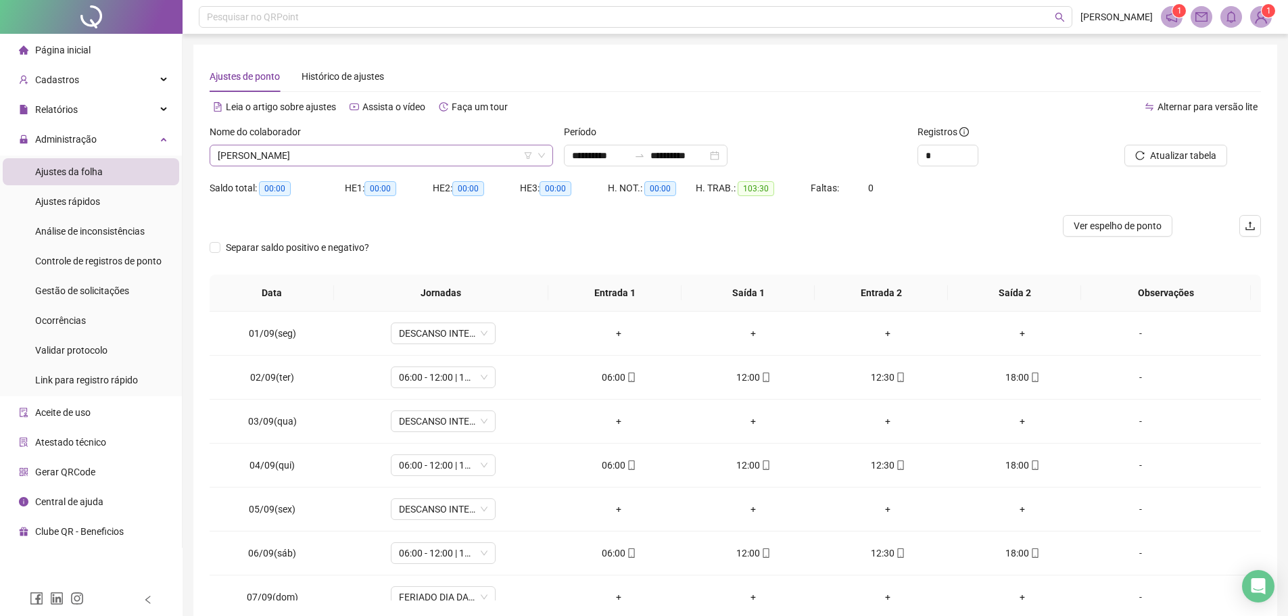
click at [373, 151] on span "IVANILDO BEZERRA DA SILVA LIMA" at bounding box center [381, 155] width 327 height 20
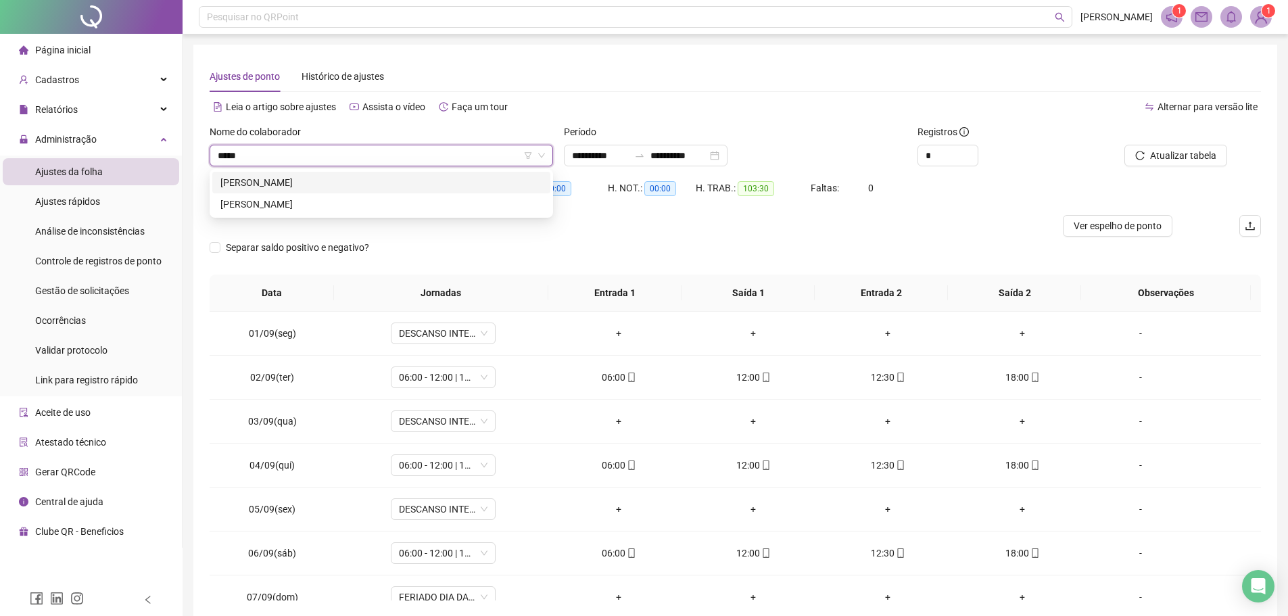
type input "******"
click at [372, 181] on div "RONIEL SILVA DE AZEVEDO" at bounding box center [381, 182] width 322 height 15
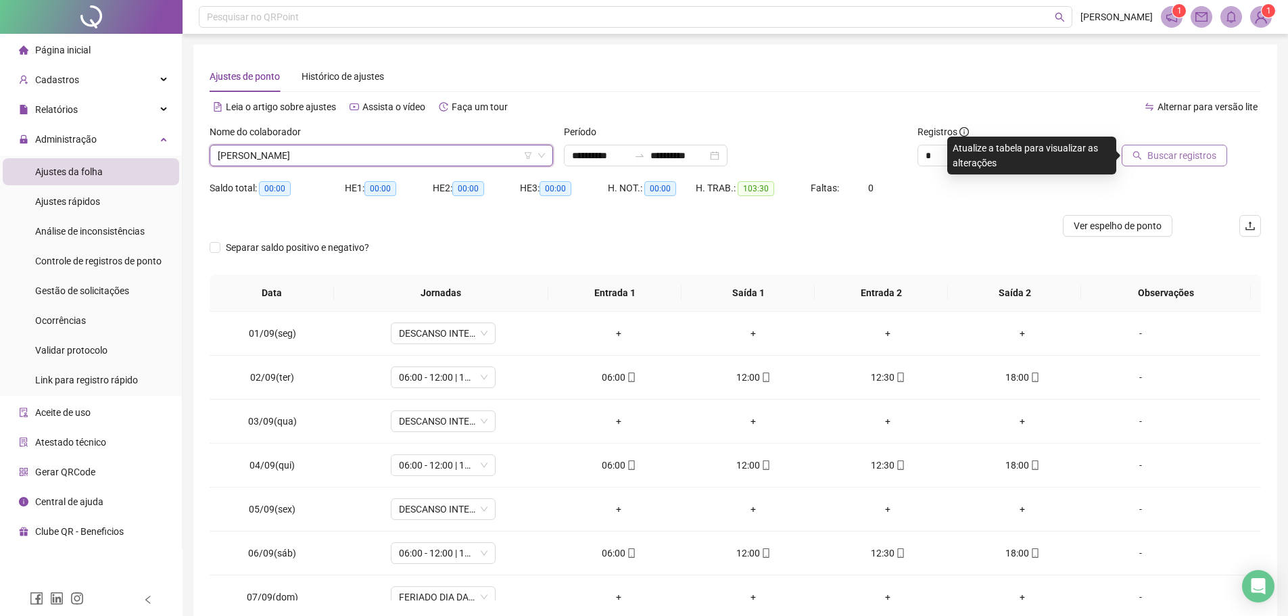
click at [1145, 162] on button "Buscar registros" at bounding box center [1174, 156] width 105 height 22
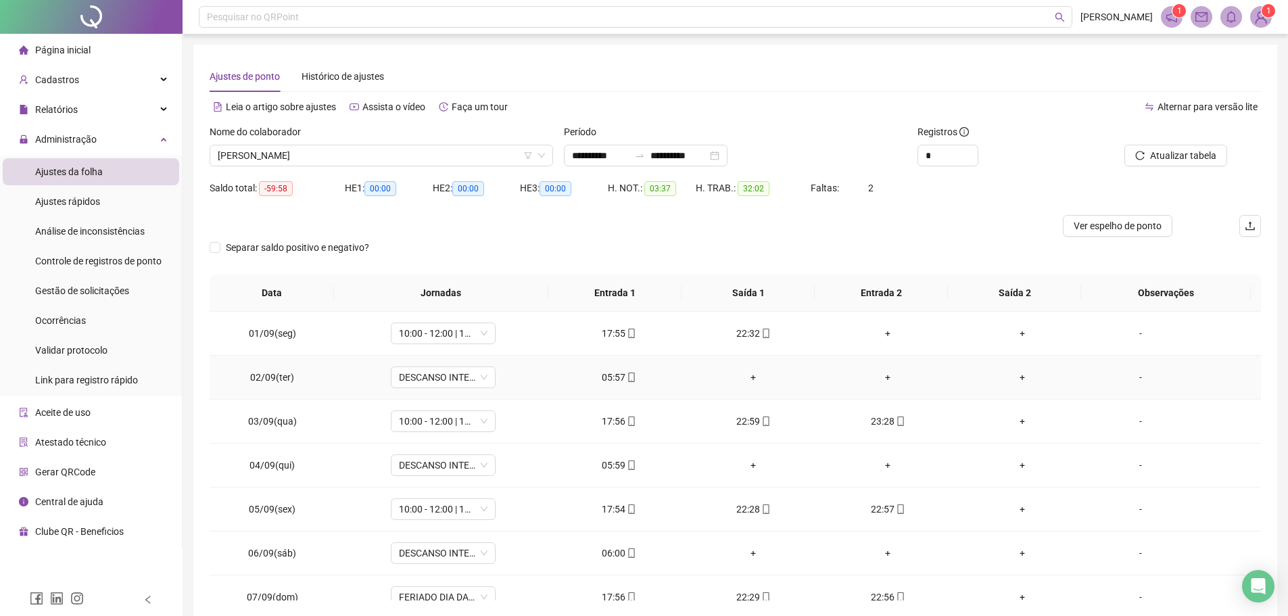
click at [620, 381] on div "05:57" at bounding box center [618, 377] width 113 height 15
type input "**********"
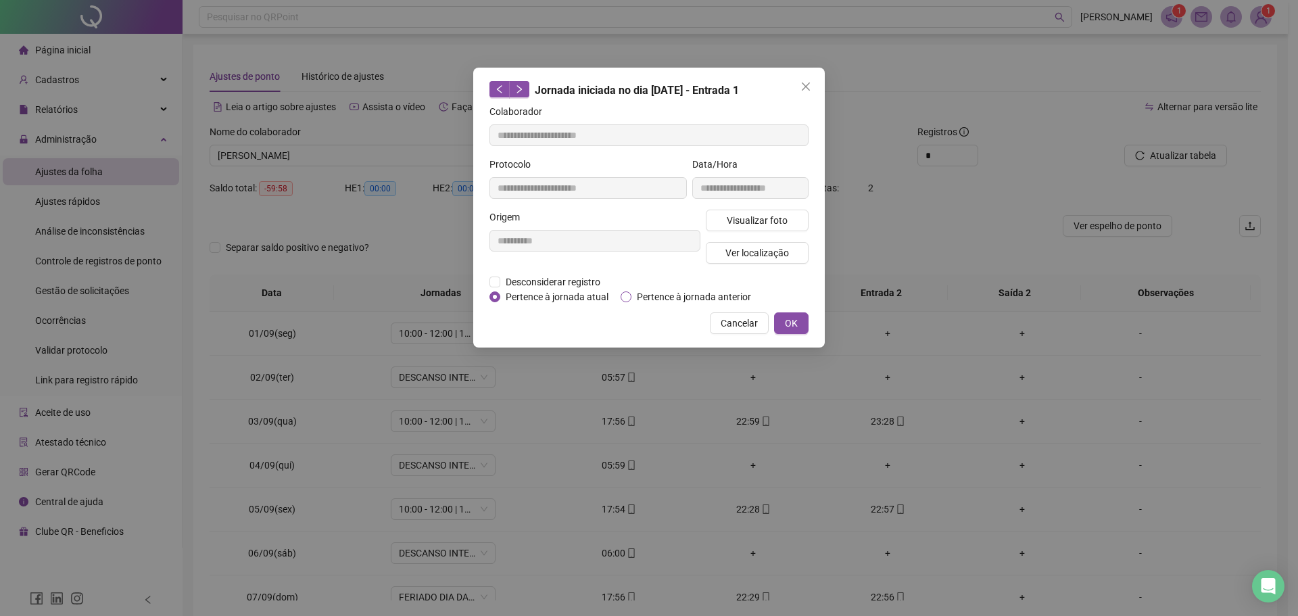
click at [644, 297] on span "Pertence à jornada anterior" at bounding box center [693, 296] width 125 height 15
click at [798, 314] on button "OK" at bounding box center [791, 323] width 34 height 22
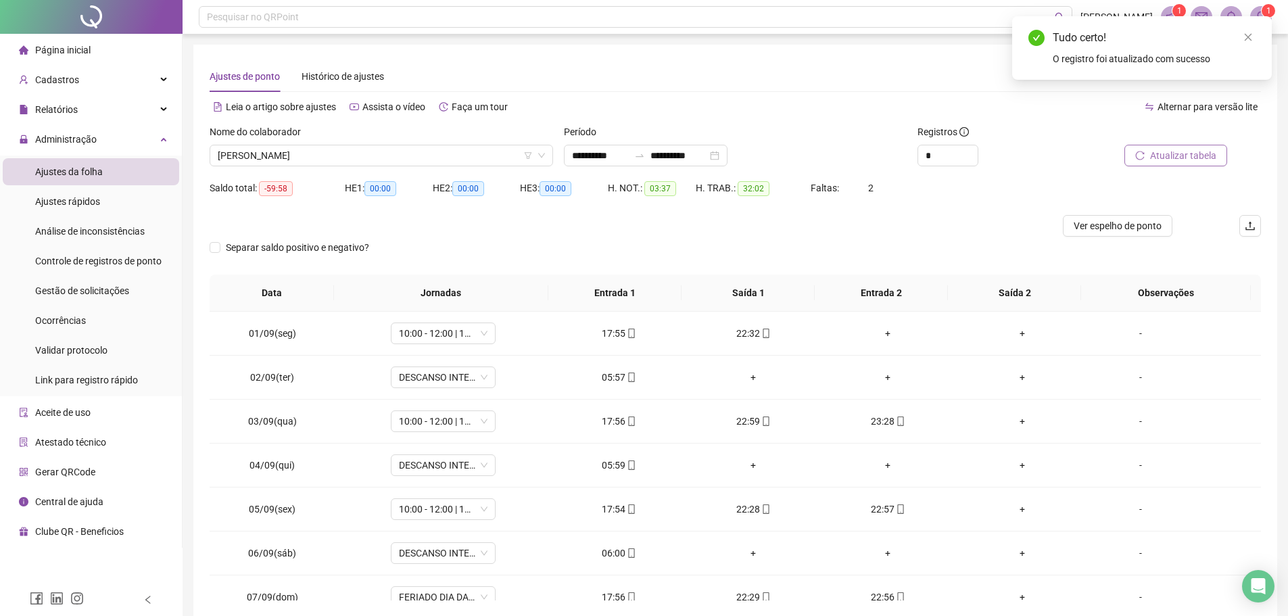
click at [1172, 150] on span "Atualizar tabela" at bounding box center [1183, 155] width 66 height 15
click at [613, 475] on td "05:59" at bounding box center [619, 465] width 135 height 44
click at [610, 467] on div "05:59" at bounding box center [618, 465] width 113 height 15
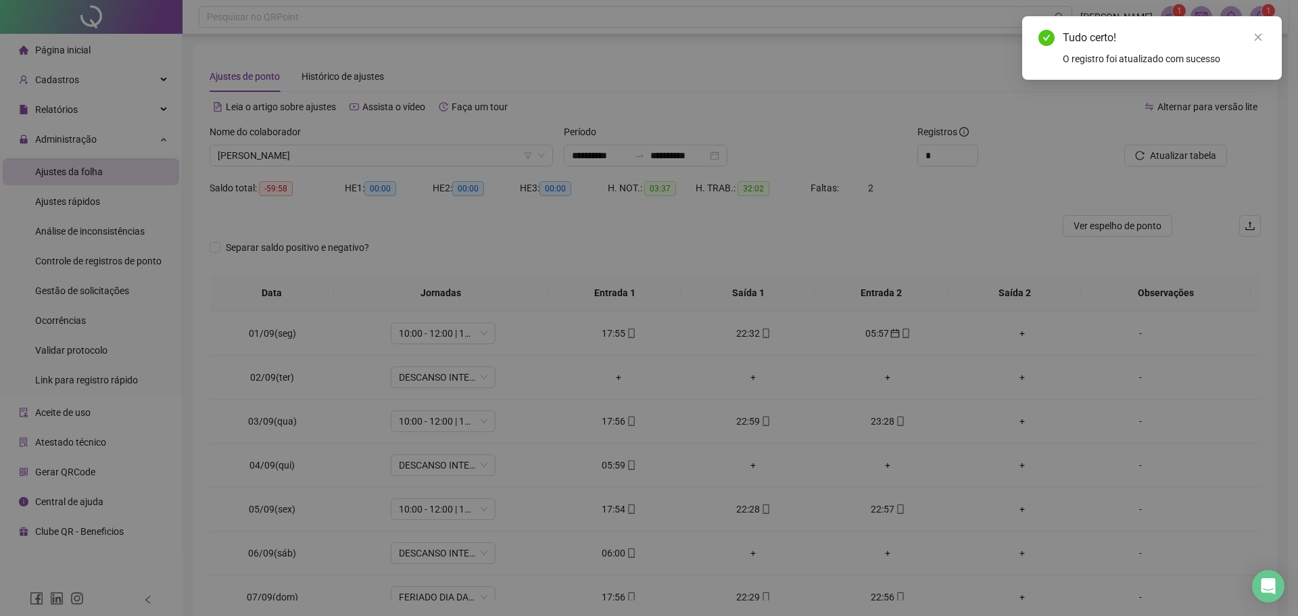
type input "**********"
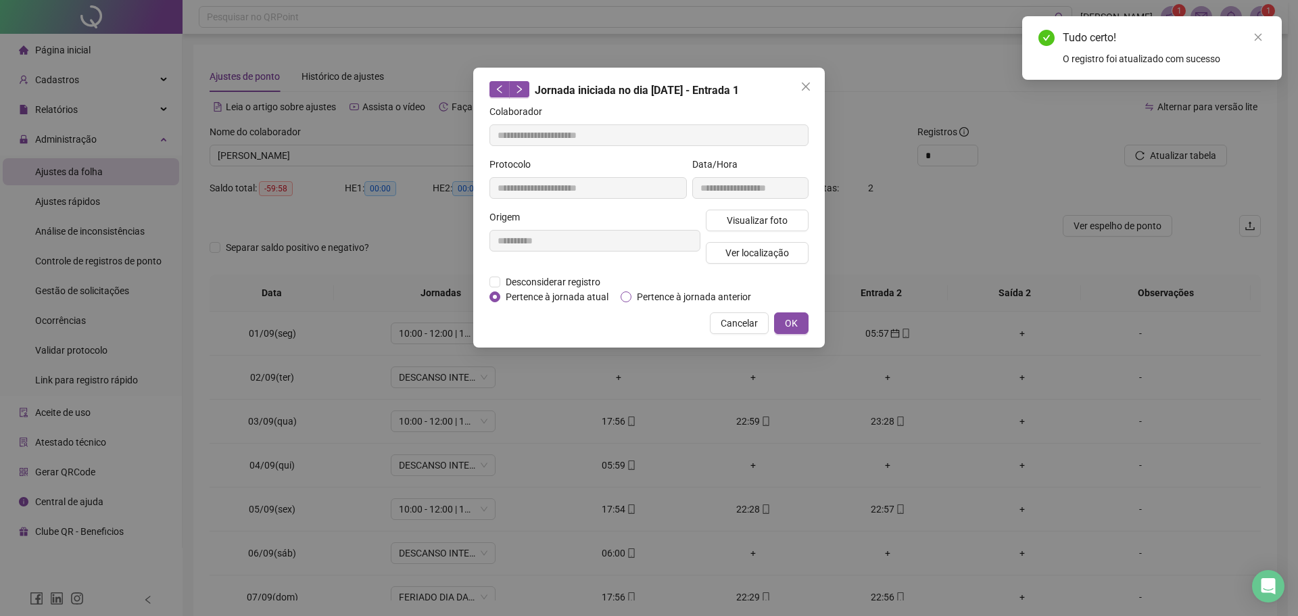
click at [635, 295] on span "Pertence à jornada anterior" at bounding box center [693, 296] width 125 height 15
click at [804, 323] on button "OK" at bounding box center [791, 323] width 34 height 22
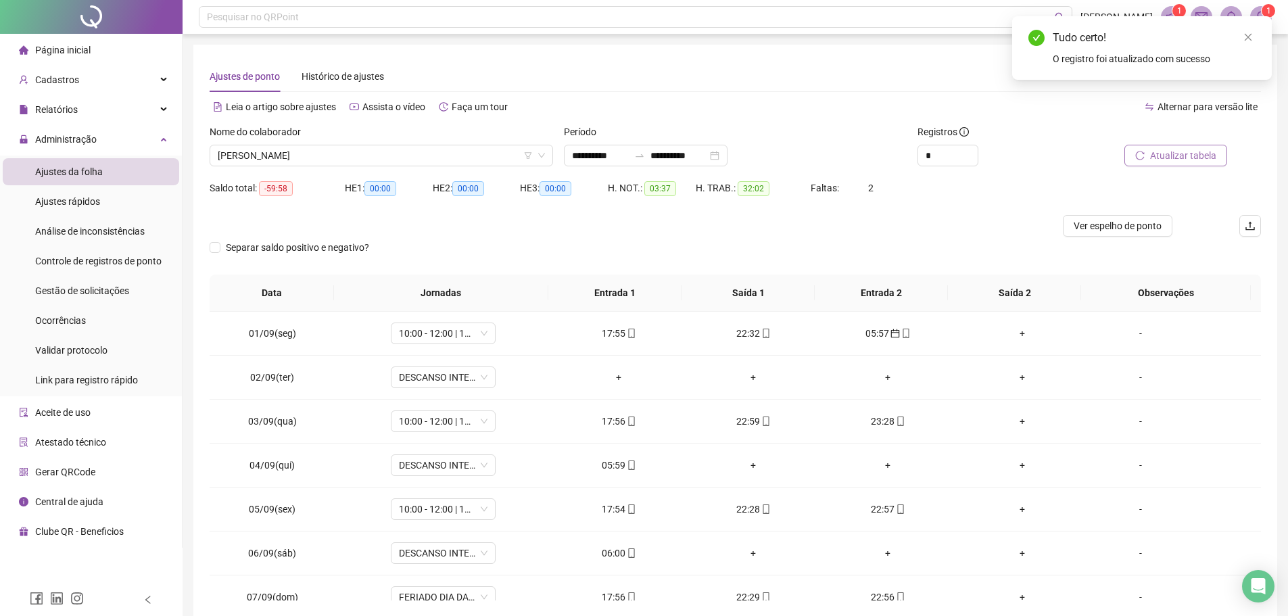
click at [1185, 158] on span "Atualizar tabela" at bounding box center [1183, 155] width 66 height 15
click at [363, 171] on div "Nome do colaborador RONIEL SILVA DE AZEVEDO" at bounding box center [381, 150] width 354 height 53
click at [358, 156] on span "RONIEL SILVA DE AZEVEDO" at bounding box center [381, 155] width 327 height 20
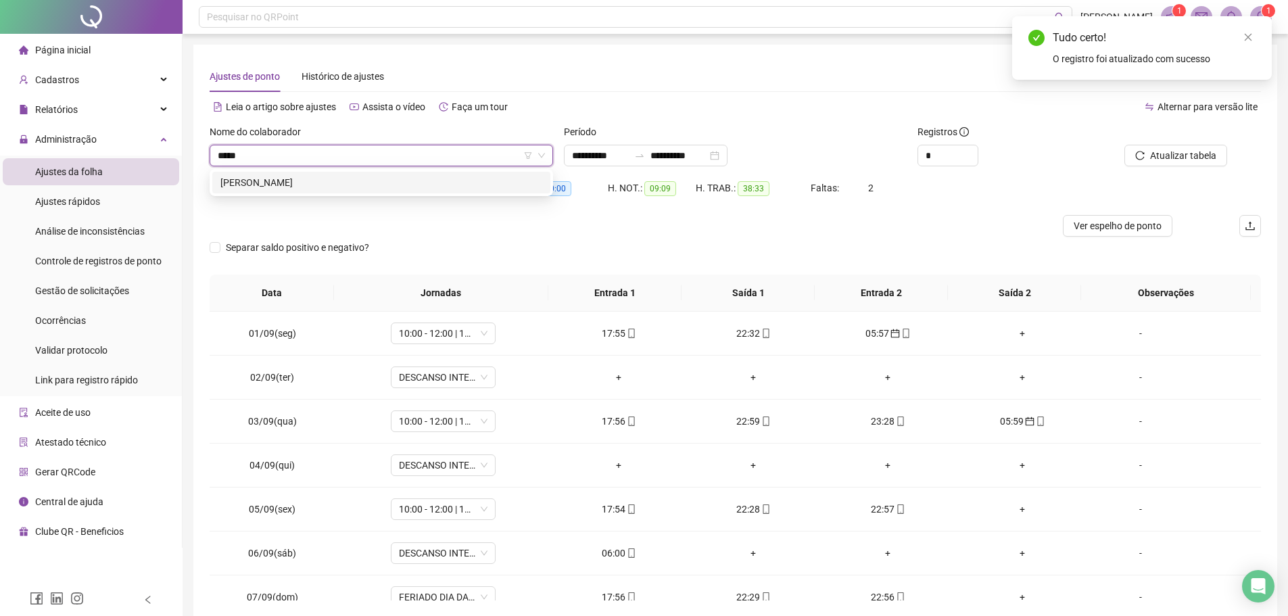
type input "******"
click at [354, 178] on div "[PERSON_NAME]" at bounding box center [381, 182] width 322 height 15
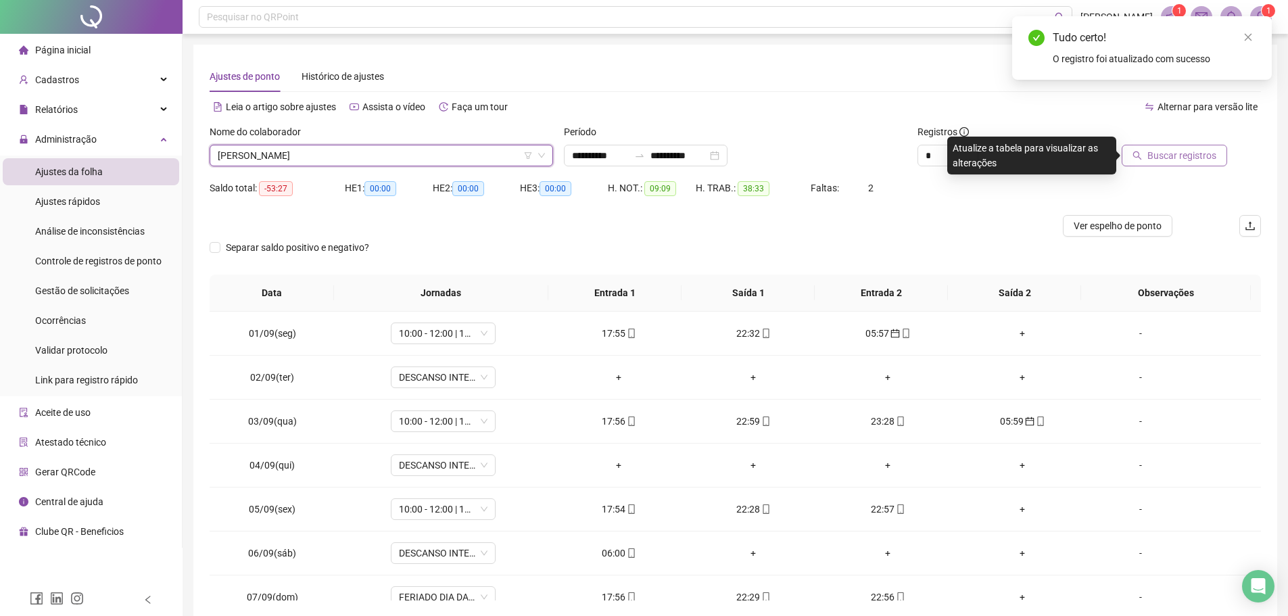
click at [1199, 151] on span "Buscar registros" at bounding box center [1181, 155] width 69 height 15
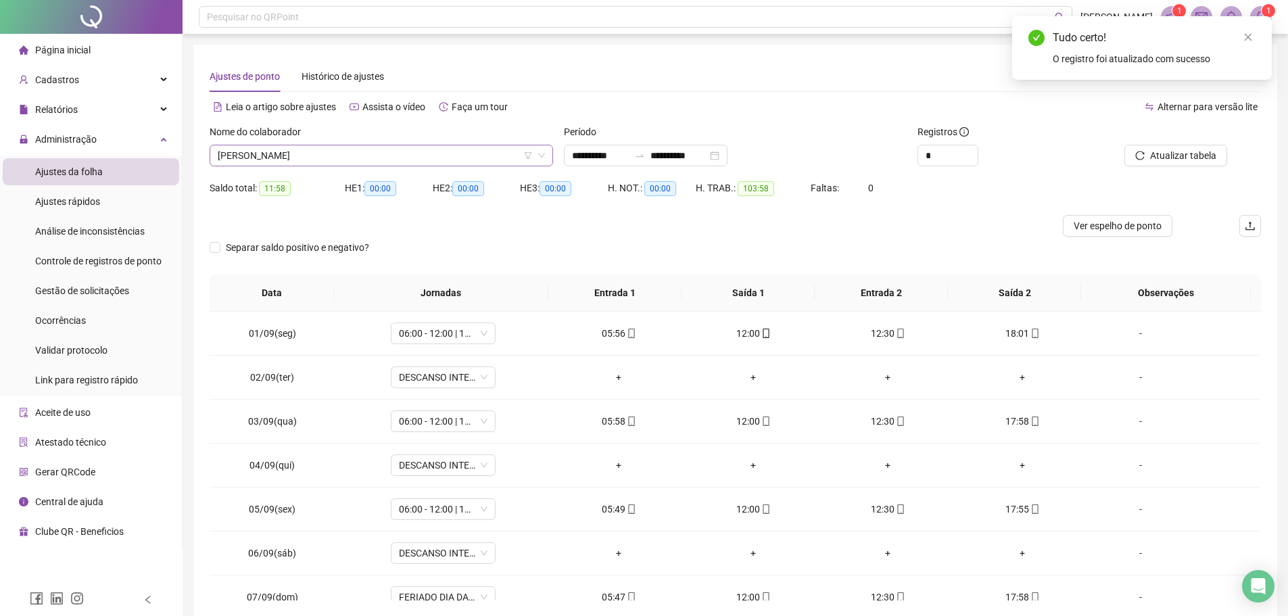
click at [393, 150] on span "[PERSON_NAME]" at bounding box center [381, 155] width 327 height 20
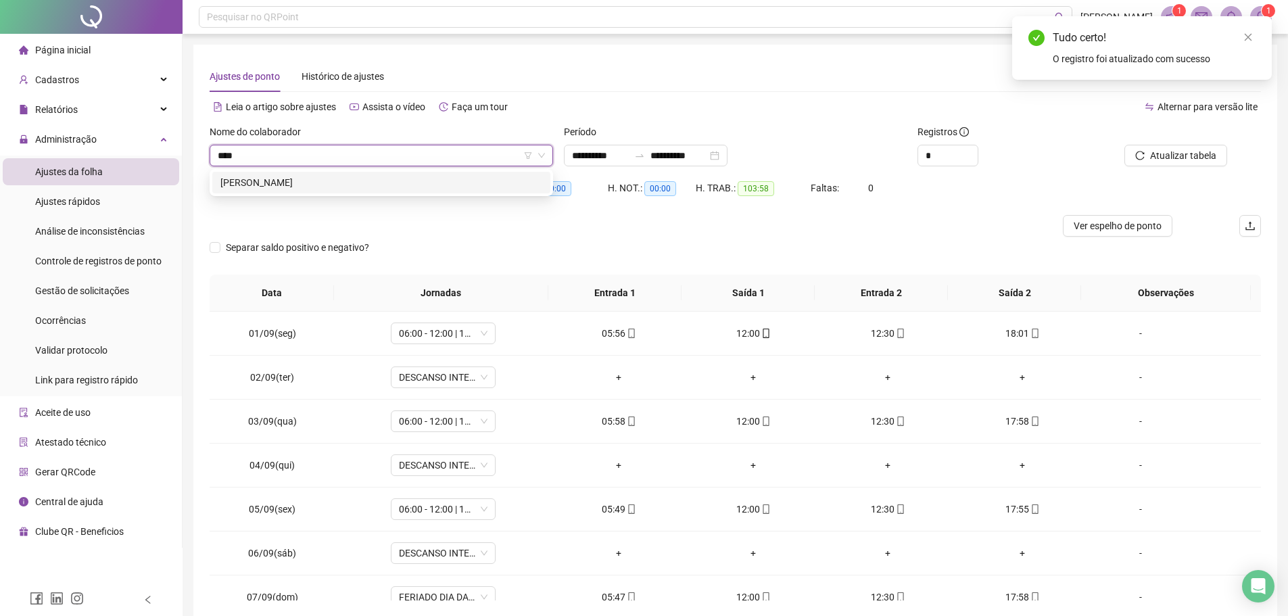
type input "*****"
click at [351, 191] on div "CINTIA BRANDAO SILVA" at bounding box center [381, 183] width 338 height 22
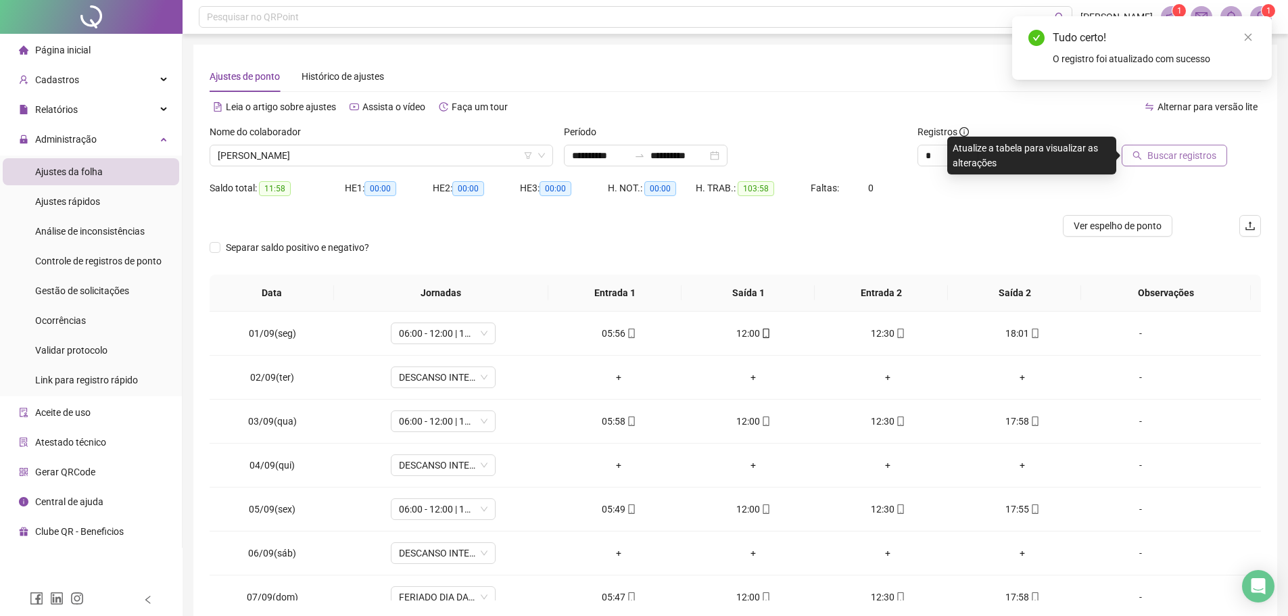
click at [1165, 150] on span "Buscar registros" at bounding box center [1181, 155] width 69 height 15
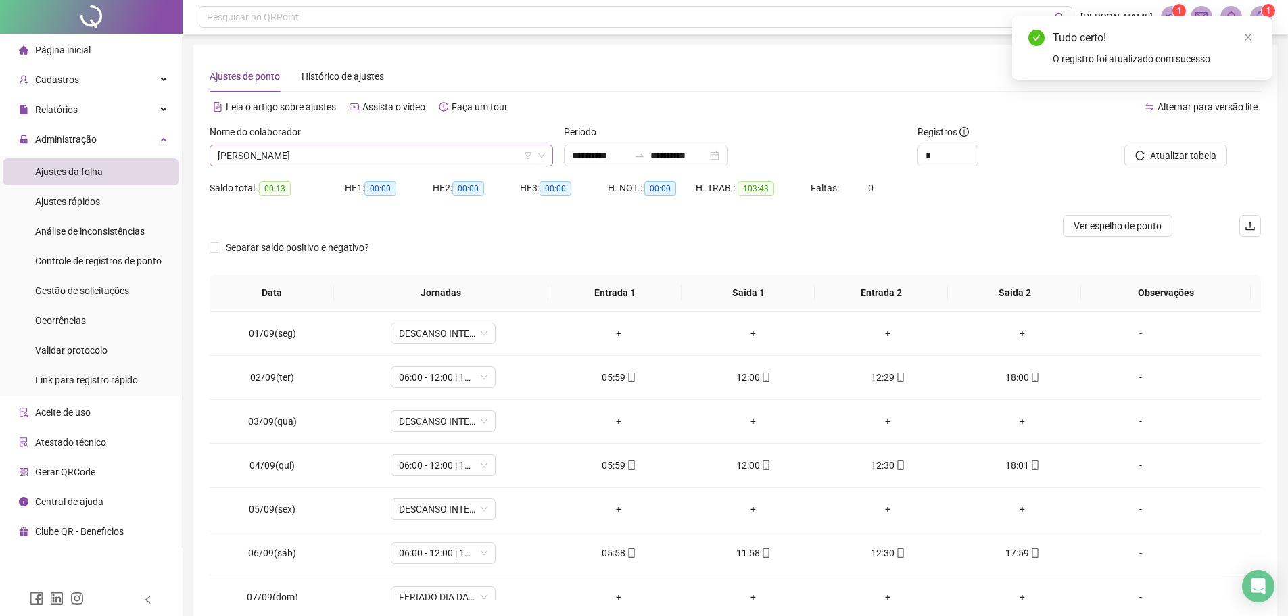
click at [344, 153] on span "CINTIA BRANDAO SILVA" at bounding box center [381, 155] width 327 height 20
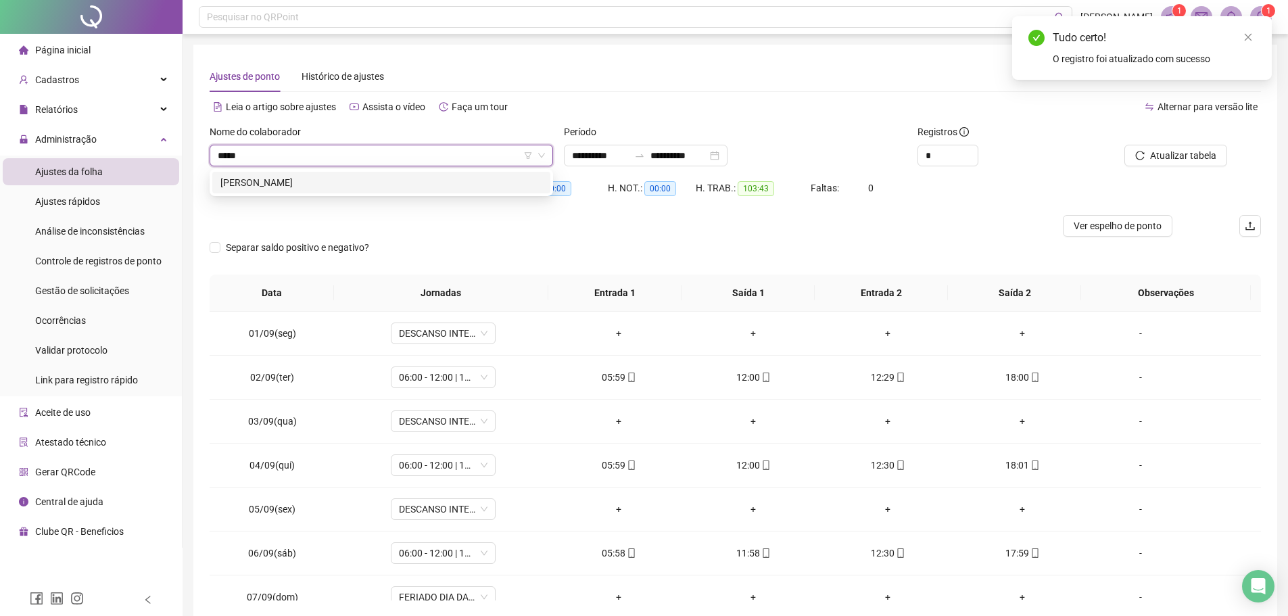
type input "******"
click at [343, 181] on div "IZAQUIEL NASCIMENTO AMORIM" at bounding box center [381, 182] width 322 height 15
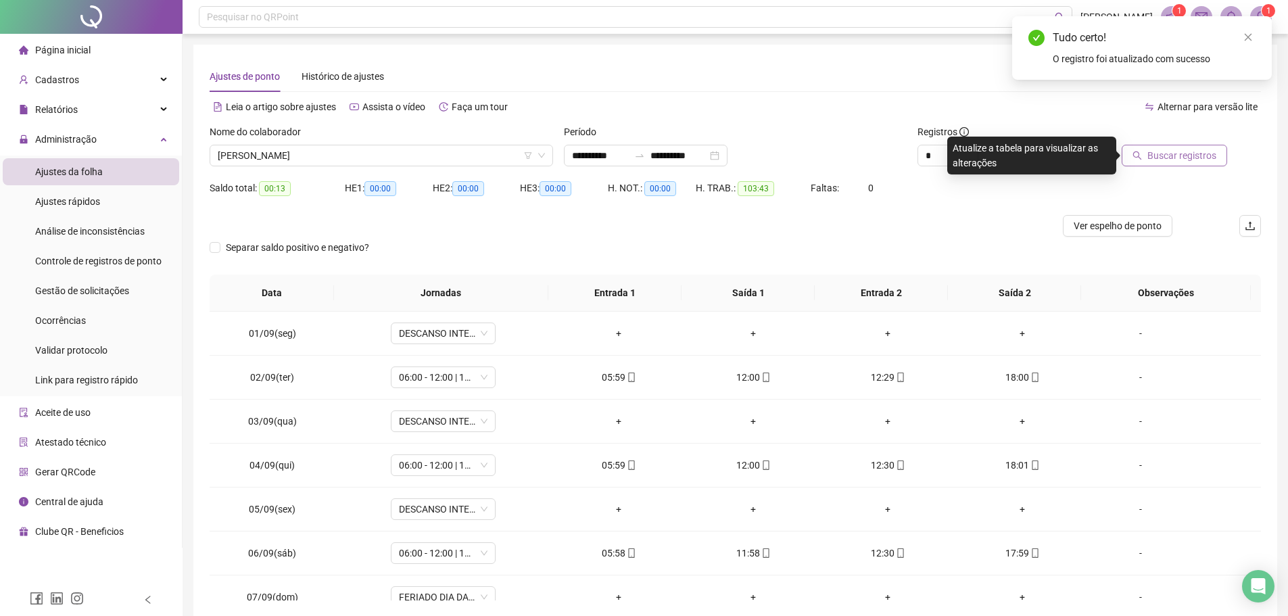
click at [1155, 147] on button "Buscar registros" at bounding box center [1174, 156] width 105 height 22
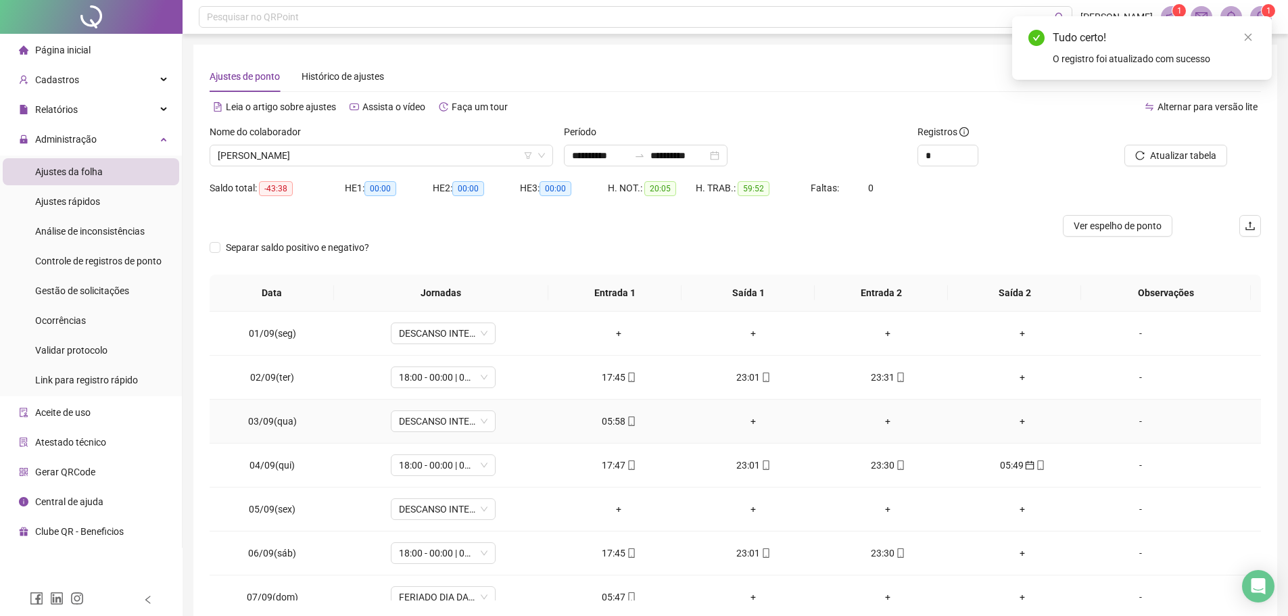
click at [612, 420] on div "05:58" at bounding box center [618, 421] width 113 height 15
type input "**********"
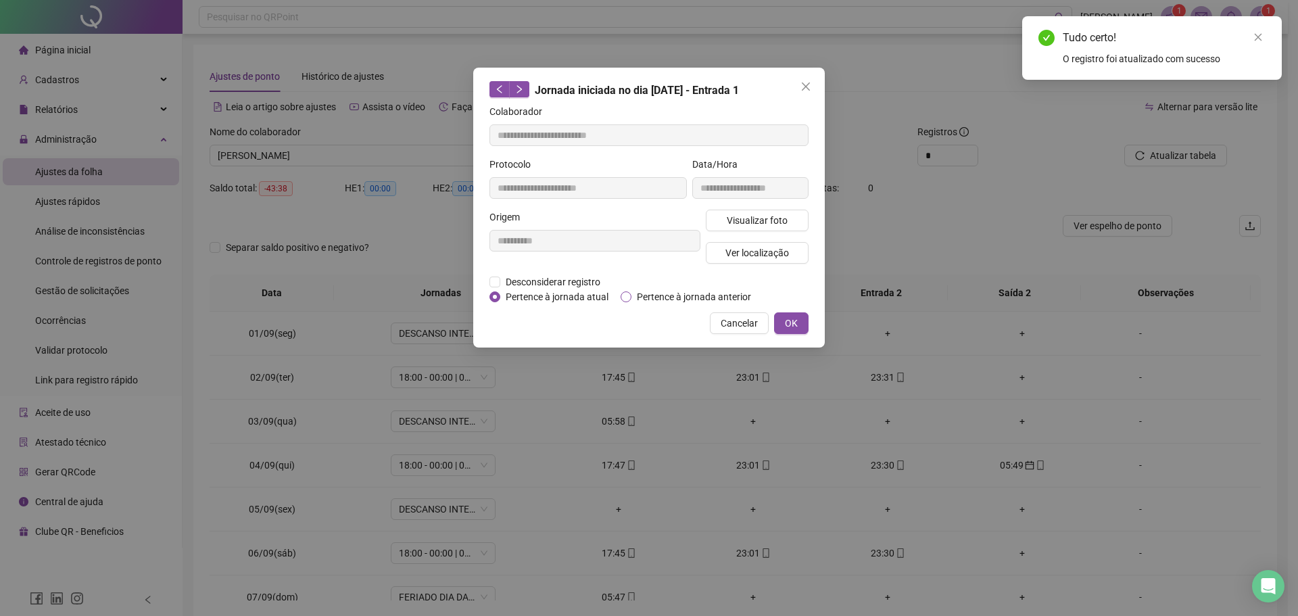
click at [654, 294] on span "Pertence à jornada anterior" at bounding box center [693, 296] width 125 height 15
click at [797, 321] on span "OK" at bounding box center [791, 323] width 13 height 15
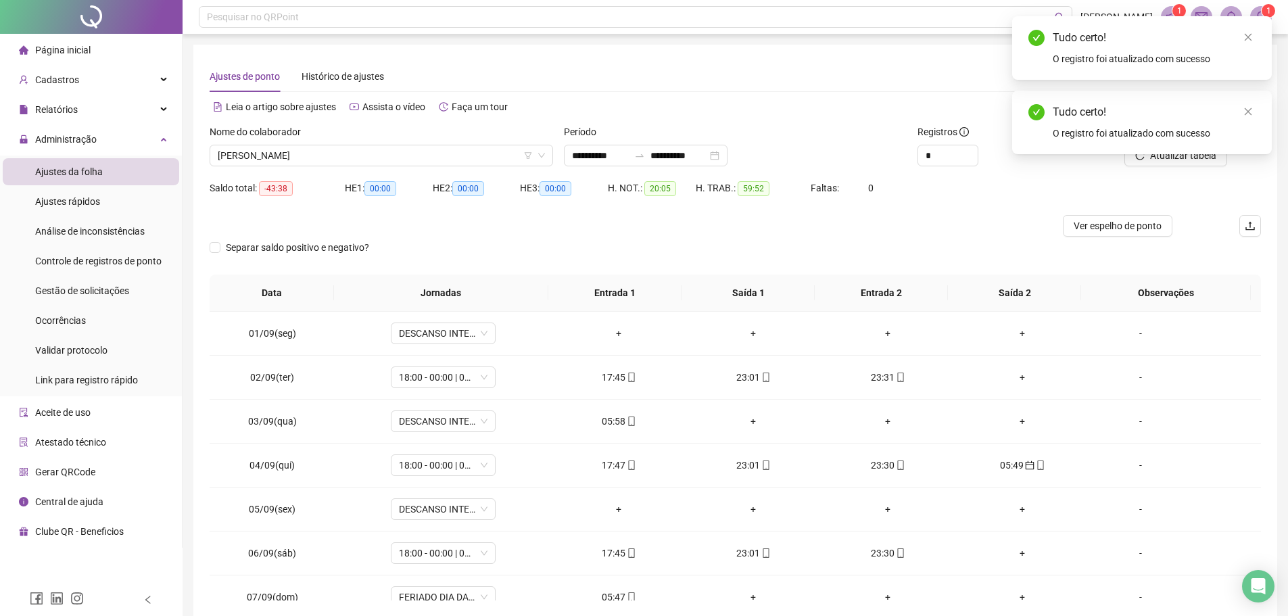
drag, startPoint x: 1247, startPoint y: 114, endPoint x: 1206, endPoint y: 155, distance: 57.8
click at [1247, 114] on icon "close" at bounding box center [1247, 111] width 9 height 9
click at [1186, 162] on span "Atualizar tabela" at bounding box center [1183, 155] width 66 height 15
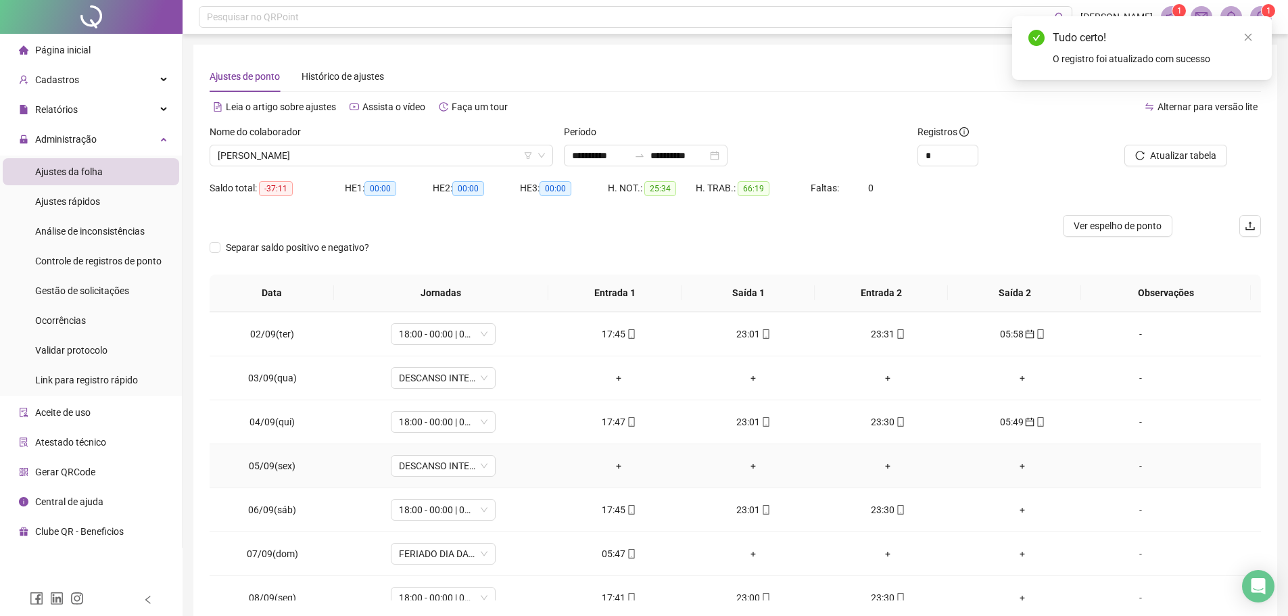
scroll to position [68, 0]
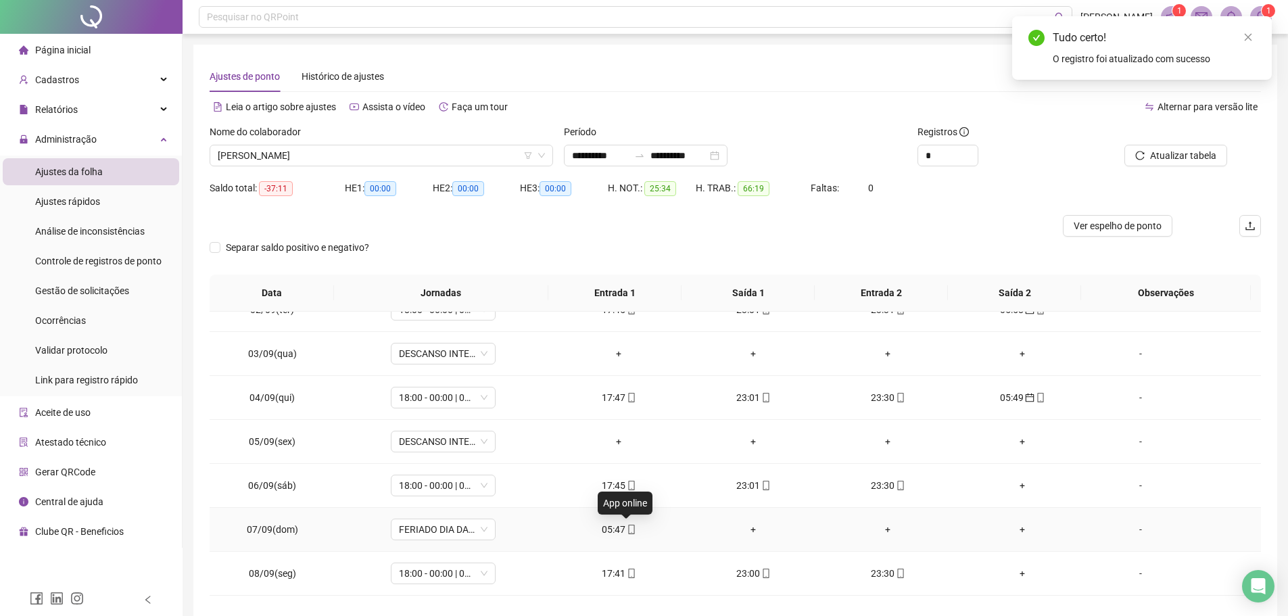
click at [627, 526] on icon "mobile" at bounding box center [631, 529] width 9 height 9
type input "**********"
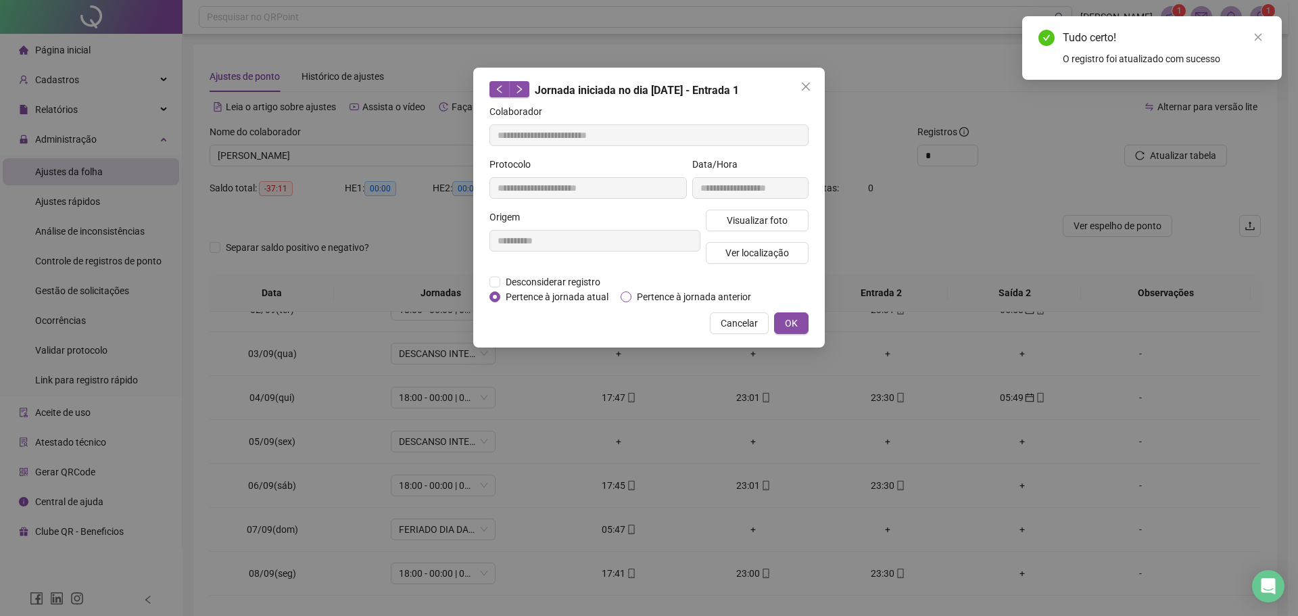
click at [637, 291] on span "Pertence à jornada anterior" at bounding box center [693, 296] width 125 height 15
click at [788, 322] on span "OK" at bounding box center [791, 323] width 13 height 15
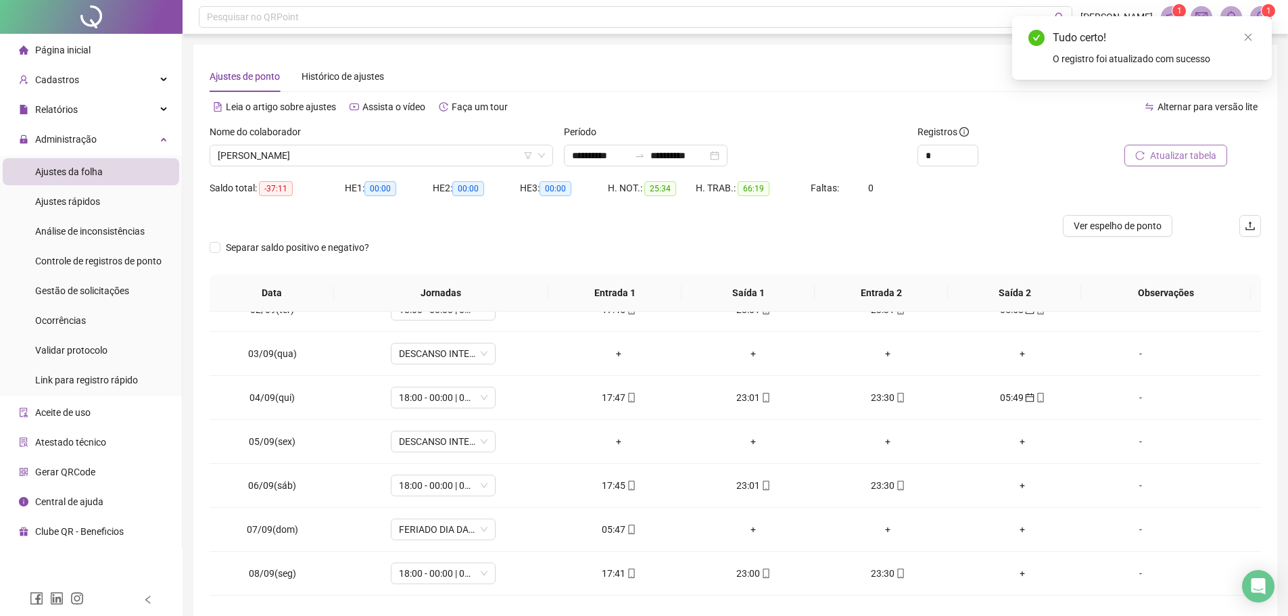
click at [1184, 153] on span "Atualizar tabela" at bounding box center [1183, 155] width 66 height 15
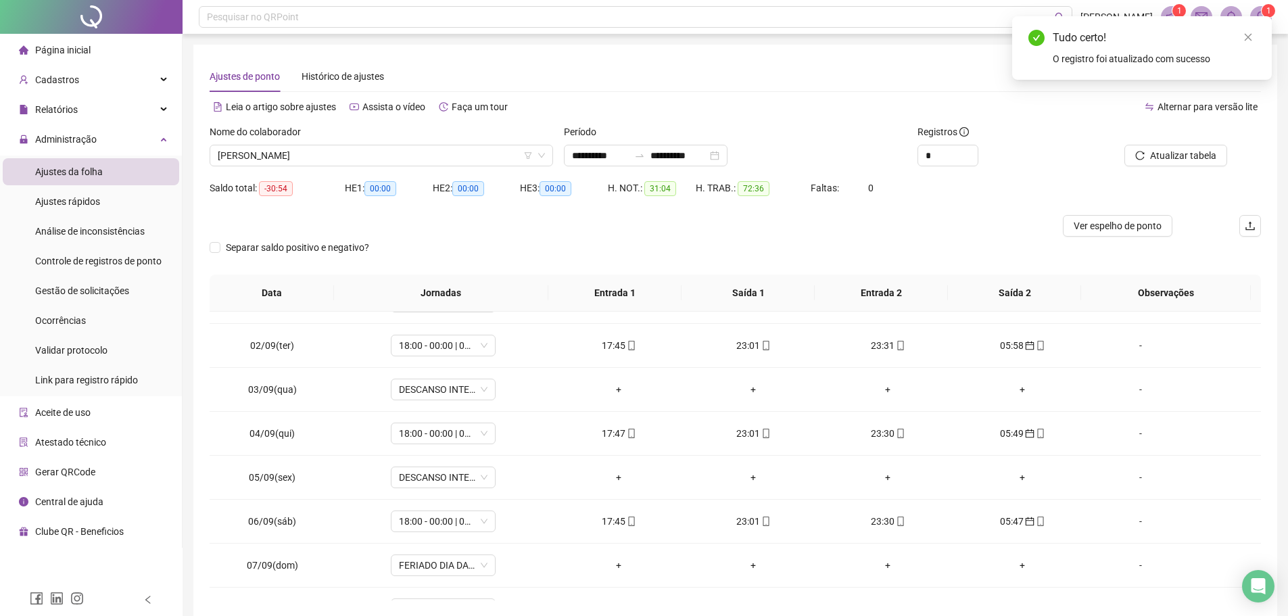
scroll to position [0, 0]
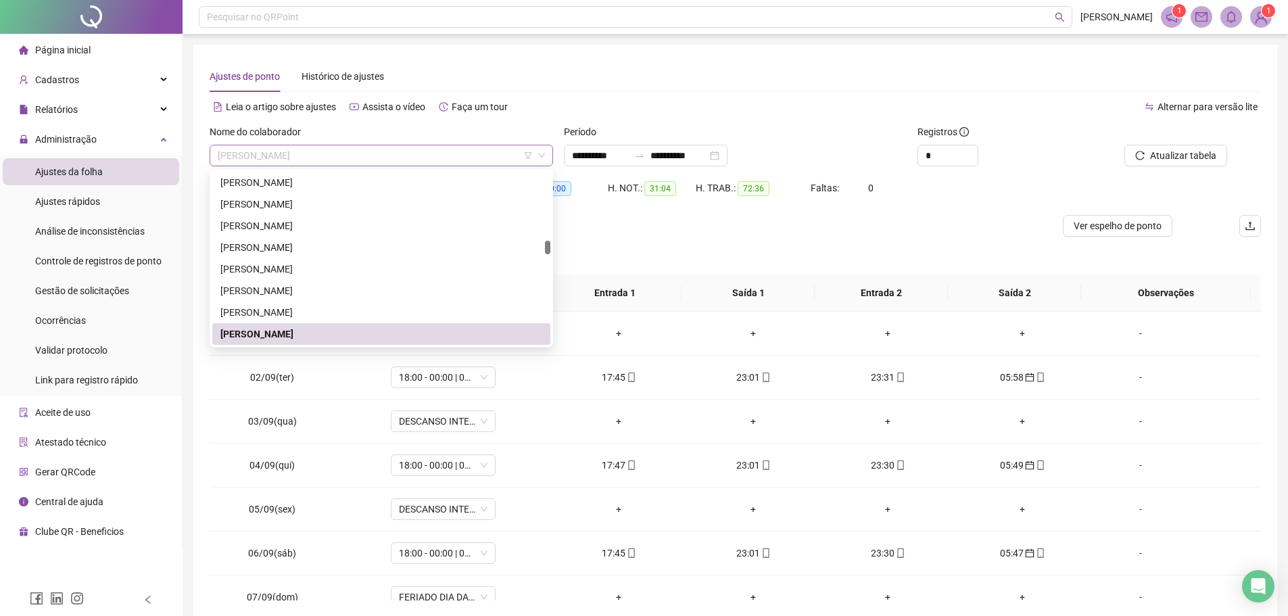
click at [377, 159] on span "IZAQUIEL NASCIMENTO AMORIM" at bounding box center [381, 155] width 327 height 20
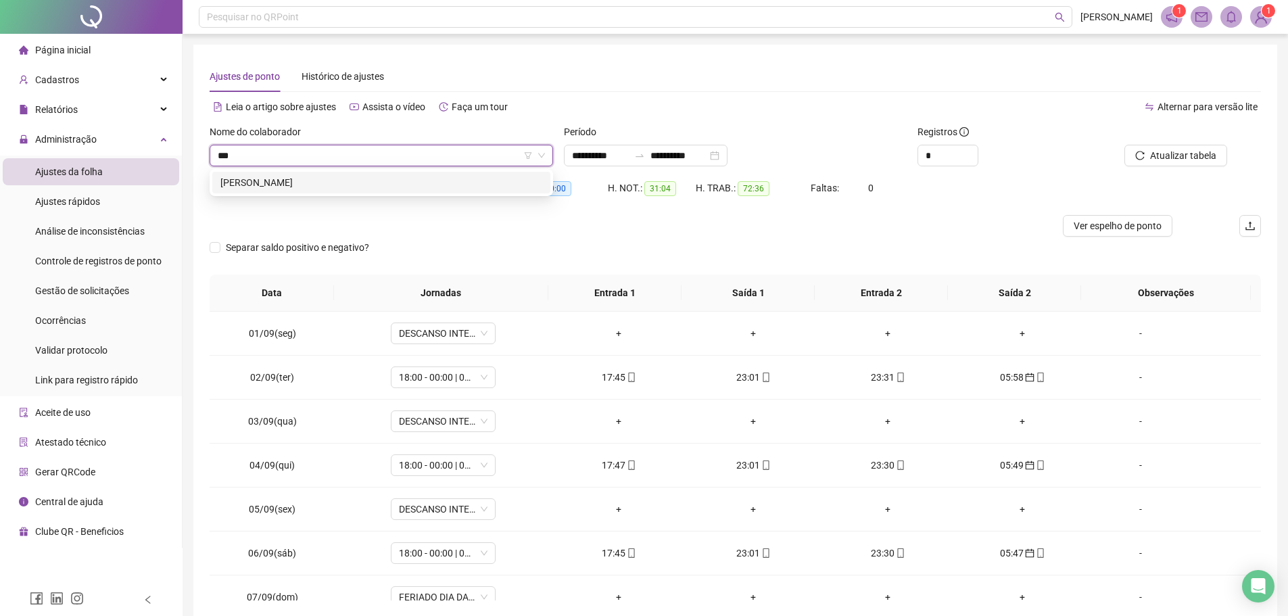
type input "****"
click at [387, 176] on div "KAYO GABRIEL FERREIRA DE MELO" at bounding box center [381, 182] width 322 height 15
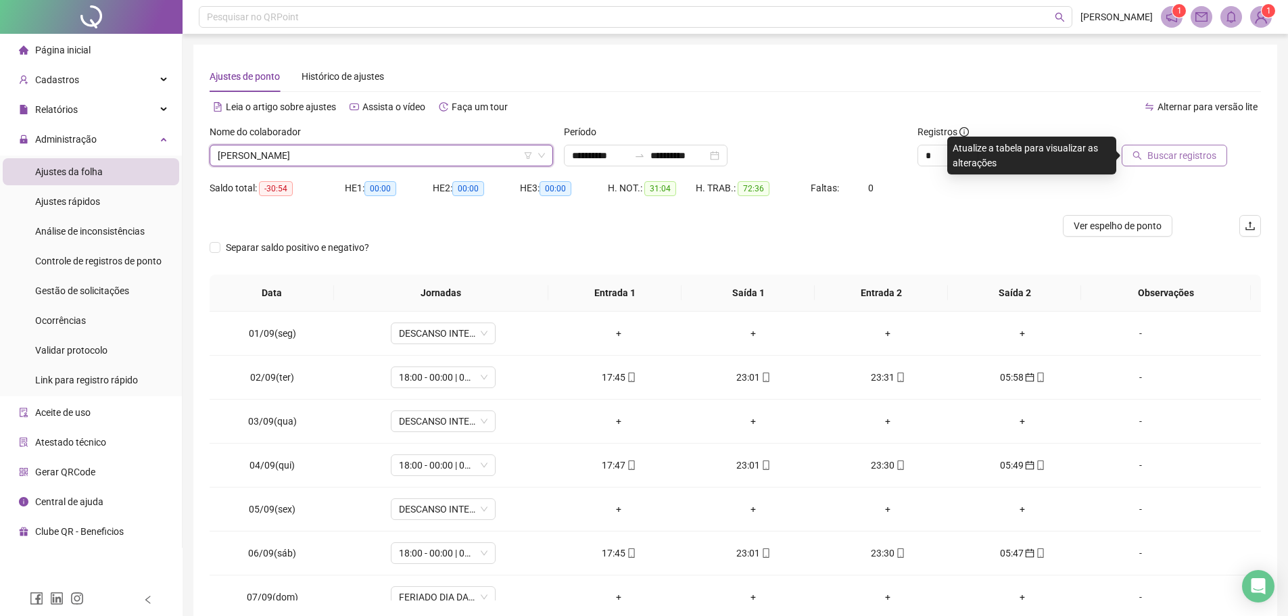
click at [1174, 153] on span "Buscar registros" at bounding box center [1181, 155] width 69 height 15
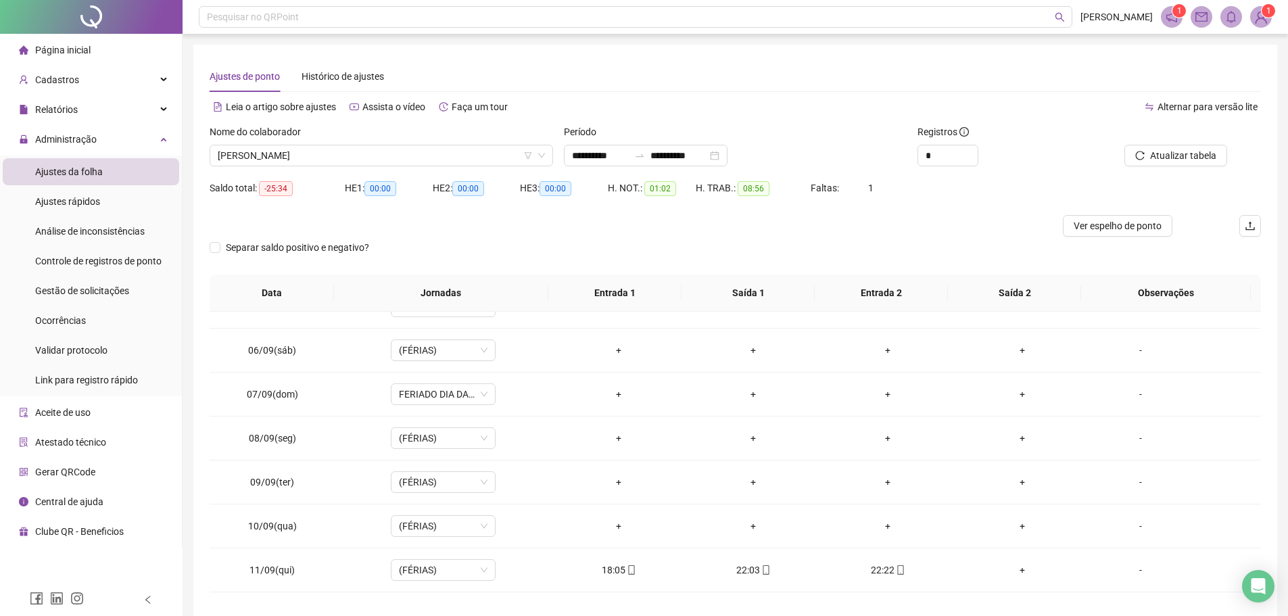
scroll to position [406, 0]
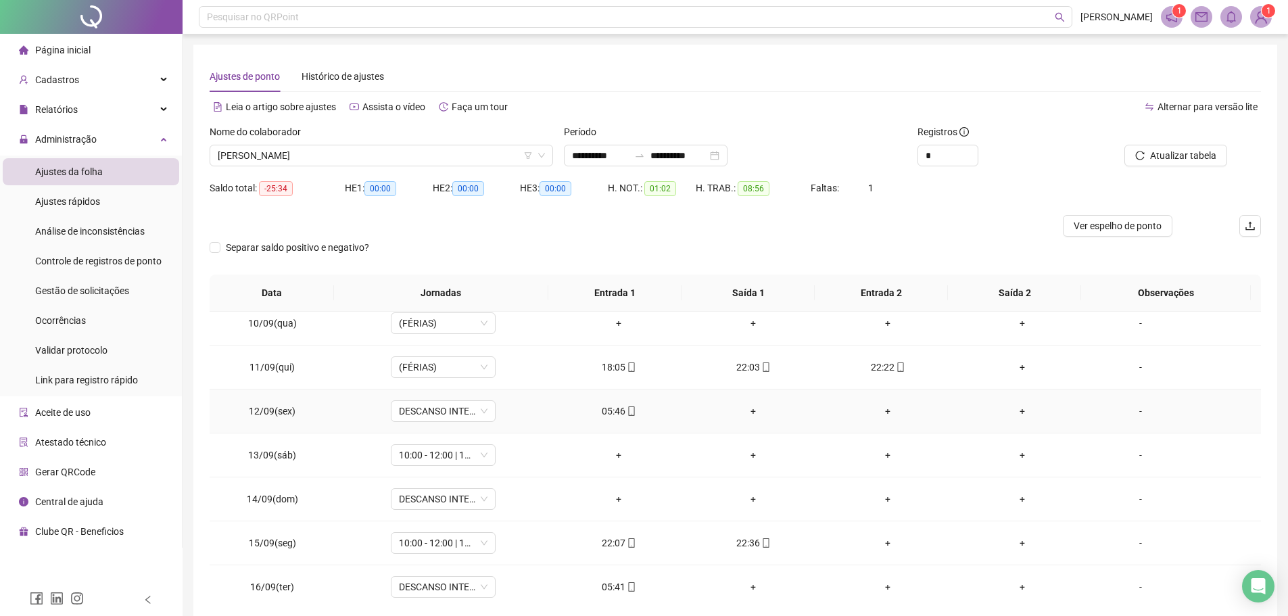
click at [616, 412] on div "05:46" at bounding box center [618, 411] width 113 height 15
type input "**********"
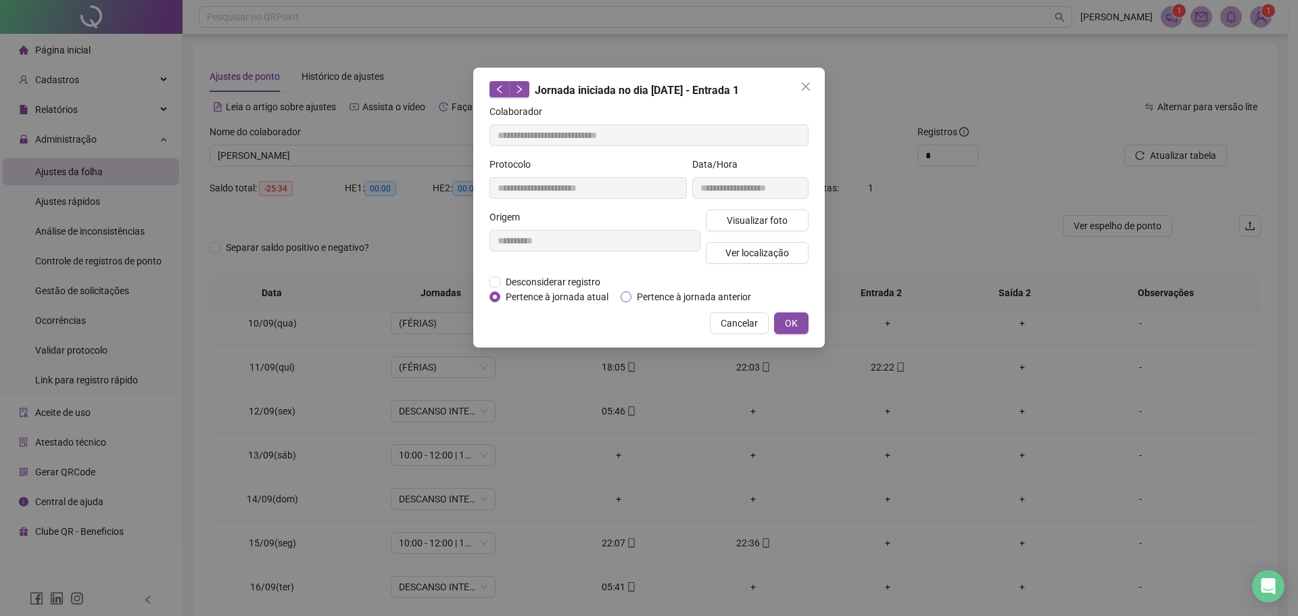
click at [642, 294] on span "Pertence à jornada anterior" at bounding box center [693, 296] width 125 height 15
click at [789, 316] on span "OK" at bounding box center [791, 323] width 13 height 15
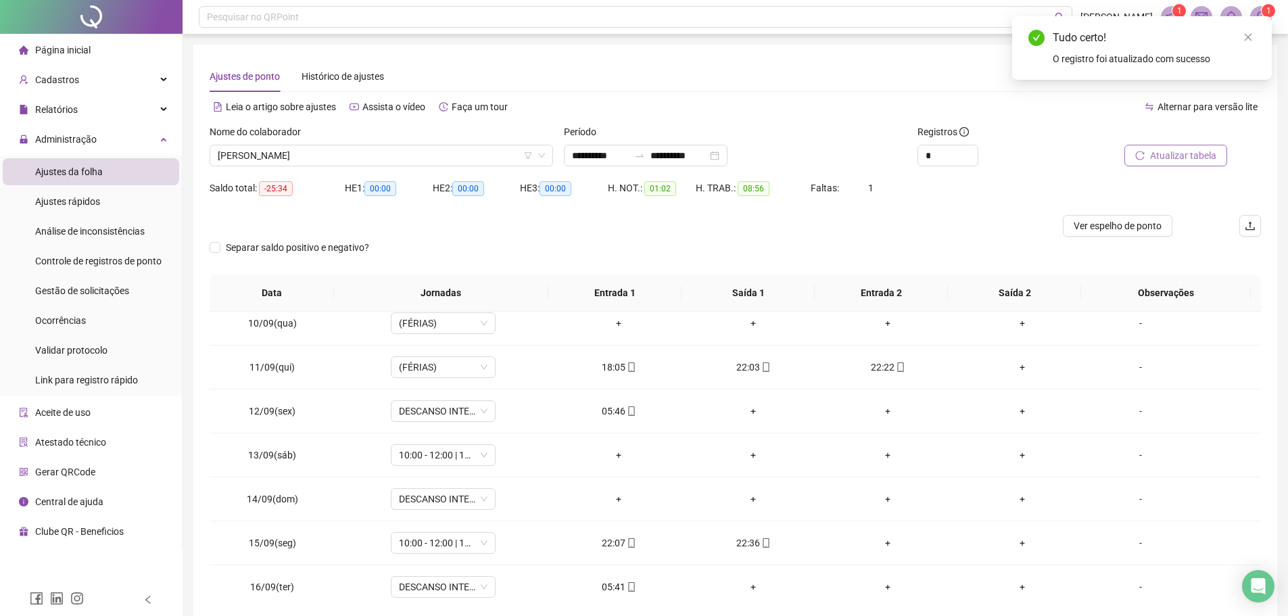
click at [1179, 157] on span "Atualizar tabela" at bounding box center [1183, 155] width 66 height 15
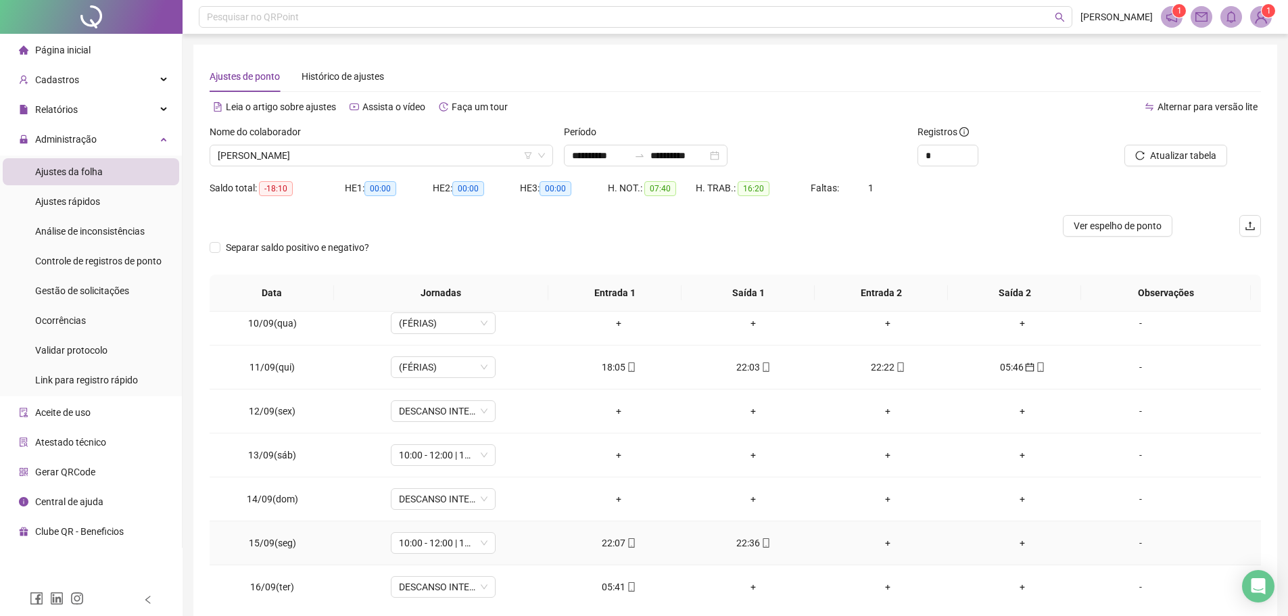
scroll to position [502, 0]
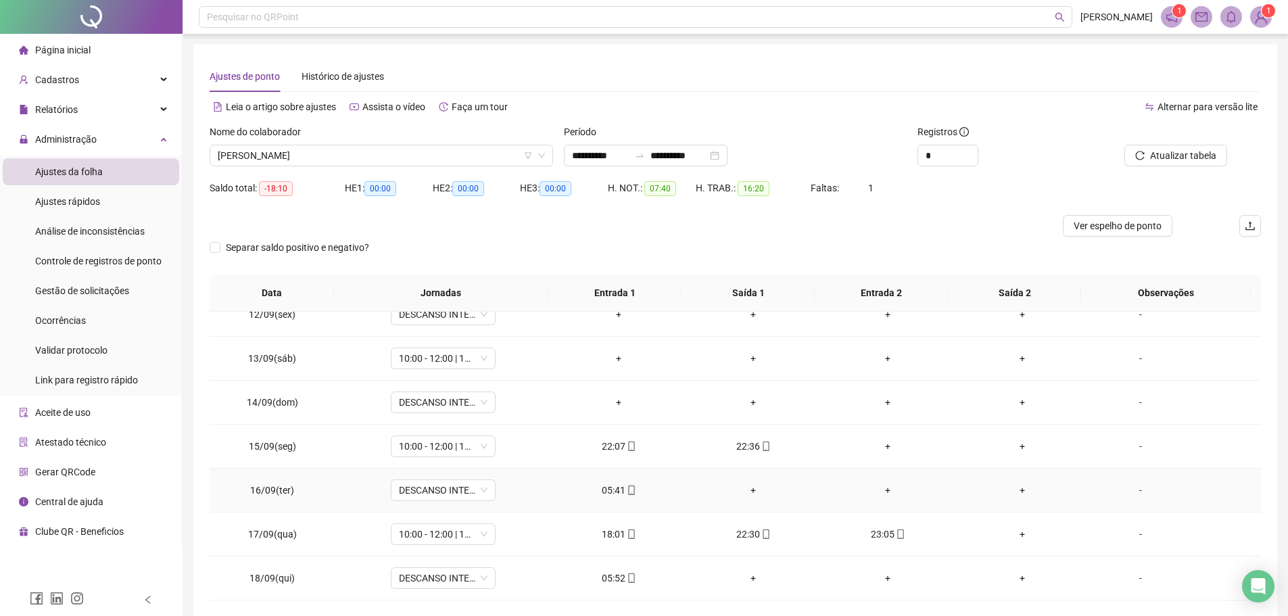
click at [617, 494] on div "05:41" at bounding box center [618, 490] width 113 height 15
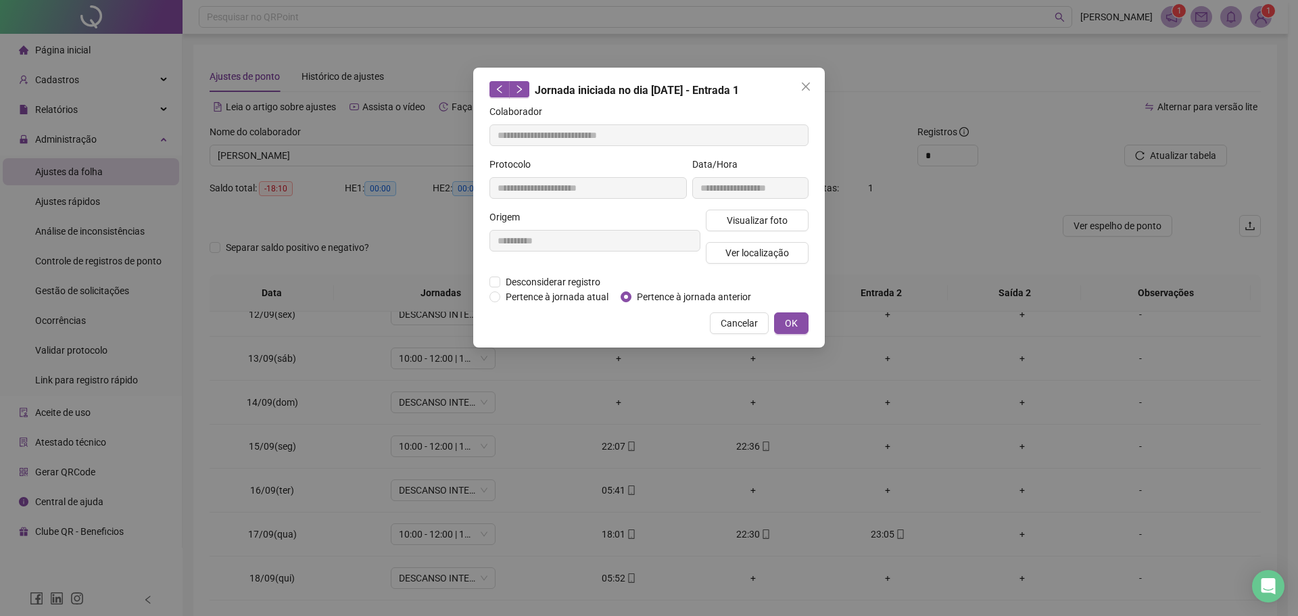
type input "**********"
click at [637, 288] on div "Desconsiderar registro Pertence ao lanche" at bounding box center [648, 281] width 319 height 15
click at [634, 293] on span "Pertence à jornada anterior" at bounding box center [693, 296] width 125 height 15
click at [798, 321] on button "OK" at bounding box center [791, 323] width 34 height 22
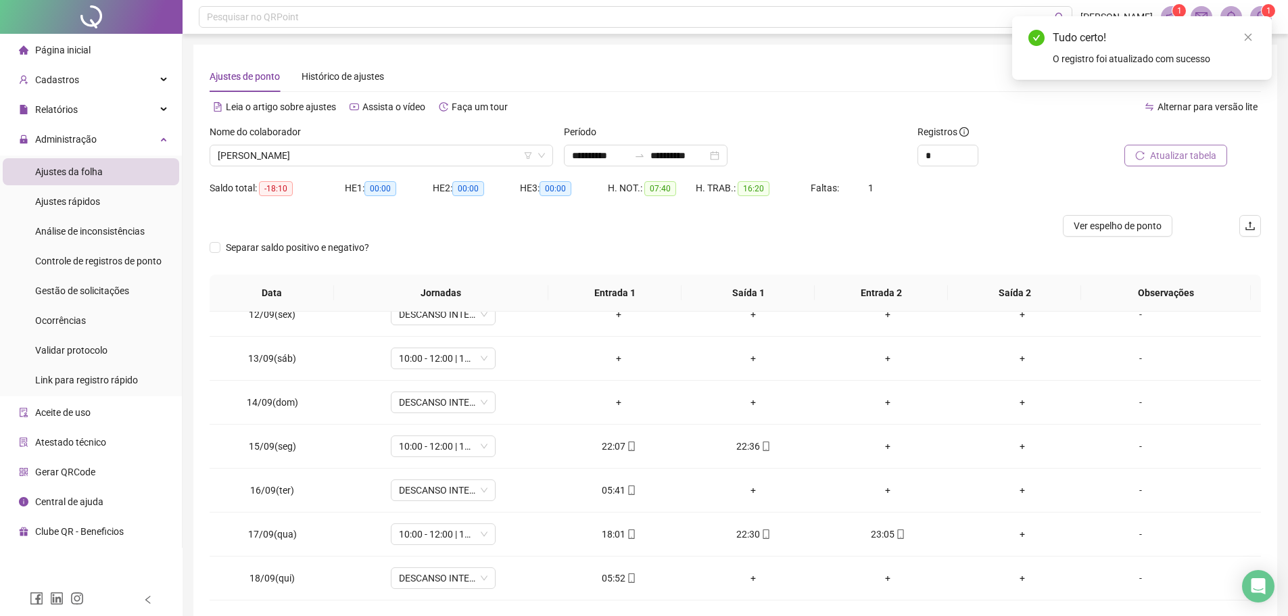
click at [1194, 155] on span "Atualizar tabela" at bounding box center [1183, 155] width 66 height 15
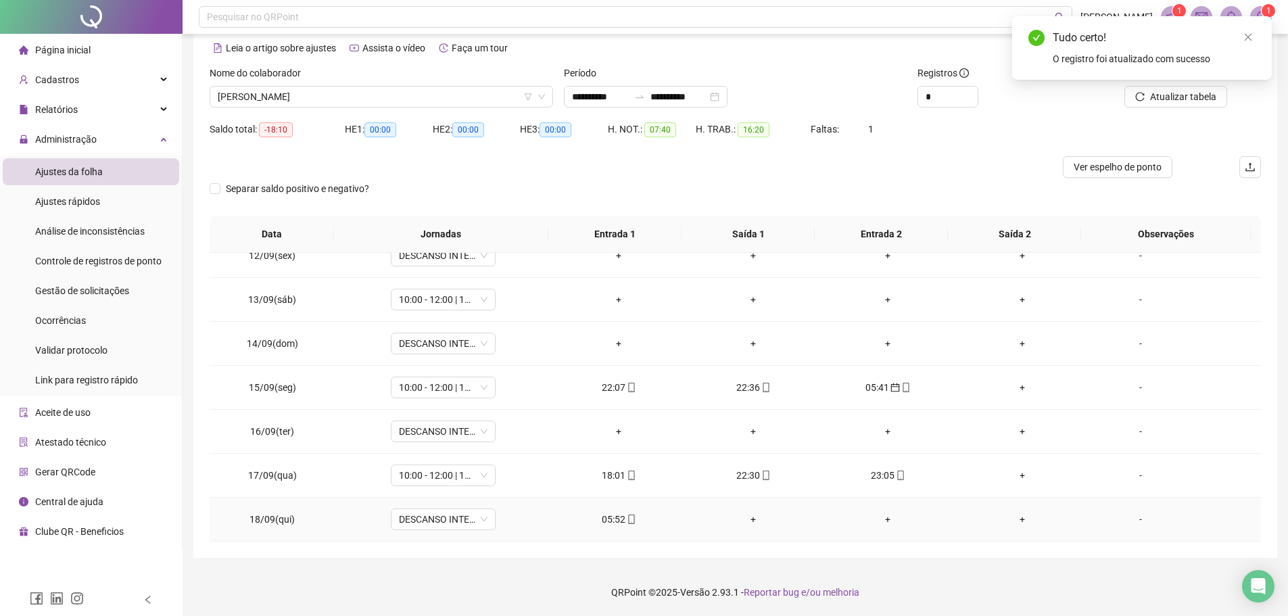
click at [625, 519] on span "mobile" at bounding box center [630, 518] width 11 height 9
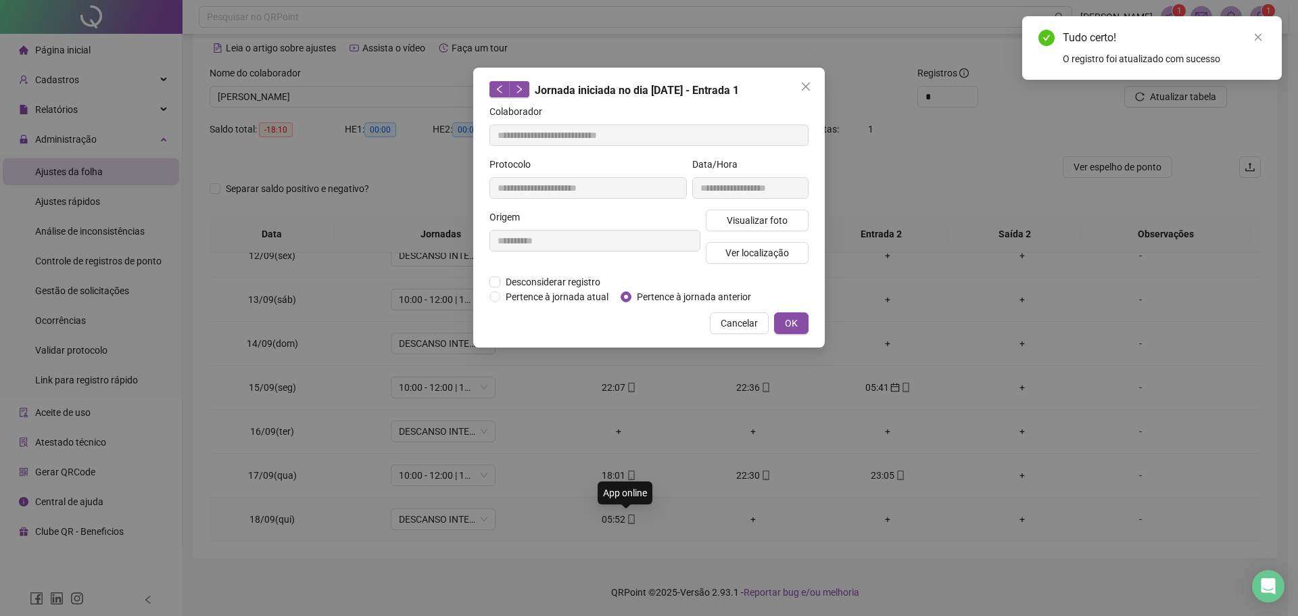
type input "**********"
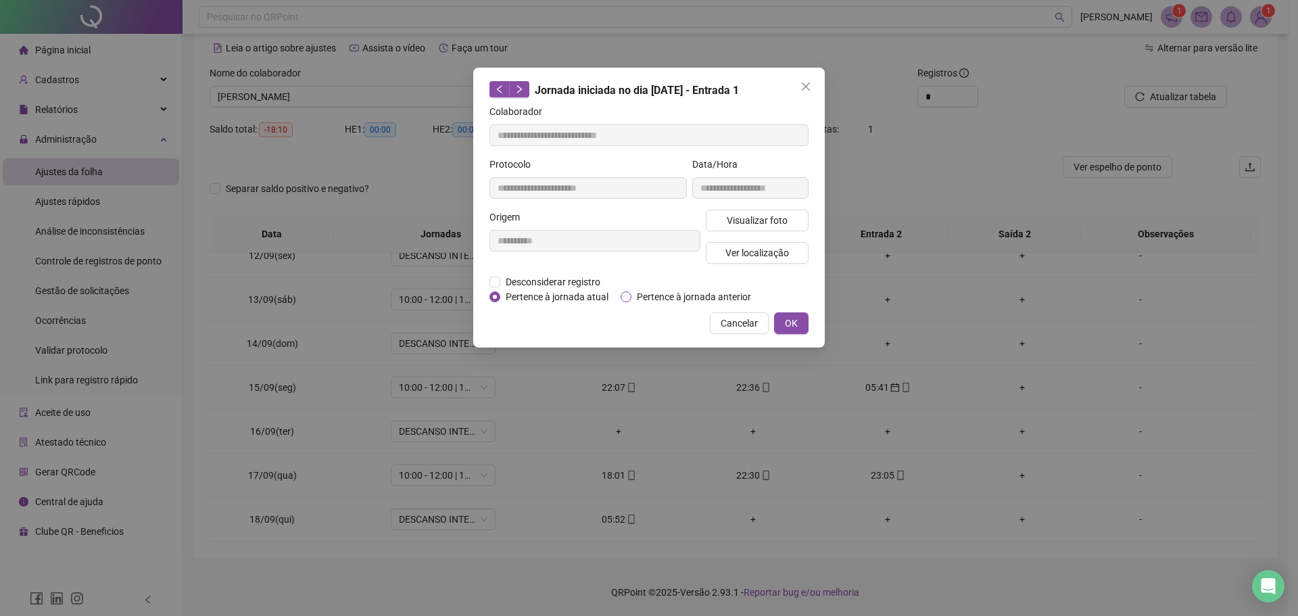
click at [631, 293] on span "Pertence à jornada anterior" at bounding box center [693, 296] width 125 height 15
click at [790, 323] on span "OK" at bounding box center [791, 323] width 13 height 15
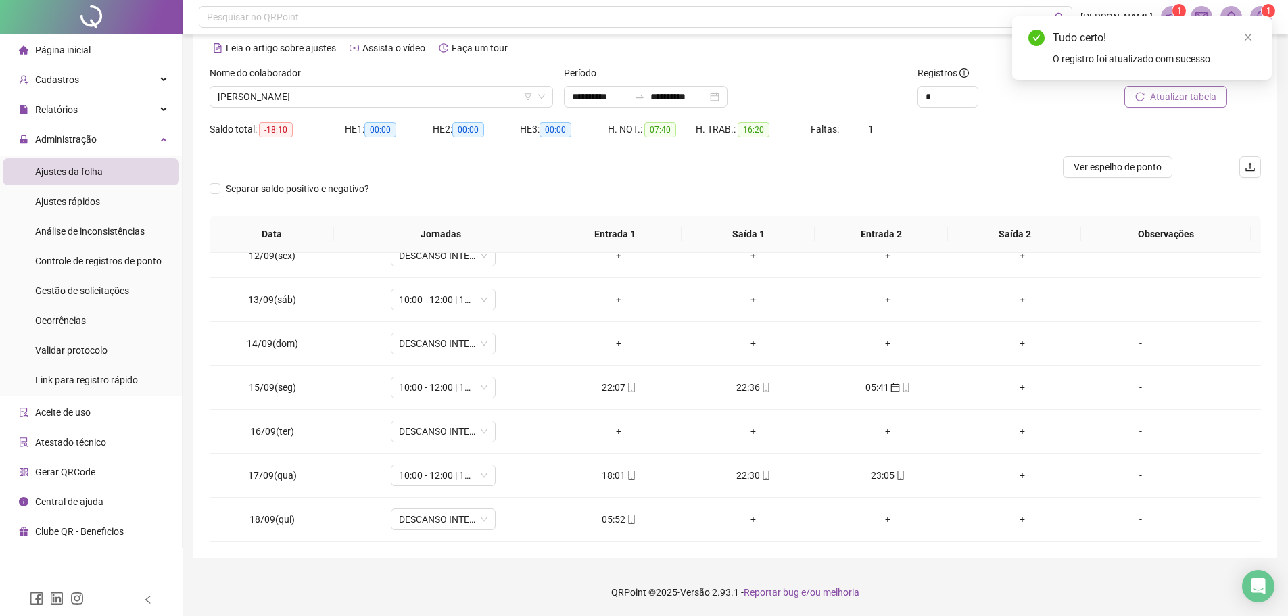
click at [1177, 93] on span "Atualizar tabela" at bounding box center [1183, 96] width 66 height 15
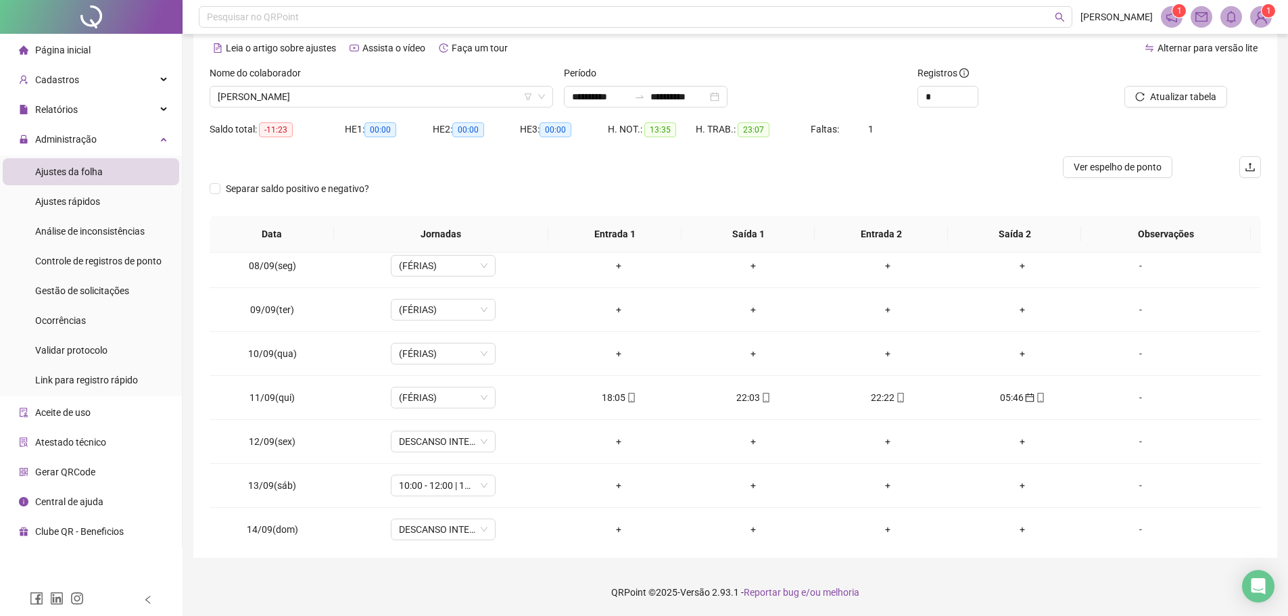
scroll to position [299, 0]
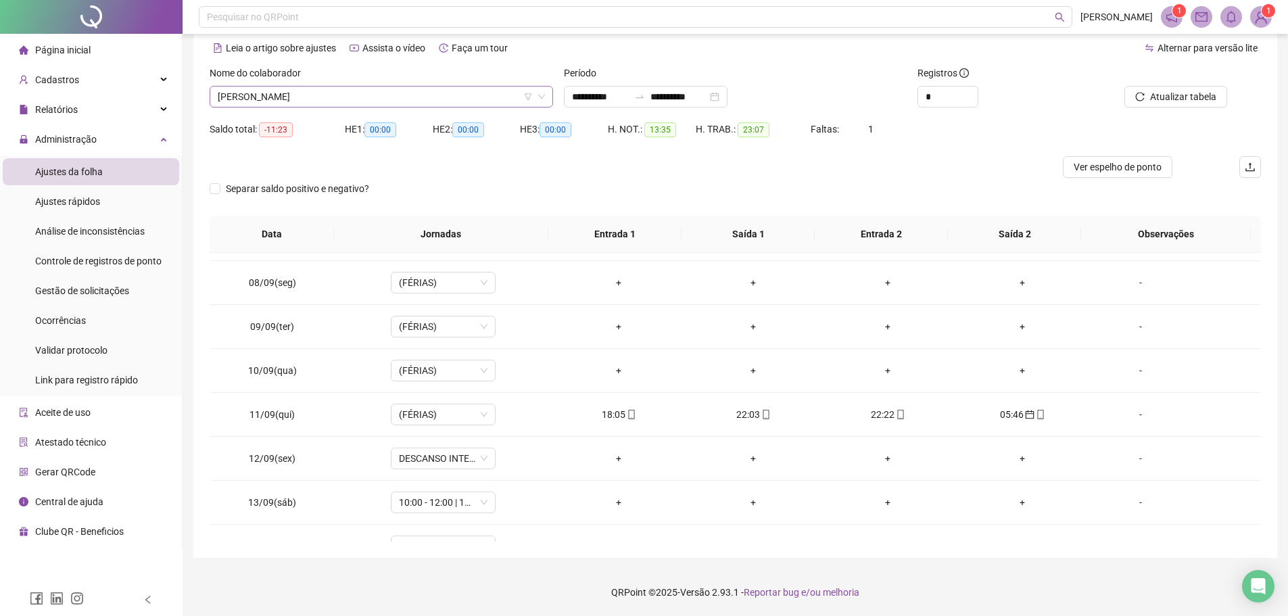
click at [405, 95] on span "KAYO GABRIEL FERREIRA DE MELO" at bounding box center [381, 97] width 327 height 20
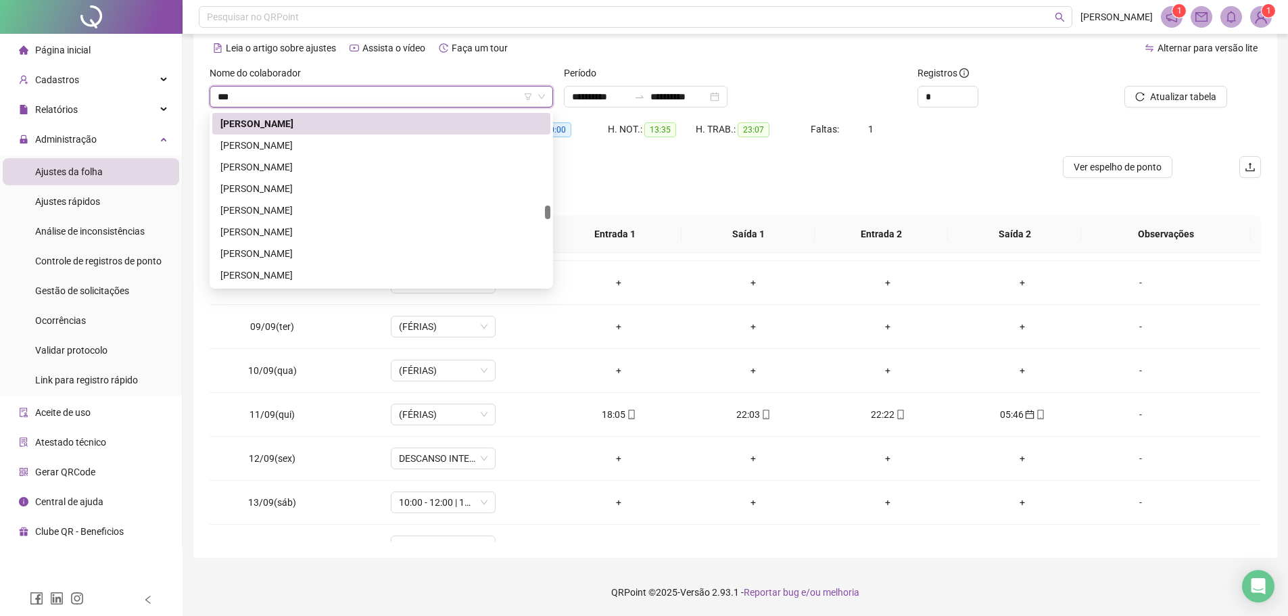
scroll to position [0, 0]
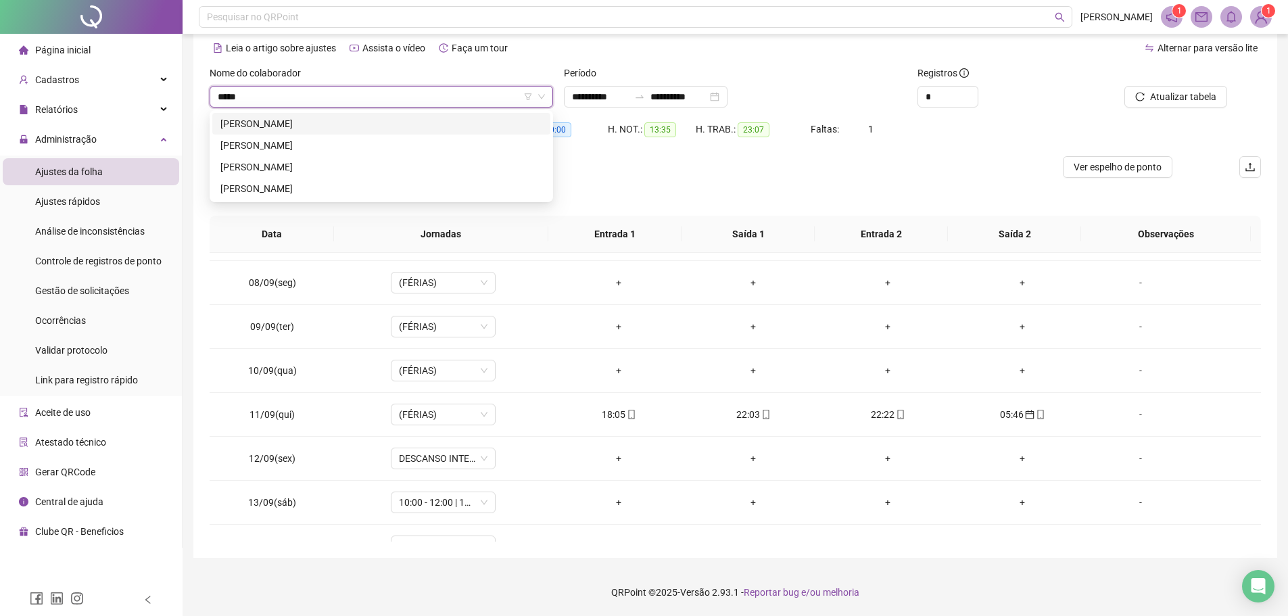
type input "******"
click at [240, 166] on div "RAFAEL DE SOUZA PEREIRA" at bounding box center [381, 167] width 322 height 15
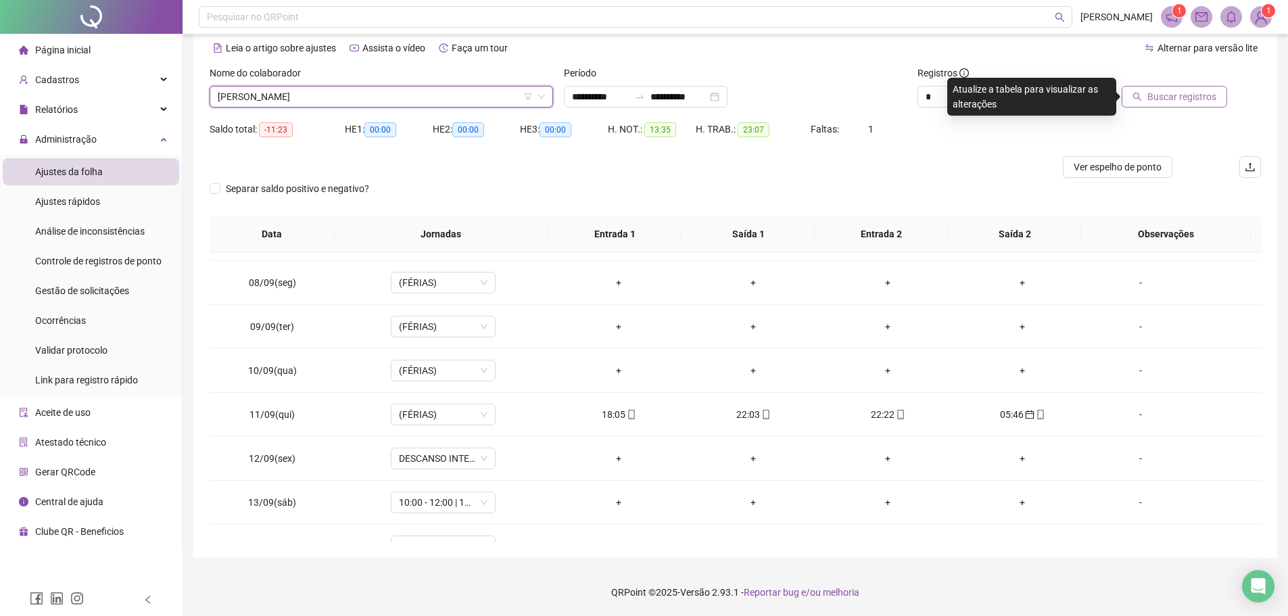
click at [1155, 91] on span "Buscar registros" at bounding box center [1181, 96] width 69 height 15
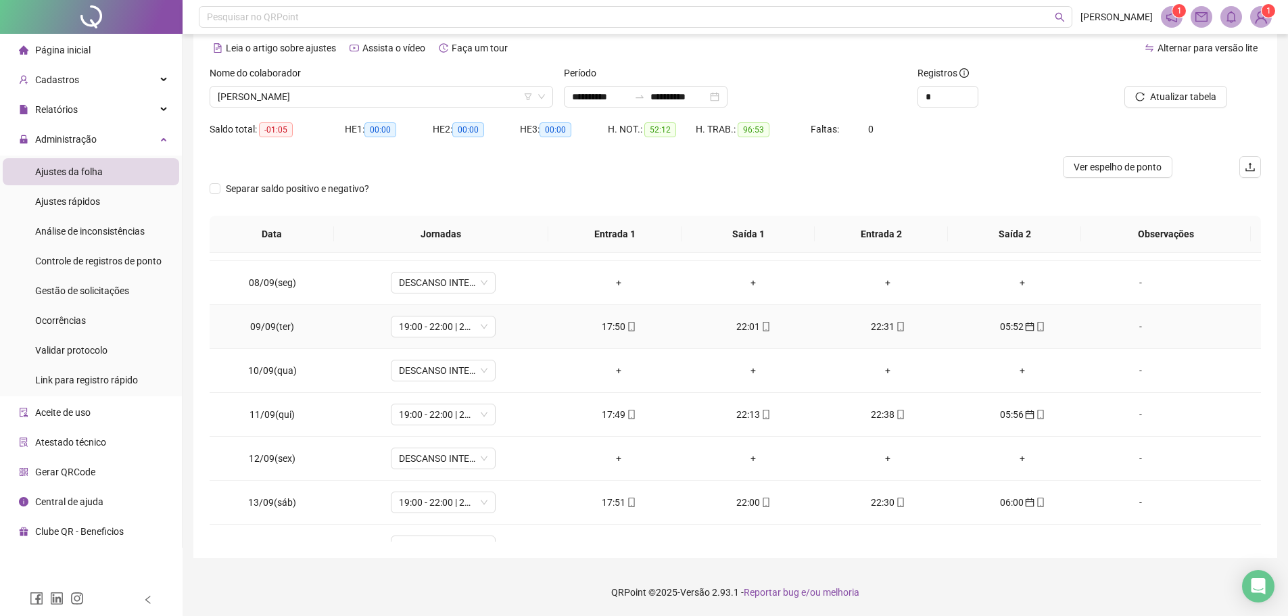
click at [625, 328] on span "mobile" at bounding box center [630, 326] width 11 height 9
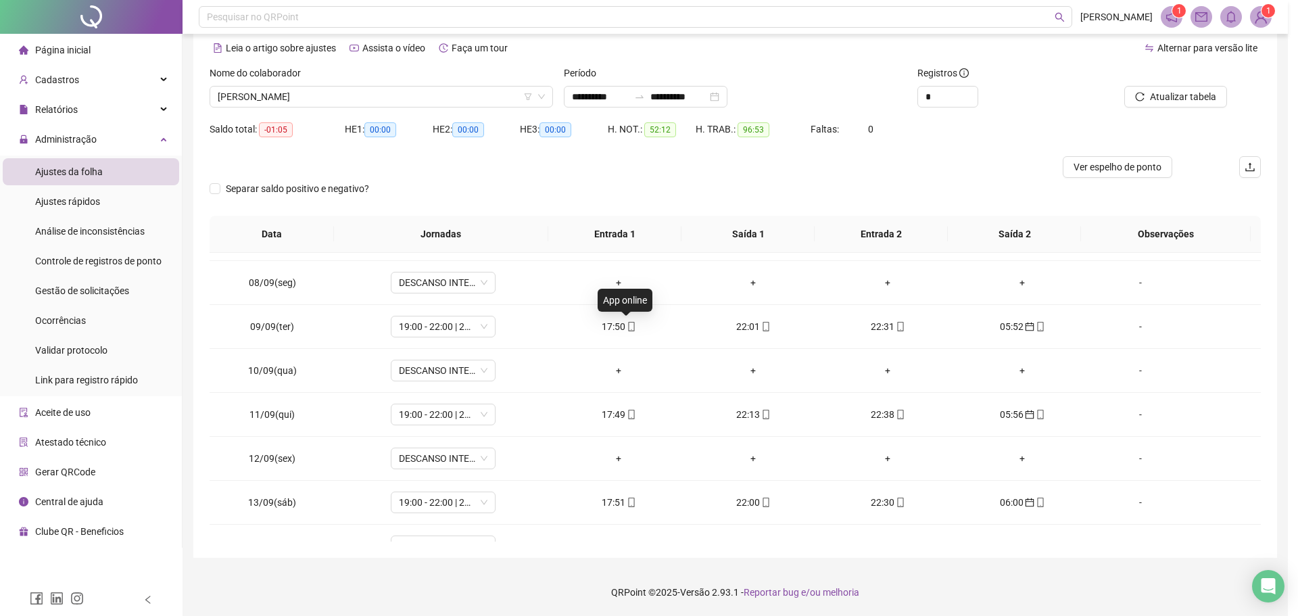
type input "**********"
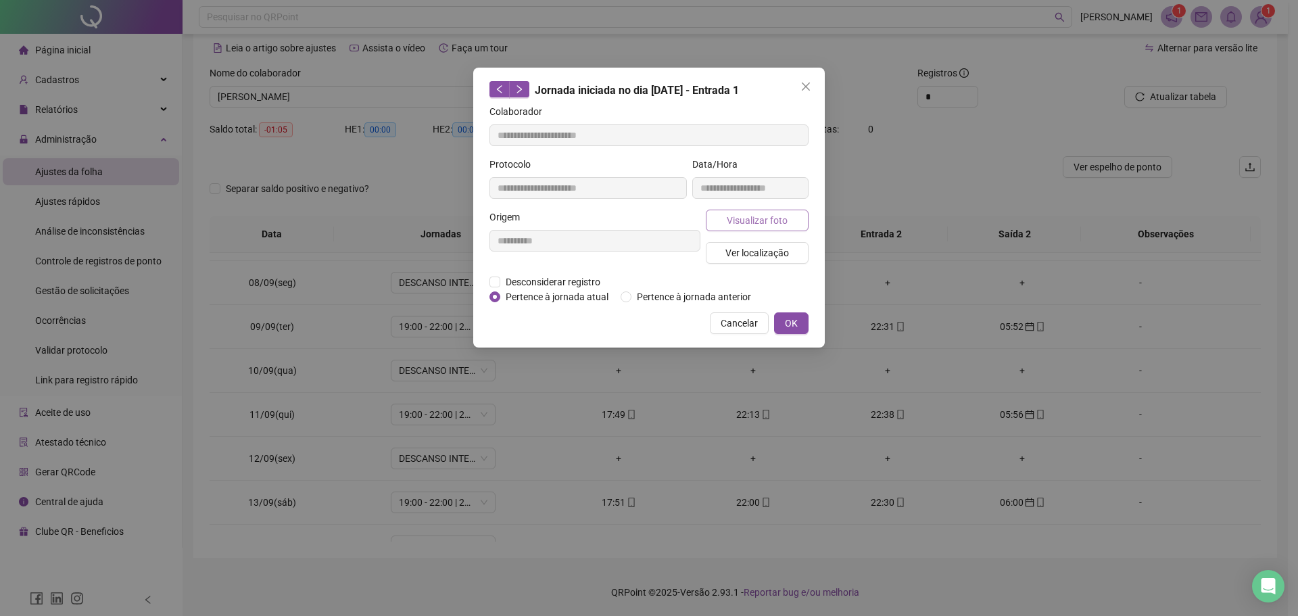
click at [736, 226] on span "Visualizar foto" at bounding box center [757, 220] width 61 height 15
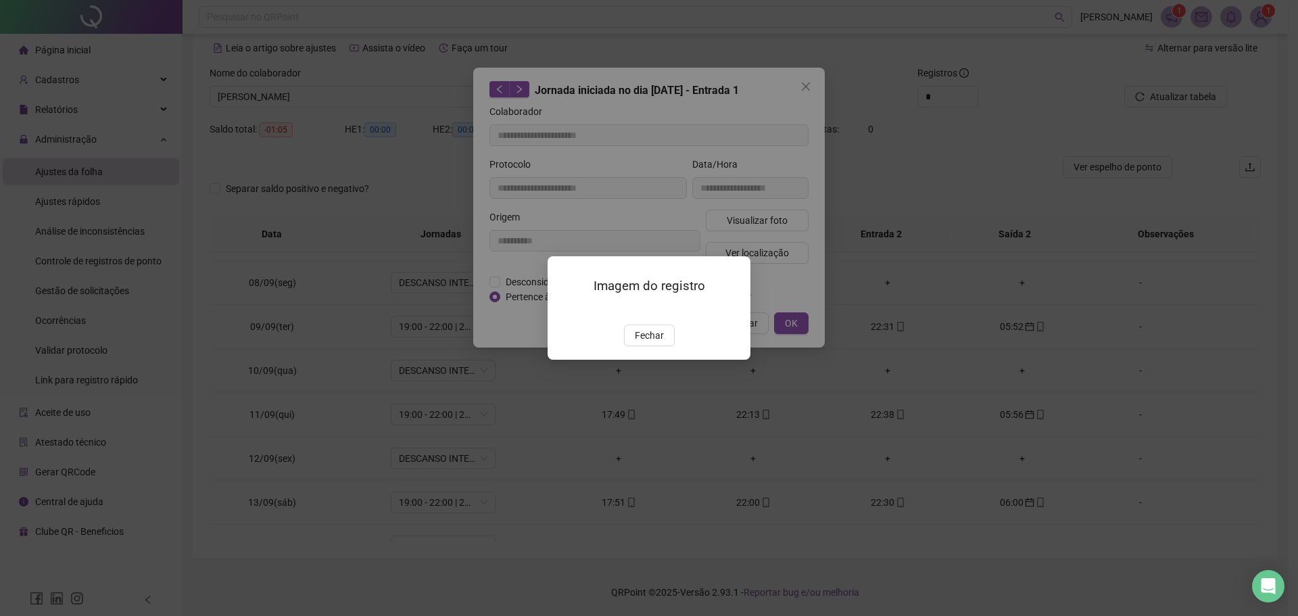
click at [817, 83] on div "Imagem do registro Fechar" at bounding box center [649, 308] width 1298 height 616
click at [813, 85] on div "Imagem do registro Fechar" at bounding box center [649, 308] width 1298 height 616
click at [649, 343] on span "Fechar" at bounding box center [649, 335] width 29 height 15
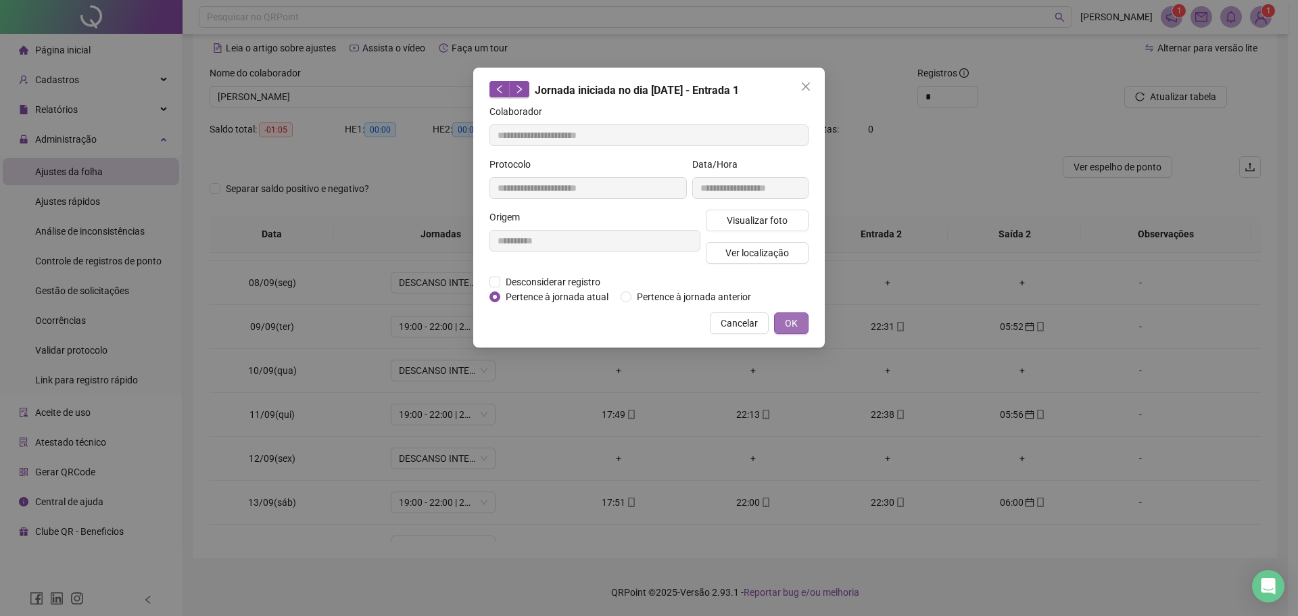
click at [796, 322] on span "OK" at bounding box center [791, 323] width 13 height 15
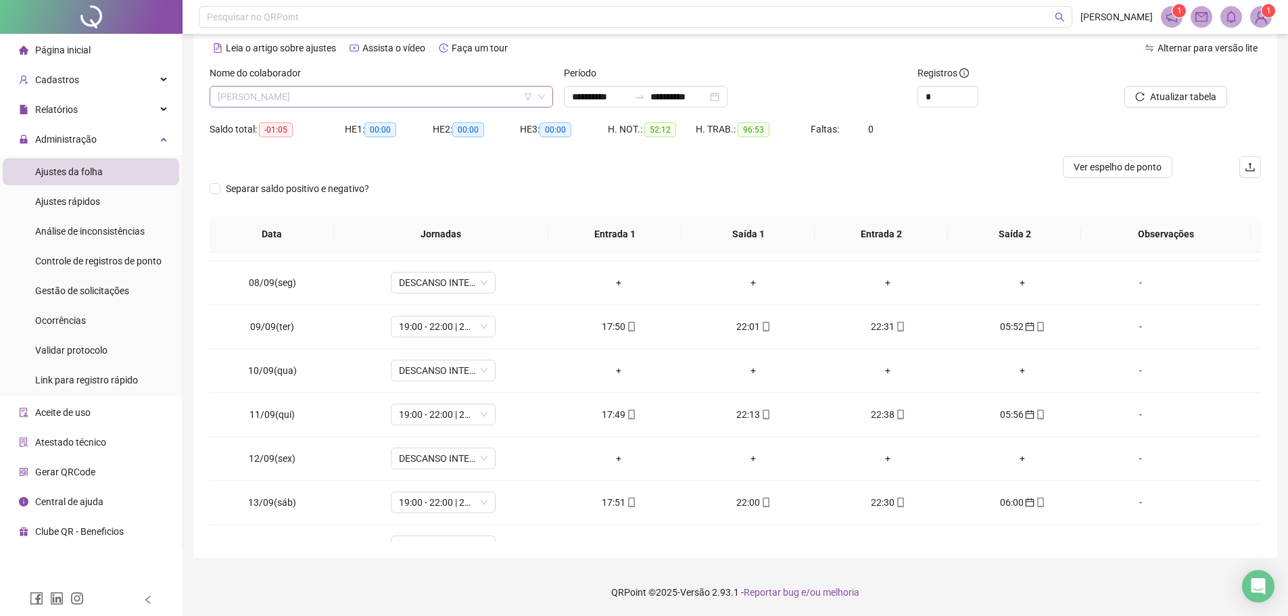
click at [373, 99] on span "RAFAEL DE SOUZA PEREIRA" at bounding box center [381, 97] width 327 height 20
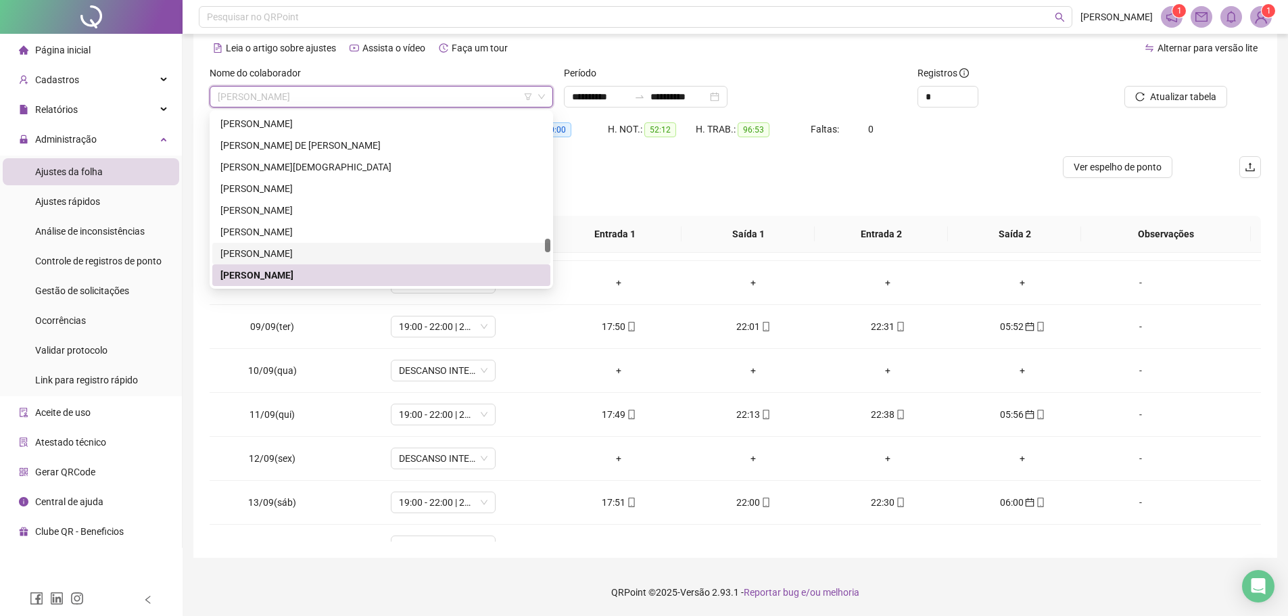
click at [294, 256] on div "RAFAEL BATISTA GOMES" at bounding box center [381, 253] width 322 height 15
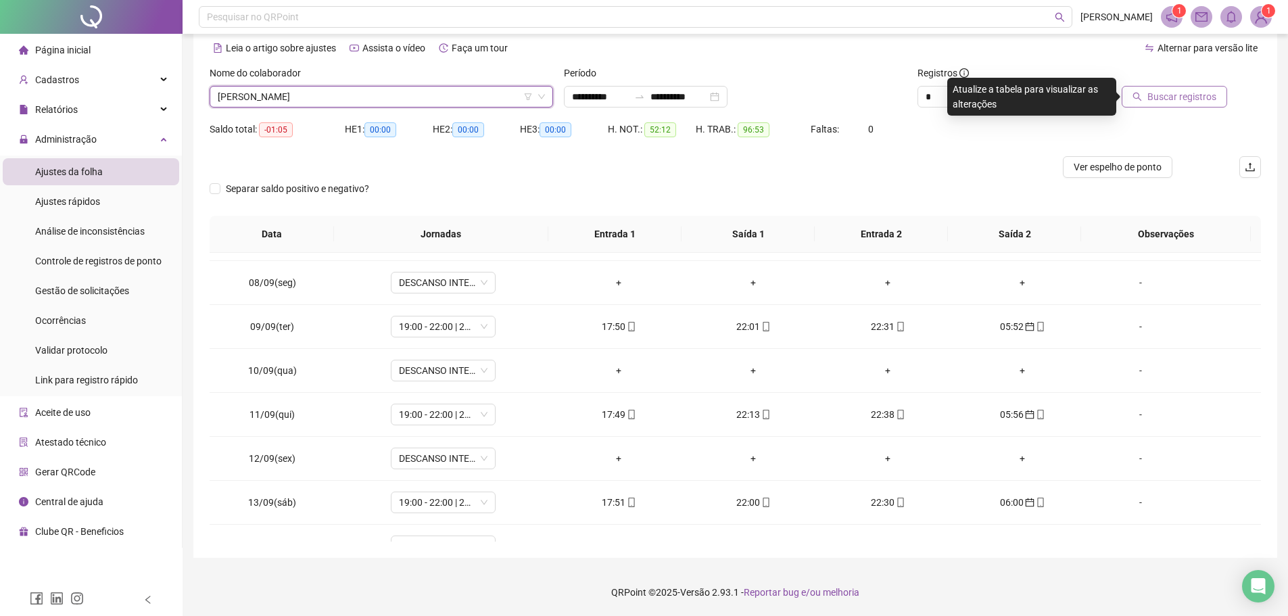
click at [1191, 95] on span "Buscar registros" at bounding box center [1181, 96] width 69 height 15
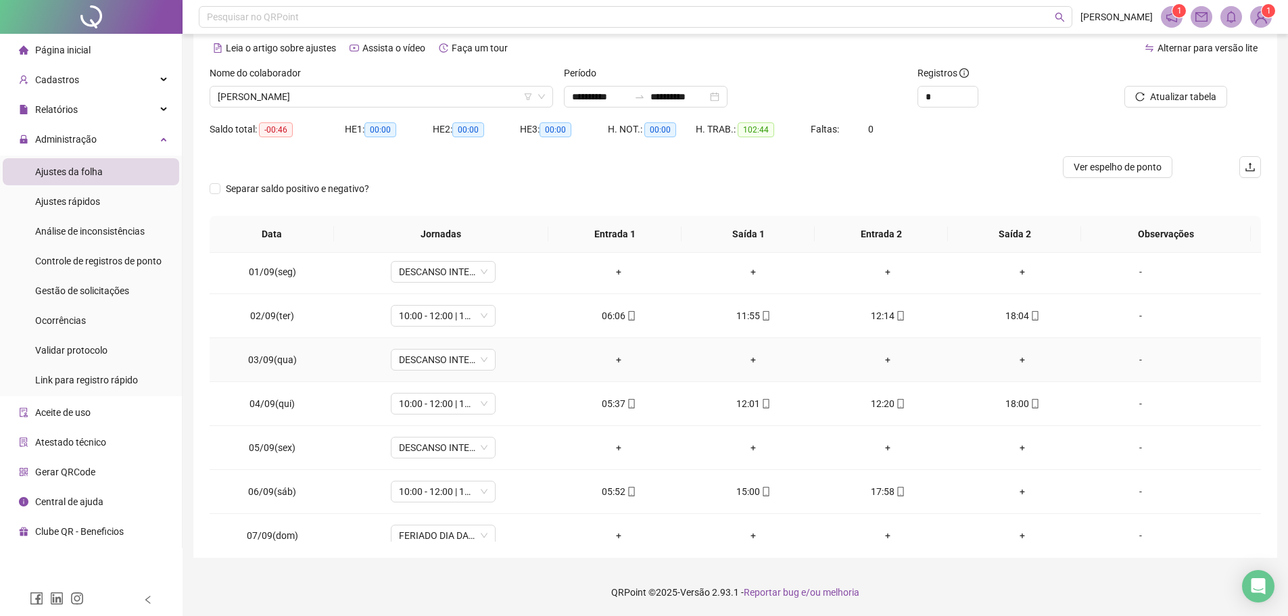
scroll to position [0, 0]
click at [627, 316] on icon "mobile" at bounding box center [631, 318] width 9 height 9
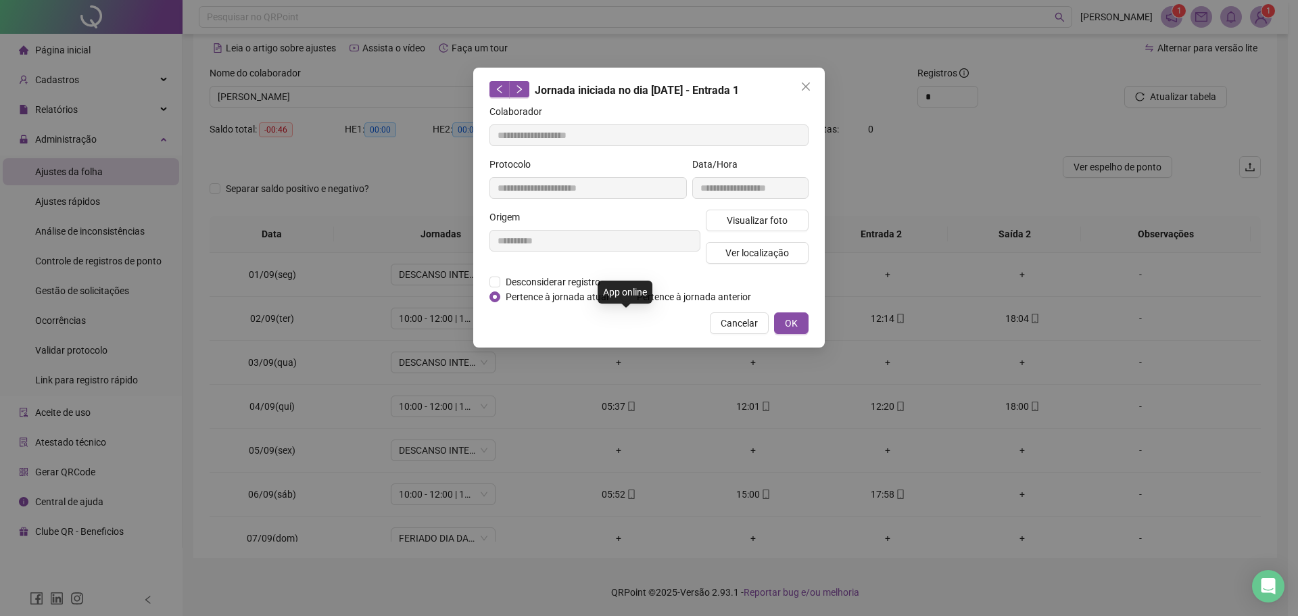
type input "**********"
click at [737, 218] on span "Visualizar foto" at bounding box center [757, 220] width 61 height 15
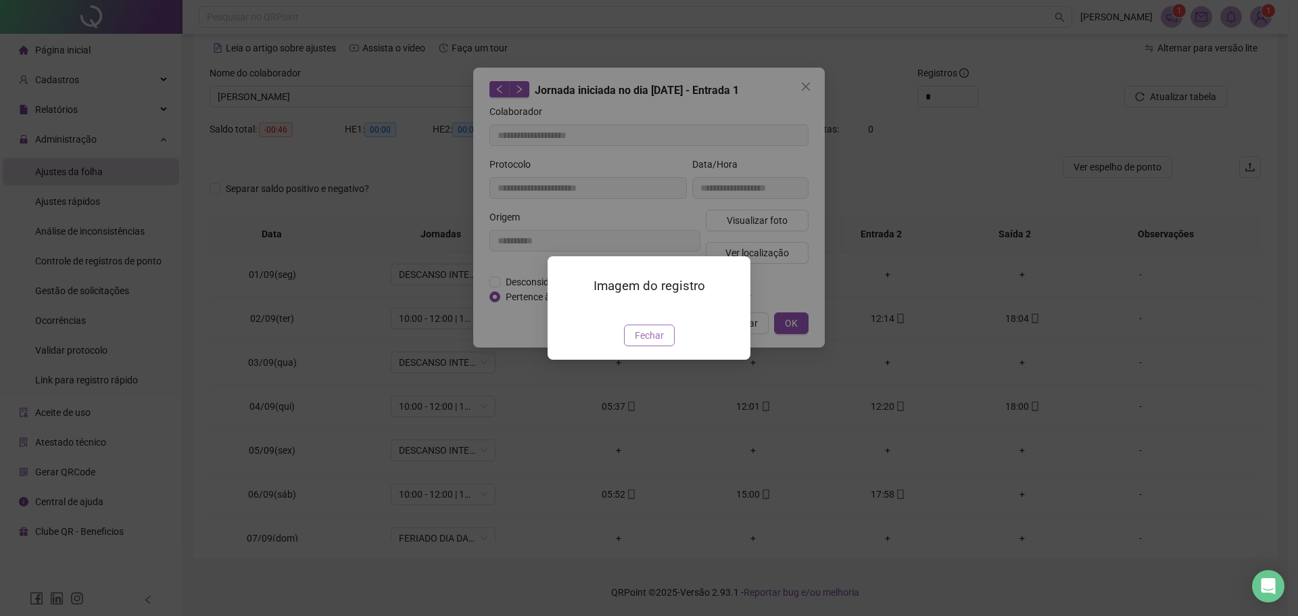
click at [667, 346] on button "Fechar" at bounding box center [649, 335] width 51 height 22
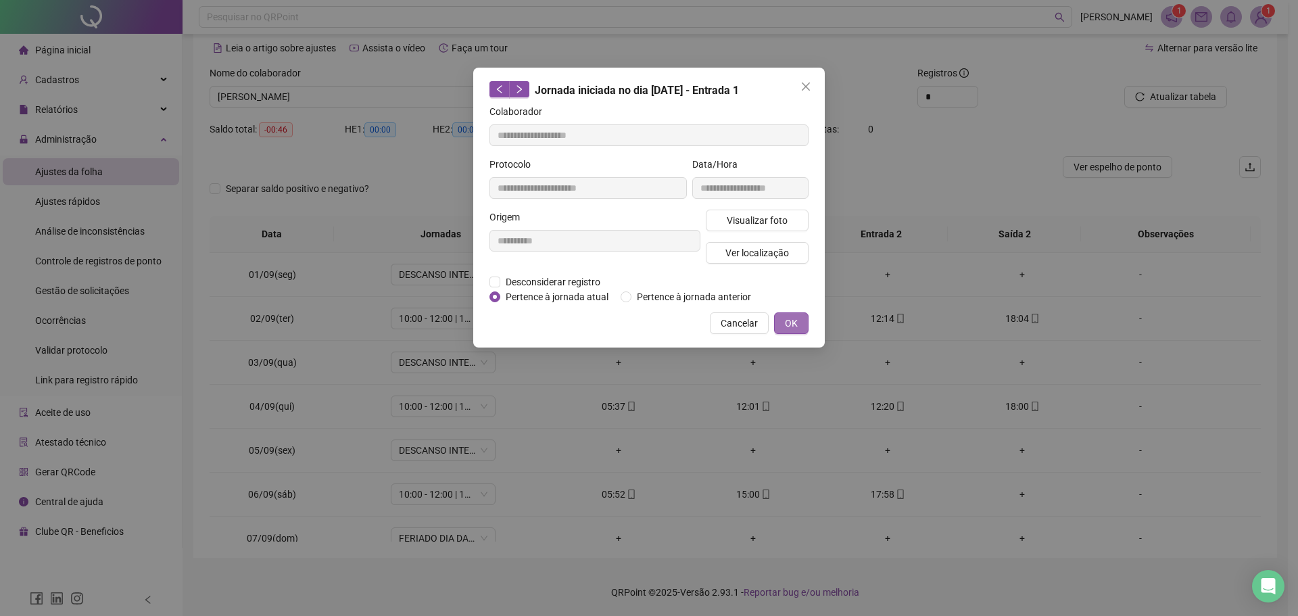
click at [792, 327] on span "OK" at bounding box center [791, 323] width 13 height 15
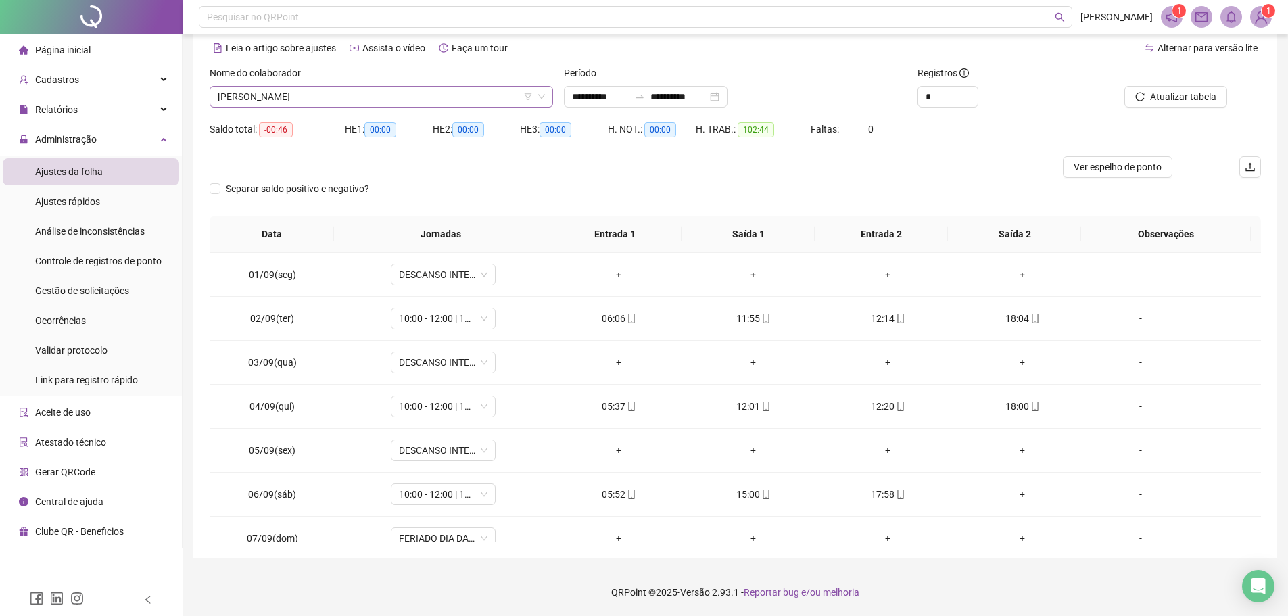
click at [335, 97] on span "RAFAEL BATISTA GOMES" at bounding box center [381, 97] width 327 height 20
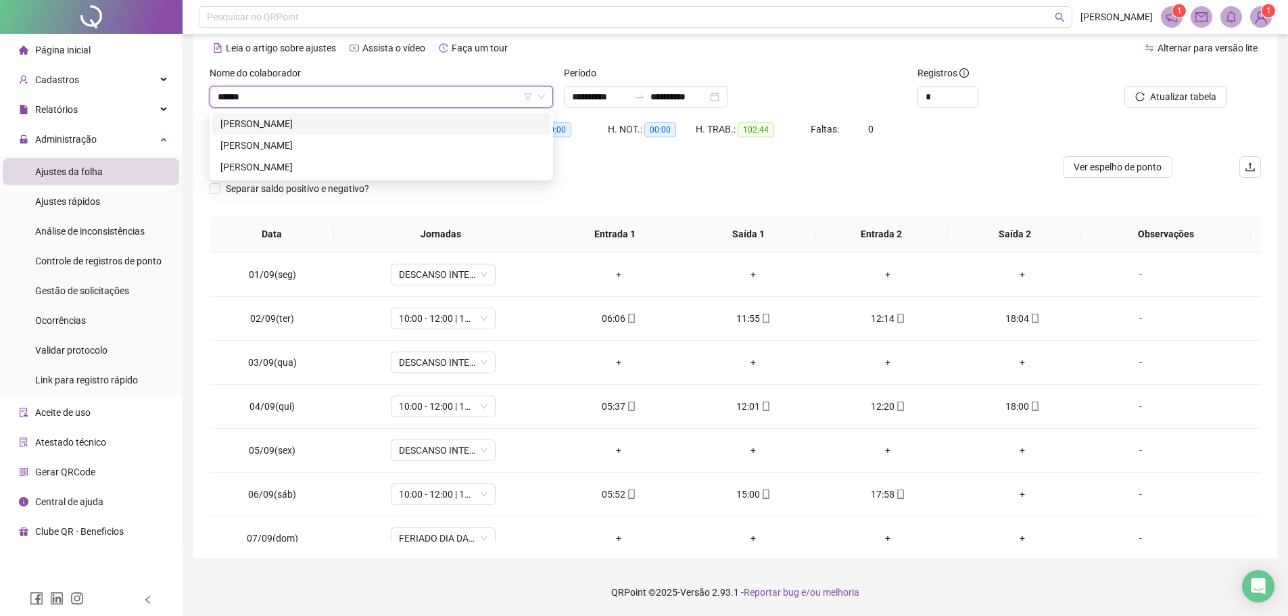
type input "*******"
click at [308, 145] on div "[PERSON_NAME]" at bounding box center [381, 145] width 322 height 15
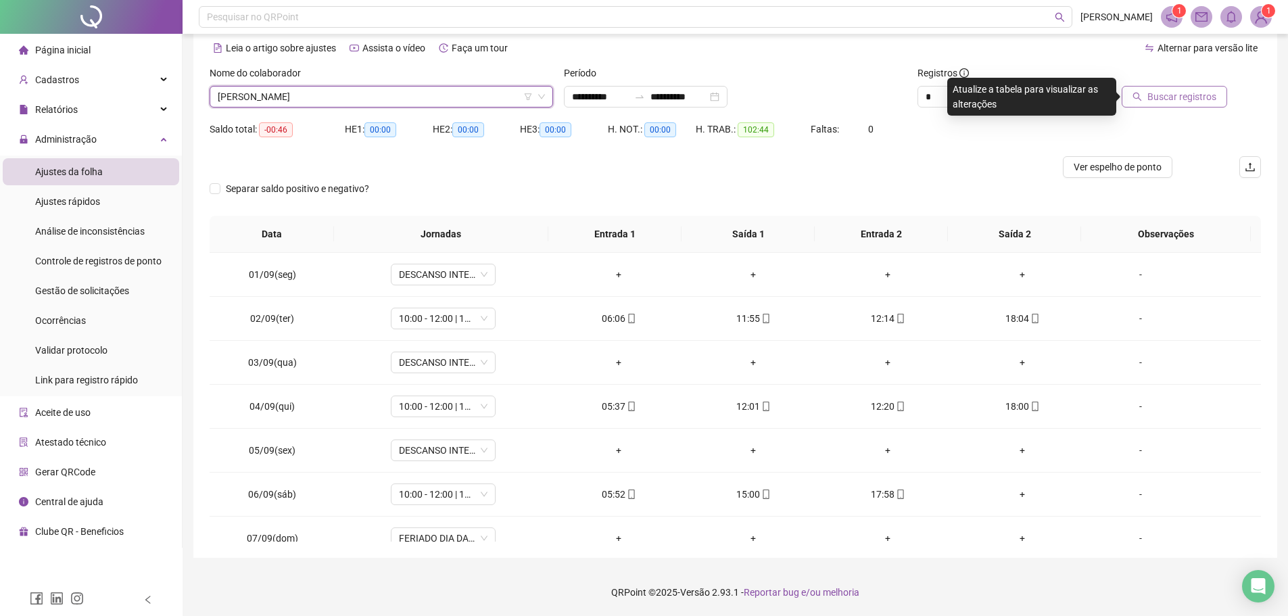
click at [1195, 93] on span "Buscar registros" at bounding box center [1181, 96] width 69 height 15
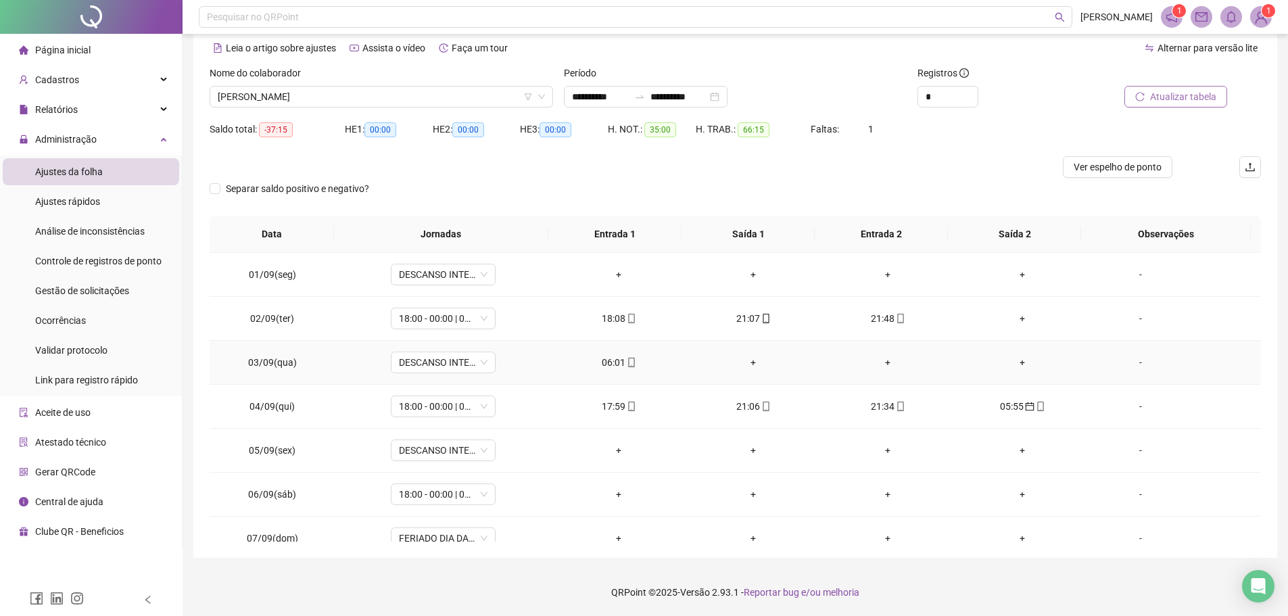
click at [615, 361] on div "06:01" at bounding box center [618, 362] width 113 height 15
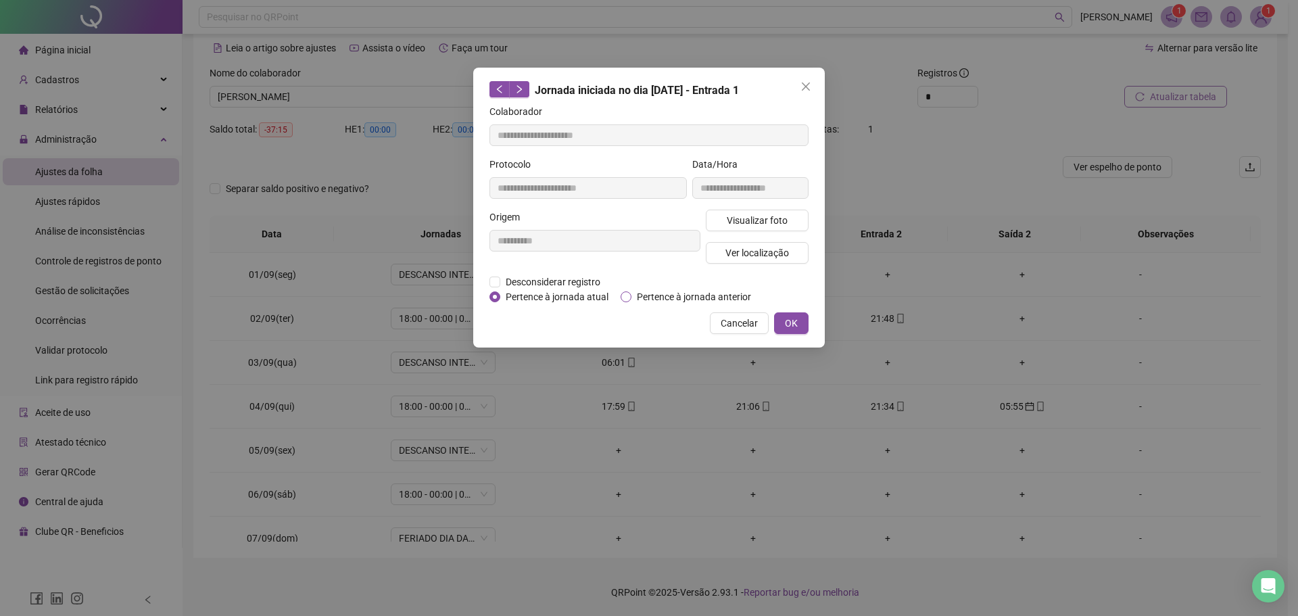
click at [649, 296] on span "Pertence à jornada anterior" at bounding box center [693, 296] width 125 height 15
click at [798, 322] on button "OK" at bounding box center [791, 323] width 34 height 22
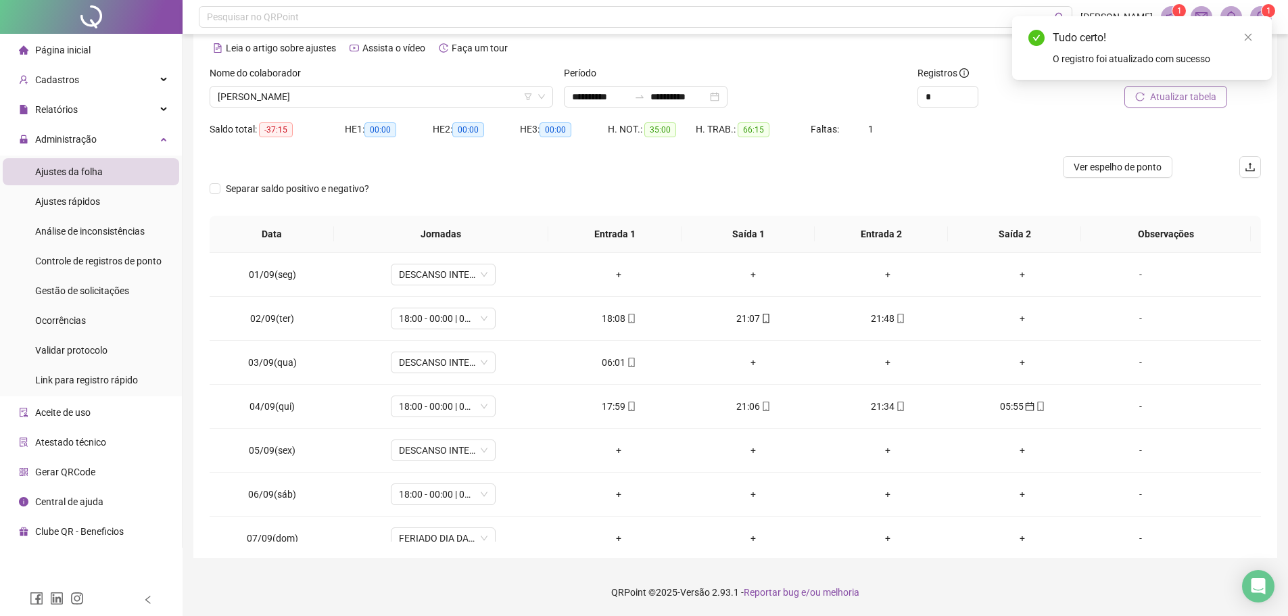
click at [1166, 102] on span "Atualizar tabela" at bounding box center [1183, 96] width 66 height 15
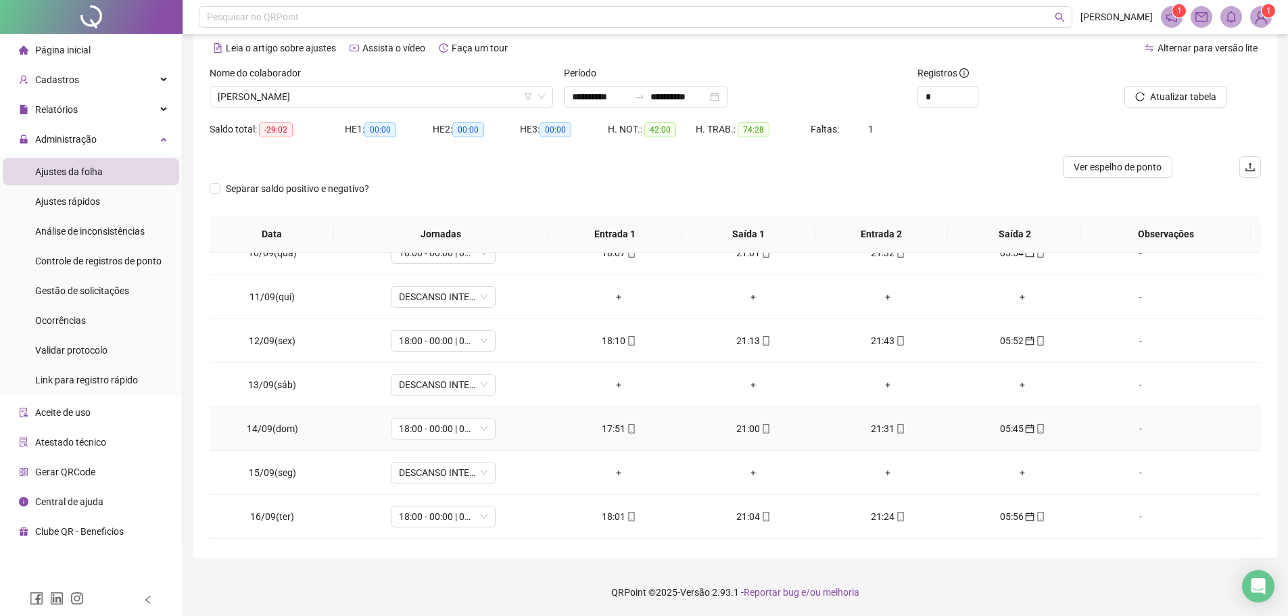
scroll to position [502, 0]
click at [362, 97] on span "[PERSON_NAME]" at bounding box center [381, 97] width 327 height 20
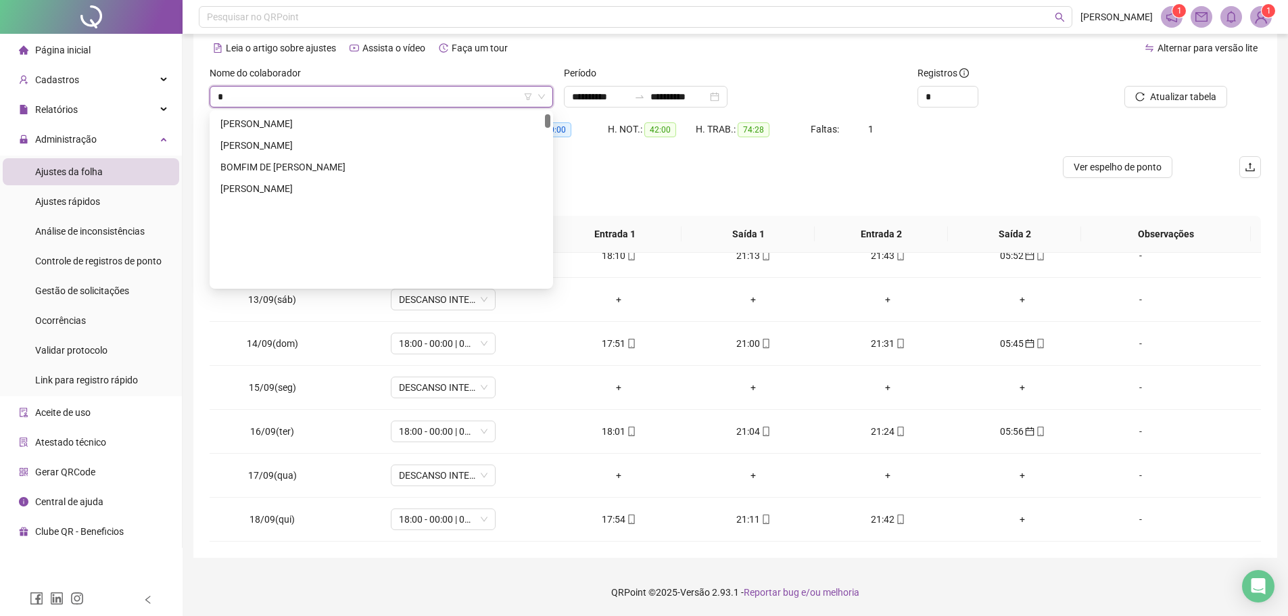
scroll to position [22, 0]
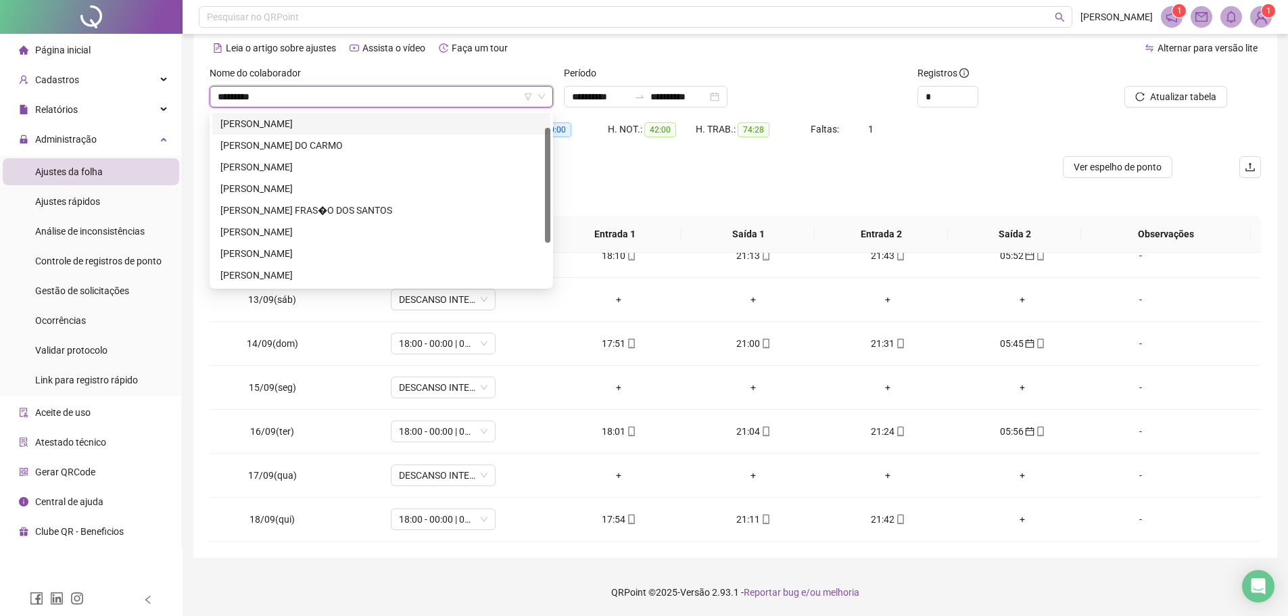
click at [338, 115] on div "FRANCISCO ALVES PESSOA" at bounding box center [381, 124] width 338 height 22
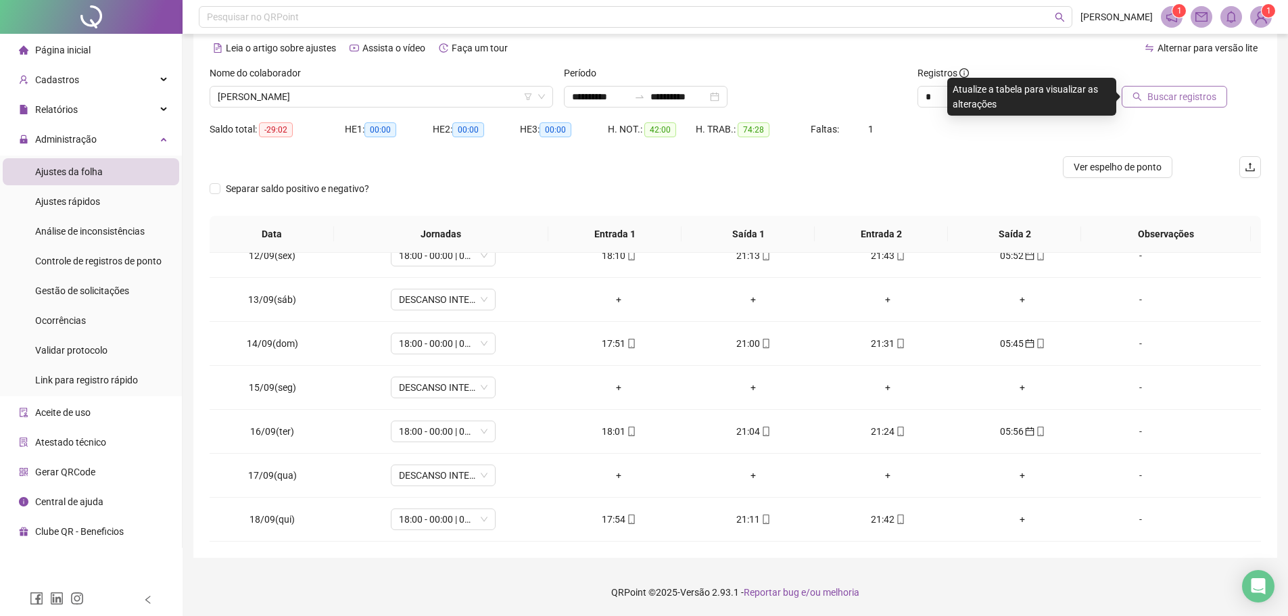
click at [1195, 98] on span "Buscar registros" at bounding box center [1181, 96] width 69 height 15
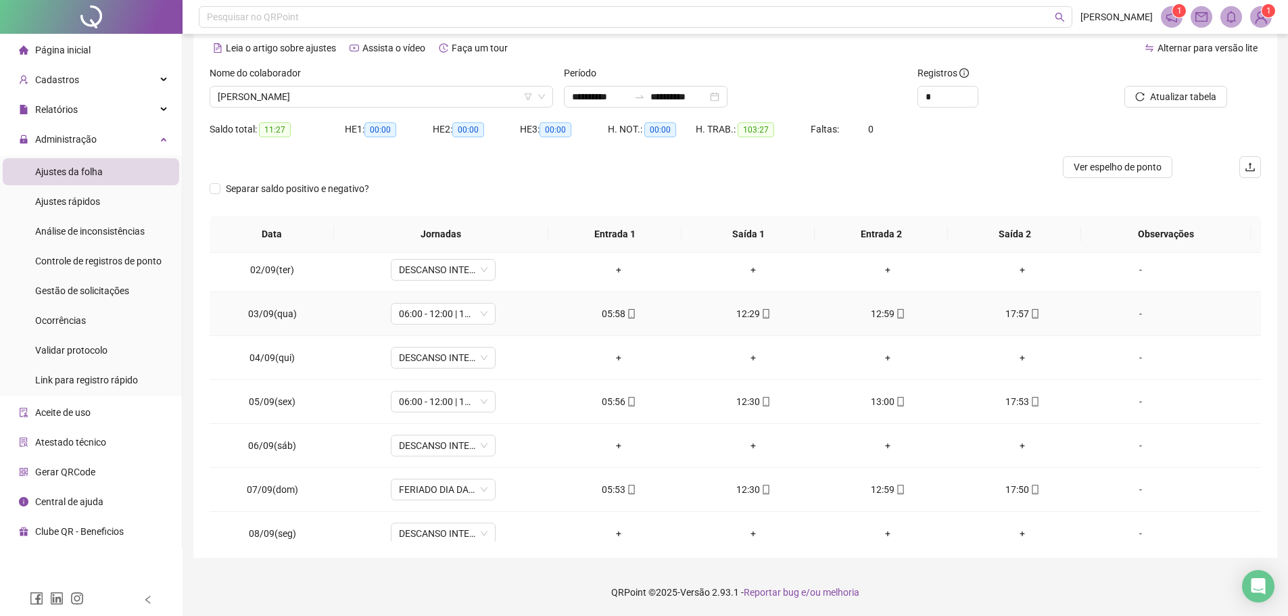
scroll to position [0, 0]
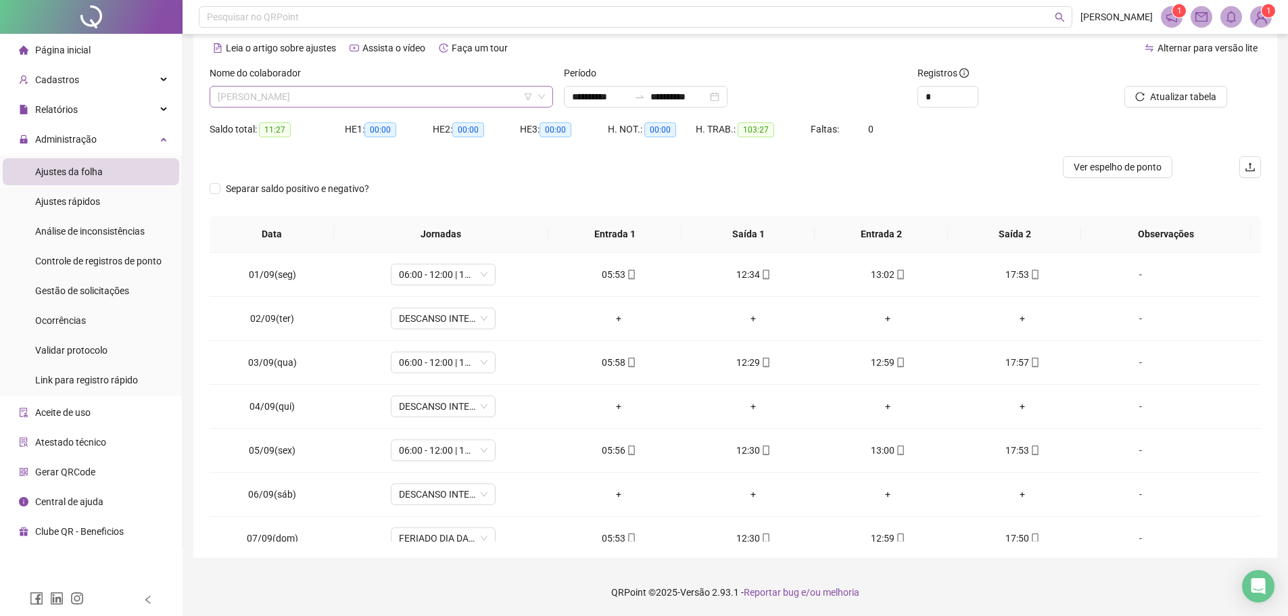
click at [364, 91] on span "FRANCISCO ALVES PESSOA" at bounding box center [381, 97] width 327 height 20
click at [368, 117] on div "ROSANA FERREIRA DA SILVA BEZERRA" at bounding box center [381, 123] width 322 height 15
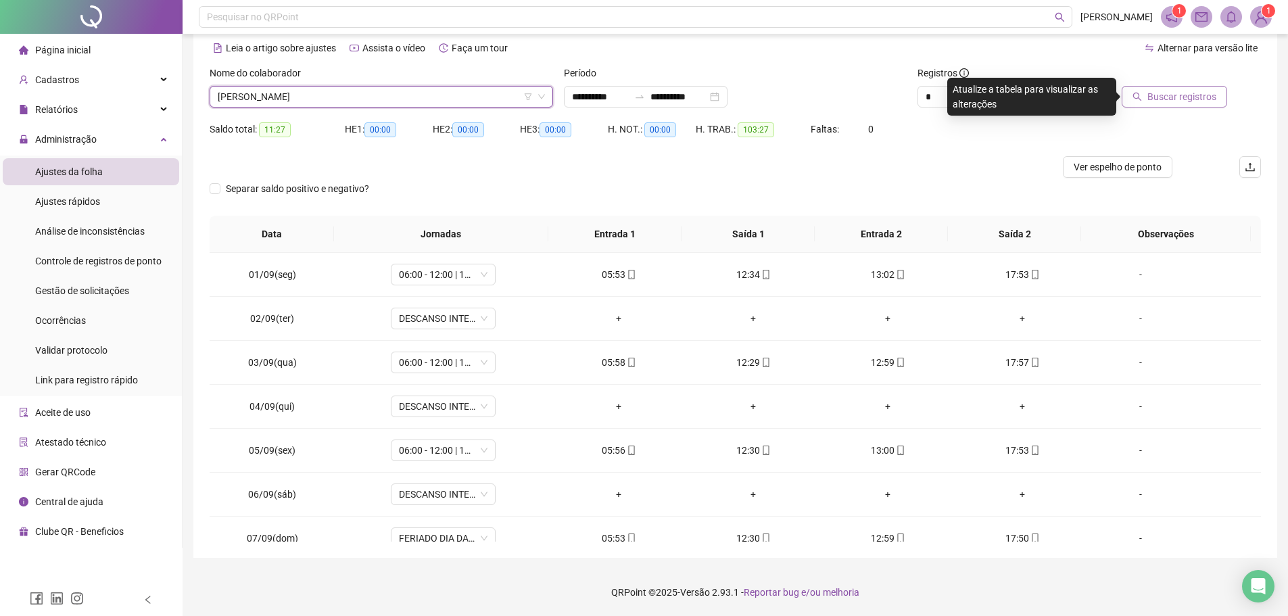
click at [1201, 93] on span "Buscar registros" at bounding box center [1181, 96] width 69 height 15
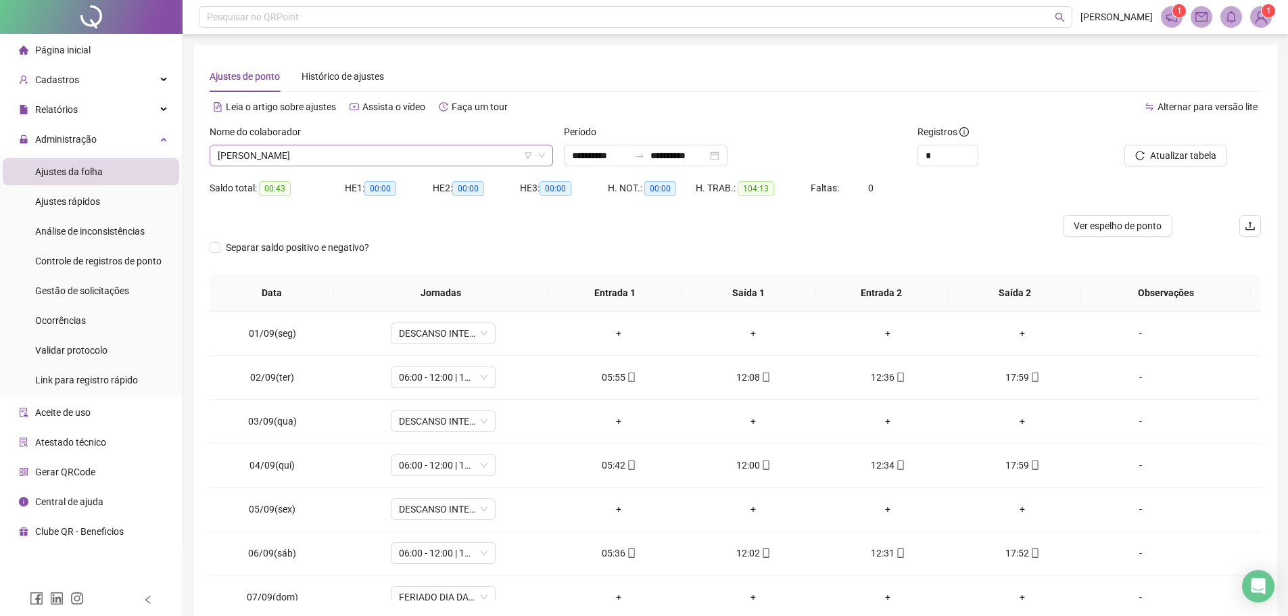
click at [398, 160] on span "ROSANA FERREIRA DA SILVA BEZERRA" at bounding box center [381, 155] width 327 height 20
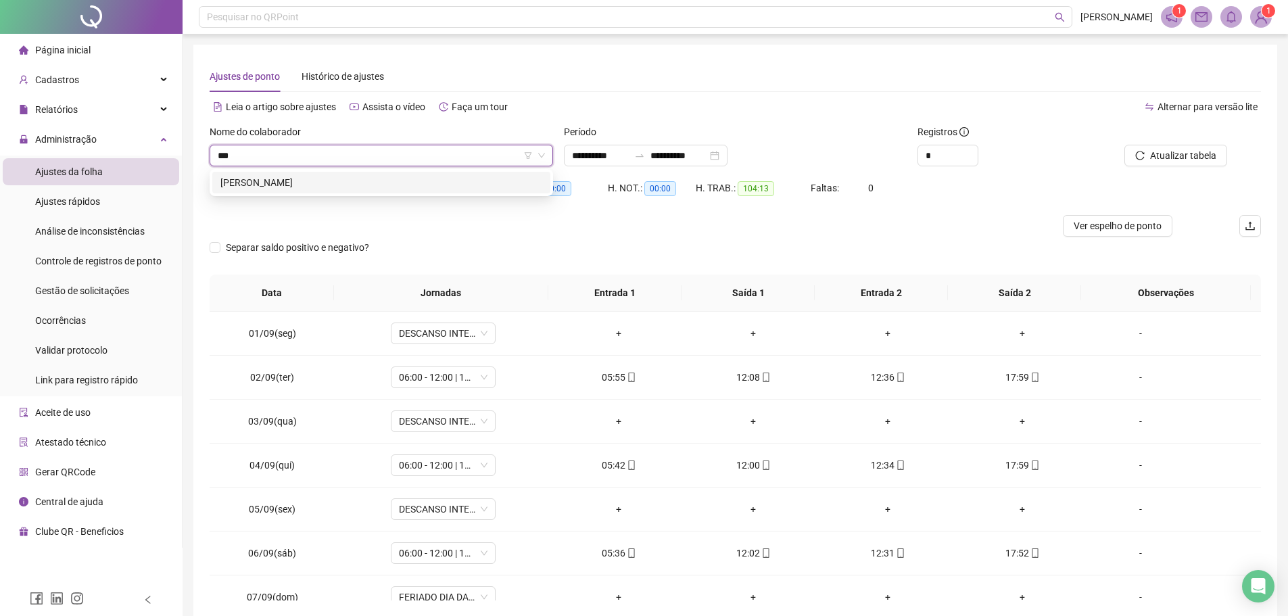
click at [391, 182] on div "VAGNO ALVES DE SOUSA" at bounding box center [381, 182] width 322 height 15
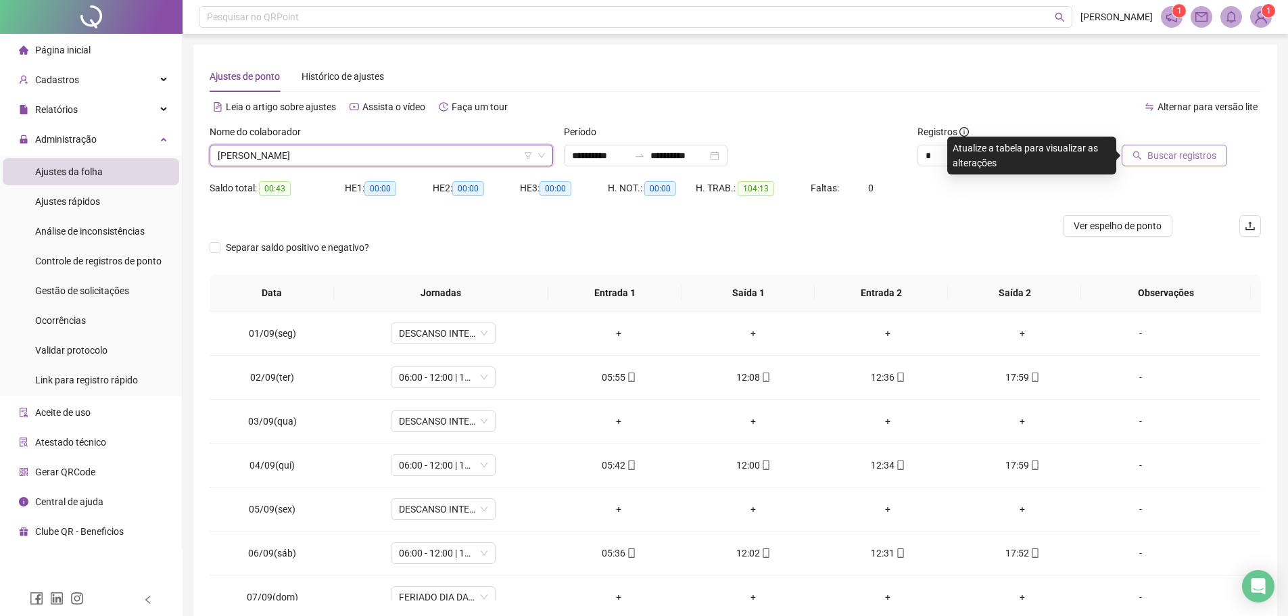
click at [1147, 160] on button "Buscar registros" at bounding box center [1174, 156] width 105 height 22
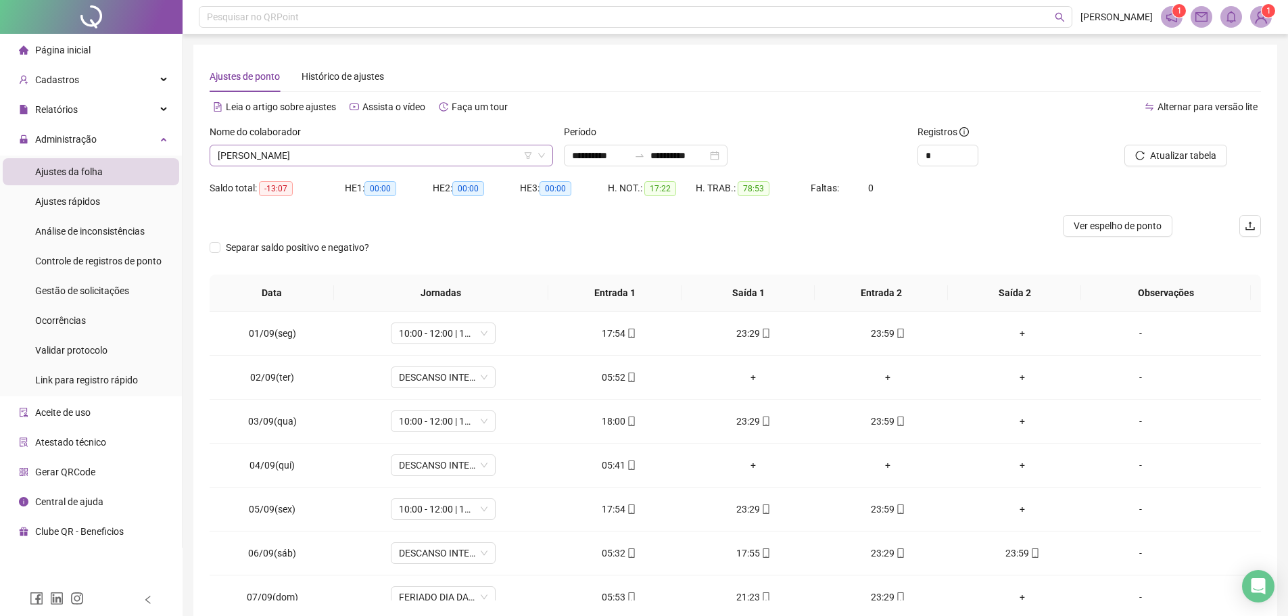
click at [372, 147] on span "VAGNO ALVES DE SOUSA" at bounding box center [381, 155] width 327 height 20
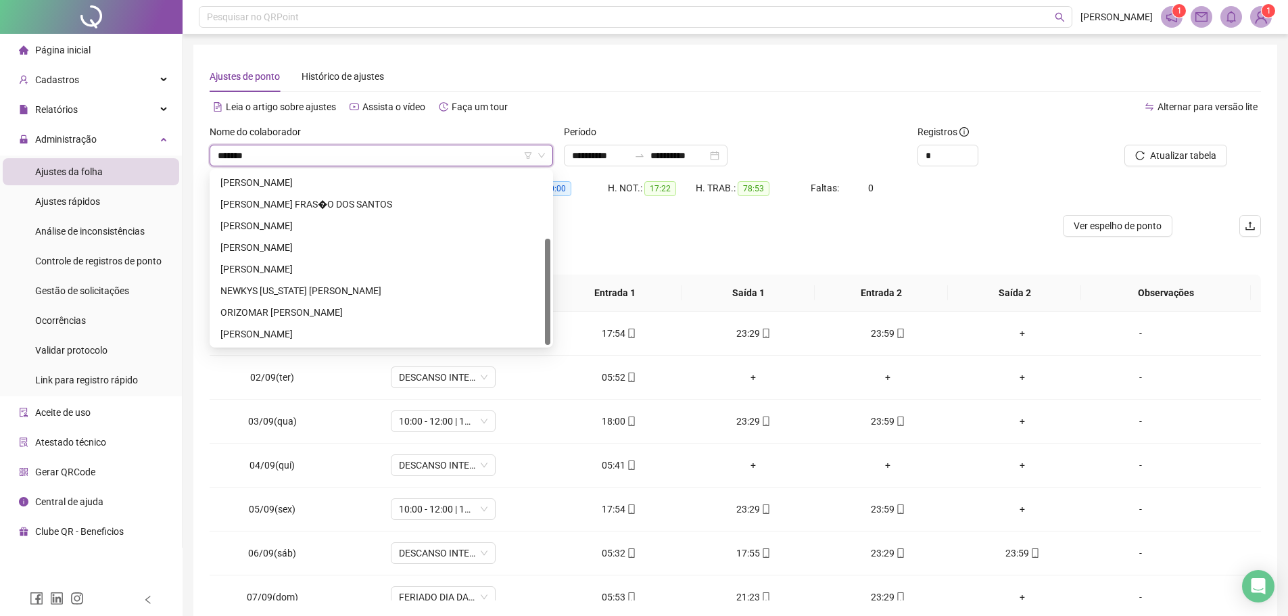
scroll to position [108, 0]
click at [305, 240] on div "FRANCISCO SOUSA MARTINS" at bounding box center [381, 247] width 322 height 15
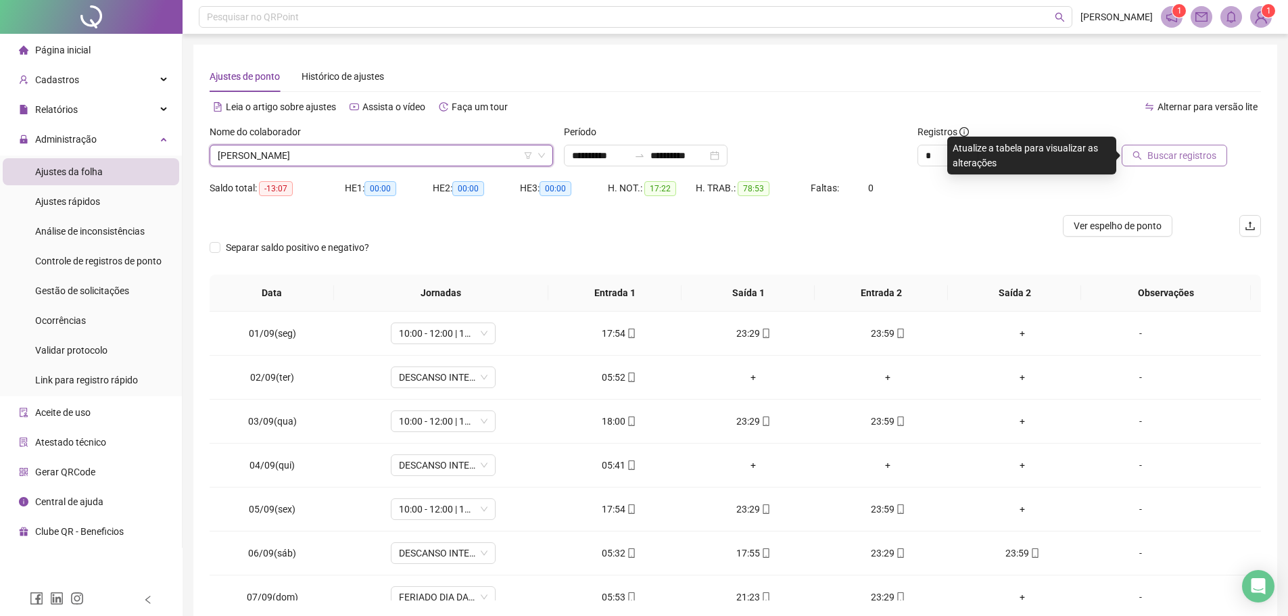
click at [1176, 147] on button "Buscar registros" at bounding box center [1174, 156] width 105 height 22
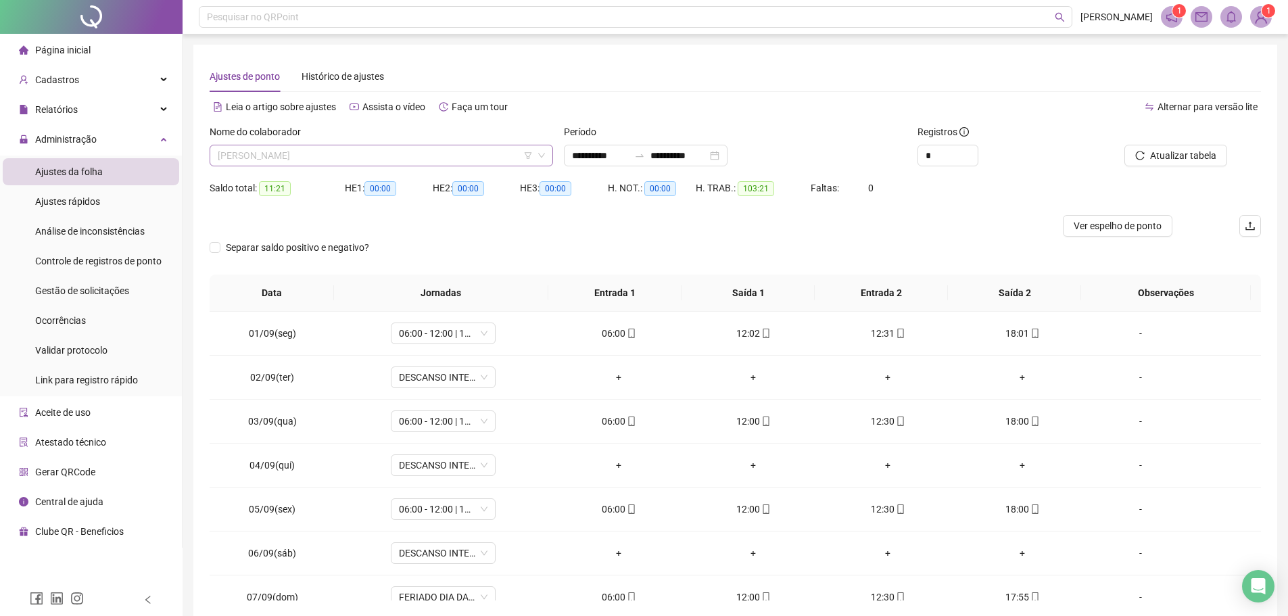
click at [360, 151] on span "FRANCISCO SOUSA MARTINS" at bounding box center [381, 155] width 327 height 20
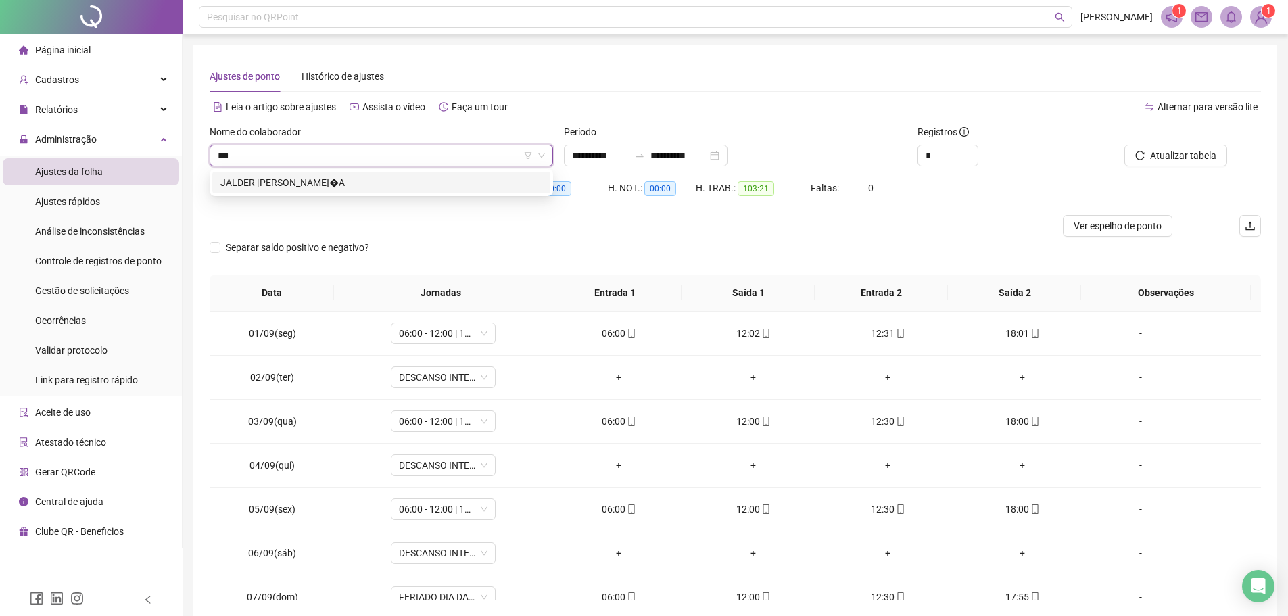
scroll to position [0, 0]
click at [377, 168] on div "Nome do colaborador FRANCISCO SOUSA MARTINS" at bounding box center [381, 150] width 354 height 53
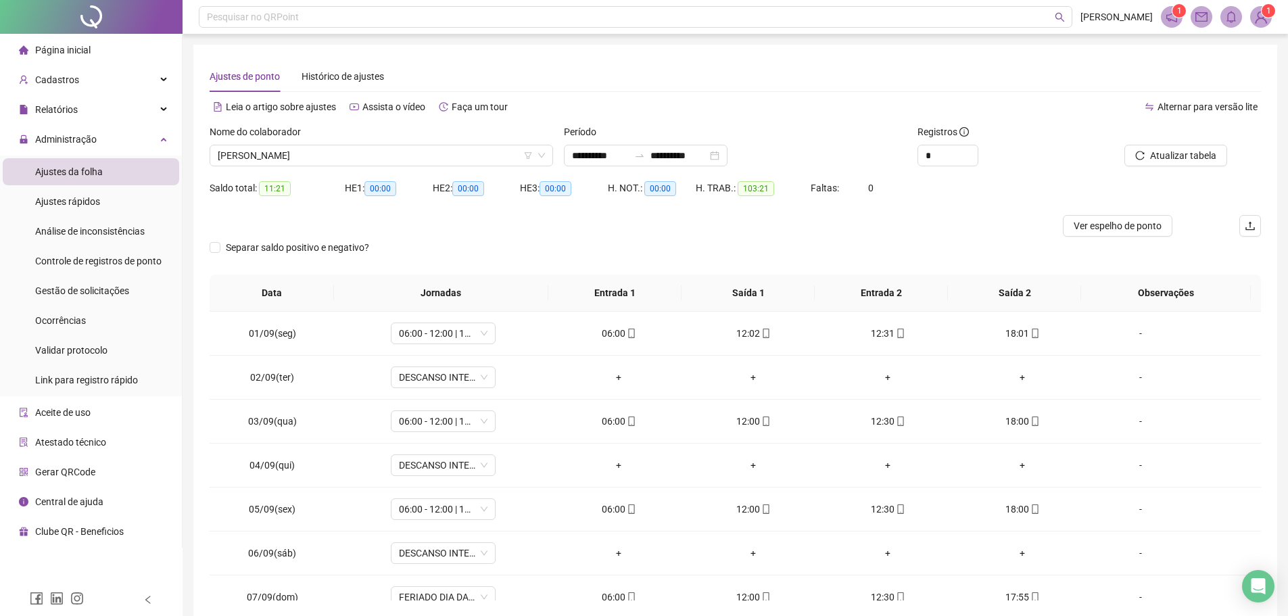
click at [383, 179] on div "HE 1: 00:00" at bounding box center [389, 188] width 88 height 22
click at [389, 160] on span "FRANCISCO SOUSA MARTINS" at bounding box center [381, 155] width 327 height 20
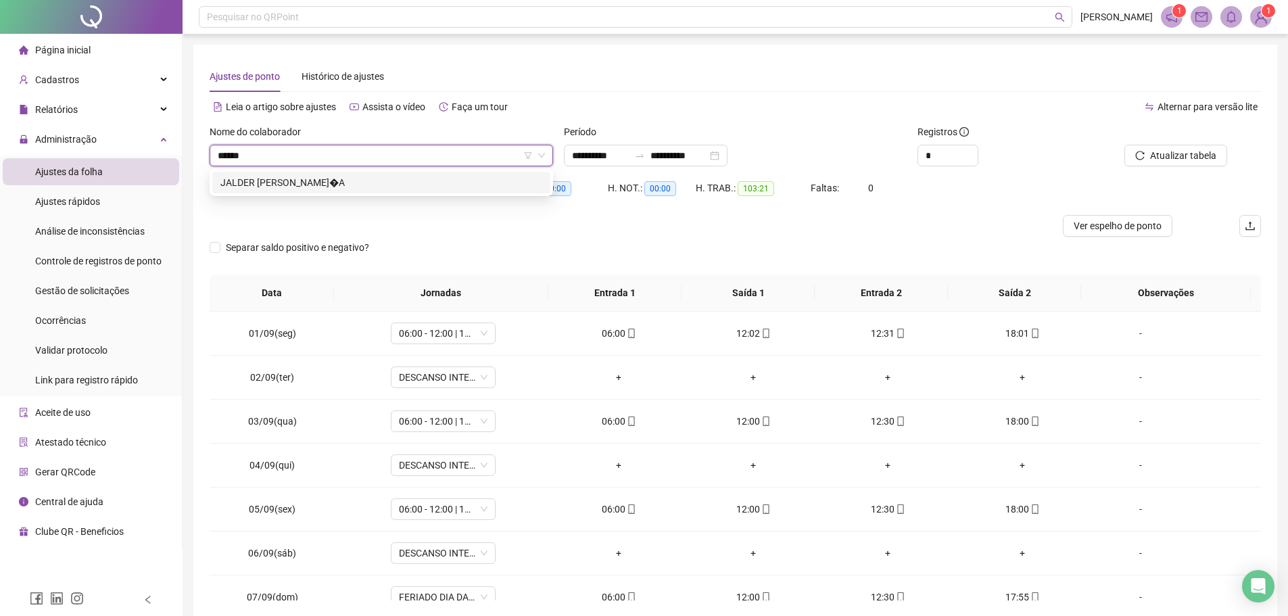
click at [388, 190] on div "JALDER ROMULO DE OLIVEIRA MENDON�A" at bounding box center [381, 183] width 338 height 22
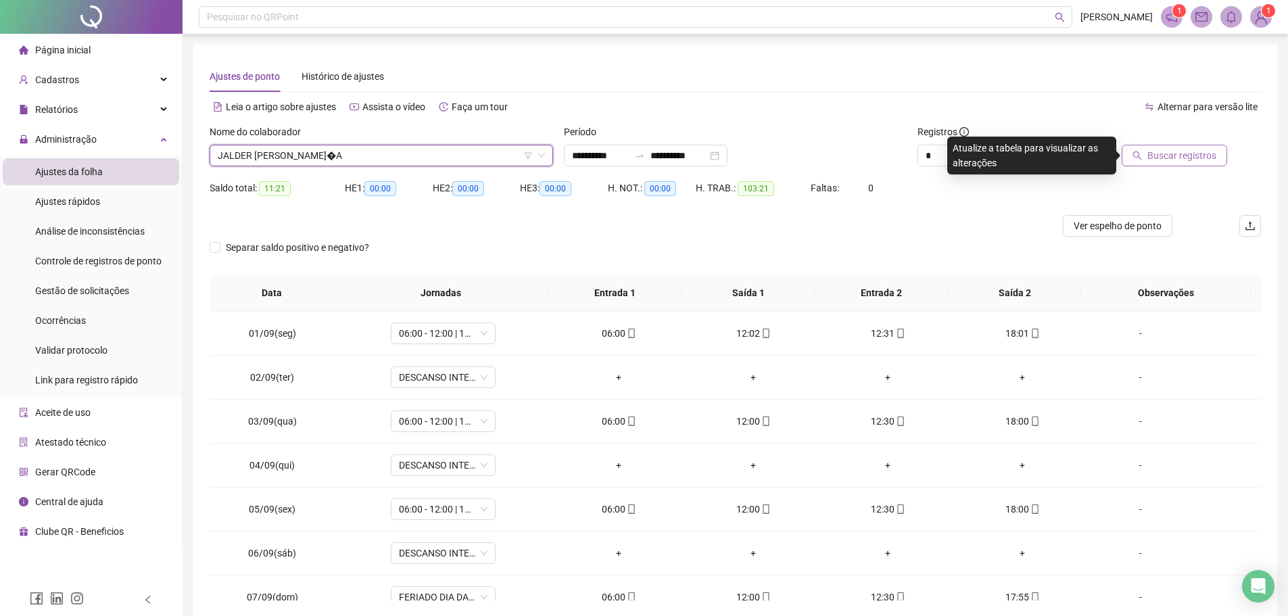
click at [1163, 157] on span "Buscar registros" at bounding box center [1181, 155] width 69 height 15
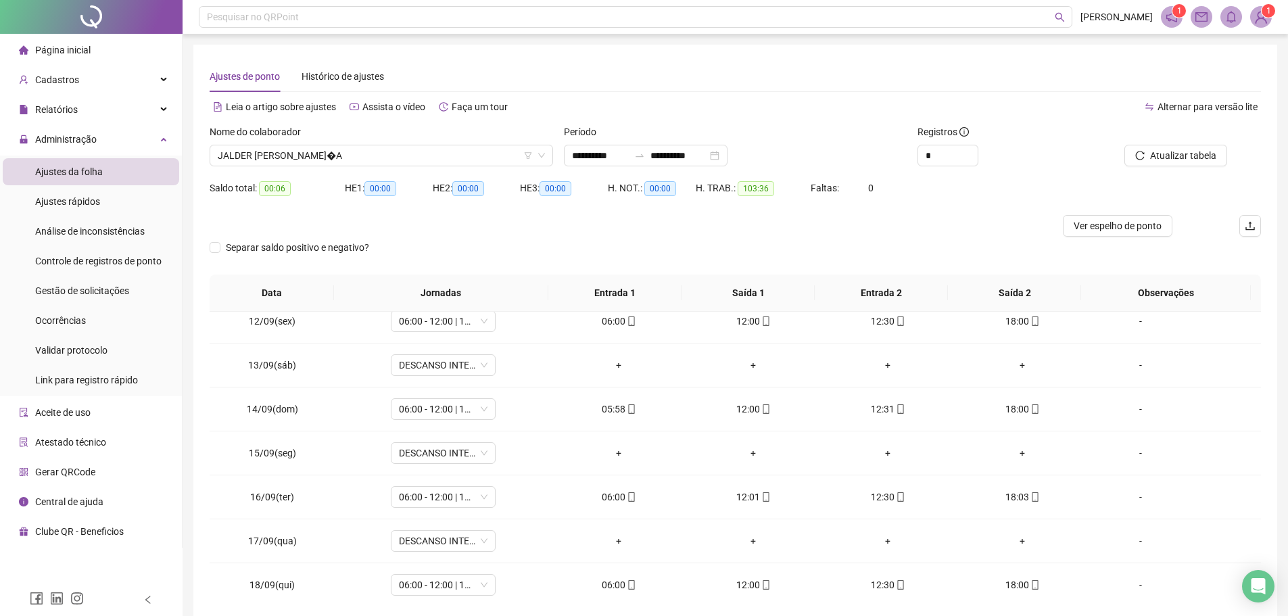
scroll to position [502, 0]
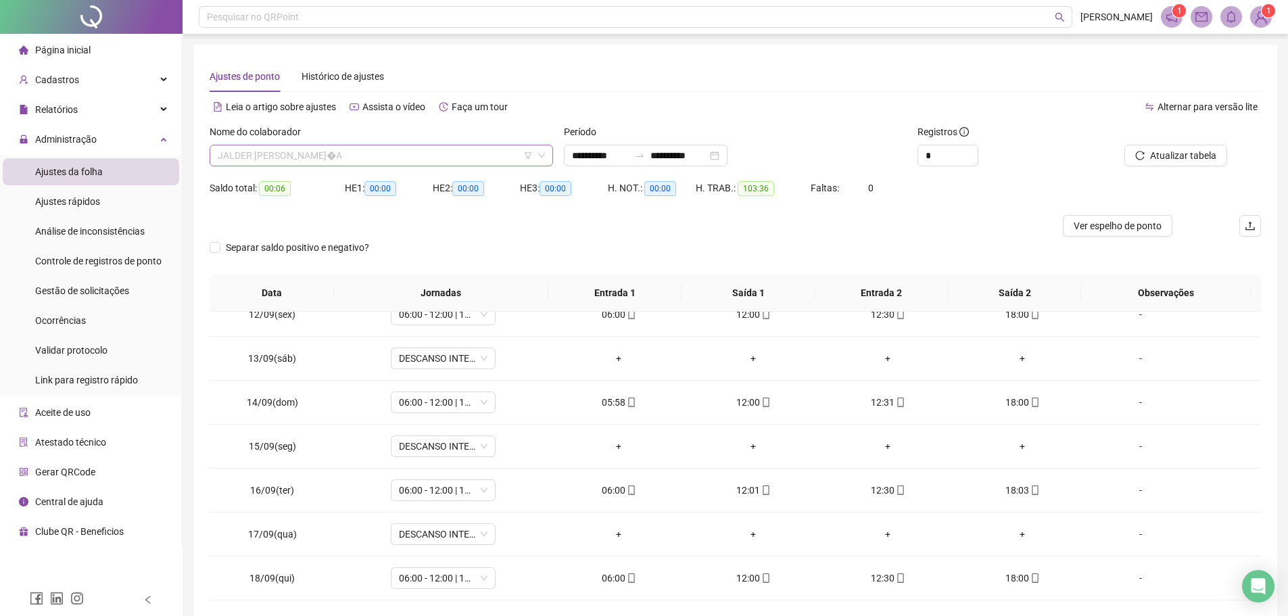
click at [429, 158] on span "JALDER ROMULO DE OLIVEIRA MENDON�A" at bounding box center [381, 155] width 327 height 20
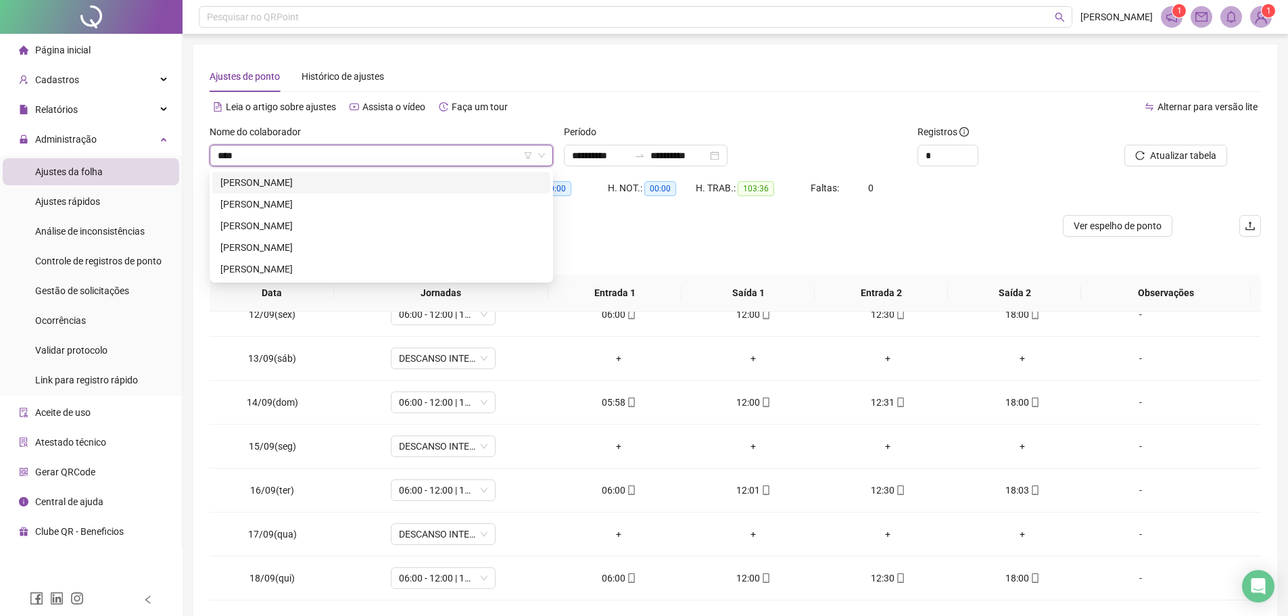
scroll to position [0, 0]
click at [372, 183] on div "RAIMUNDO MANOEL DE ABREU FILHO" at bounding box center [381, 182] width 322 height 15
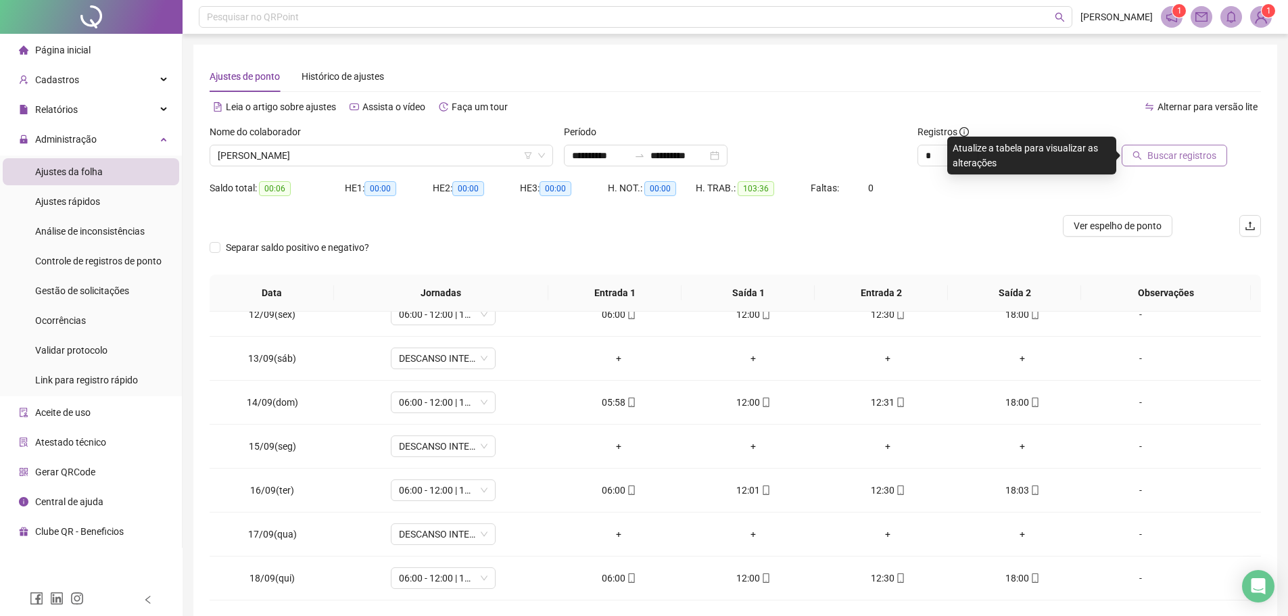
click at [1157, 162] on span "Buscar registros" at bounding box center [1181, 155] width 69 height 15
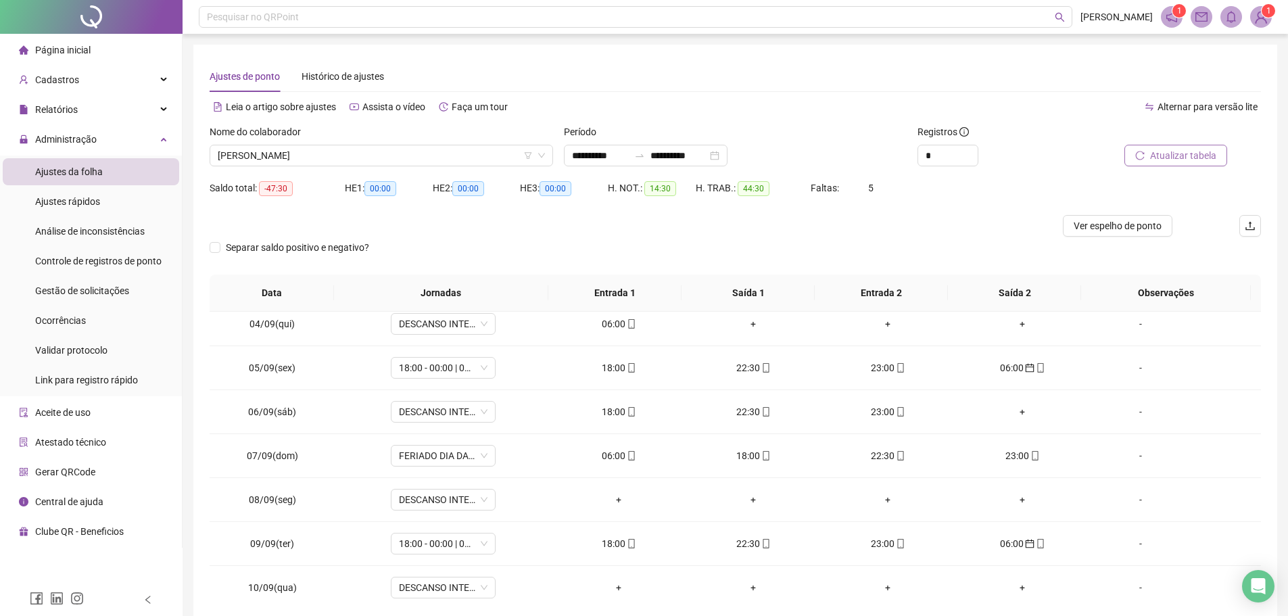
scroll to position [270, 0]
click at [1180, 160] on span "Atualizar tabela" at bounding box center [1183, 155] width 66 height 15
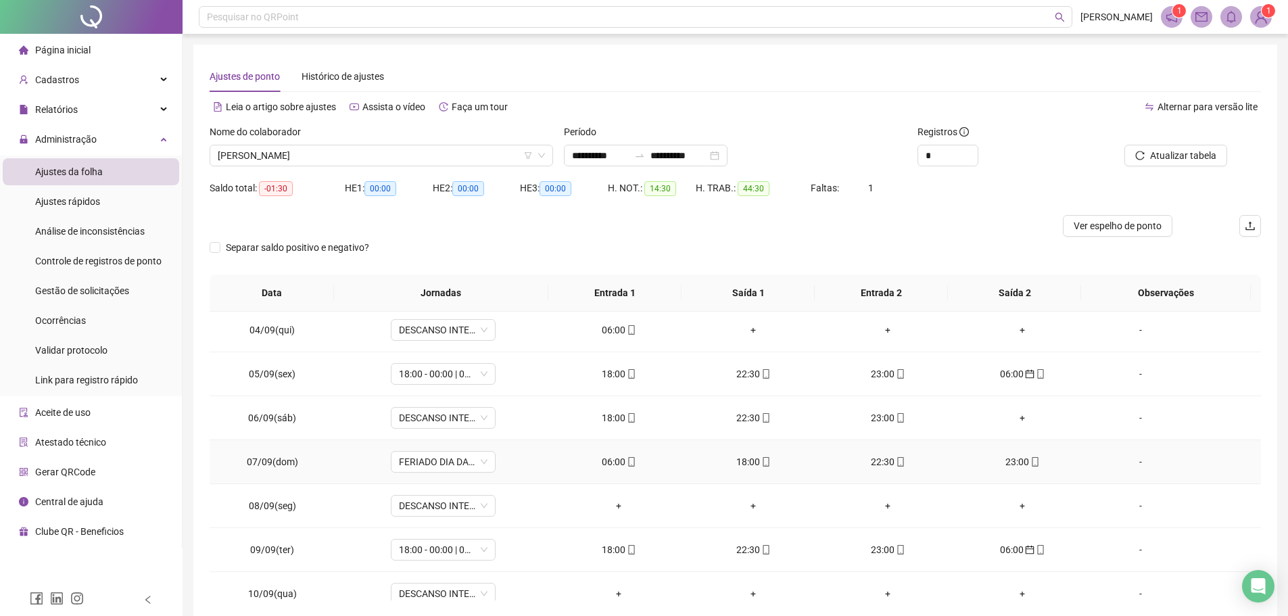
scroll to position [0, 0]
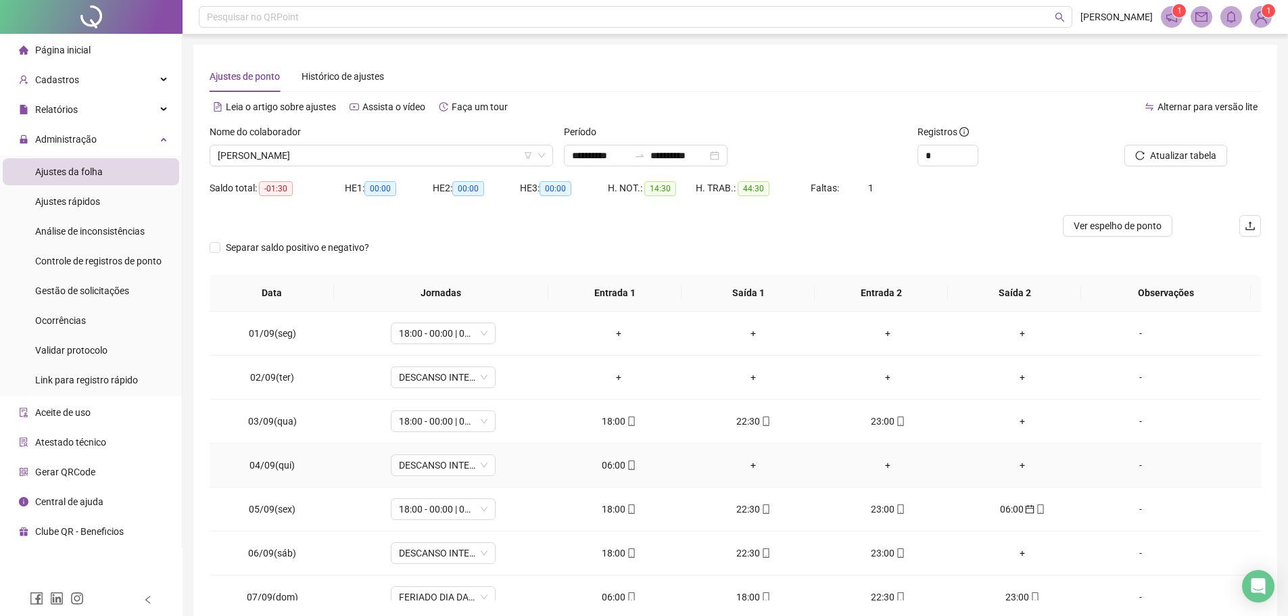
click at [602, 471] on div "06:00" at bounding box center [618, 465] width 113 height 15
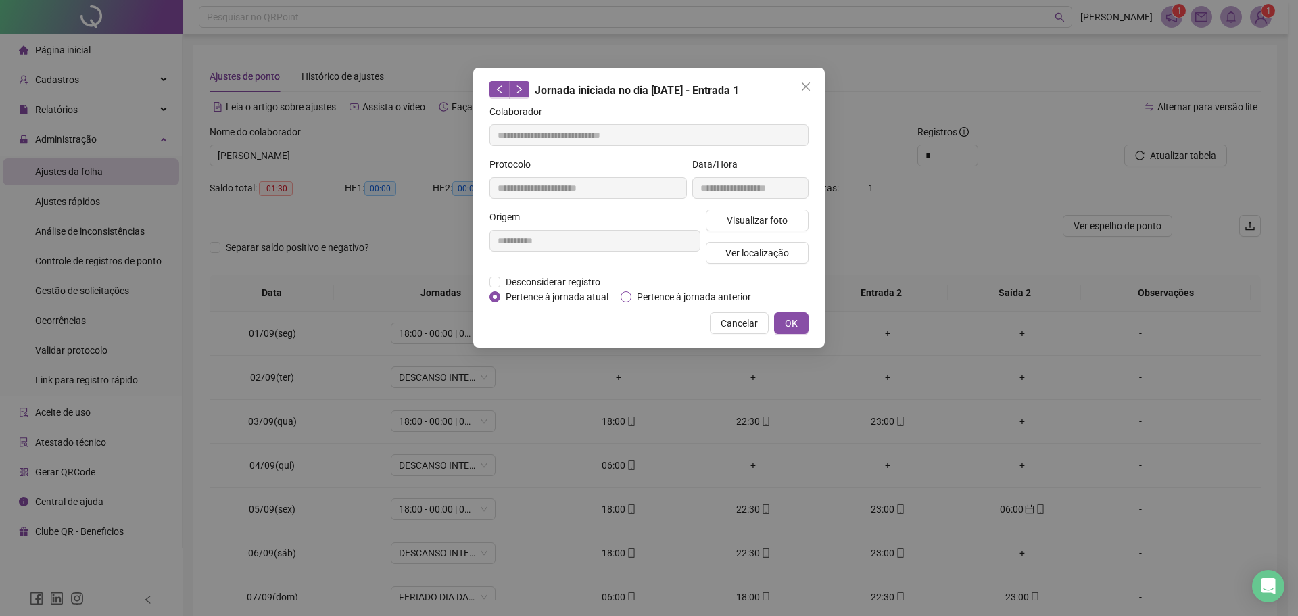
click at [645, 300] on span "Pertence à jornada anterior" at bounding box center [693, 296] width 125 height 15
click at [794, 320] on span "OK" at bounding box center [791, 323] width 13 height 15
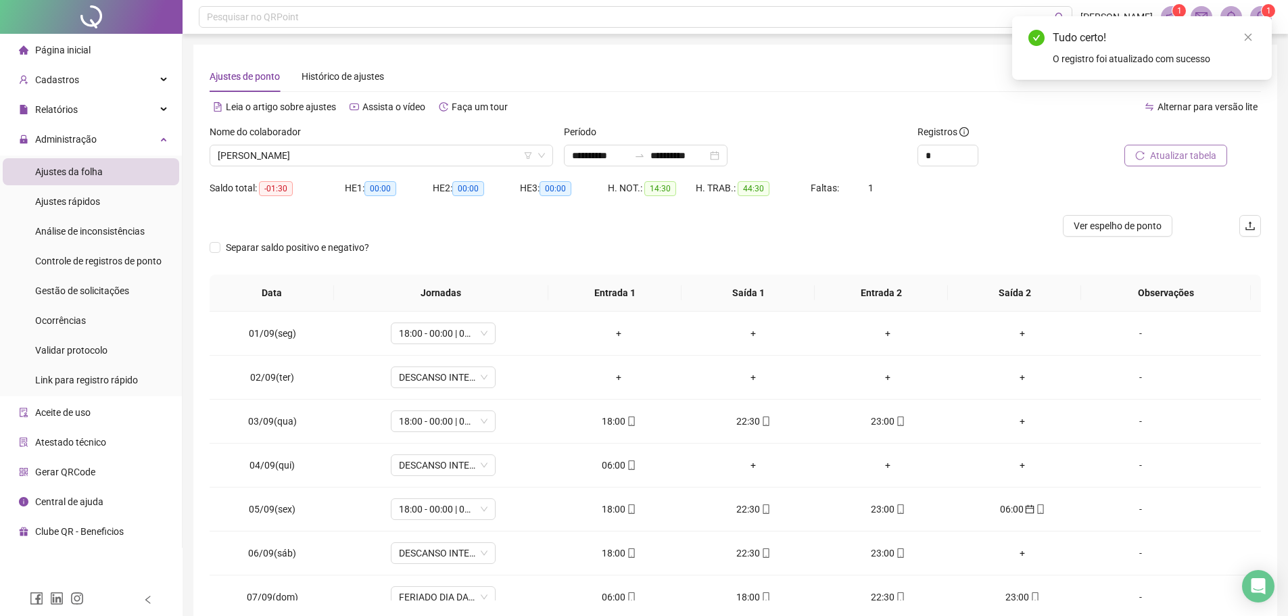
click at [1170, 151] on span "Atualizar tabela" at bounding box center [1183, 155] width 66 height 15
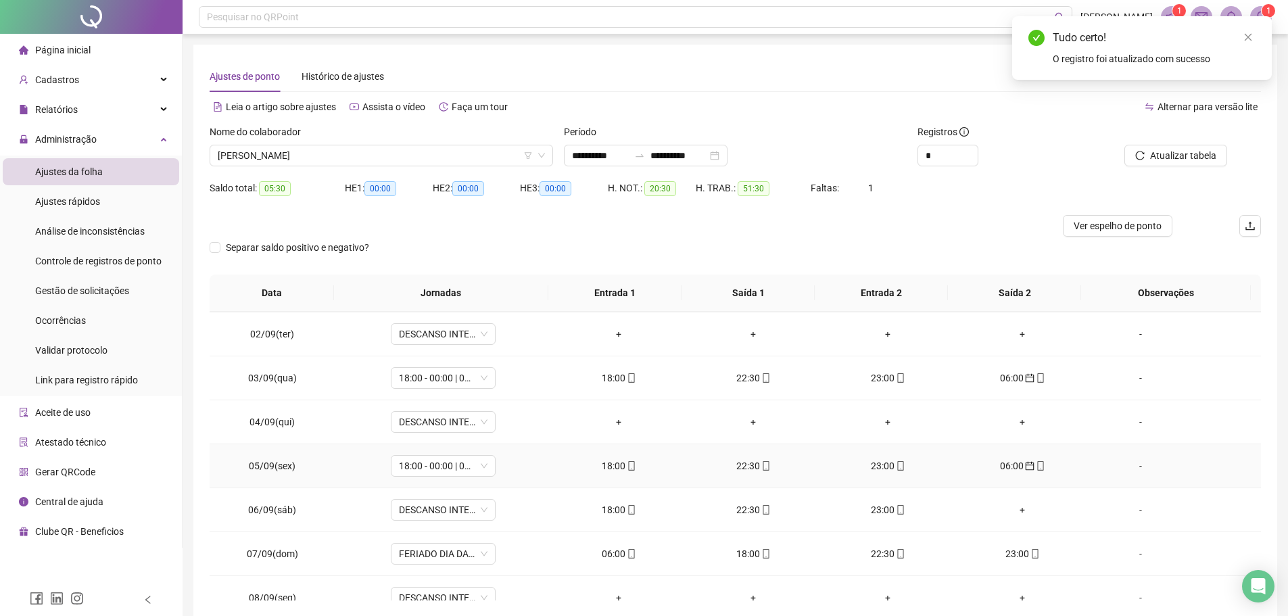
scroll to position [68, 0]
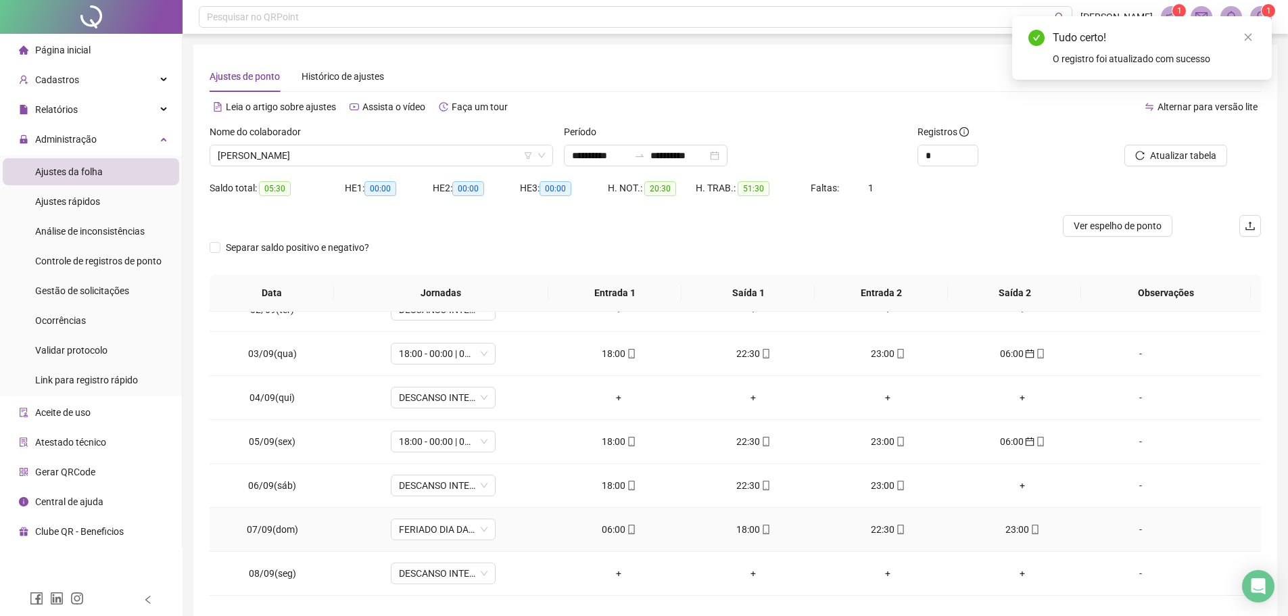
click at [612, 527] on div "06:00" at bounding box center [618, 529] width 113 height 15
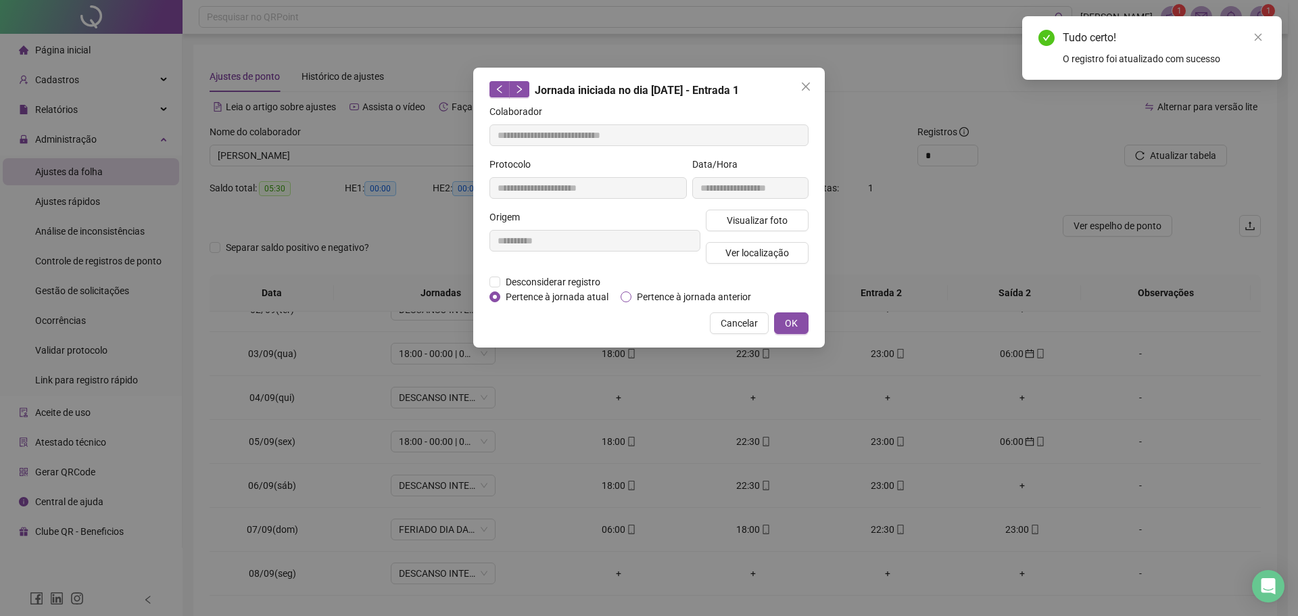
click at [652, 291] on span "Pertence à jornada anterior" at bounding box center [693, 296] width 125 height 15
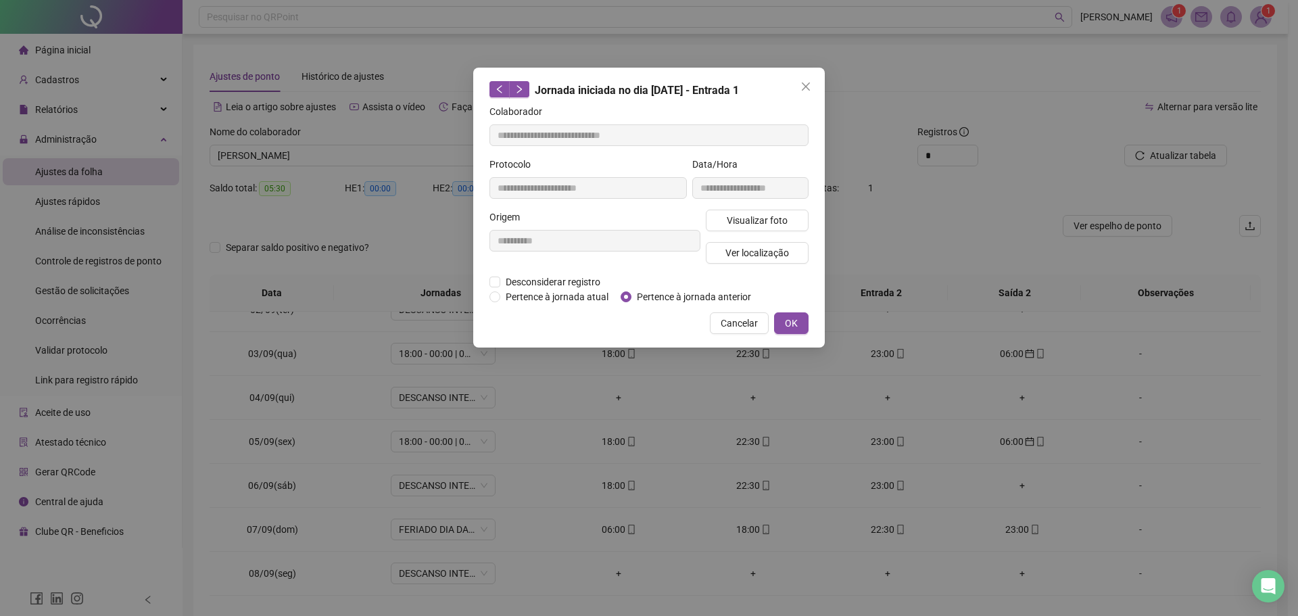
click at [792, 333] on div "**********" at bounding box center [649, 208] width 352 height 280
click at [801, 320] on button "OK" at bounding box center [791, 323] width 34 height 22
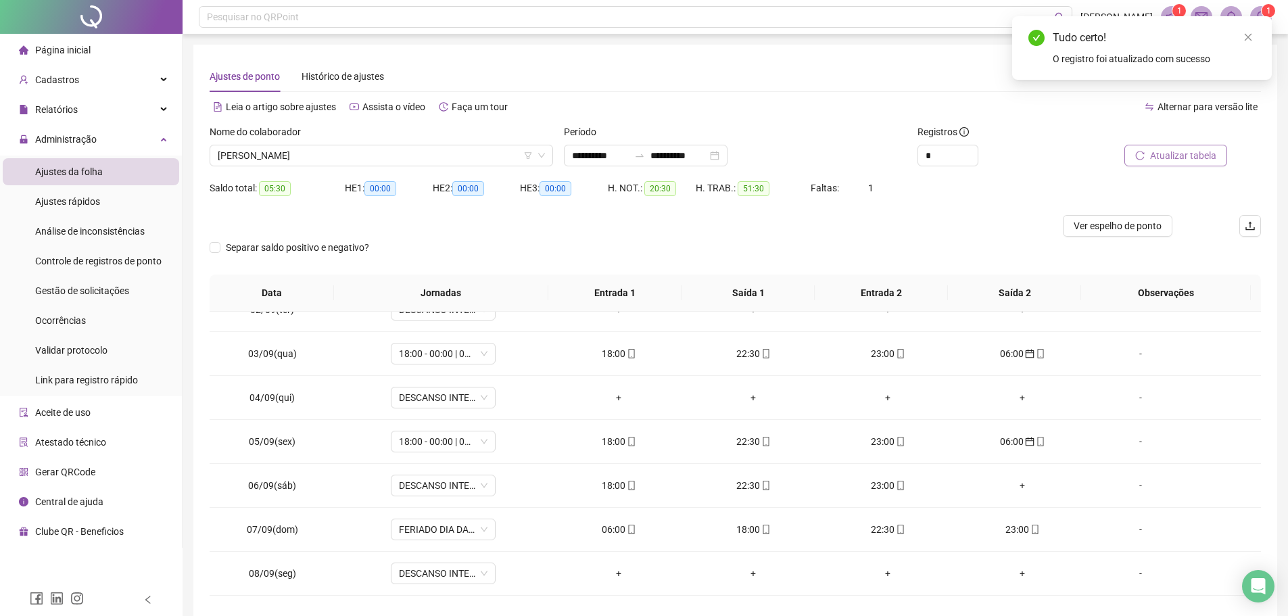
click at [1197, 164] on button "Atualizar tabela" at bounding box center [1175, 156] width 103 height 22
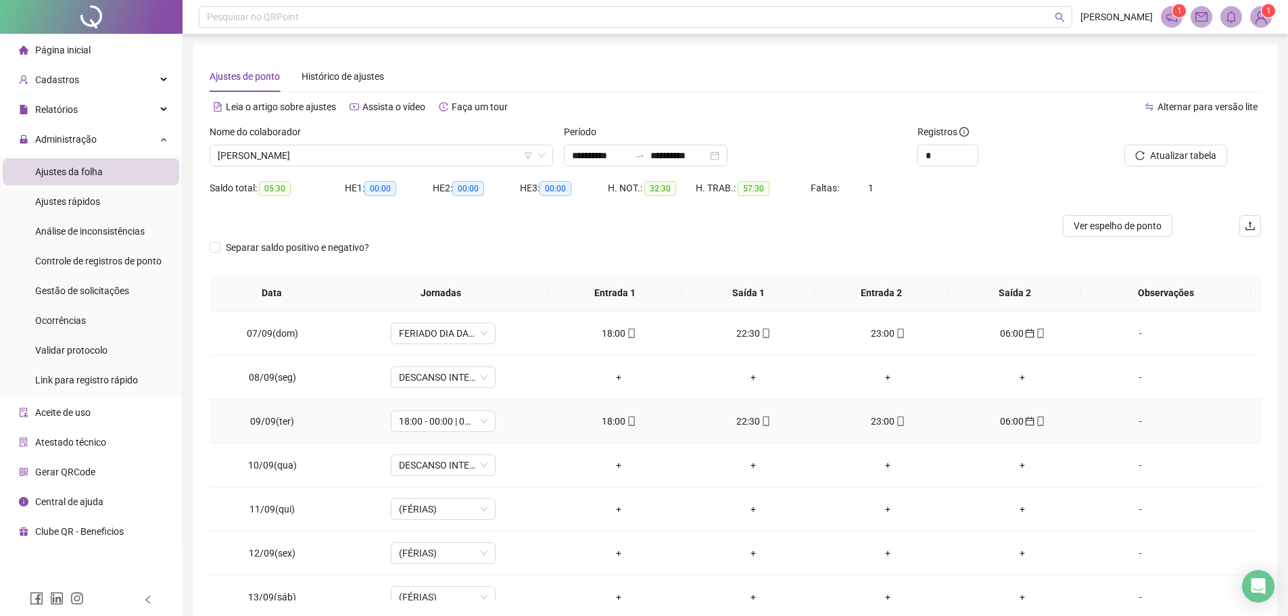
scroll to position [338, 0]
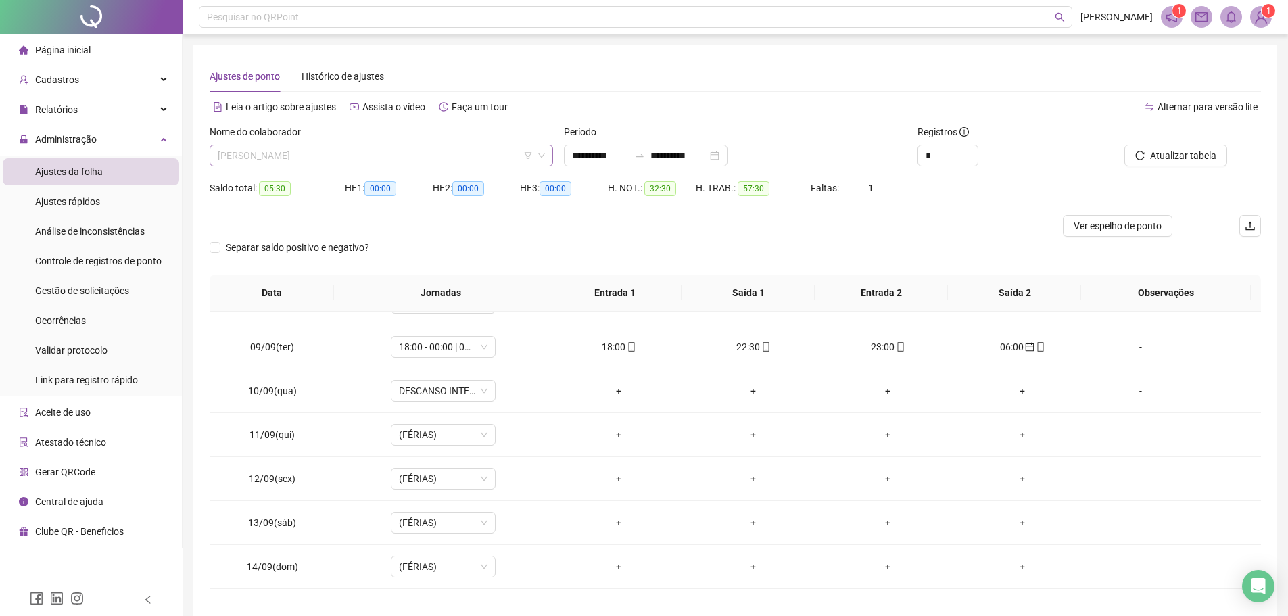
click at [431, 151] on span "RAIMUNDO MANOEL DE ABREU FILHO" at bounding box center [381, 155] width 327 height 20
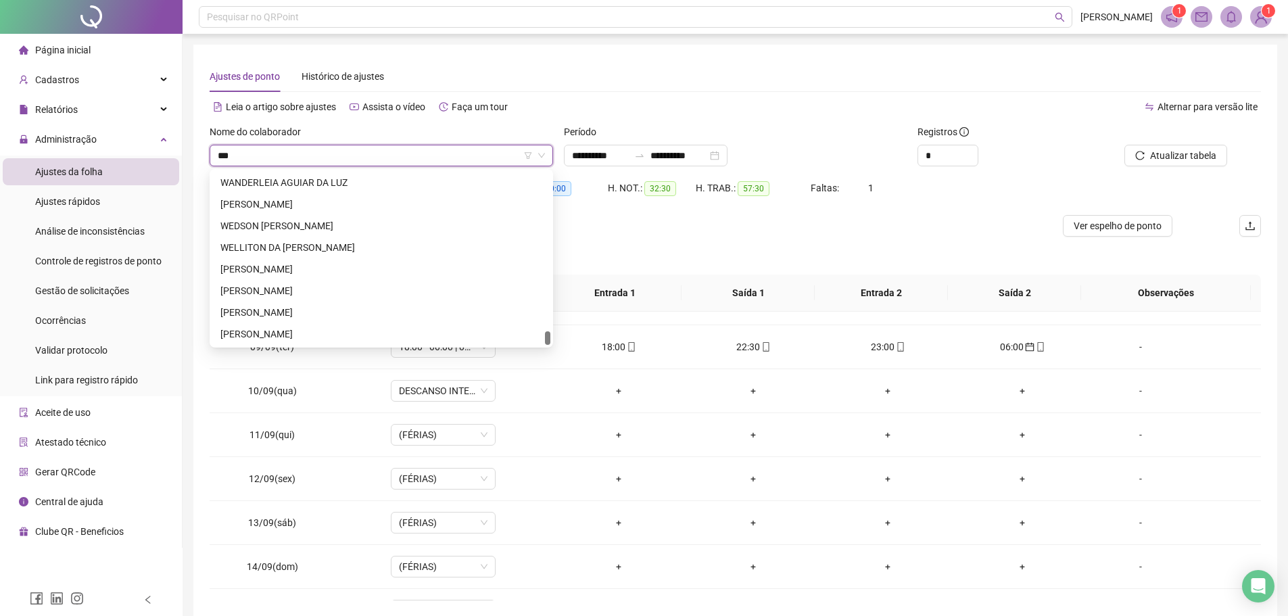
scroll to position [0, 0]
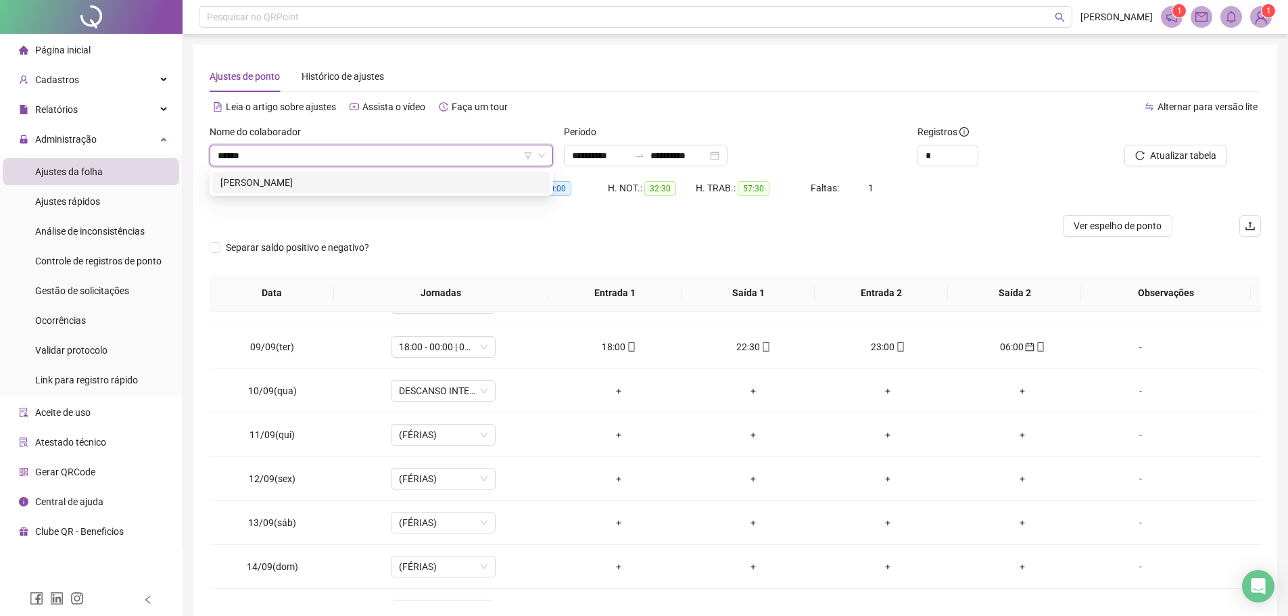
click at [398, 191] on div "DAVID MONTEIRO DO NASCIMENTO" at bounding box center [381, 183] width 338 height 22
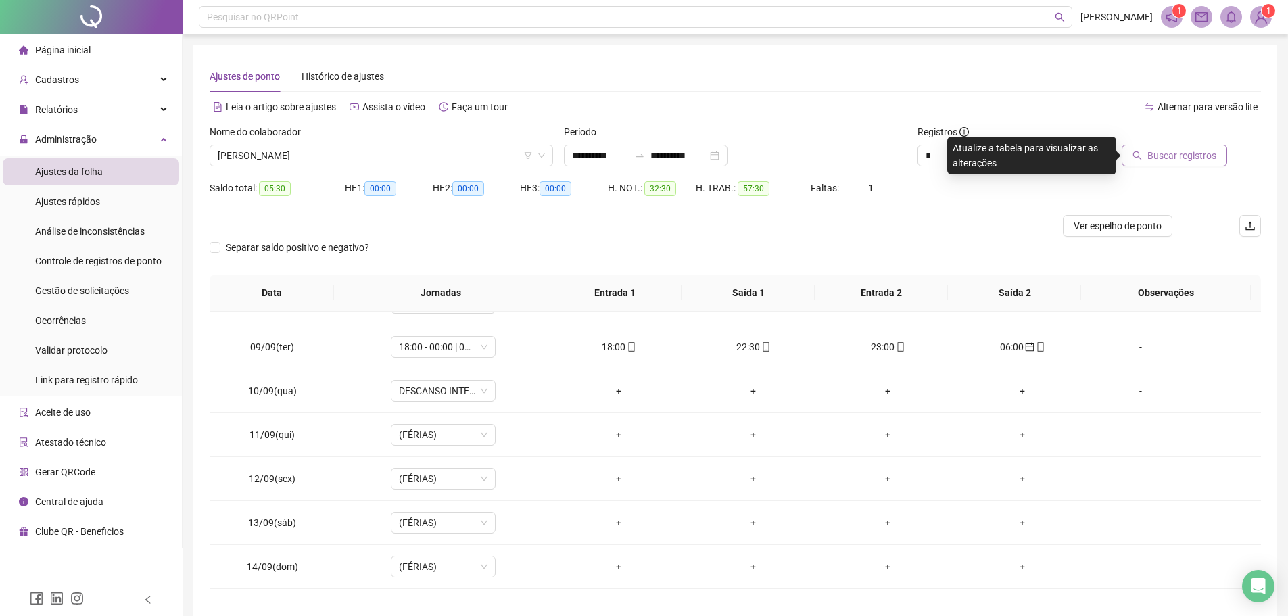
click at [1153, 149] on span "Buscar registros" at bounding box center [1181, 155] width 69 height 15
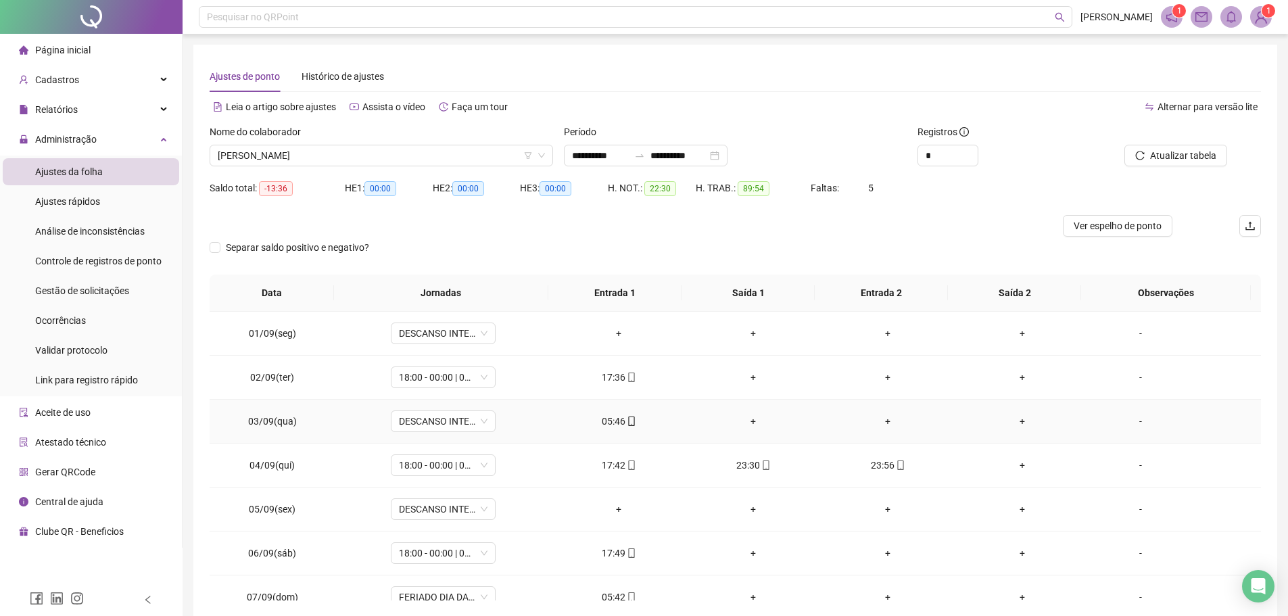
click at [617, 420] on div "05:46" at bounding box center [618, 421] width 113 height 15
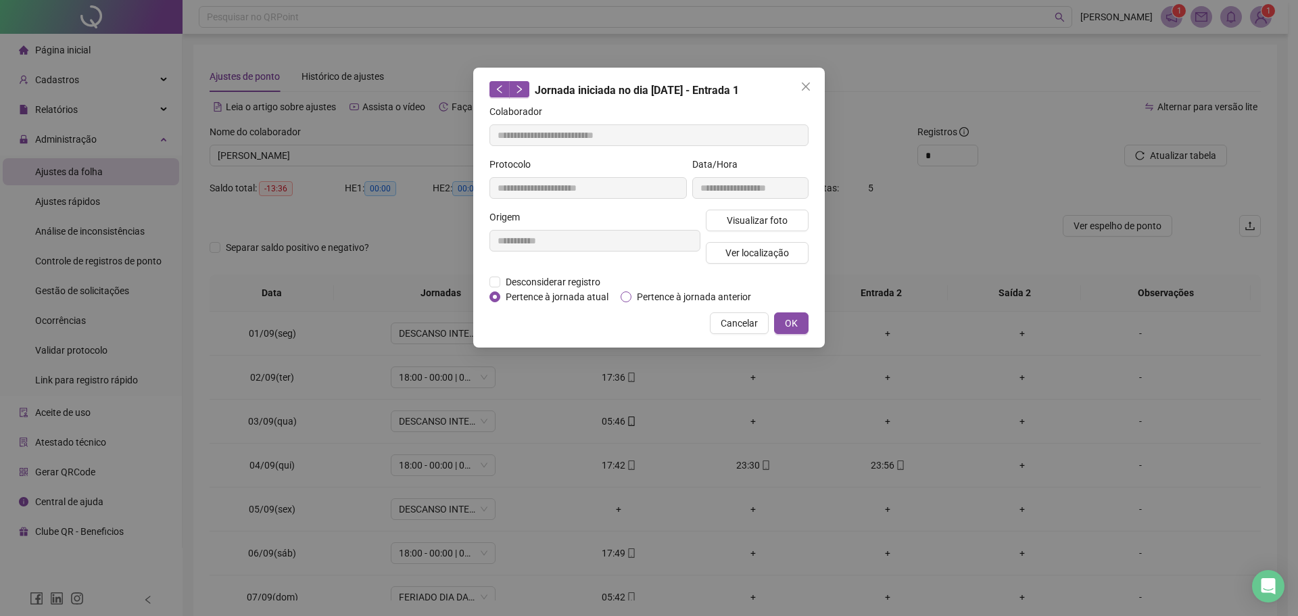
click at [638, 295] on span "Pertence à jornada anterior" at bounding box center [693, 296] width 125 height 15
click at [798, 314] on button "OK" at bounding box center [791, 323] width 34 height 22
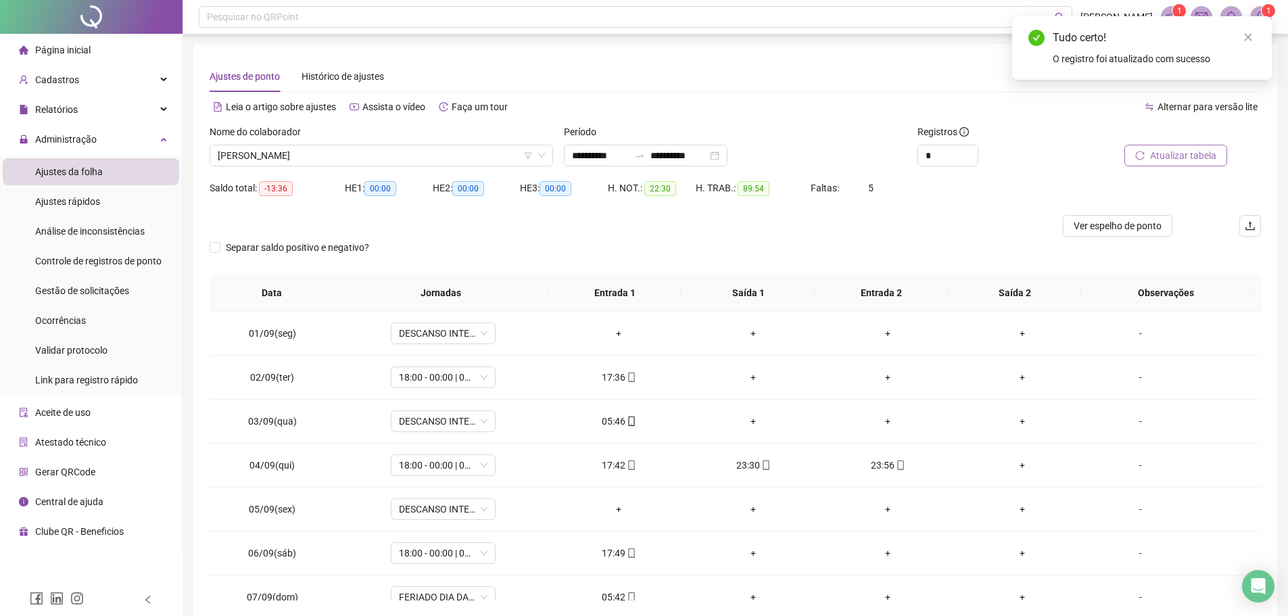
click at [1186, 157] on span "Atualizar tabela" at bounding box center [1183, 155] width 66 height 15
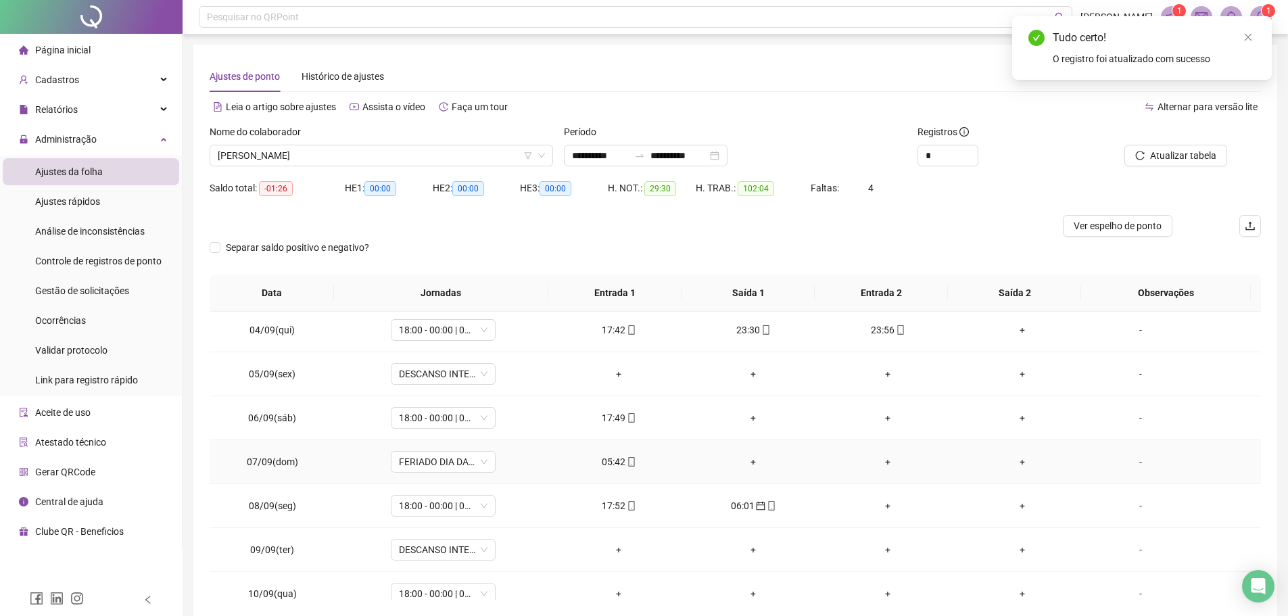
click at [611, 466] on div "05:42" at bounding box center [618, 461] width 113 height 15
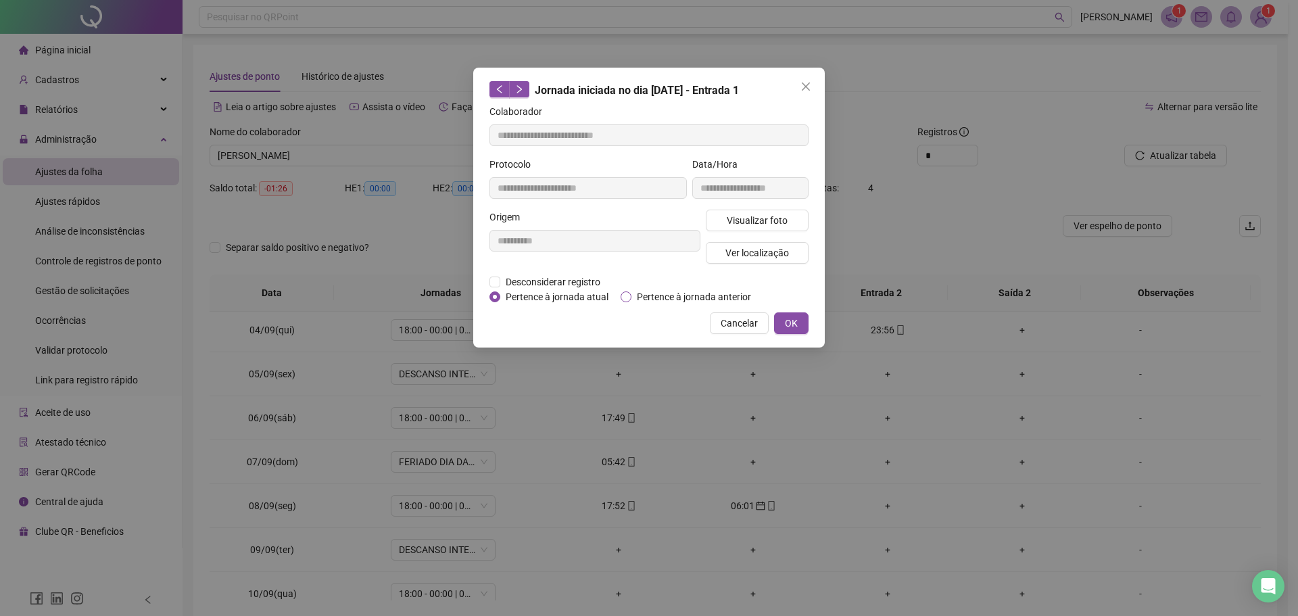
click at [653, 289] on span "Pertence à jornada anterior" at bounding box center [693, 296] width 125 height 15
click at [794, 325] on span "OK" at bounding box center [791, 323] width 13 height 15
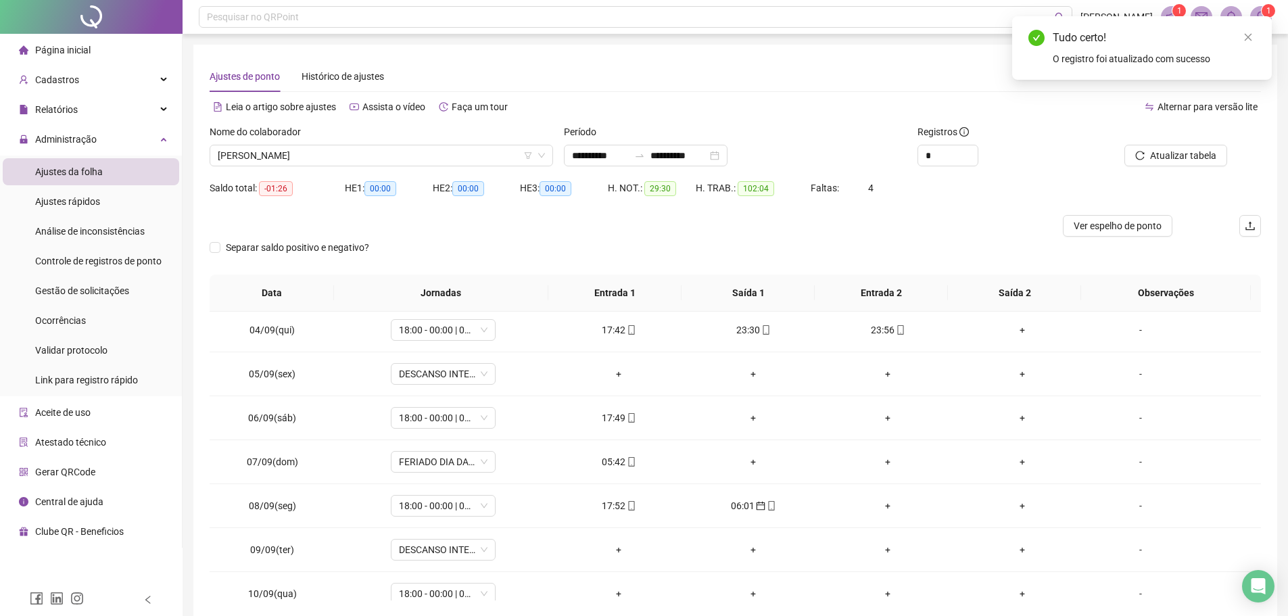
click at [1203, 157] on span "Atualizar tabela" at bounding box center [1183, 155] width 66 height 15
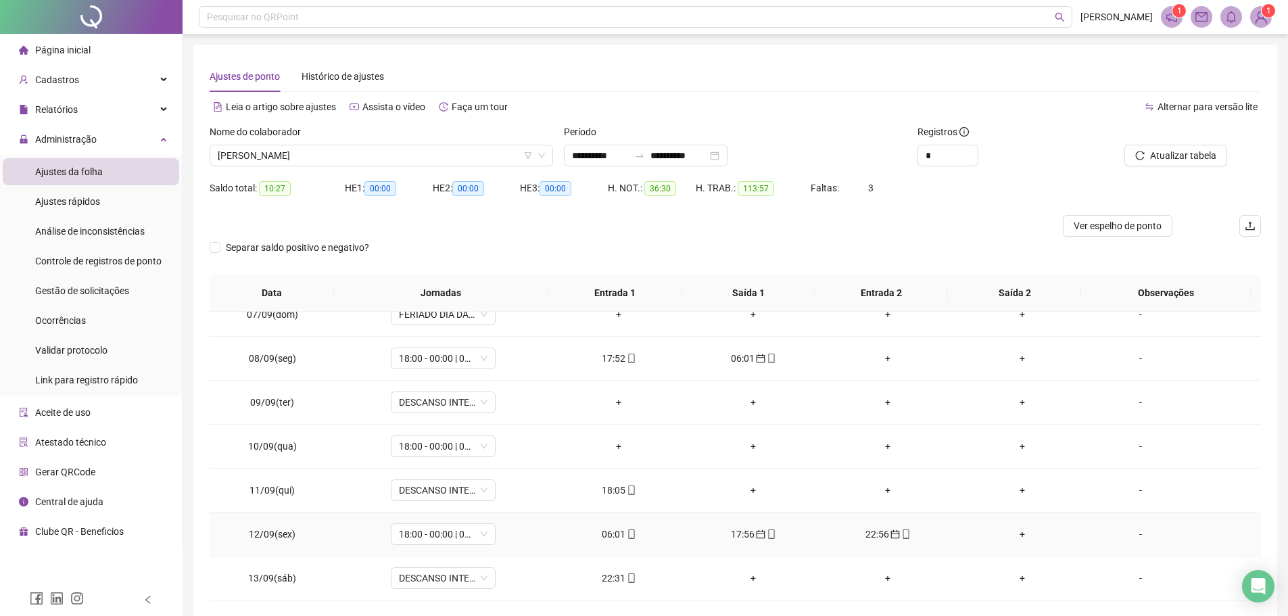
scroll to position [203, 0]
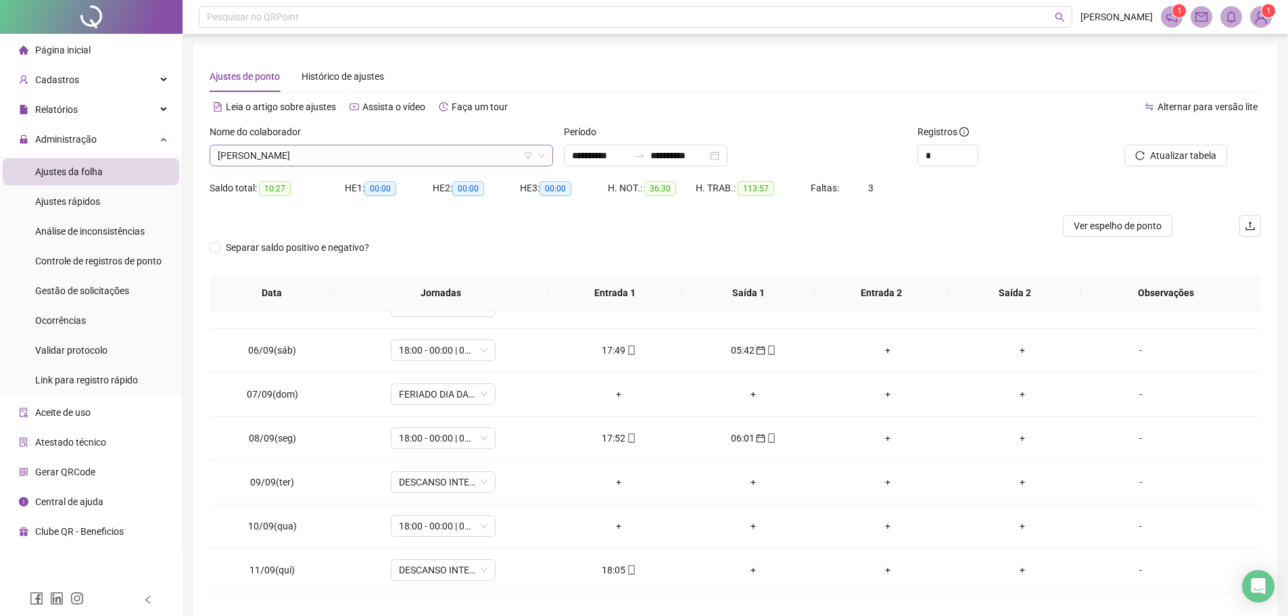
click at [398, 153] on span "DAVID MONTEIRO DO NASCIMENTO" at bounding box center [381, 155] width 327 height 20
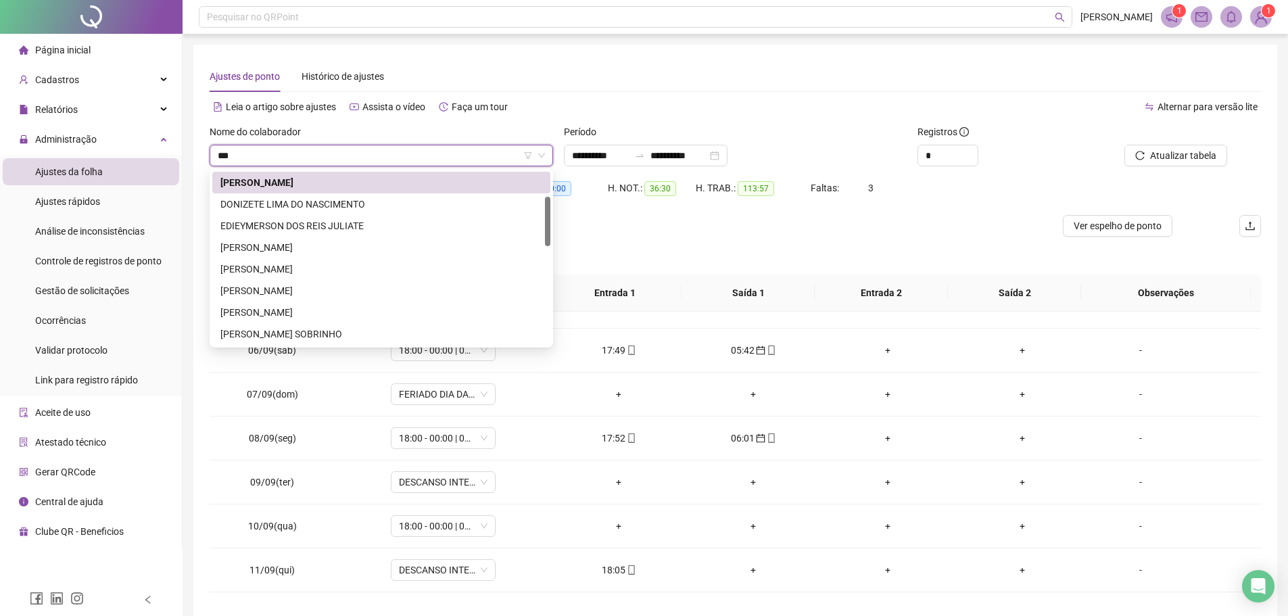
scroll to position [0, 0]
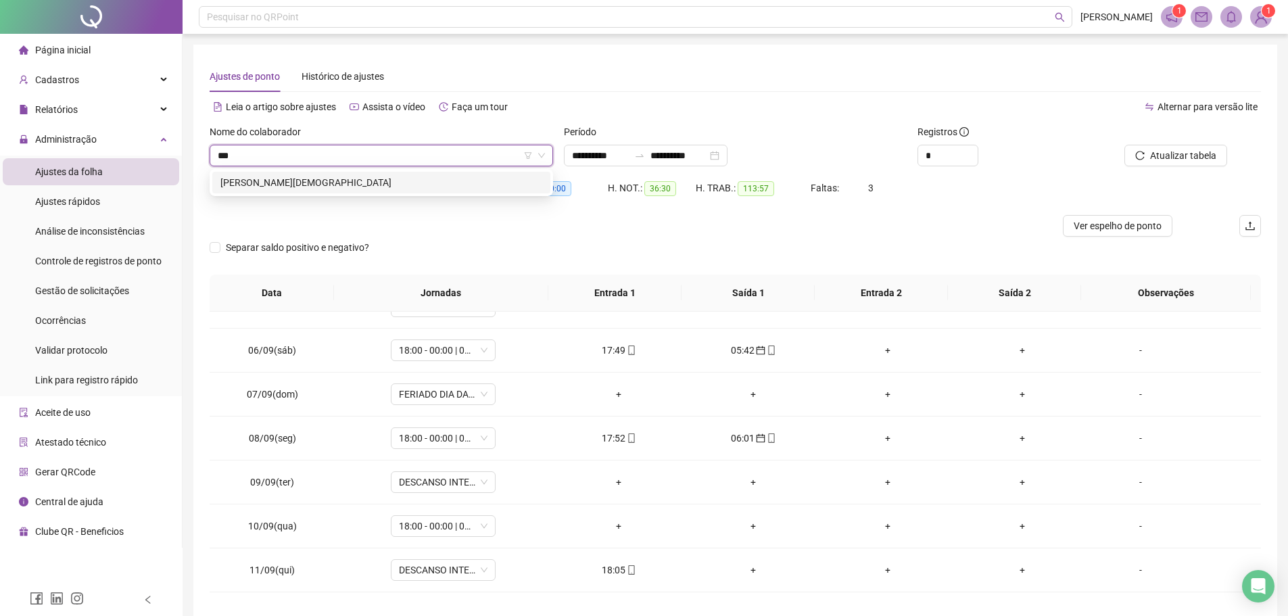
click at [381, 183] on div "TEOFILO RAMOS DE JESUS" at bounding box center [381, 182] width 322 height 15
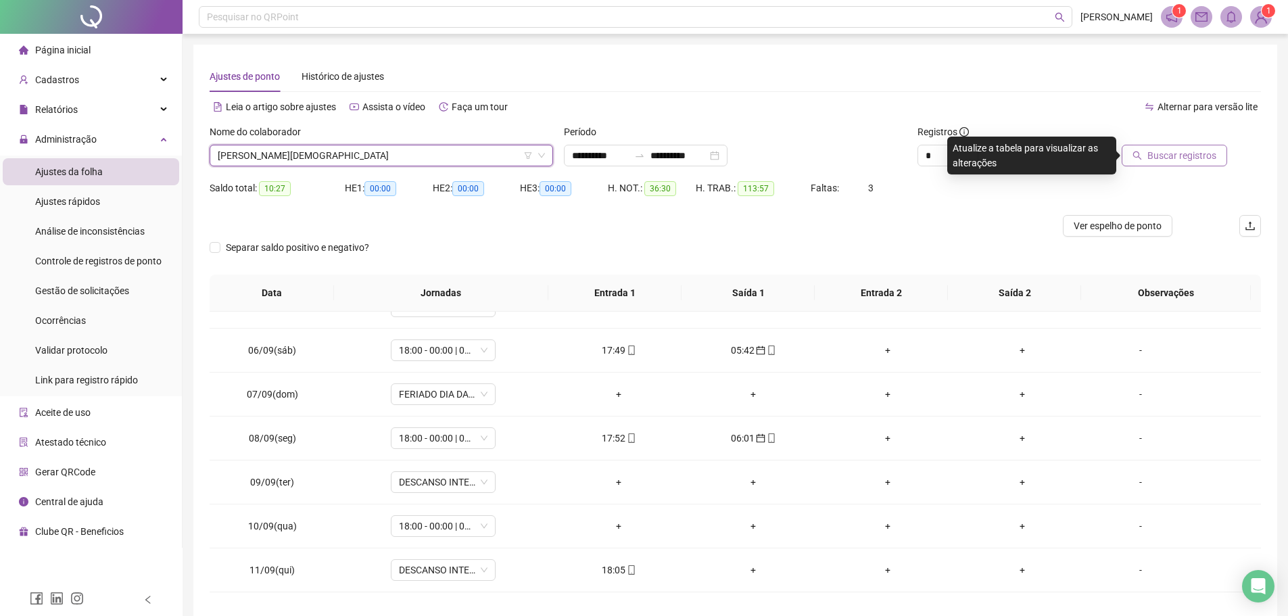
click at [1129, 162] on button "Buscar registros" at bounding box center [1174, 156] width 105 height 22
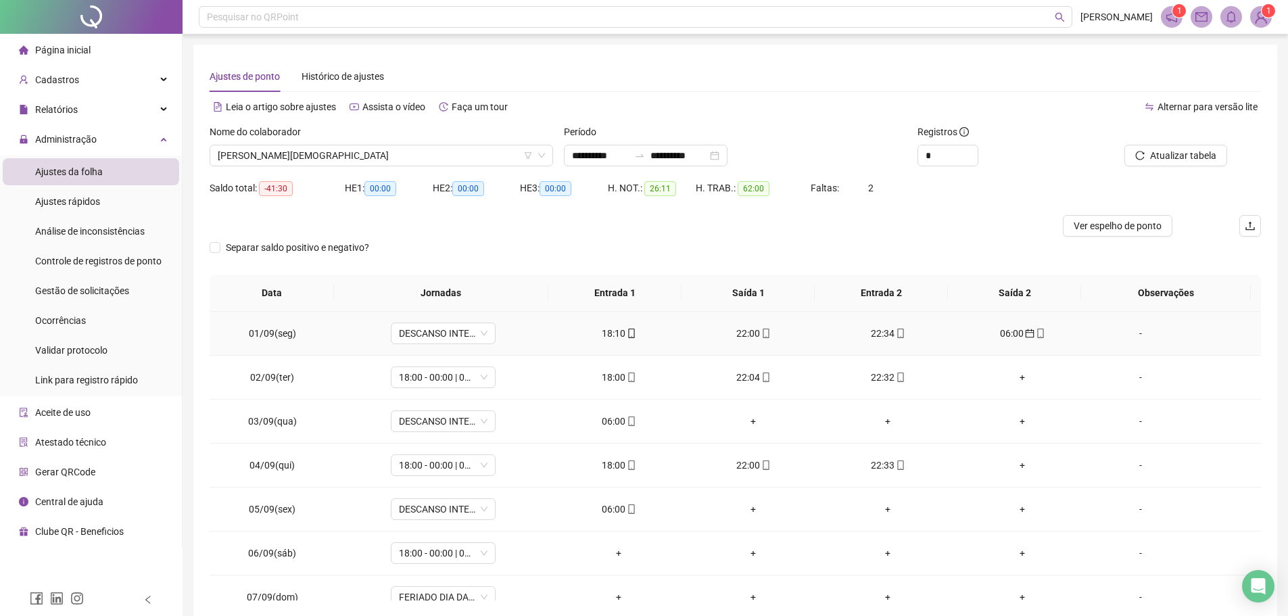
click at [603, 335] on div "18:10" at bounding box center [618, 333] width 113 height 15
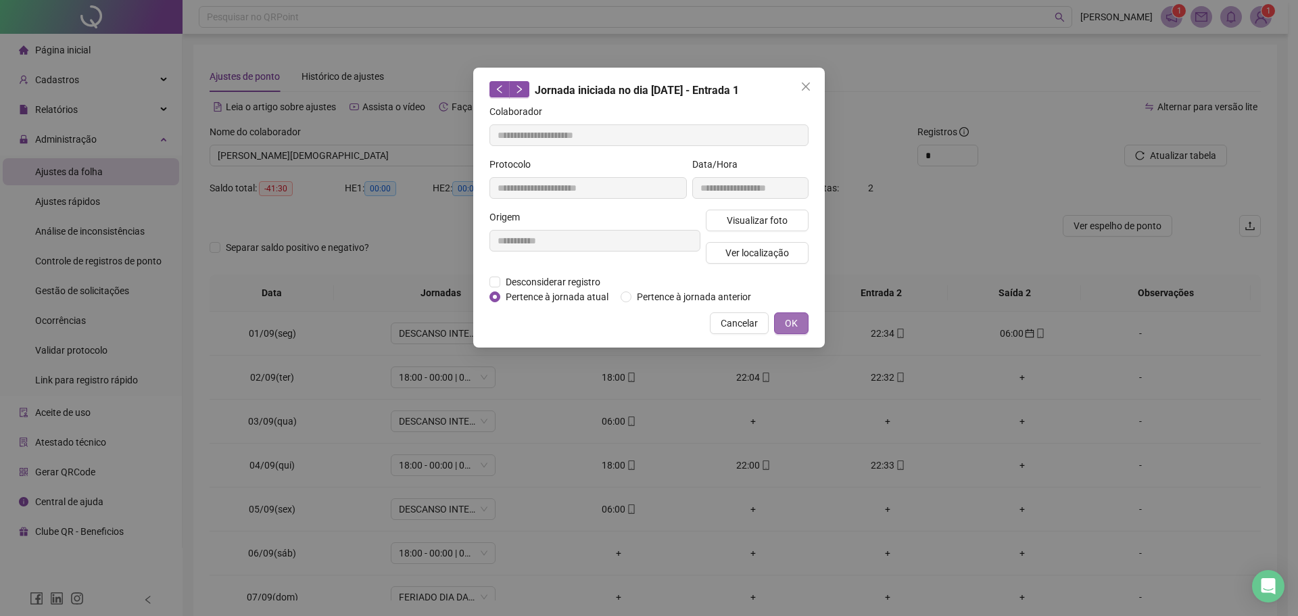
click at [790, 327] on span "OK" at bounding box center [791, 323] width 13 height 15
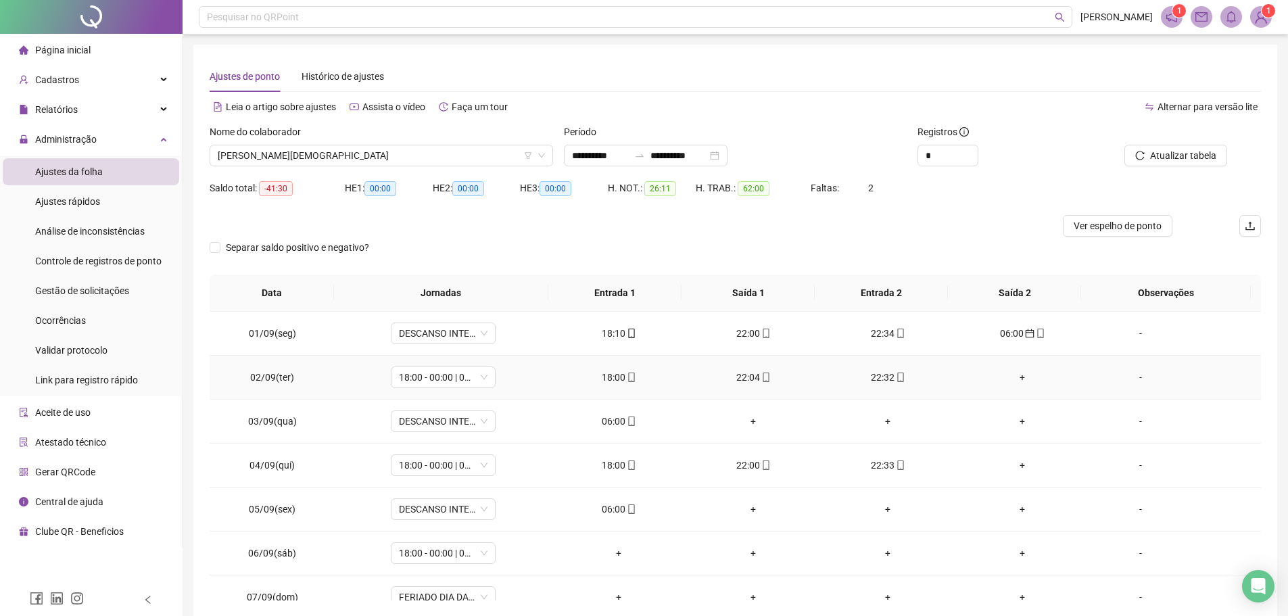
click at [611, 370] on div "18:00" at bounding box center [618, 377] width 113 height 15
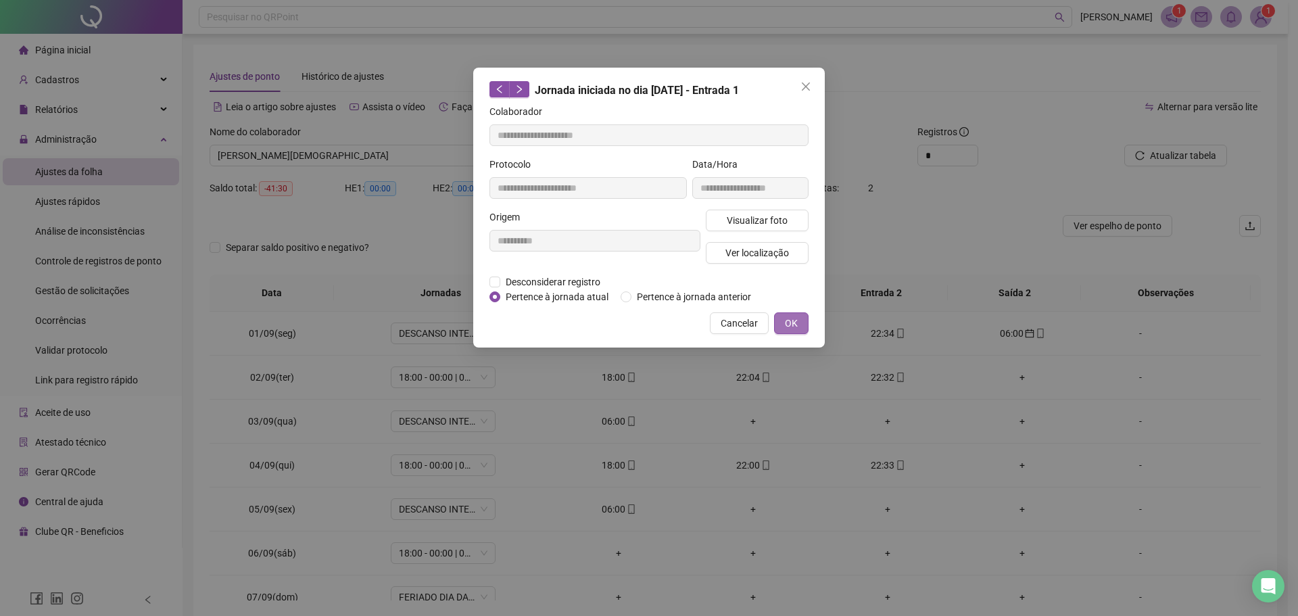
click at [787, 320] on span "OK" at bounding box center [791, 323] width 13 height 15
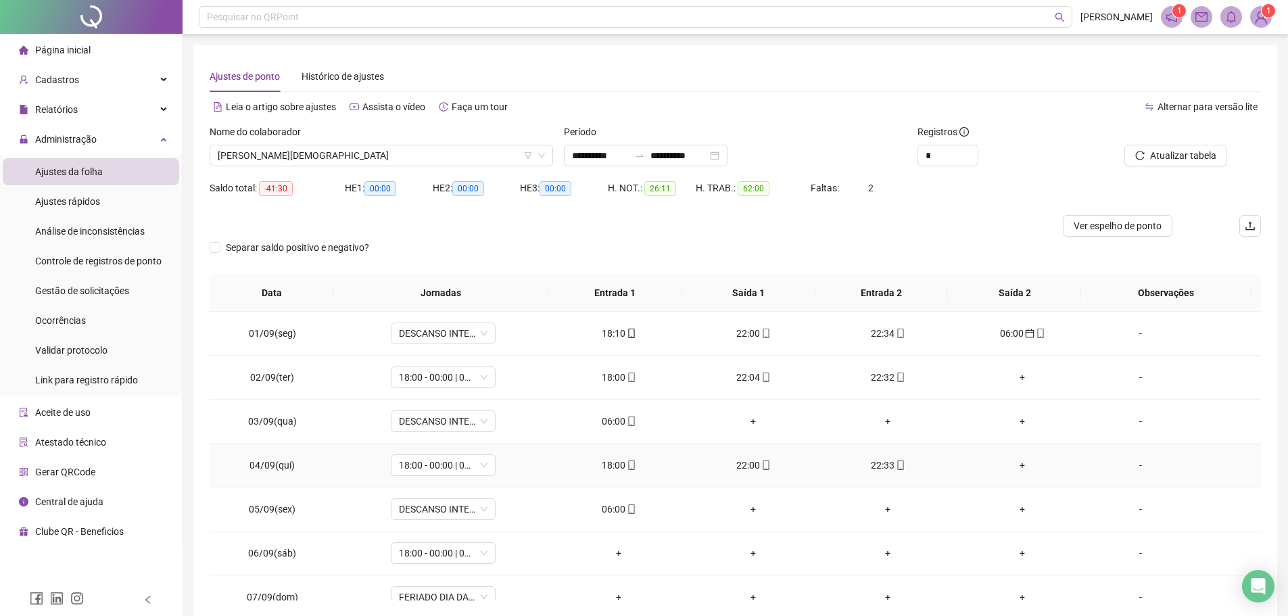
click at [608, 469] on div "18:00" at bounding box center [618, 465] width 113 height 15
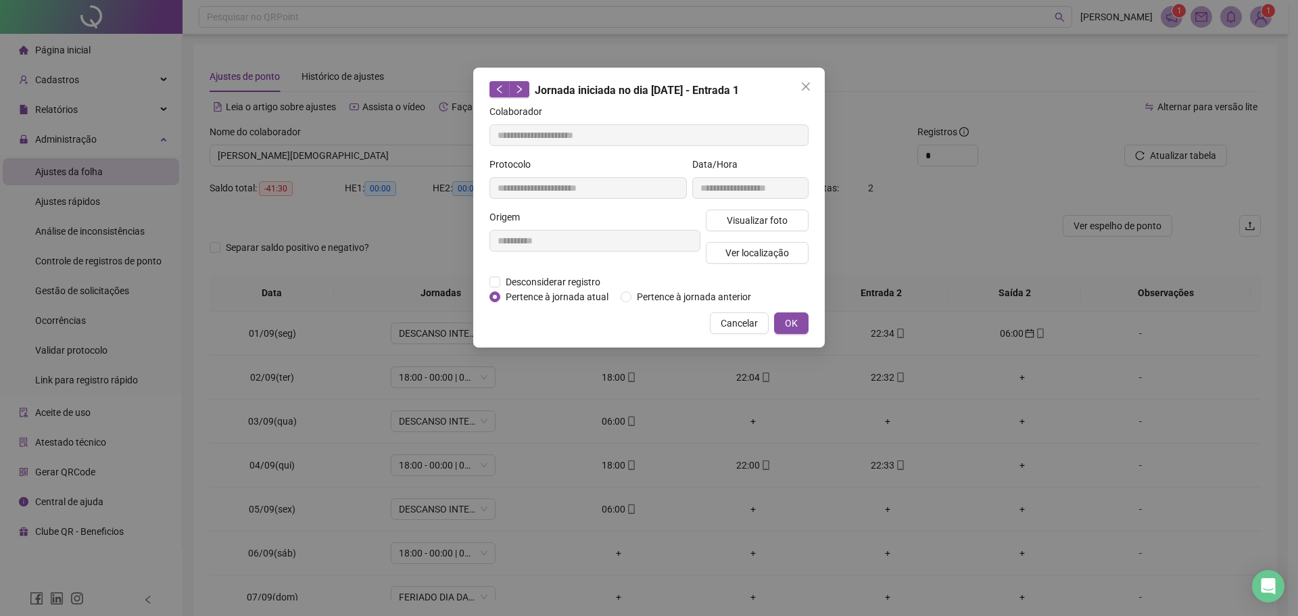
click at [811, 322] on div "**********" at bounding box center [649, 208] width 352 height 280
click at [796, 324] on span "OK" at bounding box center [791, 323] width 13 height 15
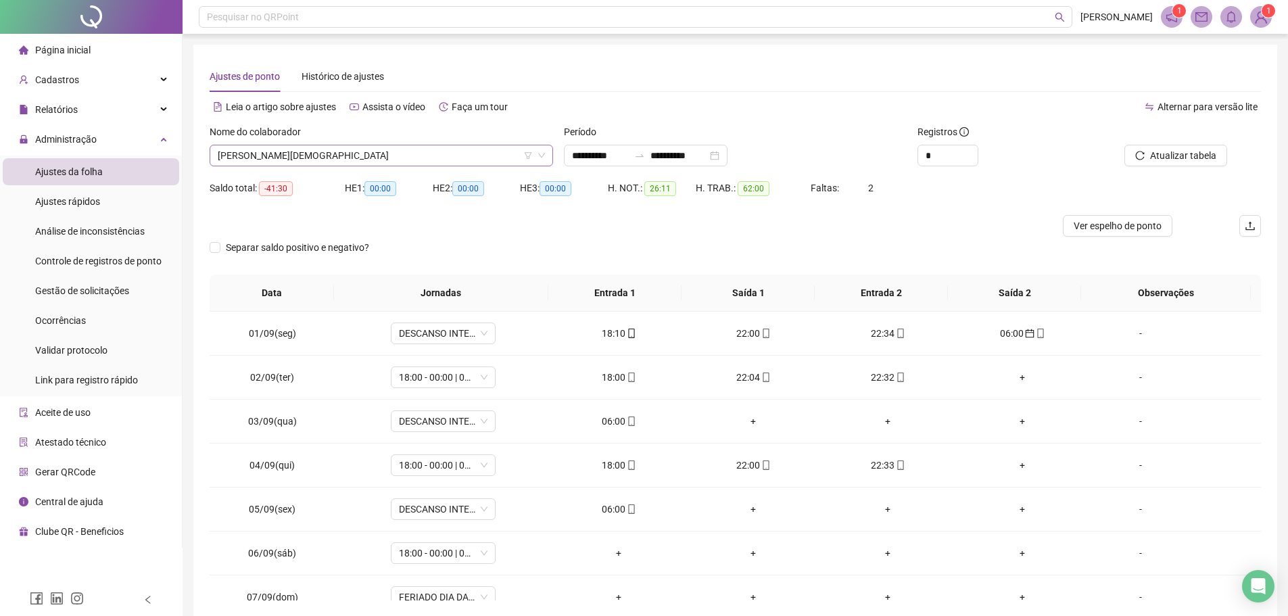
click at [352, 153] on span "TEOFILO RAMOS DE JESUS" at bounding box center [381, 155] width 327 height 20
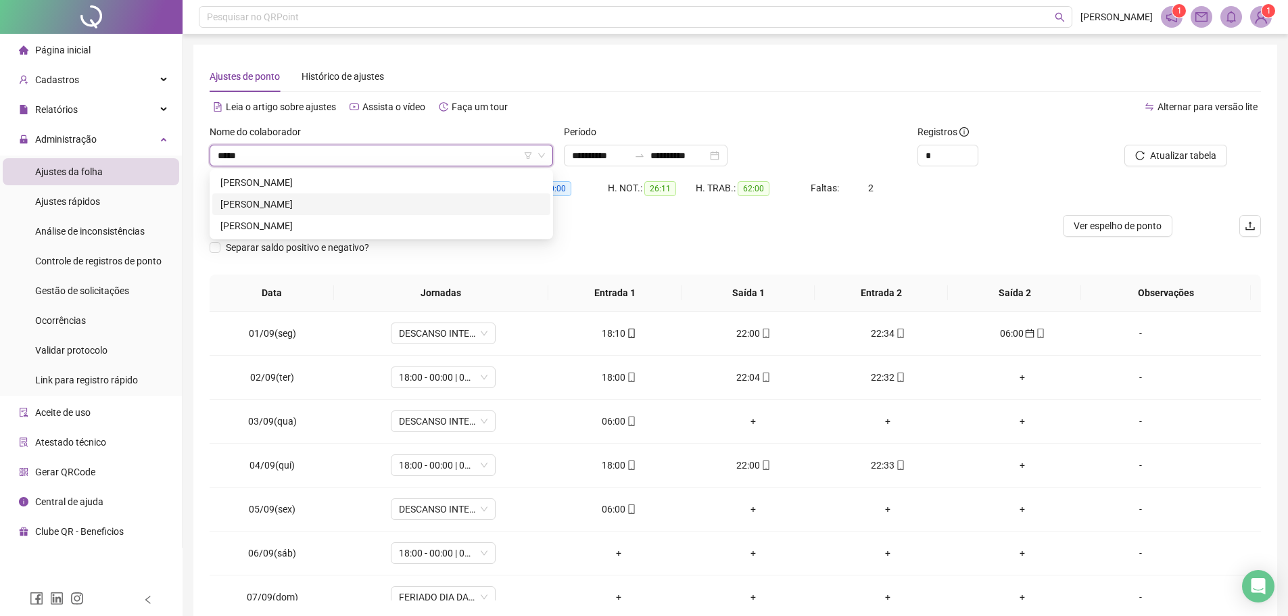
click at [306, 207] on div "FABRICIO SENA SANTANA" at bounding box center [381, 204] width 322 height 15
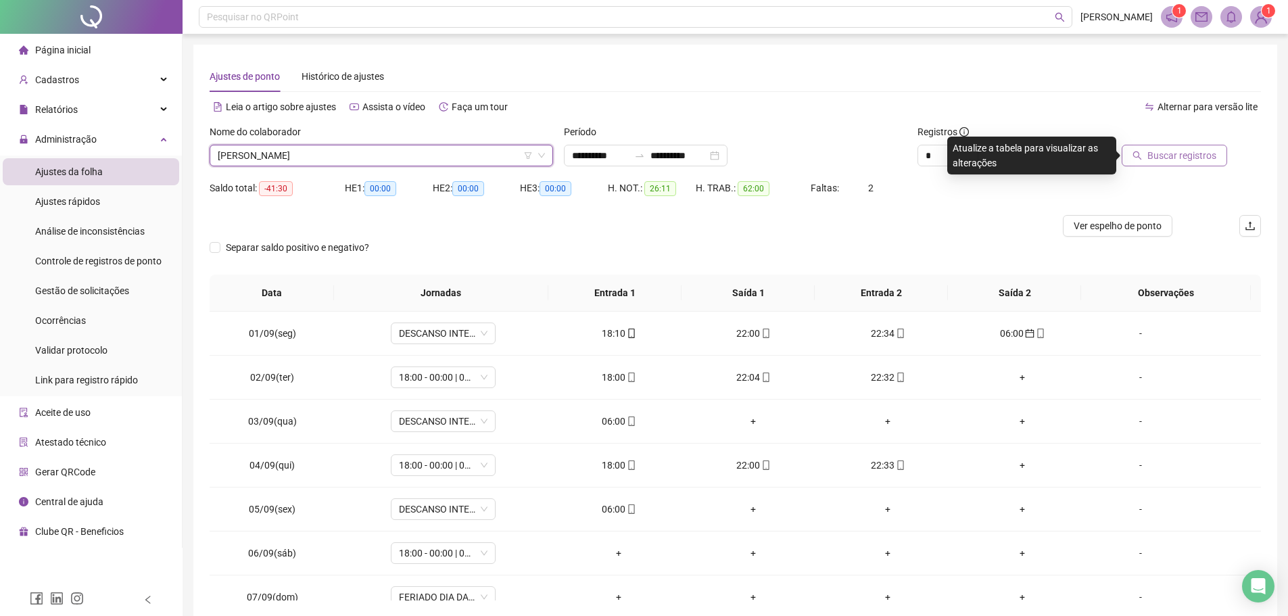
click at [1168, 154] on span "Buscar registros" at bounding box center [1181, 155] width 69 height 15
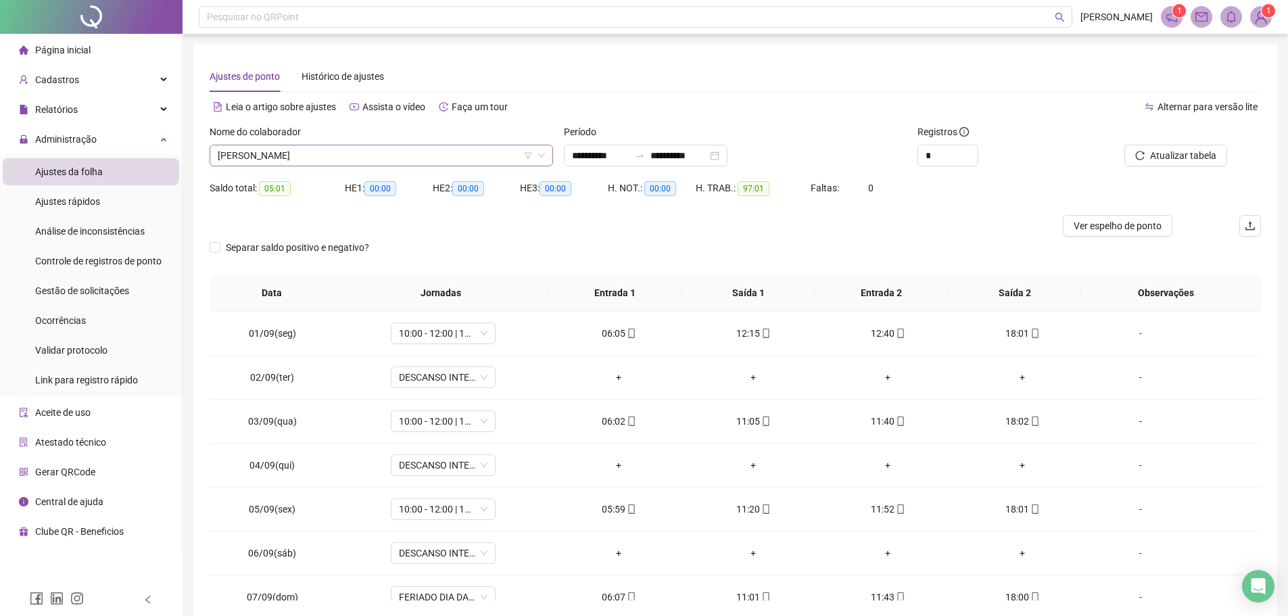
click at [405, 148] on span "FABRICIO SENA SANTANA" at bounding box center [381, 155] width 327 height 20
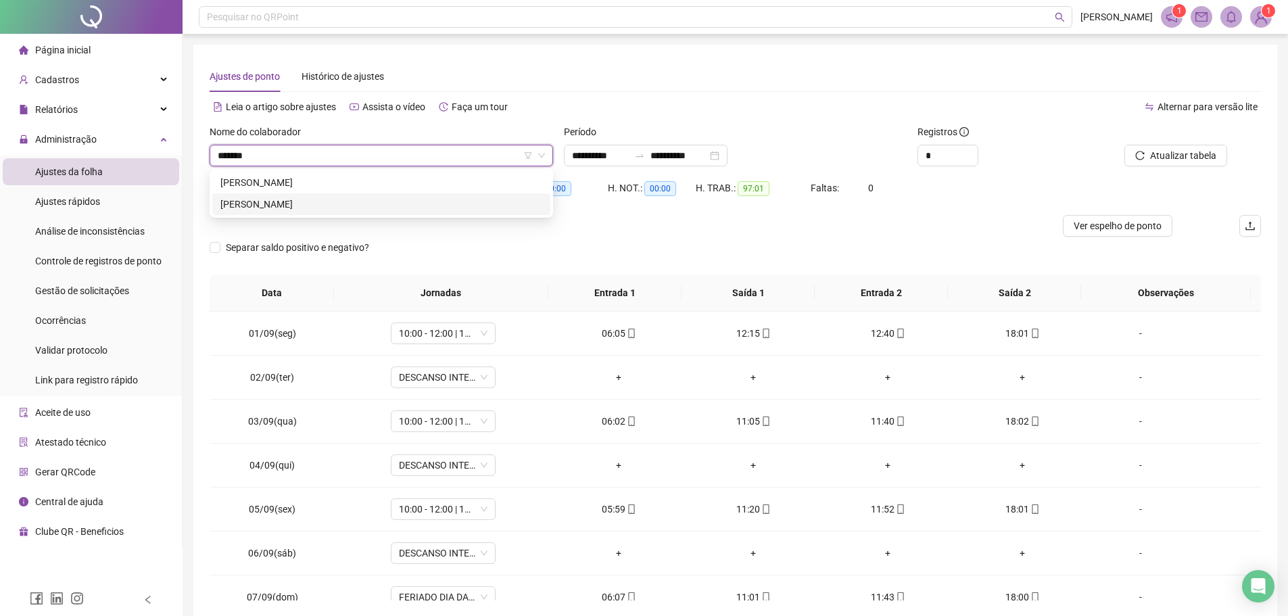
click at [327, 201] on div "LINDOMAR SILVA COSTA" at bounding box center [381, 204] width 322 height 15
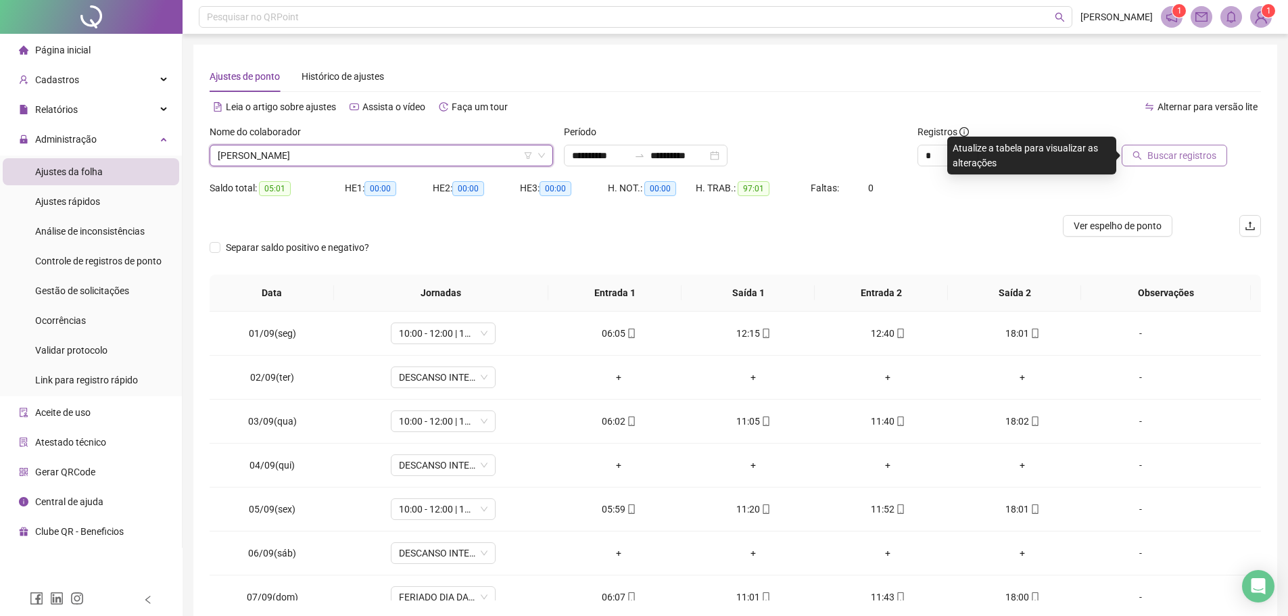
click at [1156, 153] on span "Buscar registros" at bounding box center [1181, 155] width 69 height 15
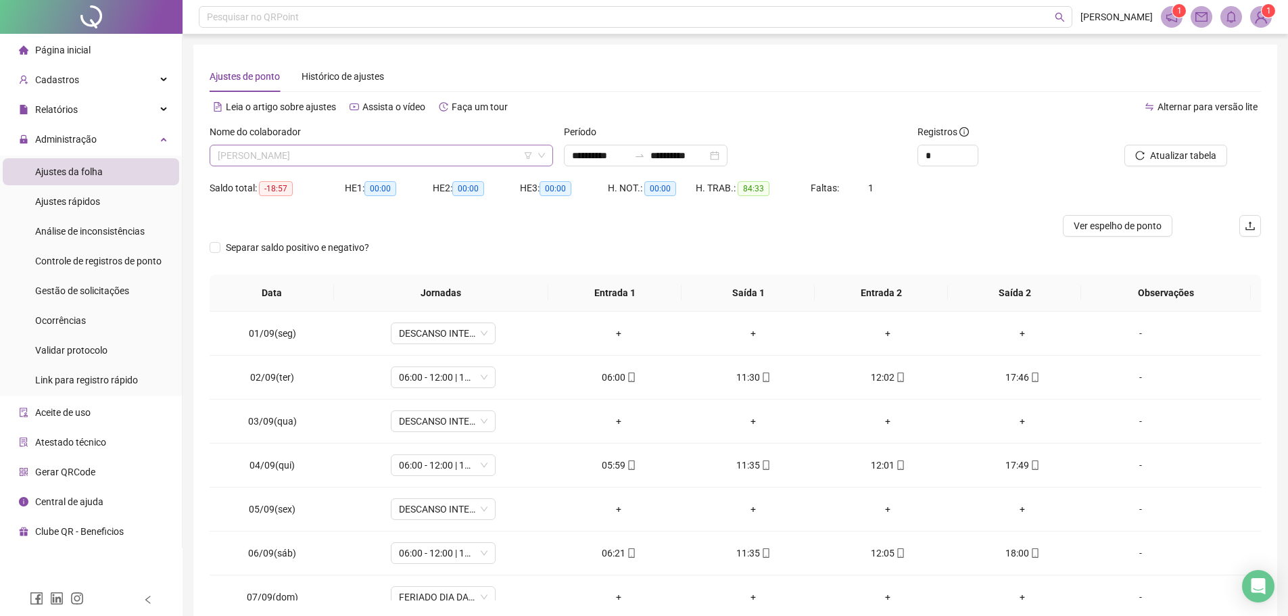
click at [356, 148] on span "LINDOMAR SILVA COSTA" at bounding box center [381, 155] width 327 height 20
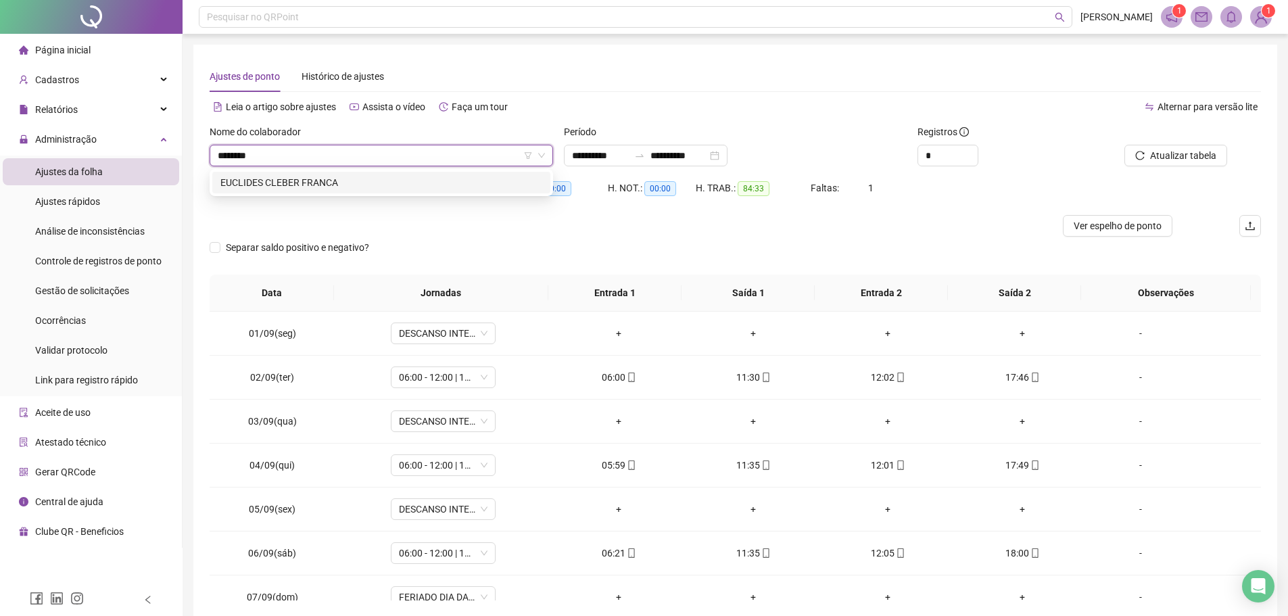
click at [361, 183] on div "EUCLIDES CLEBER FRANCA" at bounding box center [381, 182] width 322 height 15
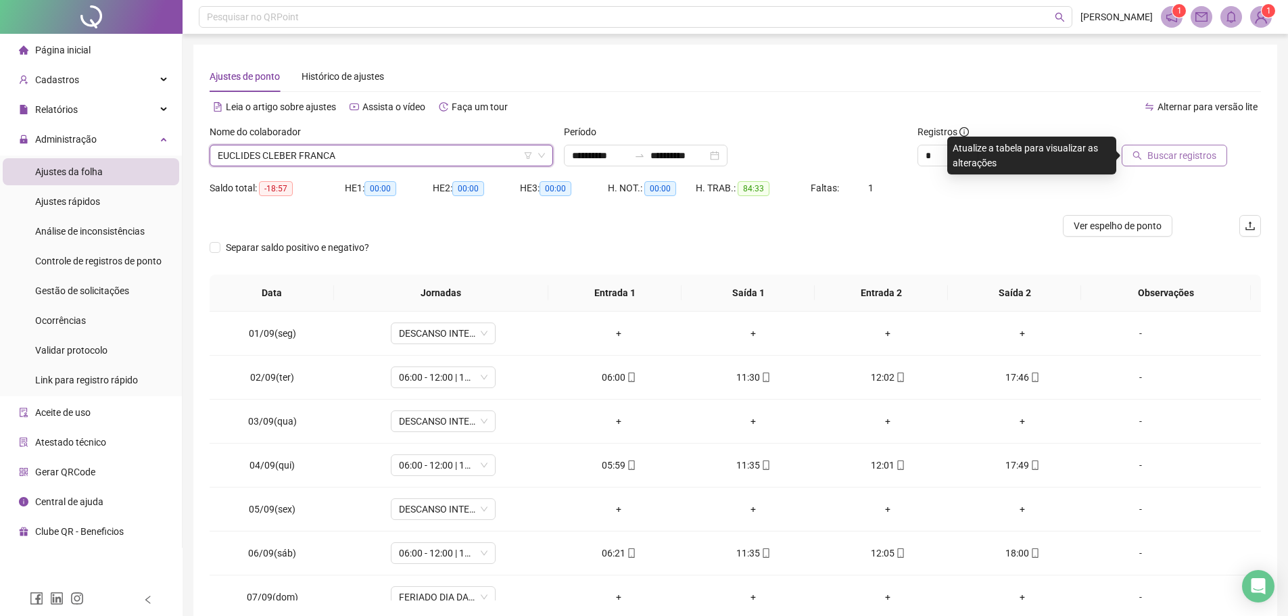
click at [1195, 155] on span "Buscar registros" at bounding box center [1181, 155] width 69 height 15
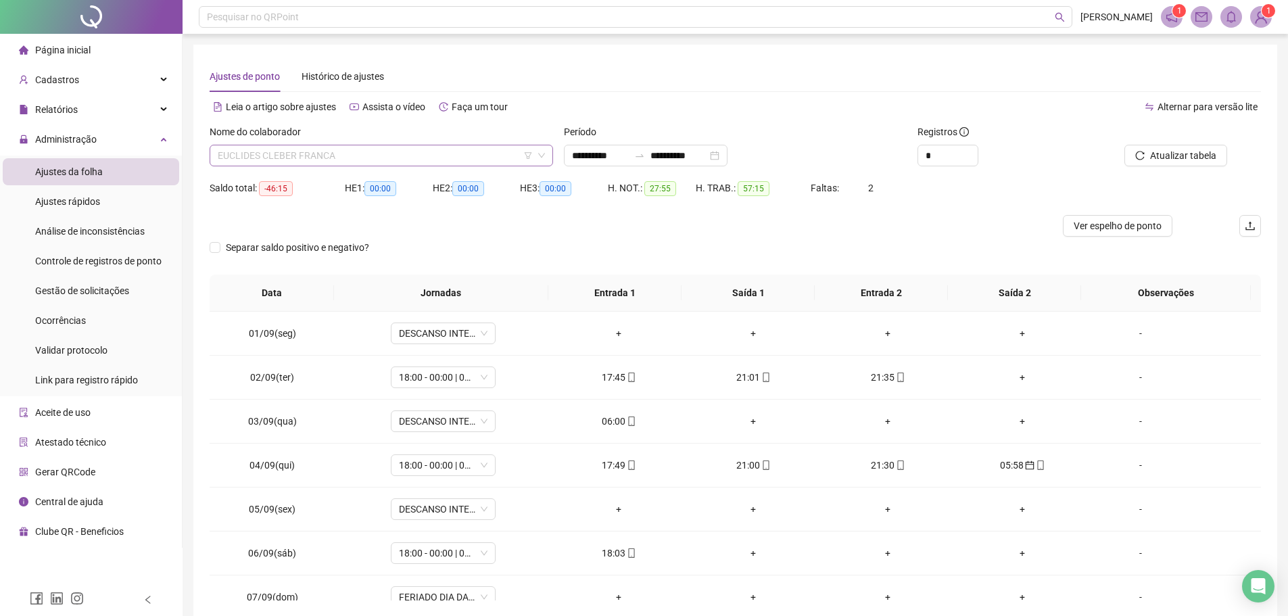
click at [435, 153] on span "EUCLIDES CLEBER FRANCA" at bounding box center [381, 155] width 327 height 20
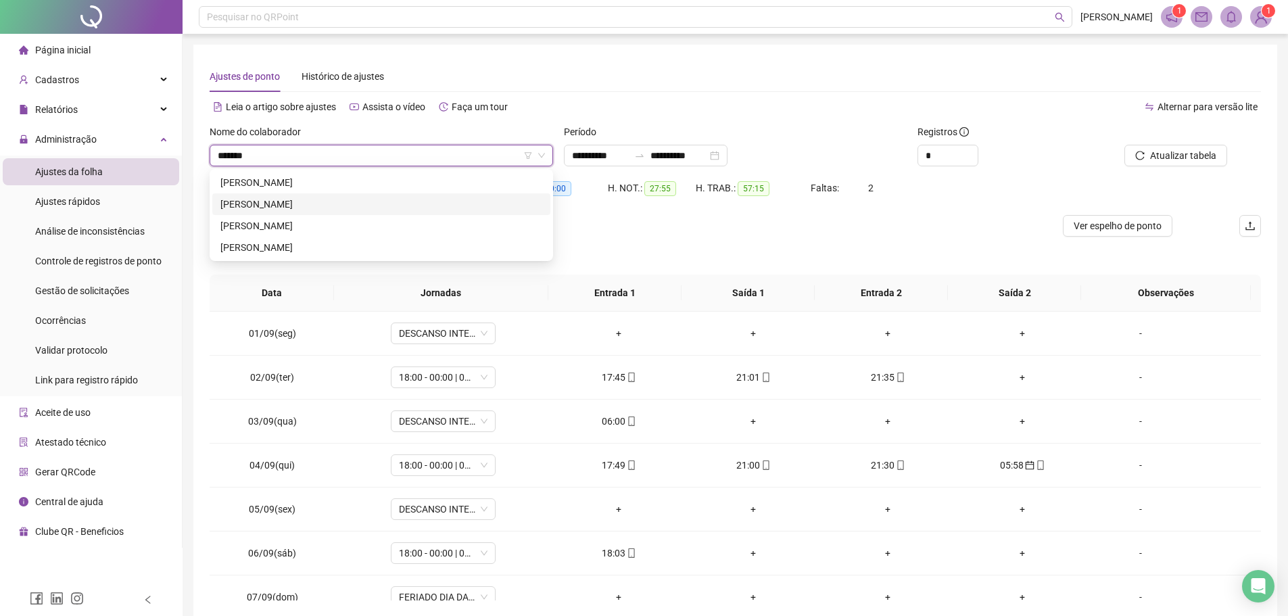
click at [302, 204] on div "RAFAEL BATISTA GOMES" at bounding box center [381, 204] width 322 height 15
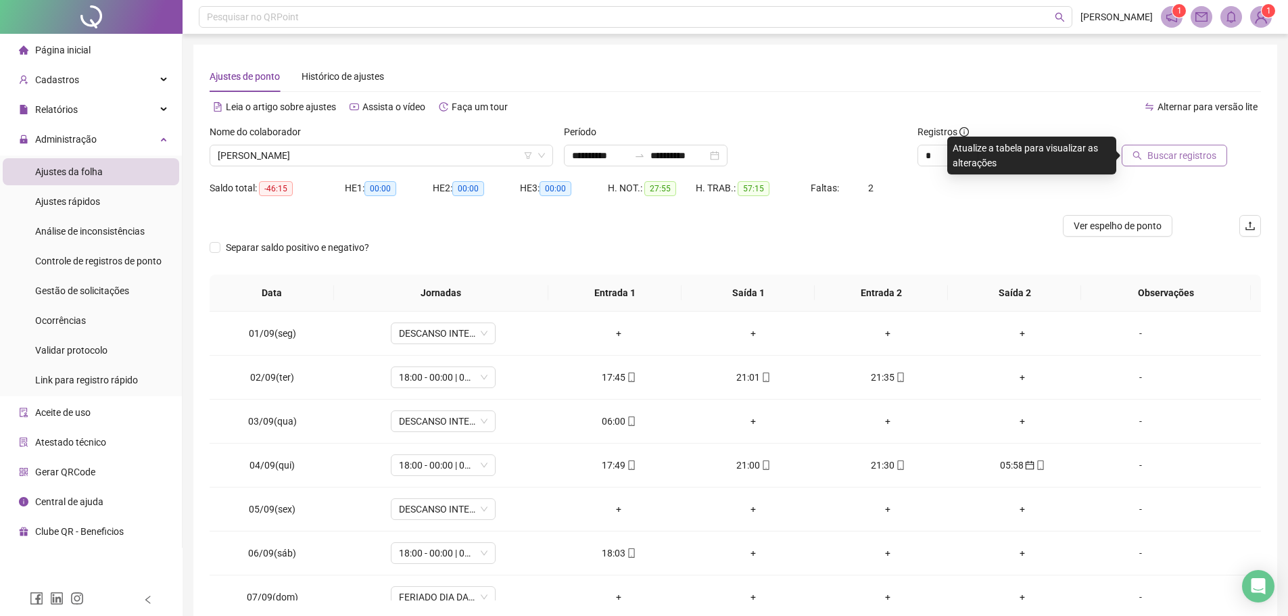
click at [1147, 151] on button "Buscar registros" at bounding box center [1174, 156] width 105 height 22
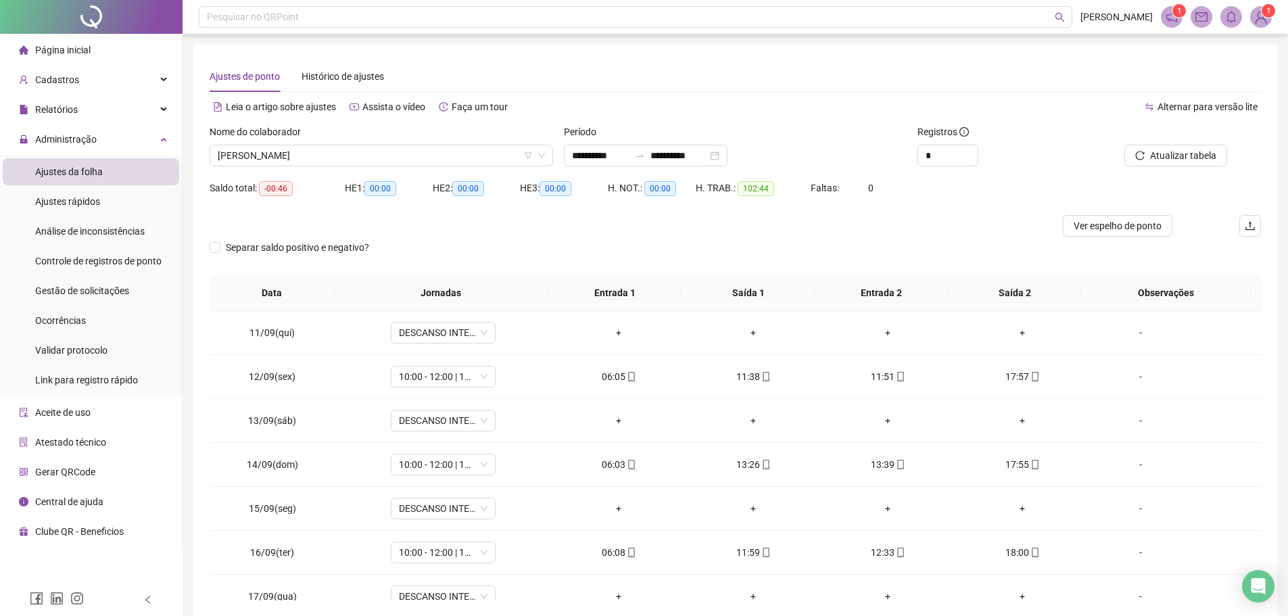
scroll to position [502, 0]
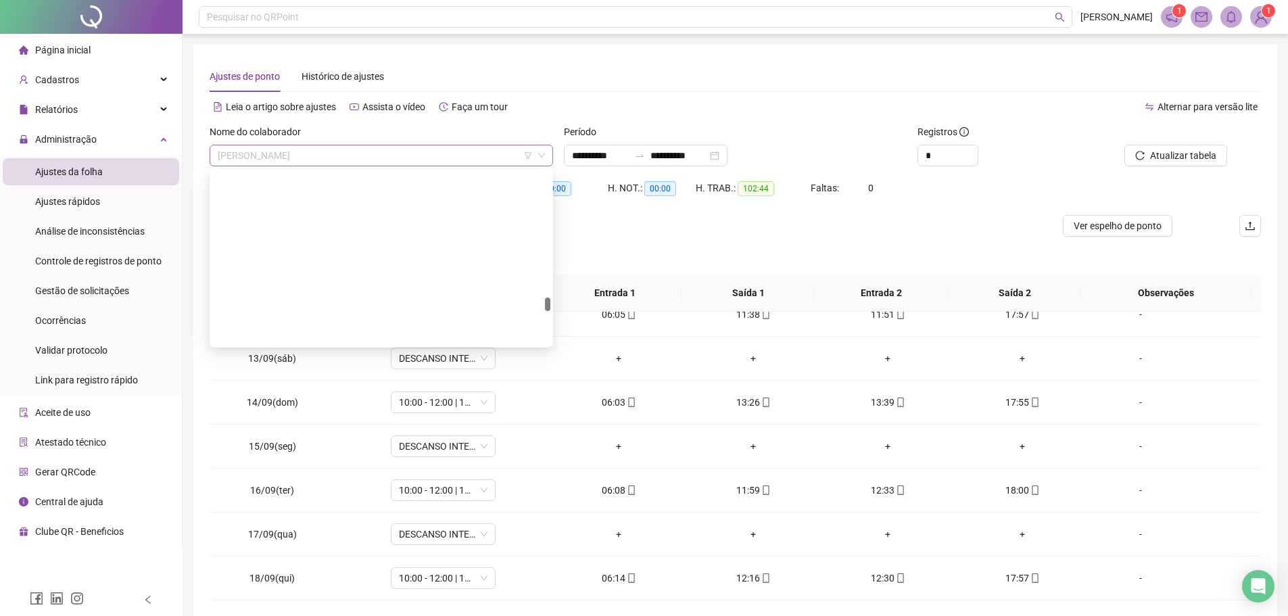
click at [327, 160] on span "RAFAEL BATISTA GOMES" at bounding box center [381, 155] width 327 height 20
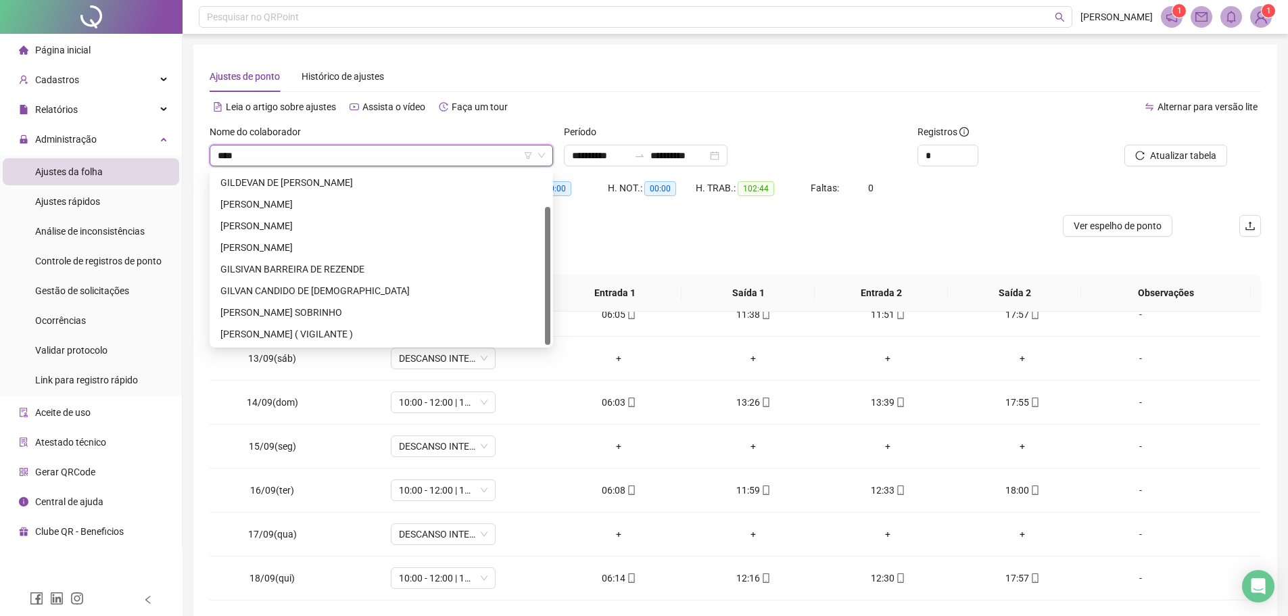
scroll to position [0, 0]
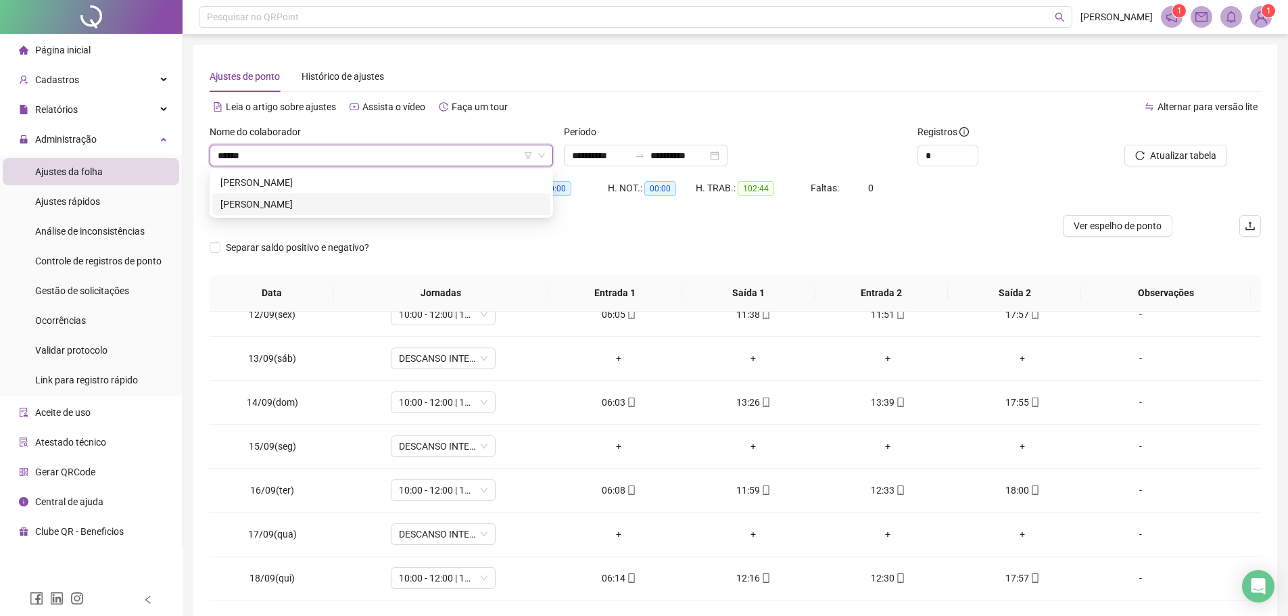
click at [321, 201] on div "GILMAR RODRIGUES DA SILVA" at bounding box center [381, 204] width 322 height 15
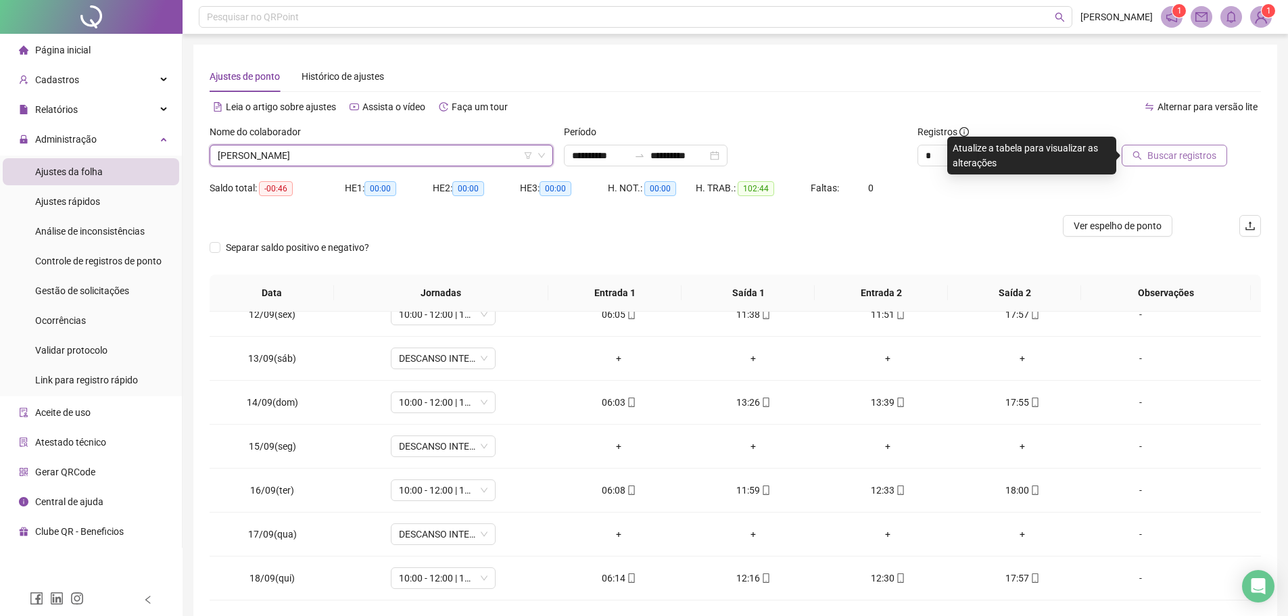
click at [1170, 166] on button "Buscar registros" at bounding box center [1174, 156] width 105 height 22
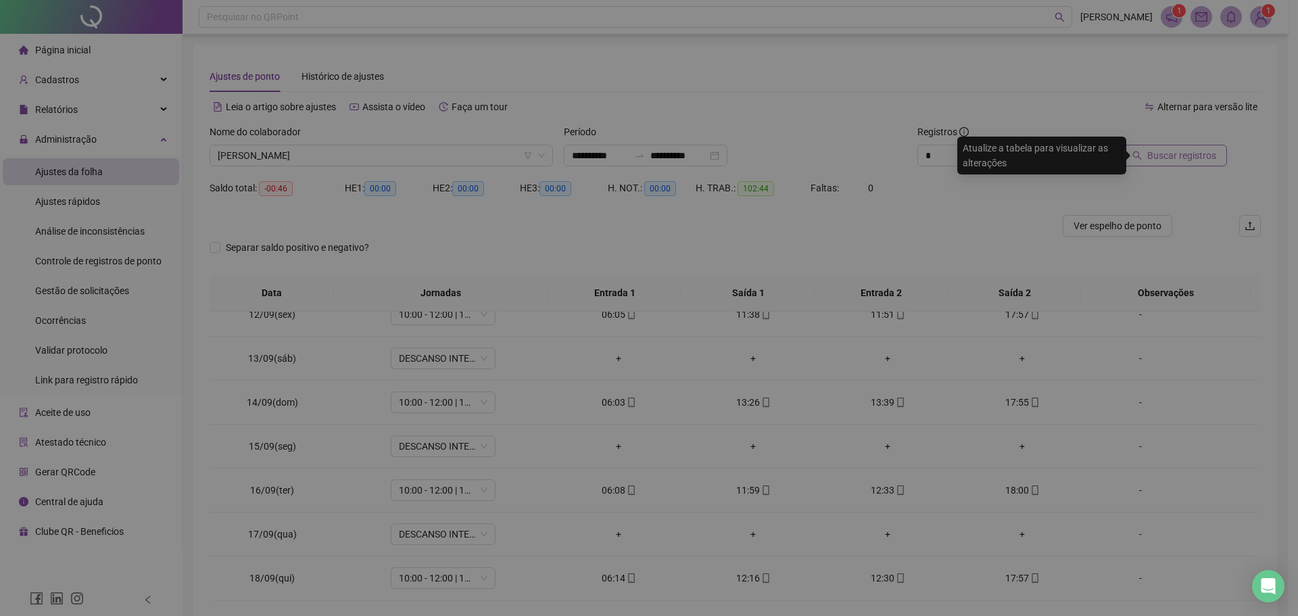
click at [1161, 155] on div "Buscando registros Os registros de ponto estão sendo buscados... OK" at bounding box center [649, 308] width 1298 height 616
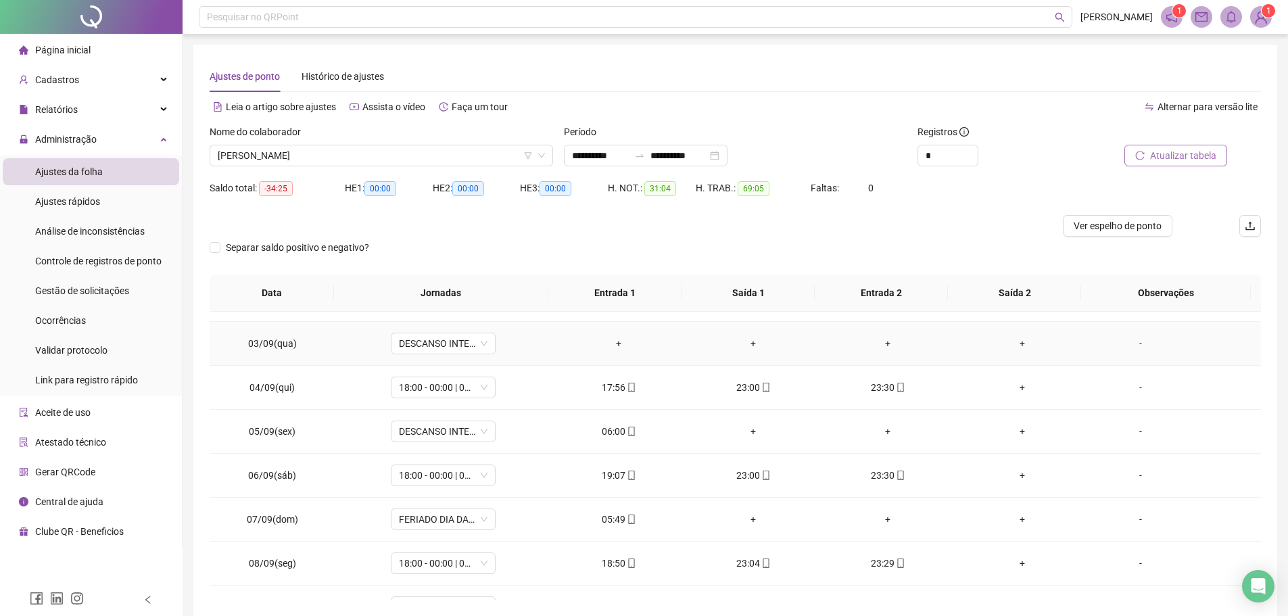
scroll to position [270, 0]
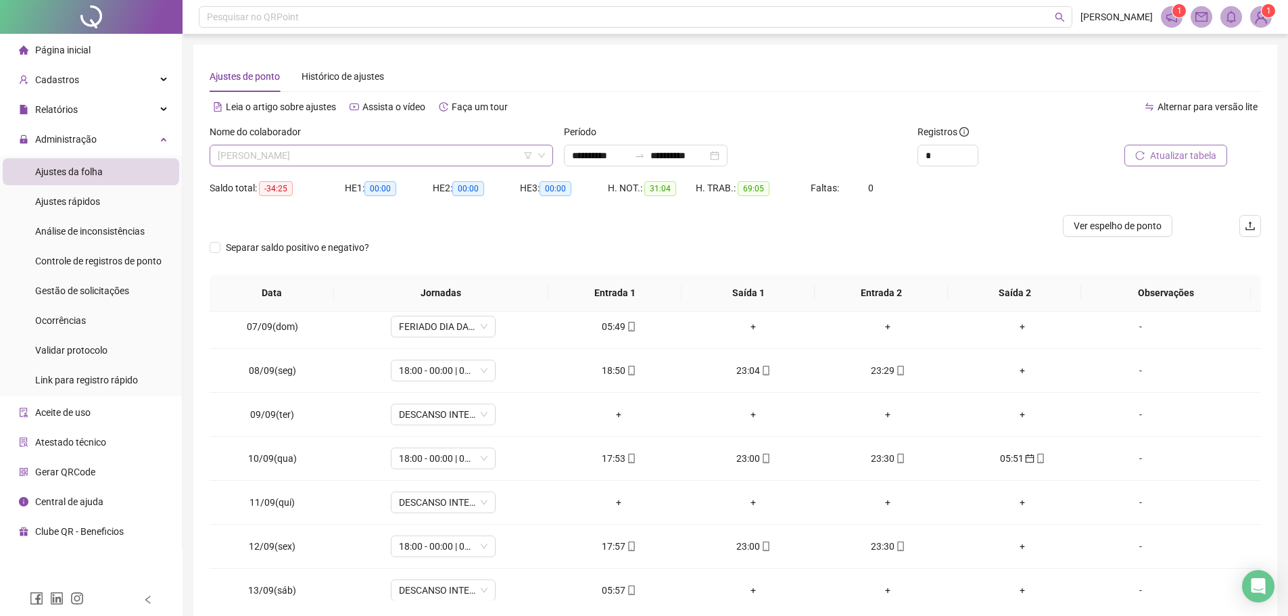
click at [363, 162] on span "GILMAR RODRIGUES DA SILVA" at bounding box center [381, 155] width 327 height 20
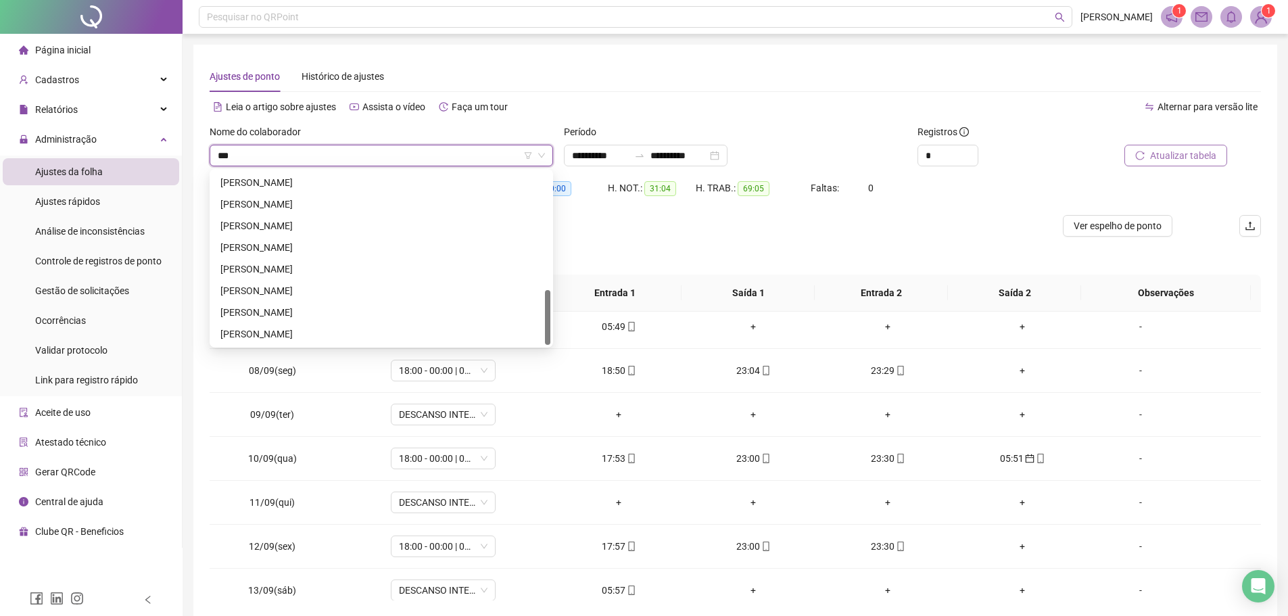
scroll to position [0, 0]
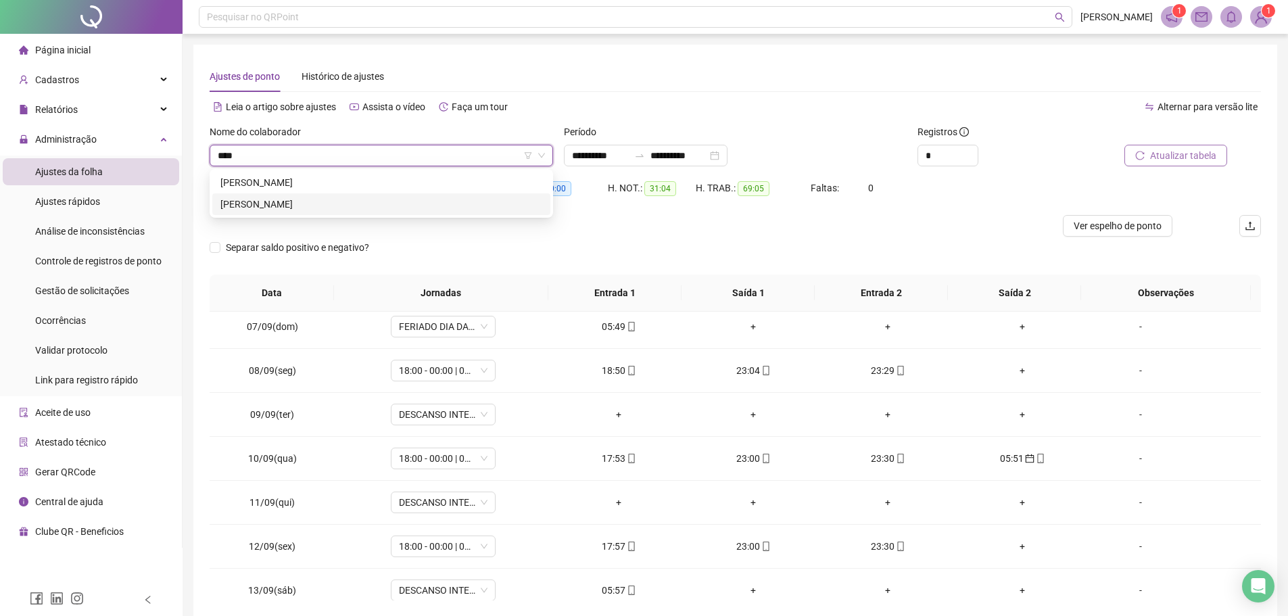
click at [285, 203] on div "MICHELE MENDES DURAN" at bounding box center [381, 204] width 322 height 15
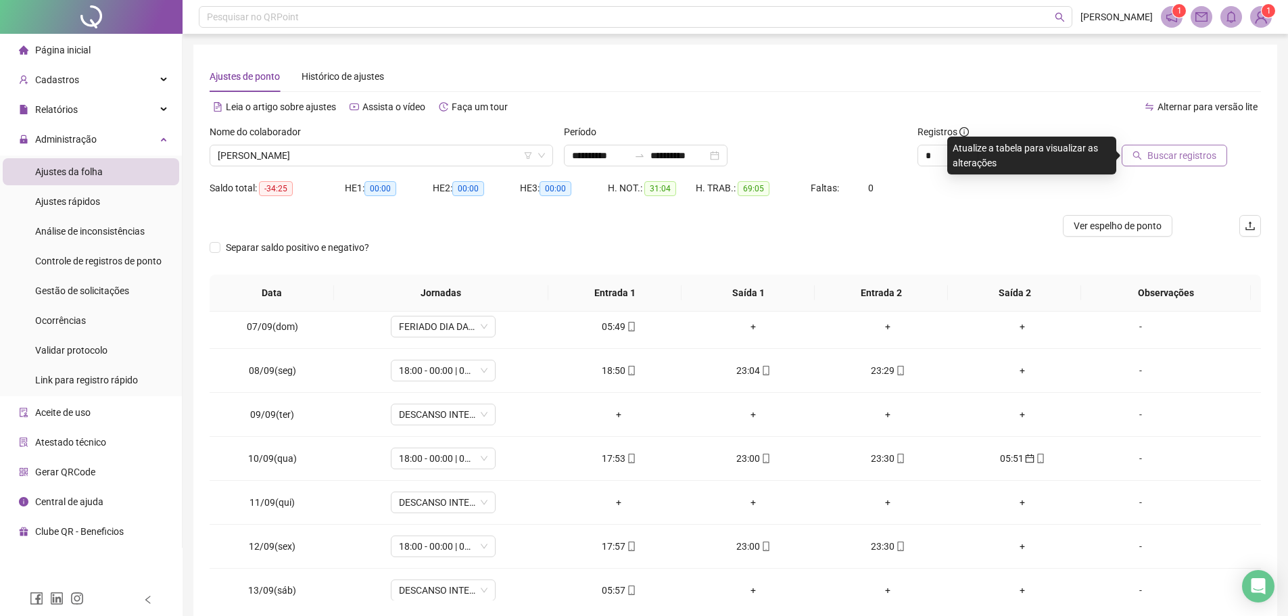
click at [1153, 153] on span "Buscar registros" at bounding box center [1181, 155] width 69 height 15
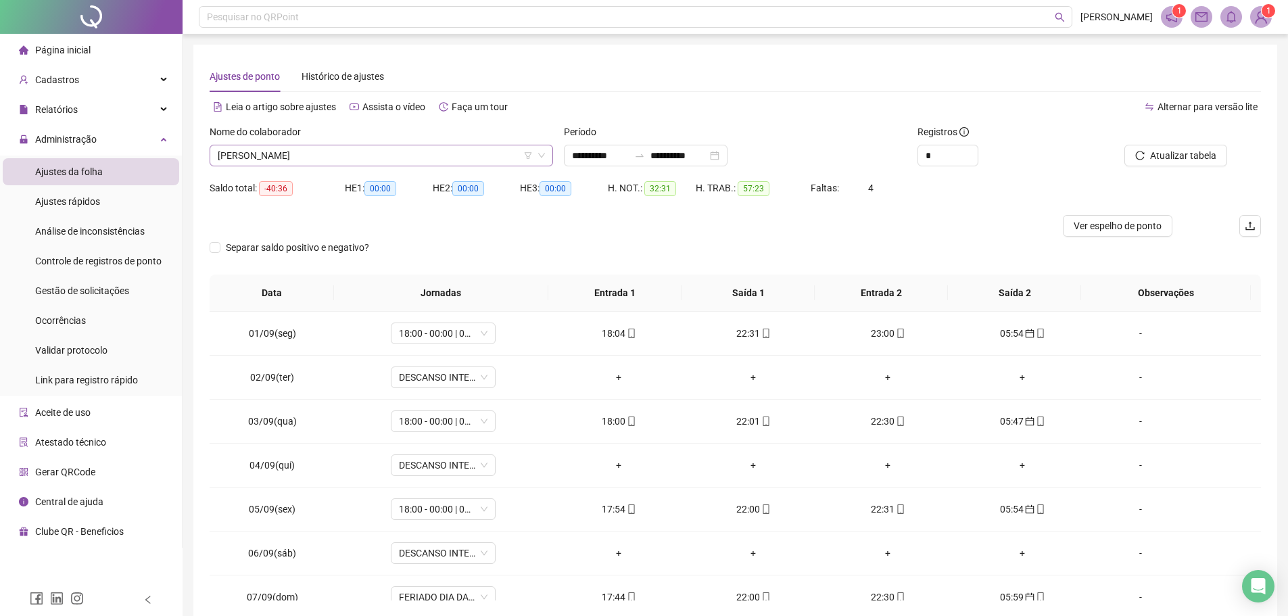
click at [455, 161] on span "MICHELE MENDES DURAN" at bounding box center [381, 155] width 327 height 20
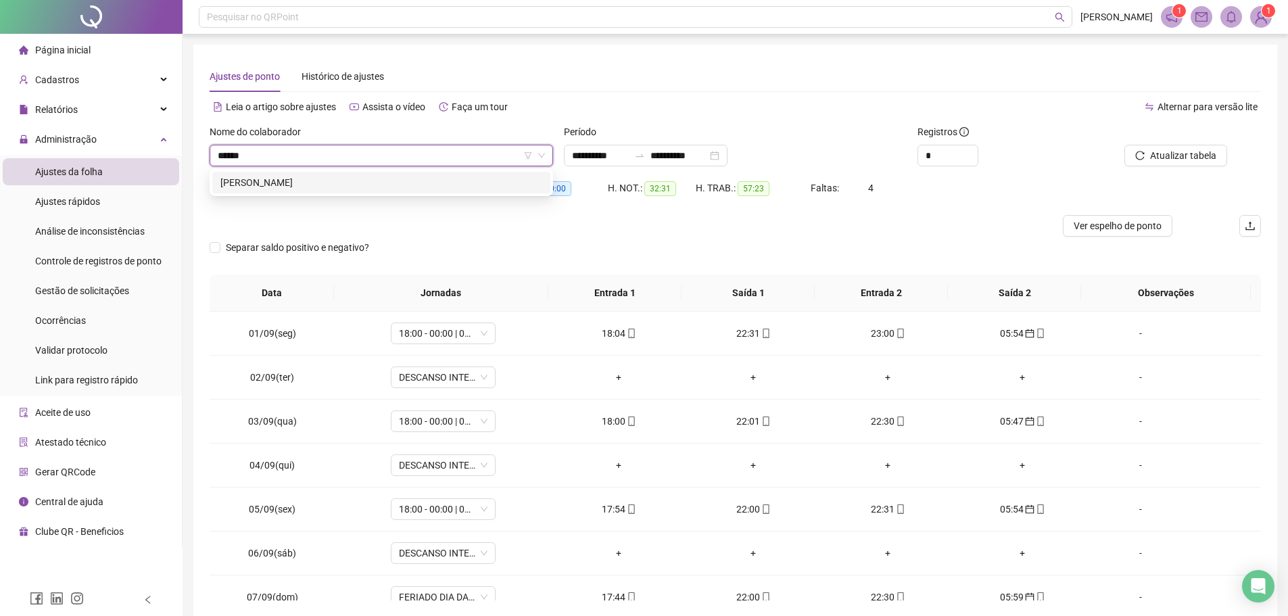
click at [450, 187] on div "RENATO MATOS ALVES DE PAULA" at bounding box center [381, 182] width 322 height 15
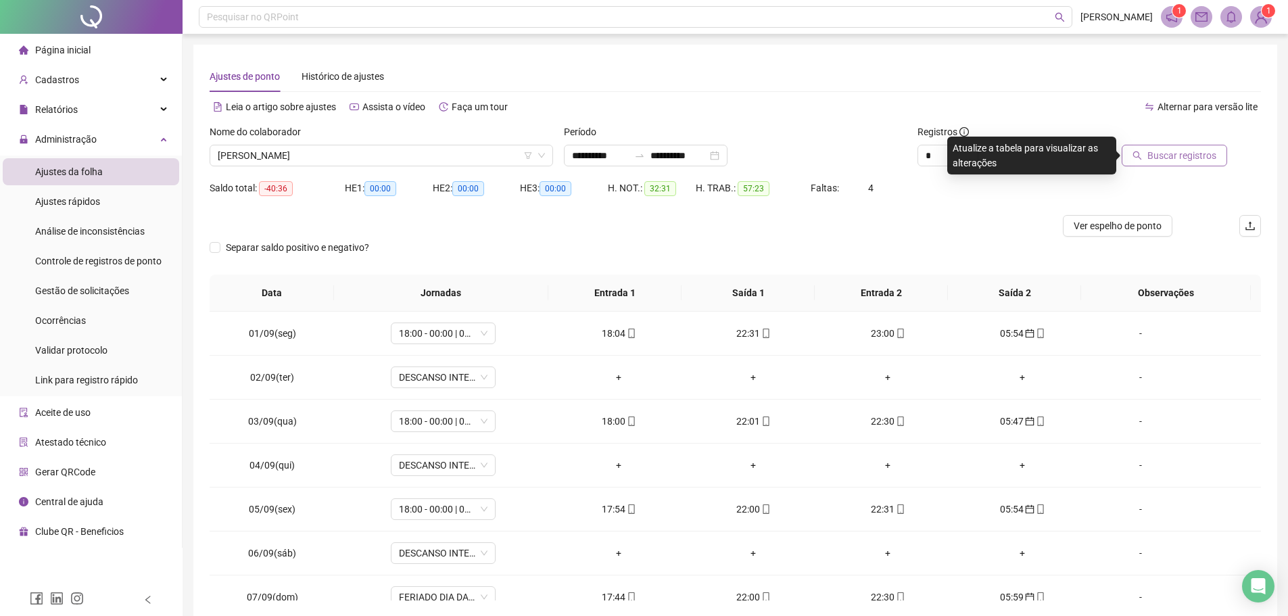
click at [1179, 145] on button "Buscar registros" at bounding box center [1174, 156] width 105 height 22
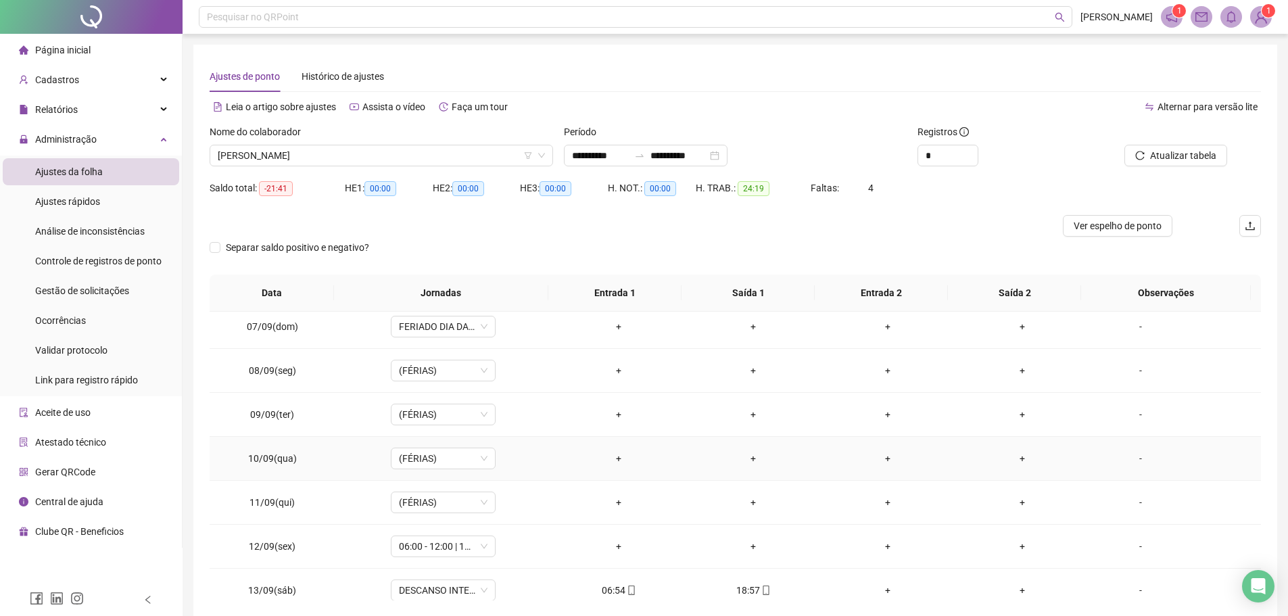
scroll to position [338, 0]
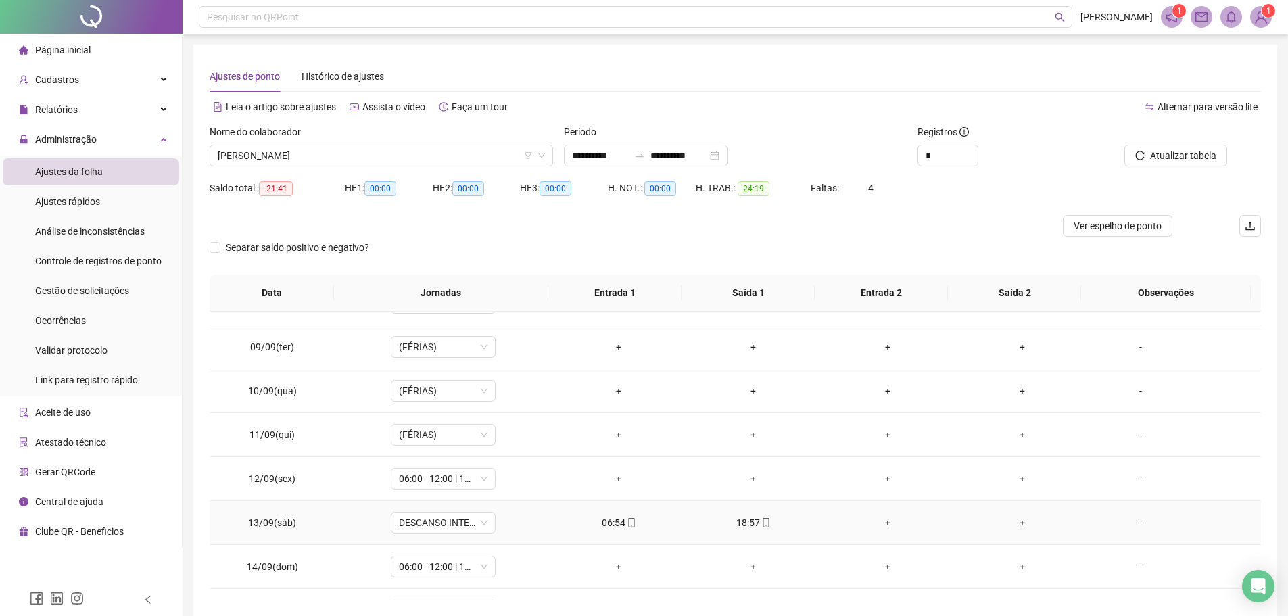
click at [617, 522] on div "06:54" at bounding box center [618, 522] width 113 height 15
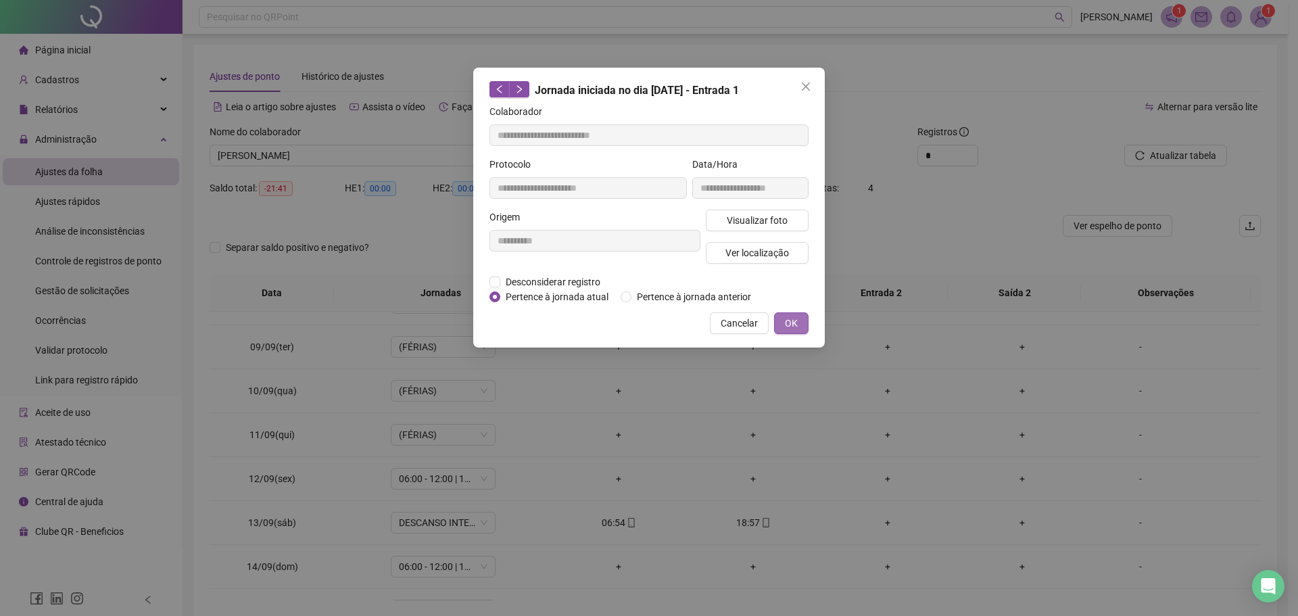
click at [784, 322] on button "OK" at bounding box center [791, 323] width 34 height 22
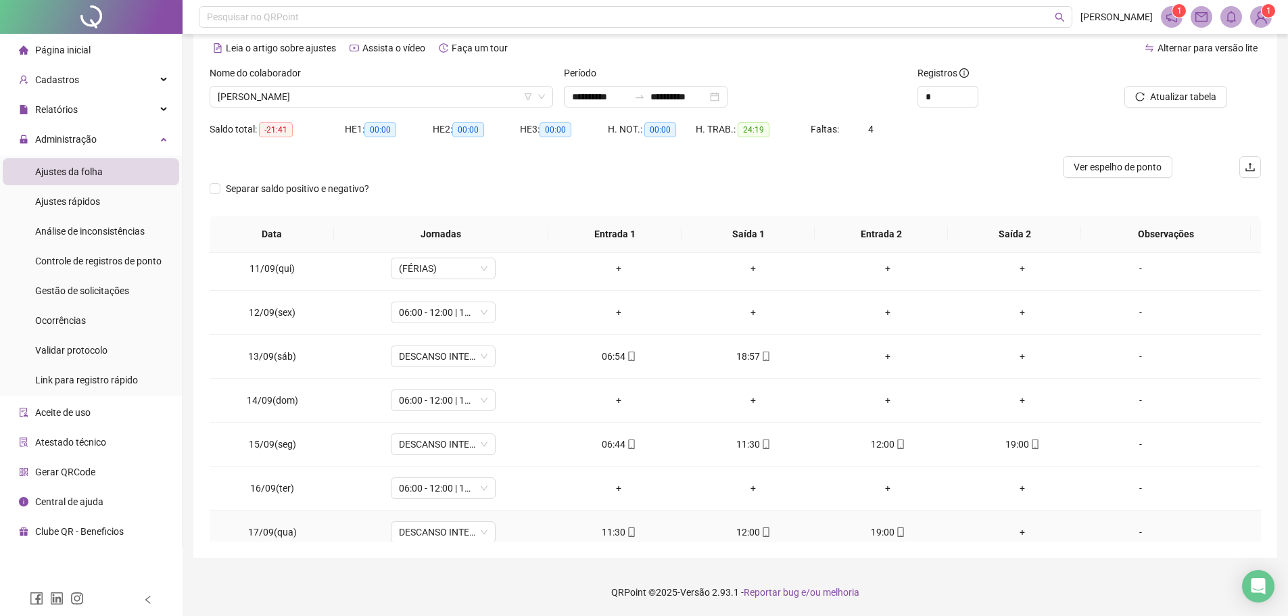
scroll to position [367, 0]
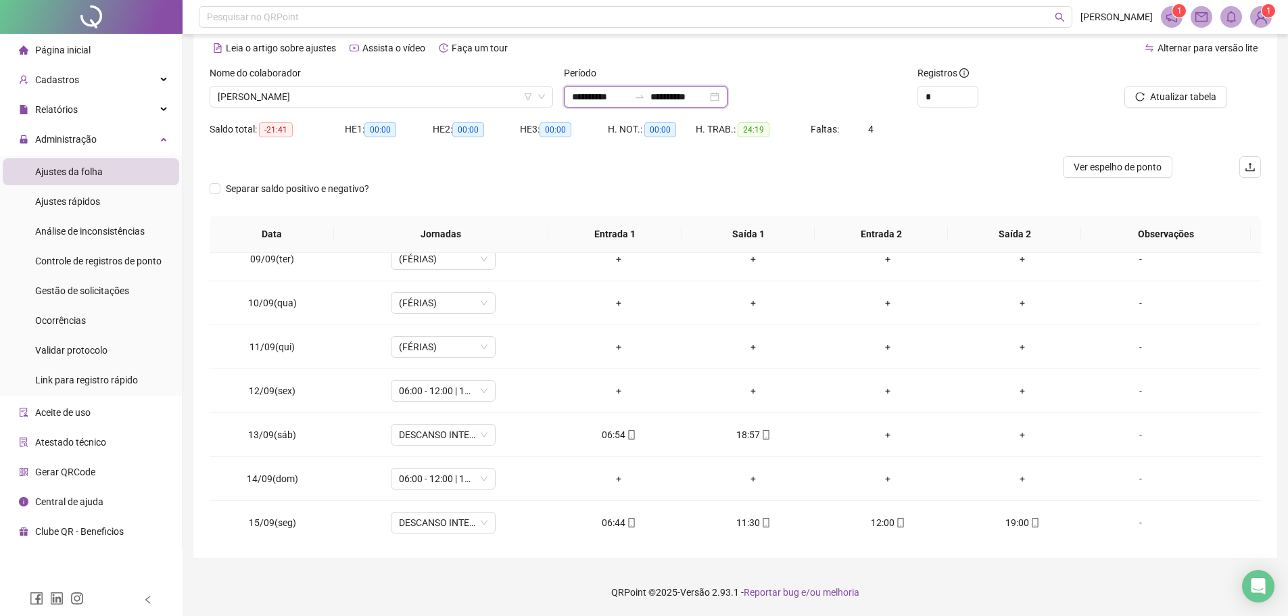
click at [600, 97] on input "**********" at bounding box center [600, 96] width 57 height 15
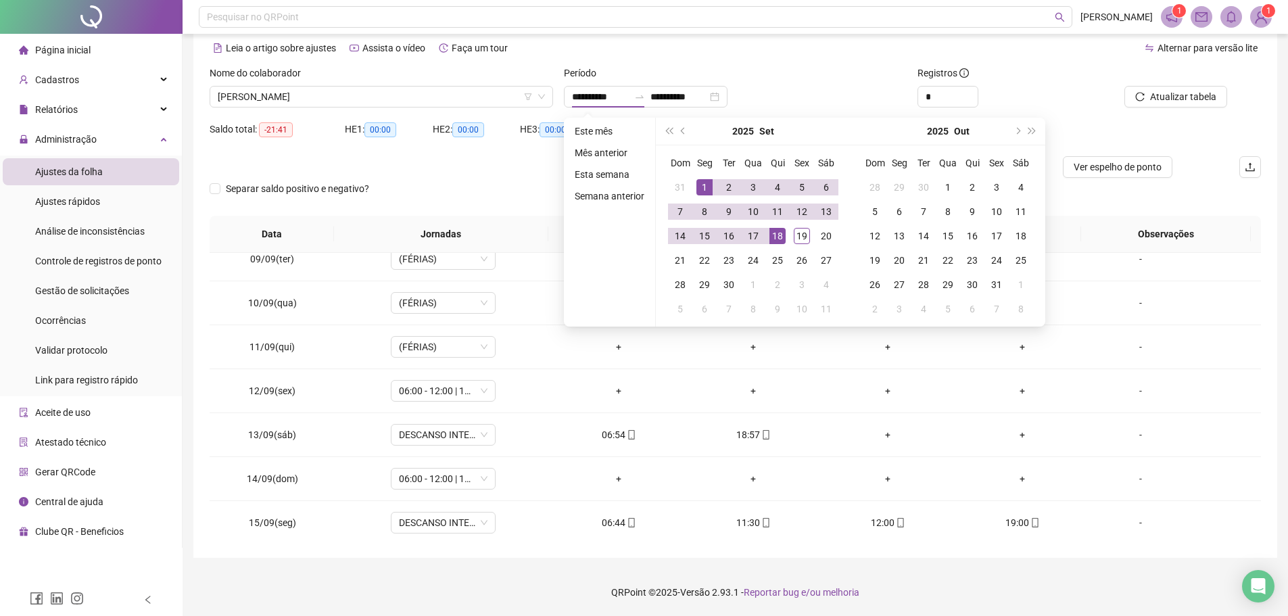
click at [841, 91] on div "**********" at bounding box center [735, 97] width 343 height 22
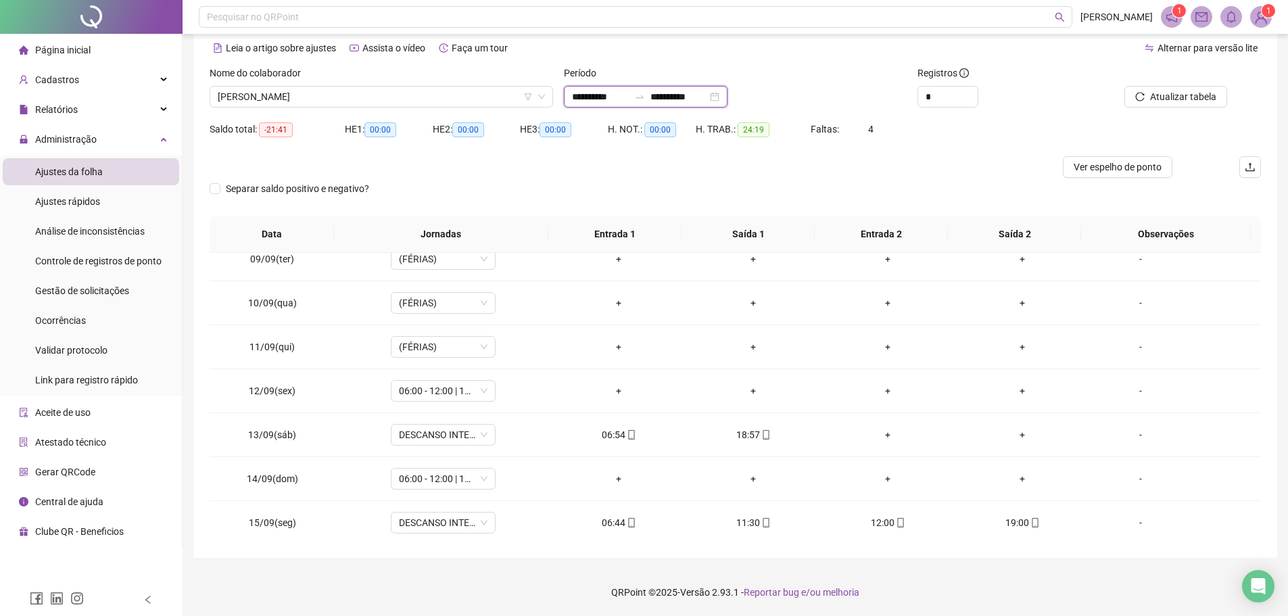
click at [592, 98] on input "**********" at bounding box center [600, 96] width 57 height 15
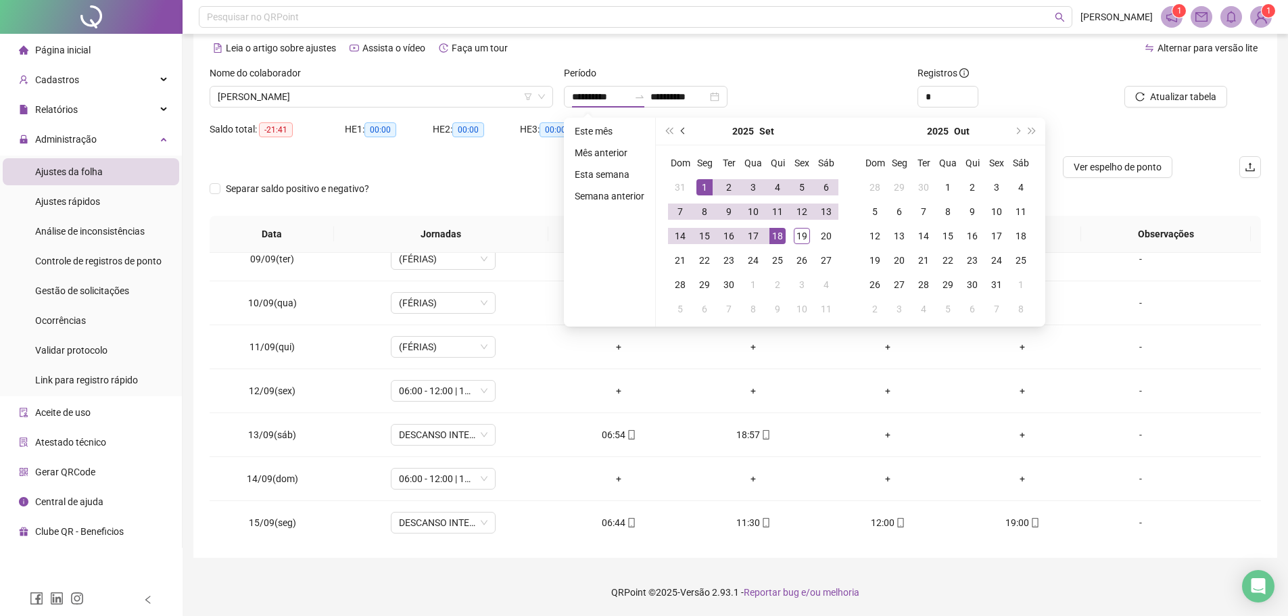
click at [683, 133] on span "prev-year" at bounding box center [684, 131] width 7 height 7
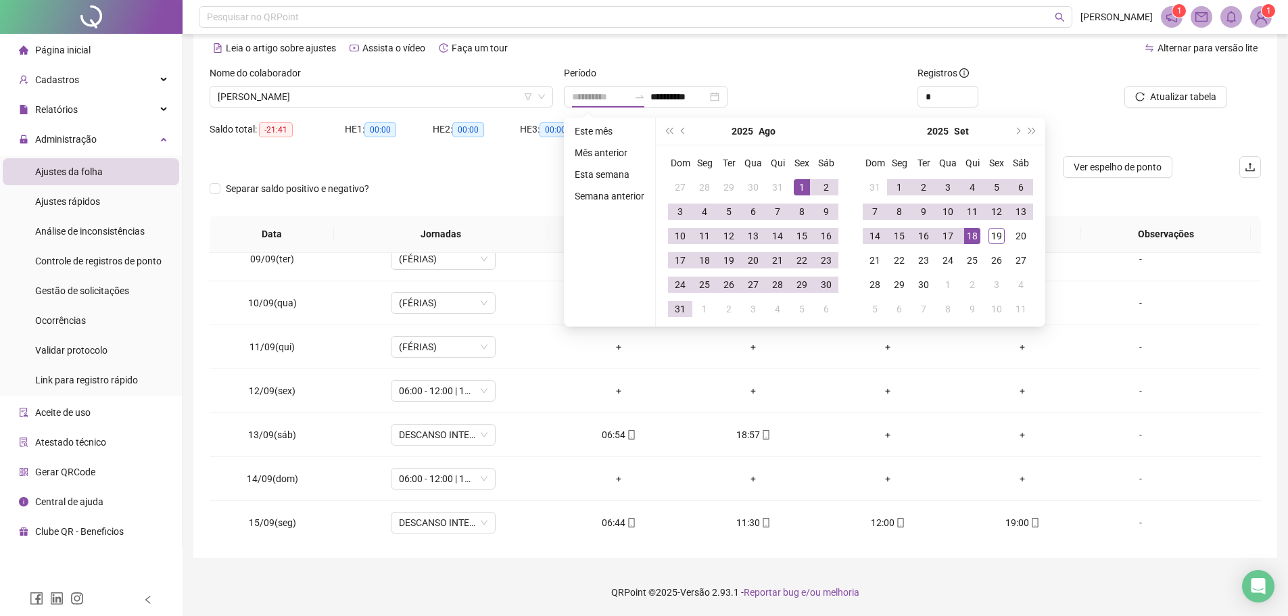
click at [803, 180] on div "1" at bounding box center [802, 187] width 16 height 16
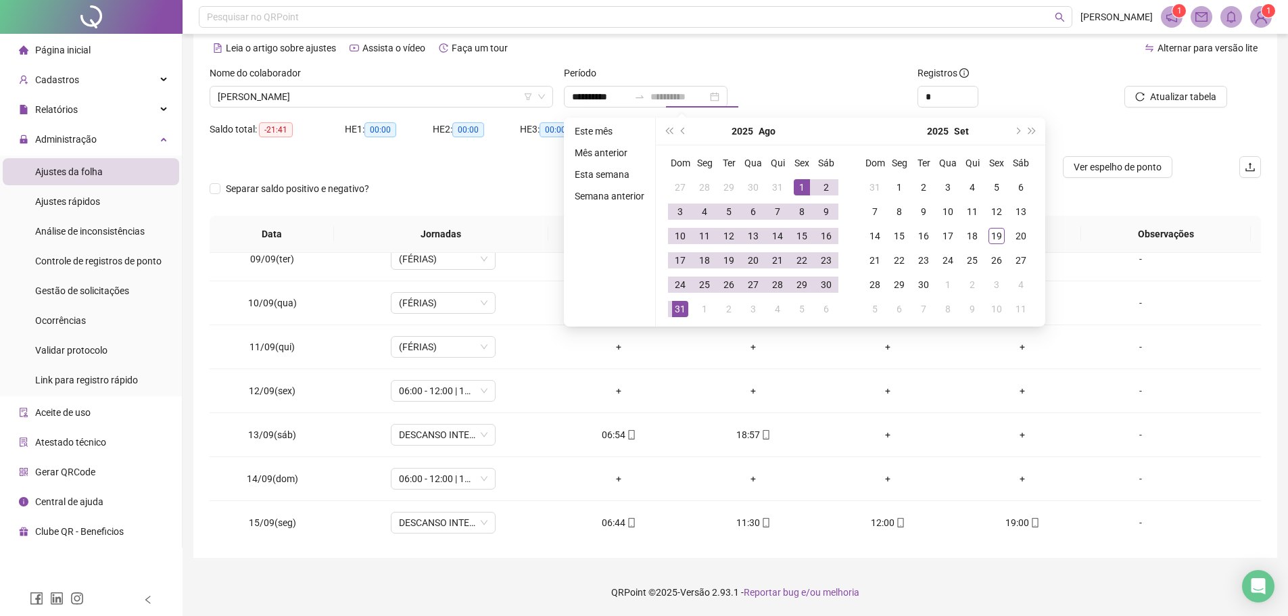
click at [673, 302] on div "31" at bounding box center [680, 309] width 16 height 16
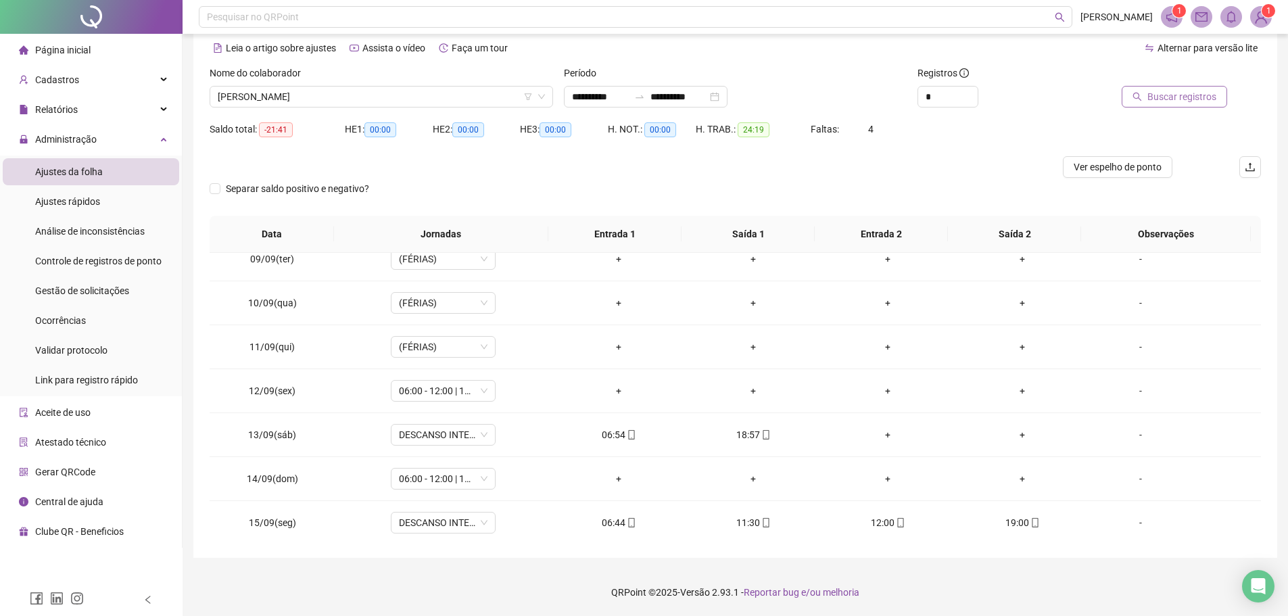
click at [1205, 87] on button "Buscar registros" at bounding box center [1174, 97] width 105 height 22
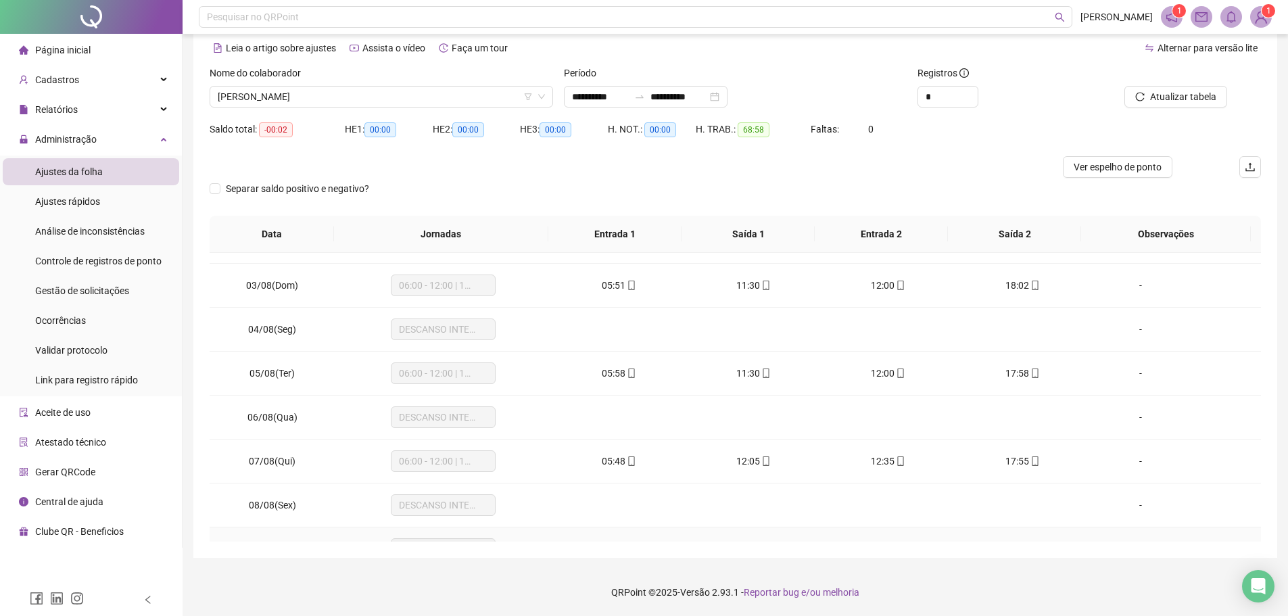
scroll to position [0, 0]
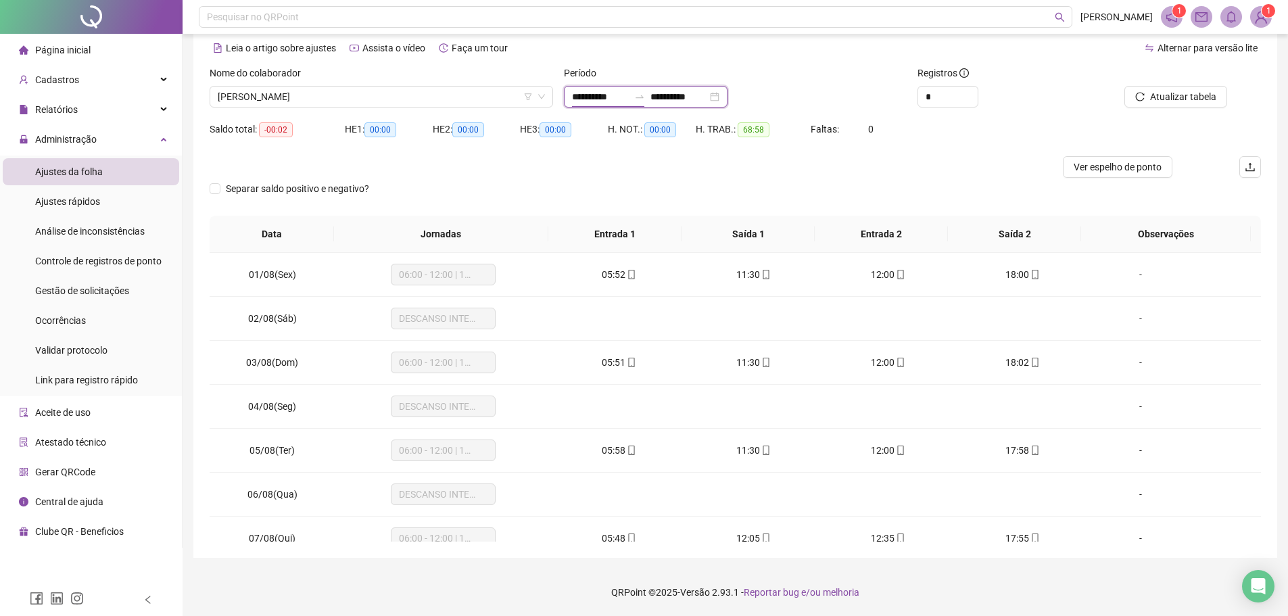
click at [619, 95] on input "**********" at bounding box center [600, 96] width 57 height 15
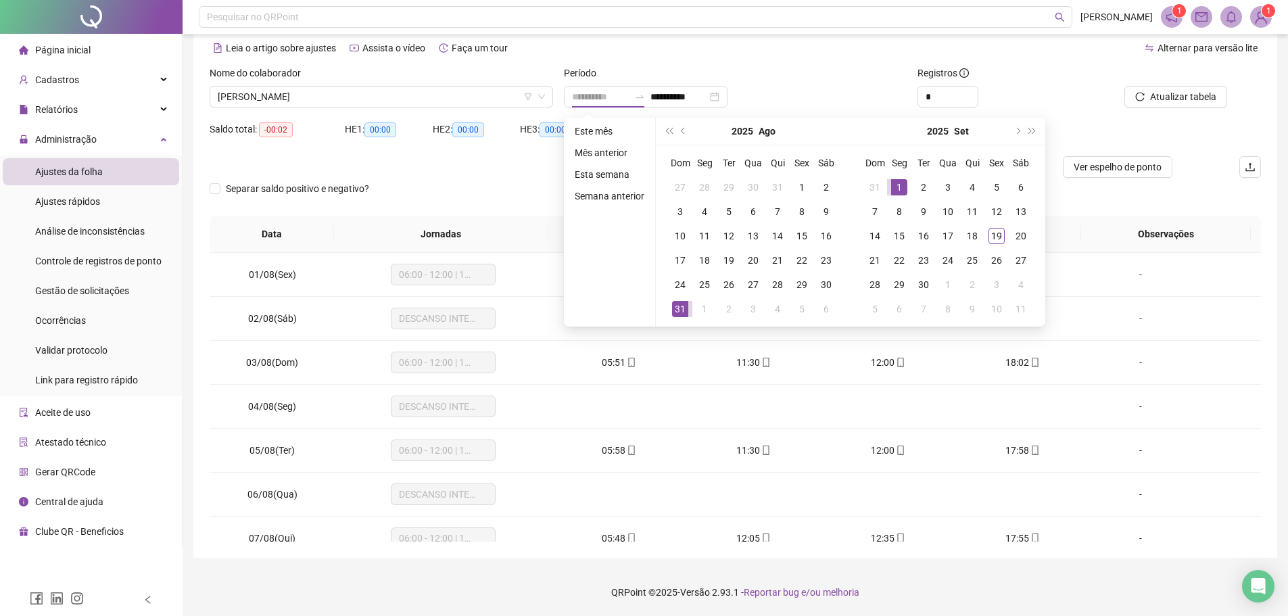
click at [898, 186] on div "1" at bounding box center [899, 187] width 16 height 16
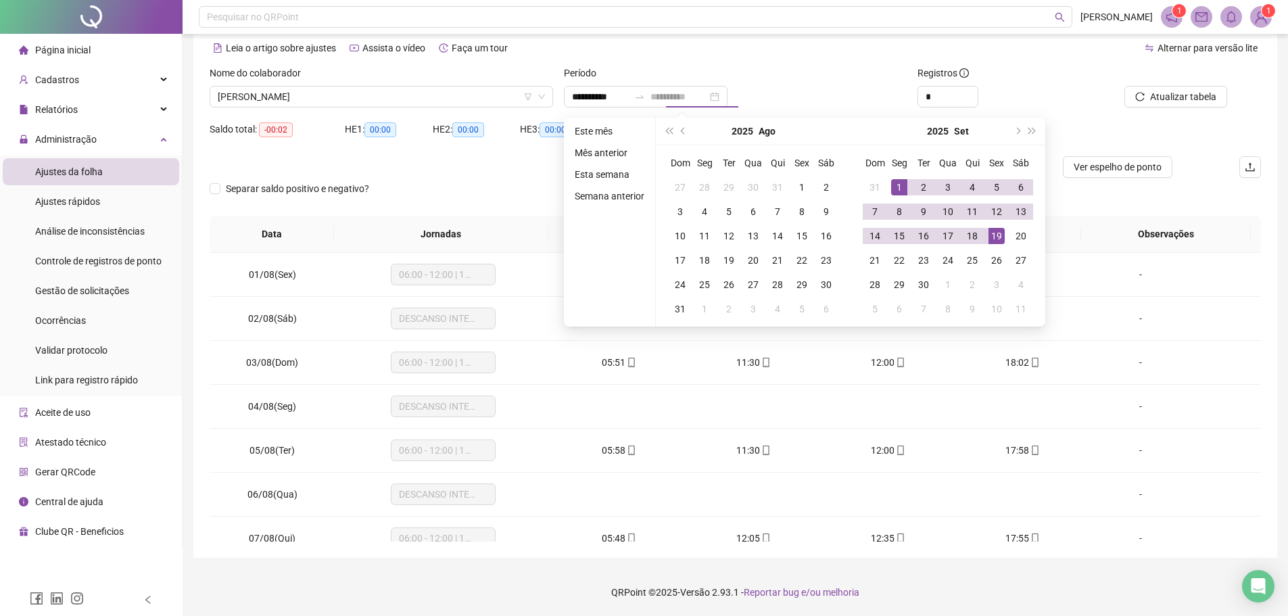
click at [999, 235] on div "19" at bounding box center [996, 236] width 16 height 16
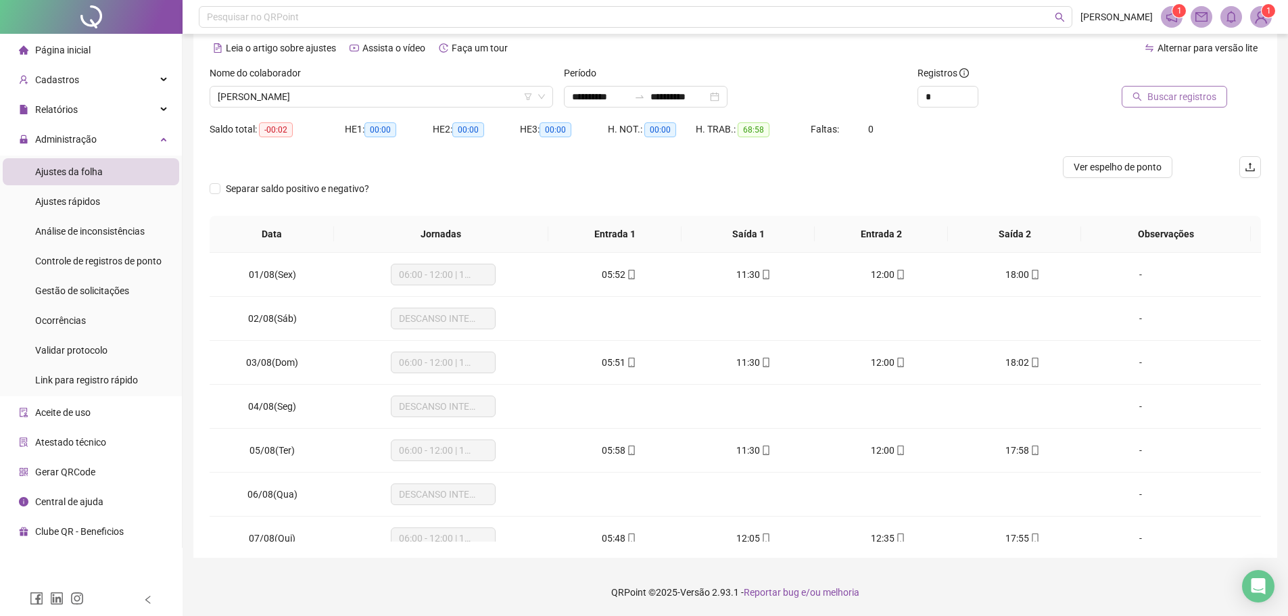
click at [1171, 101] on span "Buscar registros" at bounding box center [1181, 96] width 69 height 15
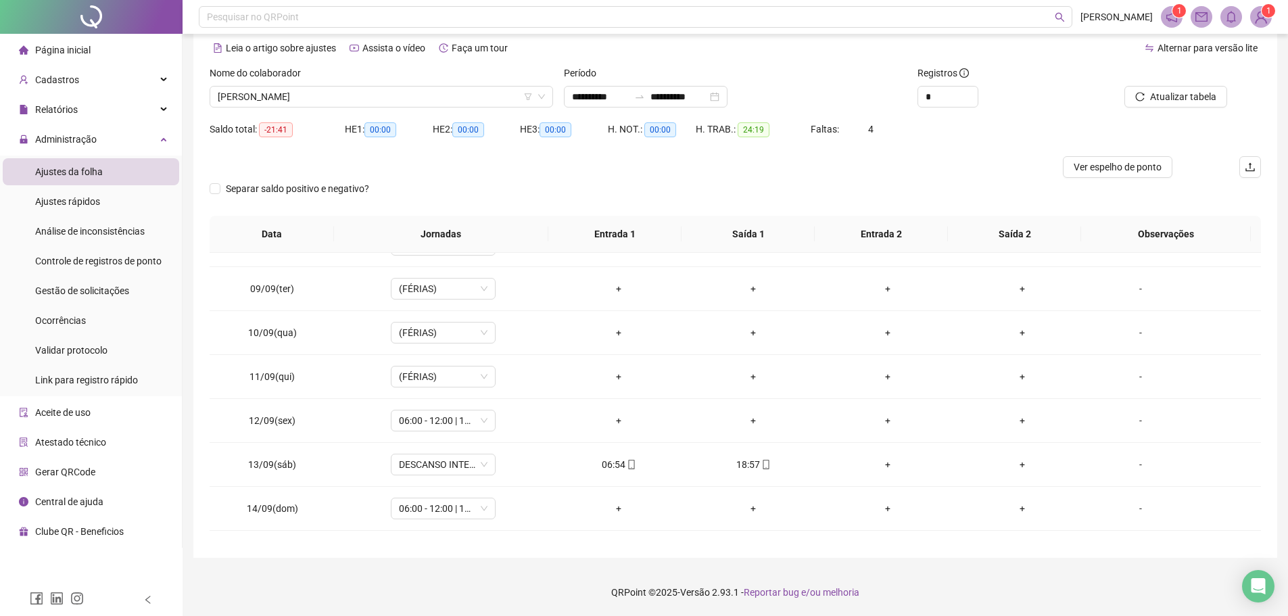
scroll to position [338, 0]
click at [354, 95] on span "RENATO MATOS ALVES DE PAULA" at bounding box center [381, 97] width 327 height 20
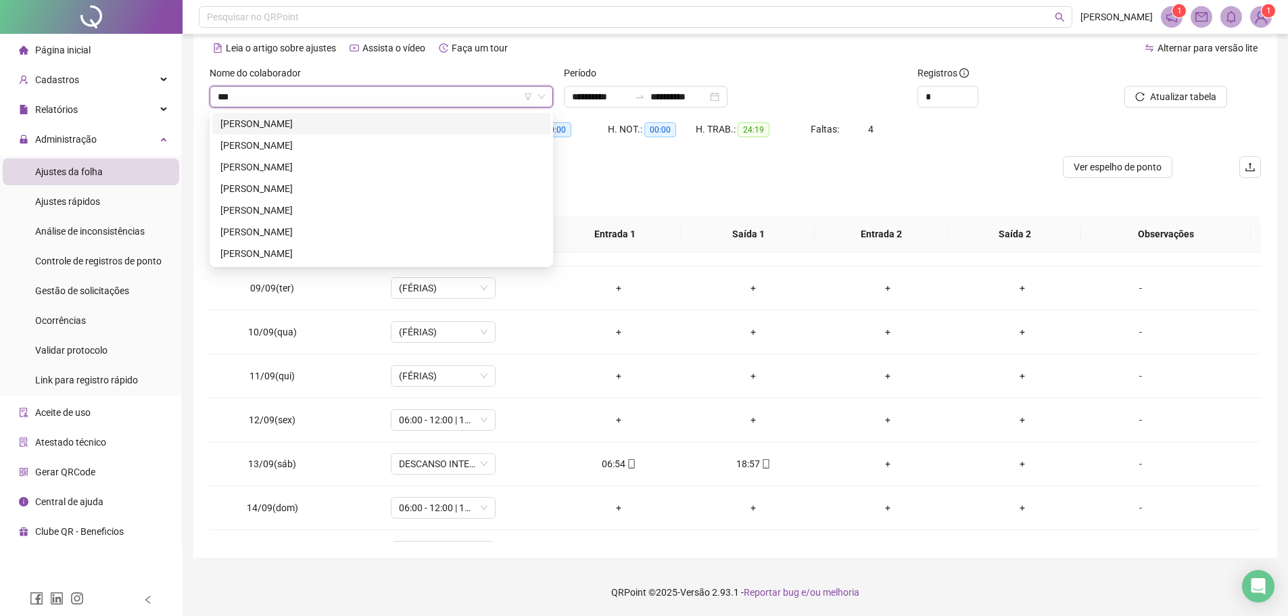
scroll to position [0, 0]
click at [333, 231] on div "EDUARDO PIMENTEL OLIVEIRA" at bounding box center [381, 231] width 322 height 15
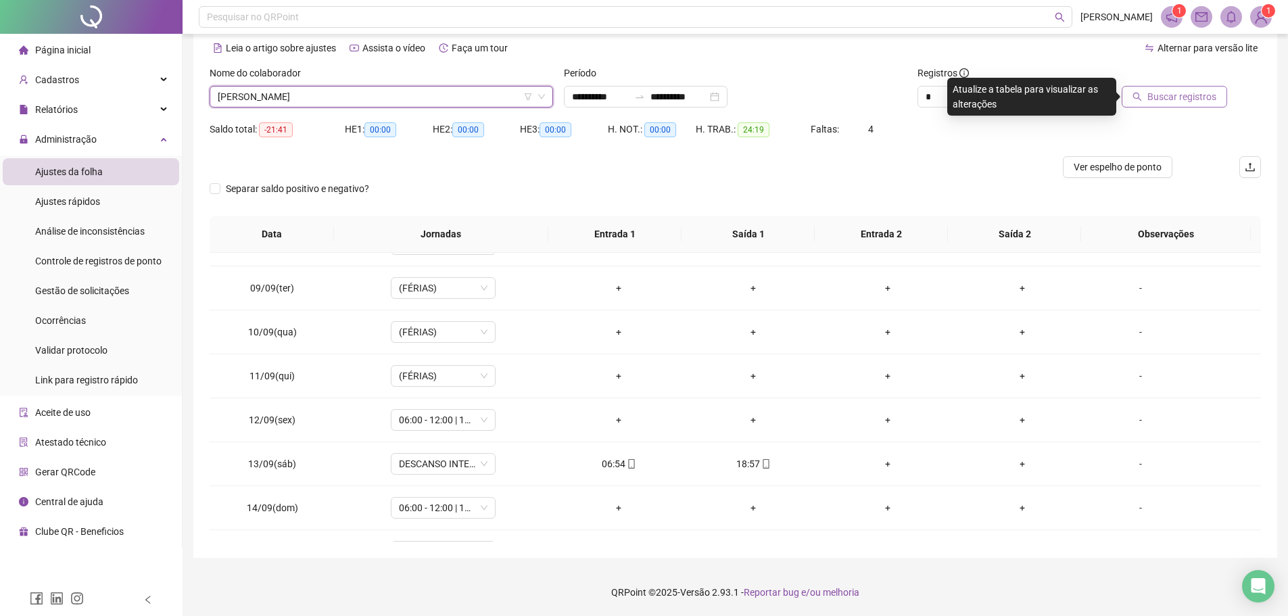
click at [1189, 95] on span "Buscar registros" at bounding box center [1181, 96] width 69 height 15
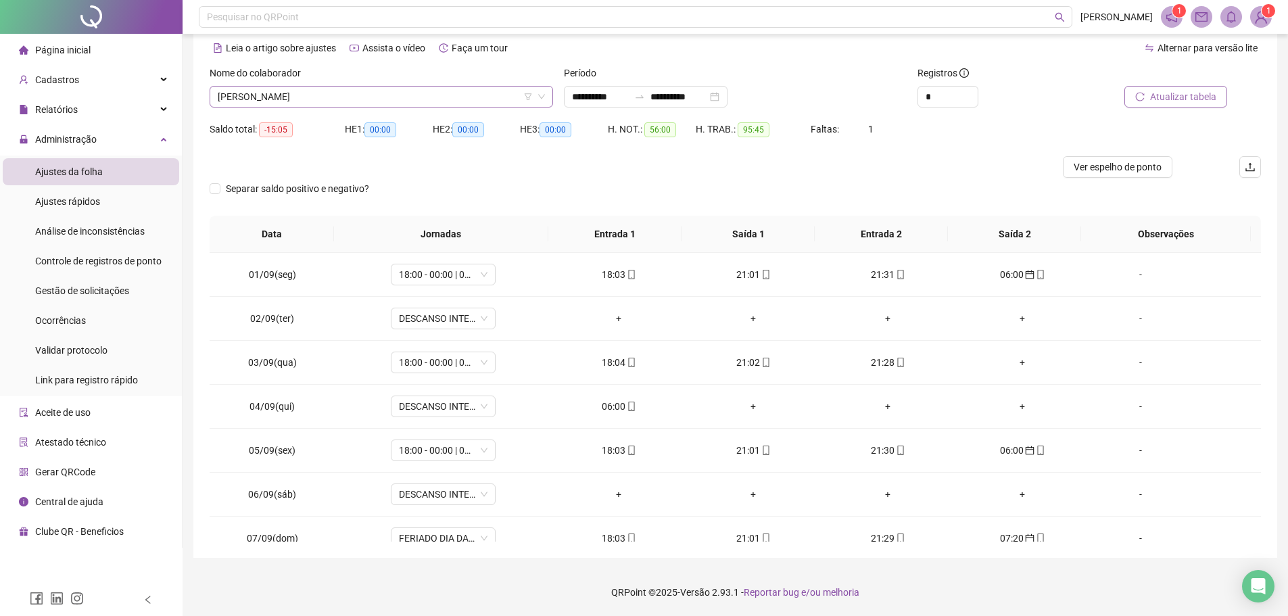
click at [366, 97] on span "EDUARDO PIMENTEL OLIVEIRA" at bounding box center [381, 97] width 327 height 20
click at [354, 120] on div "DIOGO CARNEIRO BEZERRA" at bounding box center [381, 123] width 322 height 15
click at [1179, 103] on span "Buscar registros" at bounding box center [1181, 96] width 69 height 15
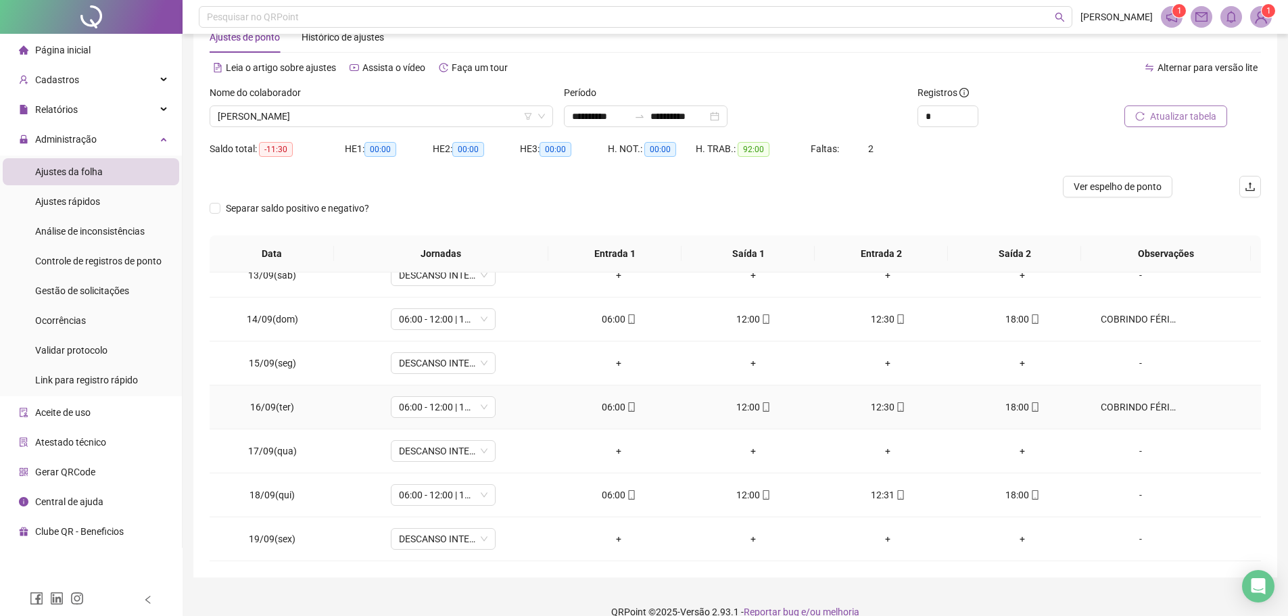
scroll to position [59, 0]
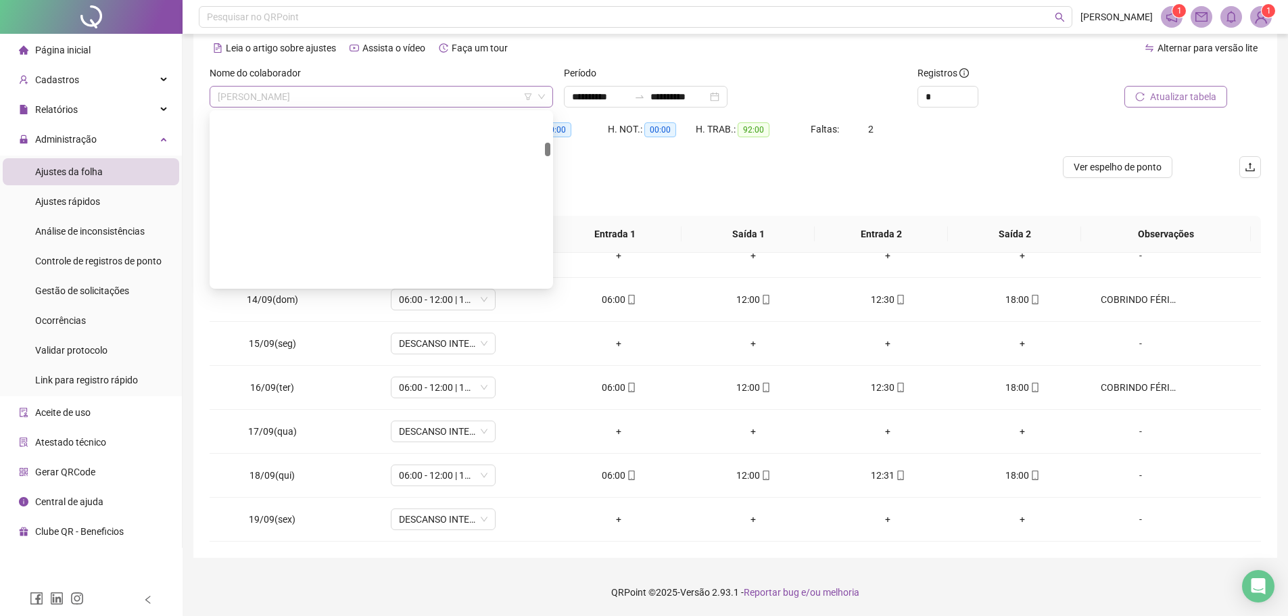
click at [437, 88] on span "DIOGO CARNEIRO BEZERRA" at bounding box center [381, 97] width 327 height 20
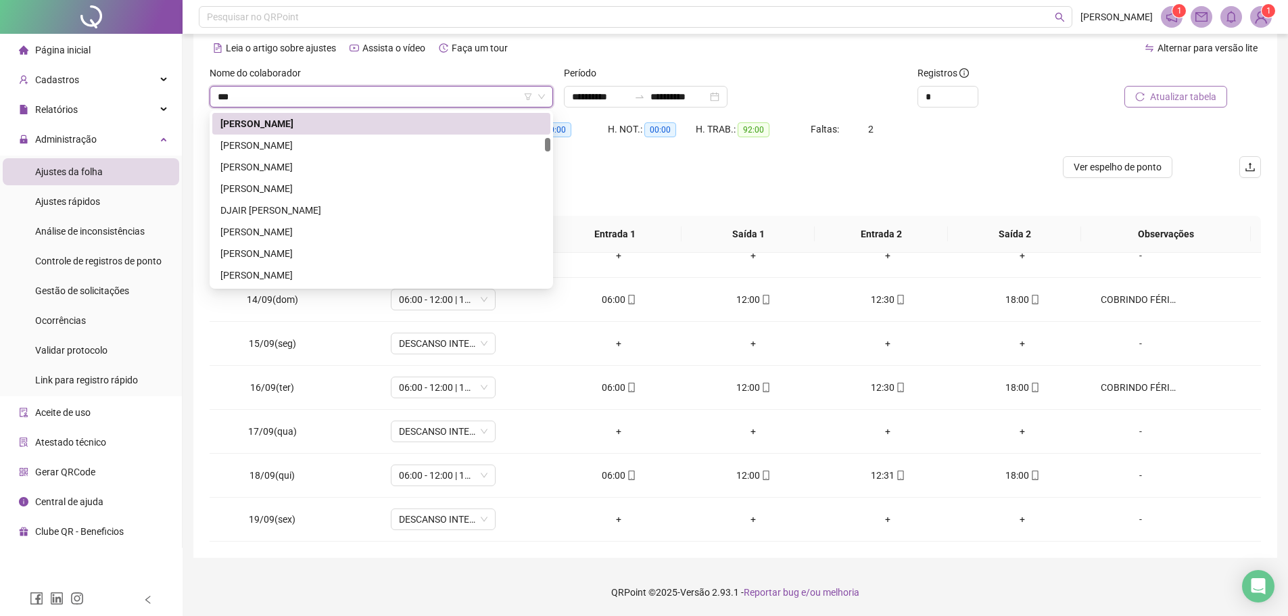
scroll to position [389, 0]
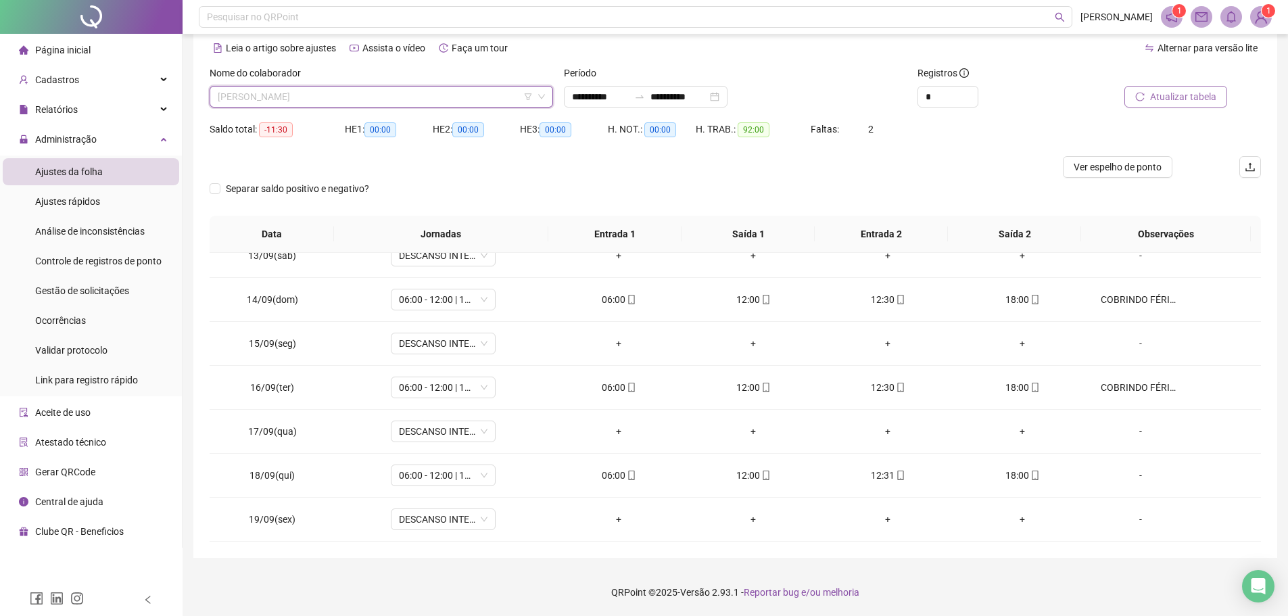
click at [437, 91] on span "DIOGO CARNEIRO BEZERRA" at bounding box center [381, 97] width 327 height 20
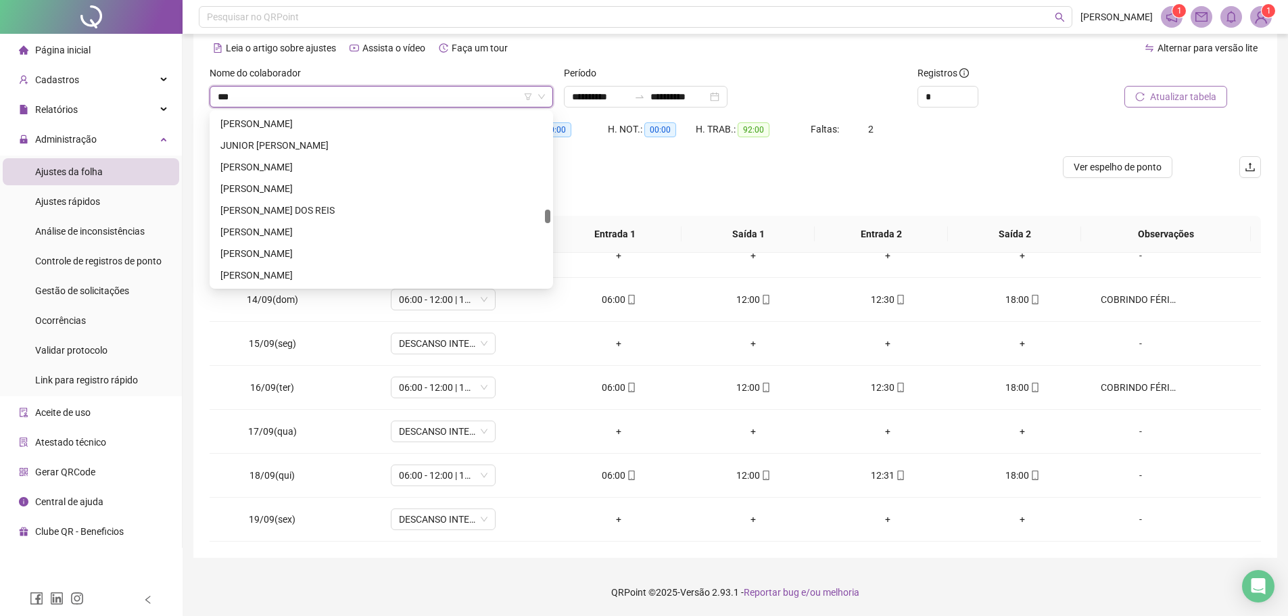
scroll to position [0, 0]
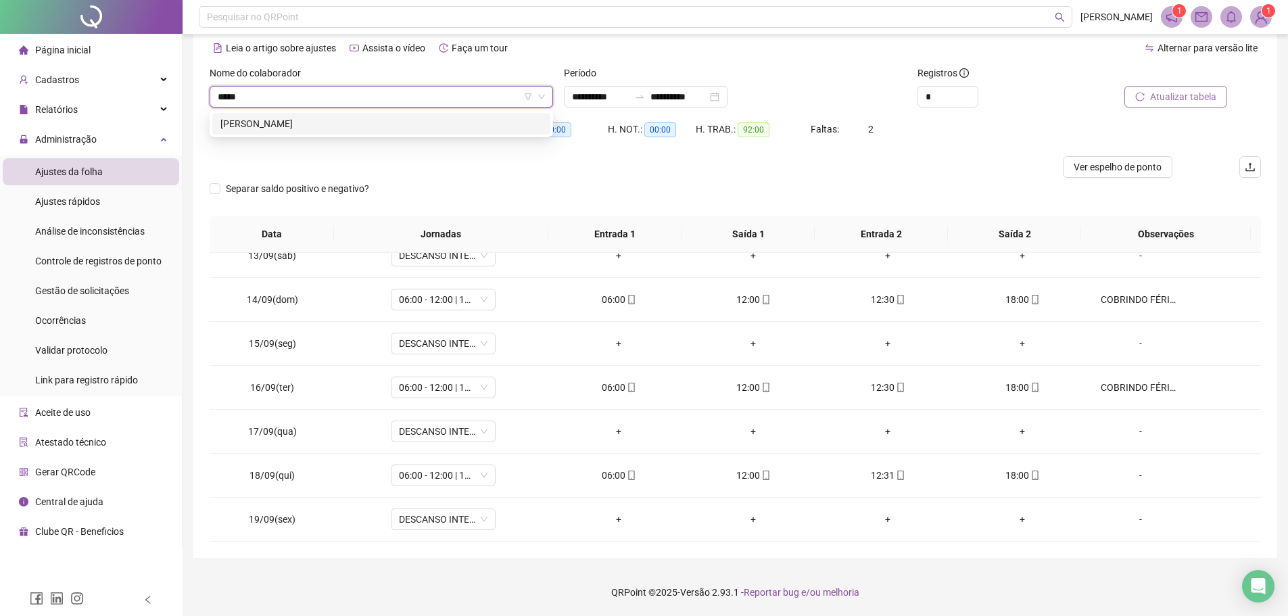
click at [425, 120] on div "RENATO MATOS ALVES DE PAULA" at bounding box center [381, 123] width 322 height 15
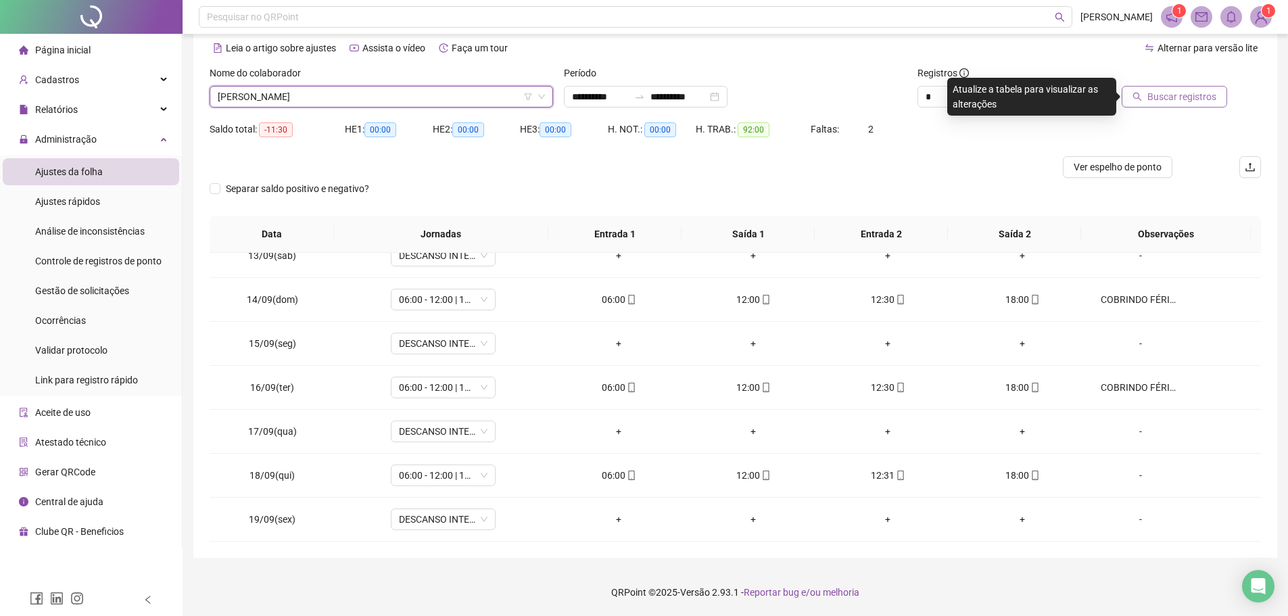
click at [1157, 103] on span "Buscar registros" at bounding box center [1181, 96] width 69 height 15
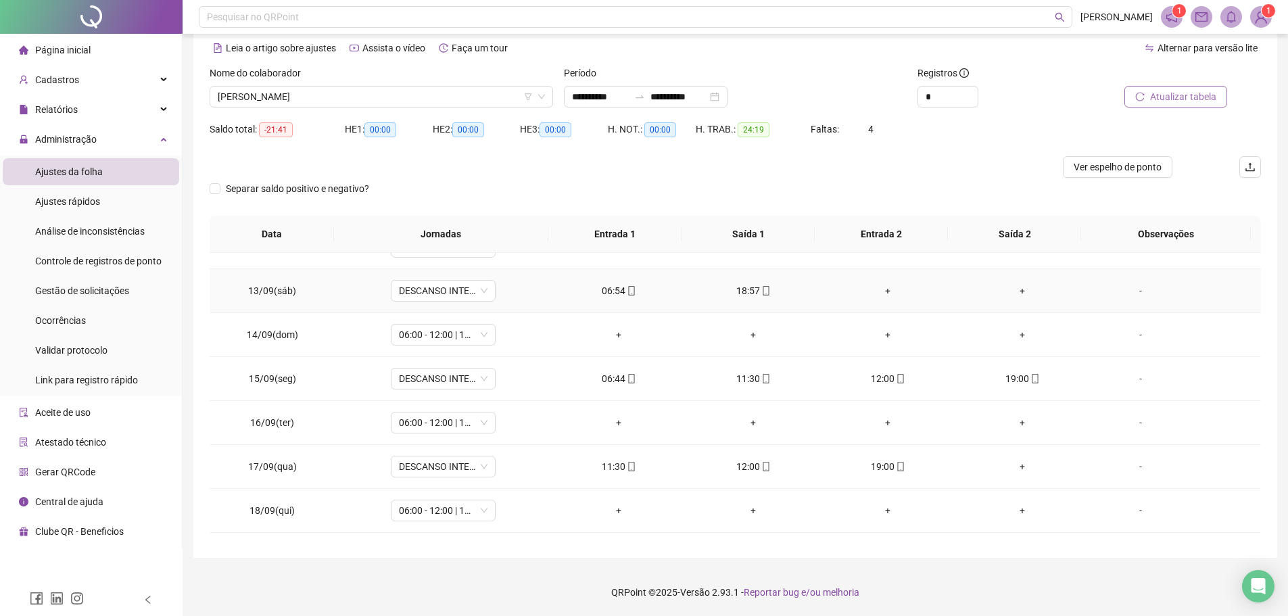
scroll to position [546, 0]
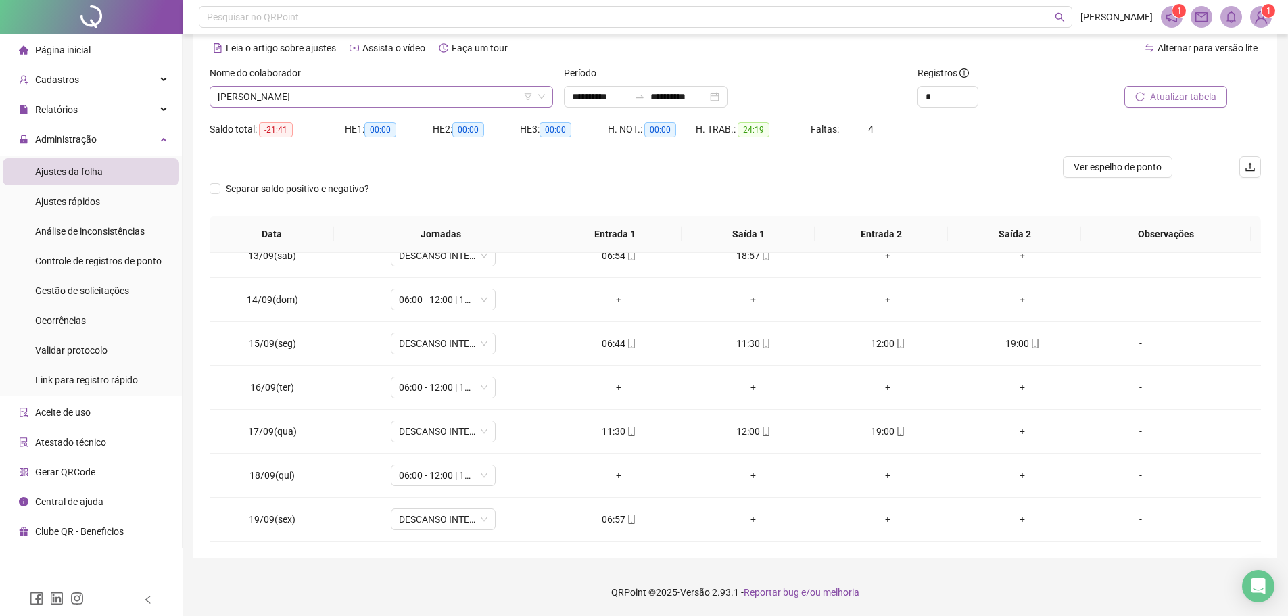
click at [366, 98] on span "RENATO MATOS ALVES DE PAULA" at bounding box center [381, 97] width 327 height 20
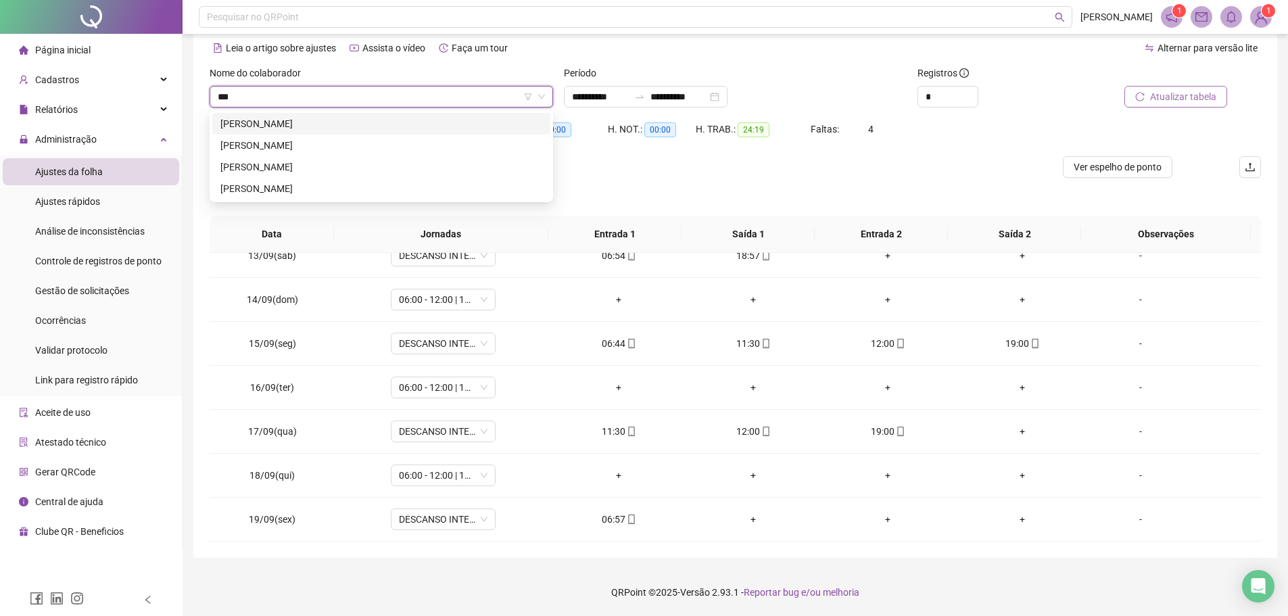
scroll to position [0, 0]
click at [316, 146] on div "WESLEY BARBOSA DE SOUSA" at bounding box center [381, 145] width 322 height 15
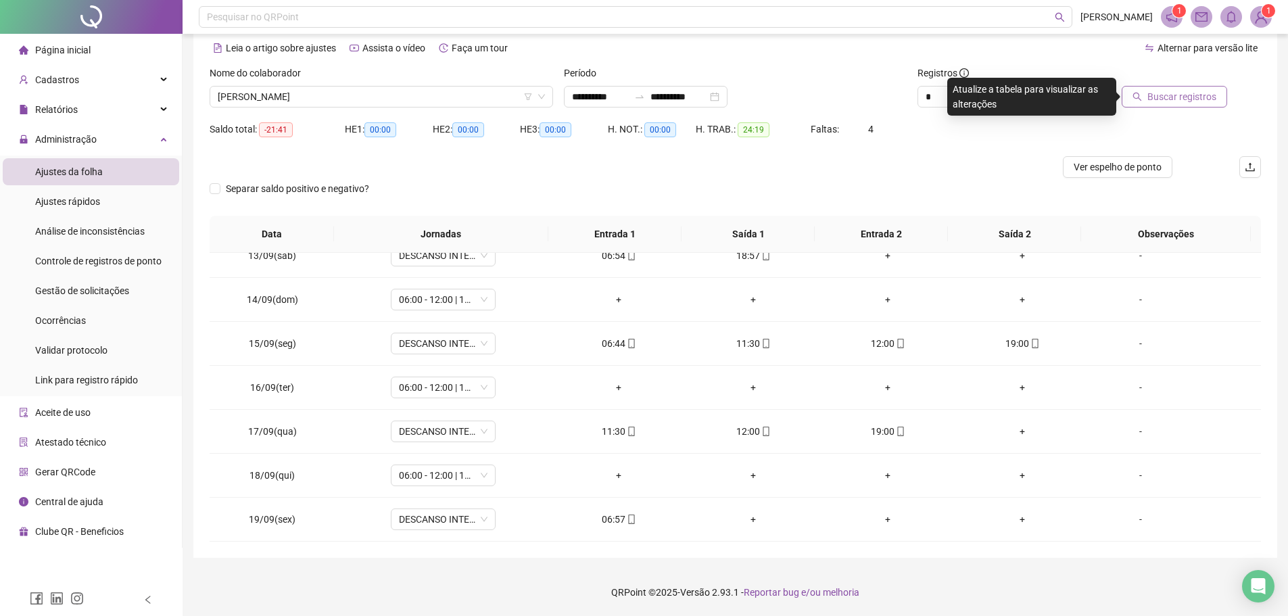
click at [1160, 98] on span "Buscar registros" at bounding box center [1181, 96] width 69 height 15
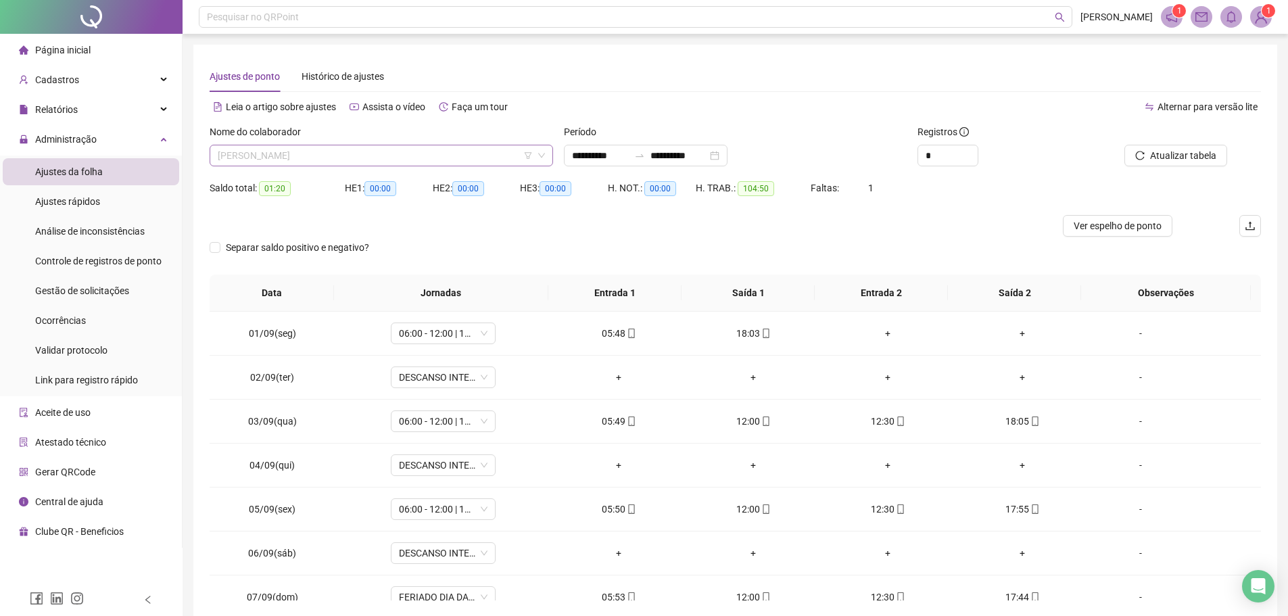
click at [389, 151] on span "WESLEY BARBOSA DE SOUSA" at bounding box center [381, 155] width 327 height 20
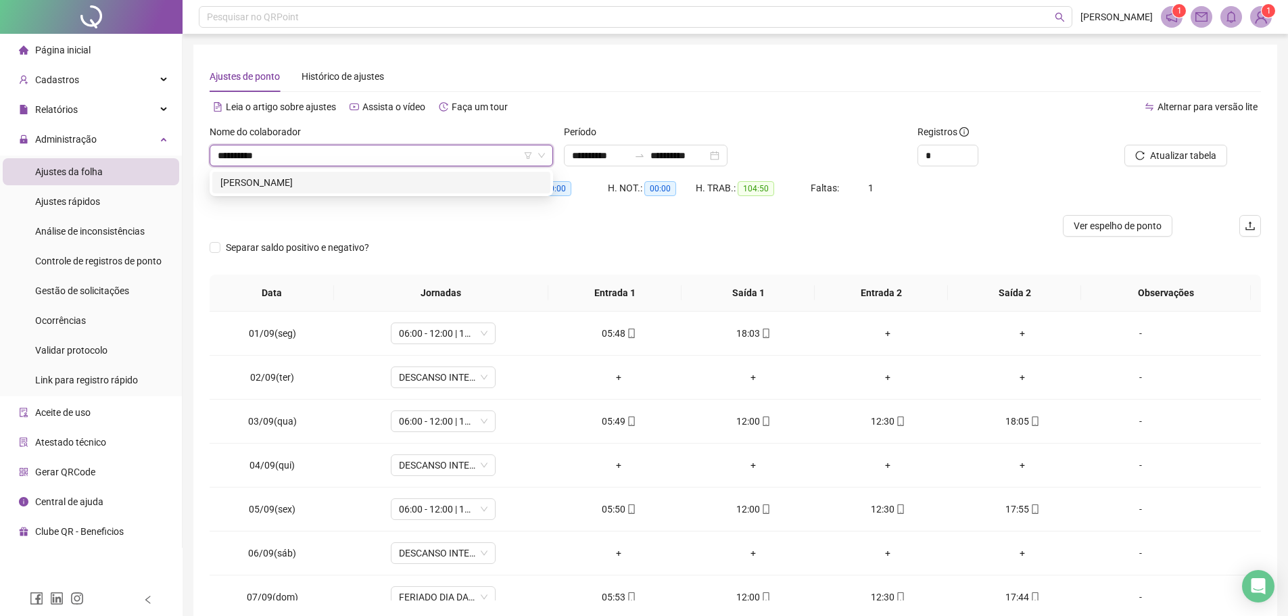
click at [260, 180] on div "ANTONIO DA SILVA" at bounding box center [381, 182] width 322 height 15
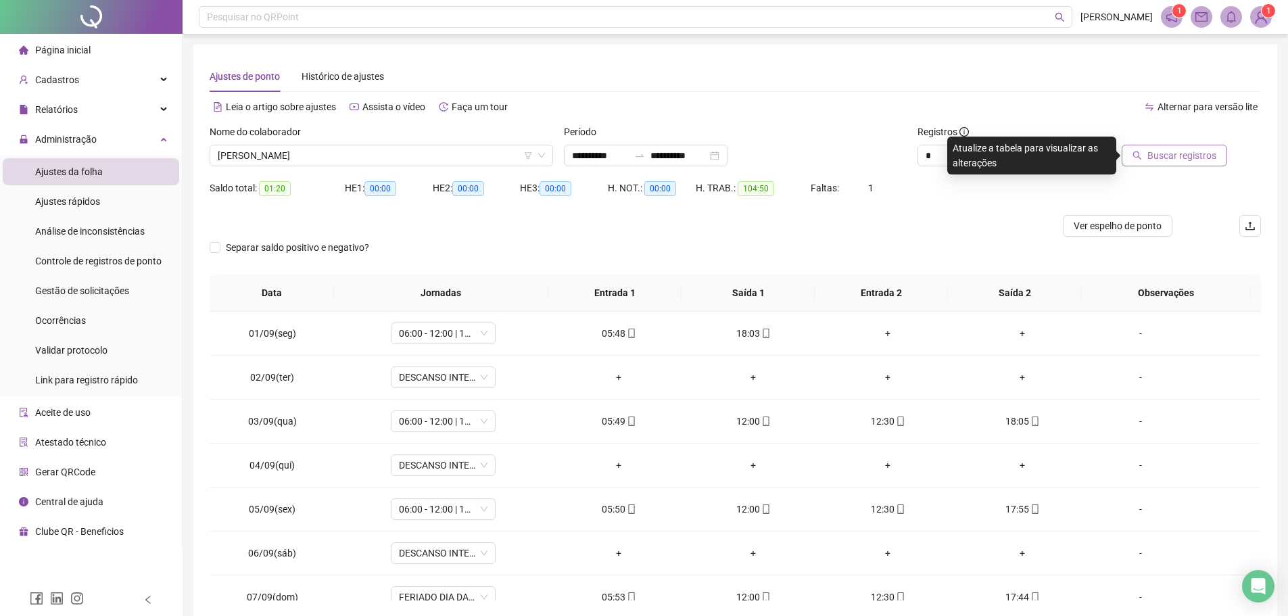
click at [1185, 148] on span "Buscar registros" at bounding box center [1181, 155] width 69 height 15
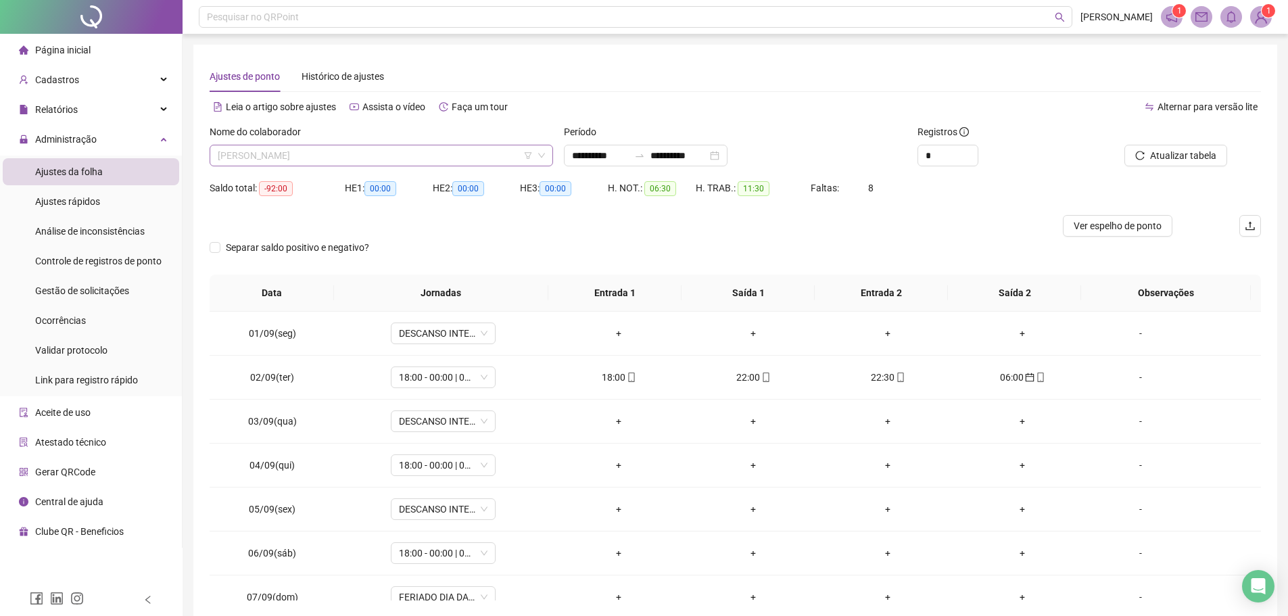
click at [365, 156] on span "ANTONIO DA SILVA" at bounding box center [381, 155] width 327 height 20
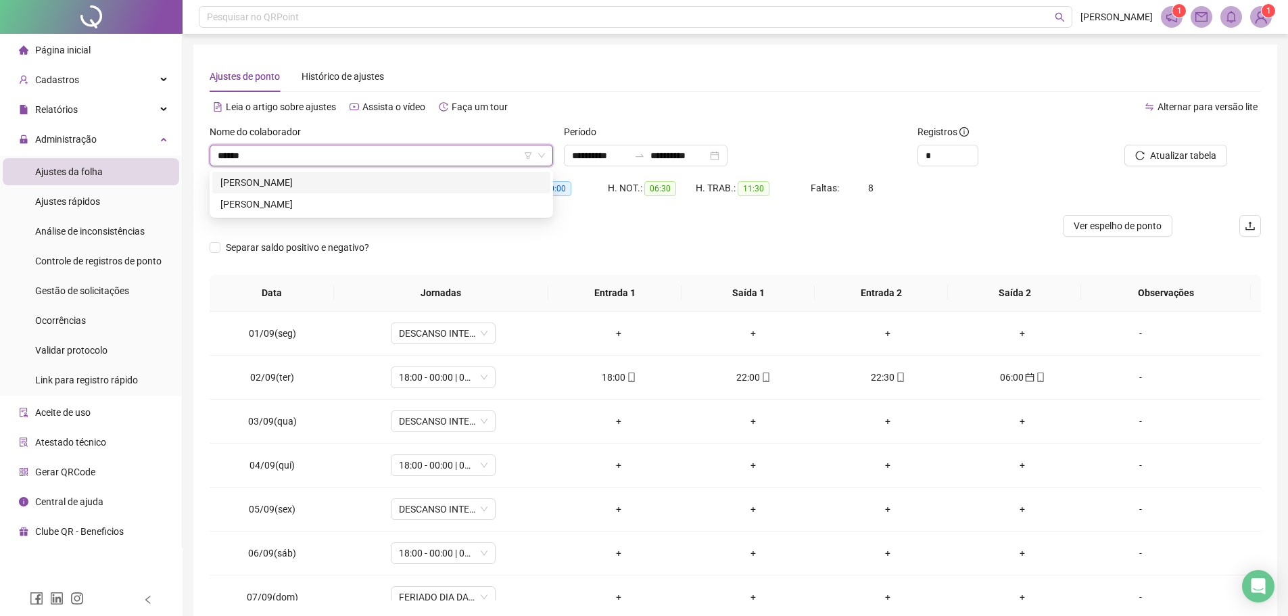
click at [320, 184] on div "JONAS DA SILVA NASCIMENTO" at bounding box center [381, 182] width 322 height 15
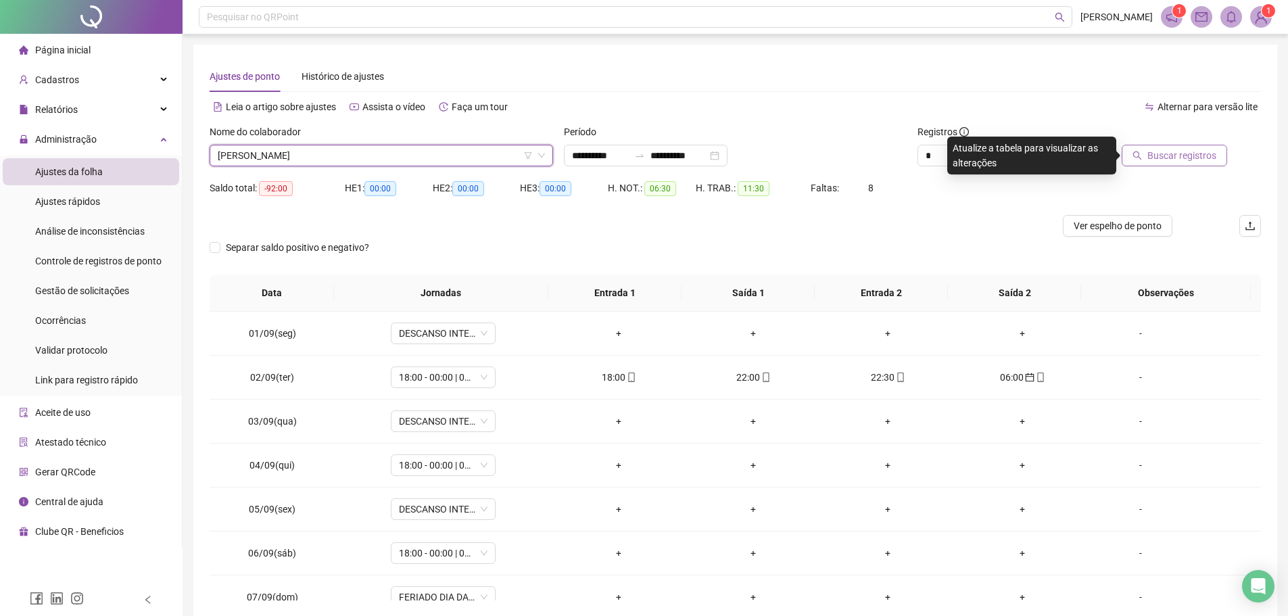
click at [1193, 161] on span "Buscar registros" at bounding box center [1181, 155] width 69 height 15
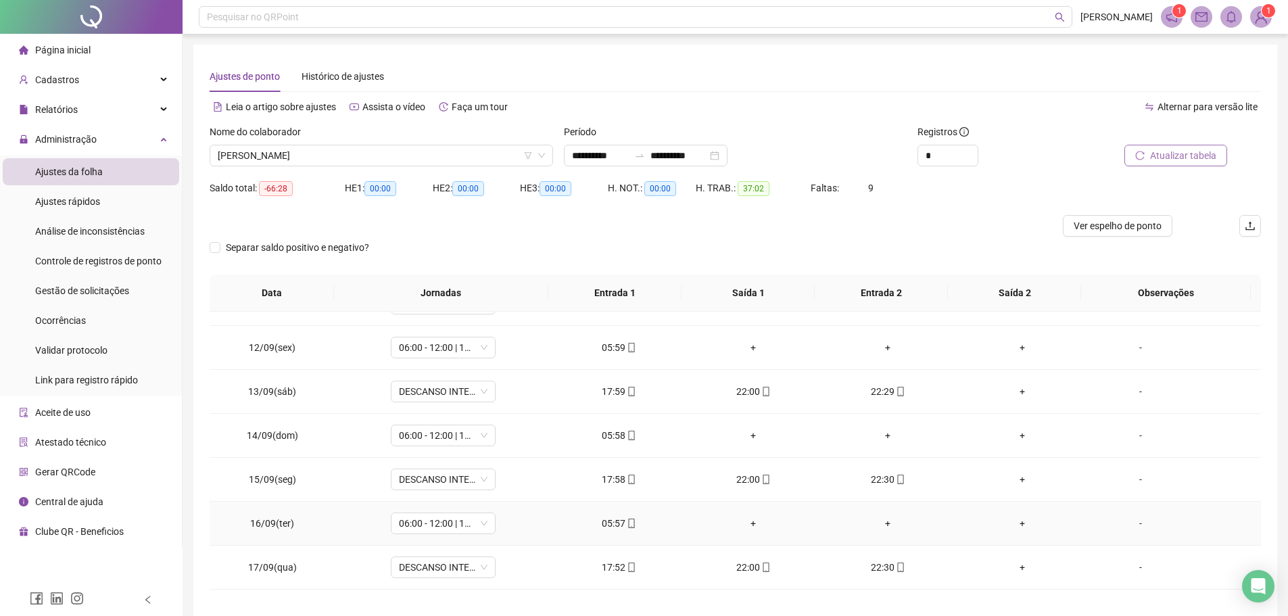
scroll to position [546, 0]
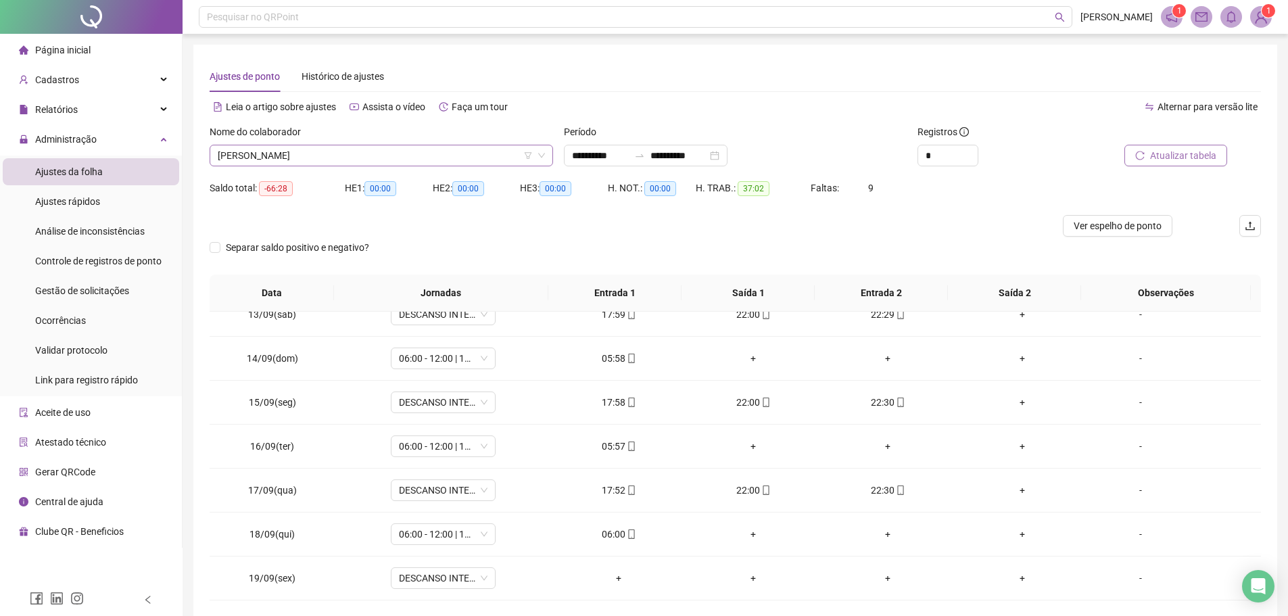
click at [362, 151] on span "JONAS DA SILVA NASCIMENTO" at bounding box center [381, 155] width 327 height 20
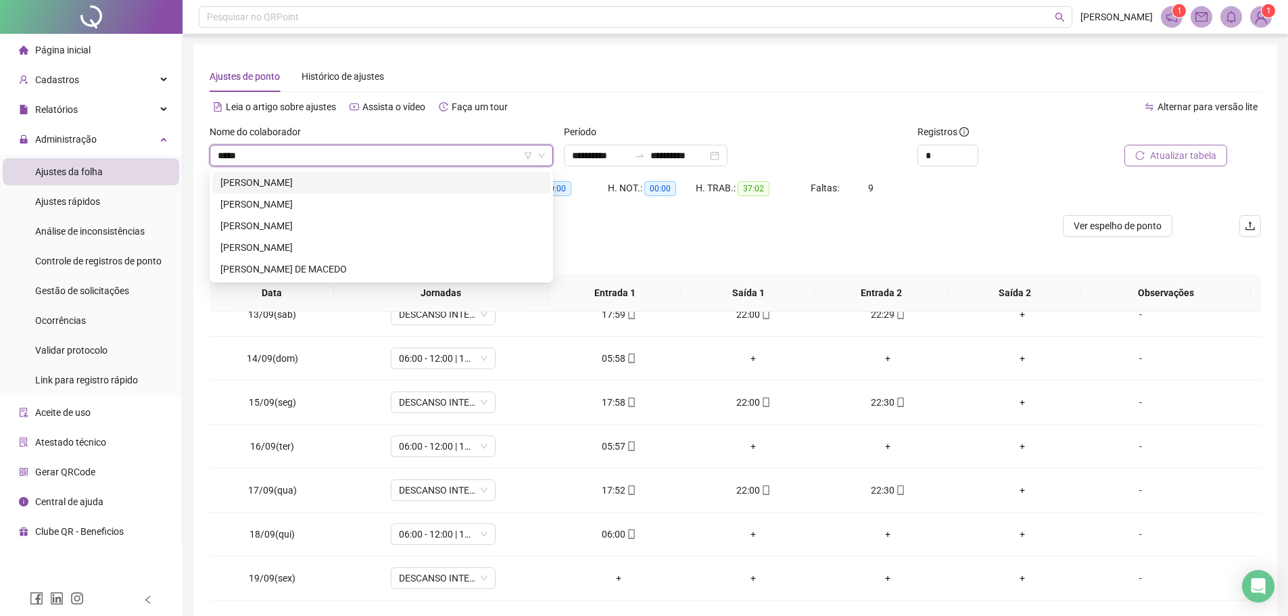
scroll to position [0, 0]
click at [385, 199] on div "LUCAS GABRIEL DOS SANTOS SILVA" at bounding box center [381, 204] width 322 height 15
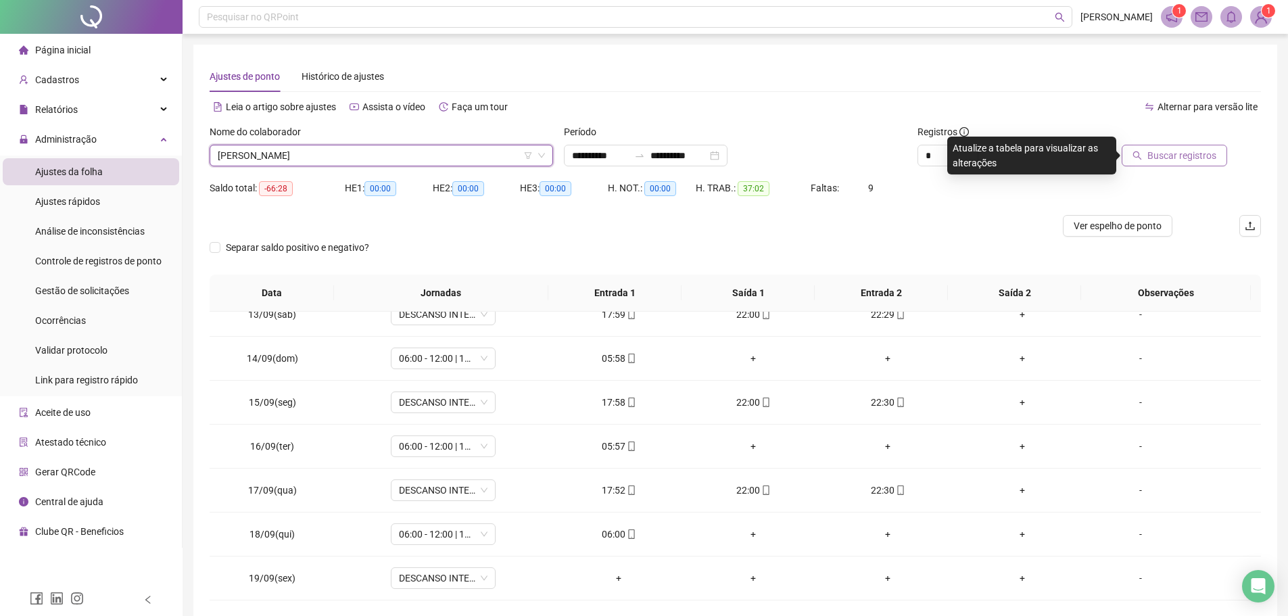
click at [1174, 155] on span "Buscar registros" at bounding box center [1181, 155] width 69 height 15
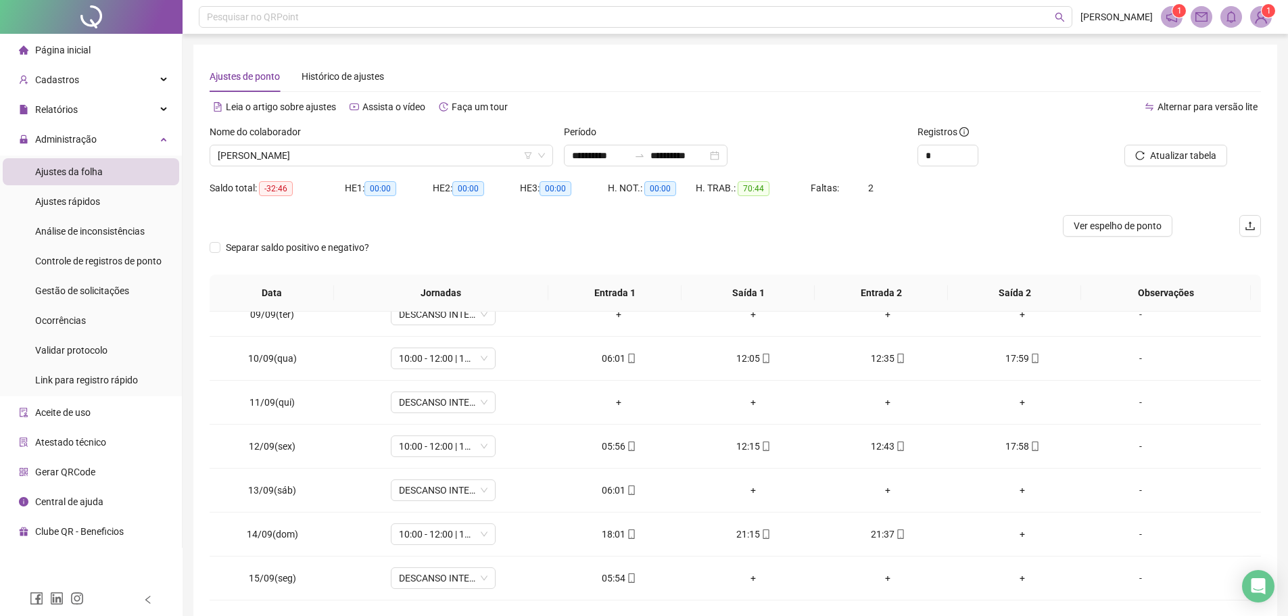
scroll to position [473, 0]
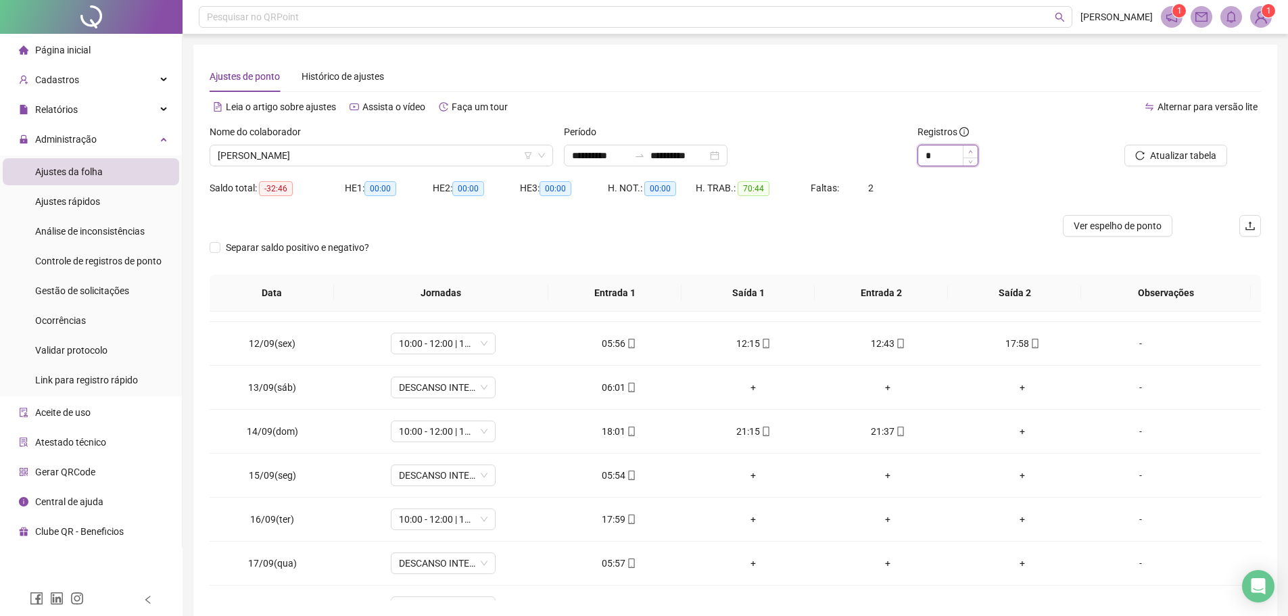
click at [965, 151] on span "Increase Value" at bounding box center [970, 151] width 15 height 12
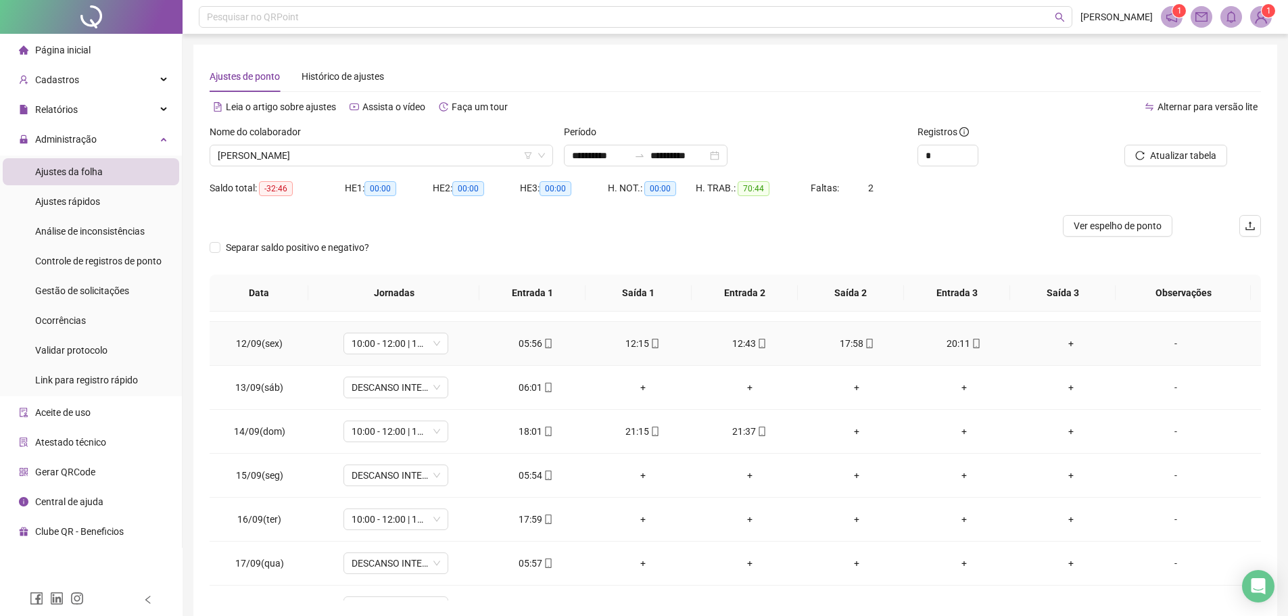
click at [850, 337] on div "17:58" at bounding box center [856, 343] width 85 height 15
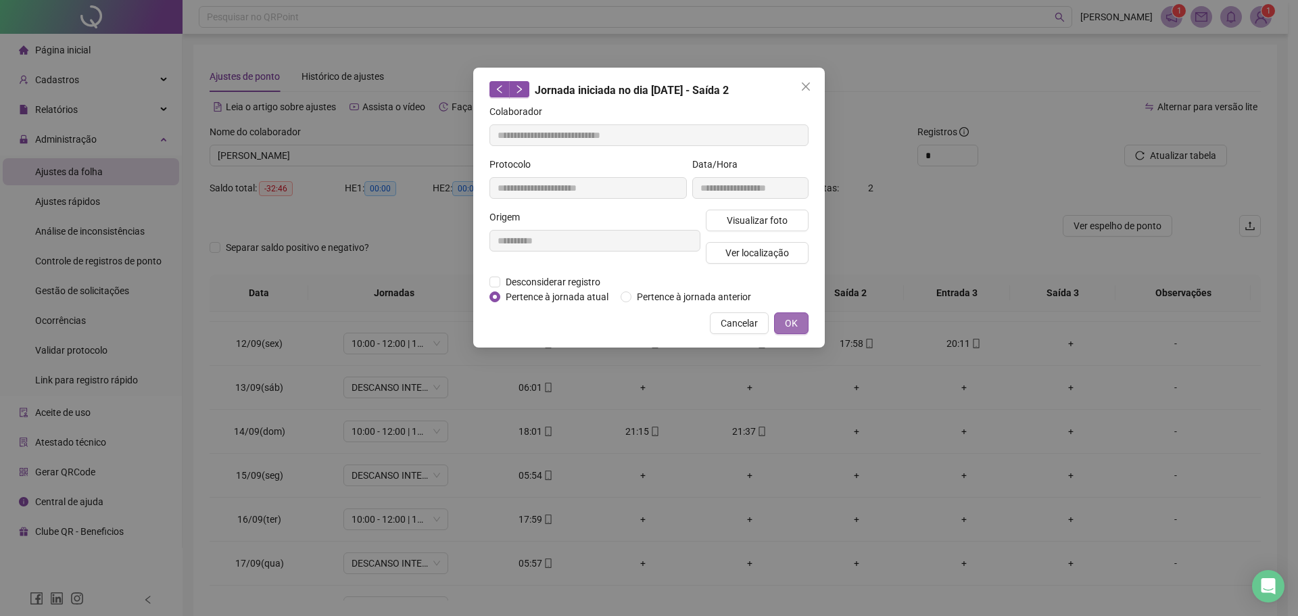
click at [804, 327] on button "OK" at bounding box center [791, 323] width 34 height 22
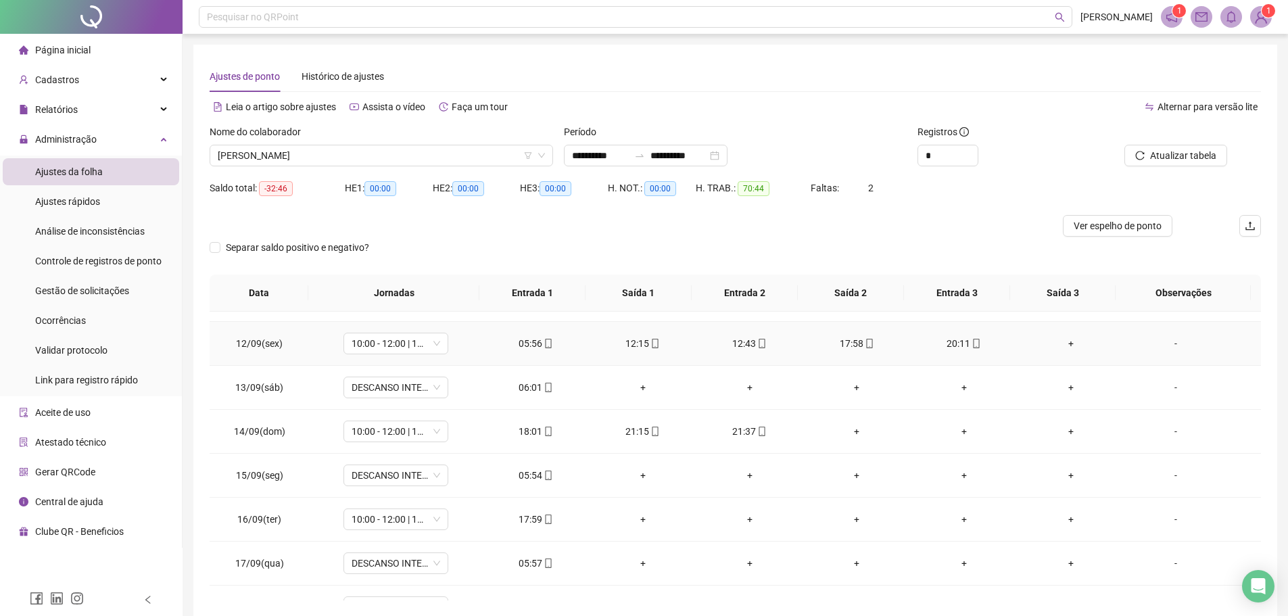
click at [851, 339] on div "17:58" at bounding box center [856, 343] width 85 height 15
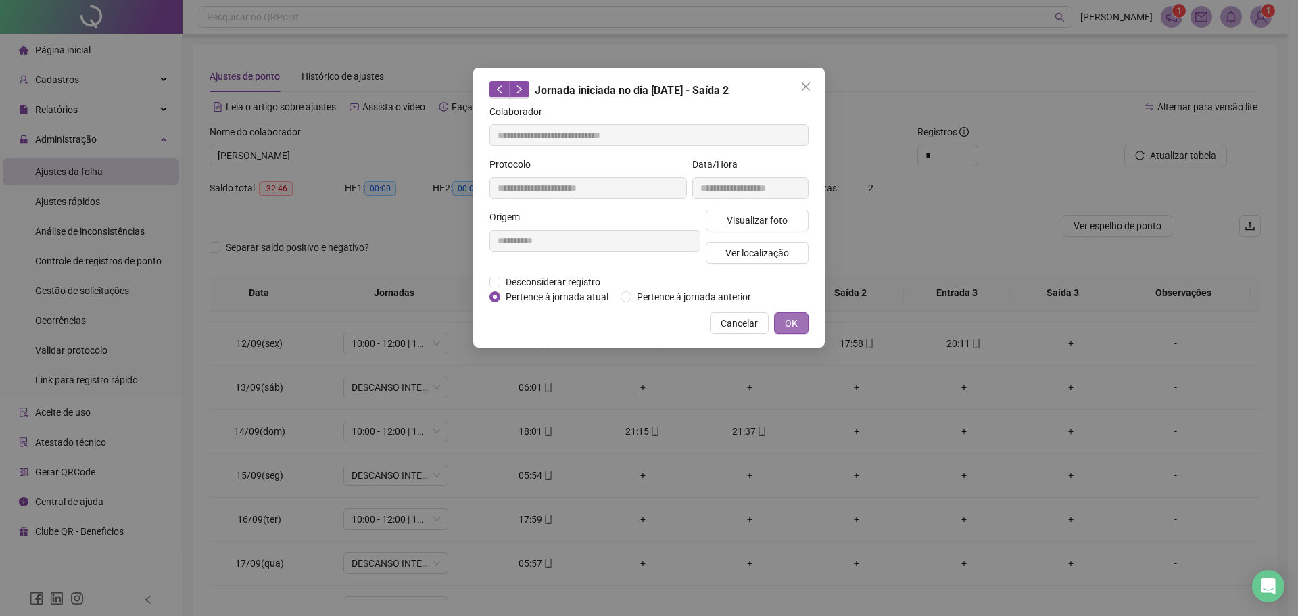
click at [787, 321] on span "OK" at bounding box center [791, 323] width 13 height 15
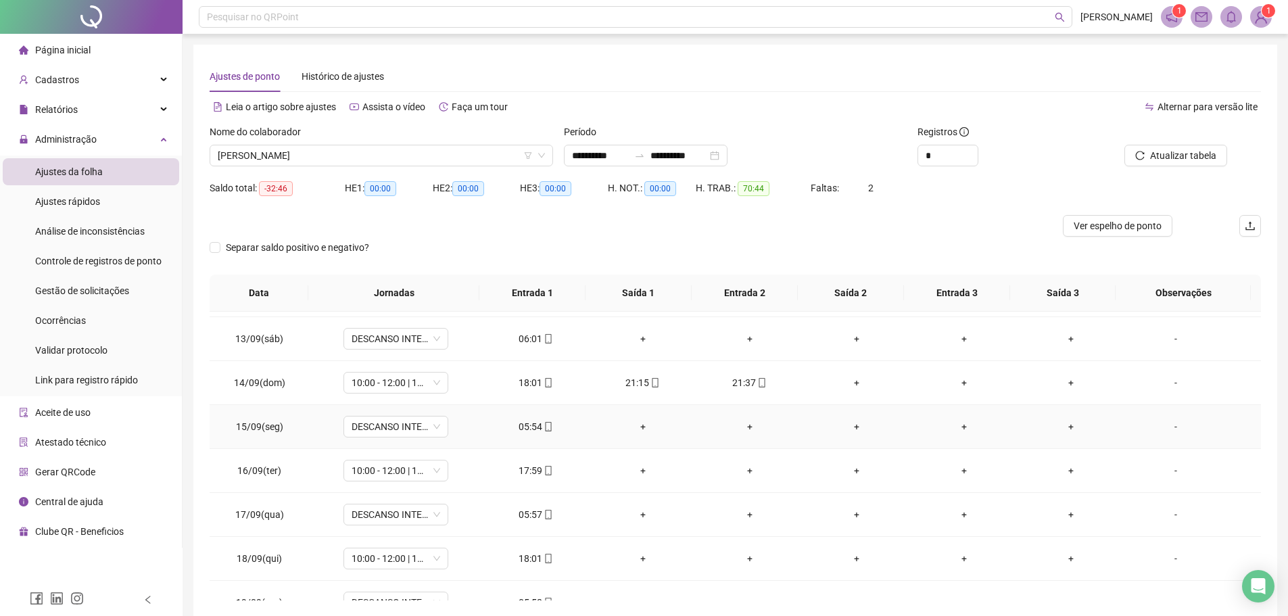
scroll to position [546, 0]
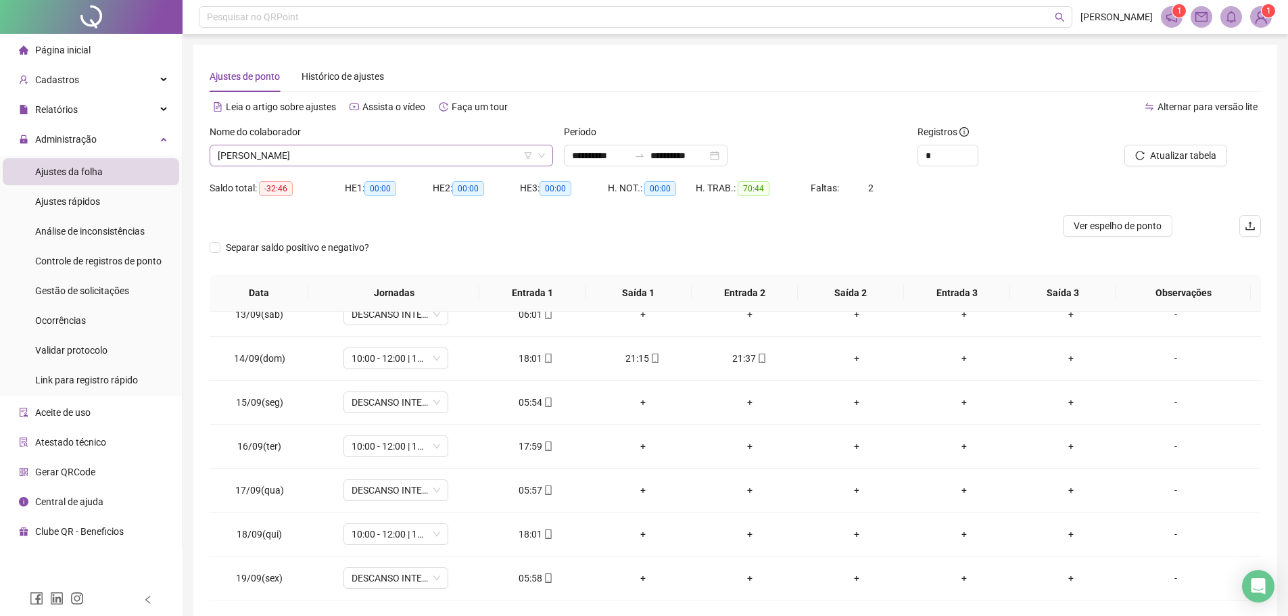
click at [402, 151] on span "LUCAS GABRIEL DOS SANTOS SILVA" at bounding box center [381, 155] width 327 height 20
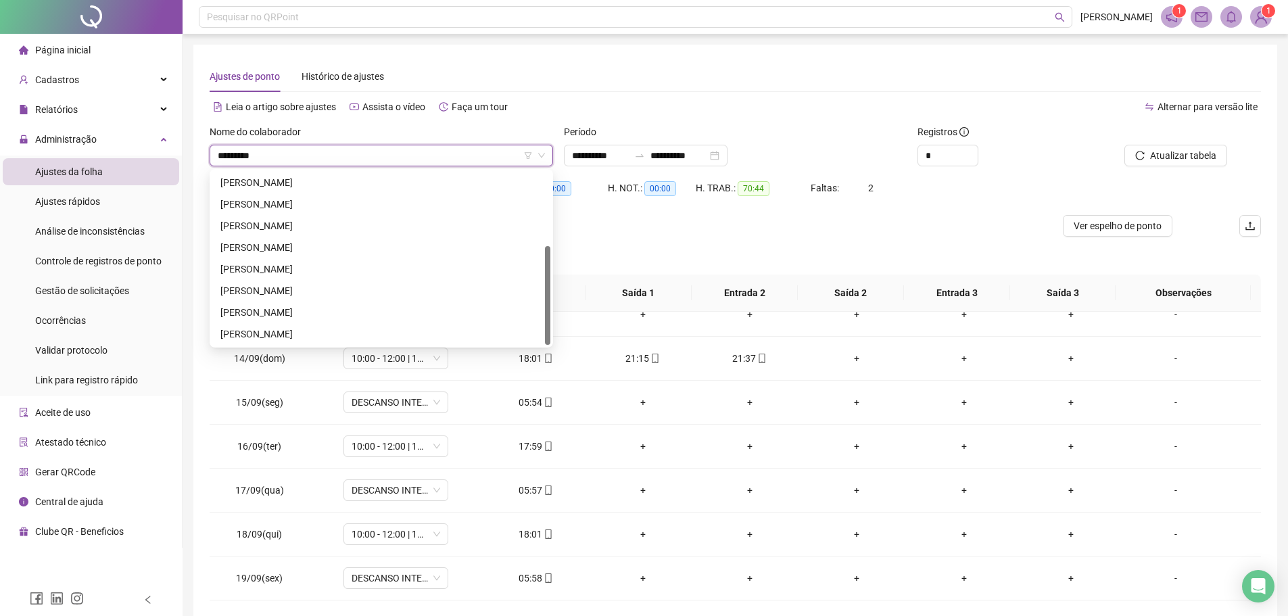
scroll to position [0, 0]
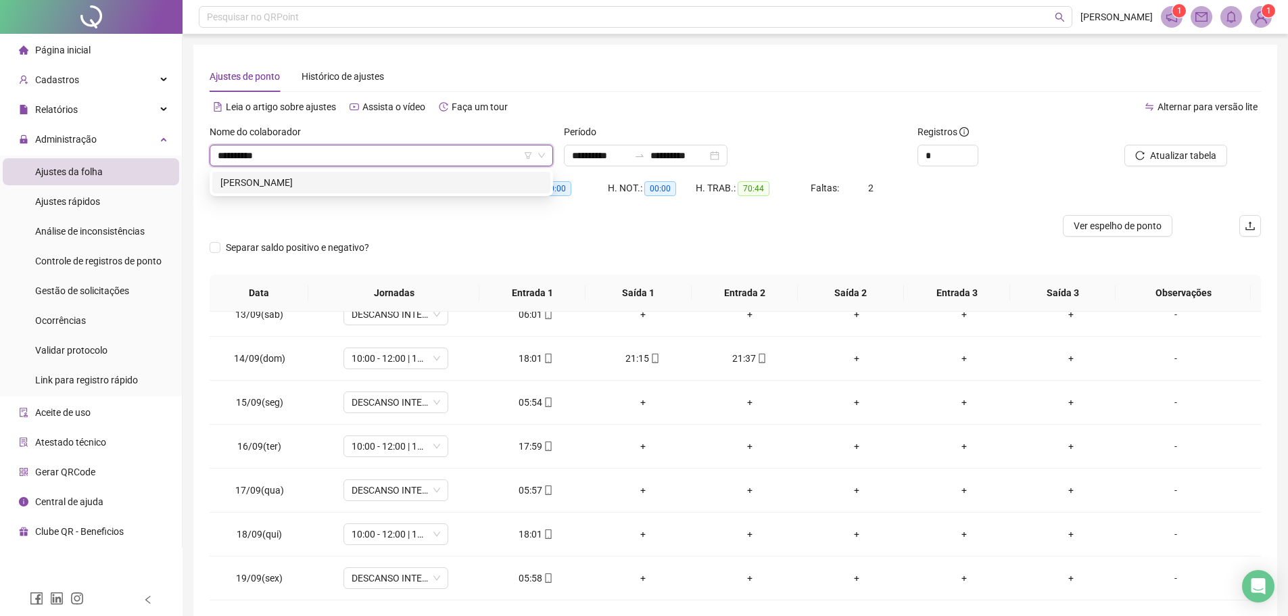
click at [337, 183] on div "ANTONIO DA SILVA" at bounding box center [381, 182] width 322 height 15
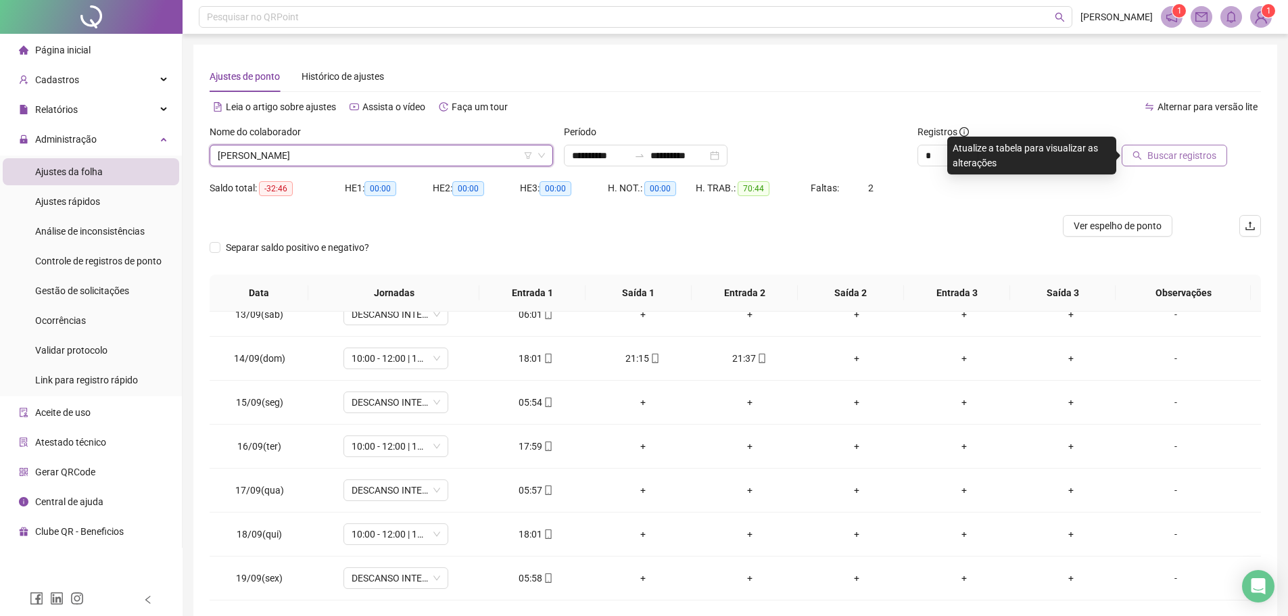
click at [1157, 155] on span "Buscar registros" at bounding box center [1181, 155] width 69 height 15
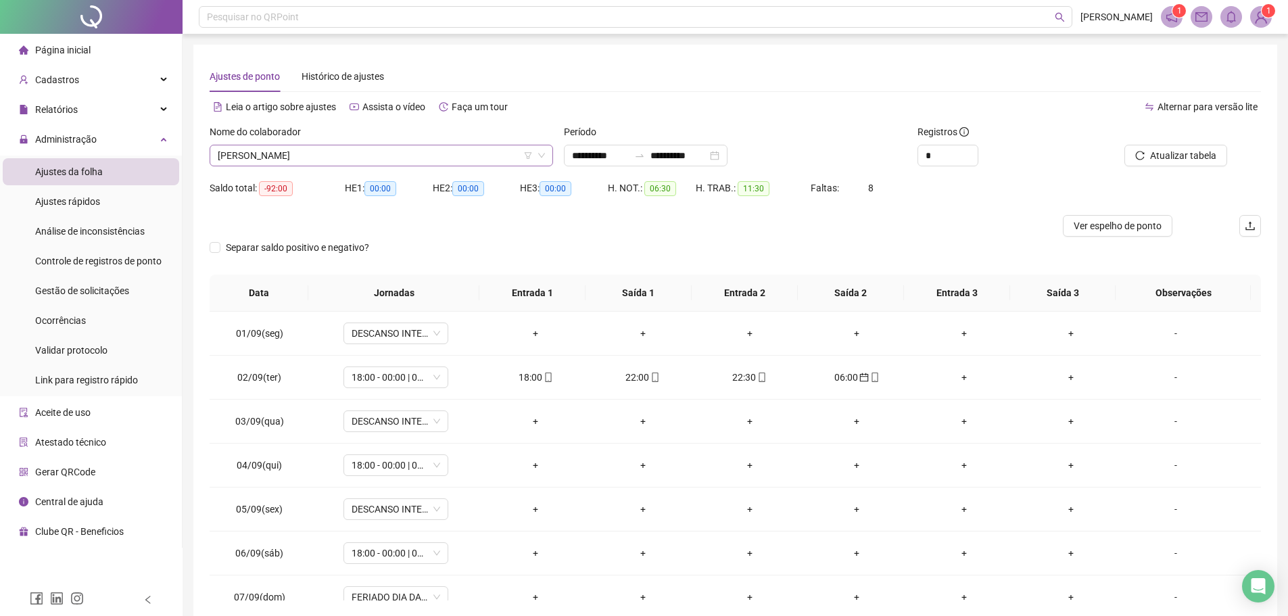
drag, startPoint x: 320, startPoint y: 166, endPoint x: 318, endPoint y: 158, distance: 7.9
click at [318, 160] on div "ANTONIO DA SILVA" at bounding box center [381, 156] width 343 height 22
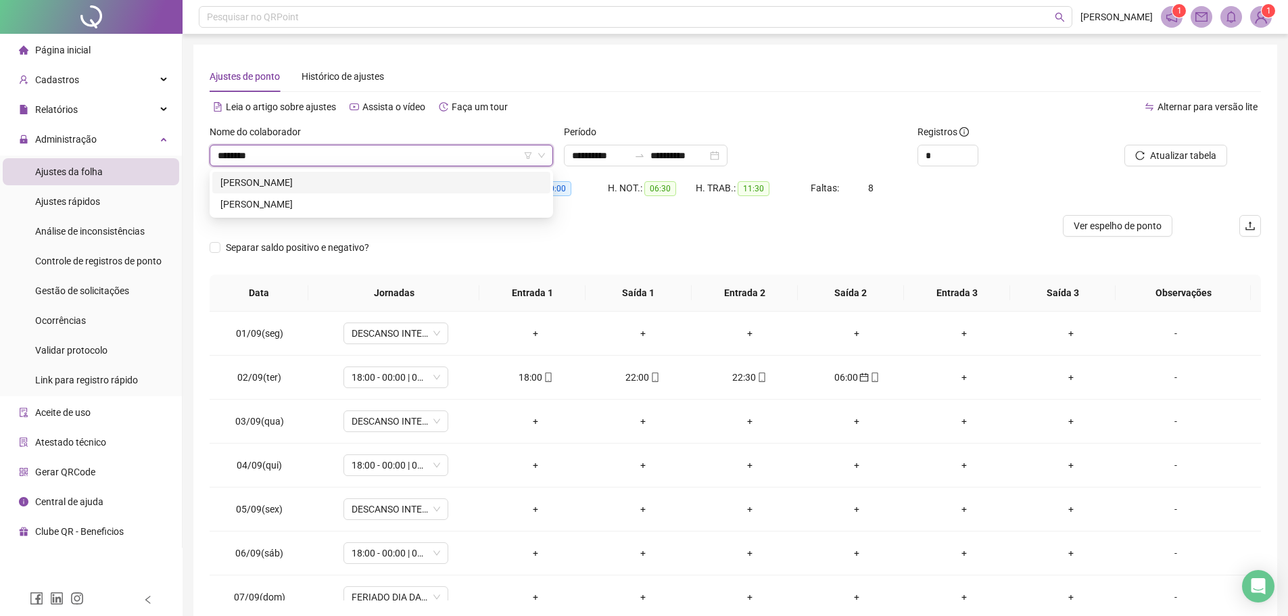
click at [332, 181] on div "PAULO ROBSON MENDES DE CARVALHO" at bounding box center [381, 182] width 322 height 15
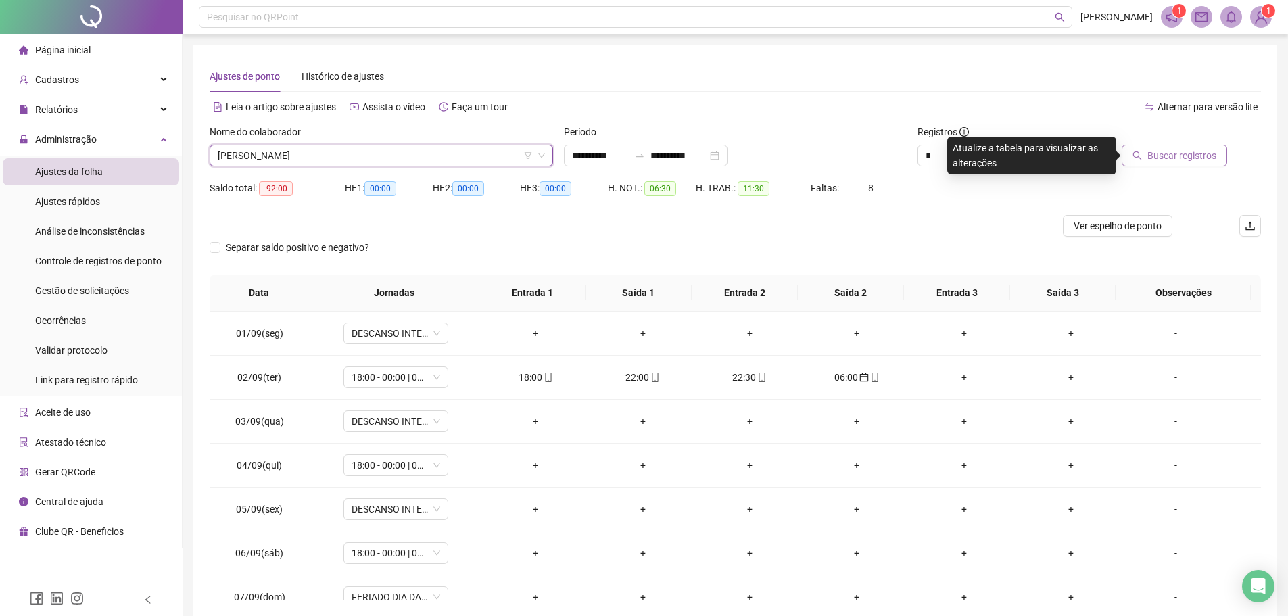
click at [1136, 155] on icon "search" at bounding box center [1136, 155] width 9 height 9
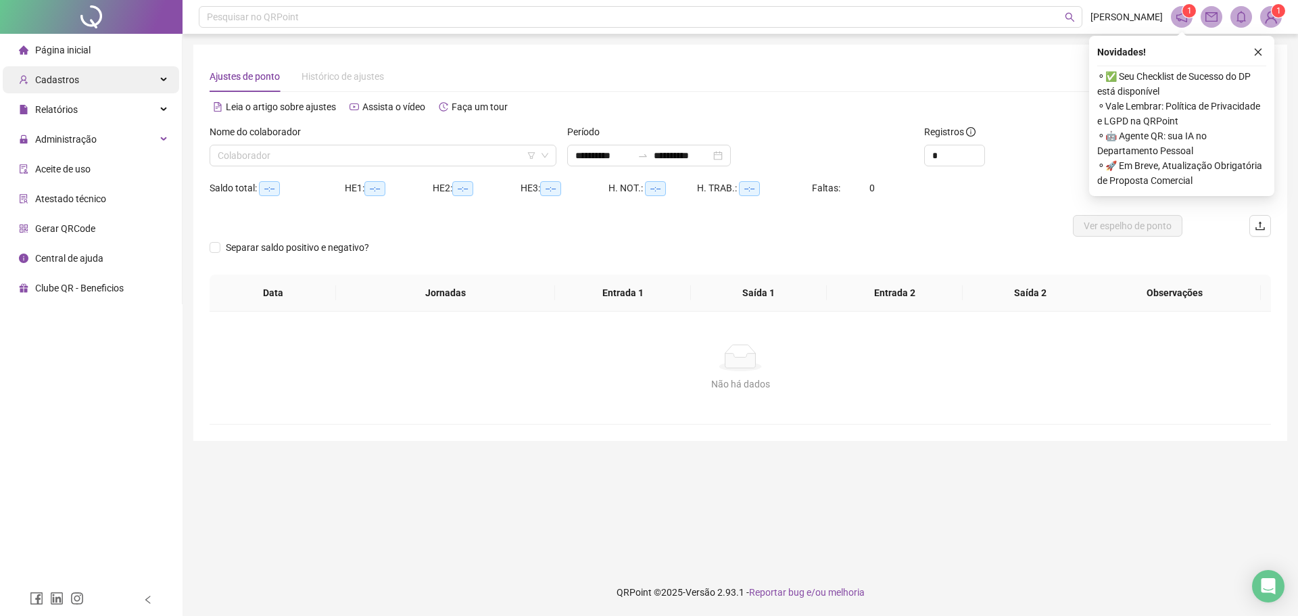
click at [76, 74] on span "Cadastros" at bounding box center [57, 79] width 44 height 11
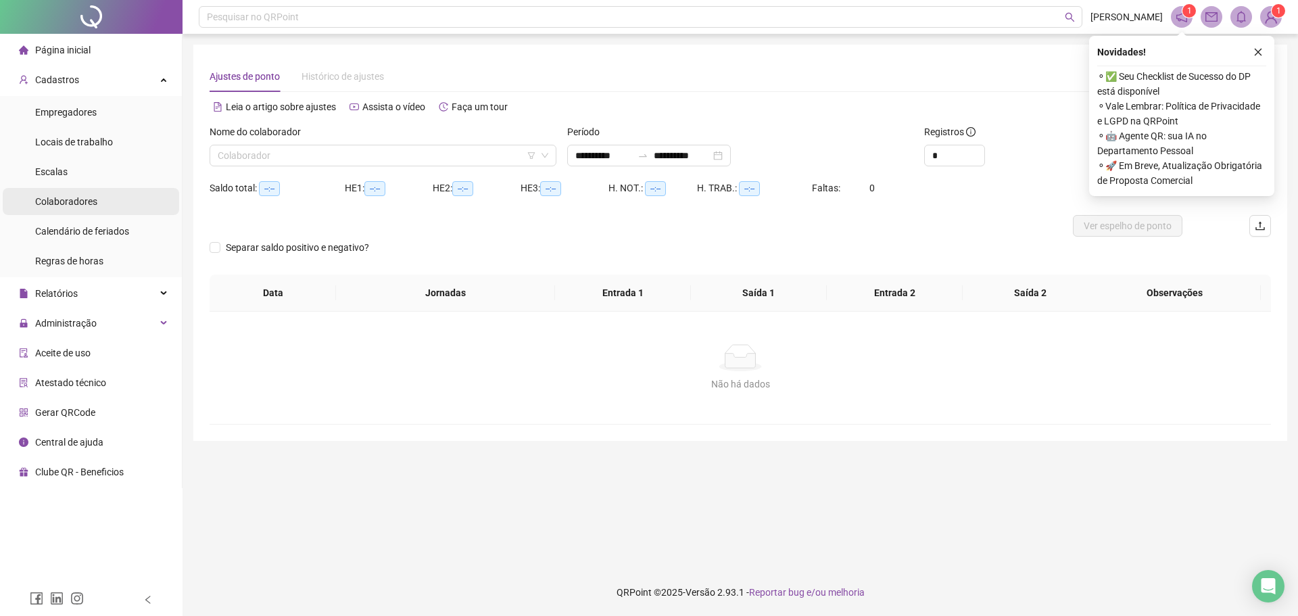
click at [77, 203] on span "Colaboradores" at bounding box center [66, 201] width 62 height 11
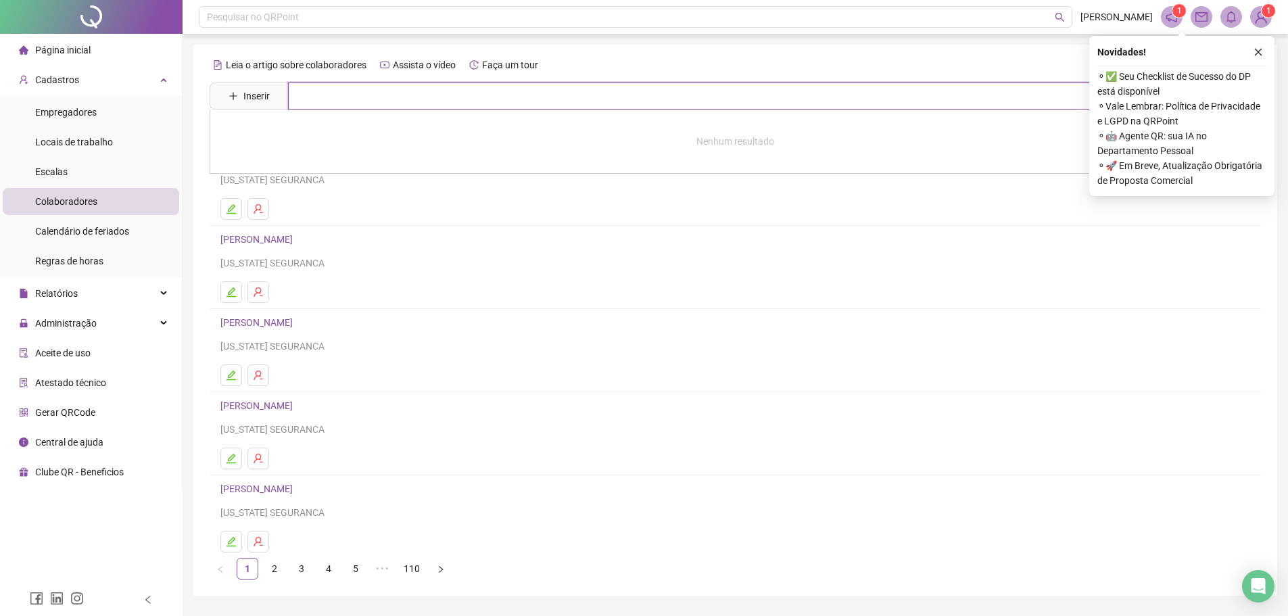
click at [331, 101] on input "text" at bounding box center [745, 95] width 914 height 27
type input "*******"
click at [1251, 49] on button "button" at bounding box center [1258, 52] width 16 height 16
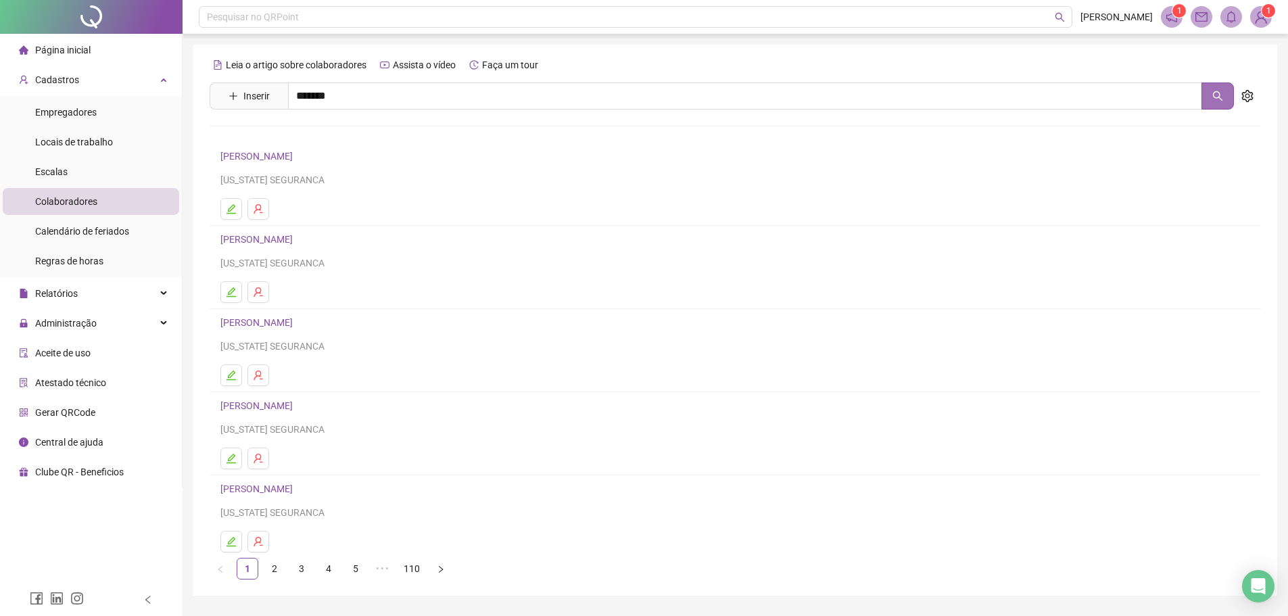
click at [1228, 93] on button "button" at bounding box center [1217, 95] width 32 height 27
click at [1222, 89] on button "button" at bounding box center [1217, 95] width 32 height 27
click at [364, 106] on input "*******" at bounding box center [745, 95] width 914 height 27
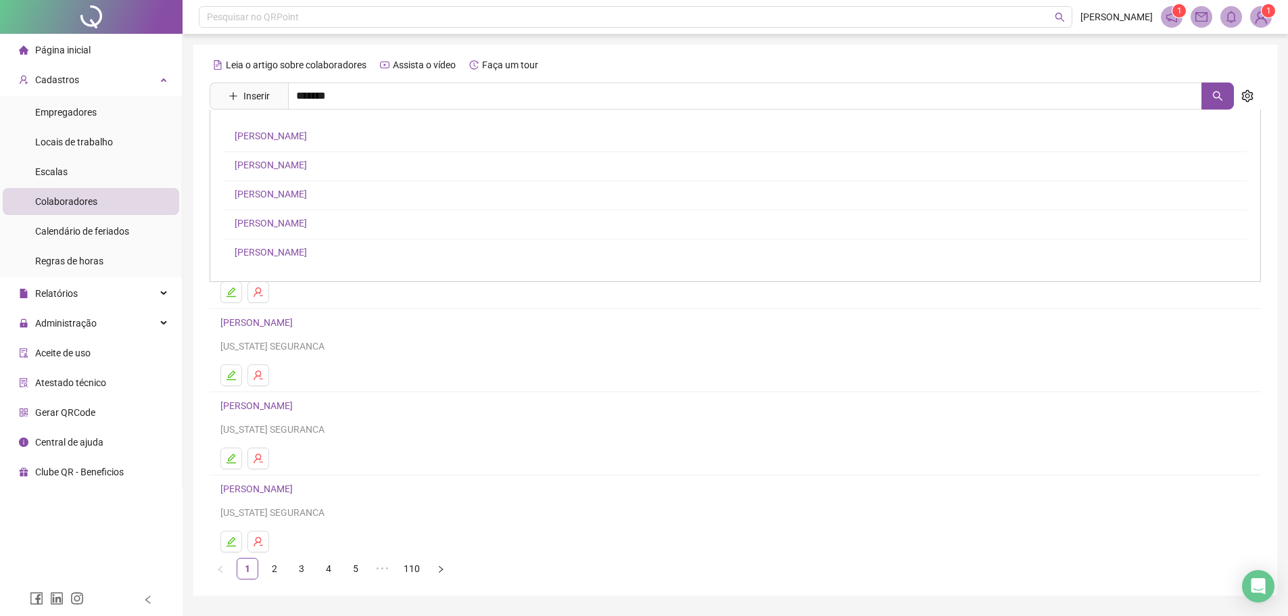
click at [332, 152] on div "[PERSON_NAME] [PERSON_NAME] [PERSON_NAME]" at bounding box center [735, 196] width 1051 height 172
click at [297, 160] on link "[PERSON_NAME]" at bounding box center [258, 156] width 76 height 11
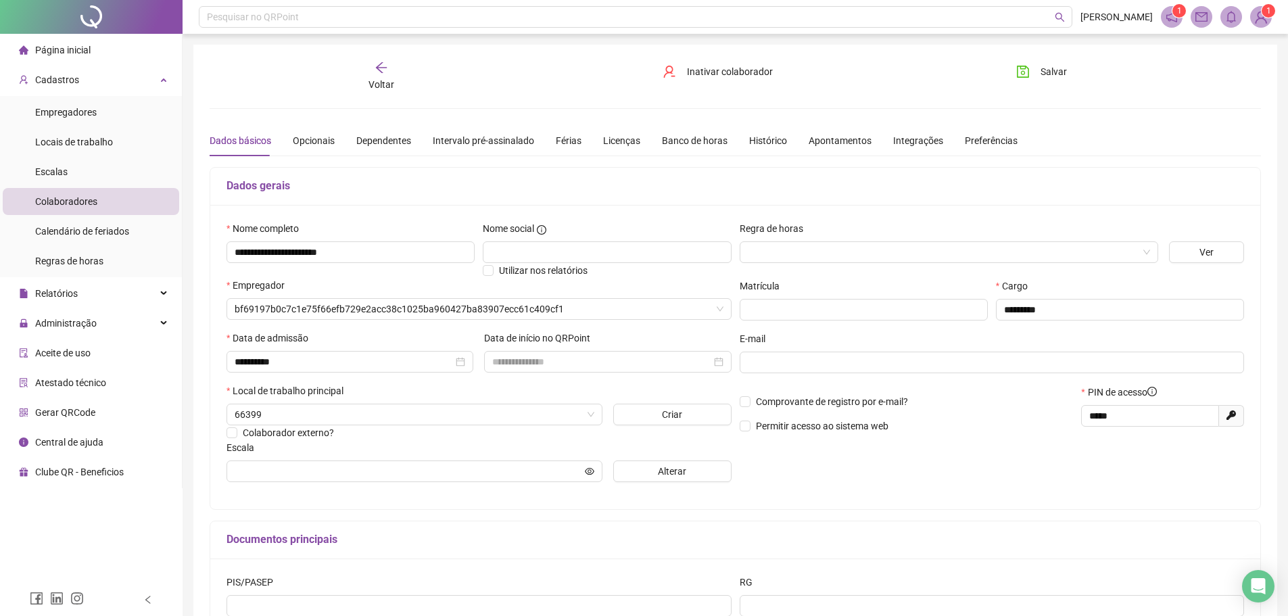
type input "**********"
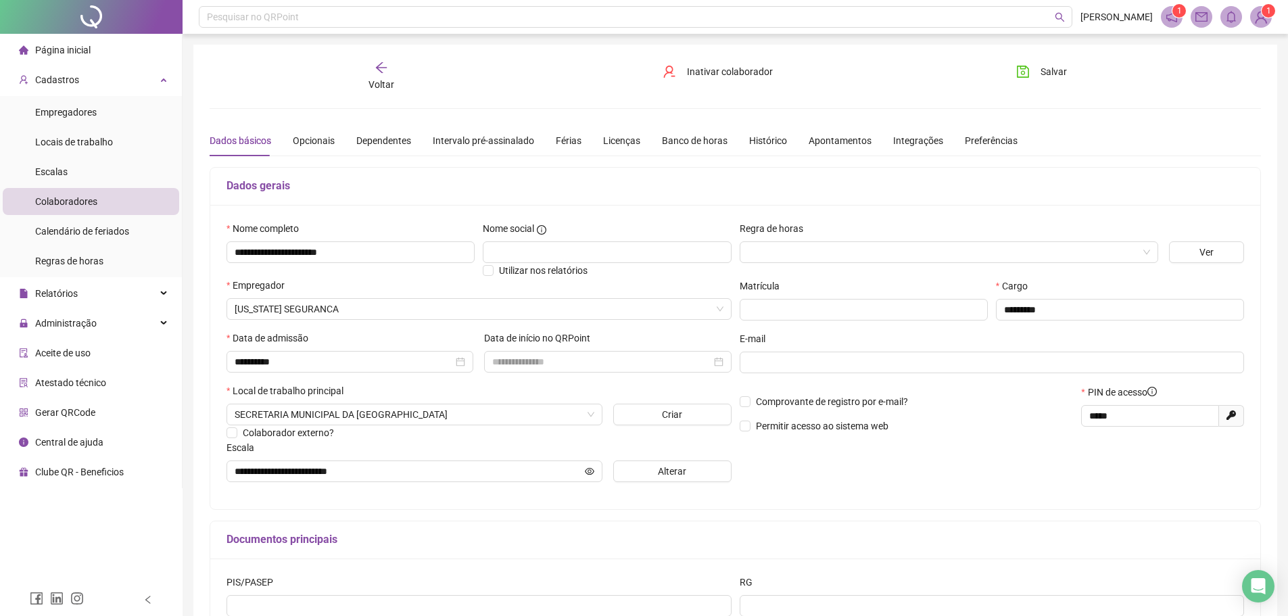
click at [385, 74] on icon "arrow-left" at bounding box center [382, 68] width 14 height 14
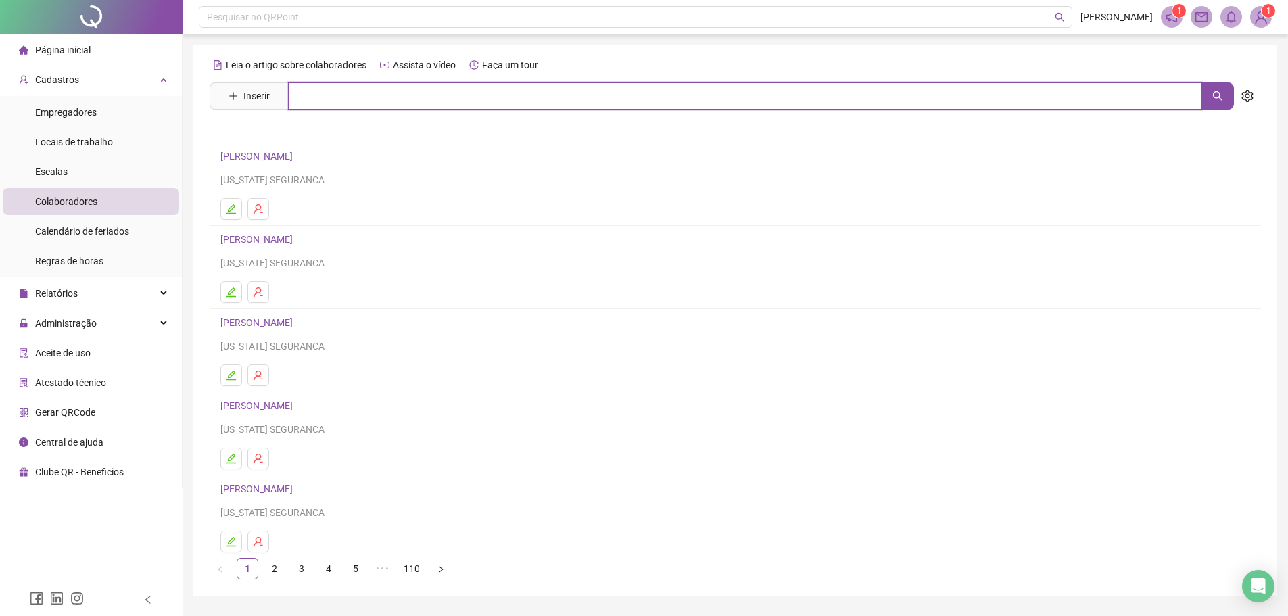
click at [385, 97] on input "text" at bounding box center [745, 95] width 914 height 27
click at [1221, 92] on icon "search" at bounding box center [1217, 96] width 11 height 11
type input "*********"
click at [307, 166] on link "[PERSON_NAME]" at bounding box center [271, 165] width 72 height 11
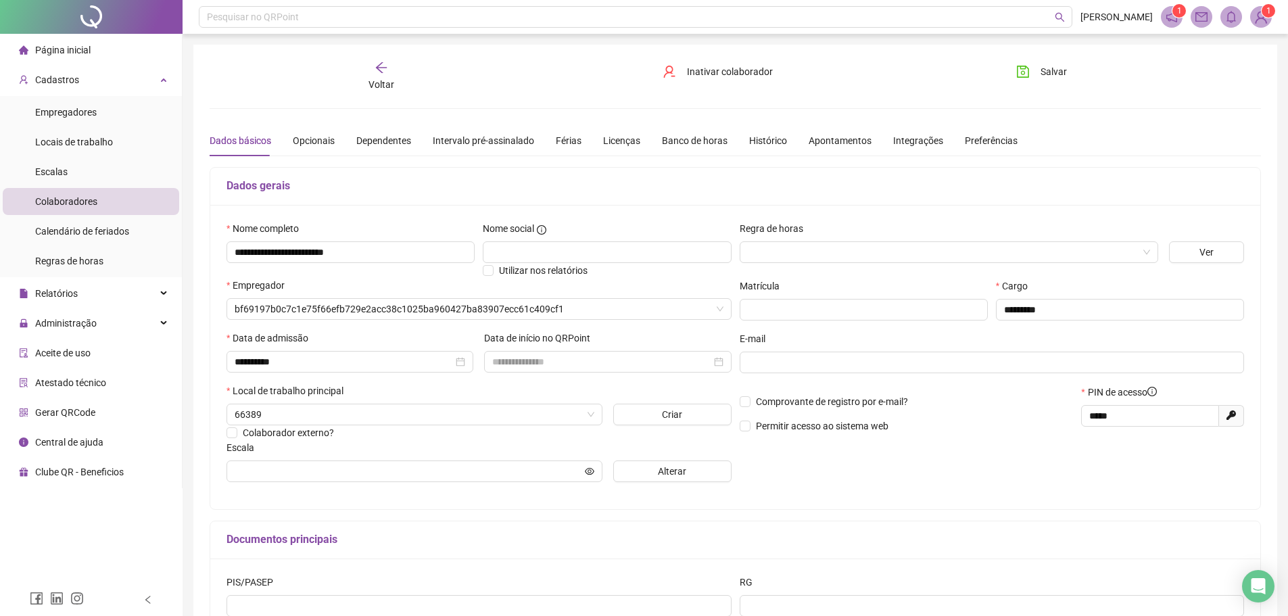
type input "**********"
click at [561, 142] on div "Férias" at bounding box center [569, 140] width 26 height 15
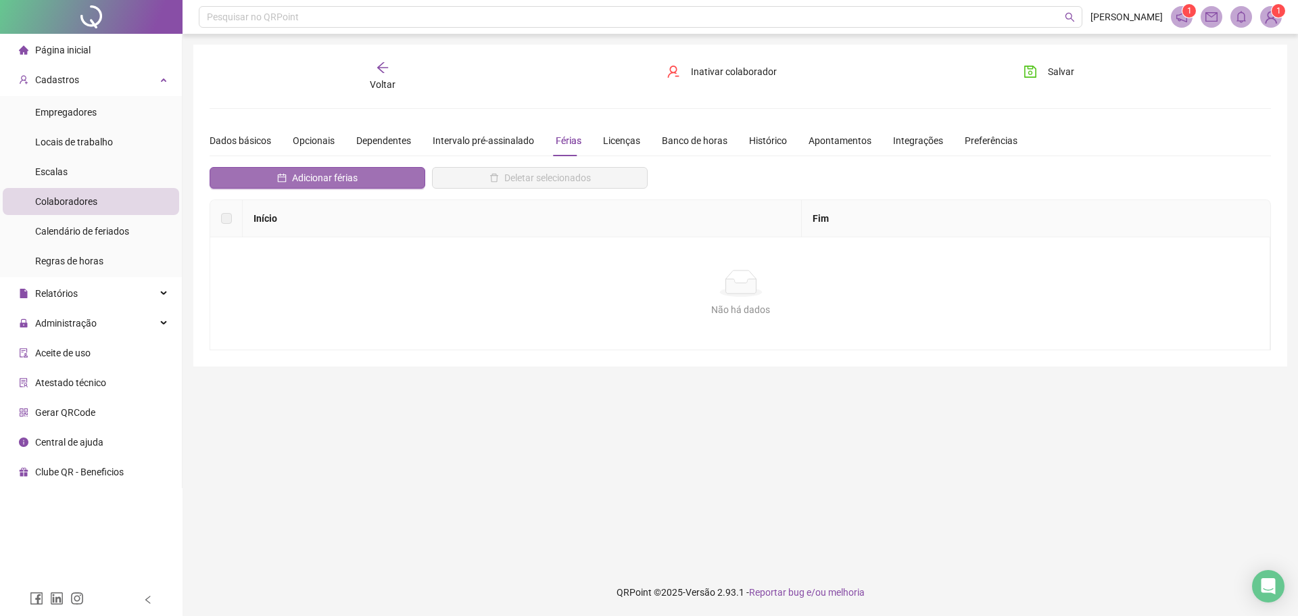
click at [354, 180] on span "Adicionar férias" at bounding box center [325, 177] width 66 height 15
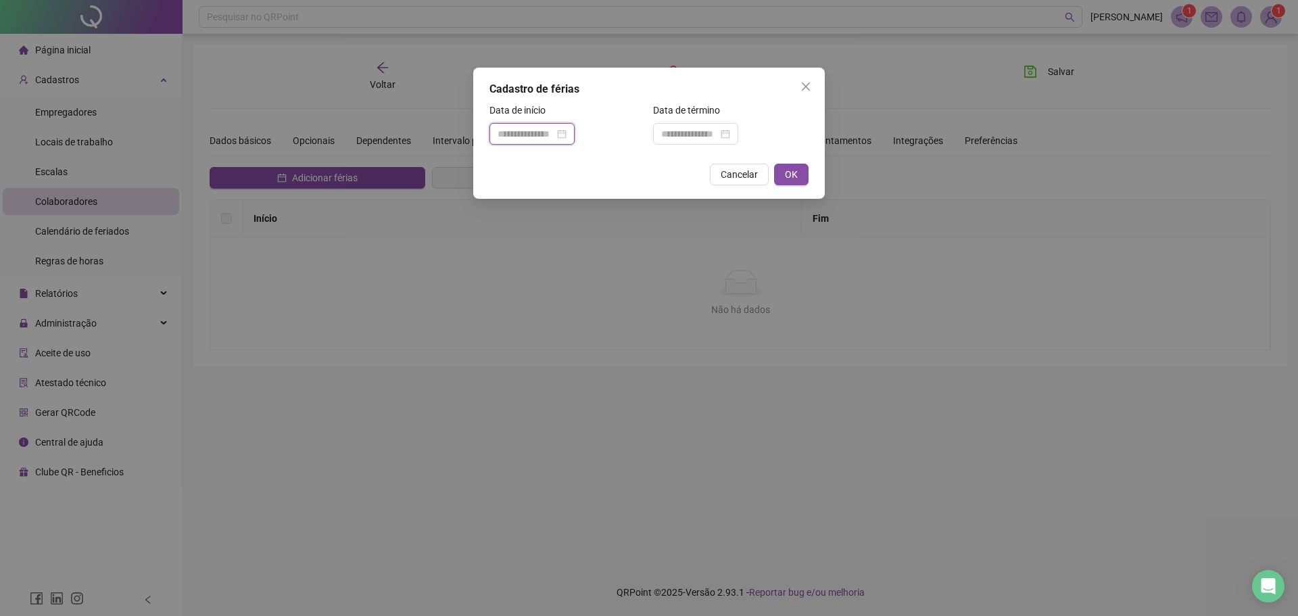
click at [536, 135] on input at bounding box center [526, 133] width 57 height 15
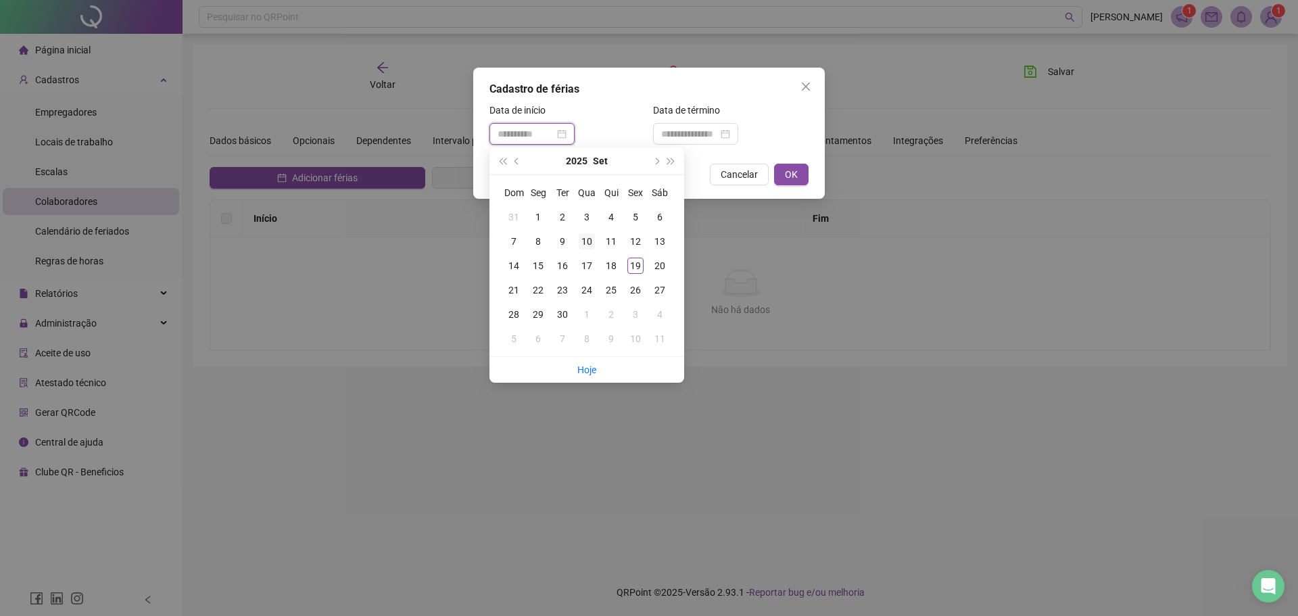
type input "**********"
click at [590, 245] on div "10" at bounding box center [587, 241] width 16 height 16
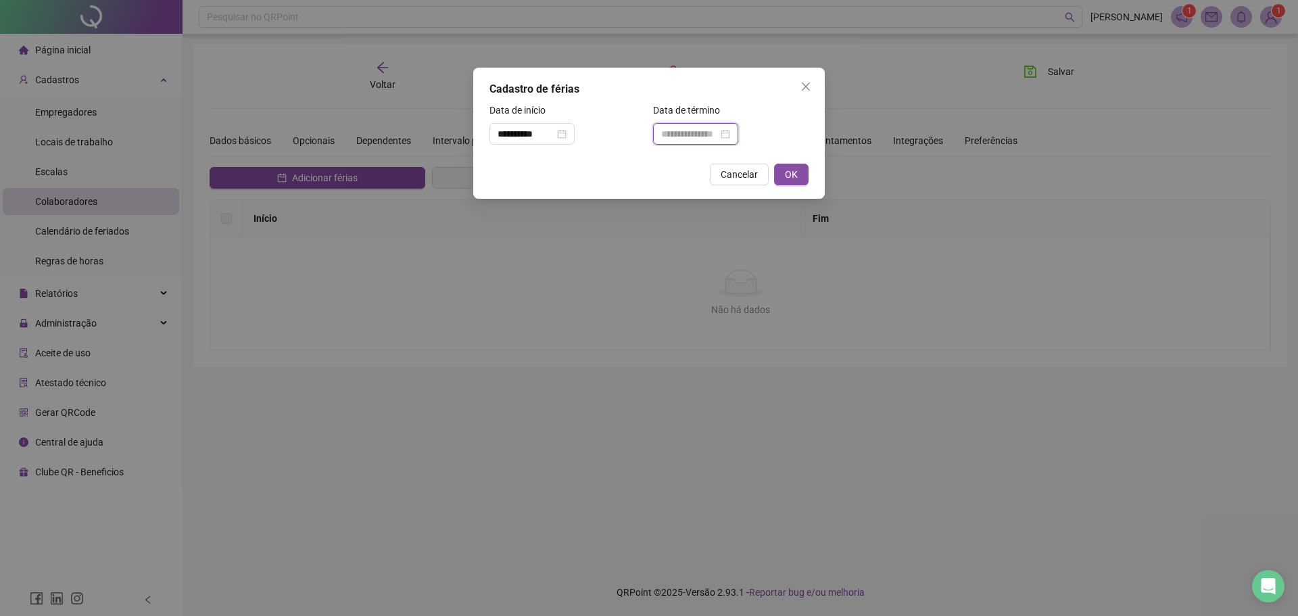
click at [696, 130] on input at bounding box center [689, 133] width 57 height 15
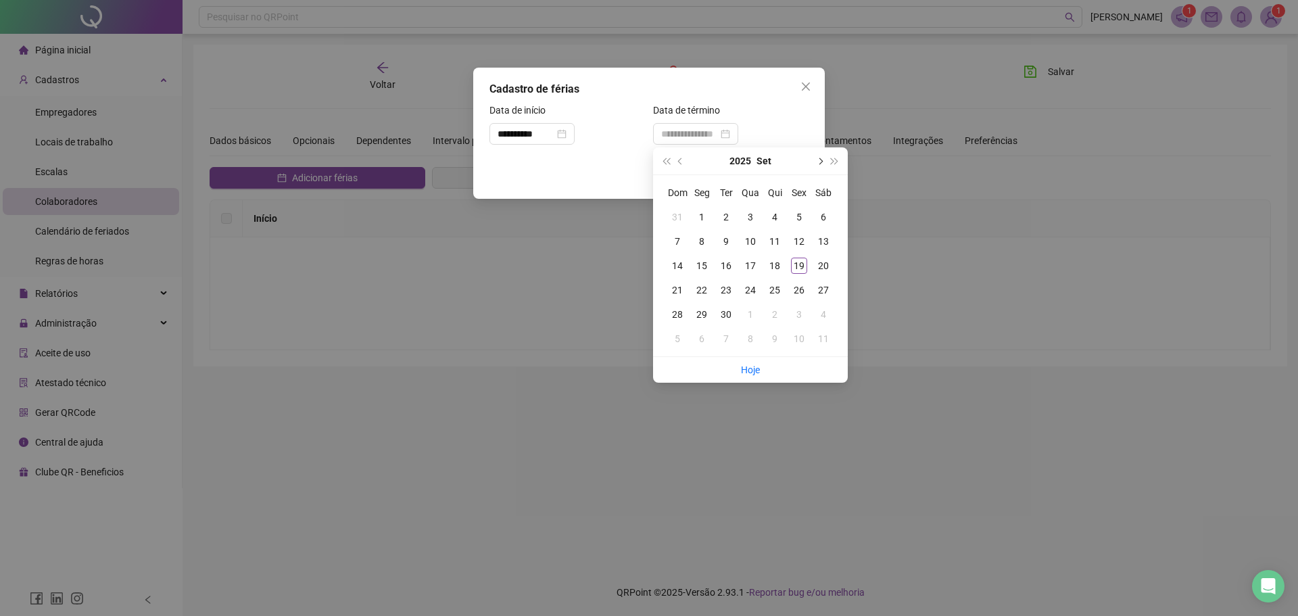
click at [815, 162] on button "next-year" at bounding box center [819, 160] width 15 height 27
type input "**********"
click at [766, 237] on td "9" at bounding box center [775, 241] width 24 height 24
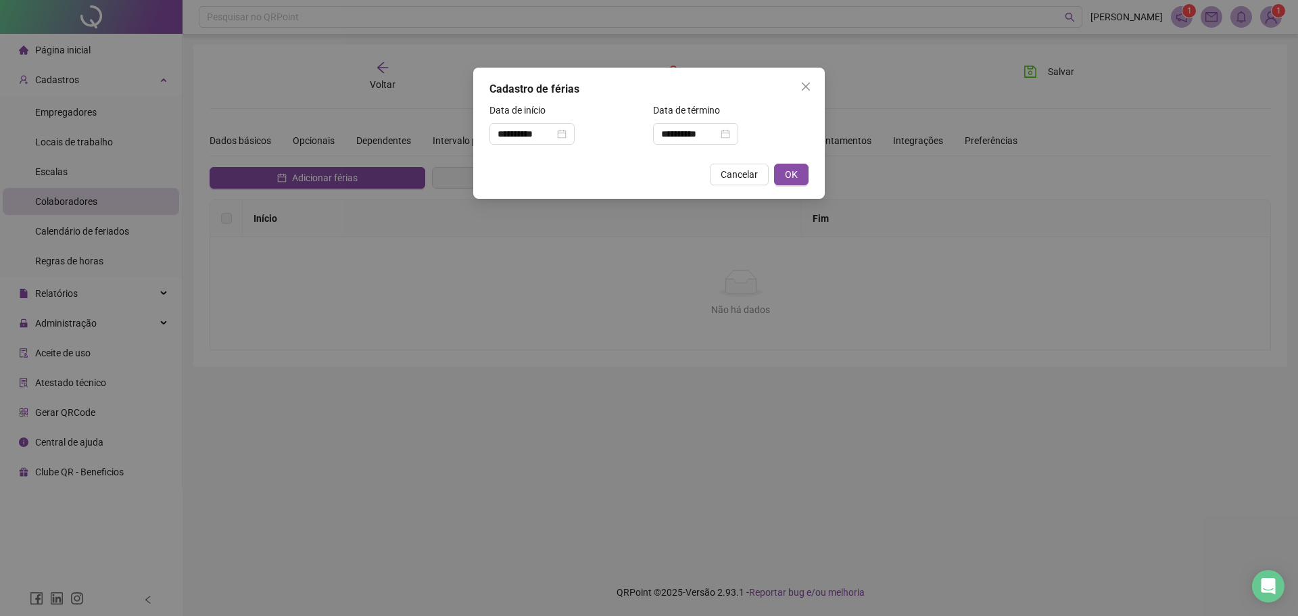
click at [793, 161] on div "**********" at bounding box center [649, 133] width 352 height 131
click at [793, 168] on span "OK" at bounding box center [791, 174] width 13 height 15
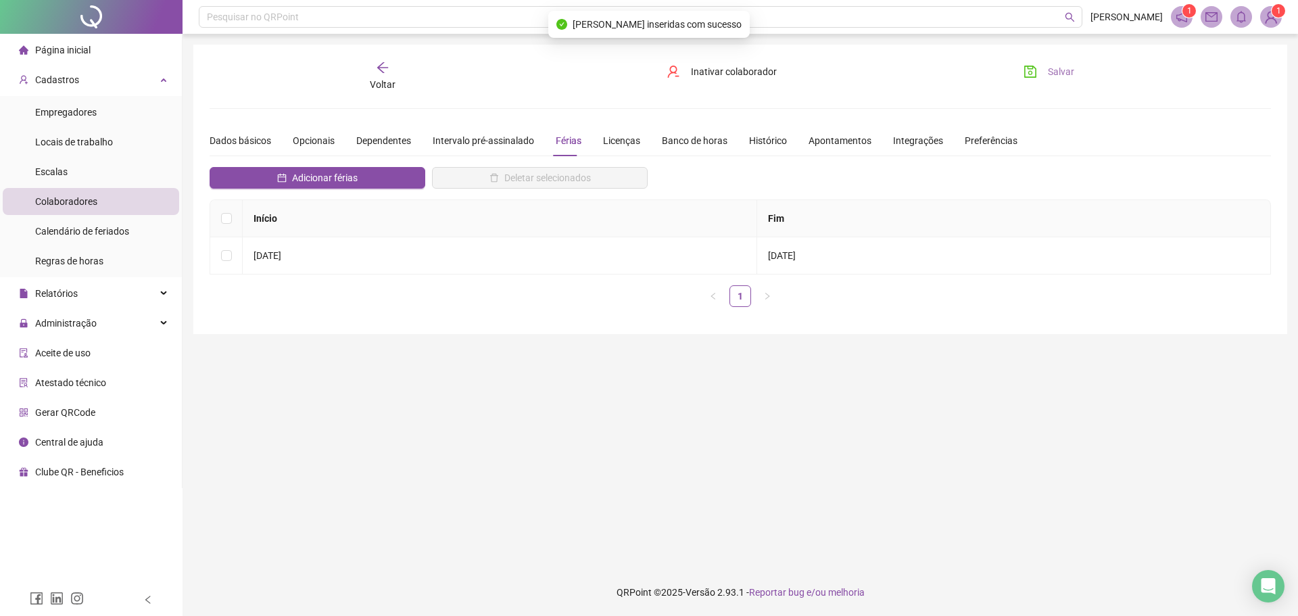
click at [1032, 74] on icon "save" at bounding box center [1031, 72] width 12 height 12
click at [66, 322] on span "Administração" at bounding box center [66, 323] width 62 height 11
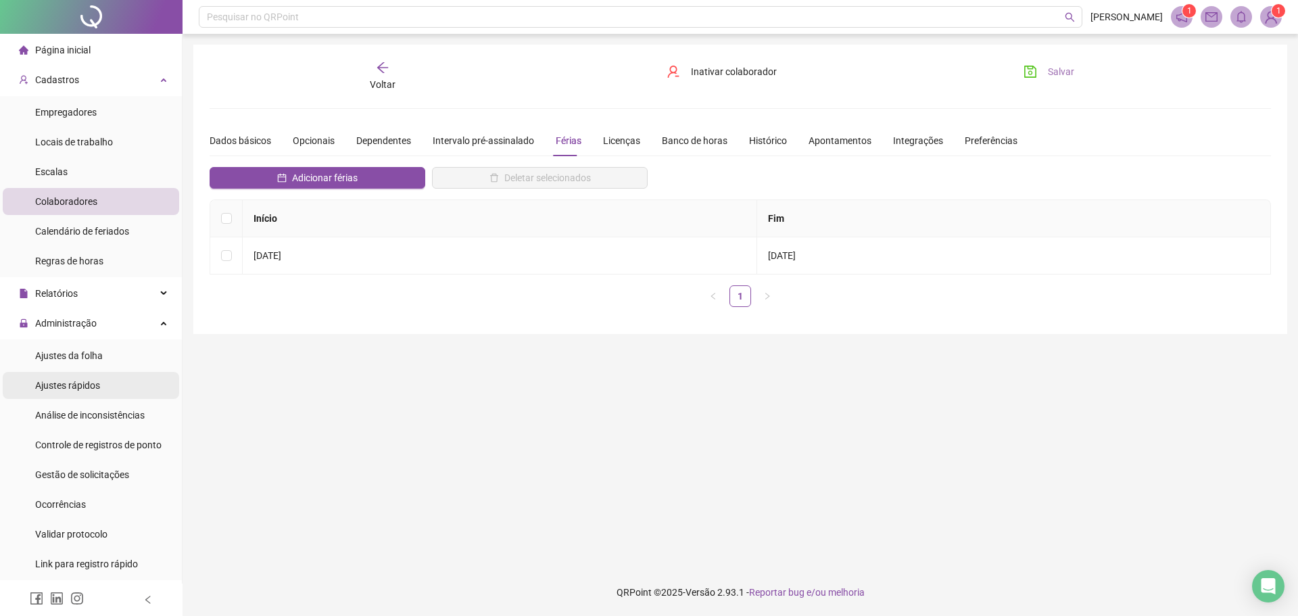
click at [83, 381] on span "Ajustes rápidos" at bounding box center [67, 385] width 65 height 11
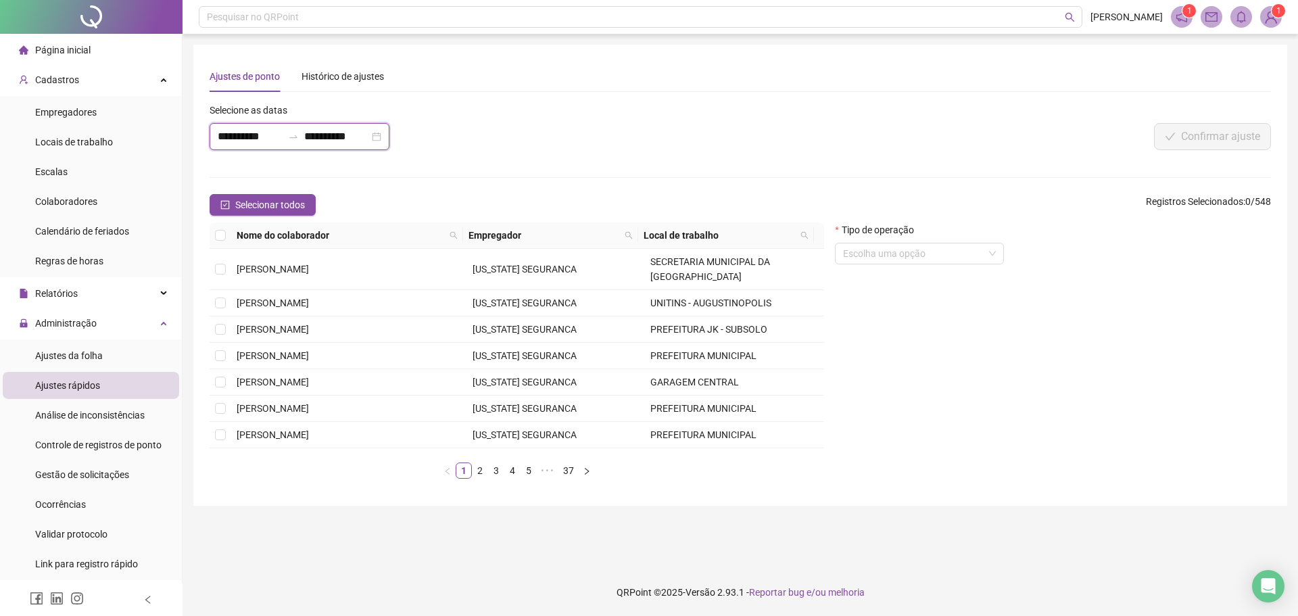
click at [243, 137] on input "**********" at bounding box center [250, 136] width 65 height 16
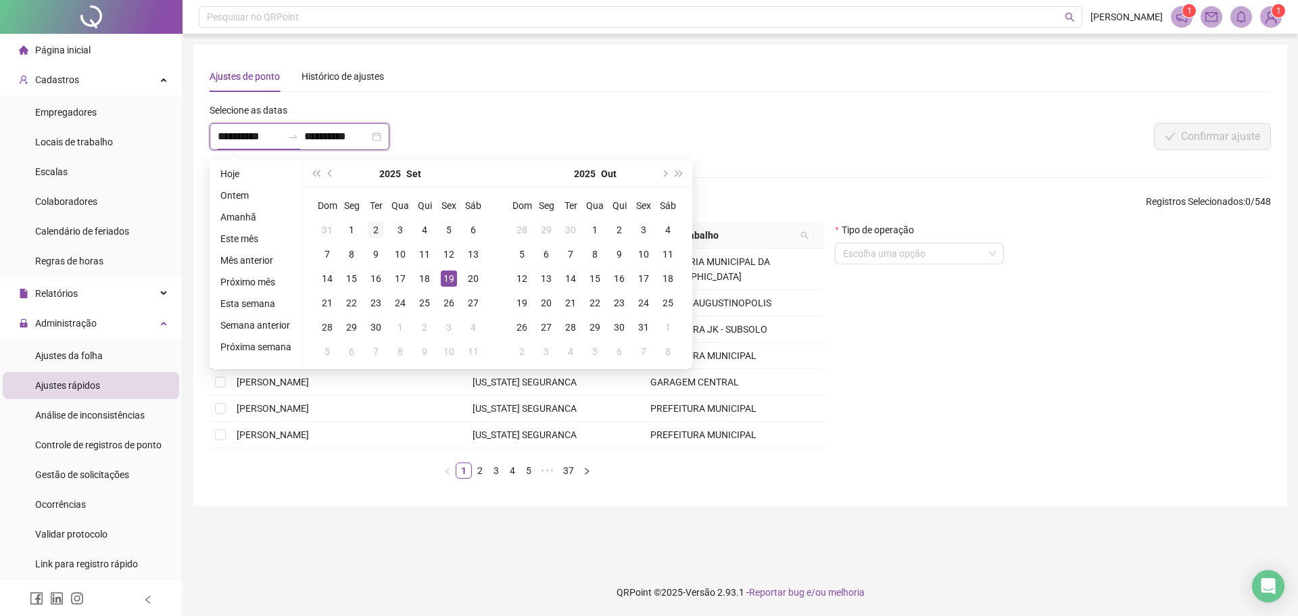
type input "**********"
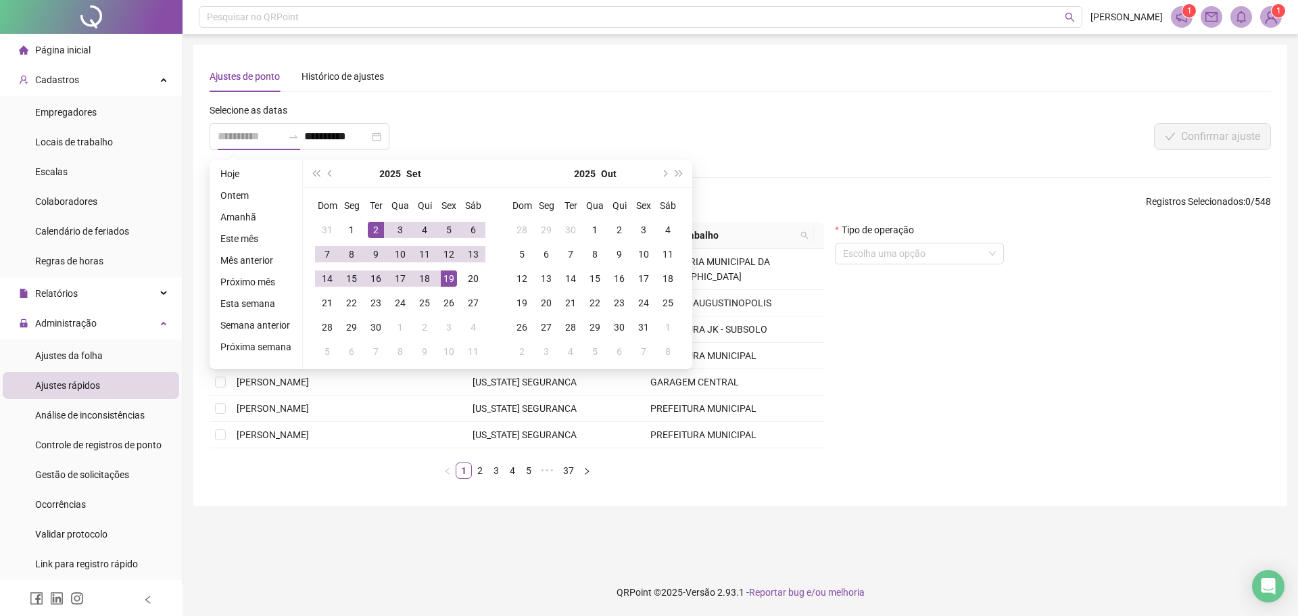
click at [375, 227] on div "2" at bounding box center [376, 230] width 16 height 16
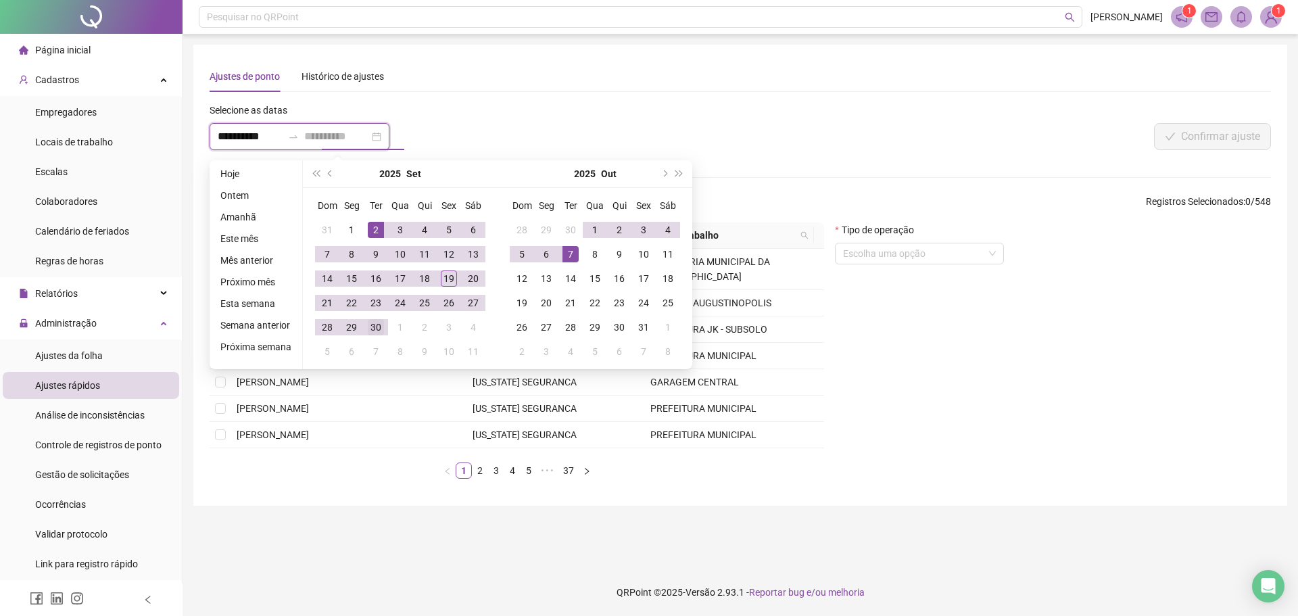
type input "**********"
click at [372, 322] on div "30" at bounding box center [376, 327] width 16 height 16
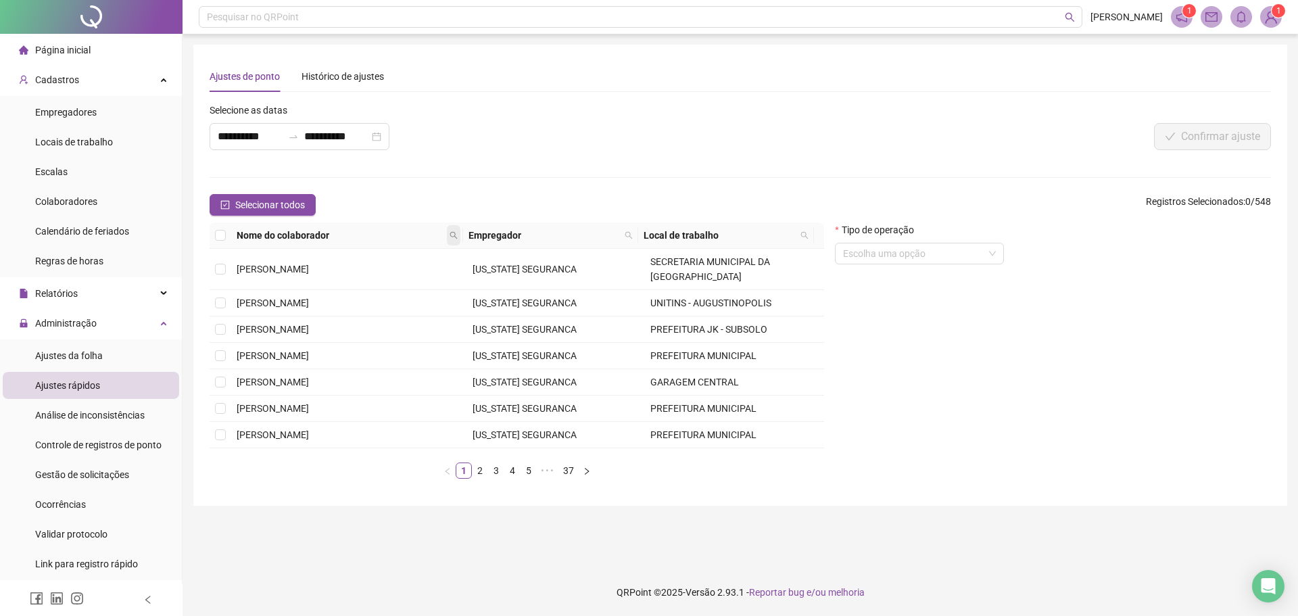
click at [452, 231] on icon "search" at bounding box center [454, 235] width 8 height 8
type input "*********"
click at [360, 277] on span "Buscar" at bounding box center [371, 283] width 30 height 15
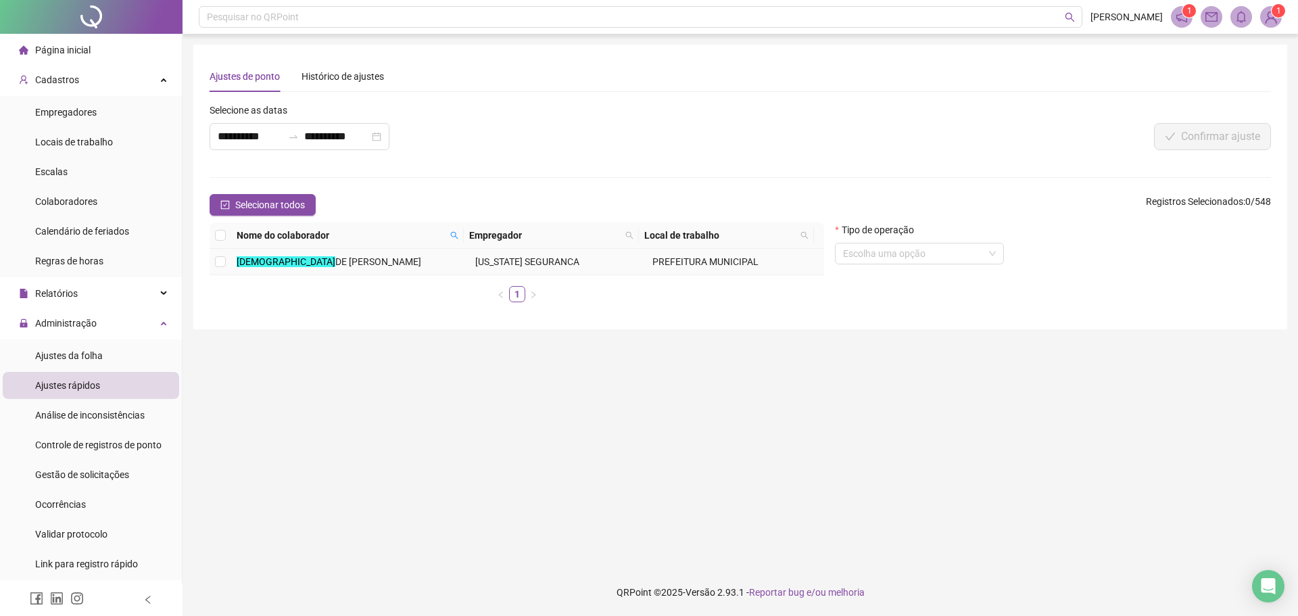
click at [349, 258] on span "DE [PERSON_NAME]" at bounding box center [378, 261] width 86 height 11
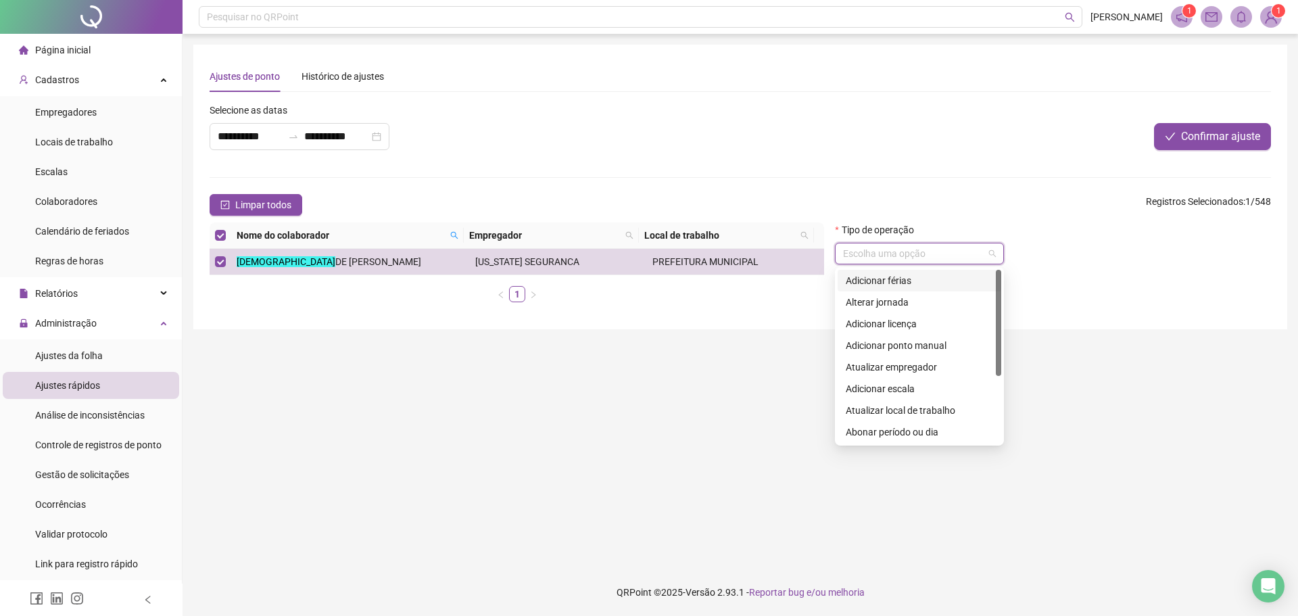
click at [921, 249] on input "search" at bounding box center [913, 253] width 141 height 20
click at [64, 193] on div "Colaboradores" at bounding box center [66, 201] width 62 height 27
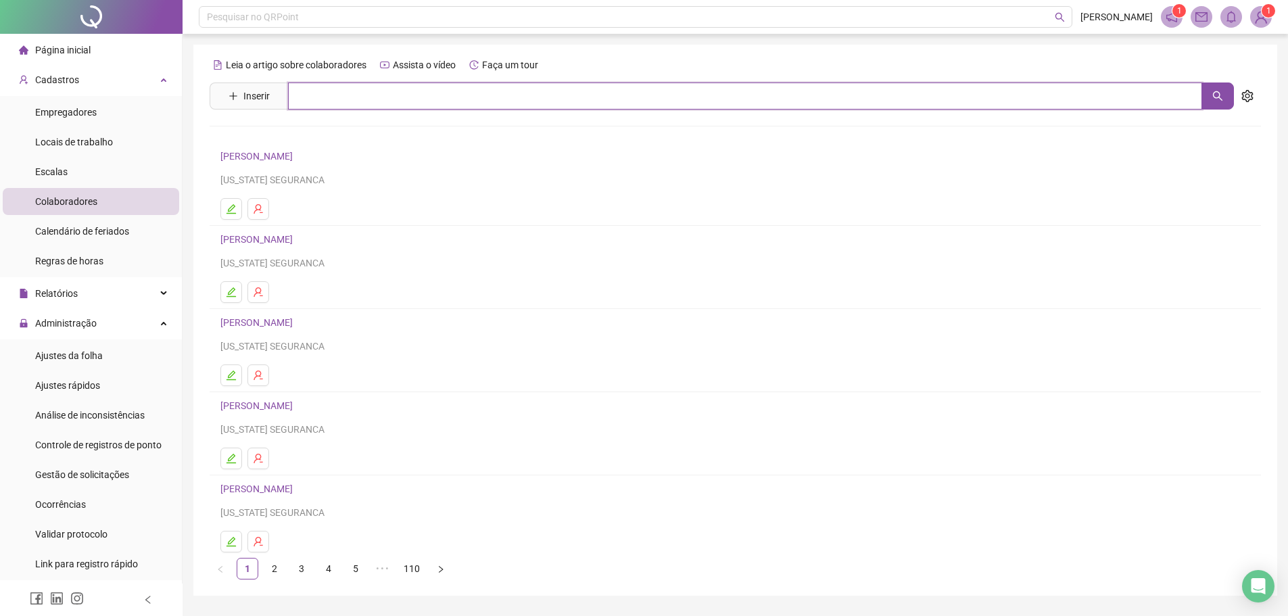
click at [322, 95] on input "text" at bounding box center [745, 95] width 914 height 27
click at [1216, 92] on icon "search" at bounding box center [1217, 95] width 9 height 9
type input "*********"
click at [374, 137] on link "[DEMOGRAPHIC_DATA][PERSON_NAME]" at bounding box center [320, 135] width 171 height 11
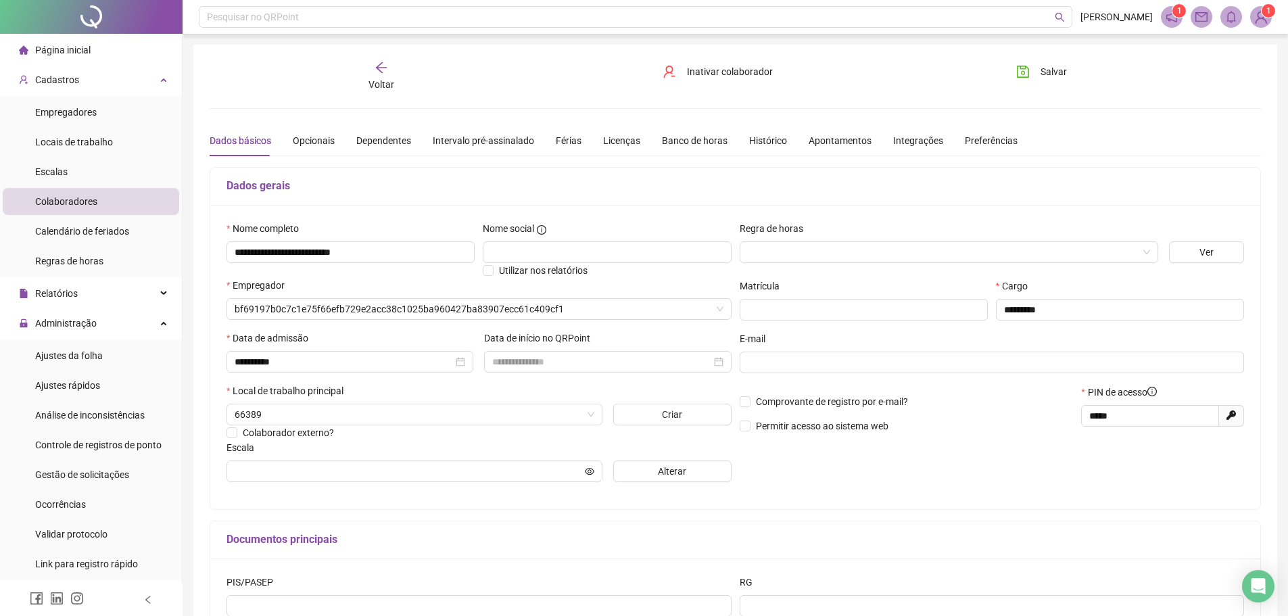
type input "**********"
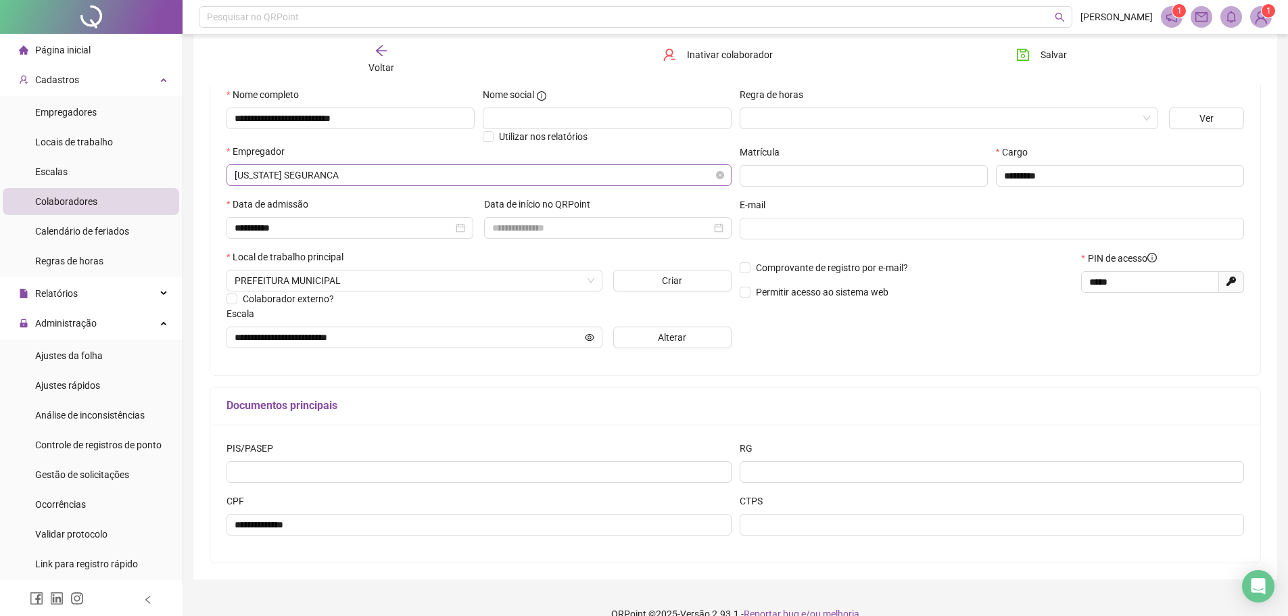
scroll to position [135, 0]
click at [665, 331] on span "Alterar" at bounding box center [672, 336] width 28 height 15
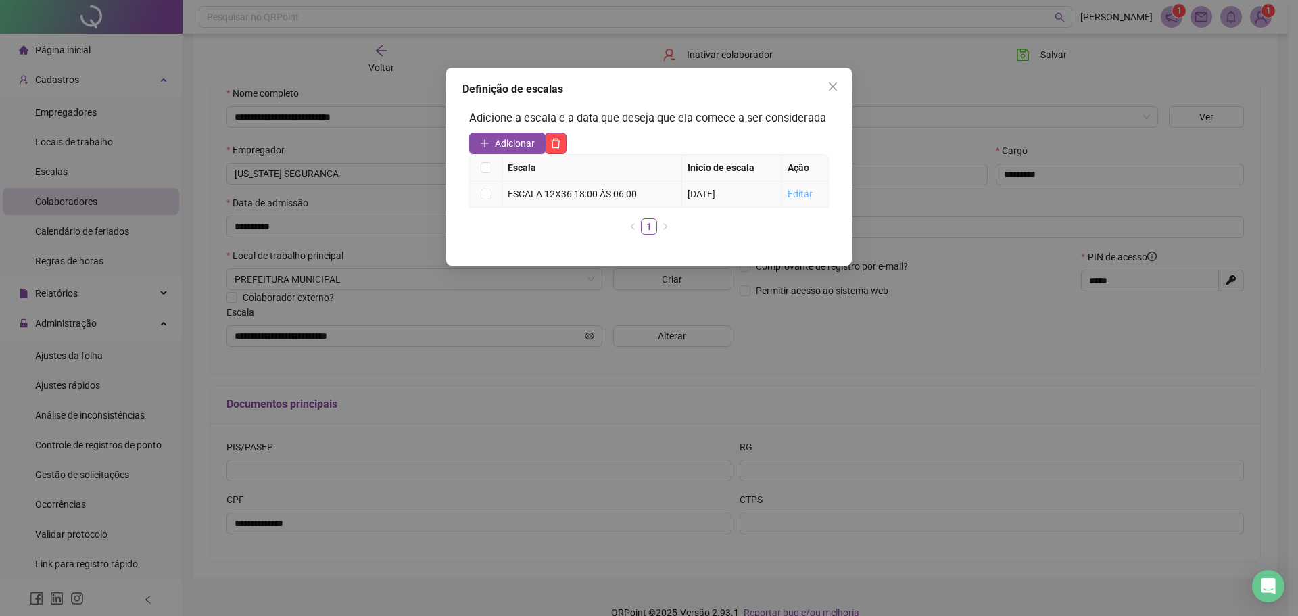
click at [804, 197] on link "Editar" at bounding box center [800, 194] width 25 height 11
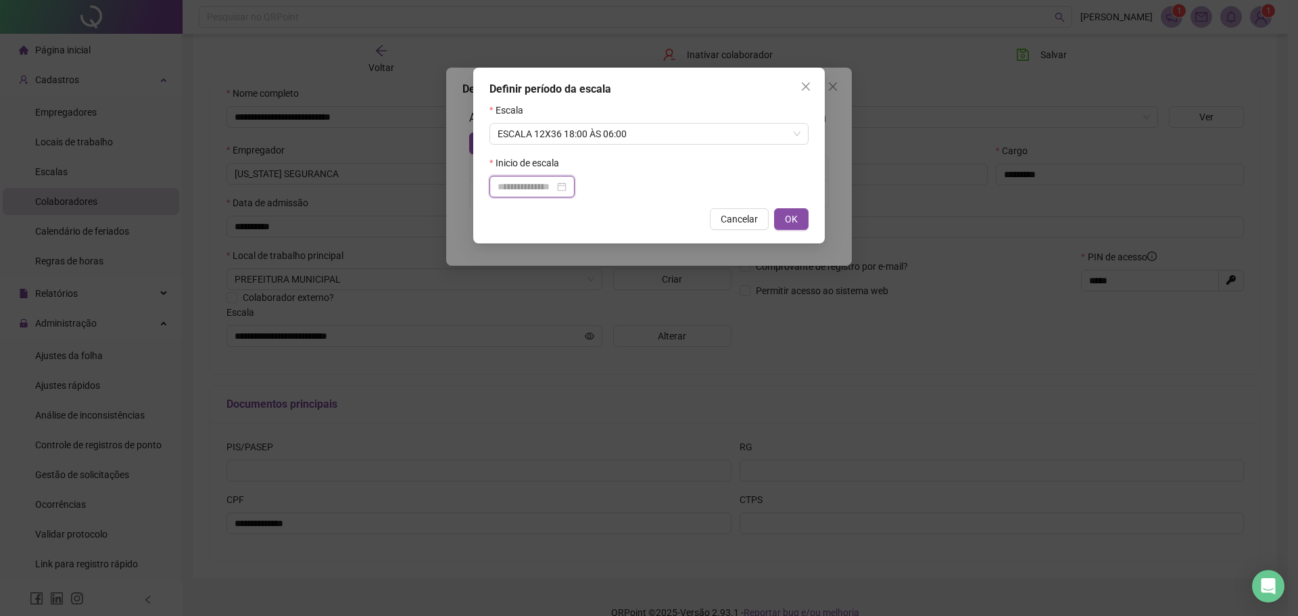
click at [554, 187] on input at bounding box center [526, 186] width 57 height 15
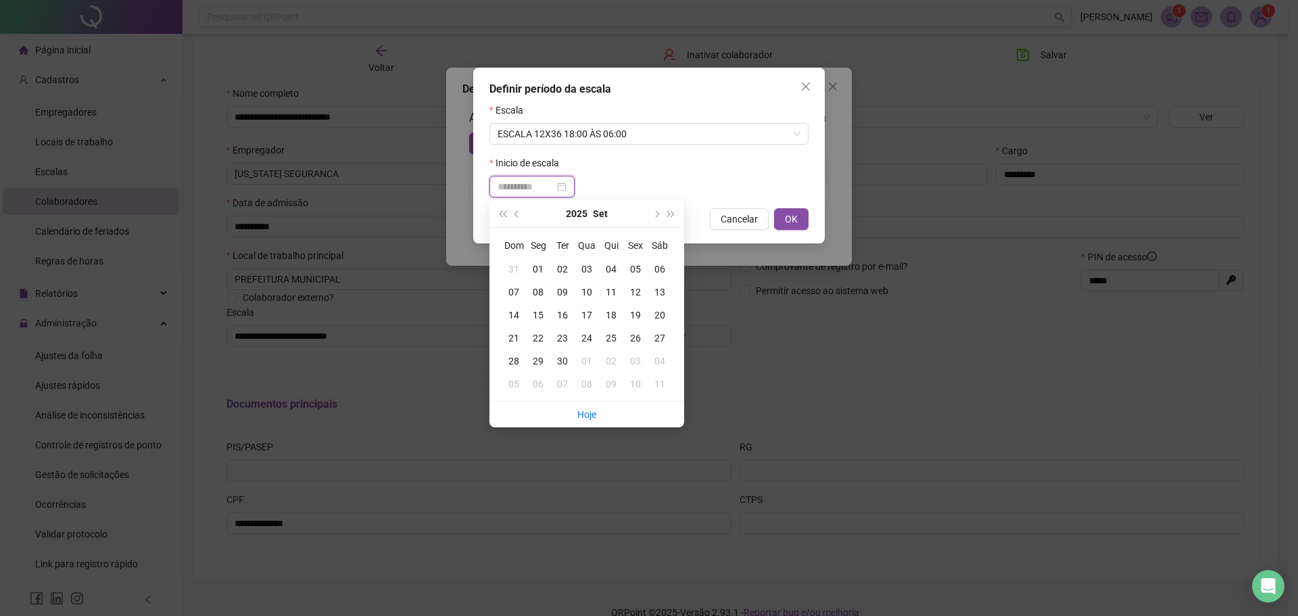
type input "**********"
click at [560, 267] on div "02" at bounding box center [562, 269] width 24 height 15
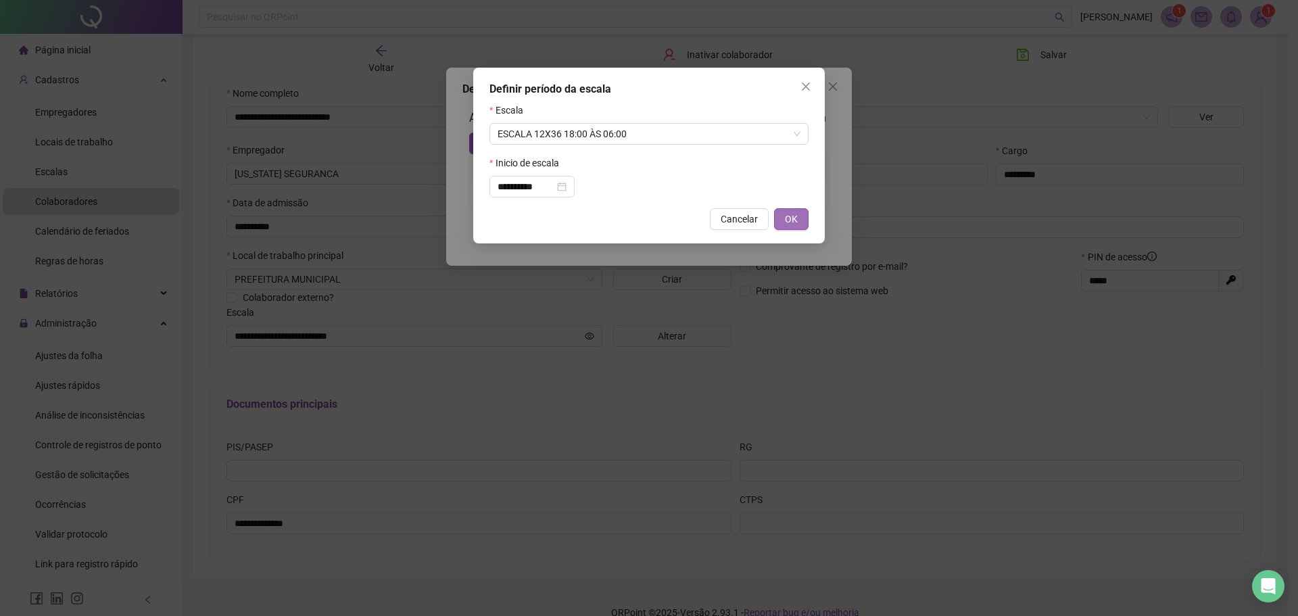
click at [796, 216] on span "OK" at bounding box center [791, 219] width 13 height 15
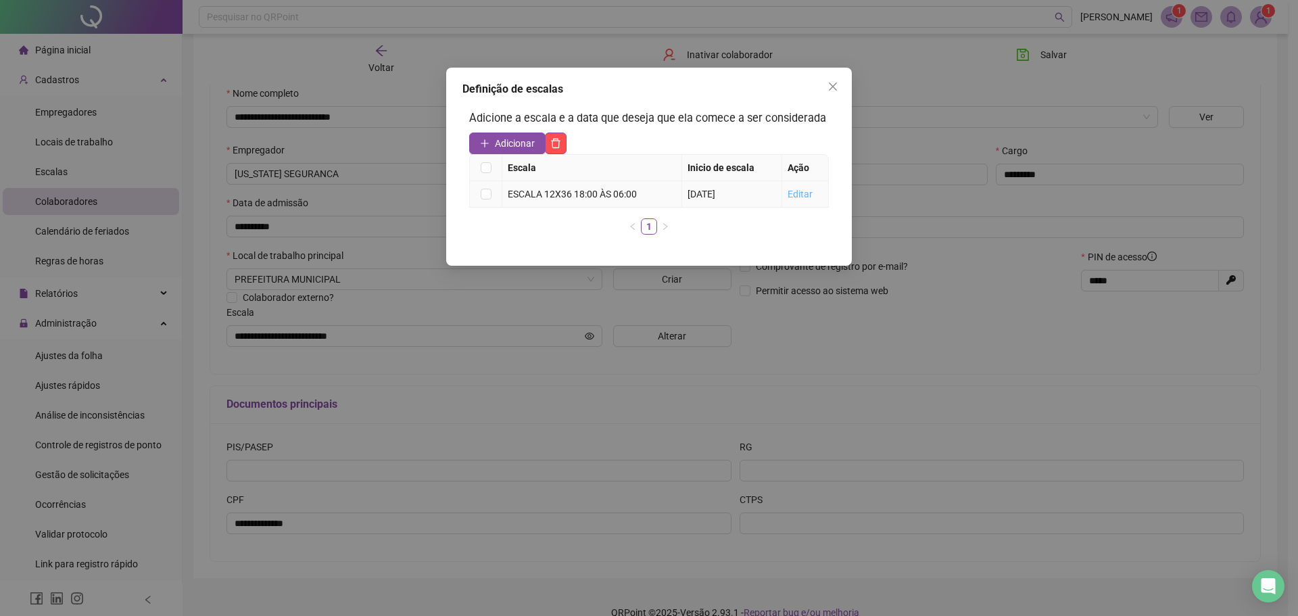
click at [805, 191] on link "Editar" at bounding box center [800, 194] width 25 height 11
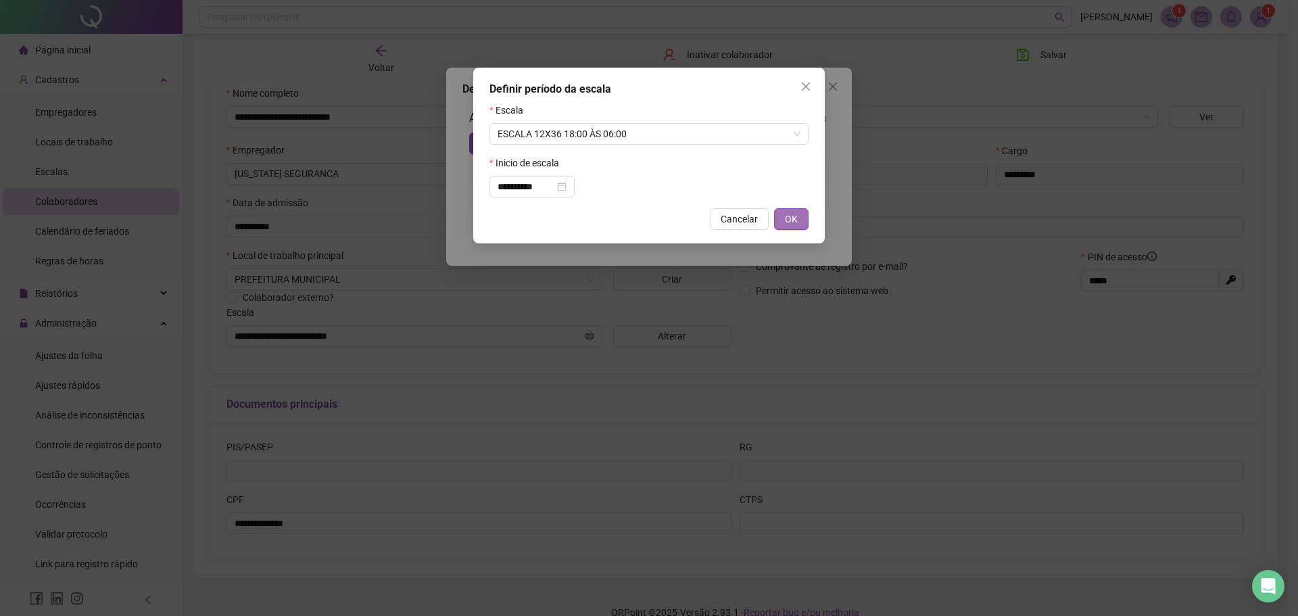
click at [800, 218] on button "OK" at bounding box center [791, 219] width 34 height 22
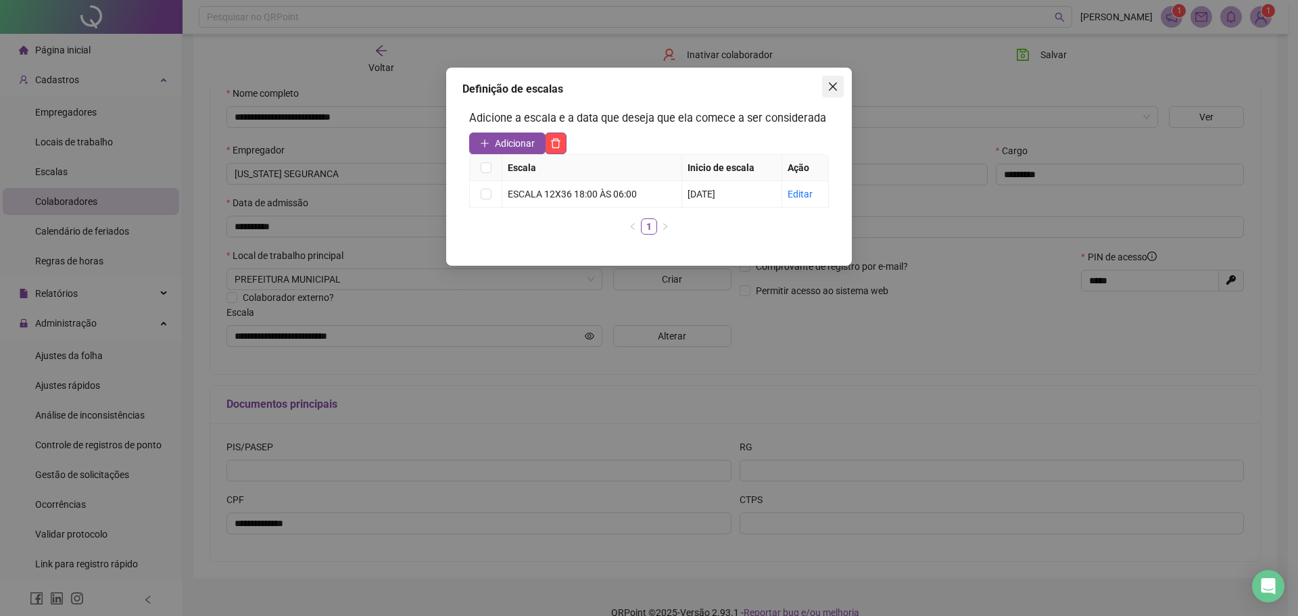
click at [827, 88] on span "Close" at bounding box center [833, 86] width 22 height 11
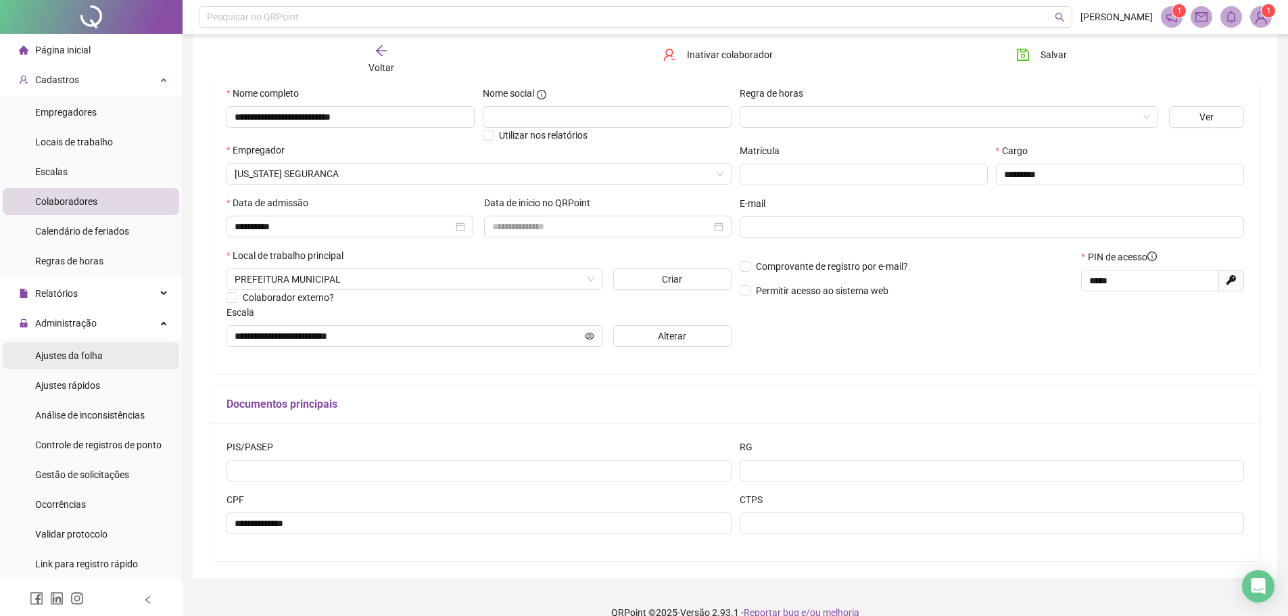
click at [66, 362] on div "Ajustes da folha" at bounding box center [69, 355] width 68 height 27
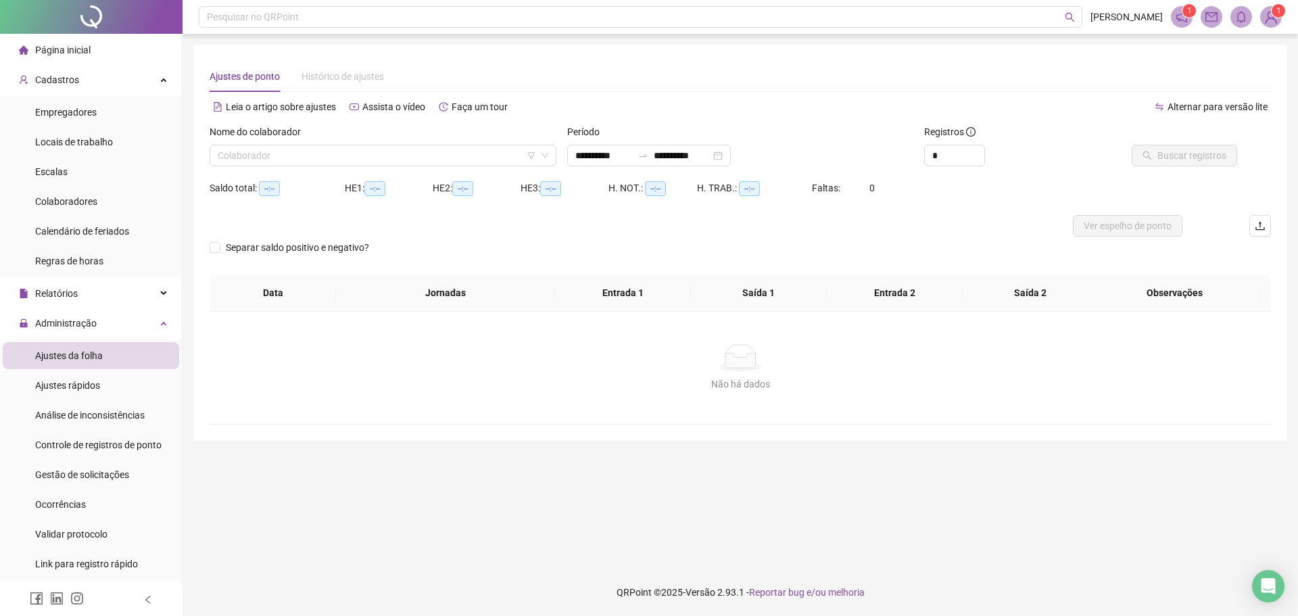
type input "**********"
click at [66, 362] on div "Ajustes da folha" at bounding box center [69, 355] width 68 height 27
click at [78, 381] on span "Ajustes rápidos" at bounding box center [67, 385] width 65 height 11
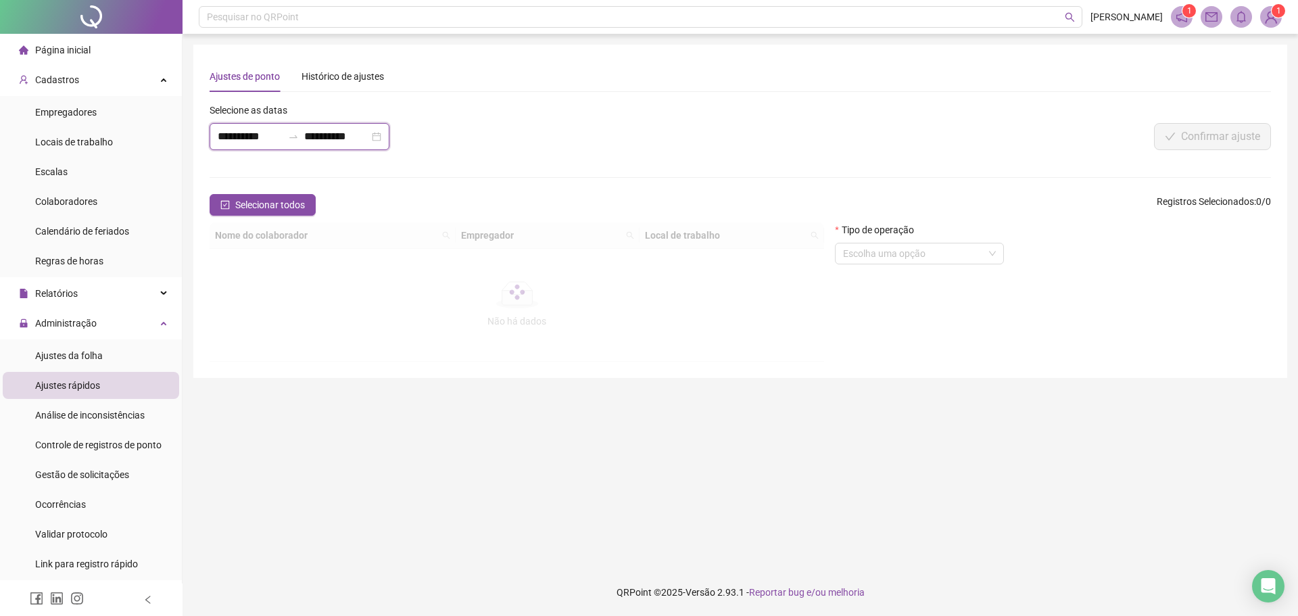
click at [249, 140] on input "**********" at bounding box center [250, 136] width 65 height 16
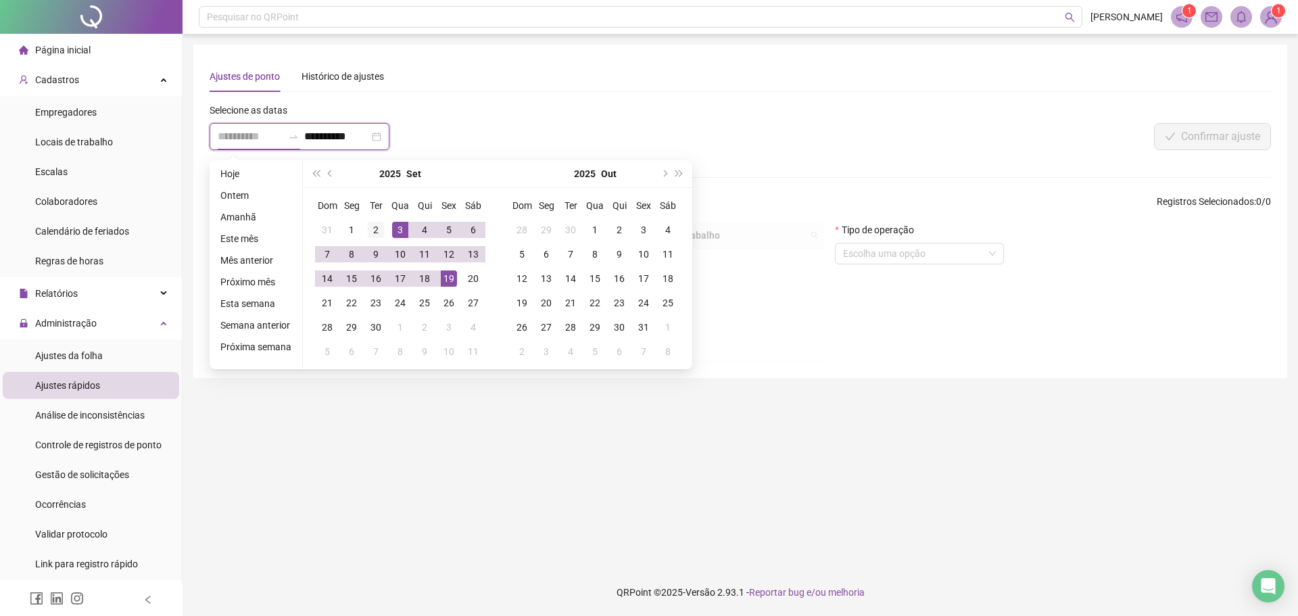
type input "**********"
click at [373, 229] on div "2" at bounding box center [376, 230] width 16 height 16
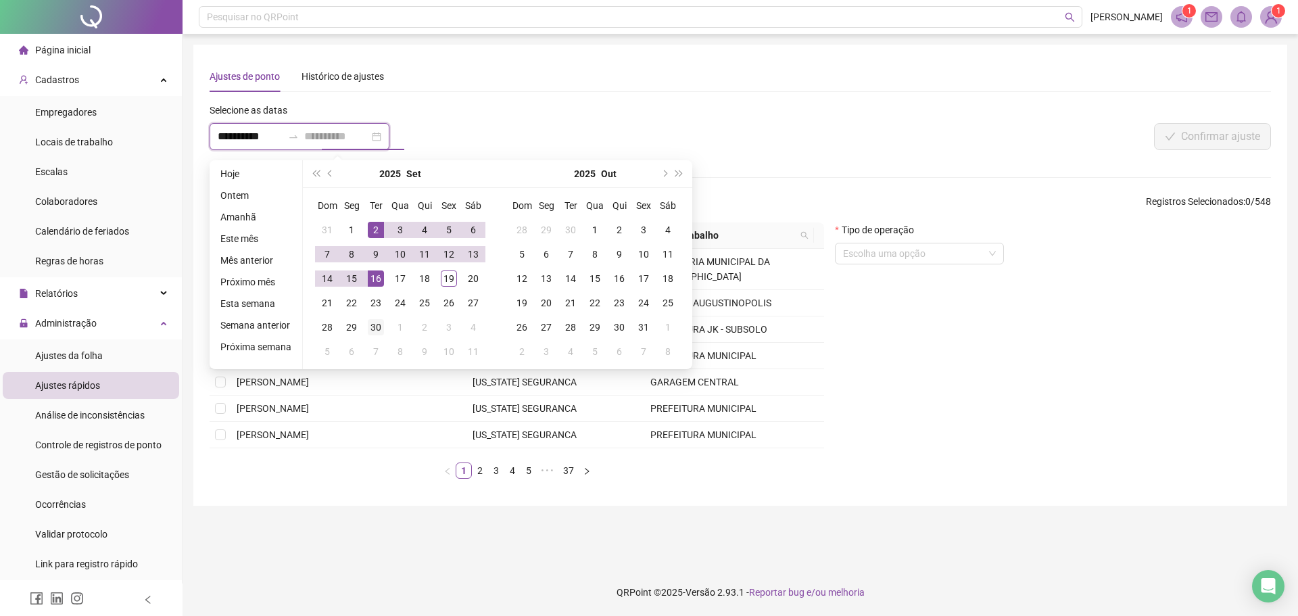
type input "**********"
click at [372, 327] on div "30" at bounding box center [376, 327] width 16 height 16
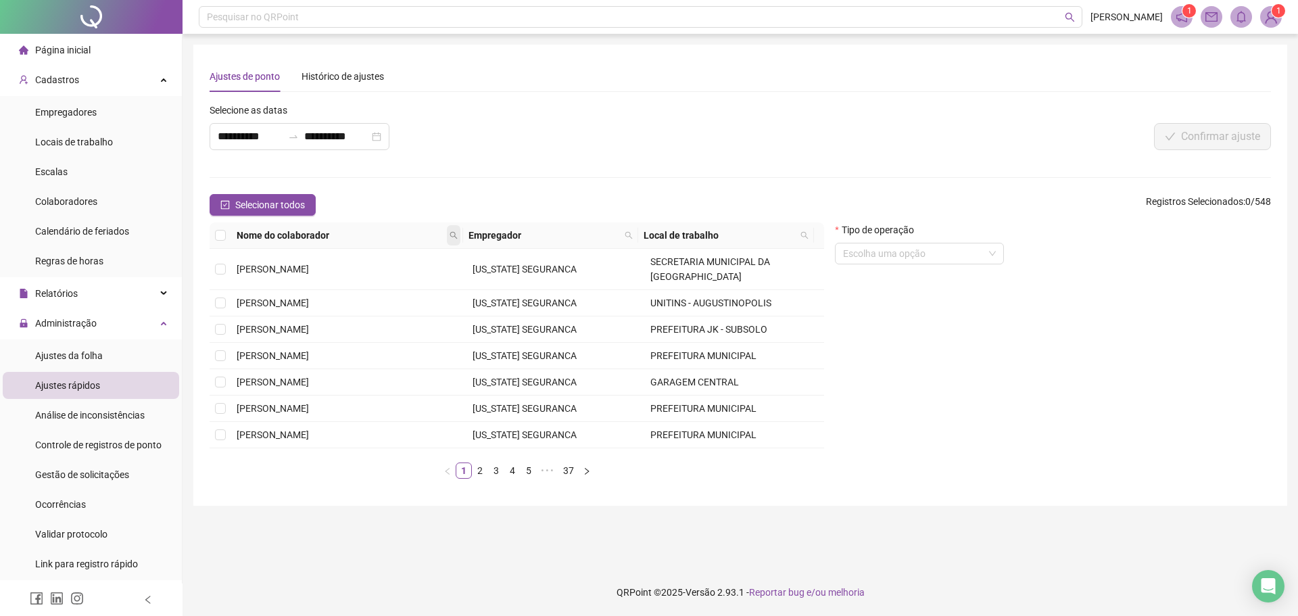
click at [450, 235] on icon "search" at bounding box center [453, 235] width 7 height 7
type input "*"
type input "*********"
click at [370, 283] on span "Buscar" at bounding box center [371, 283] width 30 height 15
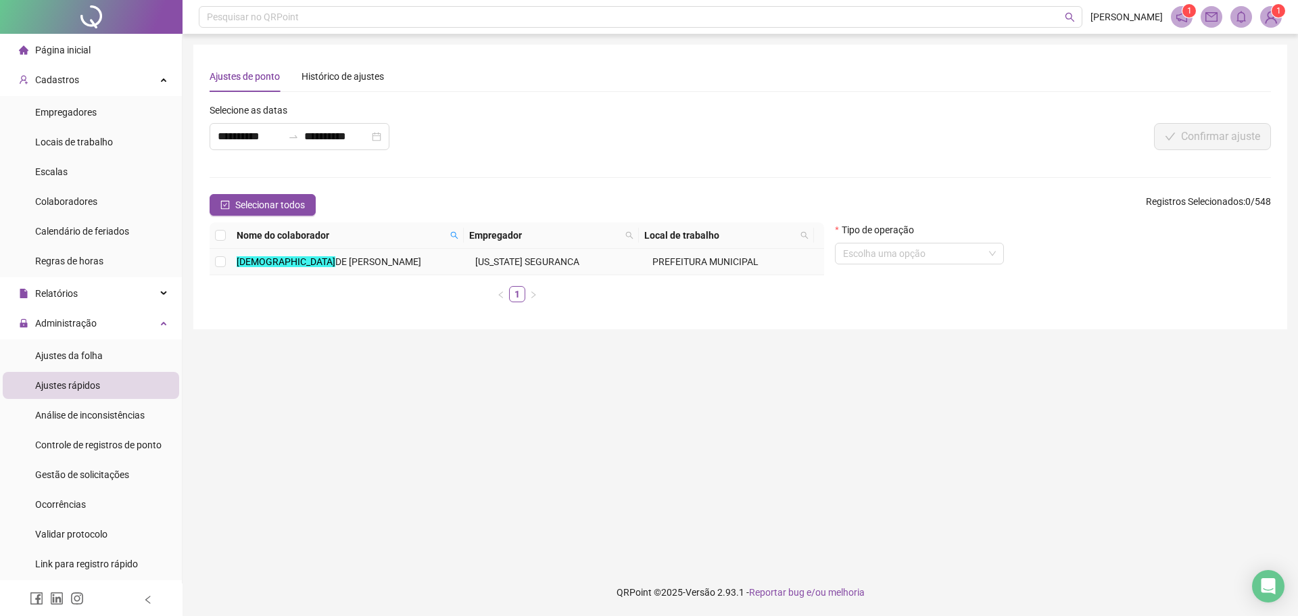
click at [235, 257] on td "[DEMOGRAPHIC_DATA][PERSON_NAME]" at bounding box center [350, 262] width 239 height 26
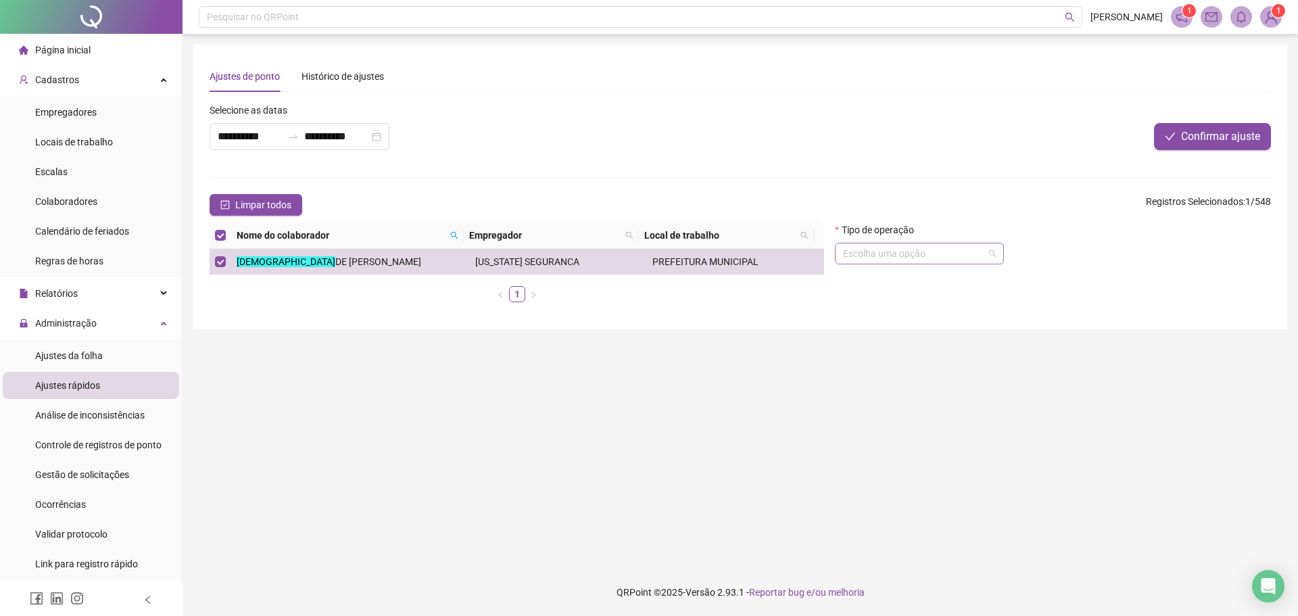
click at [892, 254] on input "search" at bounding box center [913, 253] width 141 height 20
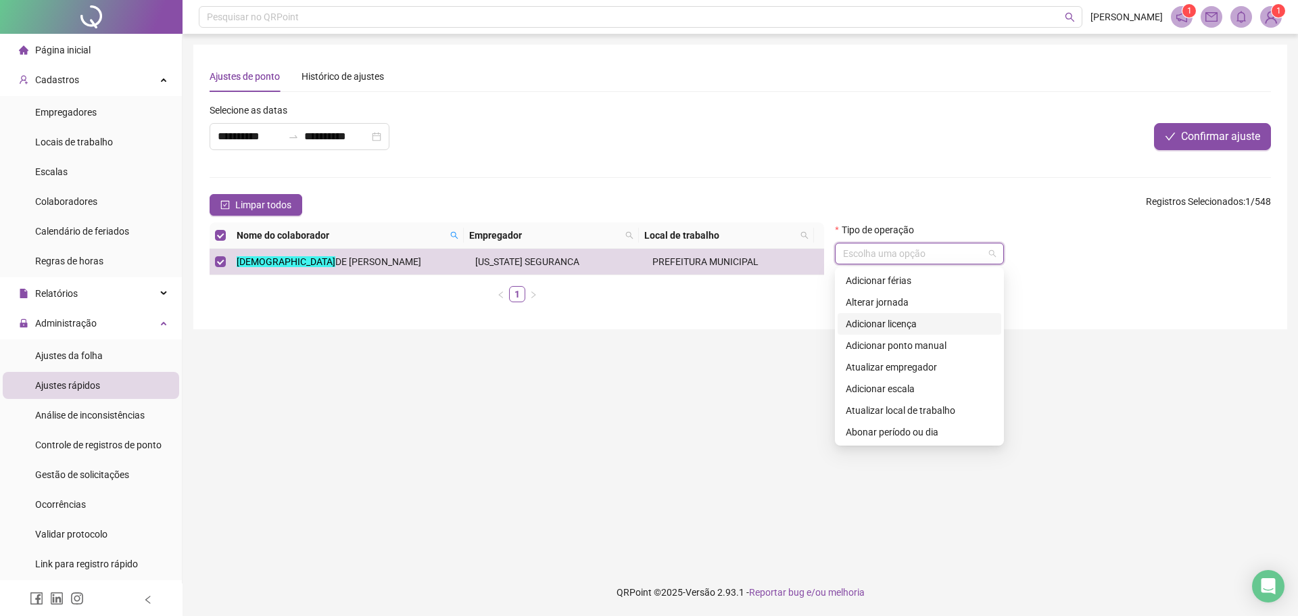
click at [903, 322] on div "Adicionar licença" at bounding box center [919, 323] width 147 height 15
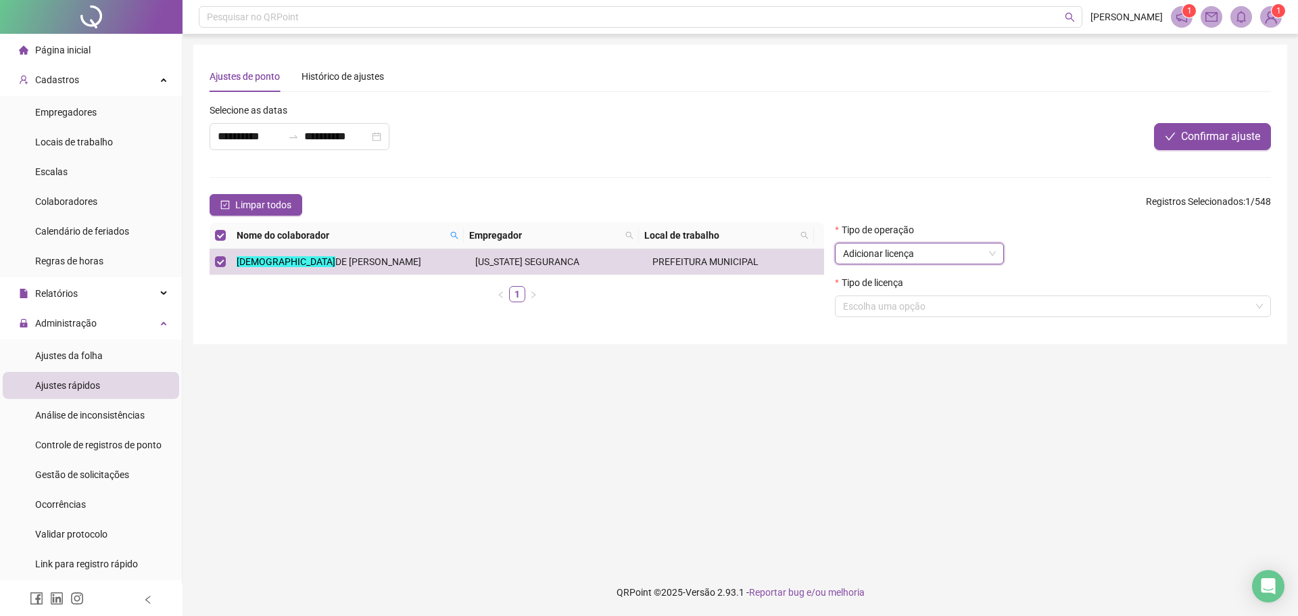
click at [926, 248] on span "Adicionar licença" at bounding box center [919, 253] width 153 height 20
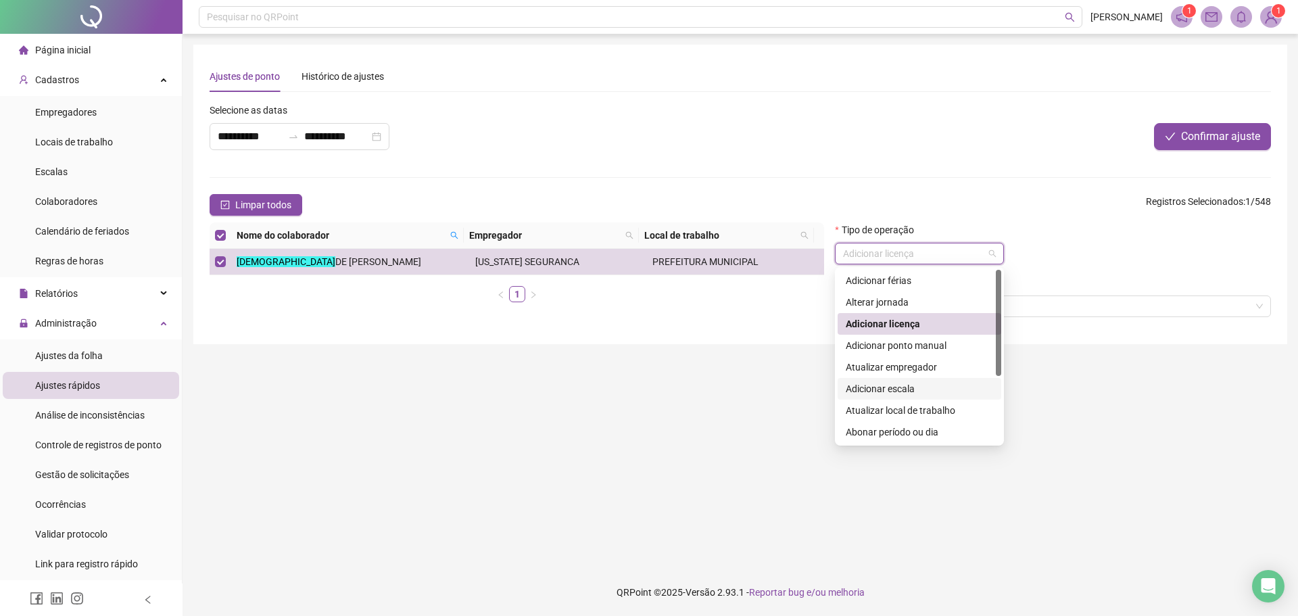
click at [897, 395] on div "Adicionar escala" at bounding box center [919, 388] width 147 height 15
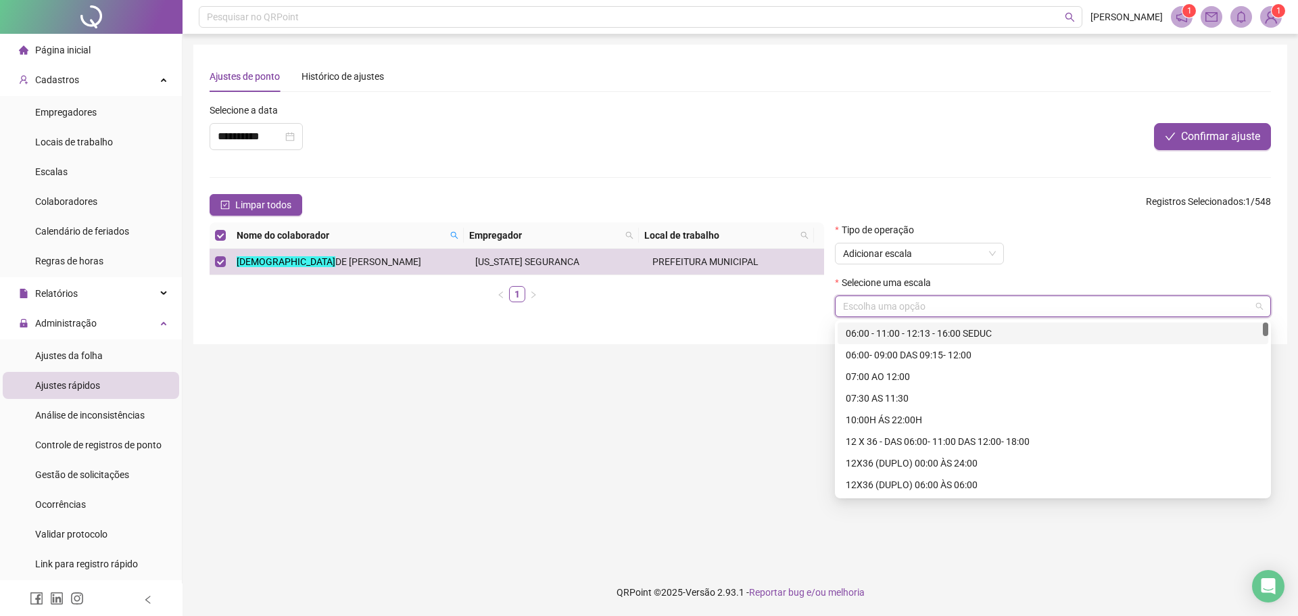
click at [884, 310] on input "search" at bounding box center [1047, 306] width 408 height 20
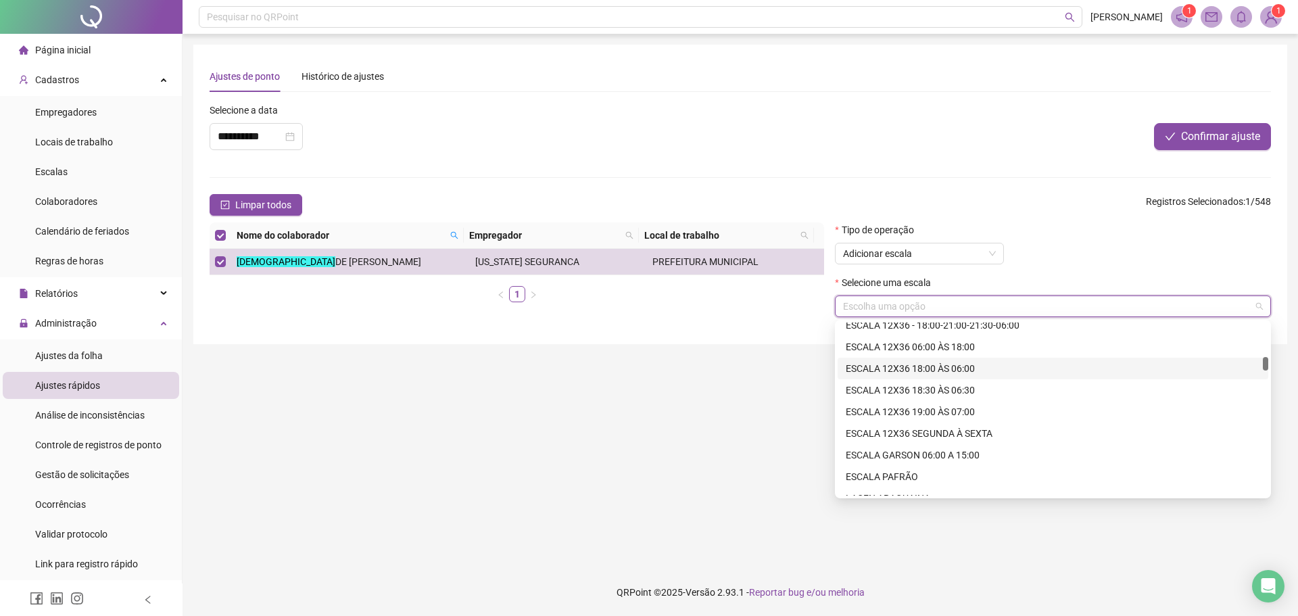
click at [909, 371] on div "ESCALA 12X36 18:00 ÀS 06:00" at bounding box center [1053, 368] width 414 height 15
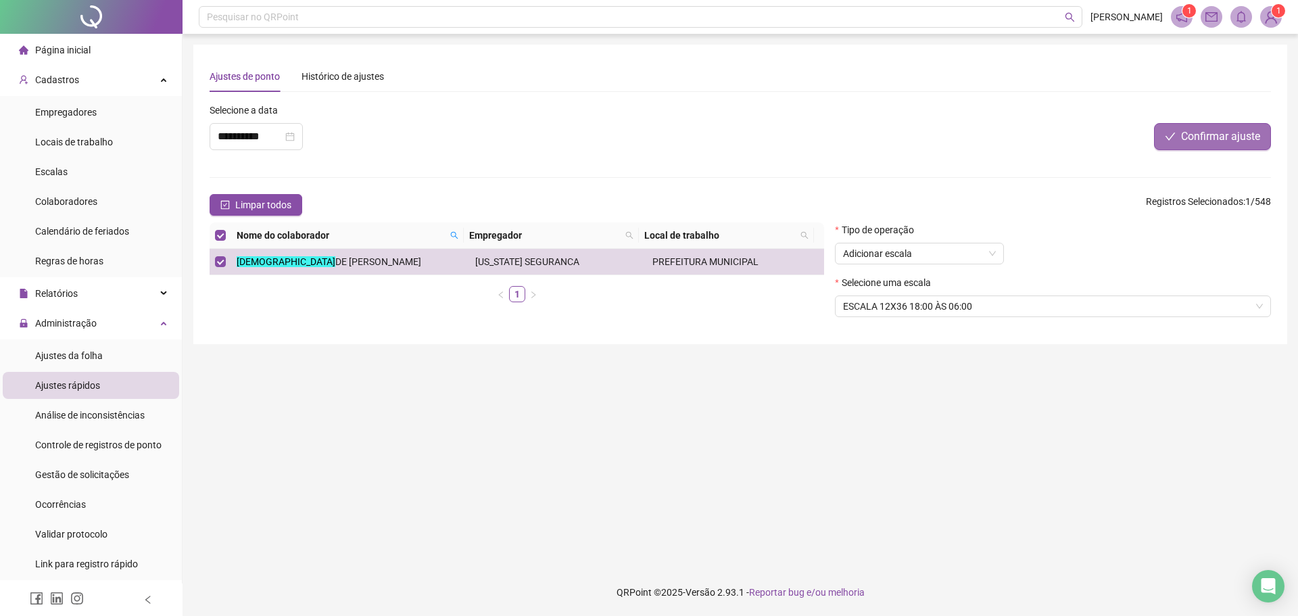
click at [1197, 142] on span "Confirmar ajuste" at bounding box center [1220, 136] width 79 height 16
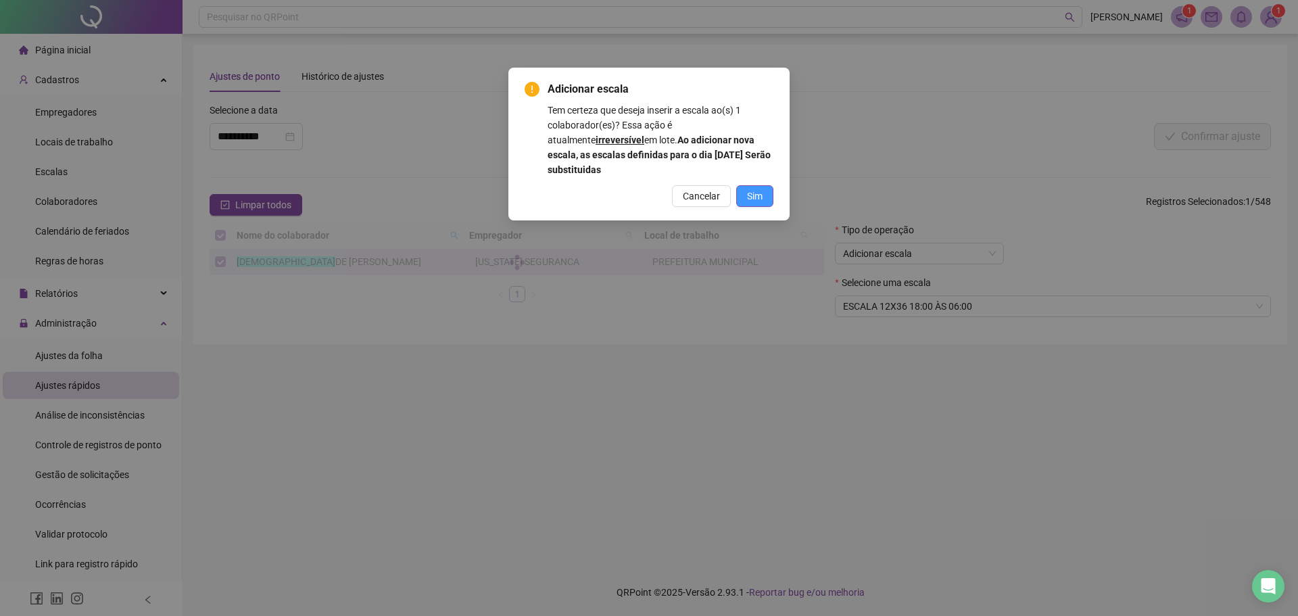
click at [766, 197] on button "Sim" at bounding box center [754, 196] width 37 height 22
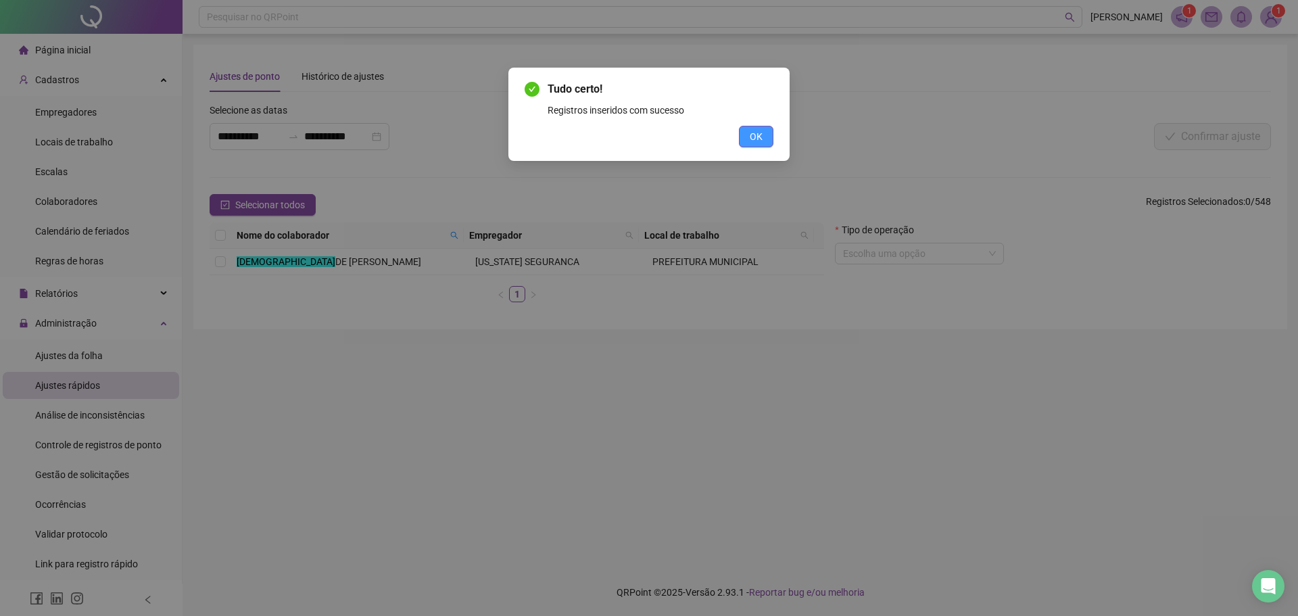
click at [760, 136] on span "OK" at bounding box center [756, 136] width 13 height 15
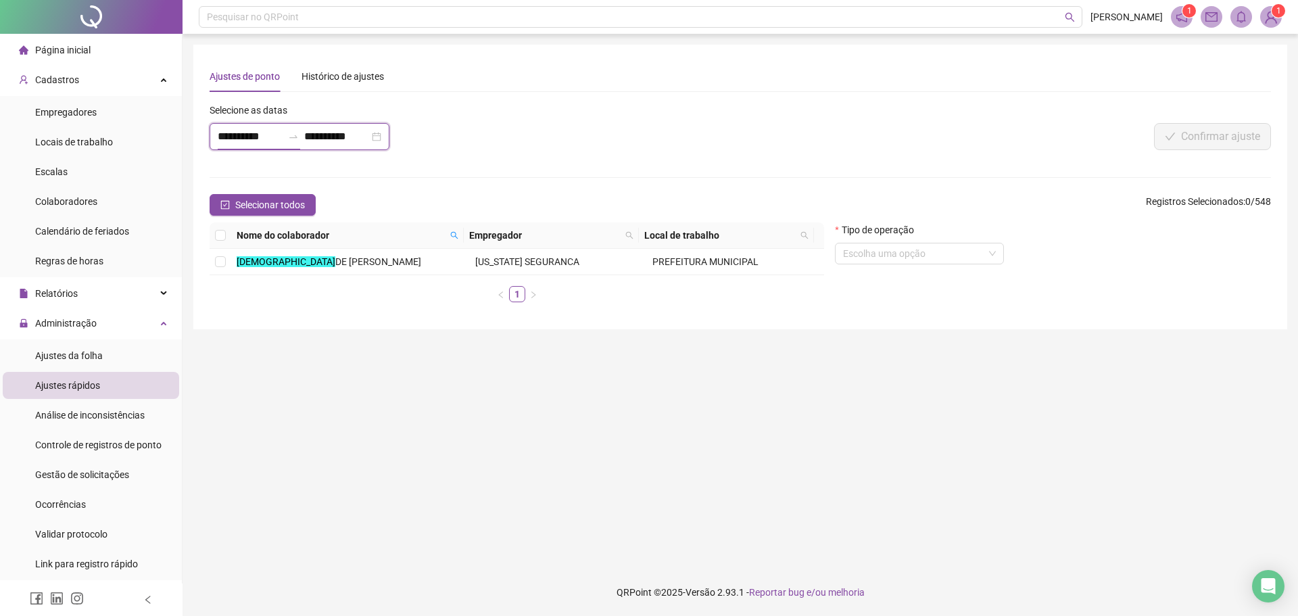
click at [275, 136] on input "**********" at bounding box center [250, 136] width 65 height 16
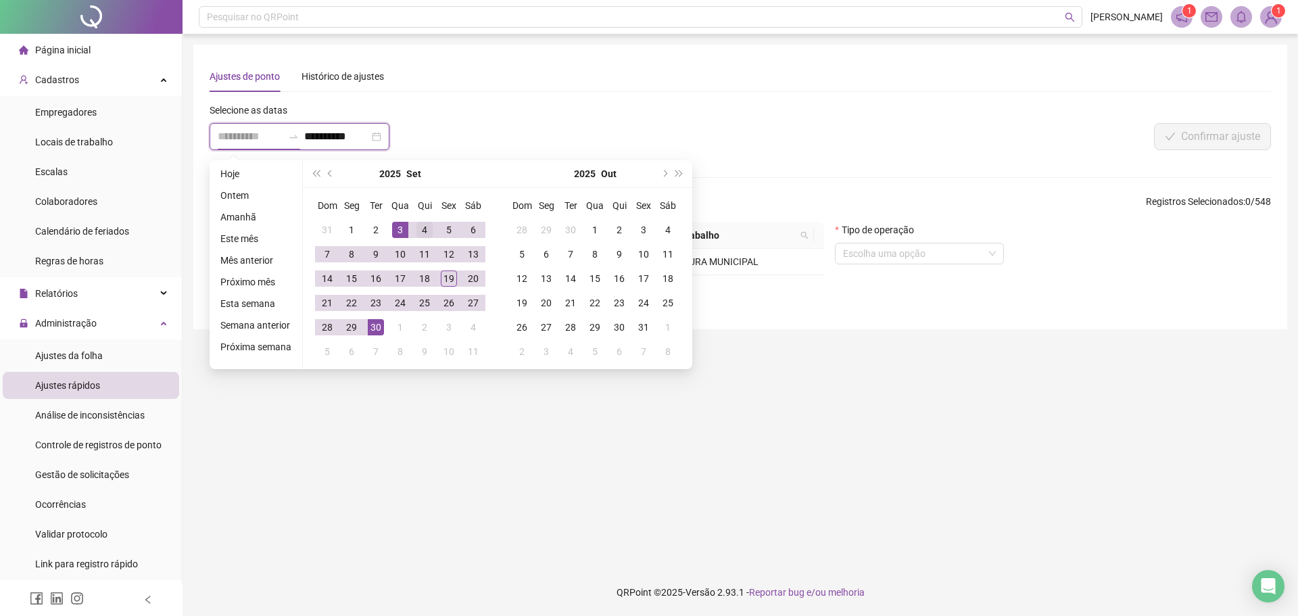
type input "**********"
click at [425, 229] on div "4" at bounding box center [424, 230] width 16 height 16
type input "**********"
click at [640, 228] on div "3" at bounding box center [643, 230] width 16 height 16
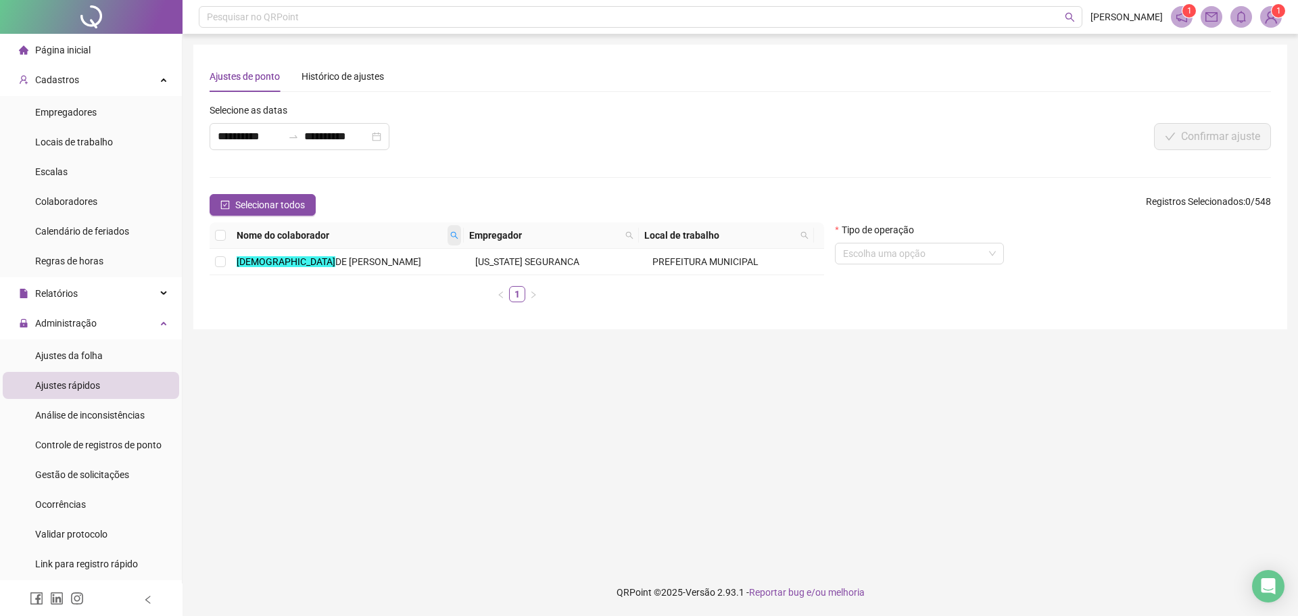
click at [451, 233] on icon "search" at bounding box center [454, 235] width 8 height 8
click at [359, 281] on span "Buscar" at bounding box center [372, 283] width 30 height 15
click at [309, 256] on span "[PERSON_NAME]" at bounding box center [345, 261] width 72 height 11
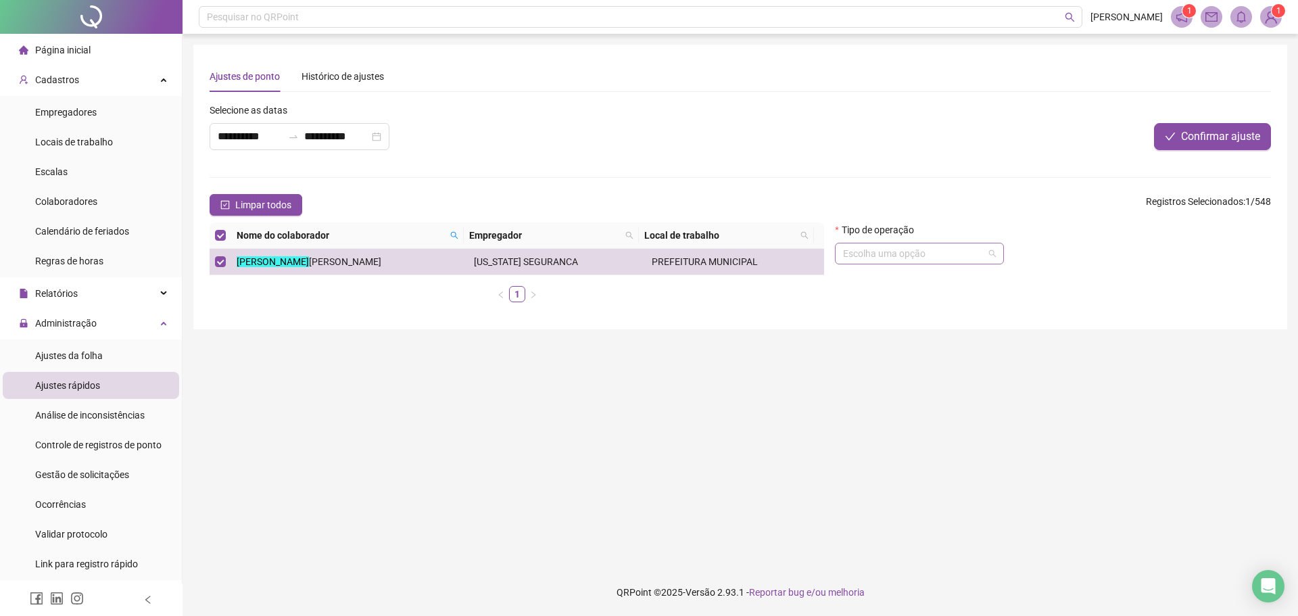
click at [879, 245] on input "search" at bounding box center [913, 253] width 141 height 20
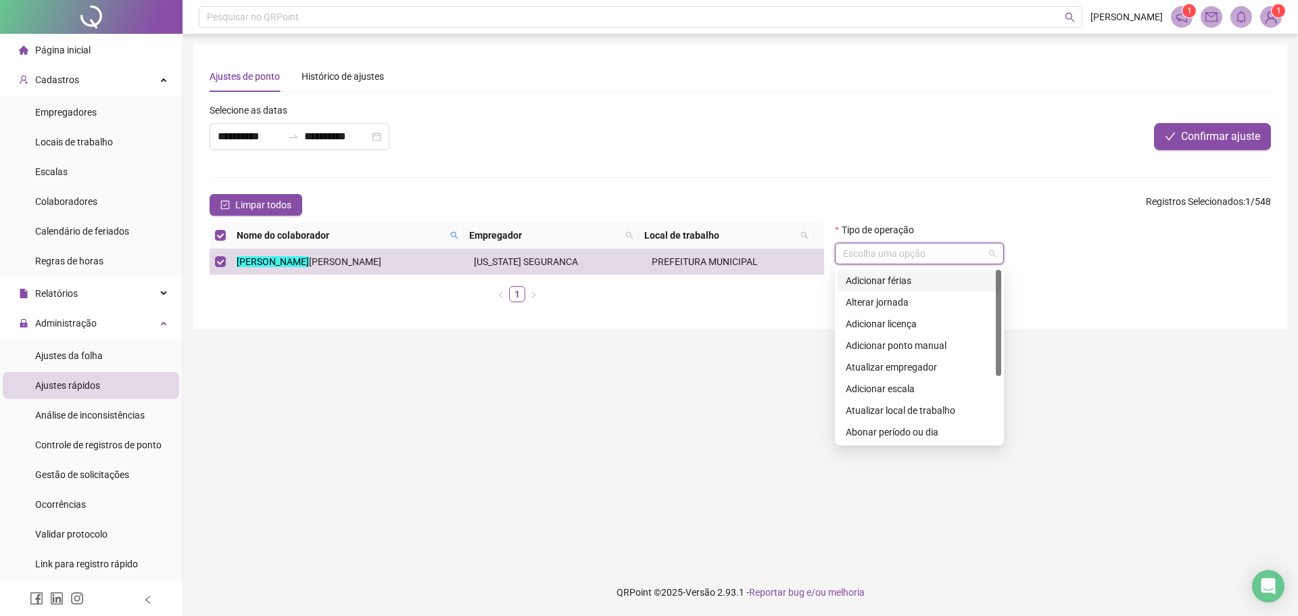
click at [898, 278] on div "Adicionar férias" at bounding box center [919, 280] width 147 height 15
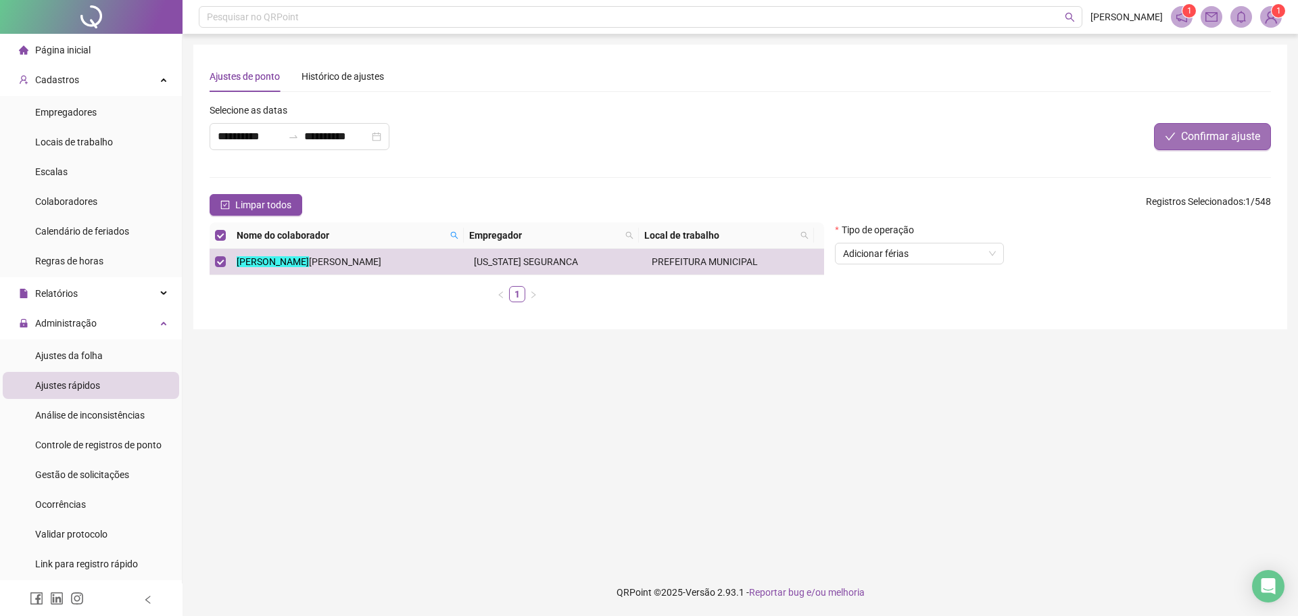
click at [1216, 129] on span "Confirmar ajuste" at bounding box center [1220, 136] width 79 height 16
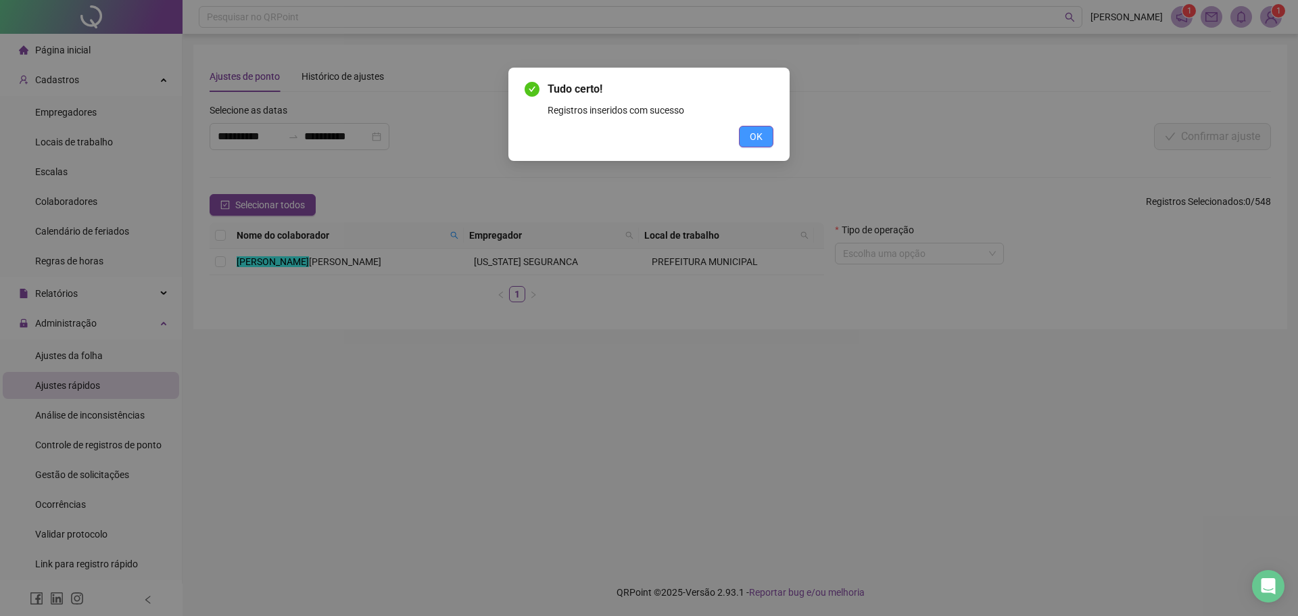
click at [747, 133] on button "OK" at bounding box center [756, 137] width 34 height 22
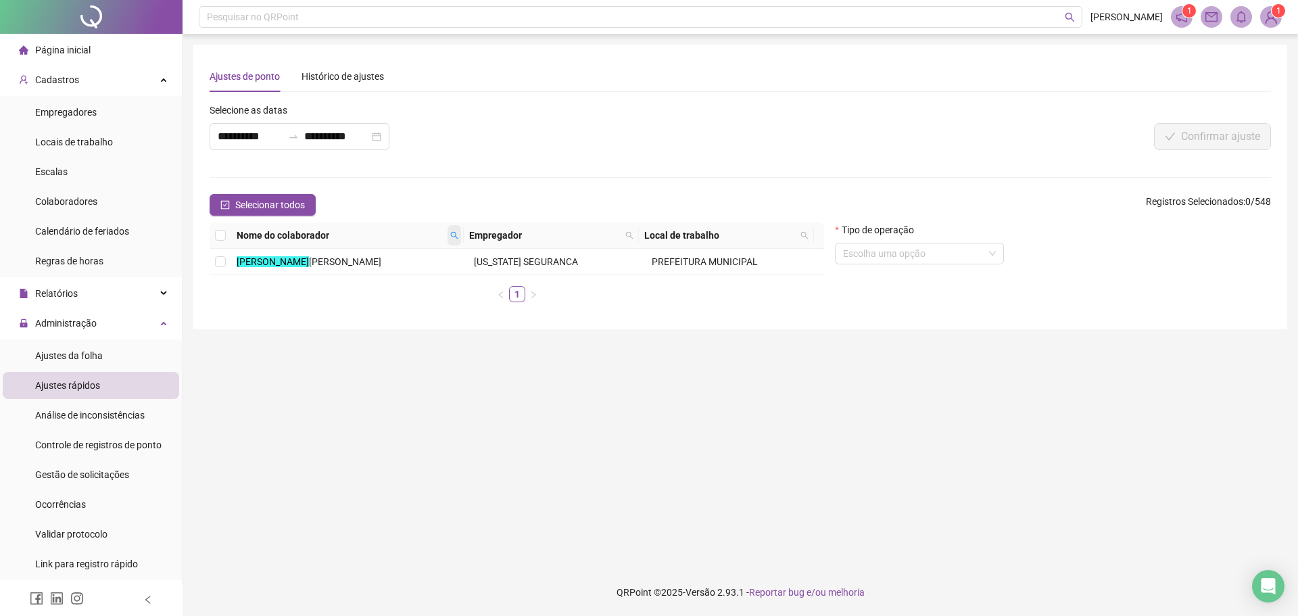
click at [448, 234] on span at bounding box center [455, 235] width 14 height 20
click at [359, 276] on span "Buscar" at bounding box center [372, 283] width 30 height 15
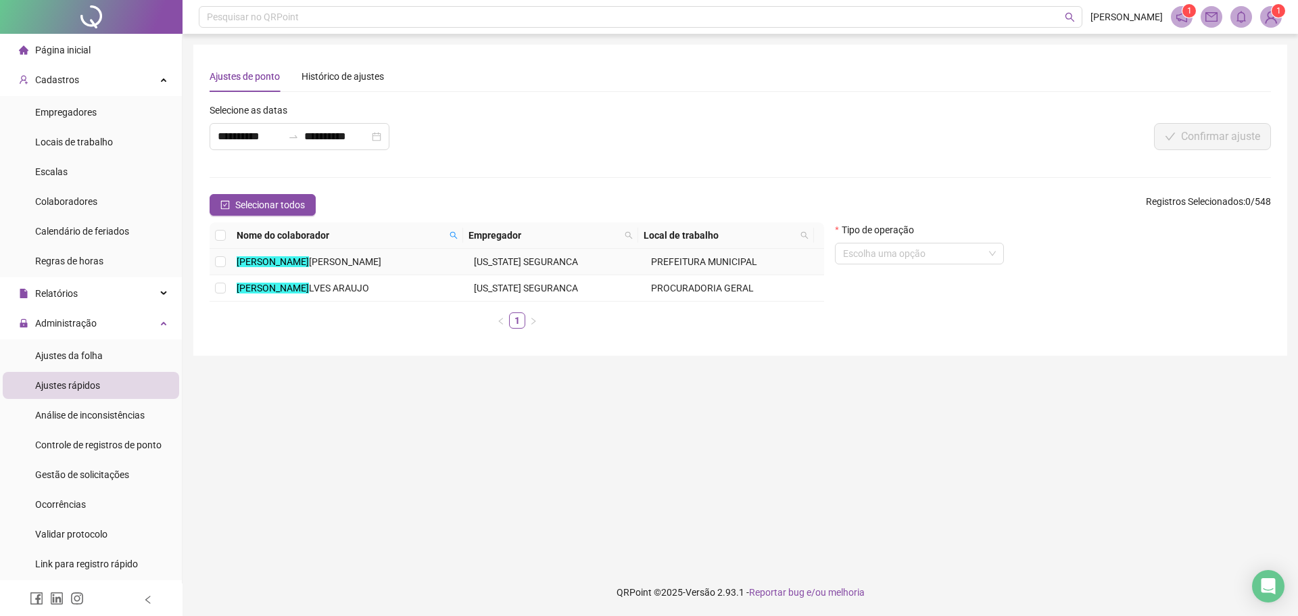
click at [263, 257] on mark "[PERSON_NAME]" at bounding box center [273, 261] width 72 height 11
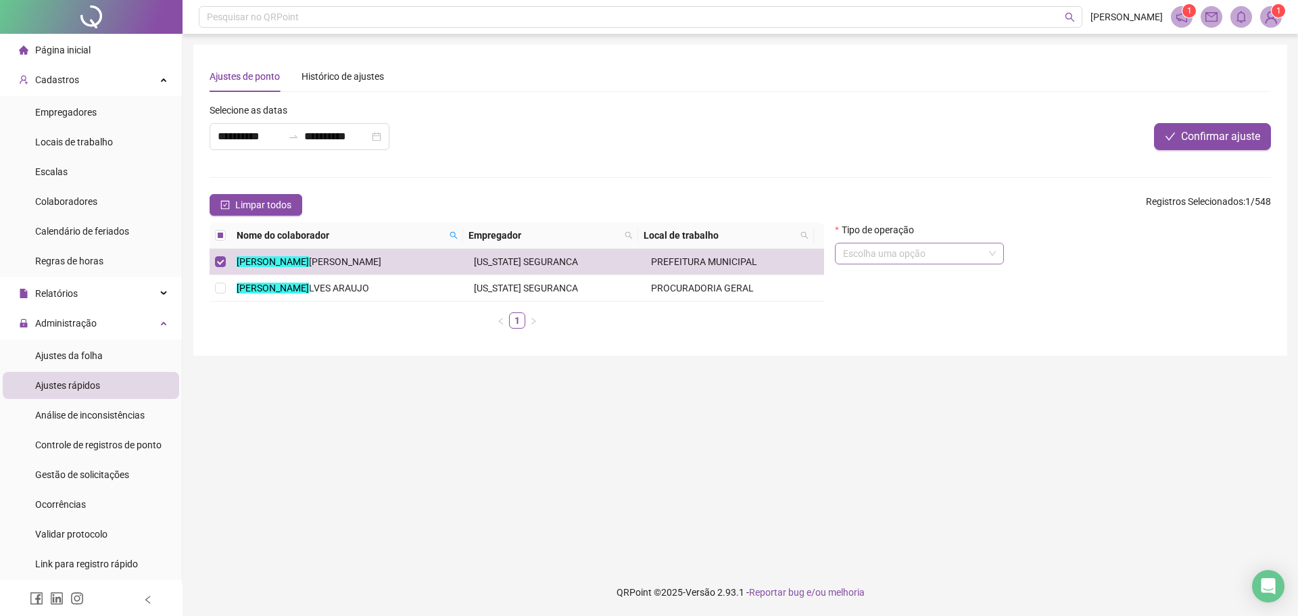
click at [935, 247] on input "search" at bounding box center [913, 253] width 141 height 20
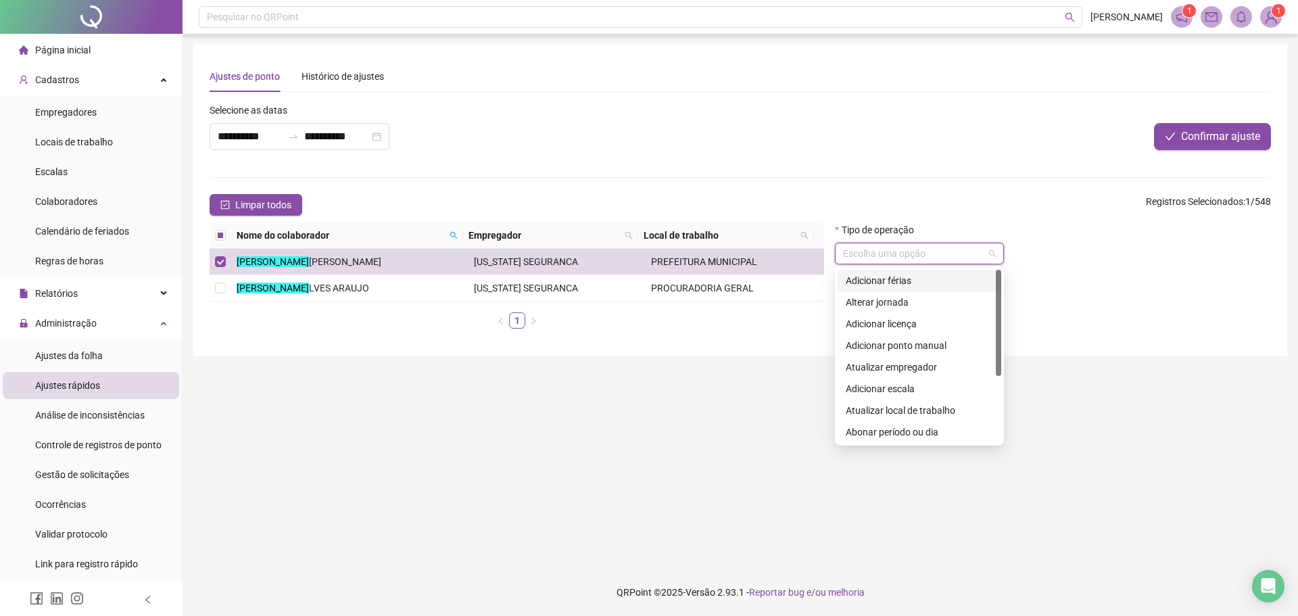
click at [906, 285] on div "Adicionar férias" at bounding box center [919, 280] width 147 height 15
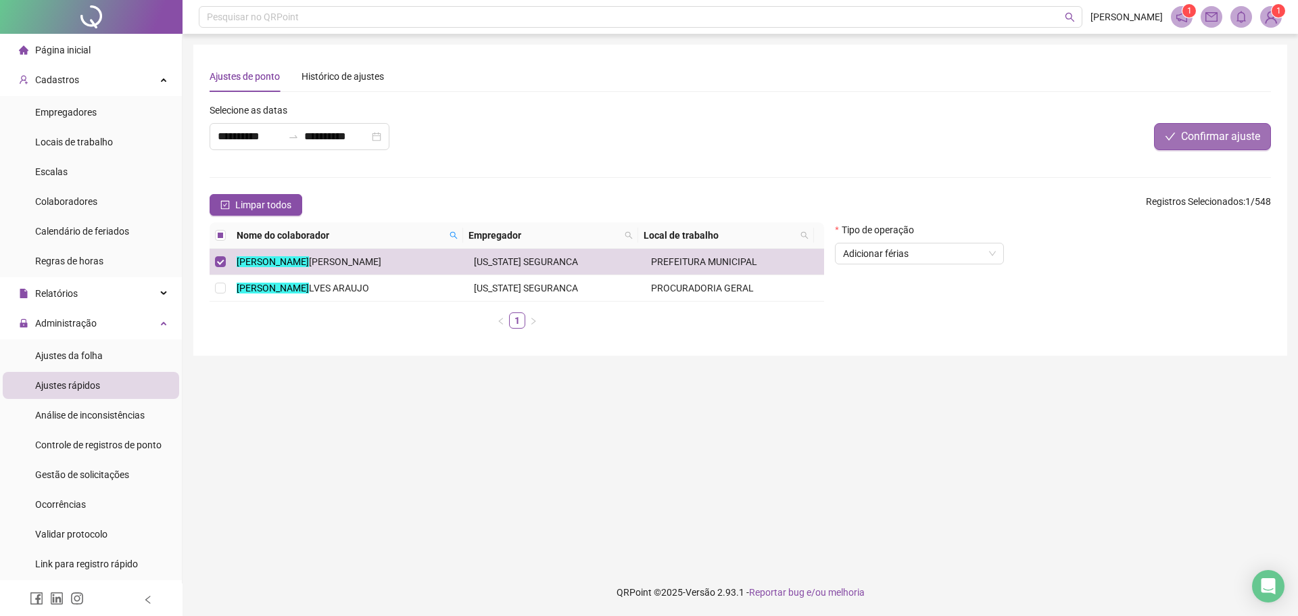
click at [1258, 125] on button "Confirmar ajuste" at bounding box center [1212, 136] width 117 height 27
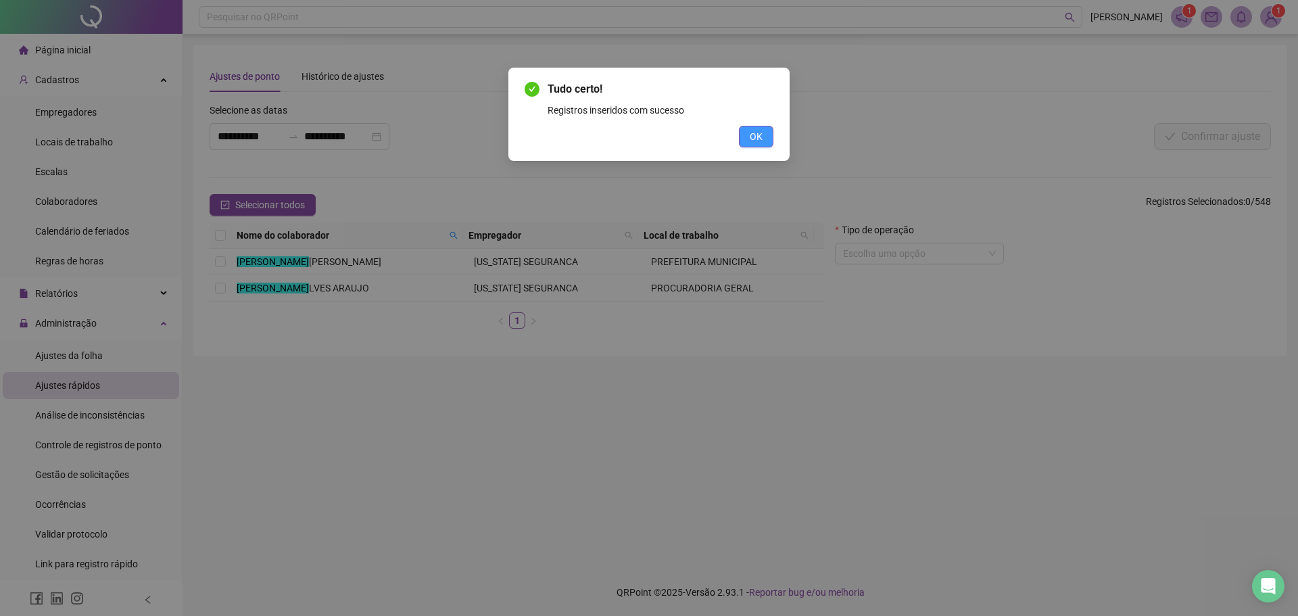
click at [762, 128] on button "OK" at bounding box center [756, 137] width 34 height 22
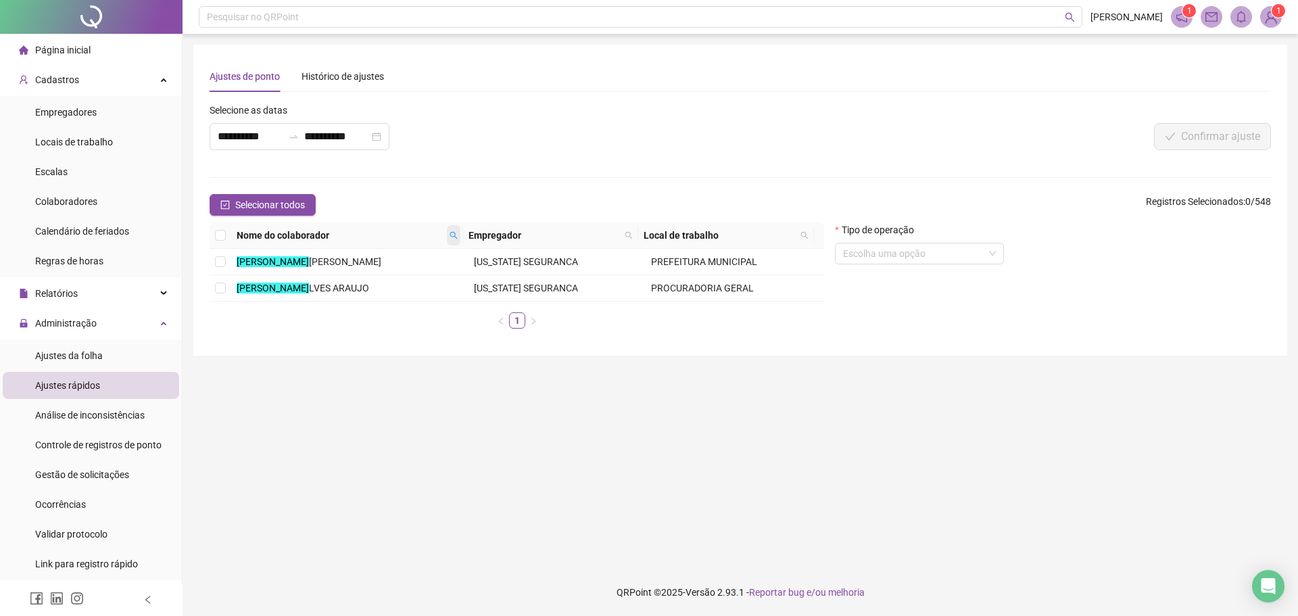
click at [450, 233] on icon "search" at bounding box center [454, 235] width 8 height 8
type input "********"
click at [355, 285] on button "Buscar" at bounding box center [363, 283] width 61 height 16
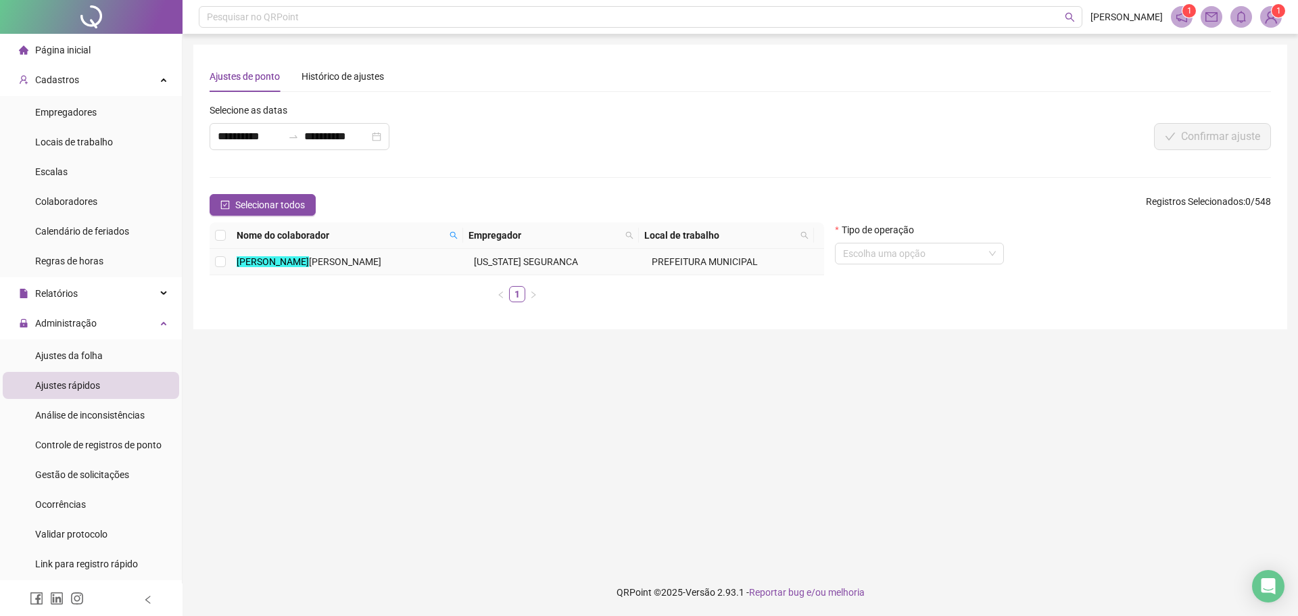
click at [232, 260] on td "MARCIO A [PERSON_NAME]" at bounding box center [349, 262] width 237 height 26
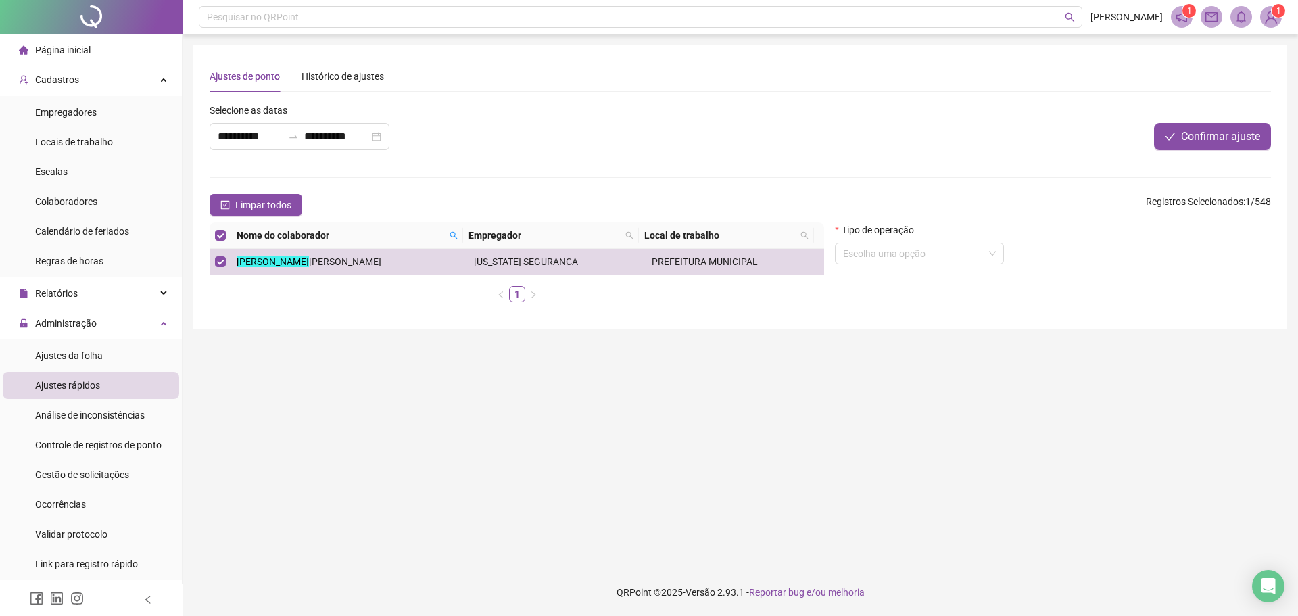
click at [953, 241] on div "Tipo de operação" at bounding box center [919, 232] width 169 height 20
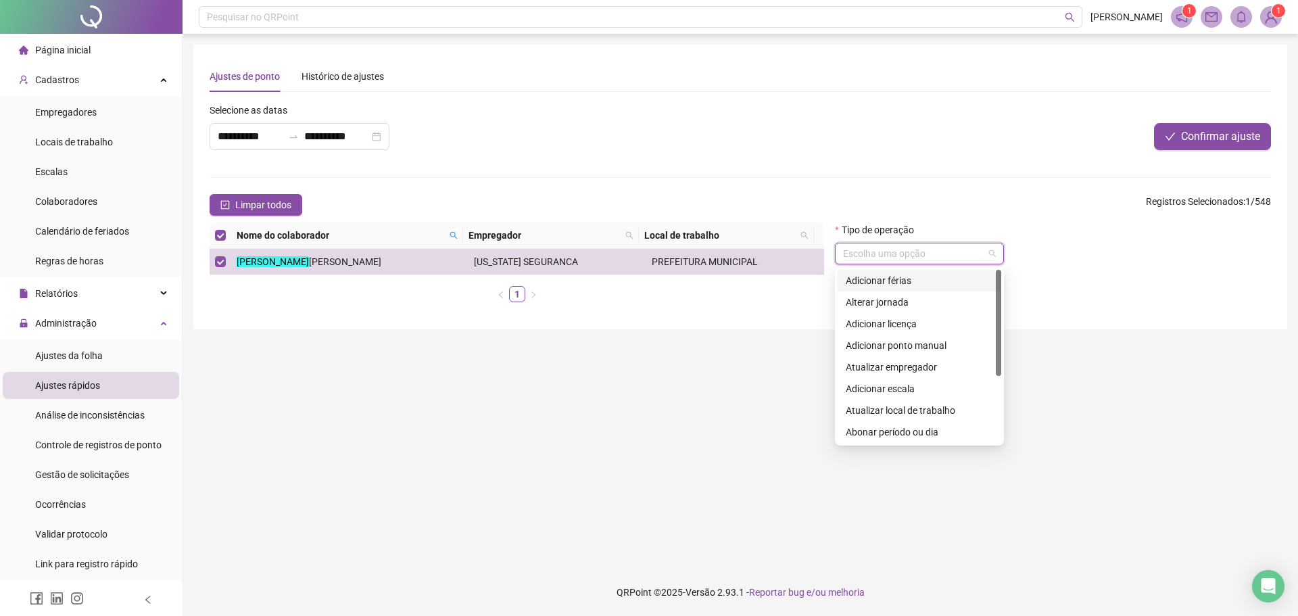
click at [951, 252] on input "search" at bounding box center [913, 253] width 141 height 20
click at [861, 281] on div "Adicionar férias" at bounding box center [919, 280] width 147 height 15
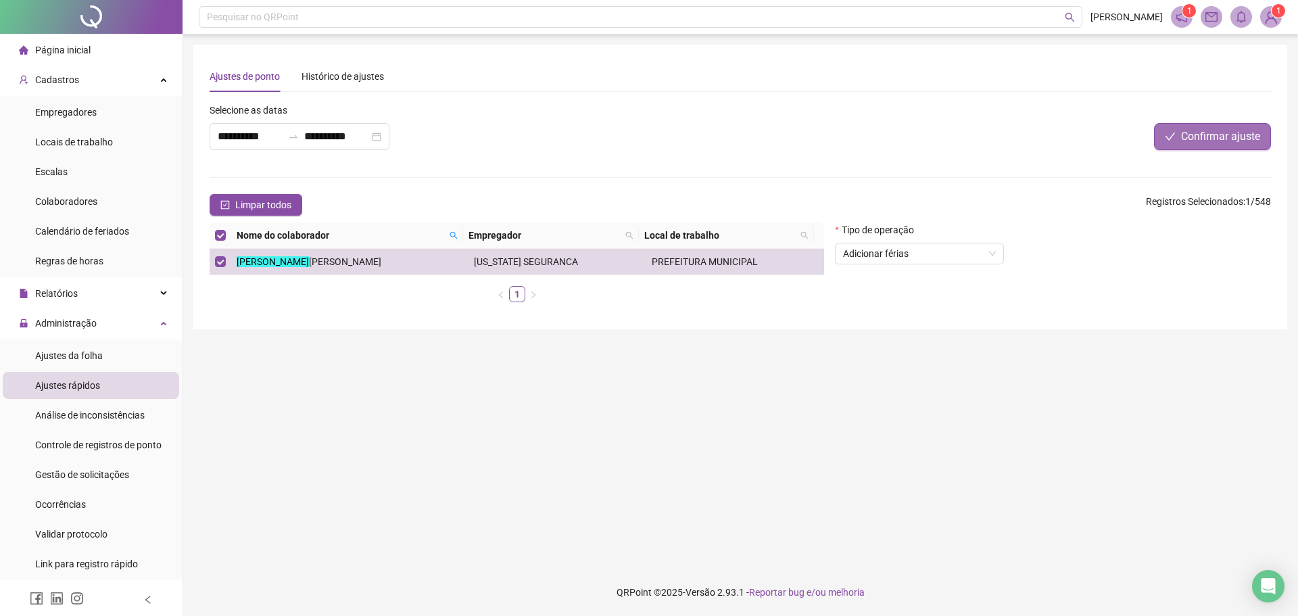
click at [1214, 147] on button "Confirmar ajuste" at bounding box center [1212, 136] width 117 height 27
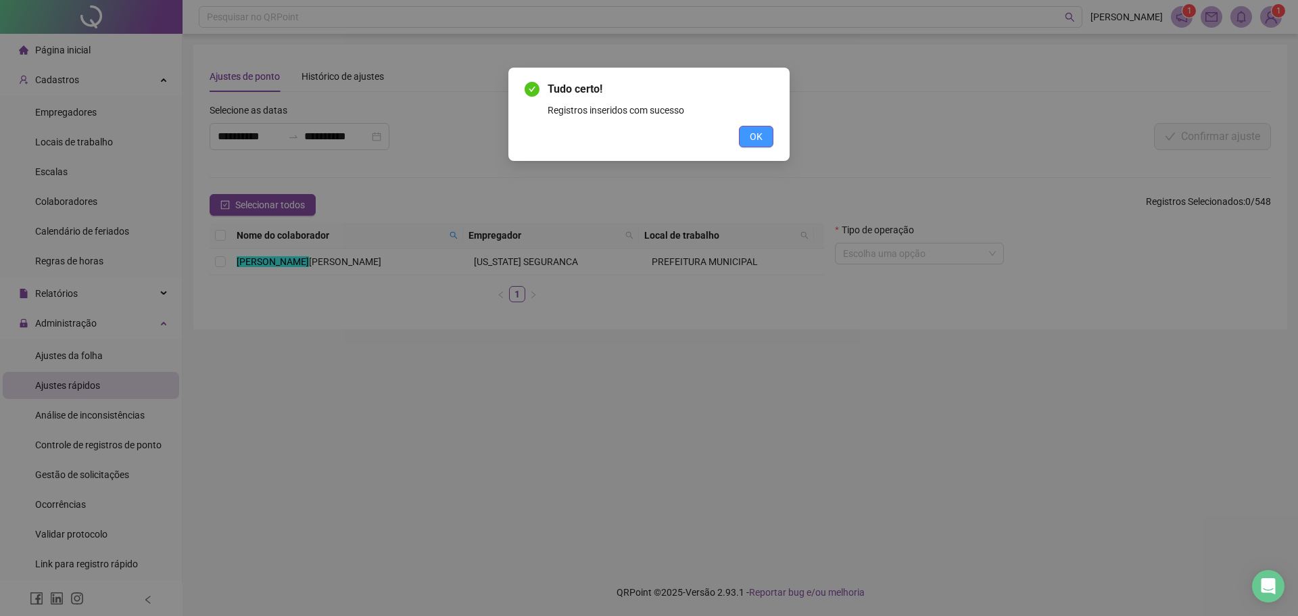
click at [759, 135] on span "OK" at bounding box center [756, 136] width 13 height 15
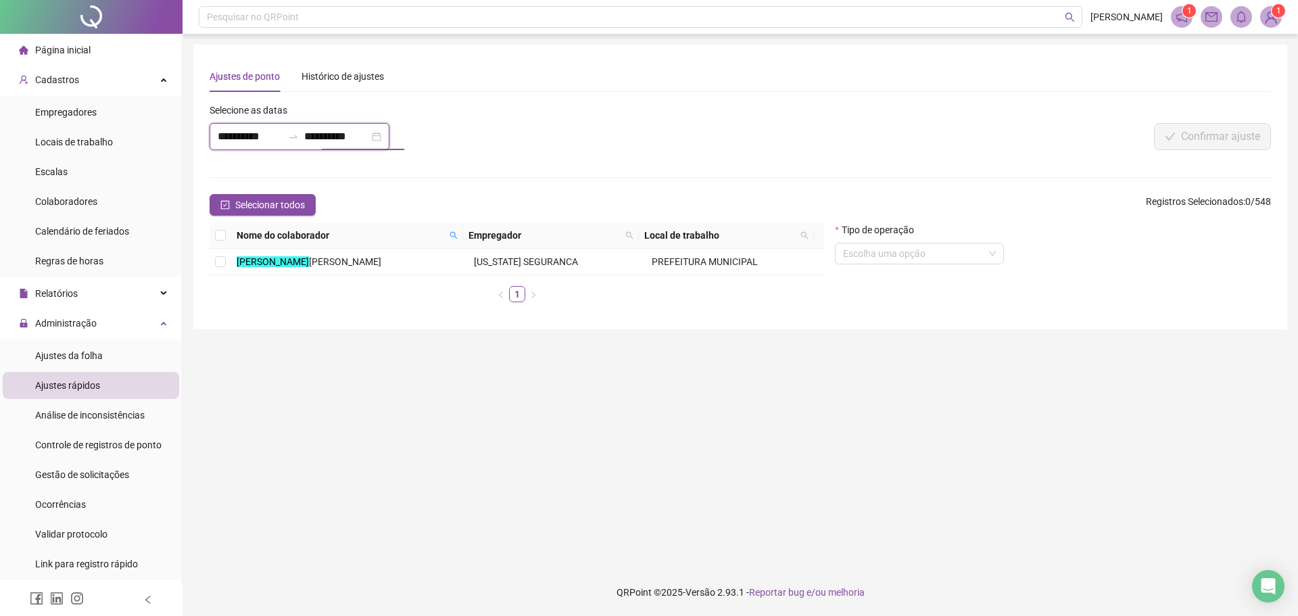
click at [270, 139] on input "**********" at bounding box center [250, 136] width 65 height 16
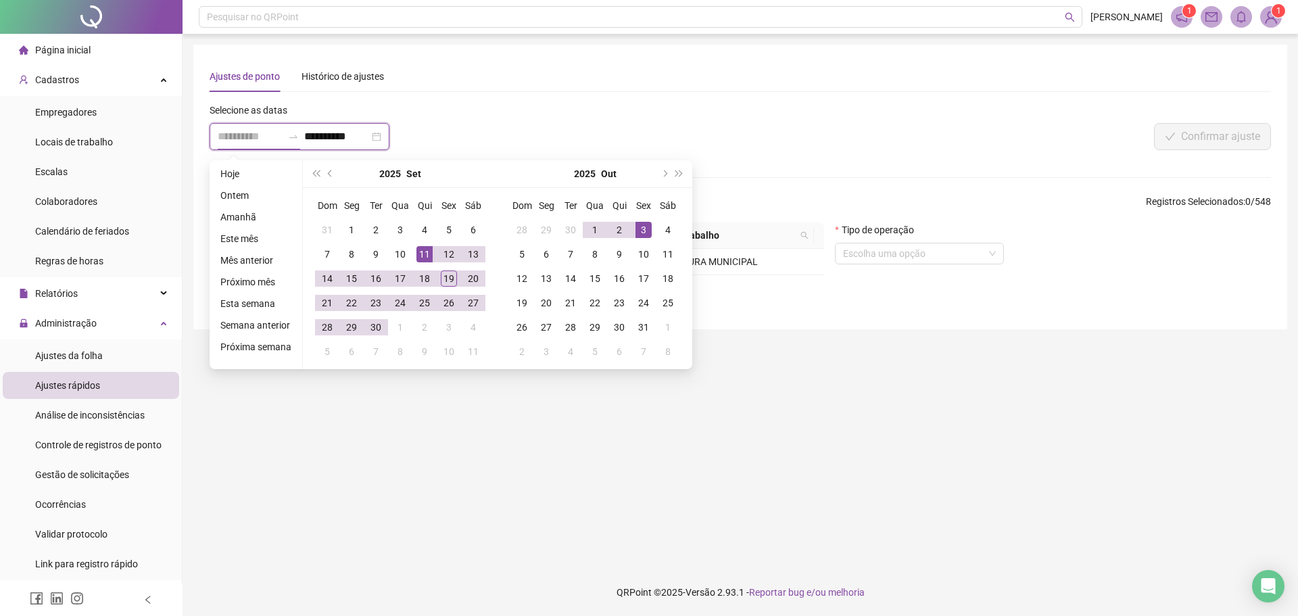
type input "**********"
click at [421, 251] on div "11" at bounding box center [424, 254] width 16 height 16
type input "**********"
click at [638, 259] on div "10" at bounding box center [643, 254] width 16 height 16
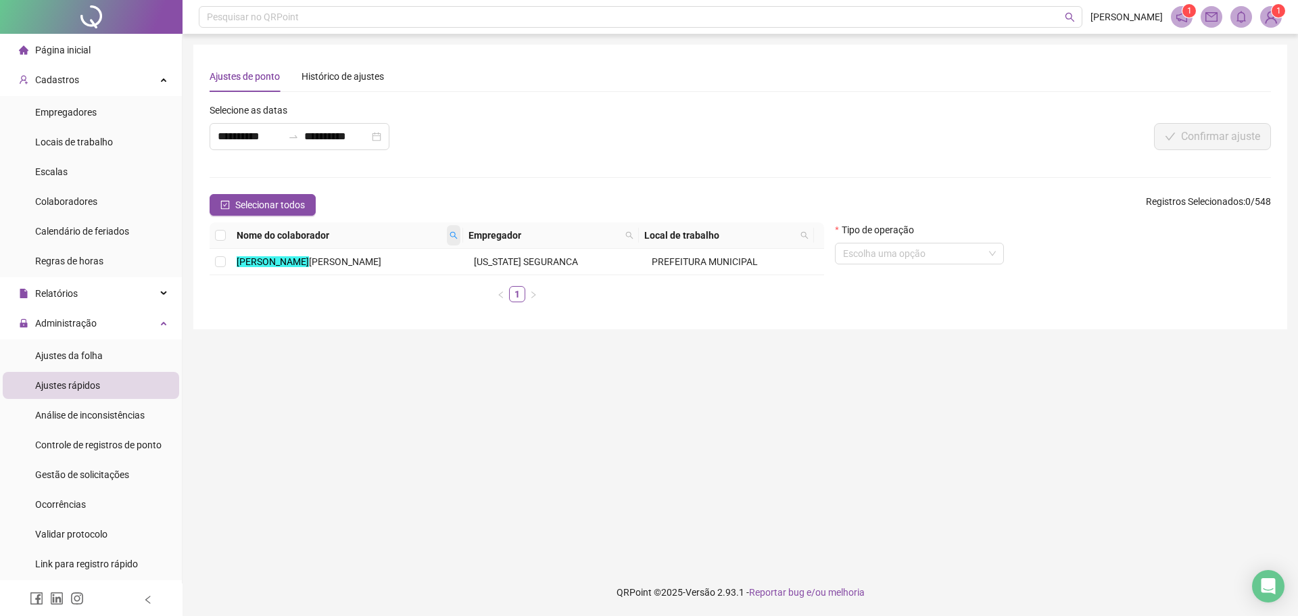
click at [454, 233] on icon "search" at bounding box center [454, 235] width 8 height 8
type input "*****"
click at [384, 279] on span "Buscar" at bounding box center [371, 283] width 30 height 15
click at [339, 266] on span "[PERSON_NAME]" at bounding box center [303, 261] width 72 height 11
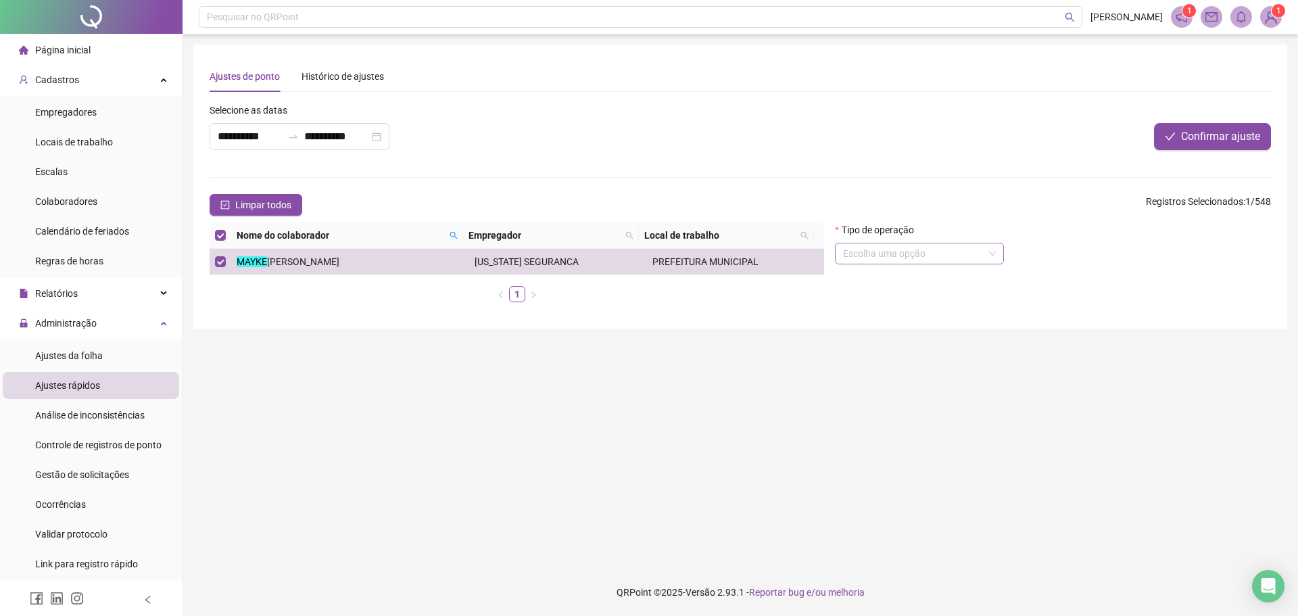
click at [884, 256] on input "search" at bounding box center [913, 253] width 141 height 20
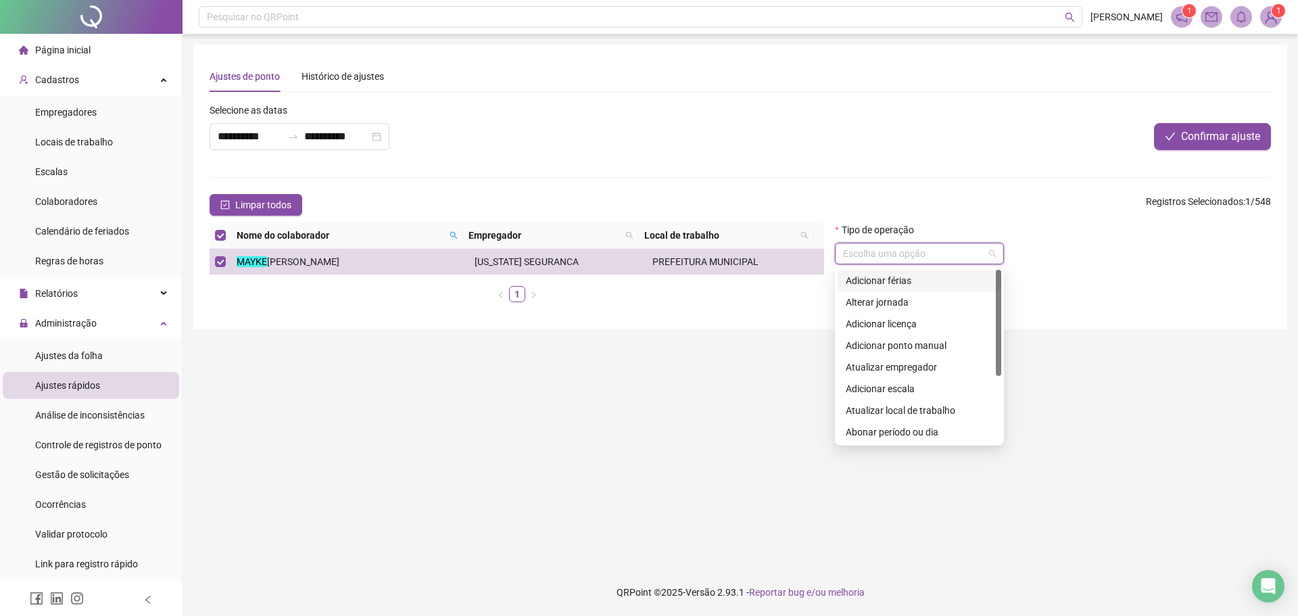
click at [928, 279] on div "Adicionar férias" at bounding box center [919, 280] width 147 height 15
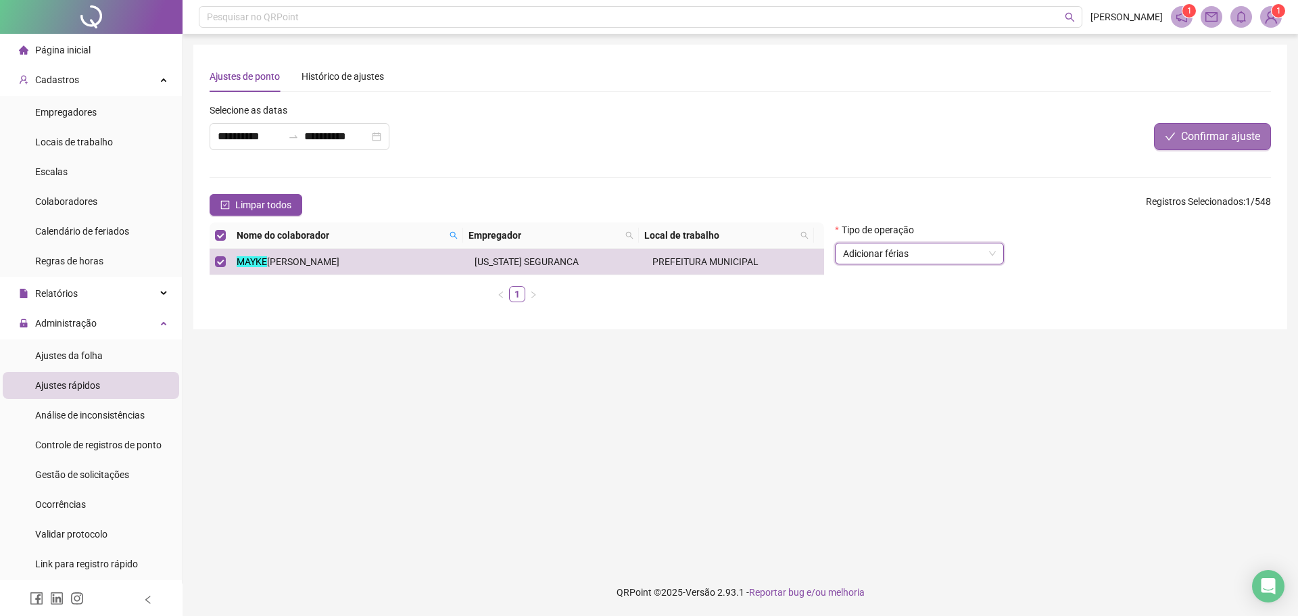
click at [1205, 127] on button "Confirmar ajuste" at bounding box center [1212, 136] width 117 height 27
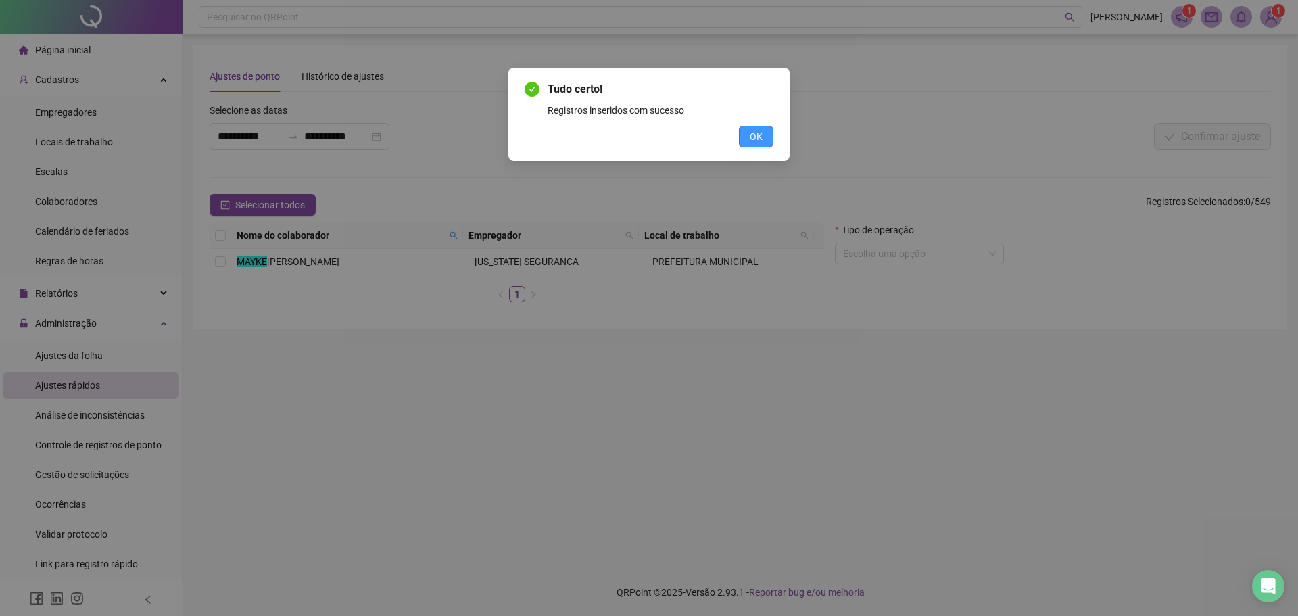
click at [754, 141] on span "OK" at bounding box center [756, 136] width 13 height 15
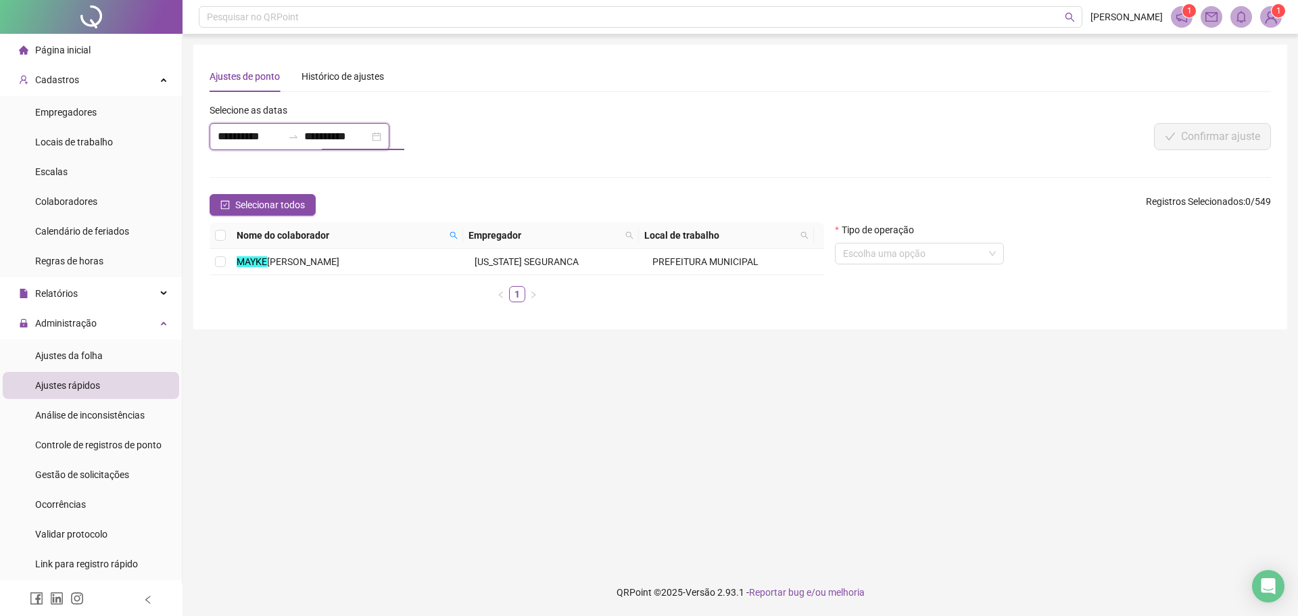
click at [343, 136] on input "**********" at bounding box center [336, 136] width 65 height 16
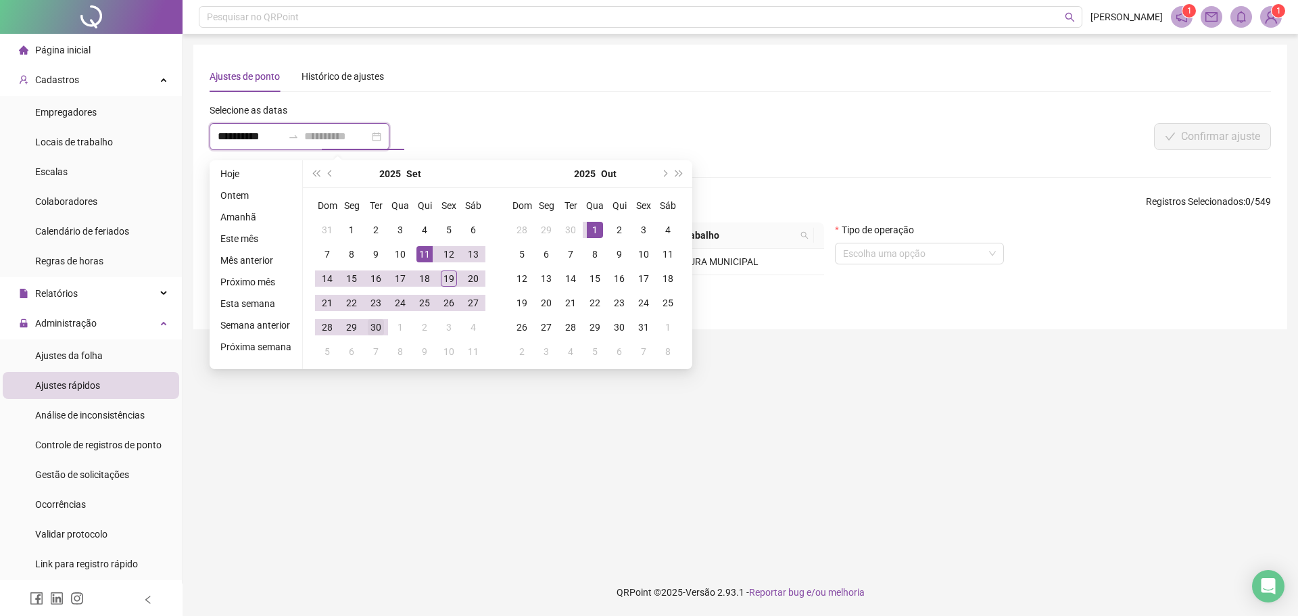
type input "**********"
click at [368, 330] on div "30" at bounding box center [376, 327] width 16 height 16
type input "**********"
click at [391, 391] on main "**********" at bounding box center [740, 301] width 1094 height 513
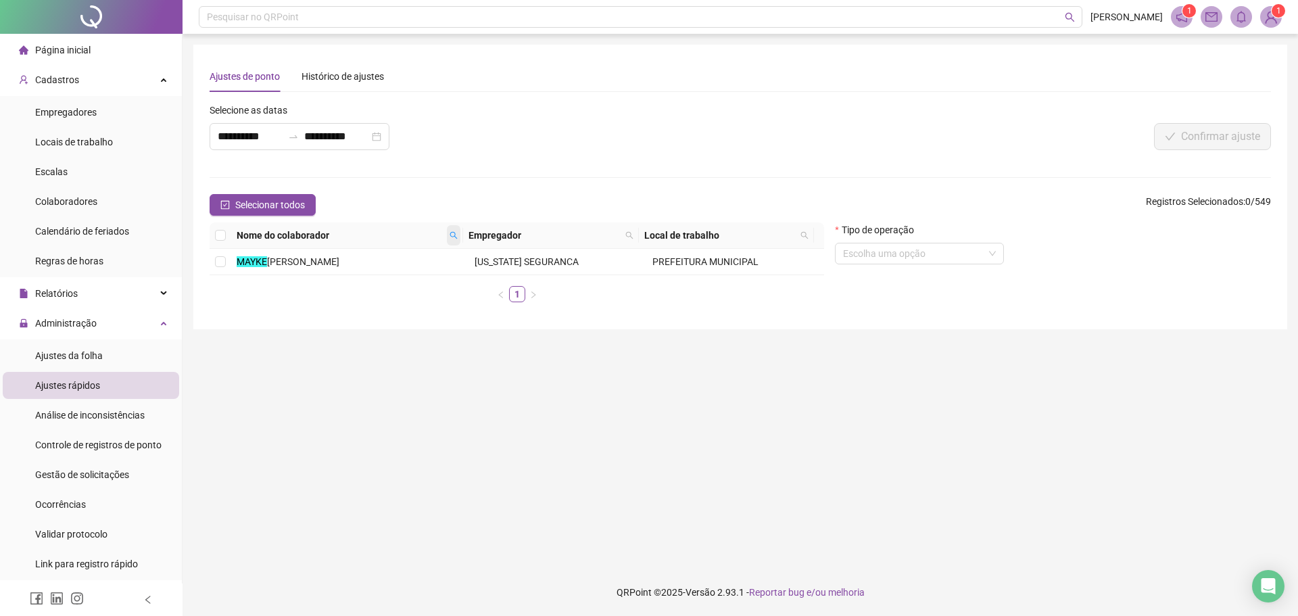
click at [450, 233] on icon "search" at bounding box center [454, 235] width 8 height 8
type input "******"
click at [385, 284] on span "Buscar" at bounding box center [371, 283] width 30 height 15
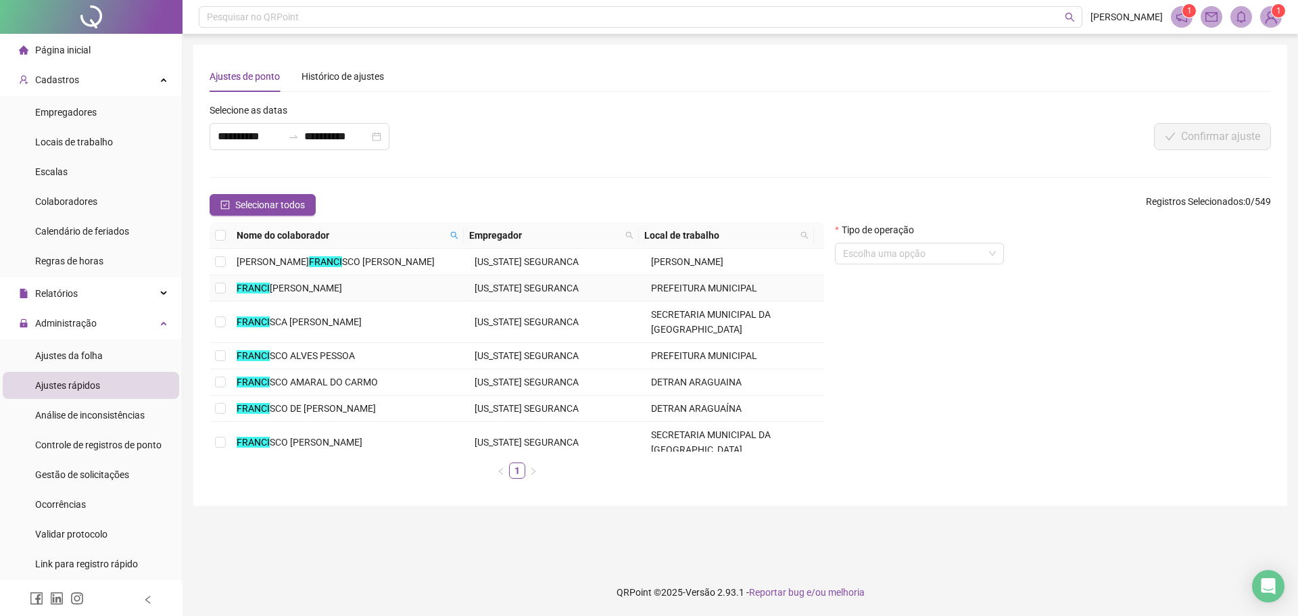
click at [229, 288] on td at bounding box center [221, 288] width 22 height 26
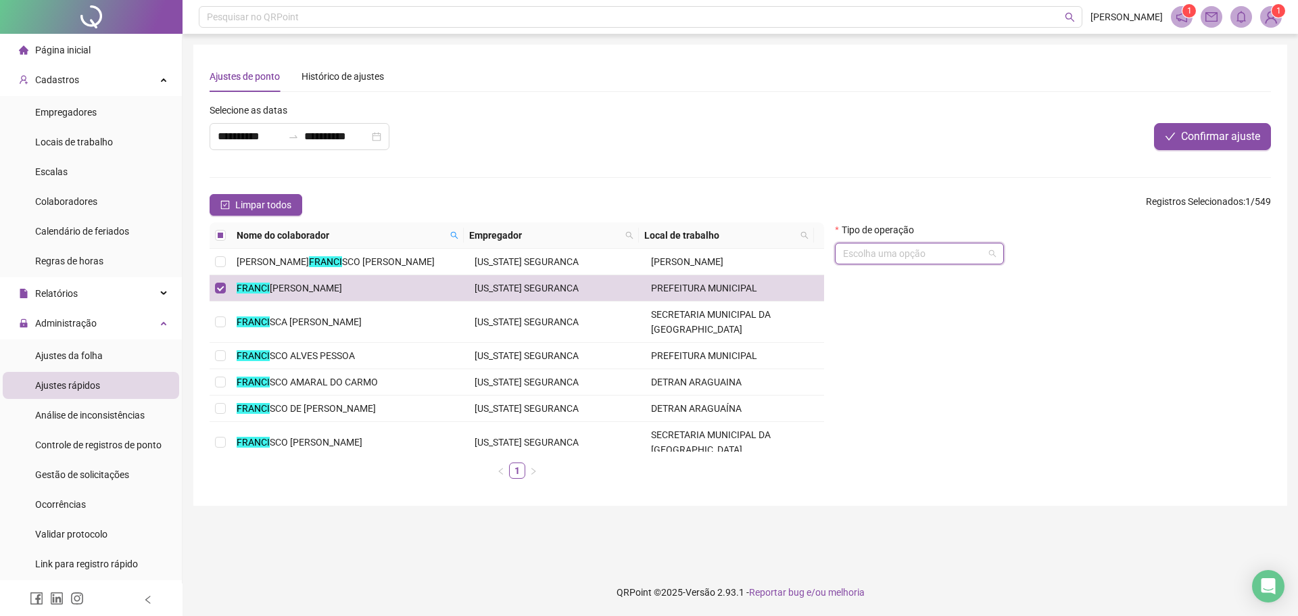
click at [952, 245] on input "search" at bounding box center [913, 253] width 141 height 20
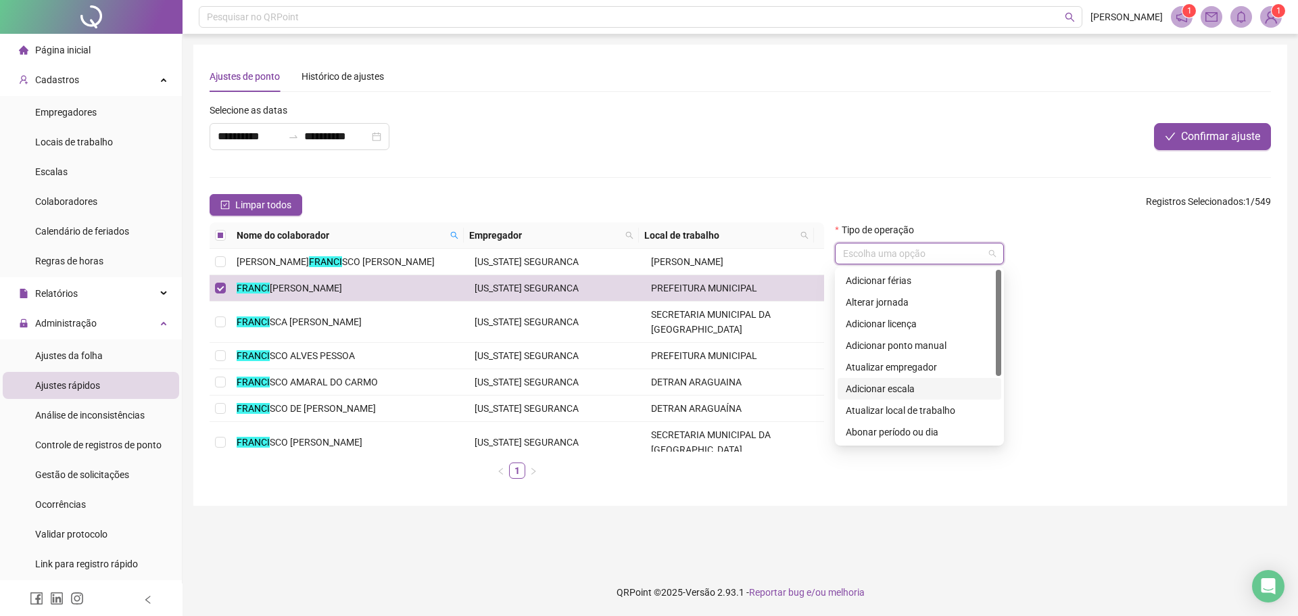
click at [898, 385] on div "Adicionar escala" at bounding box center [919, 388] width 147 height 15
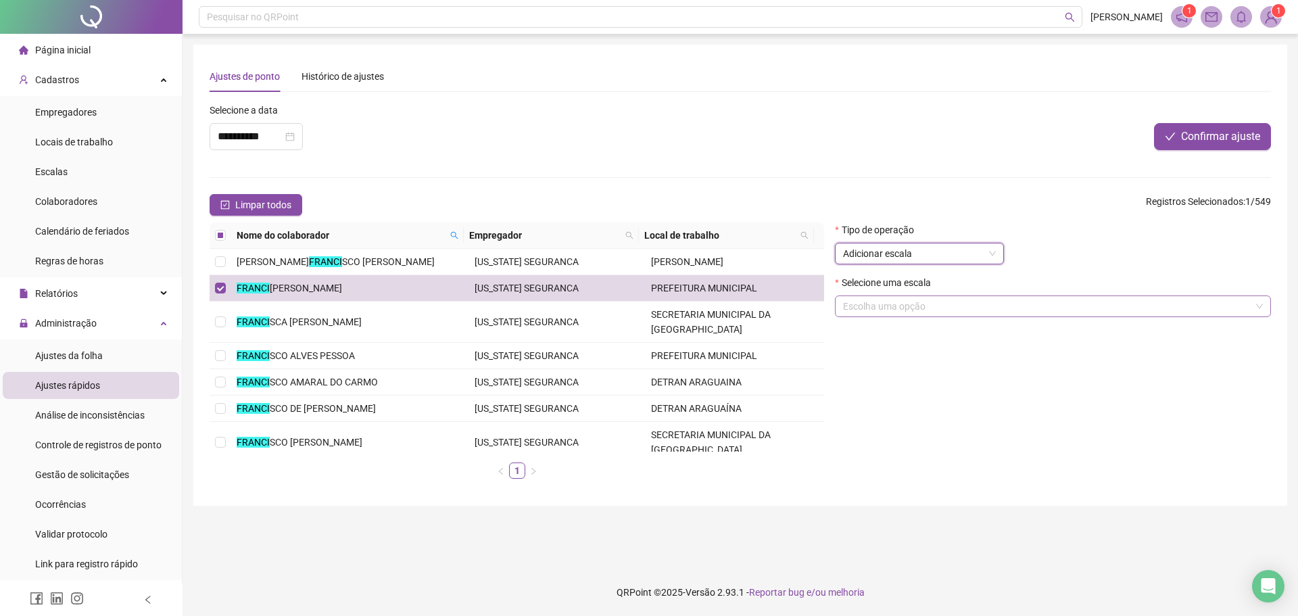
click at [913, 304] on input "search" at bounding box center [1047, 306] width 408 height 20
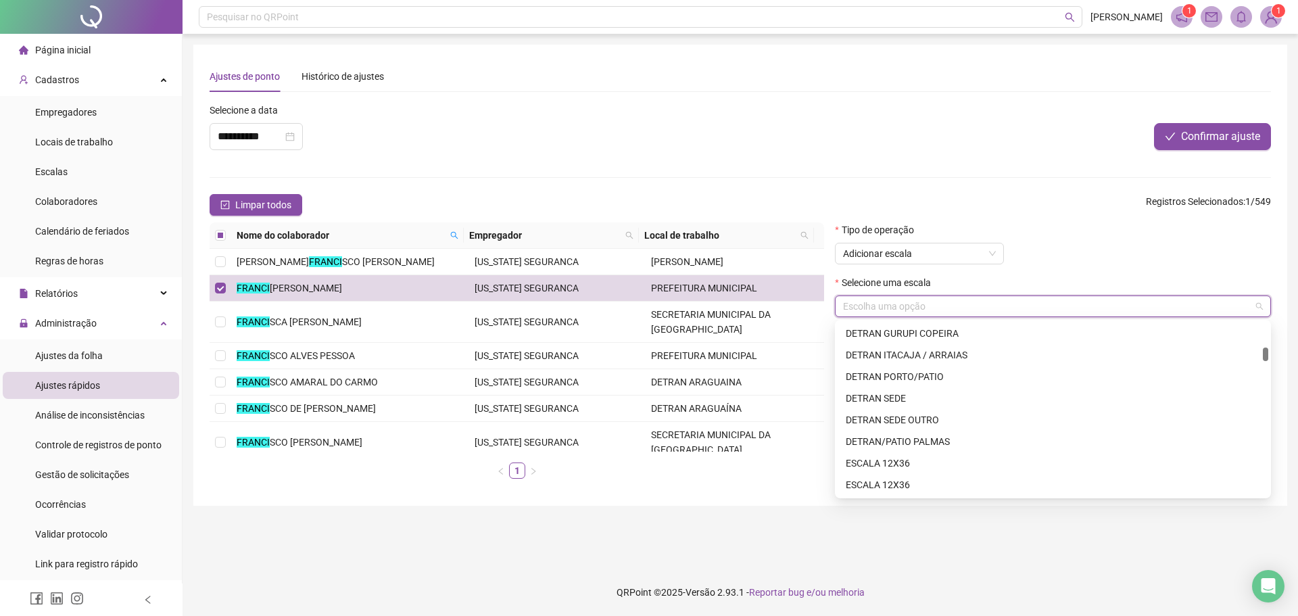
scroll to position [676, 0]
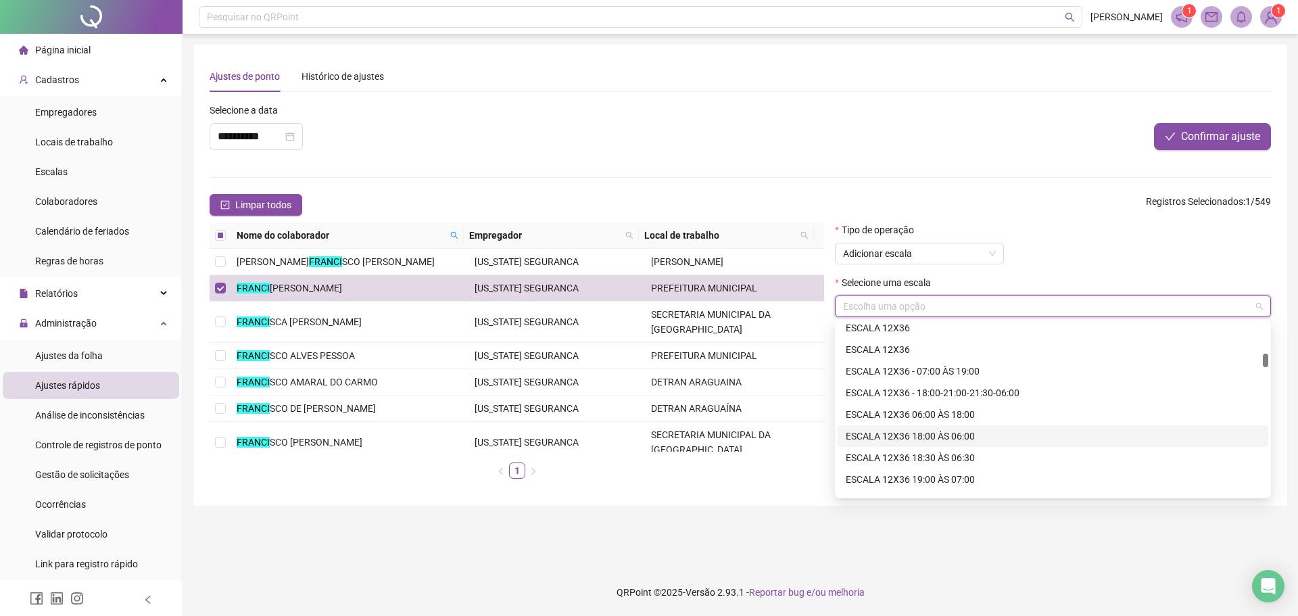
click at [919, 431] on div "ESCALA 12X36 18:00 ÀS 06:00" at bounding box center [1053, 436] width 414 height 15
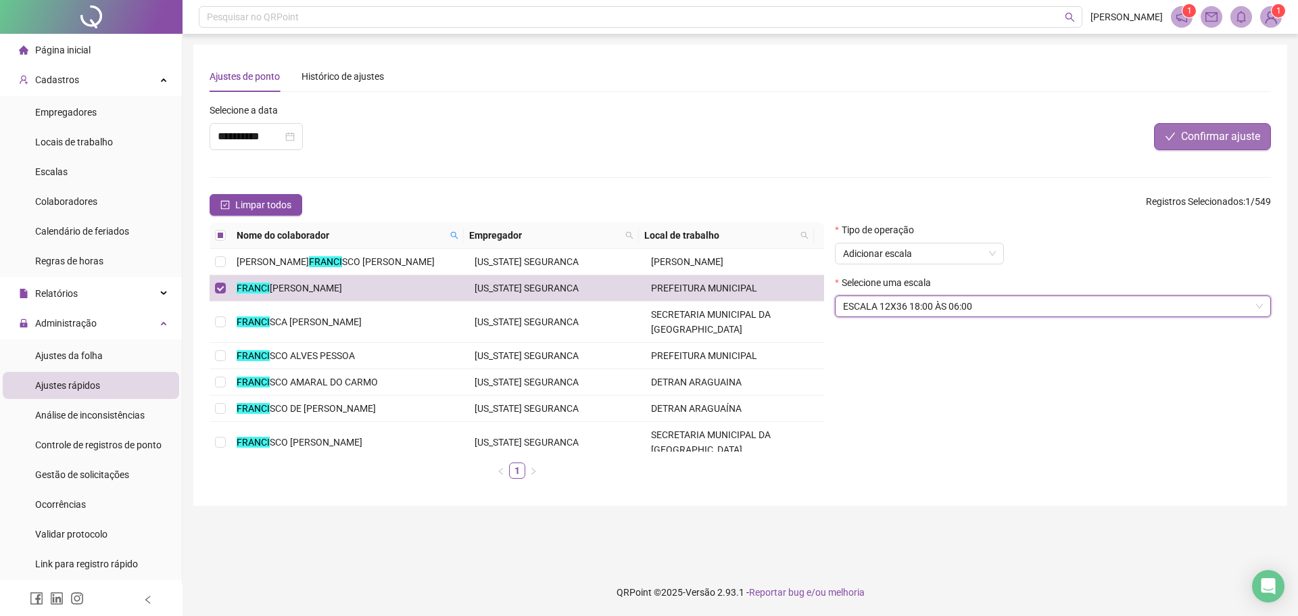
click at [1197, 137] on span "Confirmar ajuste" at bounding box center [1220, 136] width 79 height 16
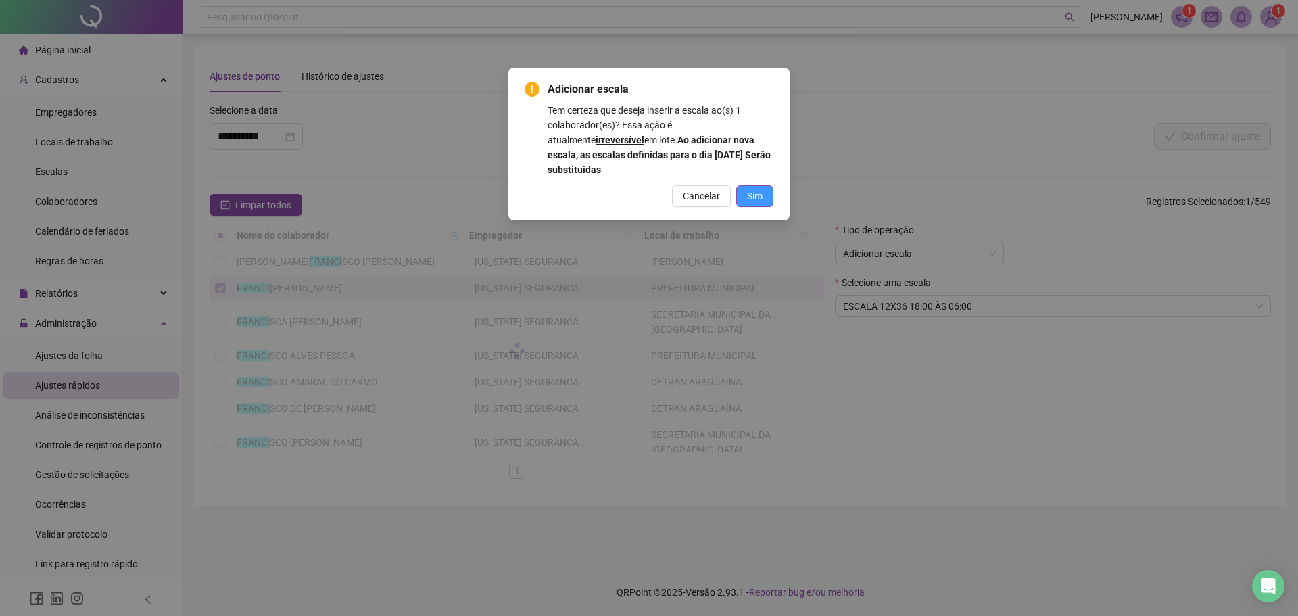
click at [757, 190] on span "Sim" at bounding box center [755, 196] width 16 height 15
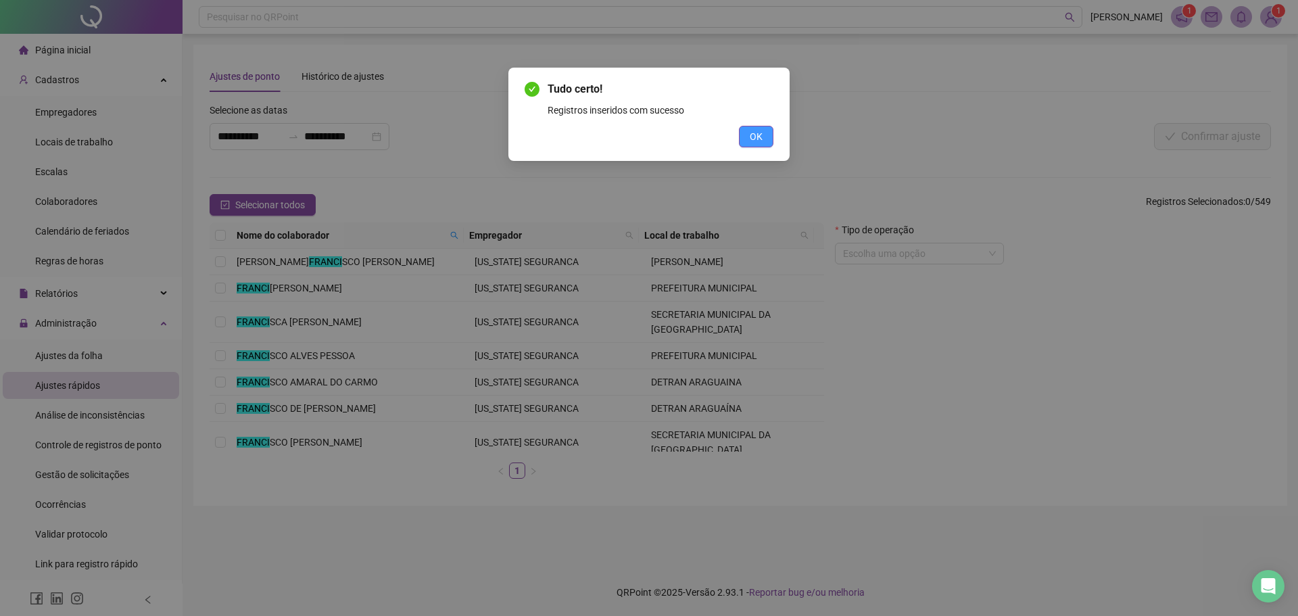
click at [759, 143] on span "OK" at bounding box center [756, 136] width 13 height 15
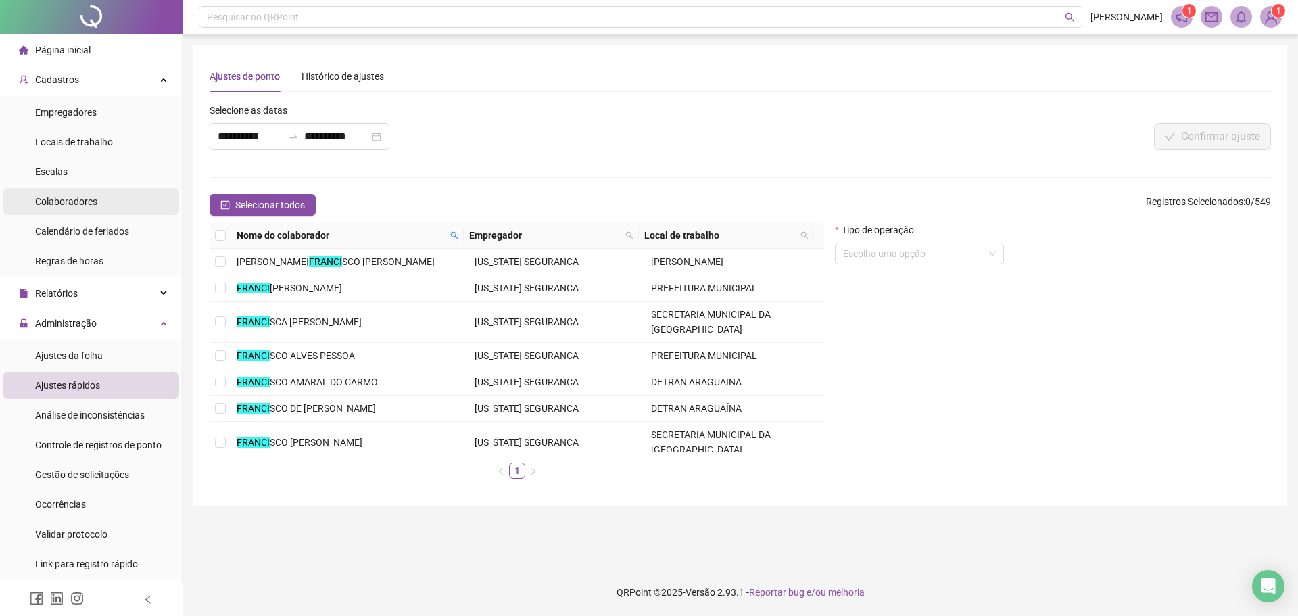
click at [91, 201] on span "Colaboradores" at bounding box center [66, 201] width 62 height 11
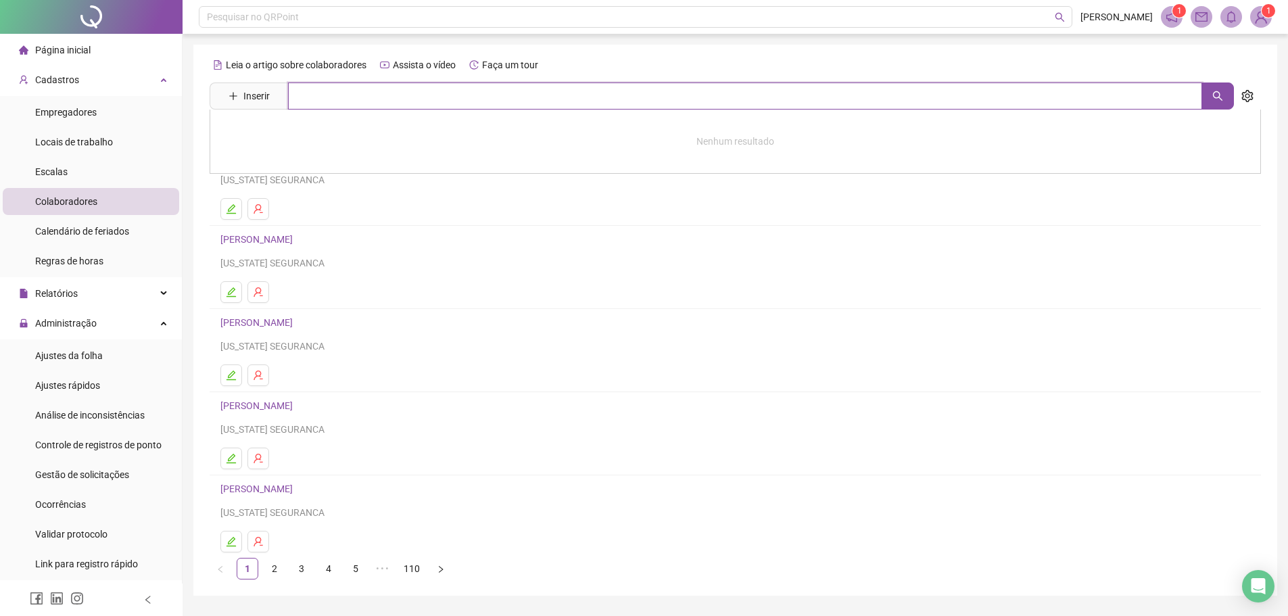
click at [339, 95] on input "text" at bounding box center [745, 95] width 914 height 27
click at [1225, 99] on button "button" at bounding box center [1217, 95] width 32 height 27
type input "*******"
click at [326, 136] on link "CLEUDIANE [PERSON_NAME]" at bounding box center [297, 135] width 124 height 11
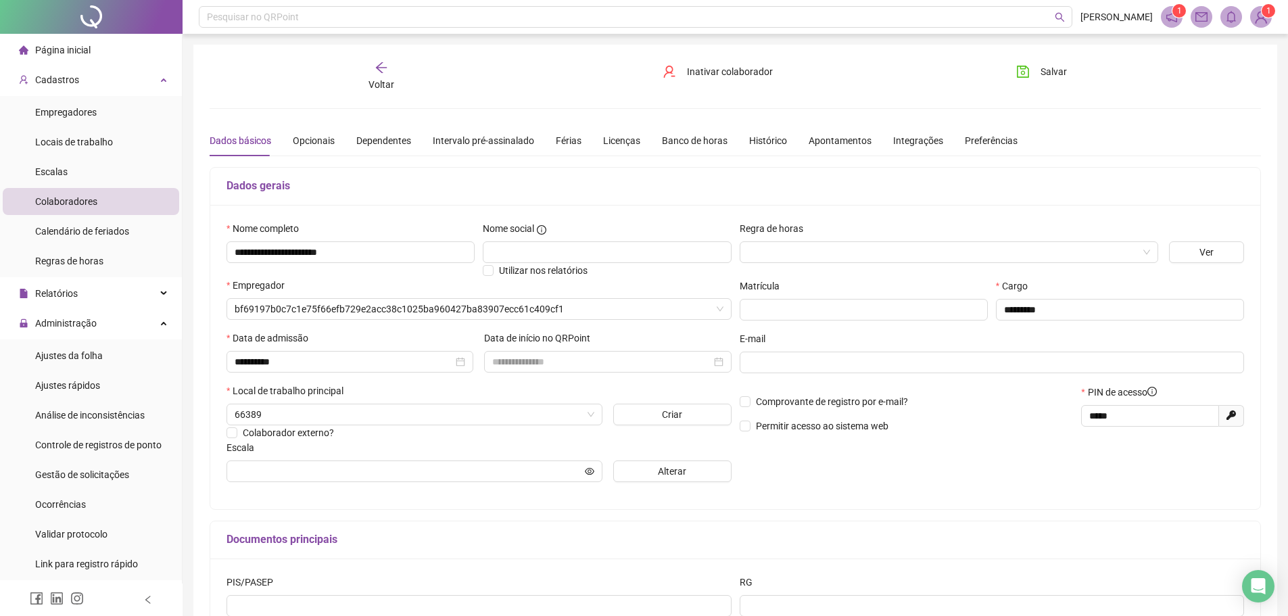
type input "**********"
click at [567, 145] on div "Férias" at bounding box center [569, 140] width 26 height 15
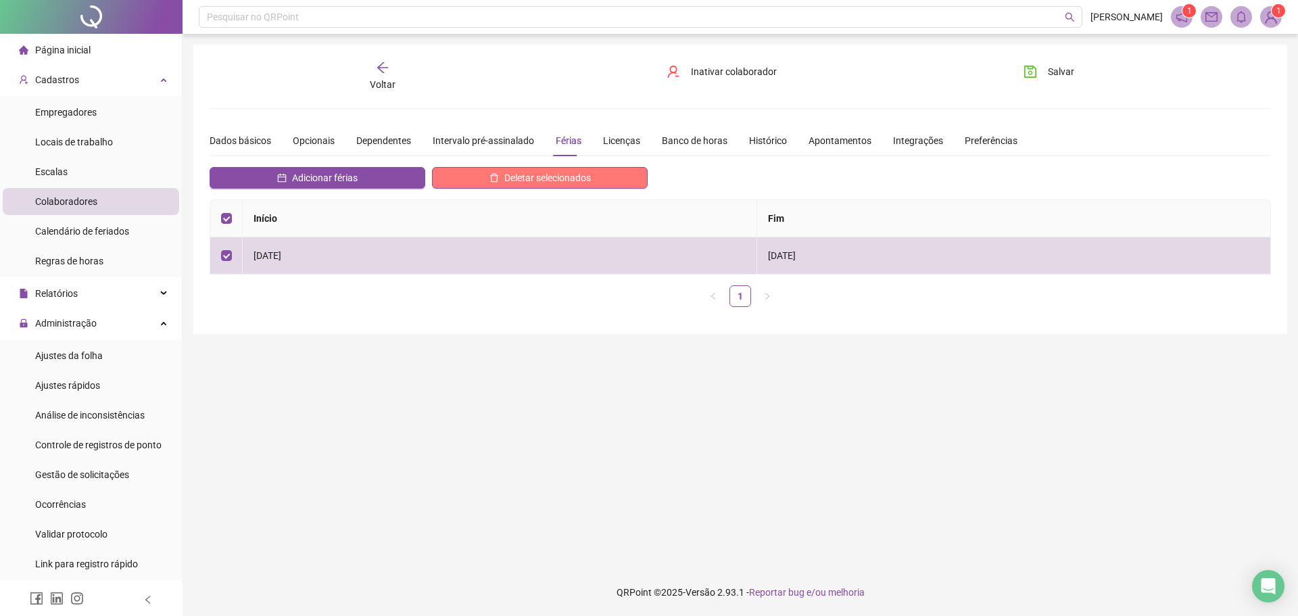
click at [582, 180] on span "Deletar selecionados" at bounding box center [547, 177] width 87 height 15
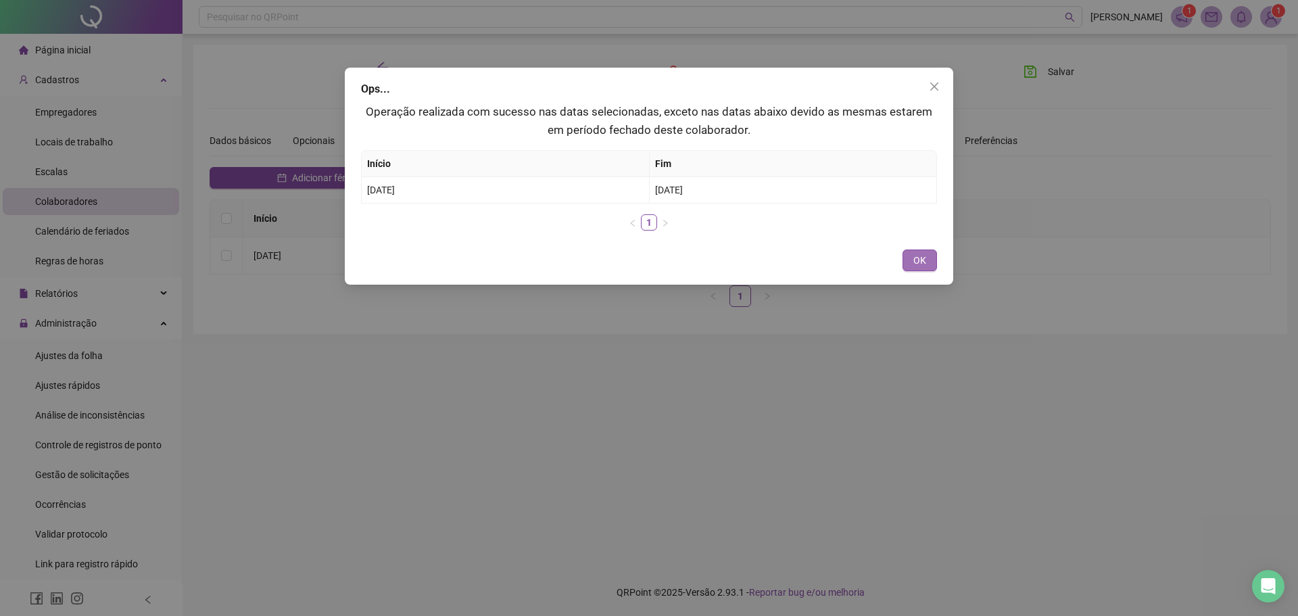
click at [921, 254] on span "OK" at bounding box center [919, 260] width 13 height 15
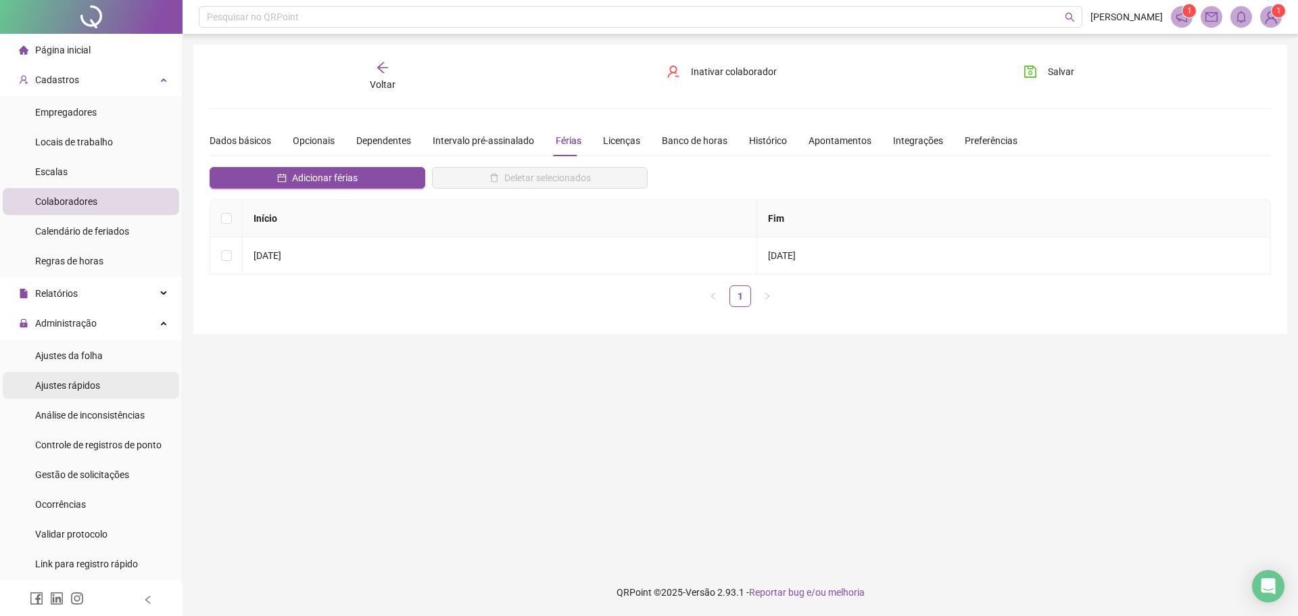
click at [99, 381] on span "Ajustes rápidos" at bounding box center [67, 385] width 65 height 11
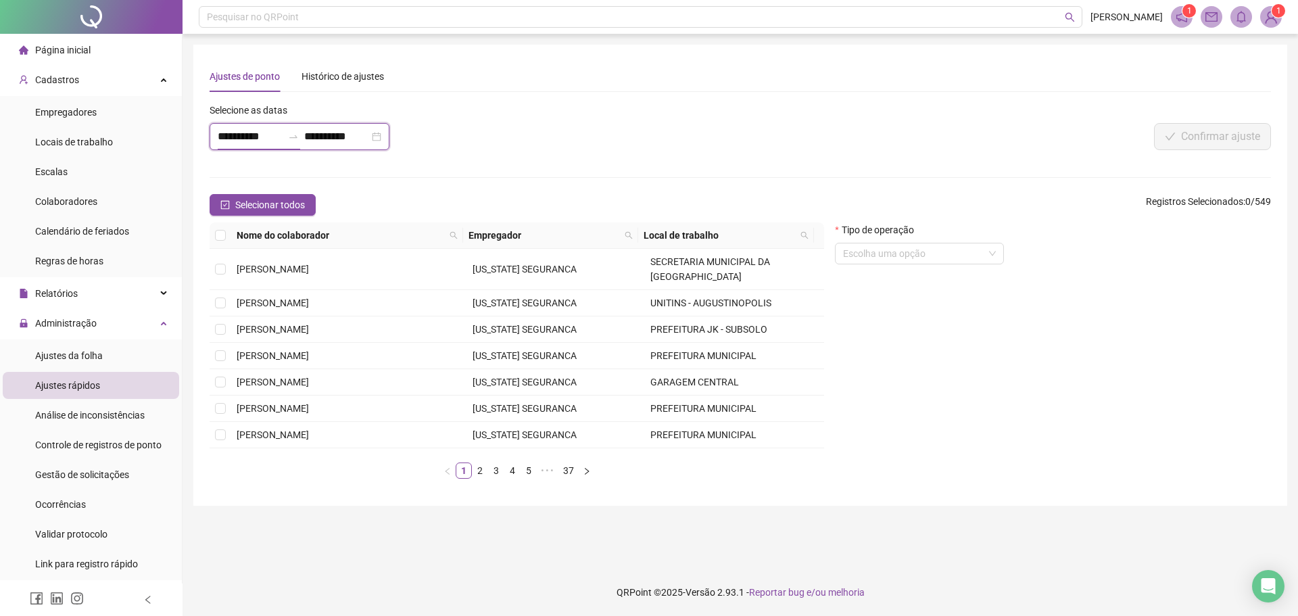
click at [250, 141] on input "**********" at bounding box center [250, 136] width 65 height 16
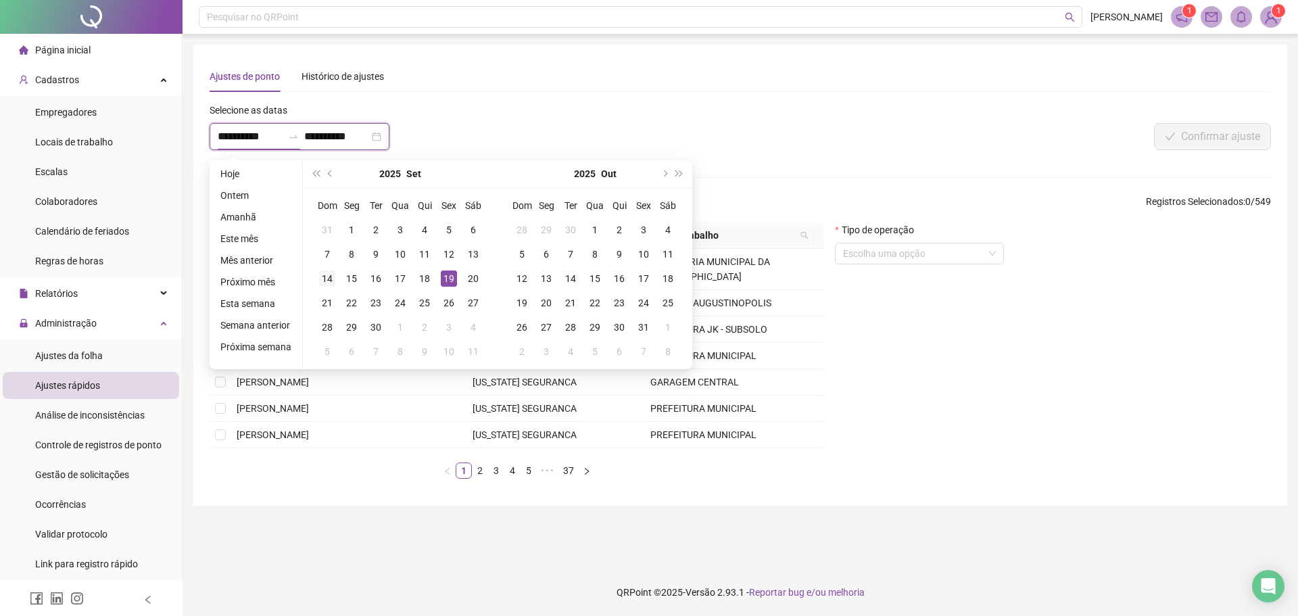
type input "**********"
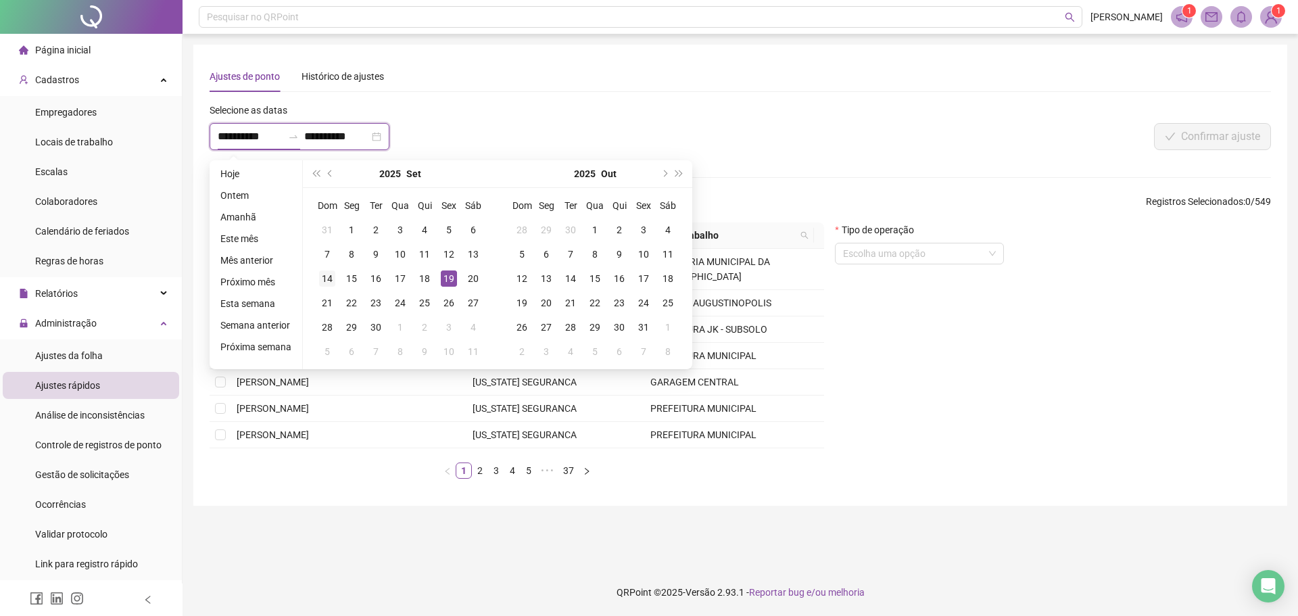
type input "**********"
click at [426, 255] on div "11" at bounding box center [424, 254] width 16 height 16
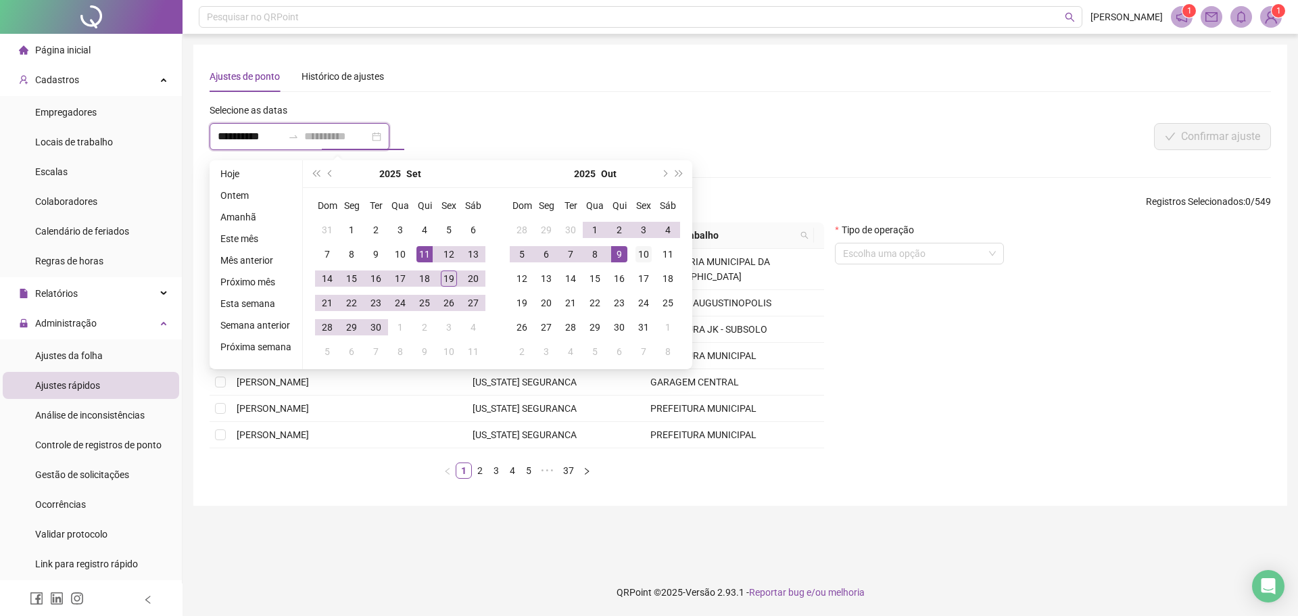
type input "**********"
click at [631, 254] on td "10" at bounding box center [643, 254] width 24 height 24
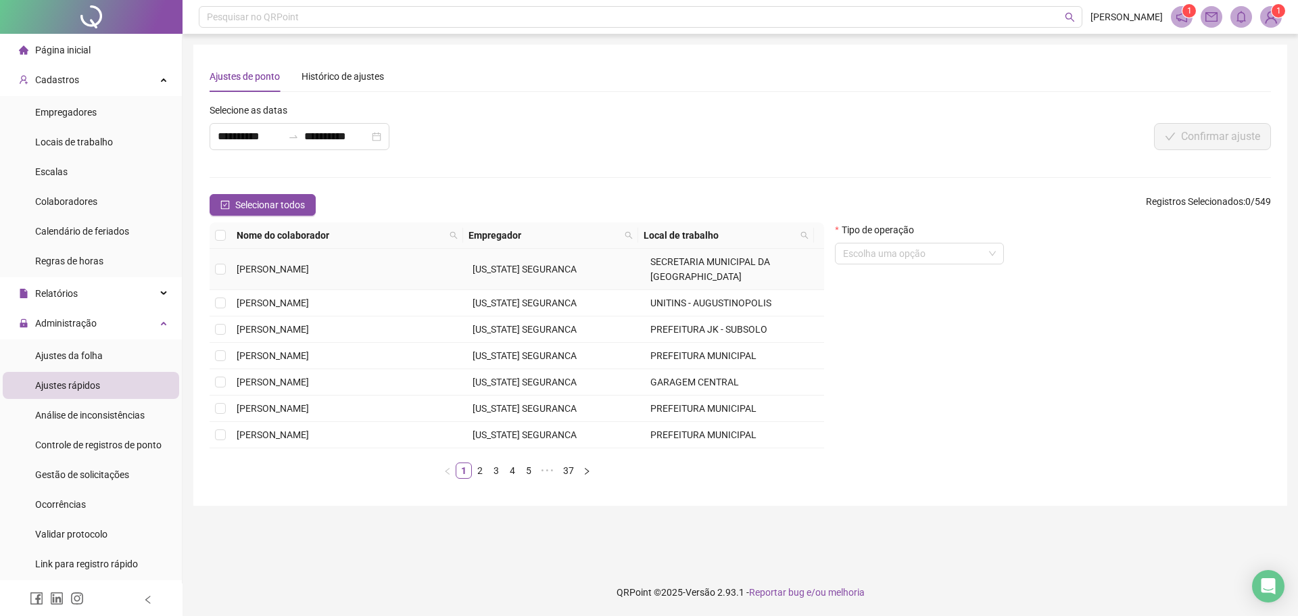
click at [631, 254] on td "[US_STATE] SEGURANCA" at bounding box center [555, 269] width 177 height 41
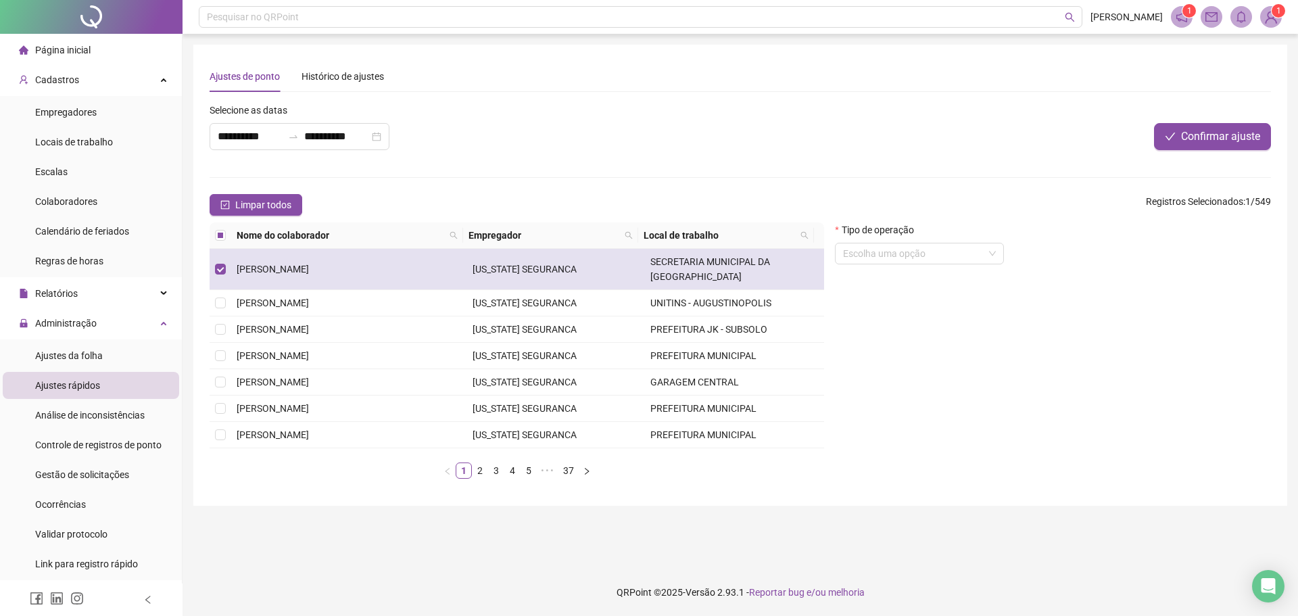
click at [231, 262] on td at bounding box center [221, 269] width 22 height 41
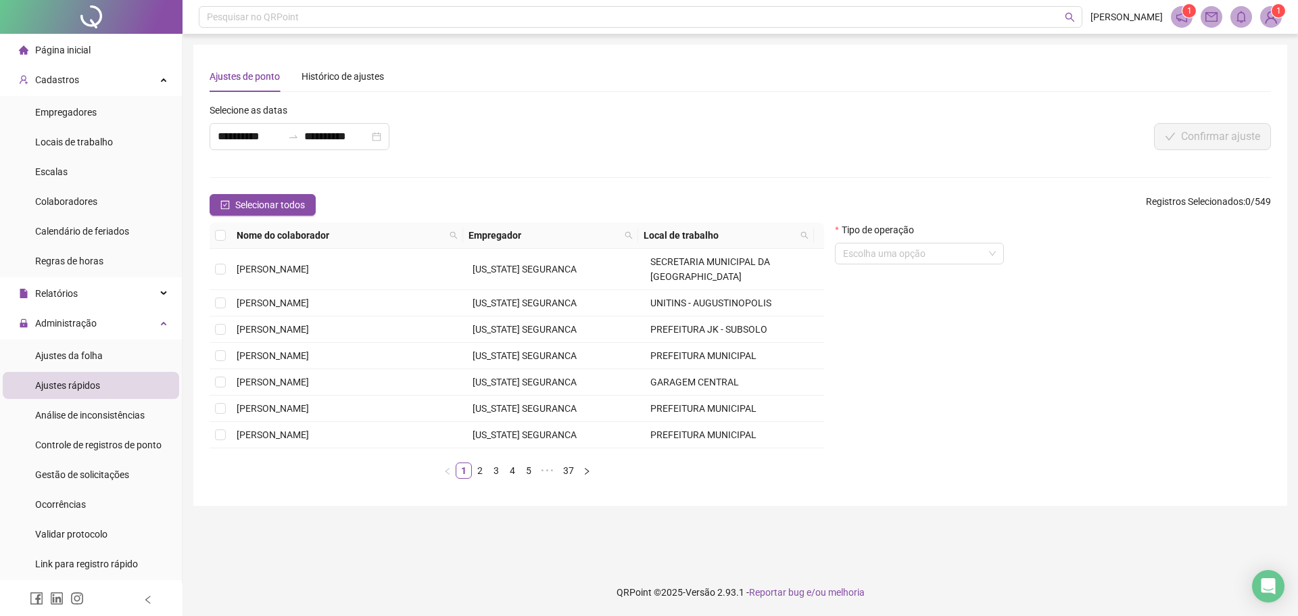
click at [446, 235] on div "Nome do colaborador" at bounding box center [347, 235] width 221 height 15
click at [459, 234] on span at bounding box center [454, 235] width 14 height 20
type input "**********"
click at [354, 284] on button "Buscar" at bounding box center [363, 283] width 61 height 16
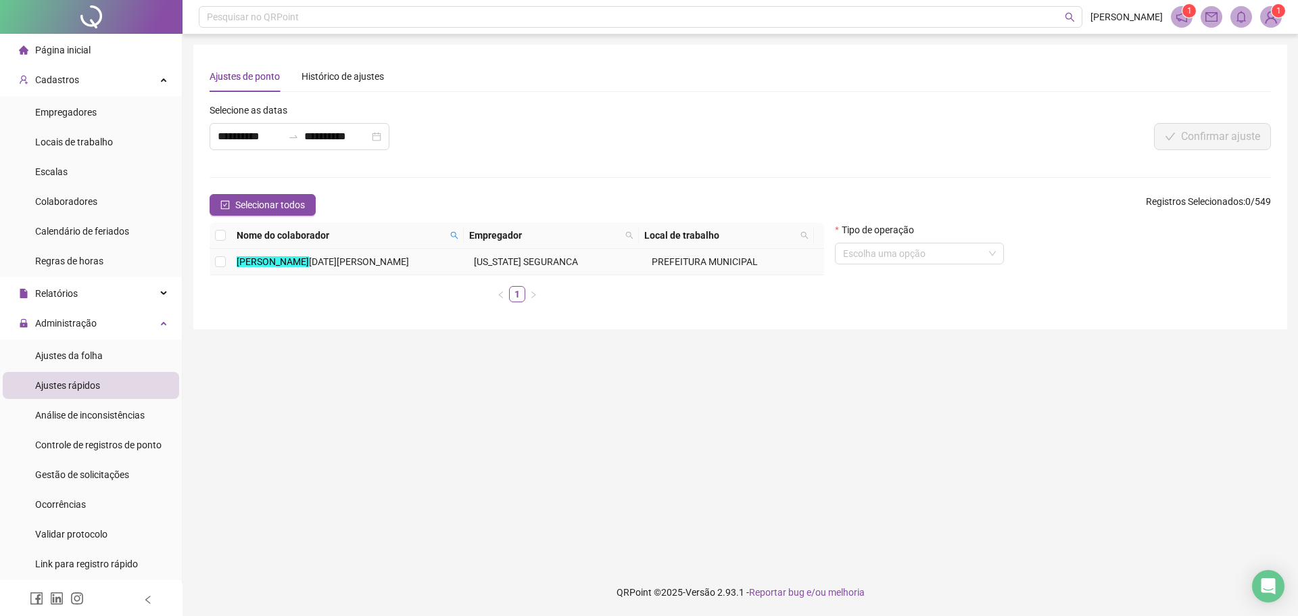
click at [260, 265] on mark "[PERSON_NAME]" at bounding box center [273, 261] width 72 height 11
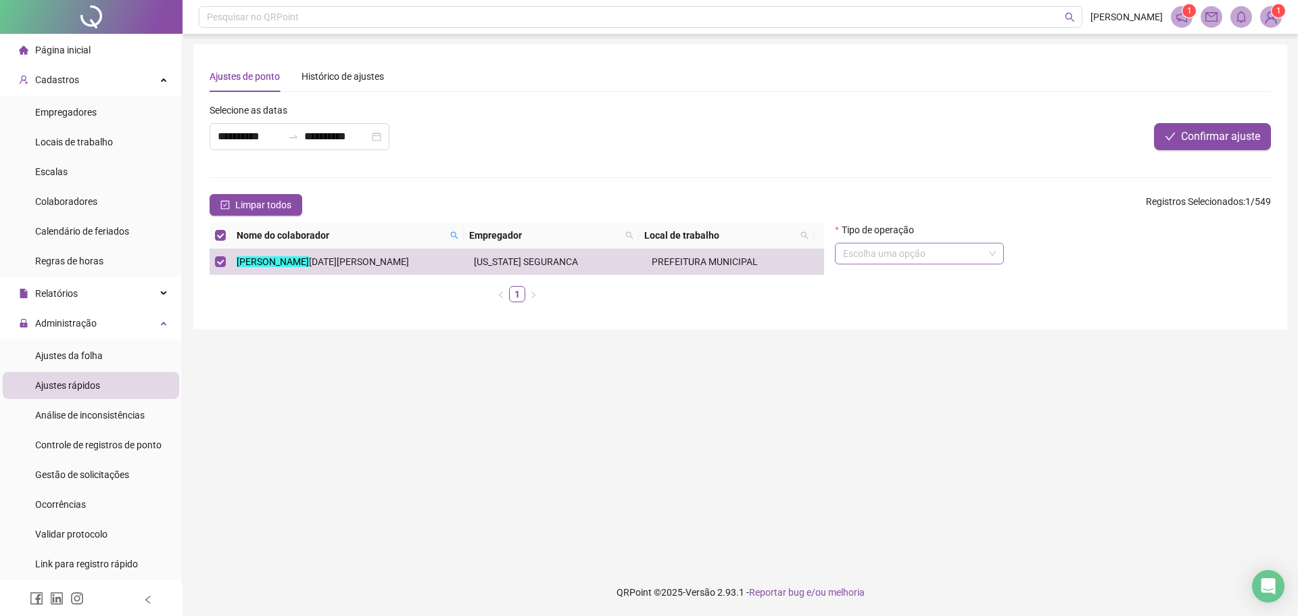
click at [941, 249] on input "search" at bounding box center [913, 253] width 141 height 20
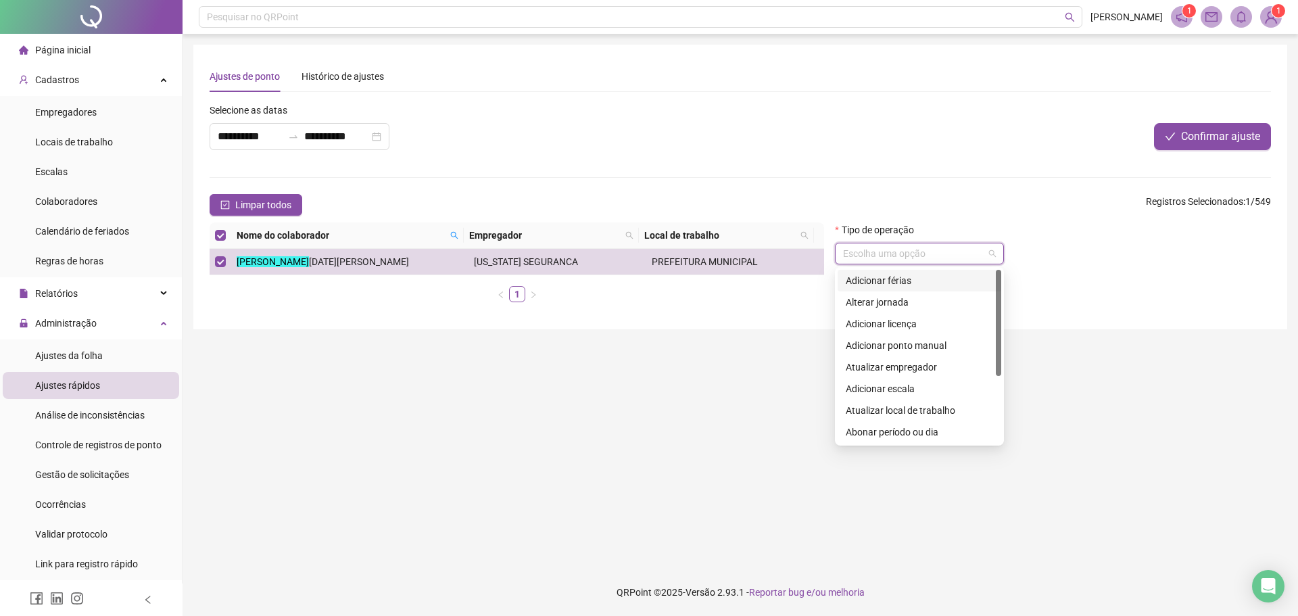
click at [938, 280] on div "Adicionar férias" at bounding box center [919, 280] width 147 height 15
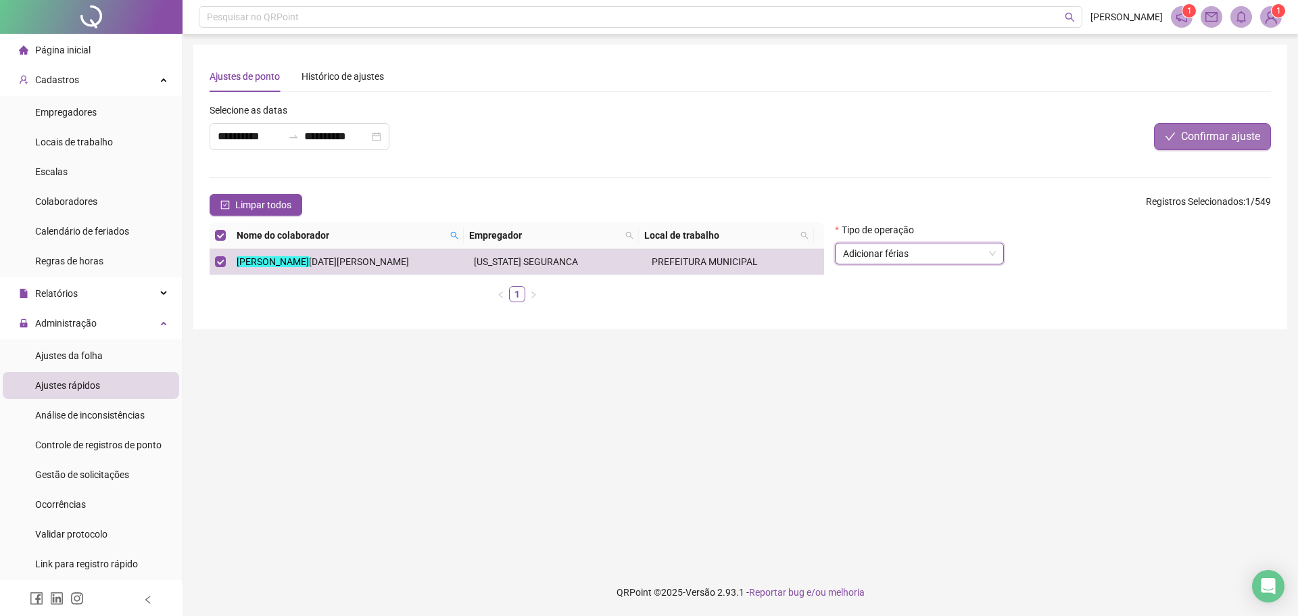
click at [1193, 137] on span "Confirmar ajuste" at bounding box center [1220, 136] width 79 height 16
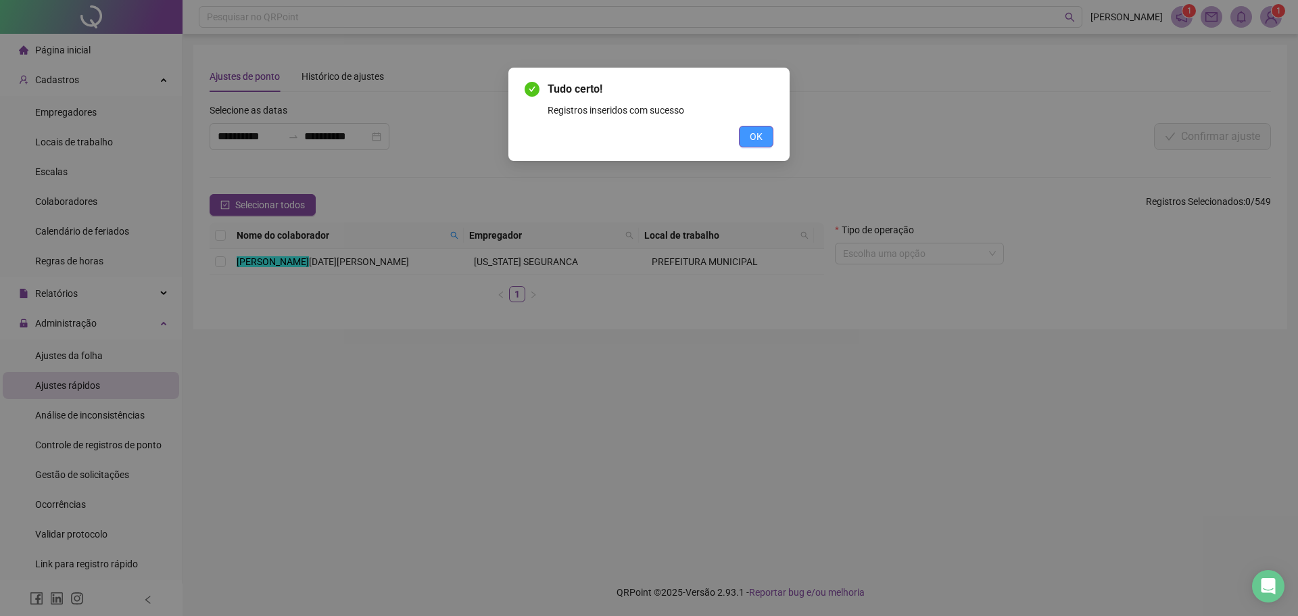
click at [754, 130] on span "OK" at bounding box center [756, 136] width 13 height 15
